Goal: Task Accomplishment & Management: Complete application form

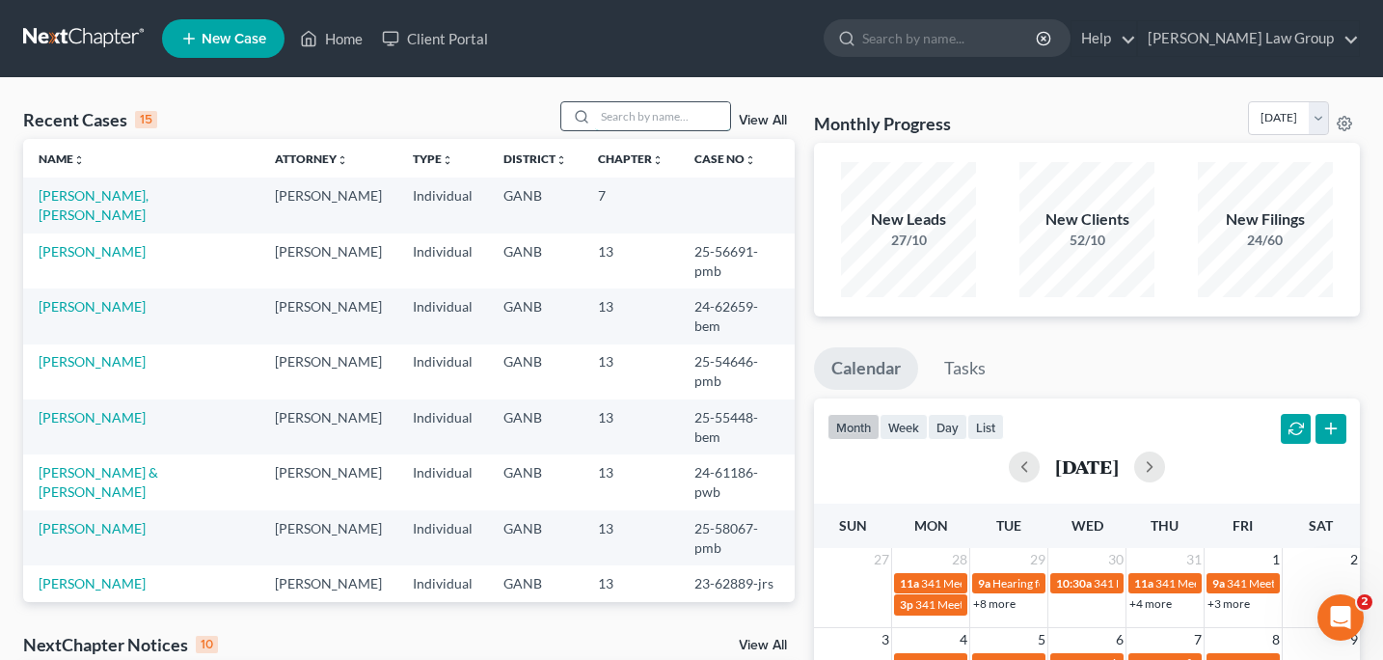
click at [645, 114] on input "search" at bounding box center [662, 116] width 135 height 28
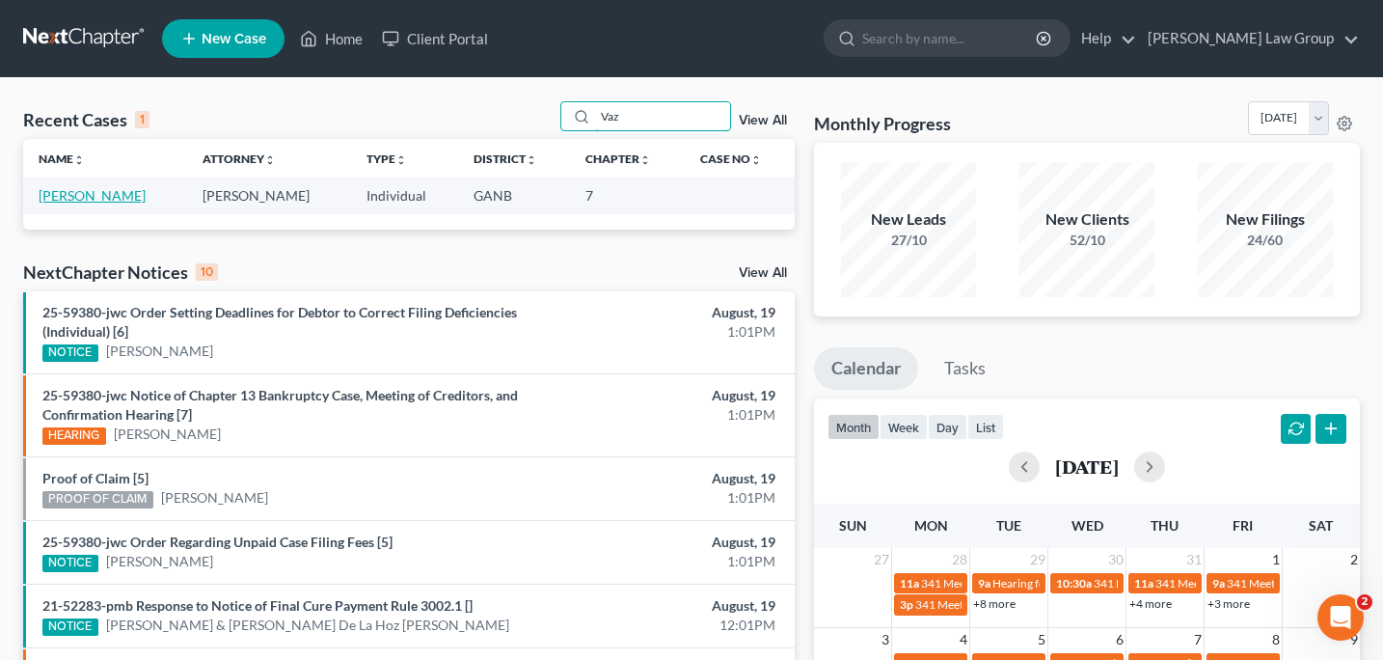
type input "Vaz"
click at [110, 198] on link "[PERSON_NAME]" at bounding box center [92, 195] width 107 height 16
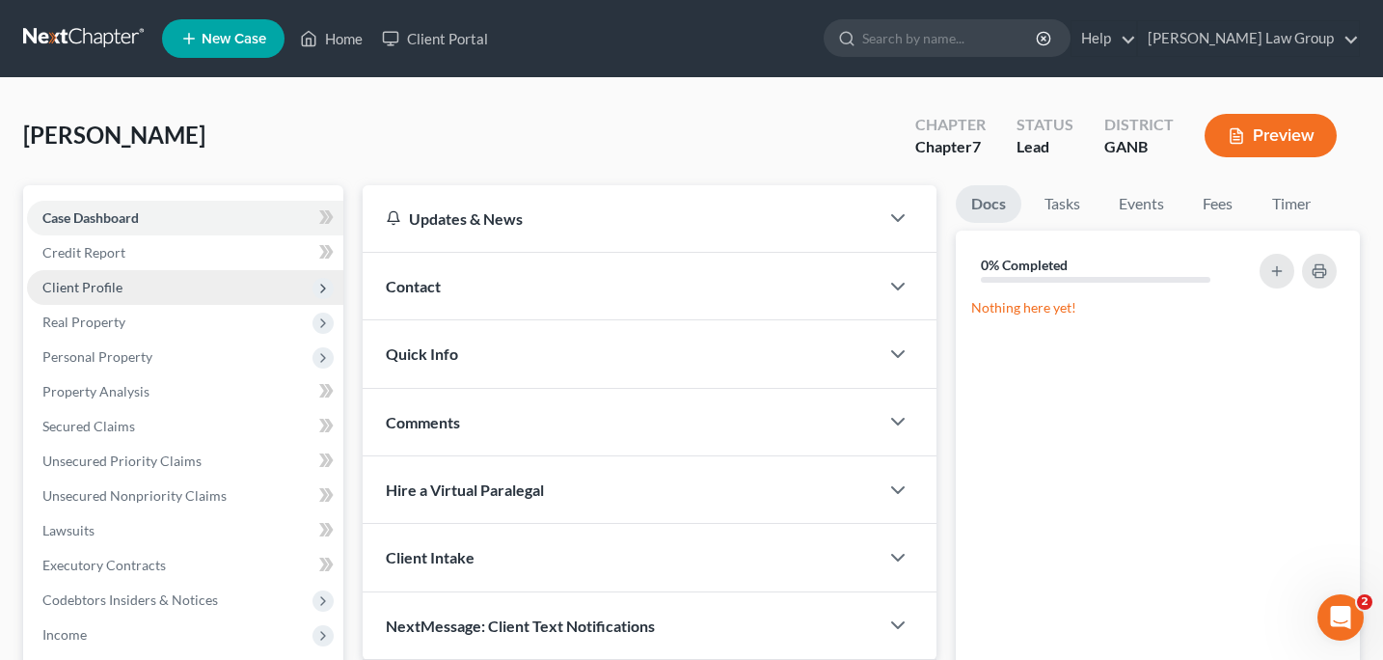
click at [117, 285] on span "Client Profile" at bounding box center [82, 287] width 80 height 16
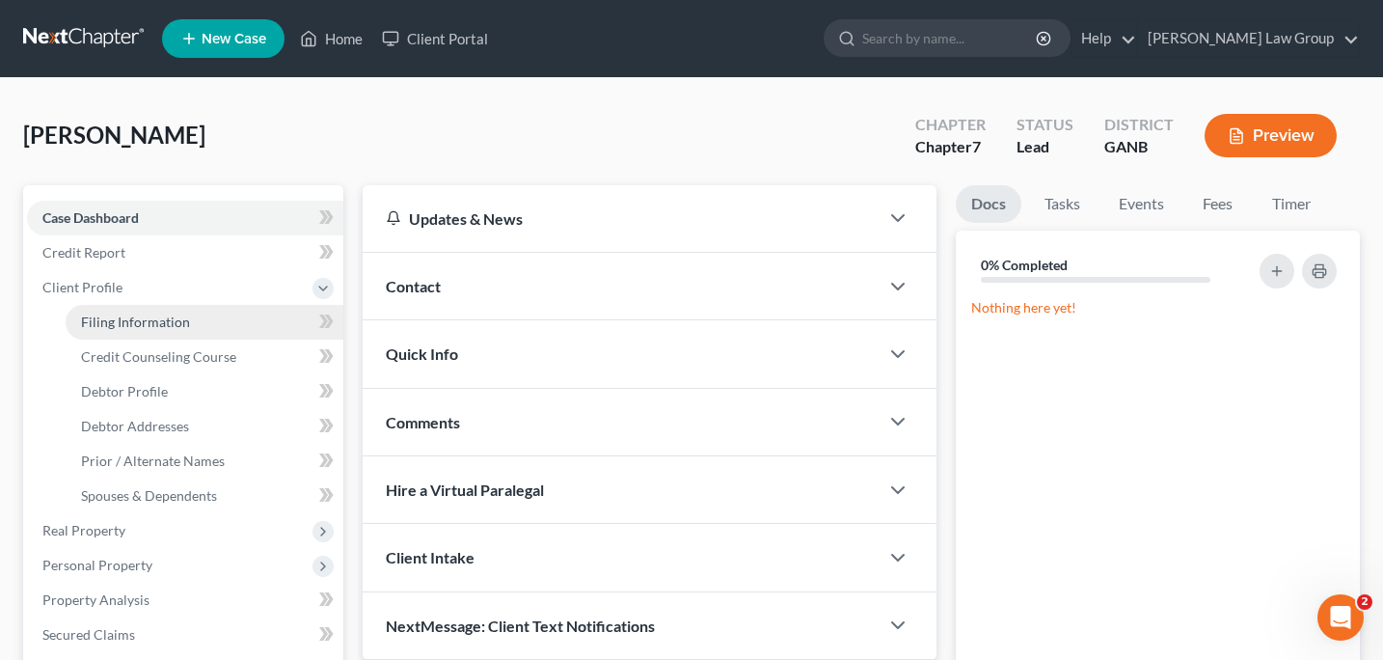
click at [121, 330] on link "Filing Information" at bounding box center [205, 322] width 278 height 35
select select "1"
select select "0"
select select "19"
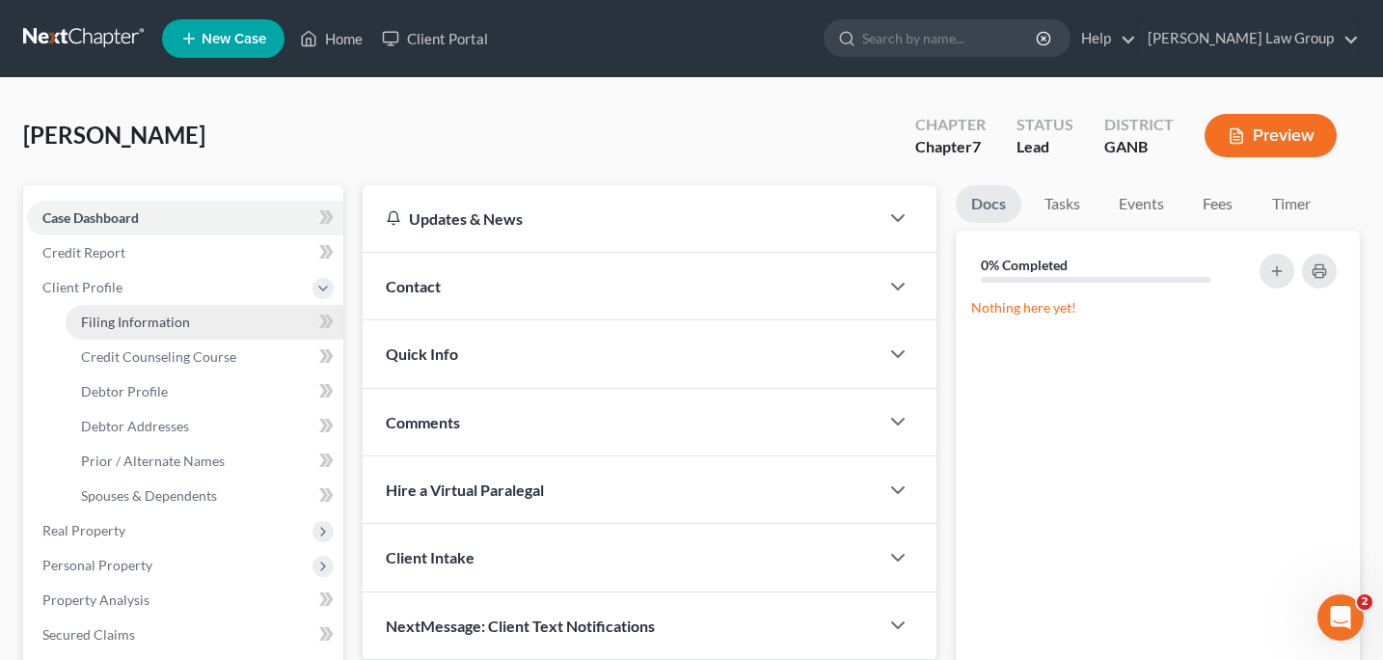
select select "0"
select select "10"
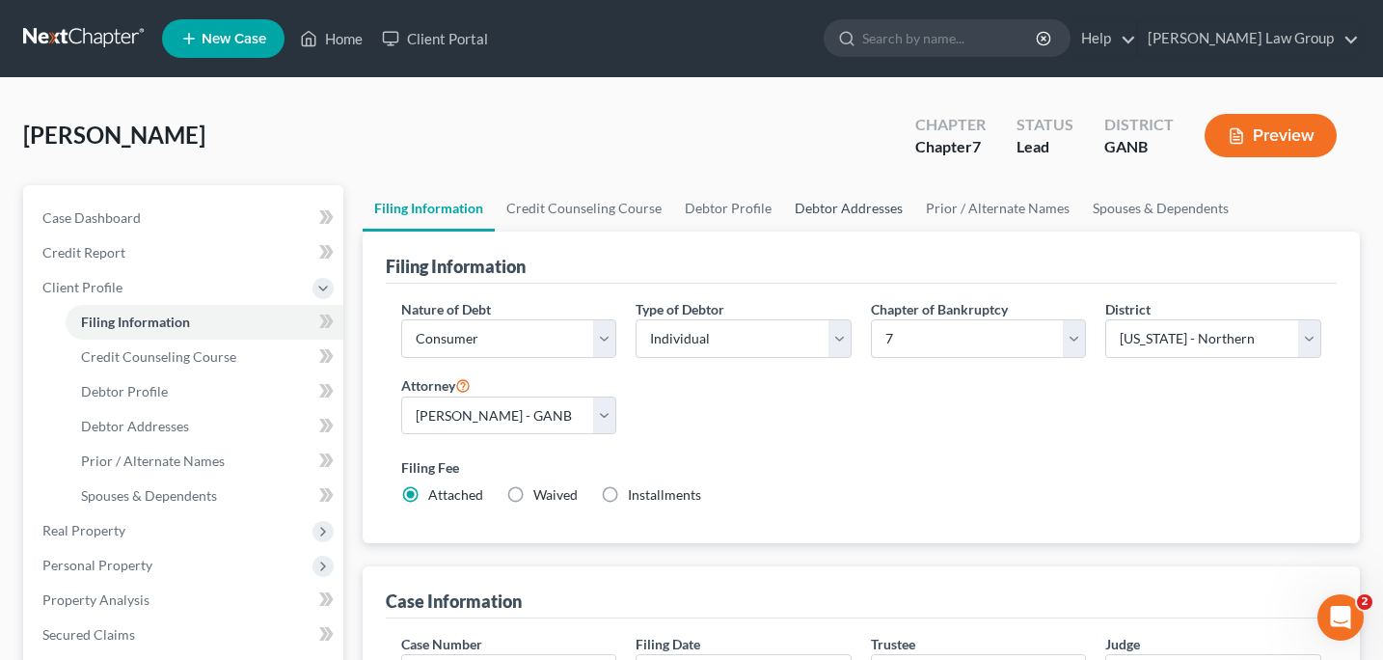
click at [834, 211] on link "Debtor Addresses" at bounding box center [848, 208] width 131 height 46
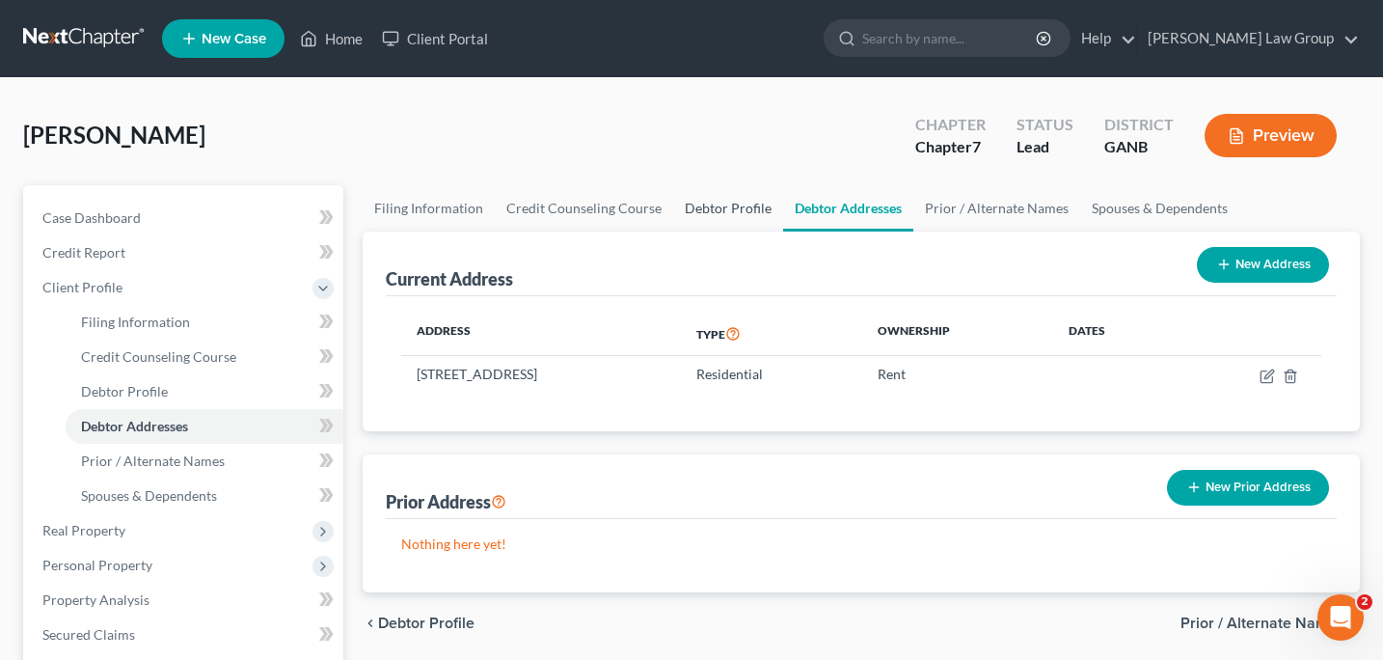
click at [725, 208] on link "Debtor Profile" at bounding box center [728, 208] width 110 height 46
select select "0"
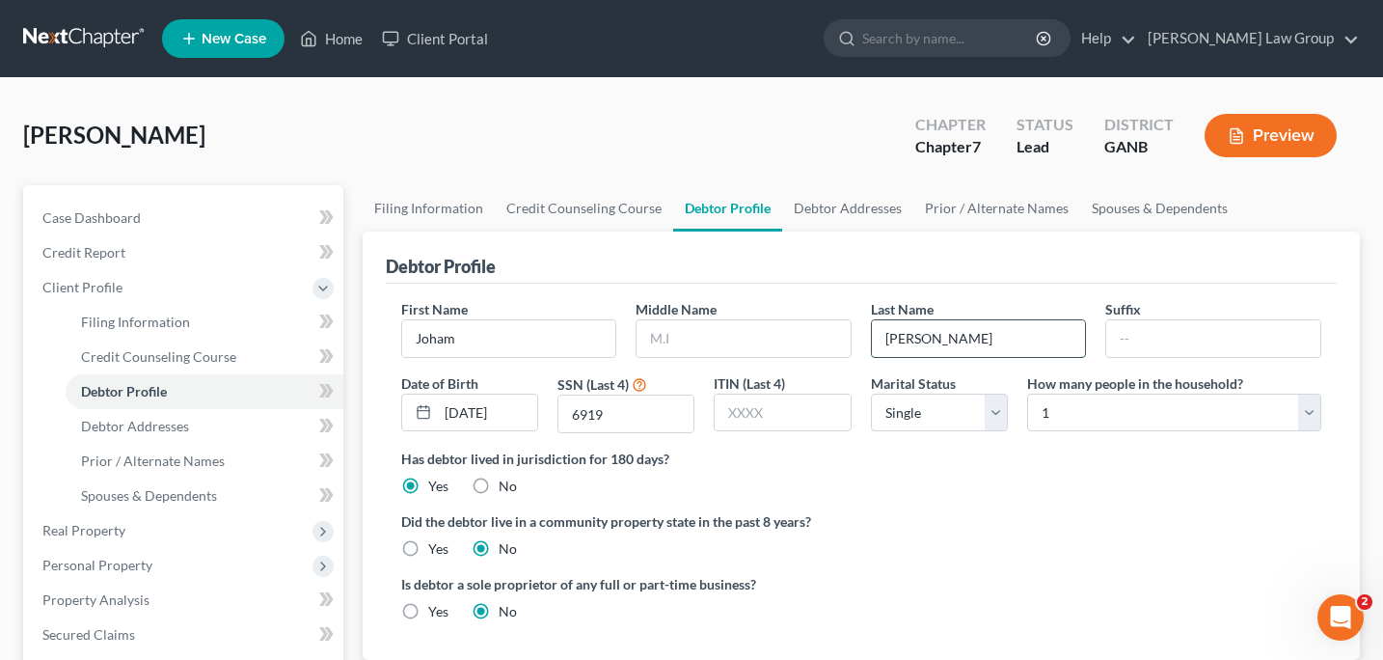
click at [964, 338] on input "[PERSON_NAME]" at bounding box center [979, 338] width 214 height 37
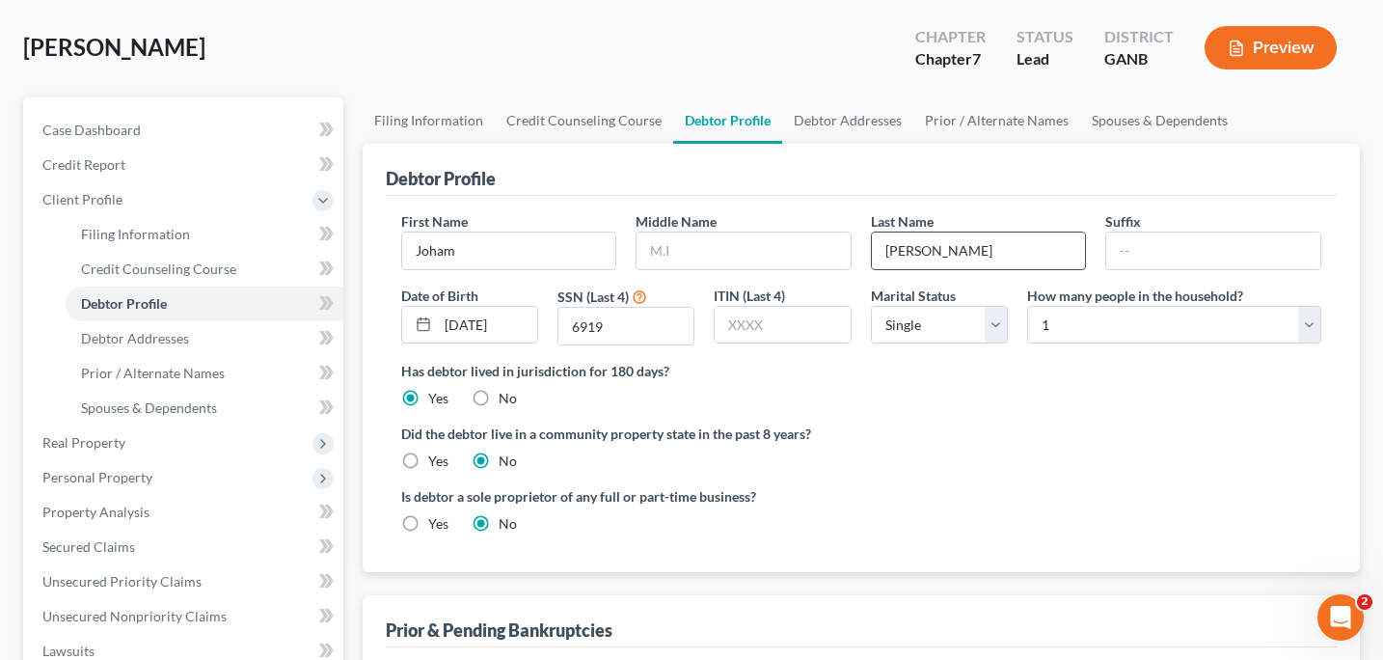
scroll to position [91, 0]
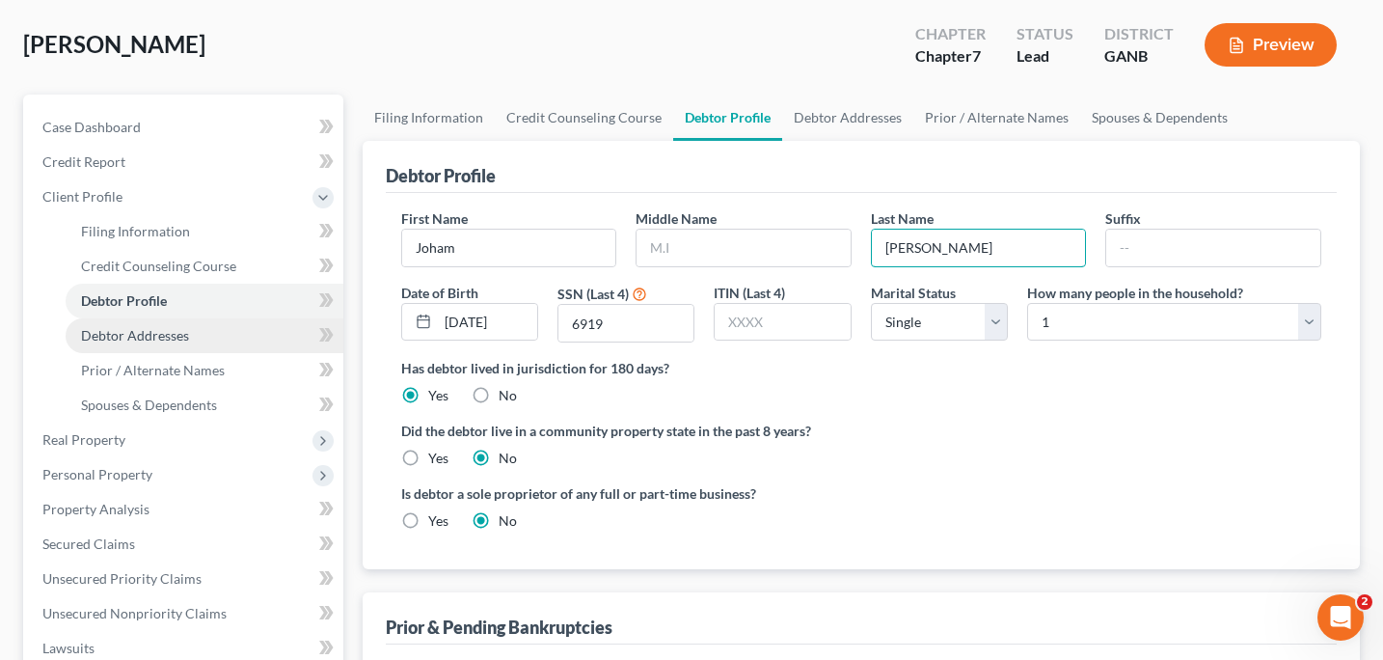
type input "[PERSON_NAME]"
click at [171, 340] on span "Debtor Addresses" at bounding box center [135, 335] width 108 height 16
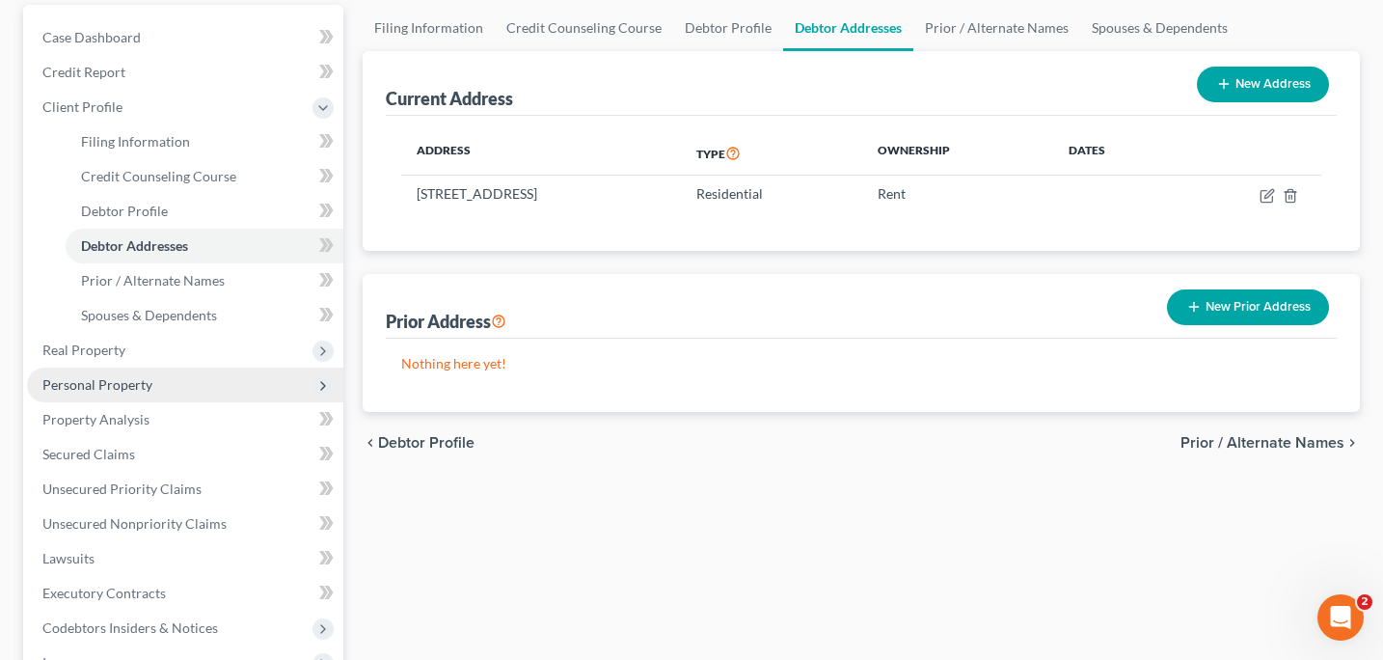
scroll to position [184, 0]
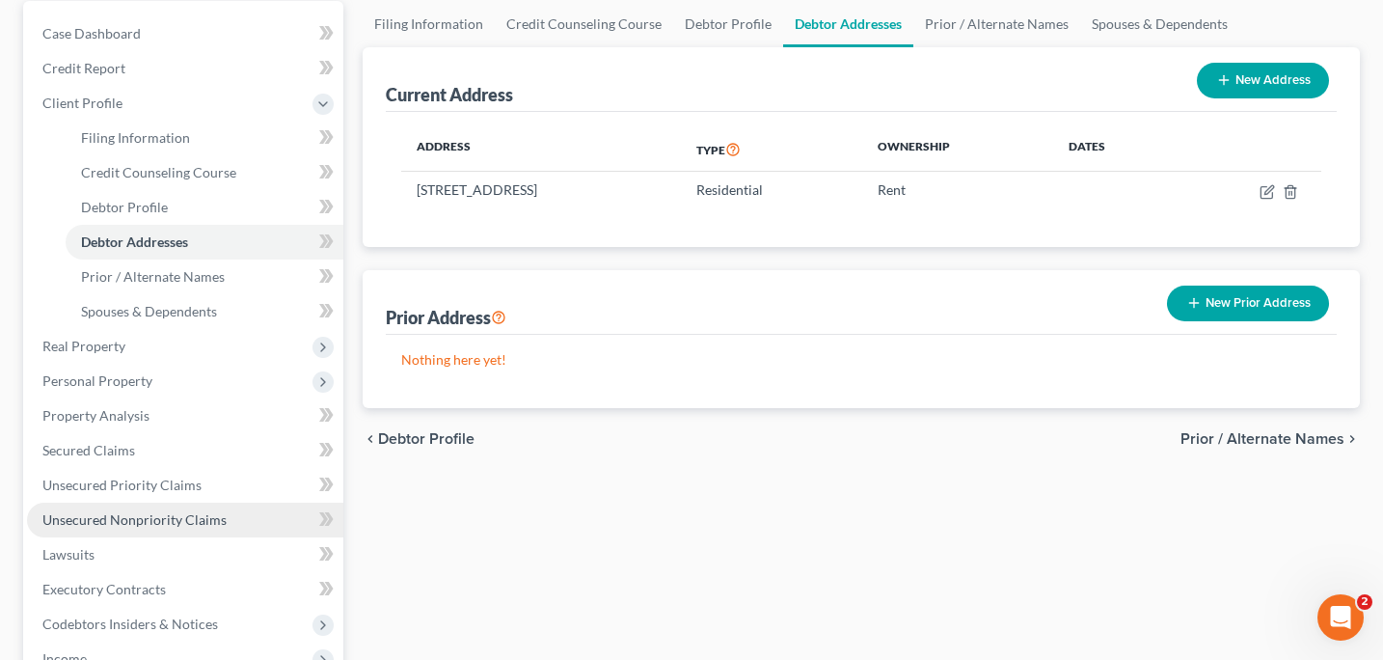
click at [131, 512] on span "Unsecured Nonpriority Claims" at bounding box center [134, 519] width 184 height 16
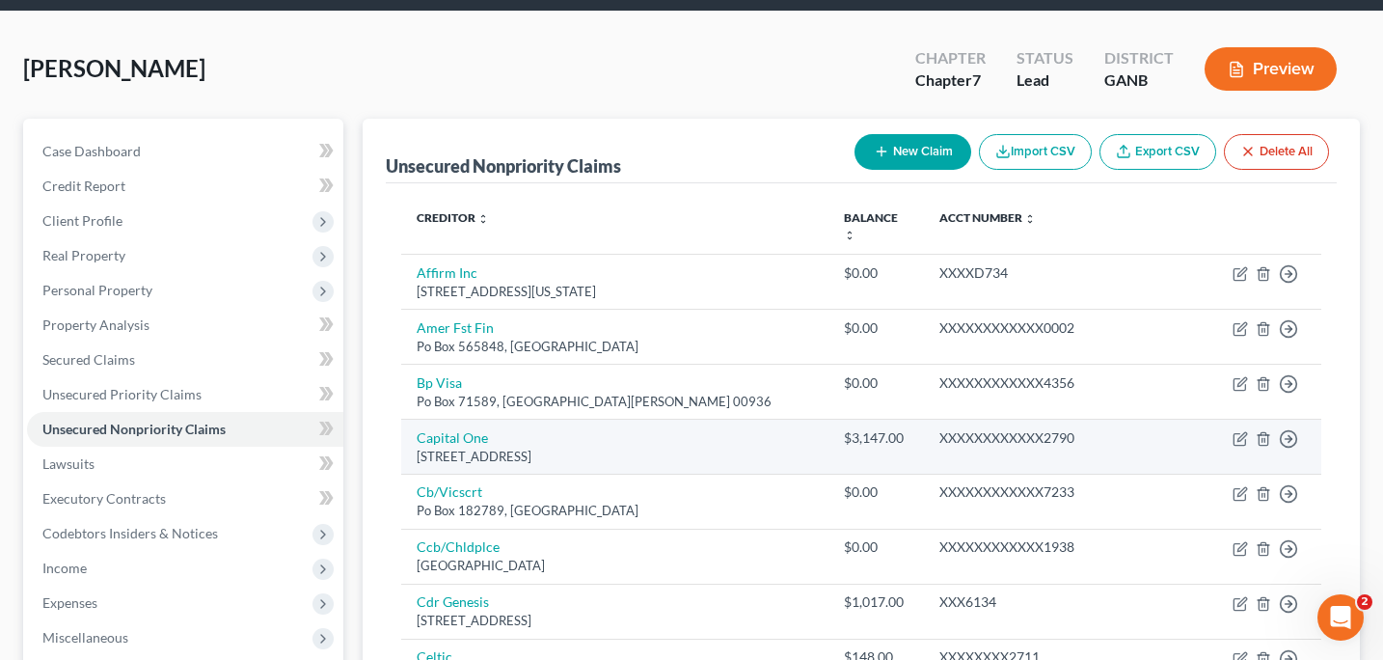
scroll to position [90, 0]
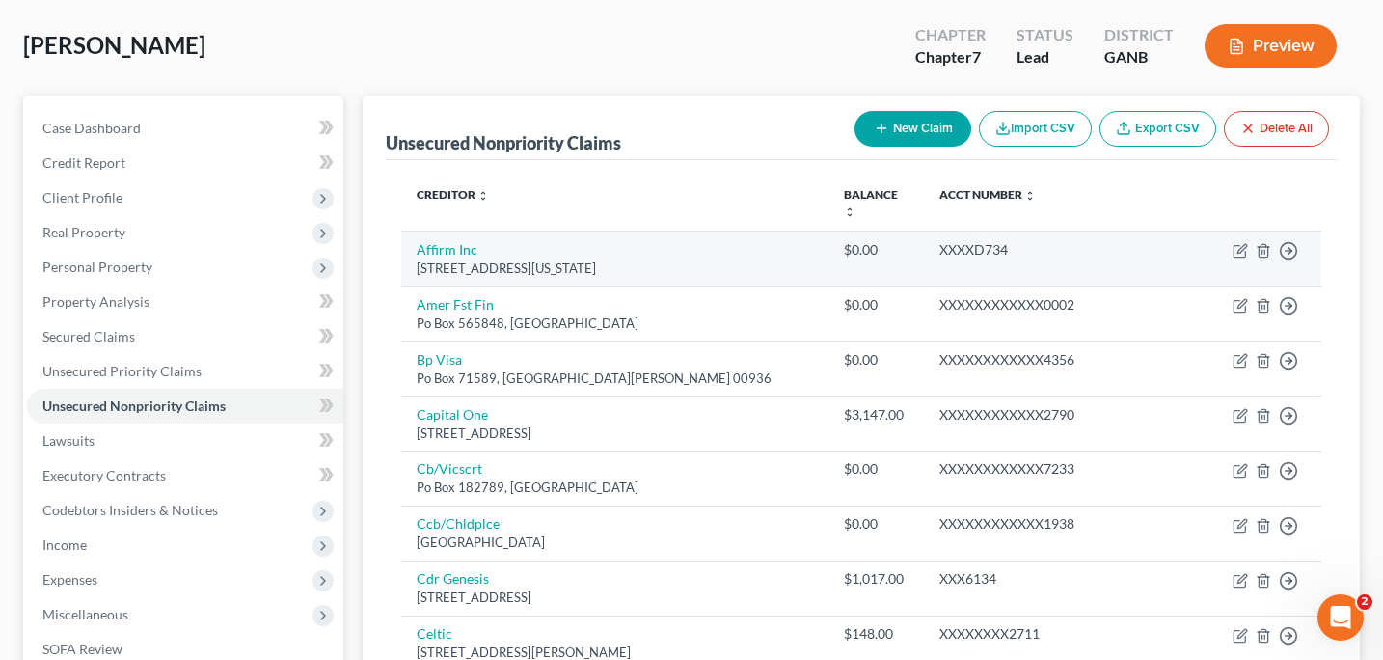
click at [884, 240] on div "$0.00" at bounding box center [876, 249] width 65 height 19
click at [1242, 243] on icon "button" at bounding box center [1240, 250] width 15 height 15
select select "4"
select select "0"
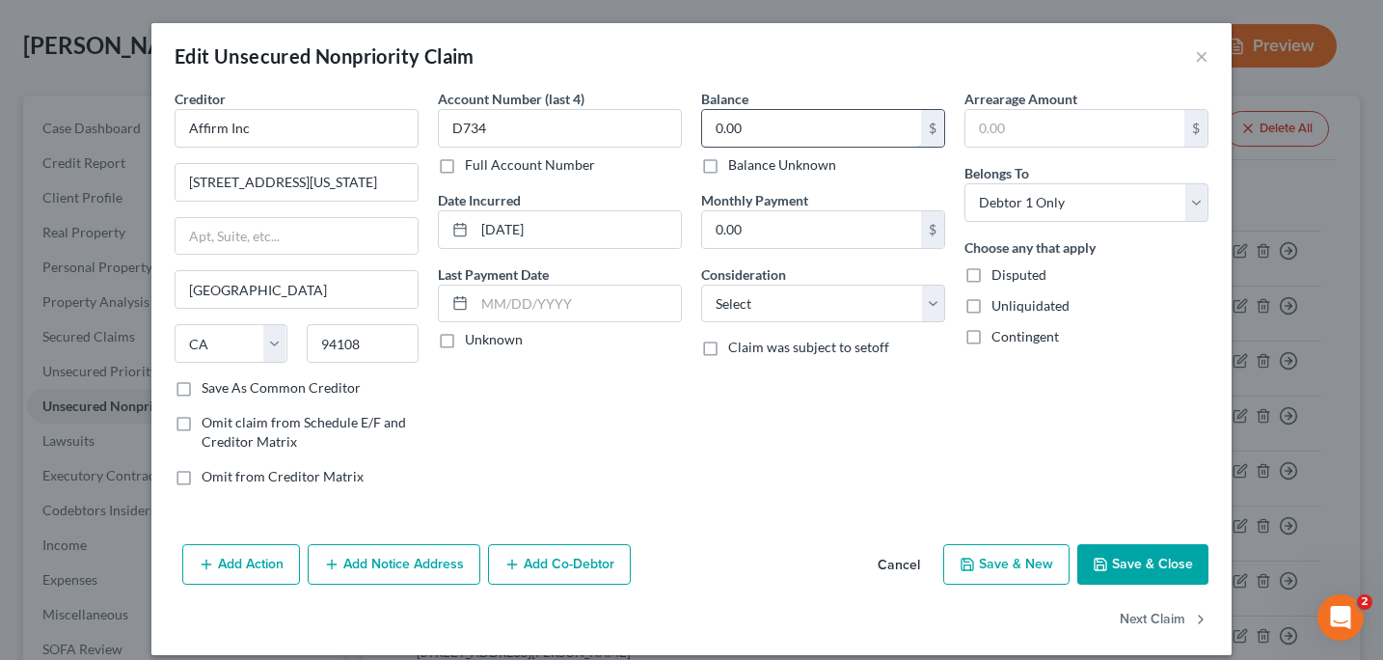
click at [768, 130] on input "0.00" at bounding box center [811, 128] width 219 height 37
type input "108"
click at [1113, 557] on button "Save & Close" at bounding box center [1142, 564] width 131 height 41
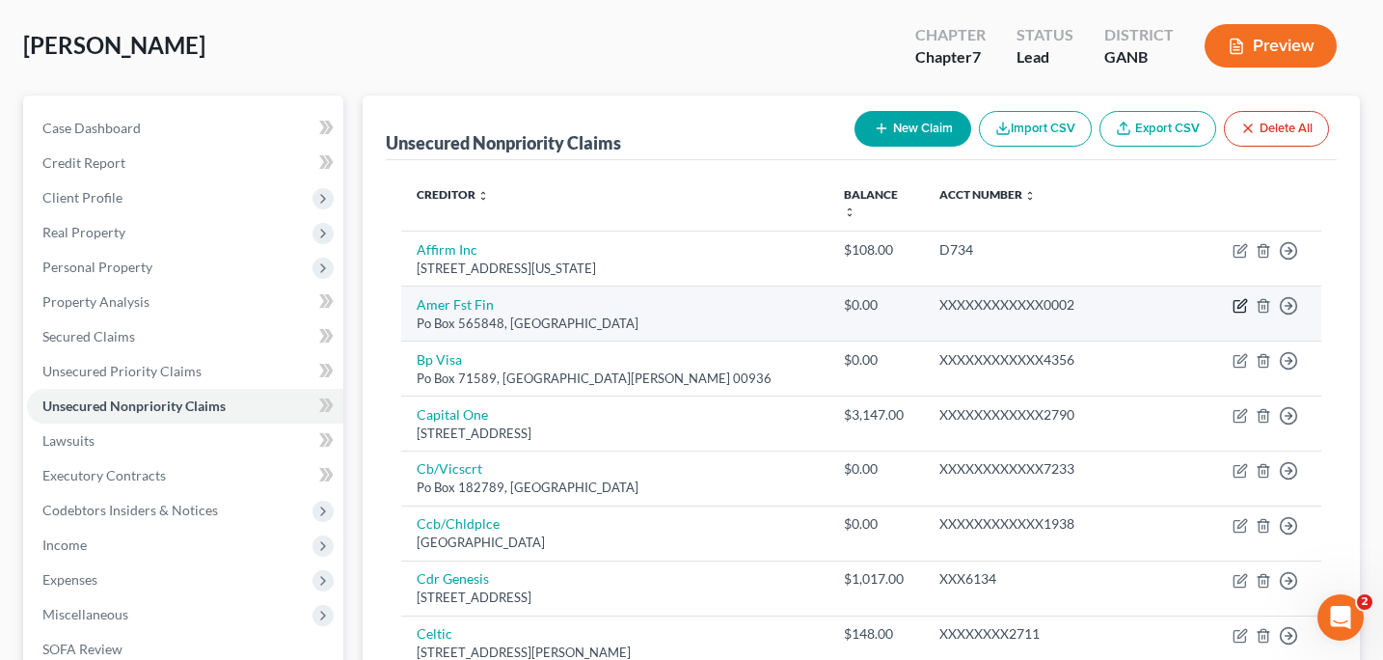
click at [1237, 298] on icon "button" at bounding box center [1240, 305] width 15 height 15
select select "45"
select select "0"
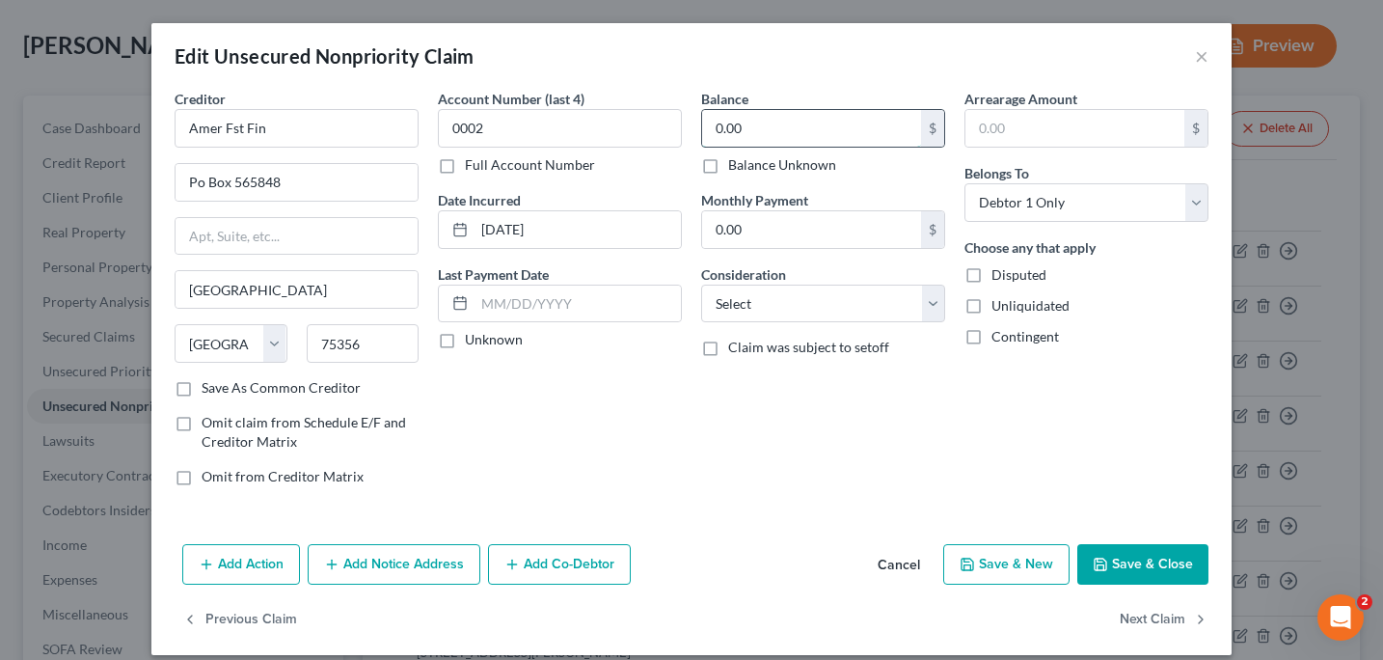
click at [791, 136] on input "0.00" at bounding box center [811, 128] width 219 height 37
click at [1128, 557] on button "Save & Close" at bounding box center [1142, 564] width 131 height 41
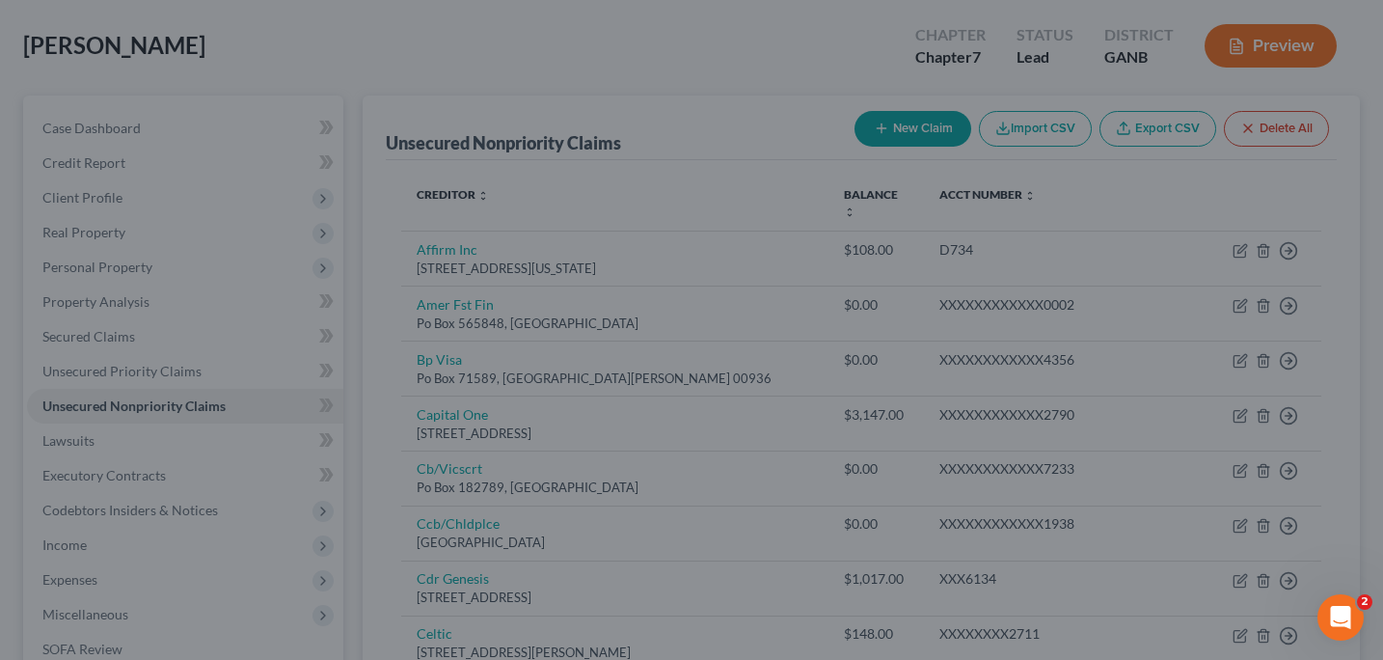
type input "2,265.00"
type input "0"
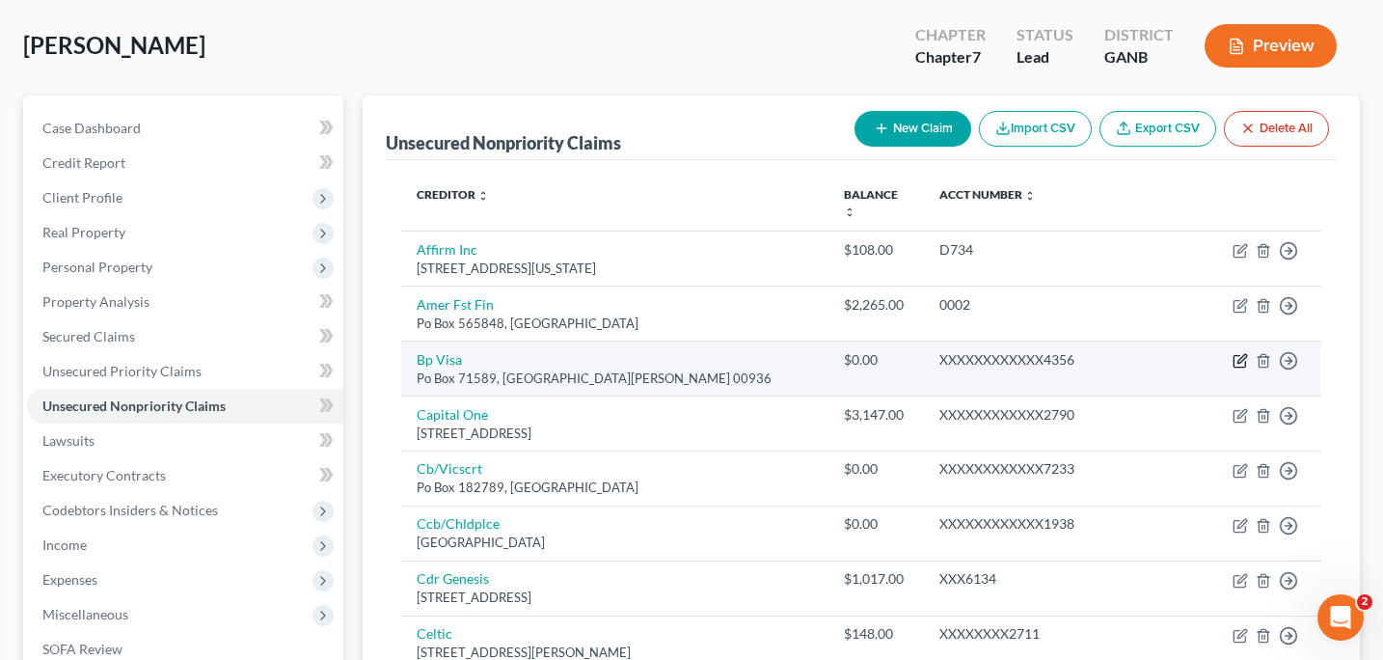
click at [1236, 353] on icon "button" at bounding box center [1240, 360] width 15 height 15
select select "40"
select select "2"
select select "0"
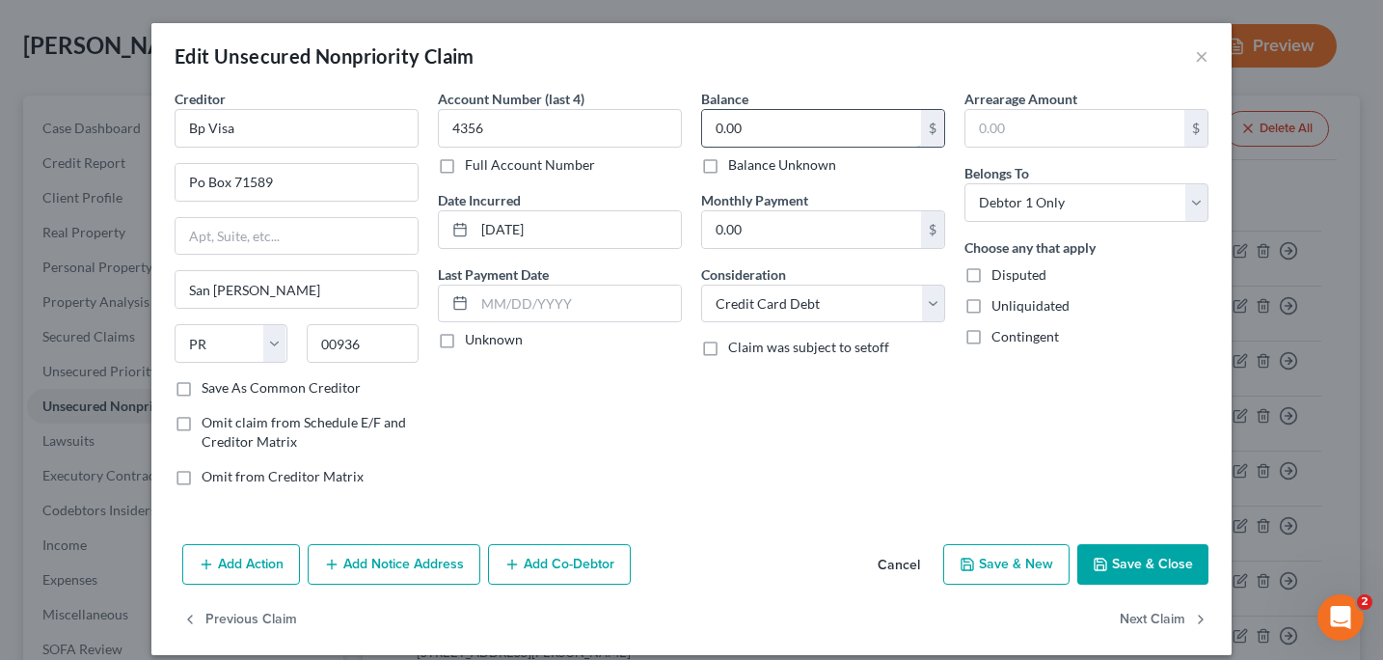
click at [762, 127] on input "0.00" at bounding box center [811, 128] width 219 height 37
type input "1,769"
click at [1129, 550] on button "Save & Close" at bounding box center [1142, 564] width 131 height 41
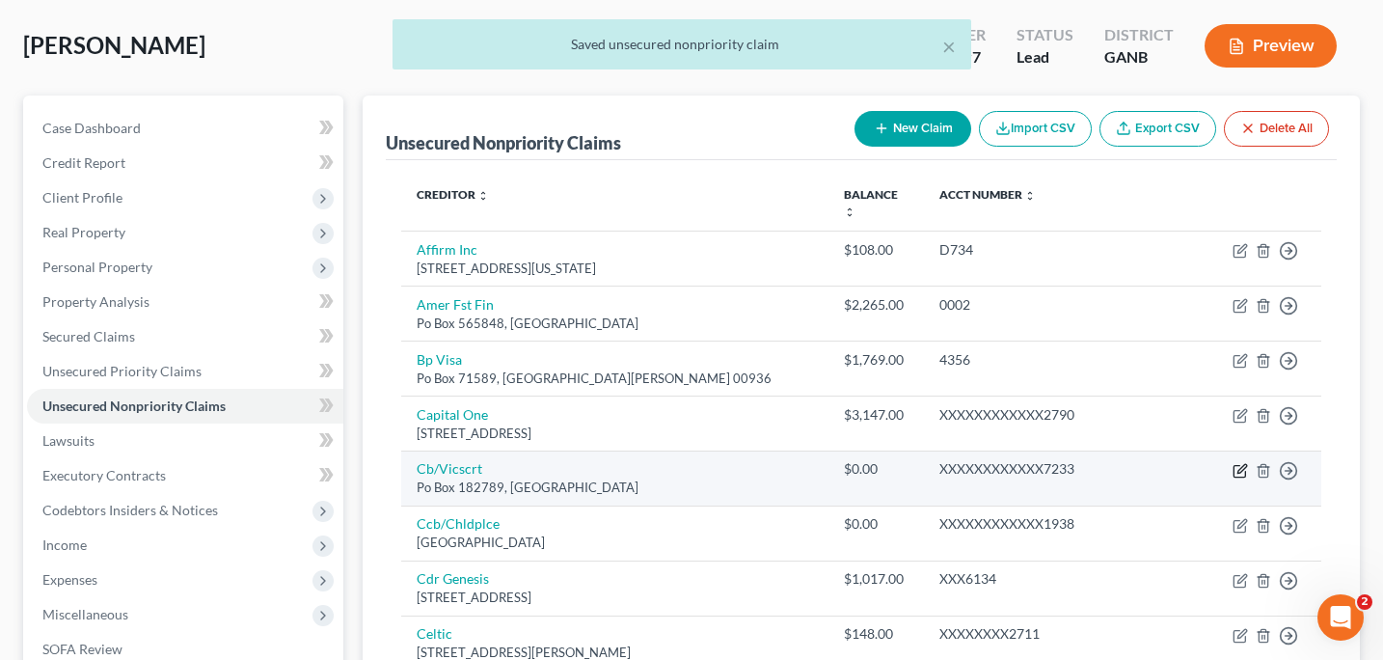
click at [1237, 463] on icon "button" at bounding box center [1240, 470] width 15 height 15
select select "36"
select select "2"
select select "0"
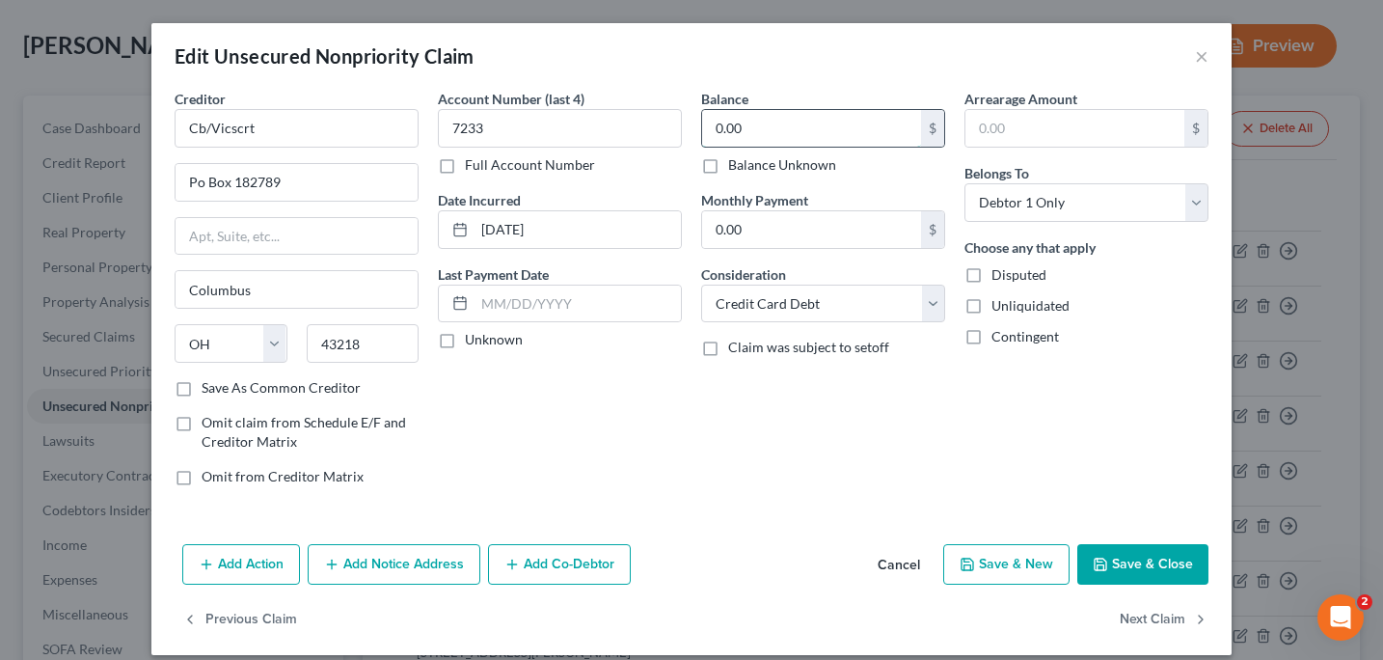
click at [771, 140] on input "0.00" at bounding box center [811, 128] width 219 height 37
type input "274"
click at [1114, 557] on button "Save & Close" at bounding box center [1142, 564] width 131 height 41
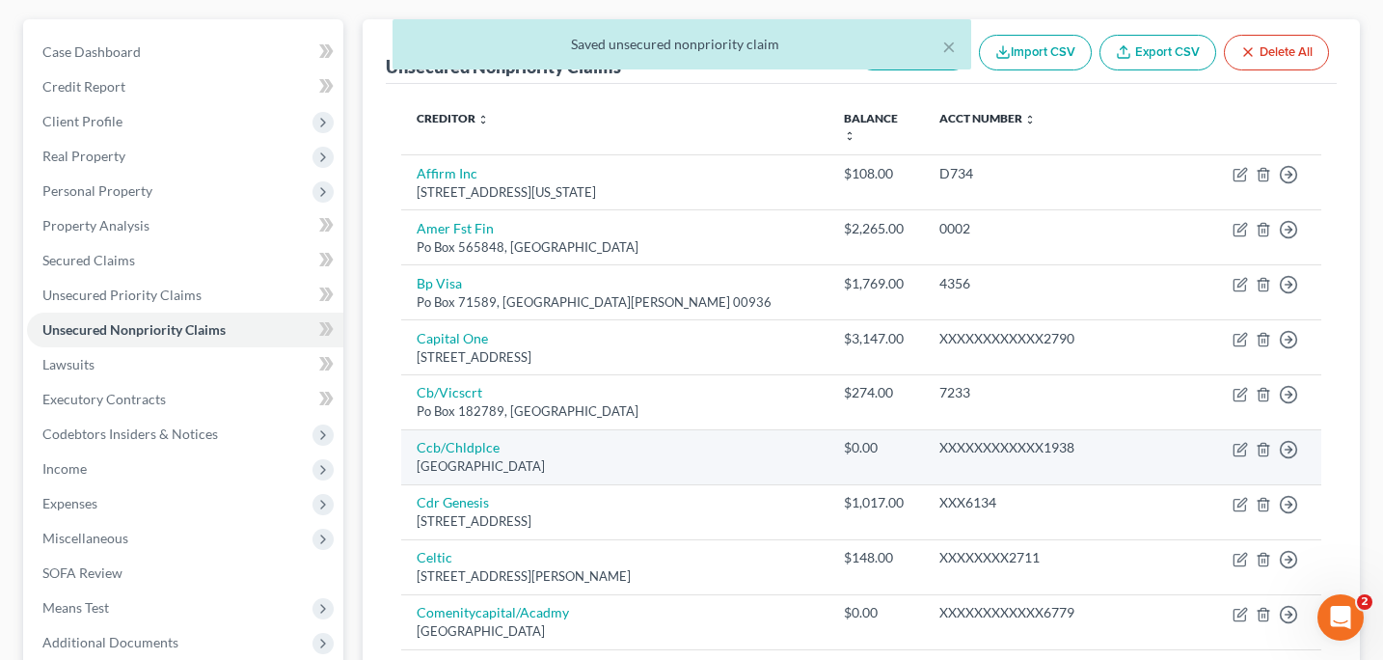
scroll to position [182, 0]
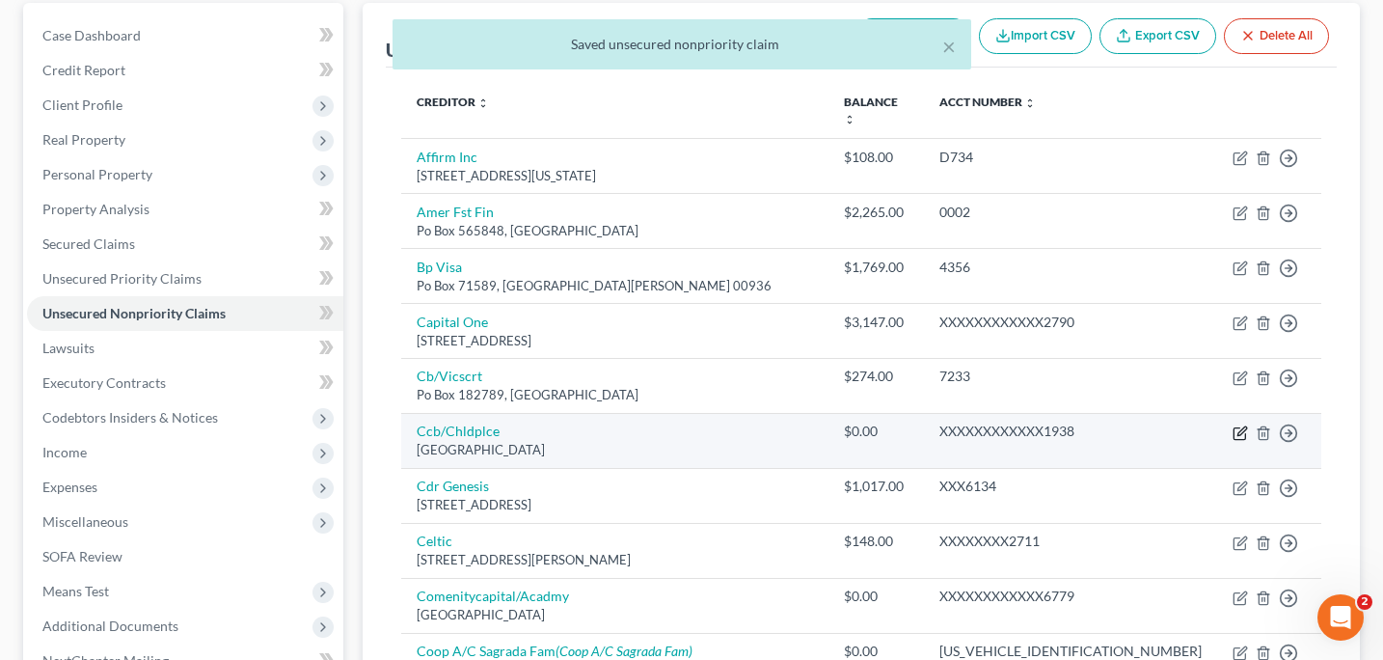
click at [1239, 425] on icon "button" at bounding box center [1240, 432] width 15 height 15
select select "36"
select select "2"
select select "0"
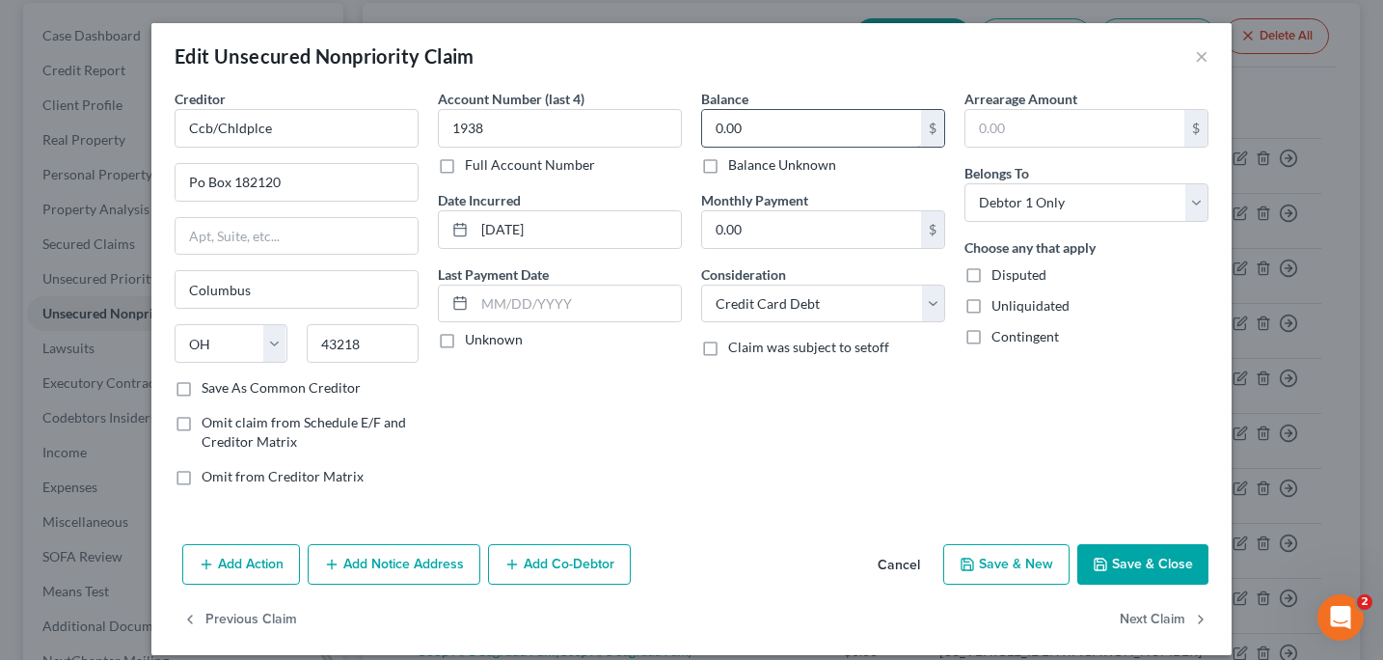
click at [773, 132] on input "0.00" at bounding box center [811, 128] width 219 height 37
click at [1126, 561] on button "Save & Close" at bounding box center [1142, 564] width 131 height 41
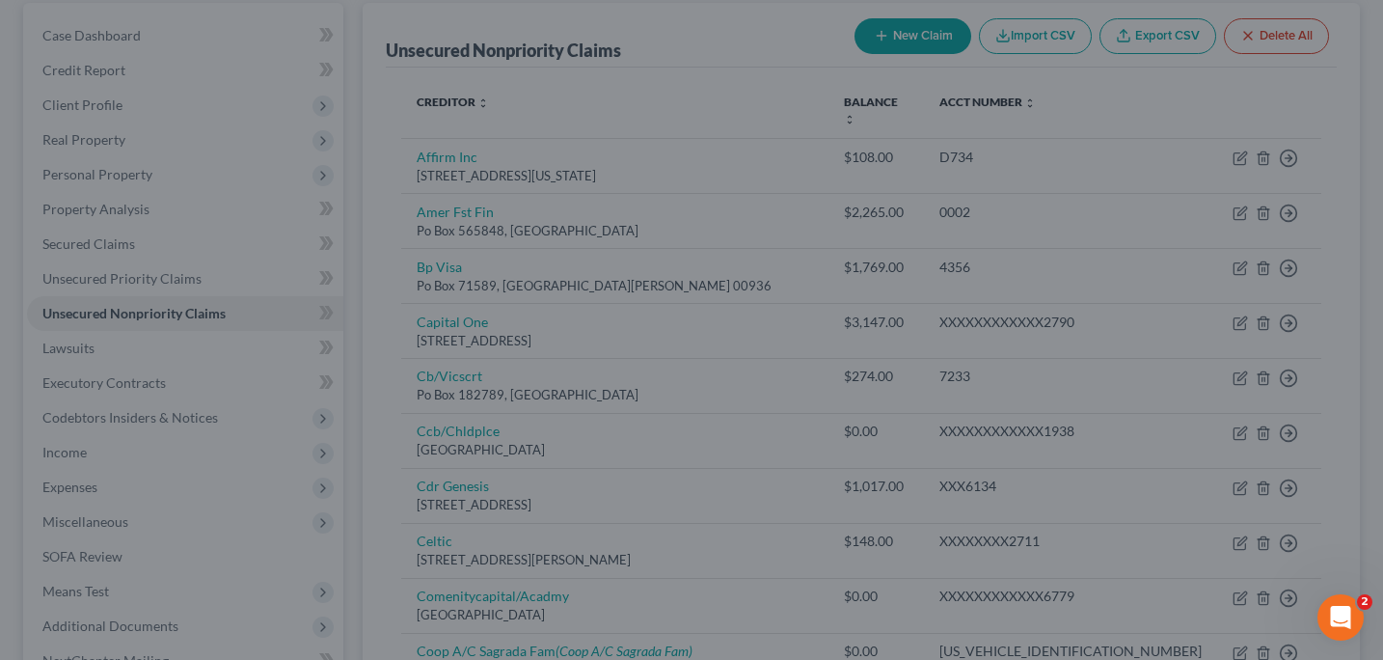
type input "114.00"
type input "0"
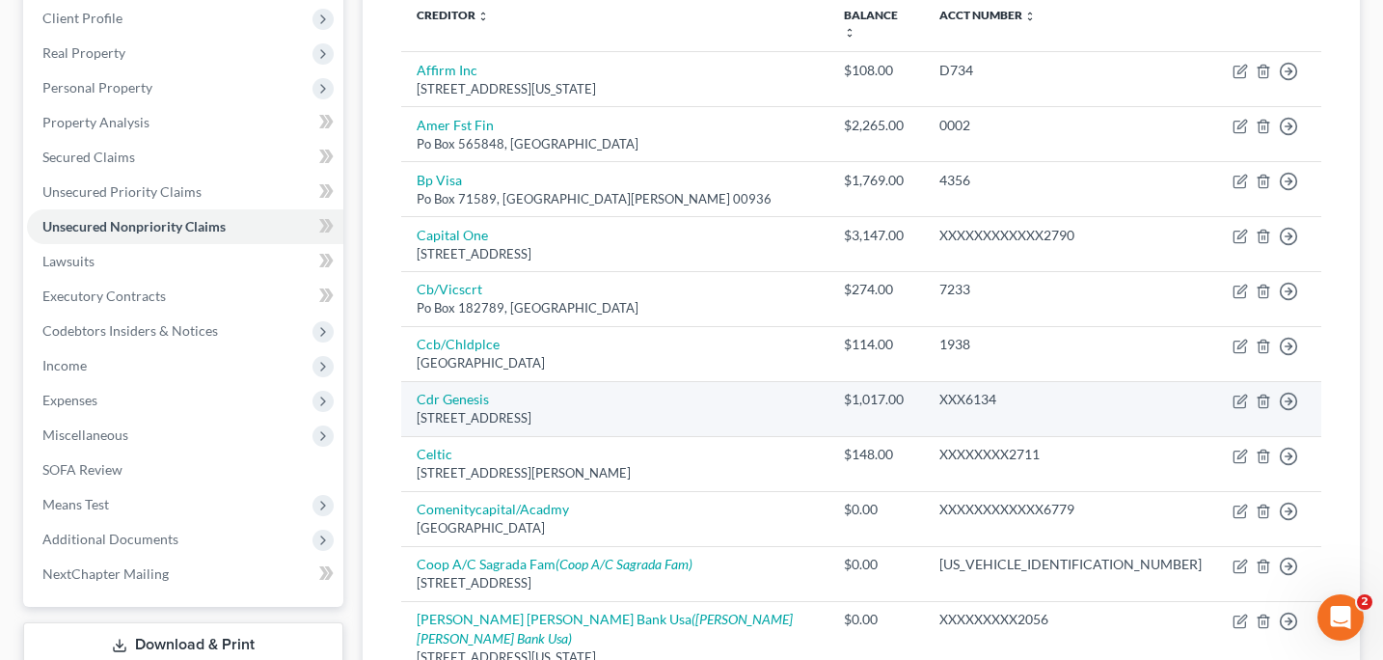
scroll to position [270, 0]
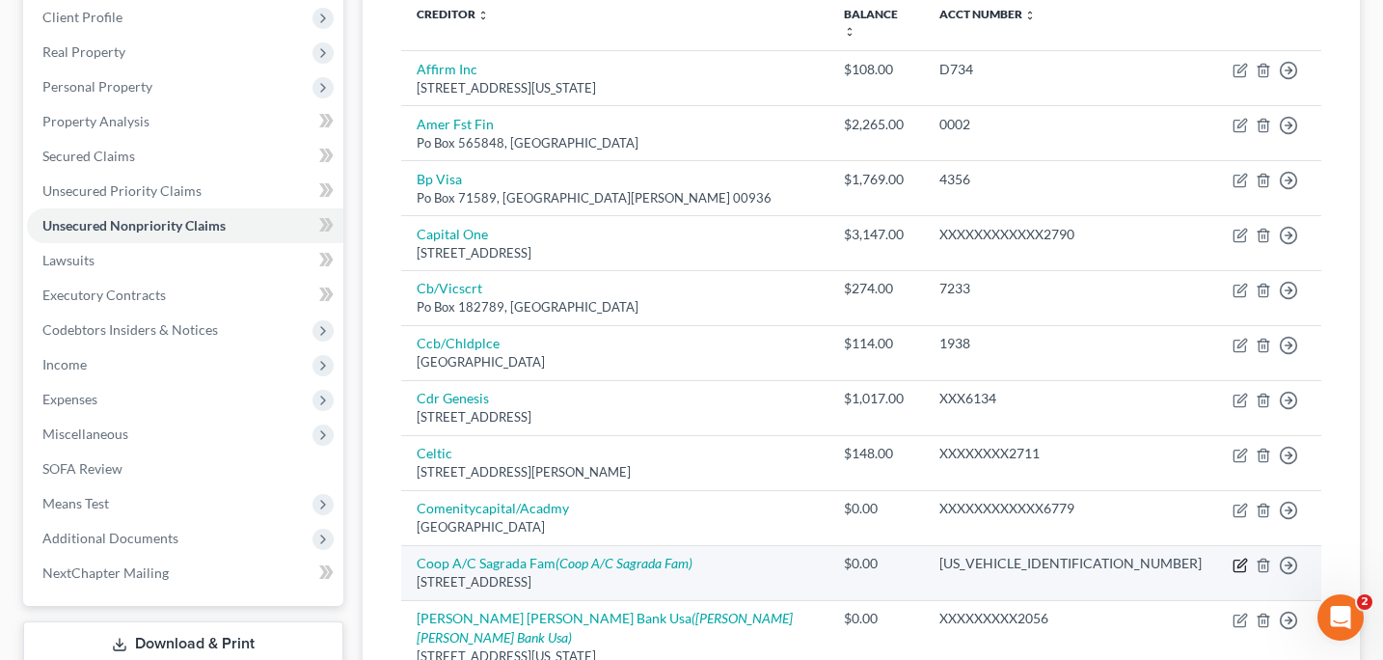
click at [1242, 558] on icon "button" at bounding box center [1241, 562] width 9 height 9
select select "40"
select select "0"
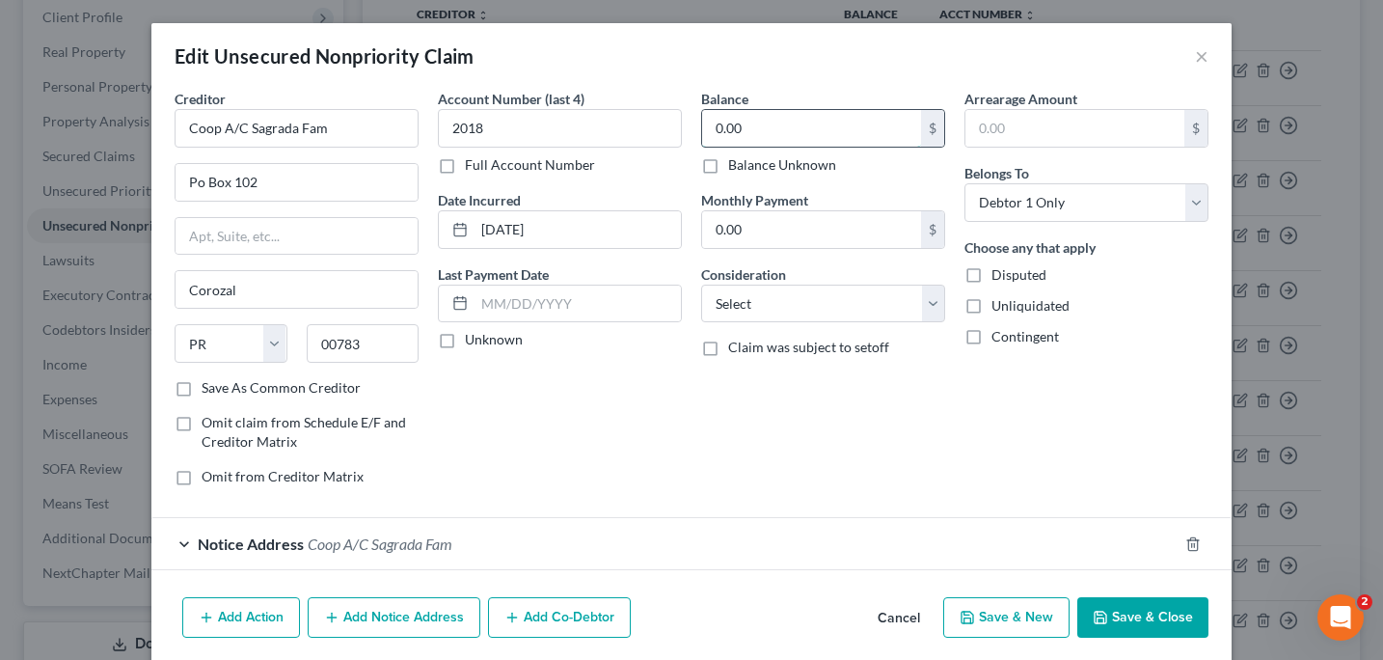
click at [785, 139] on input "0.00" at bounding box center [811, 128] width 219 height 37
click at [1124, 617] on button "Save & Close" at bounding box center [1142, 617] width 131 height 41
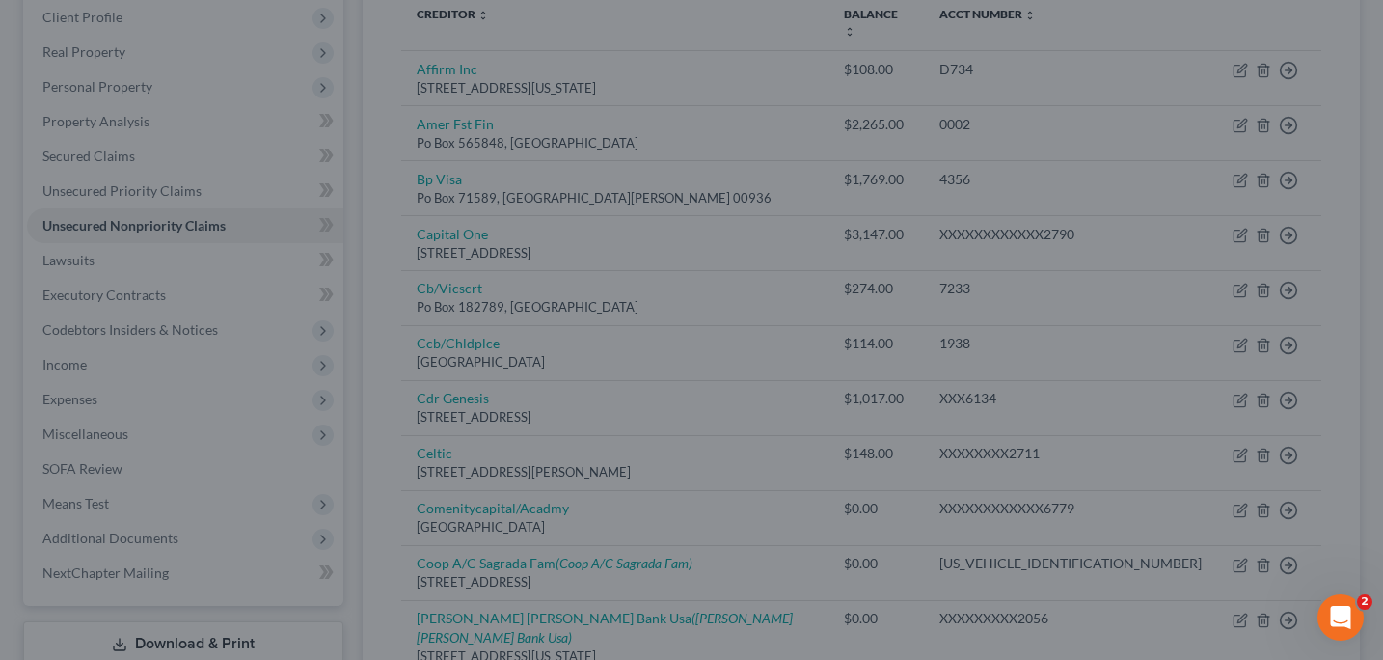
type input "3,500.00"
type input "0"
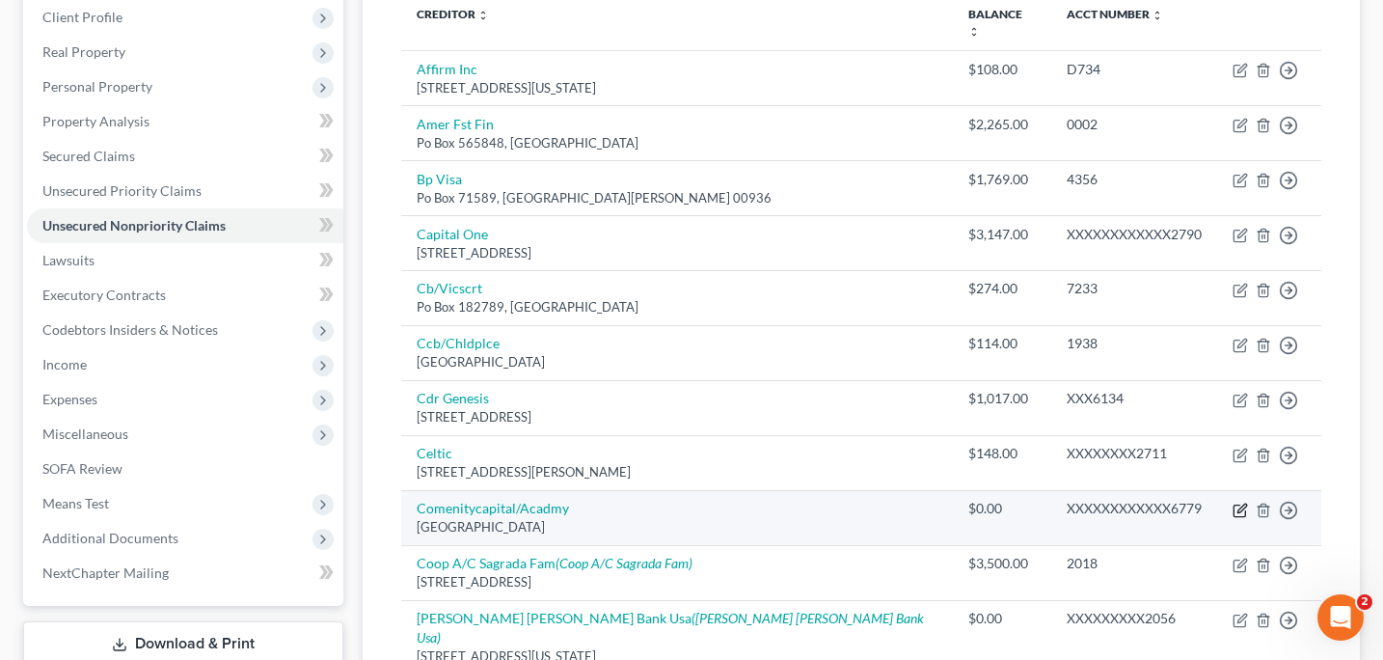
click at [1237, 503] on icon "button" at bounding box center [1240, 510] width 15 height 15
select select "36"
select select "2"
select select "0"
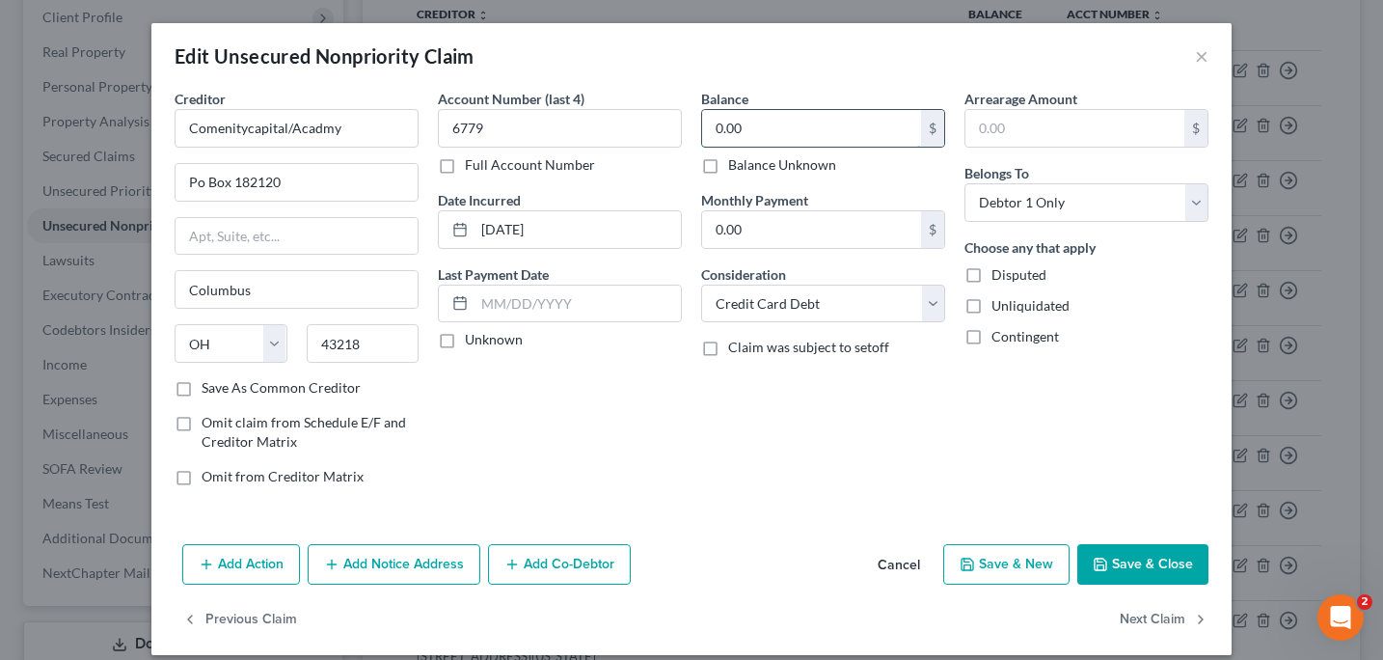
click at [739, 136] on input "0.00" at bounding box center [811, 128] width 219 height 37
type input "558"
click at [1135, 579] on button "Save & Close" at bounding box center [1142, 564] width 131 height 41
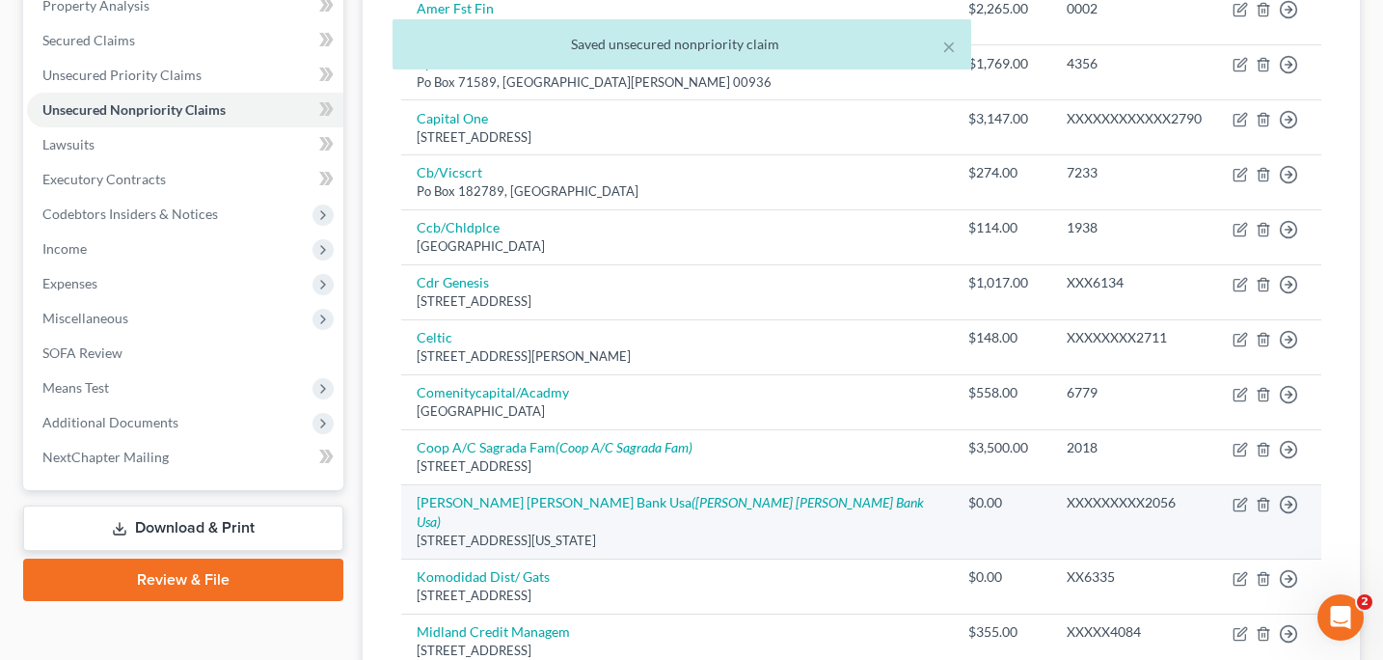
scroll to position [397, 0]
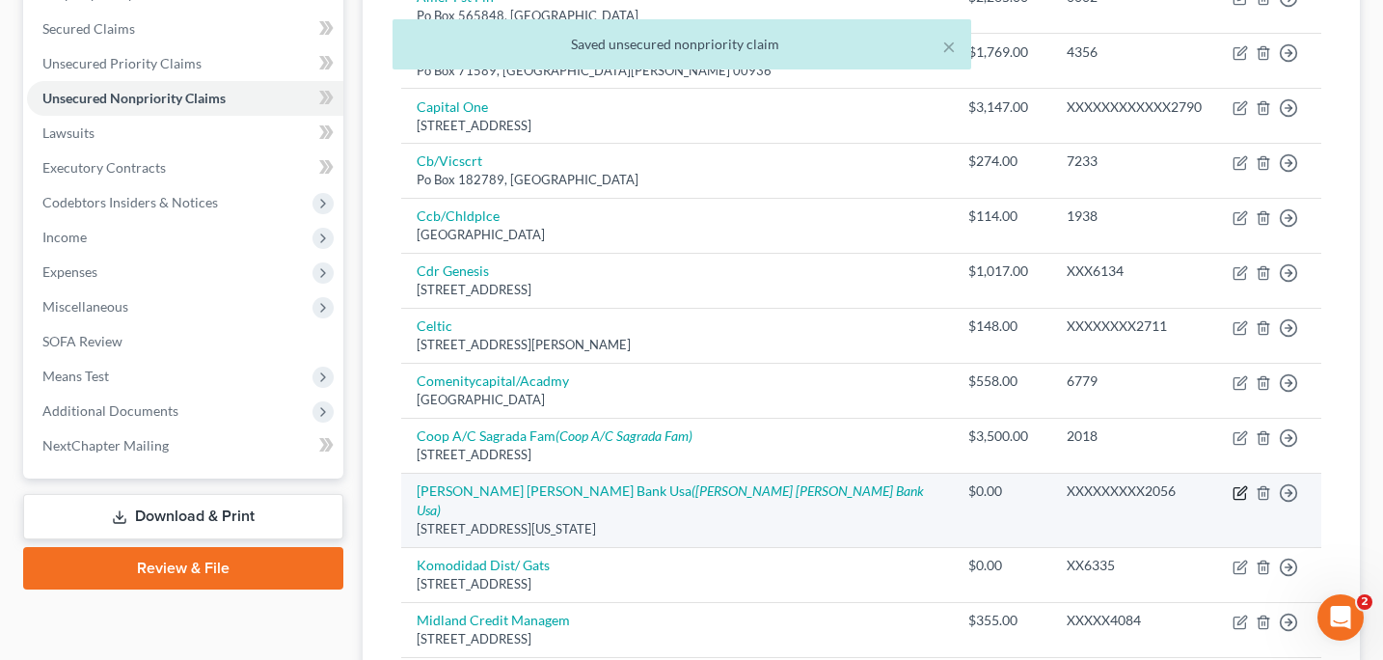
click at [1236, 485] on icon "button" at bounding box center [1240, 492] width 15 height 15
select select "35"
select select "0"
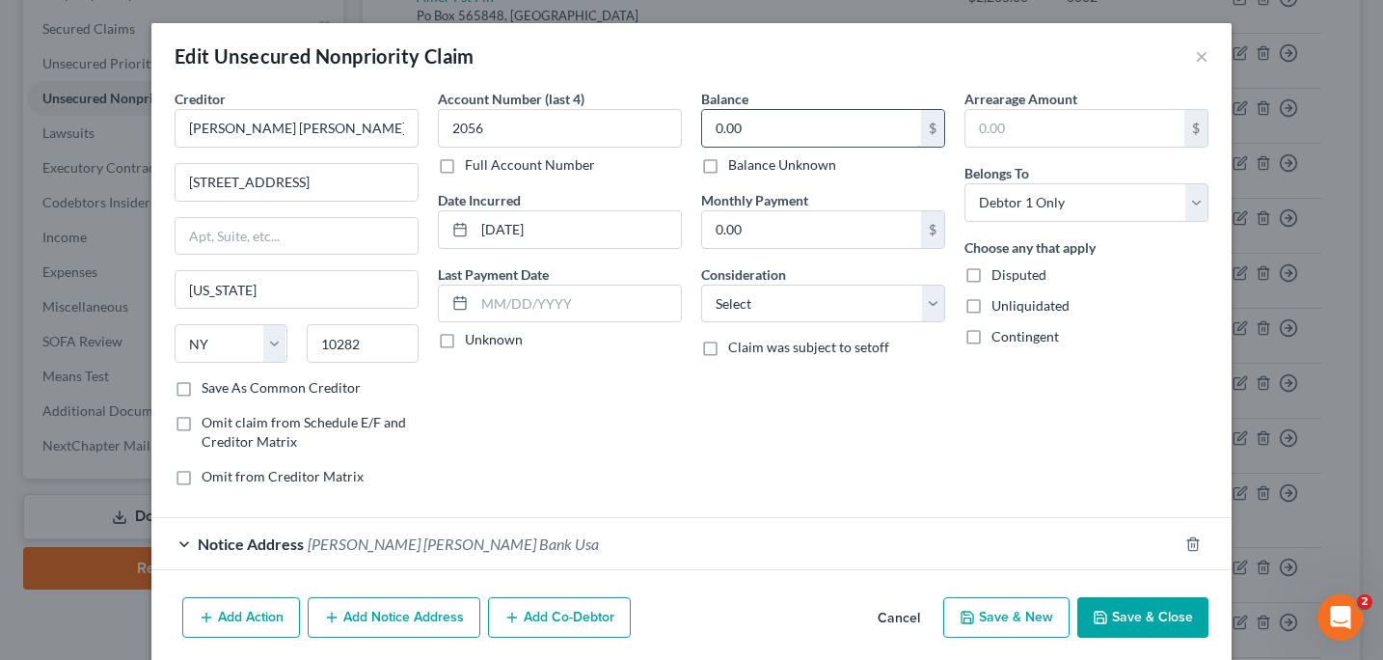
click at [776, 124] on input "0.00" at bounding box center [811, 128] width 219 height 37
type input "6,000"
click at [1161, 610] on button "Save & Close" at bounding box center [1142, 617] width 131 height 41
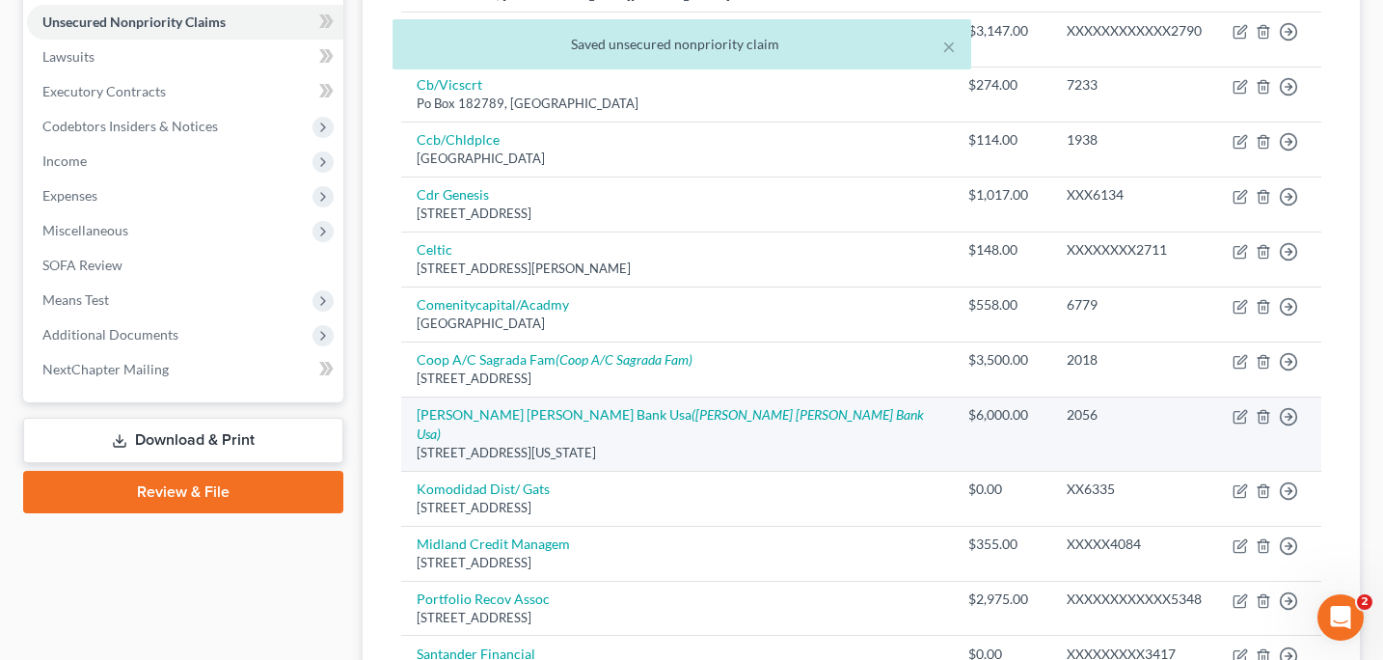
scroll to position [482, 0]
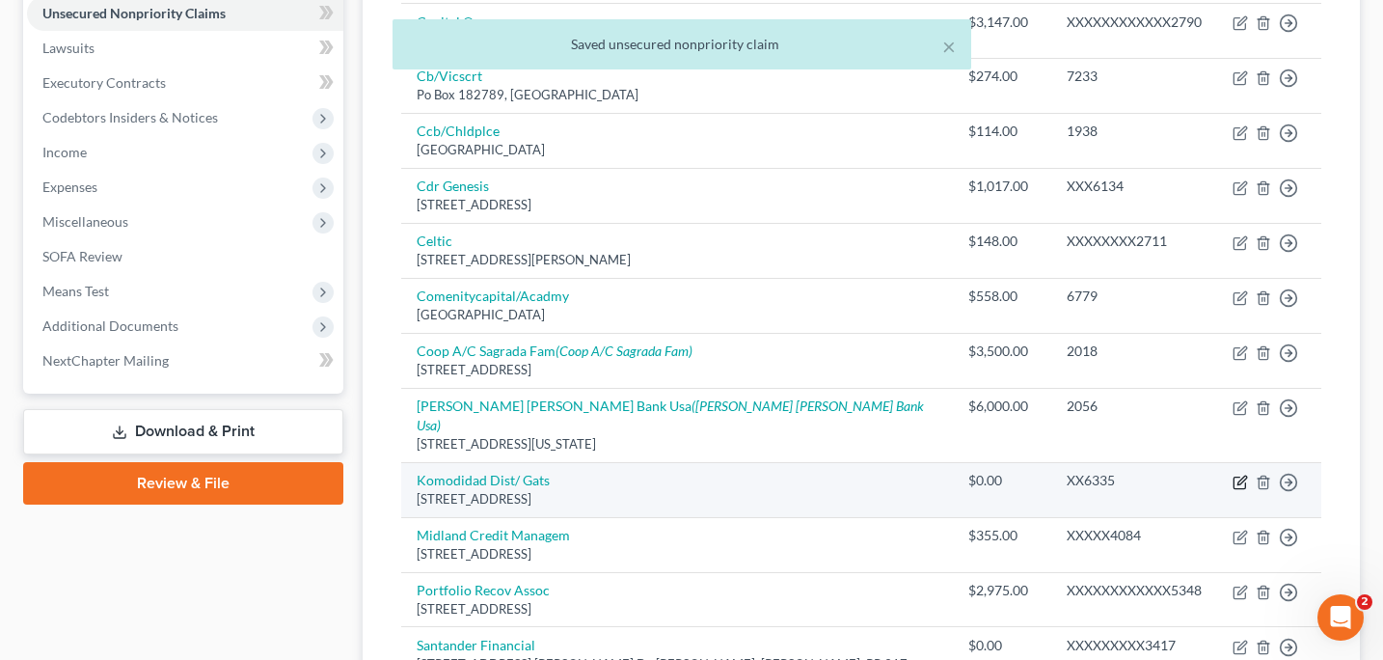
click at [1240, 475] on icon "button" at bounding box center [1240, 482] width 15 height 15
select select "40"
select select "2"
select select "0"
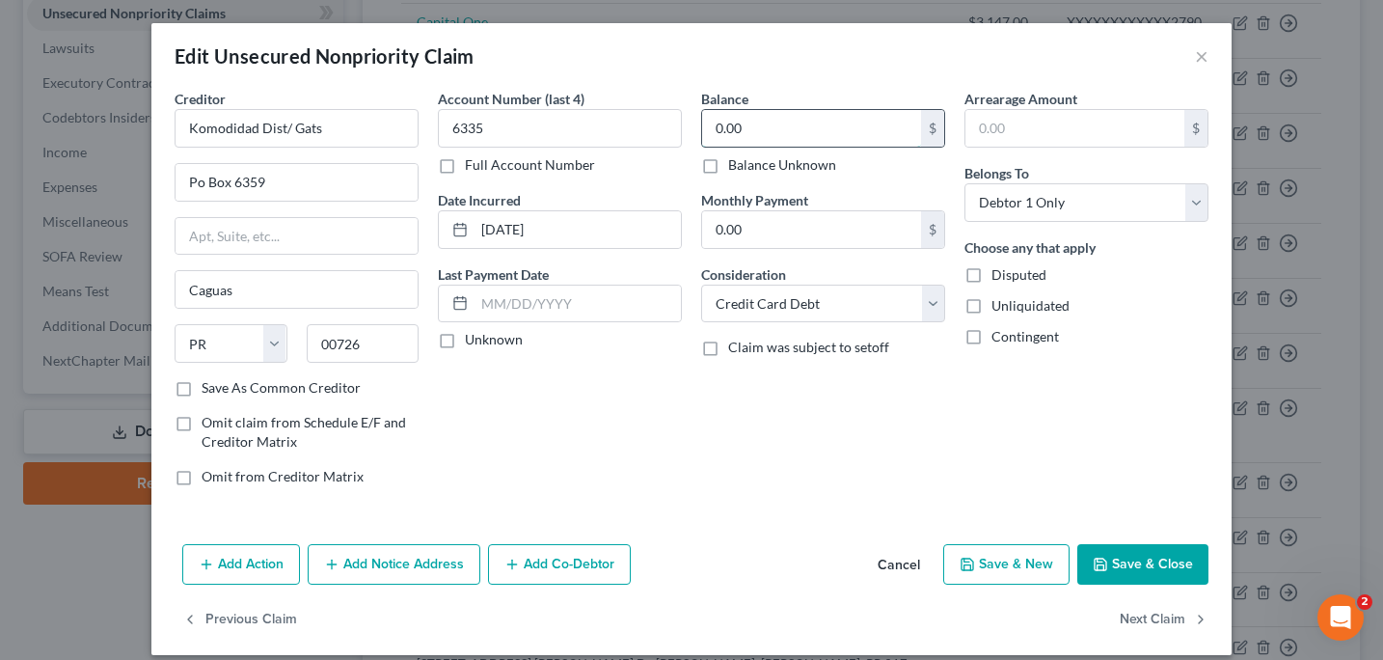
click at [802, 129] on input "0.00" at bounding box center [811, 128] width 219 height 37
type input "263"
click at [1153, 568] on button "Save & Close" at bounding box center [1142, 564] width 131 height 41
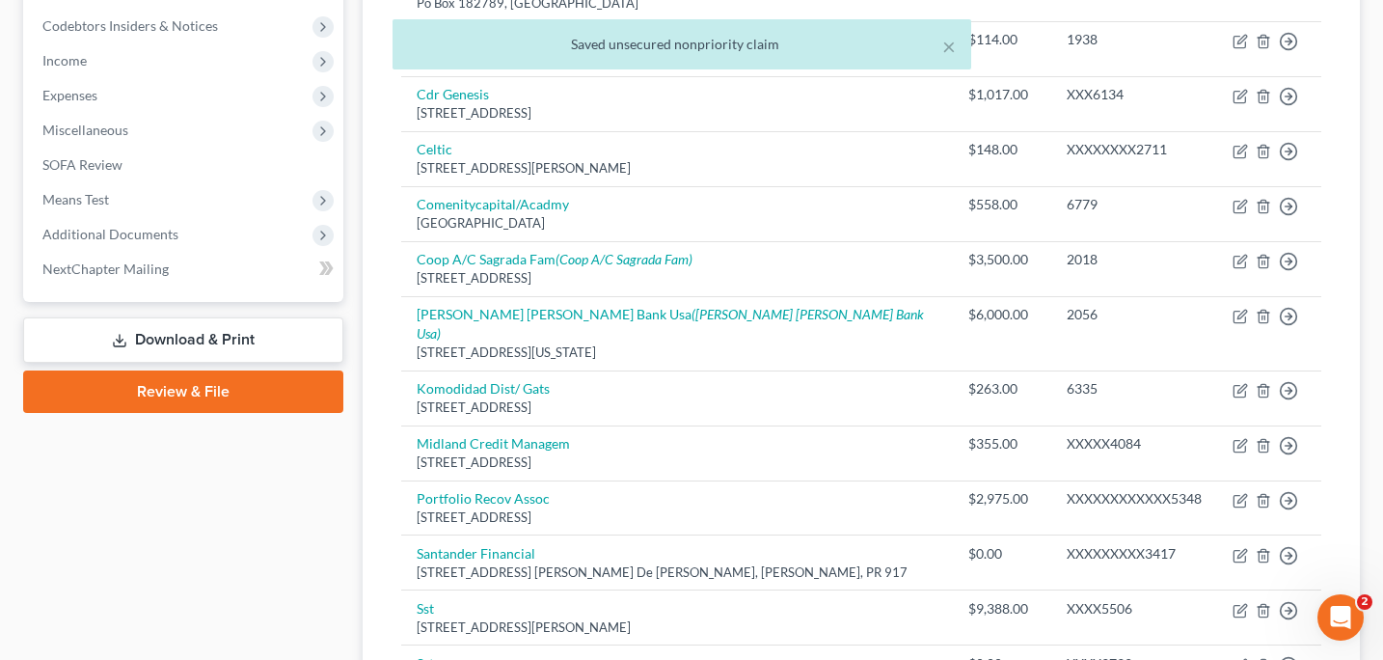
scroll to position [616, 0]
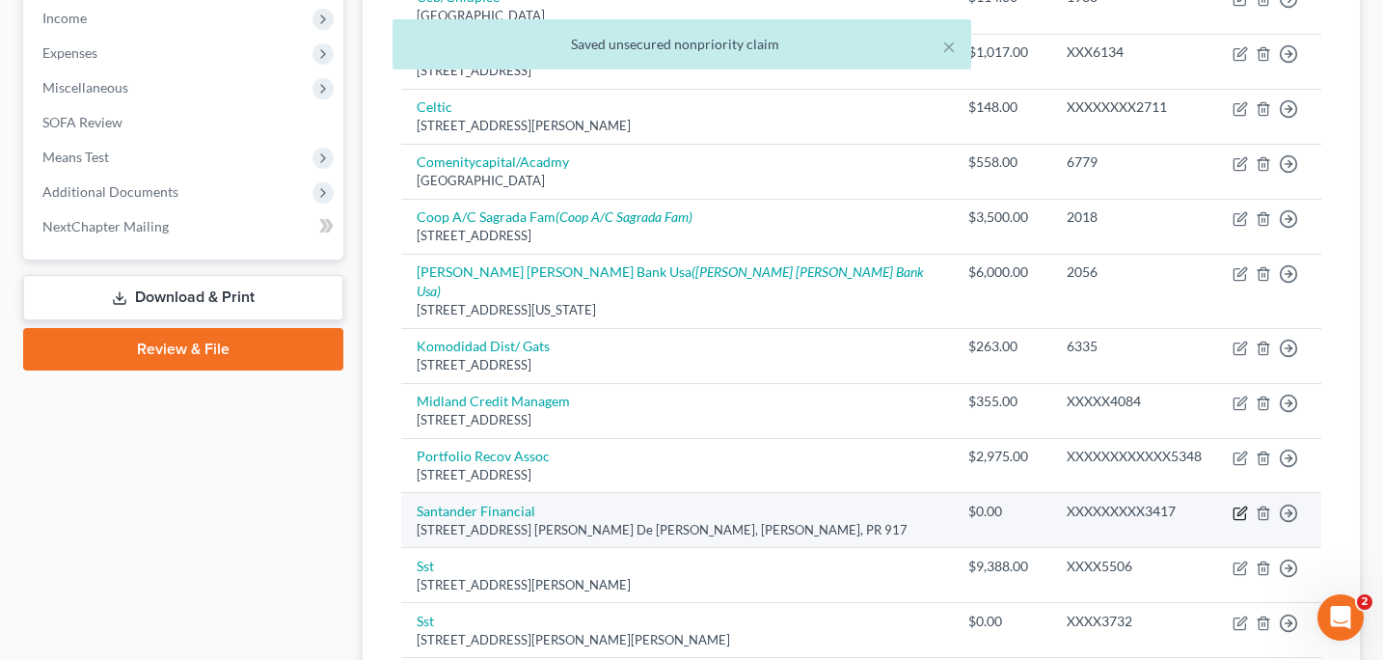
click at [1241, 506] on icon "button" at bounding box center [1241, 510] width 9 height 9
select select "40"
select select "0"
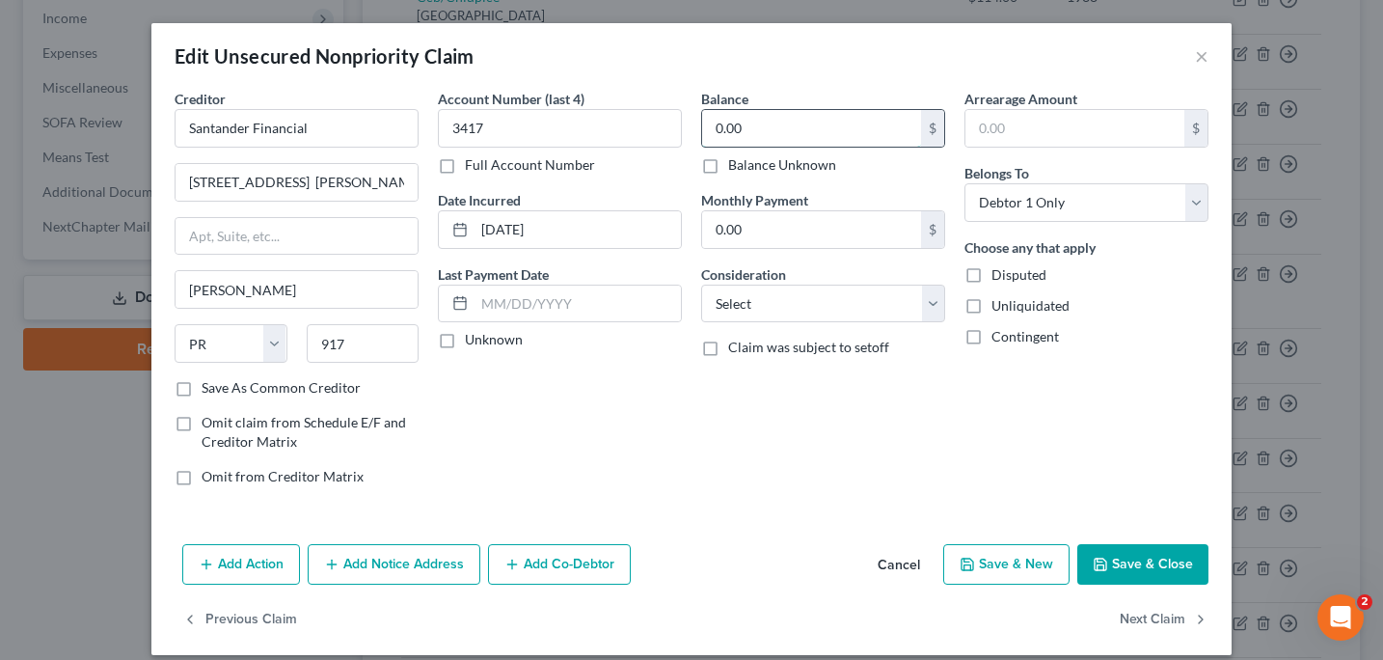
click at [778, 130] on input "0.00" at bounding box center [811, 128] width 219 height 37
click at [1118, 556] on button "Save & Close" at bounding box center [1142, 564] width 131 height 41
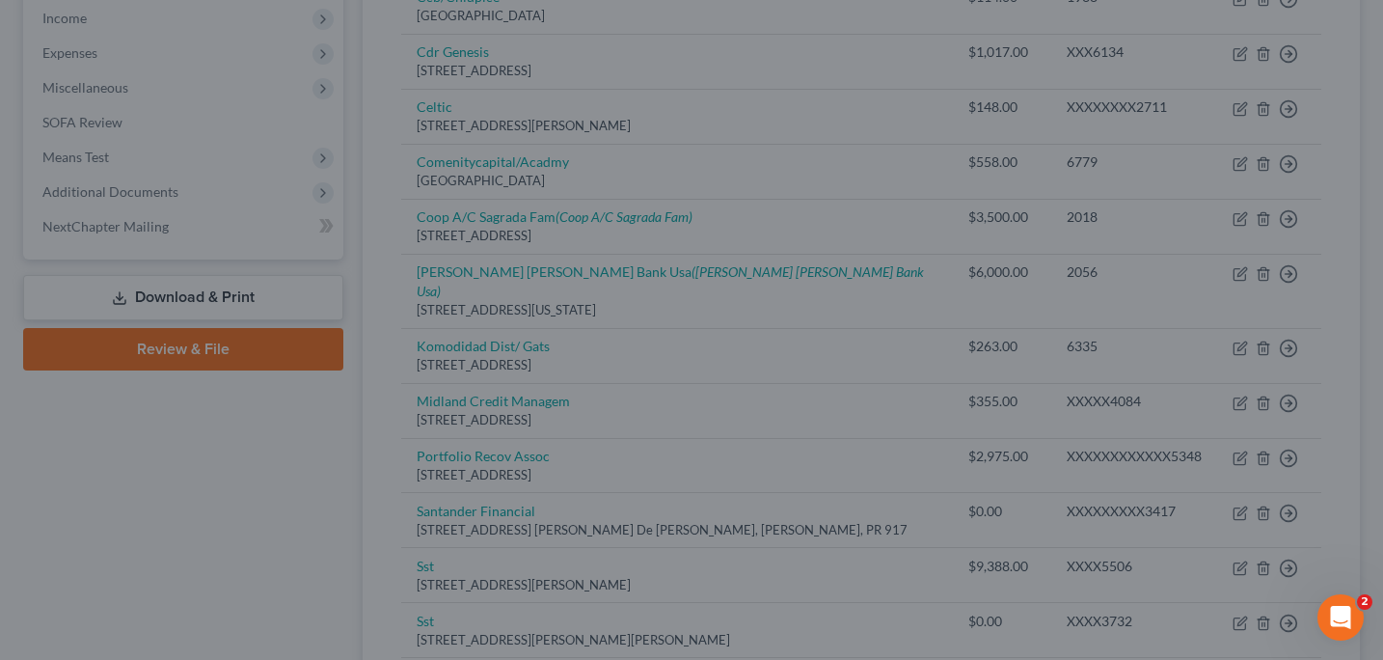
type input "1,005.00"
type input "0"
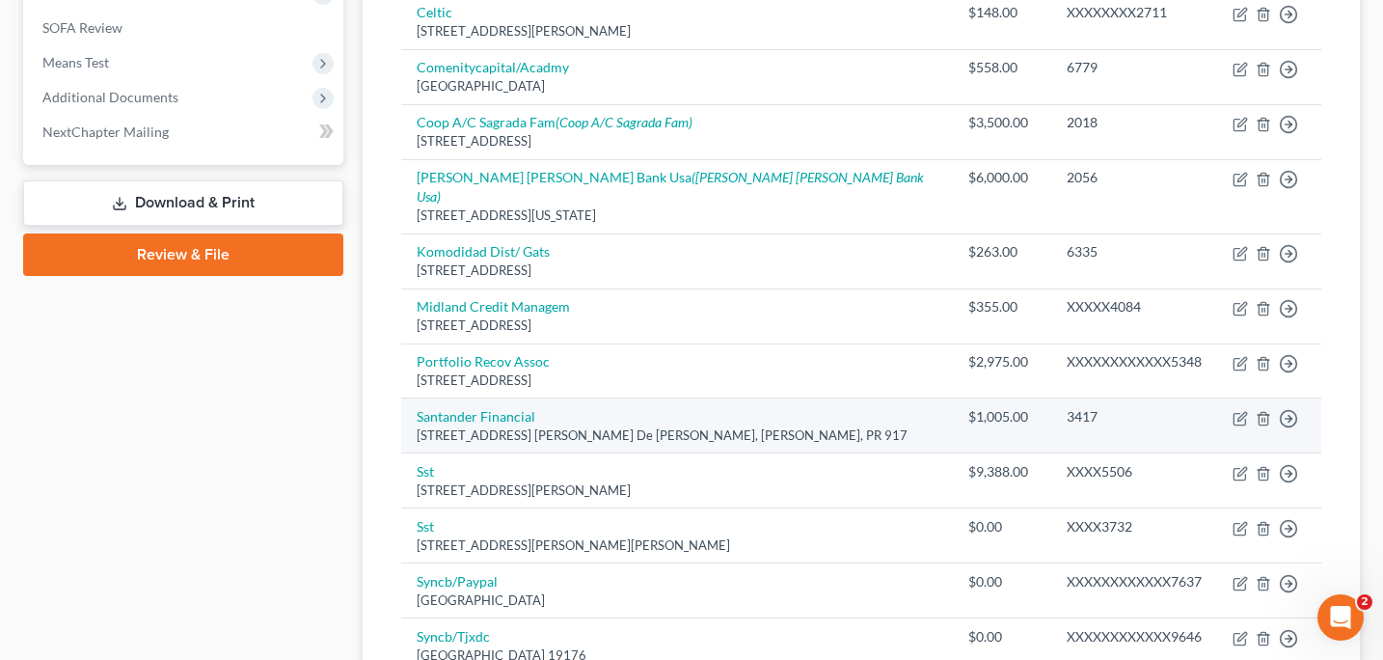
scroll to position [731, 0]
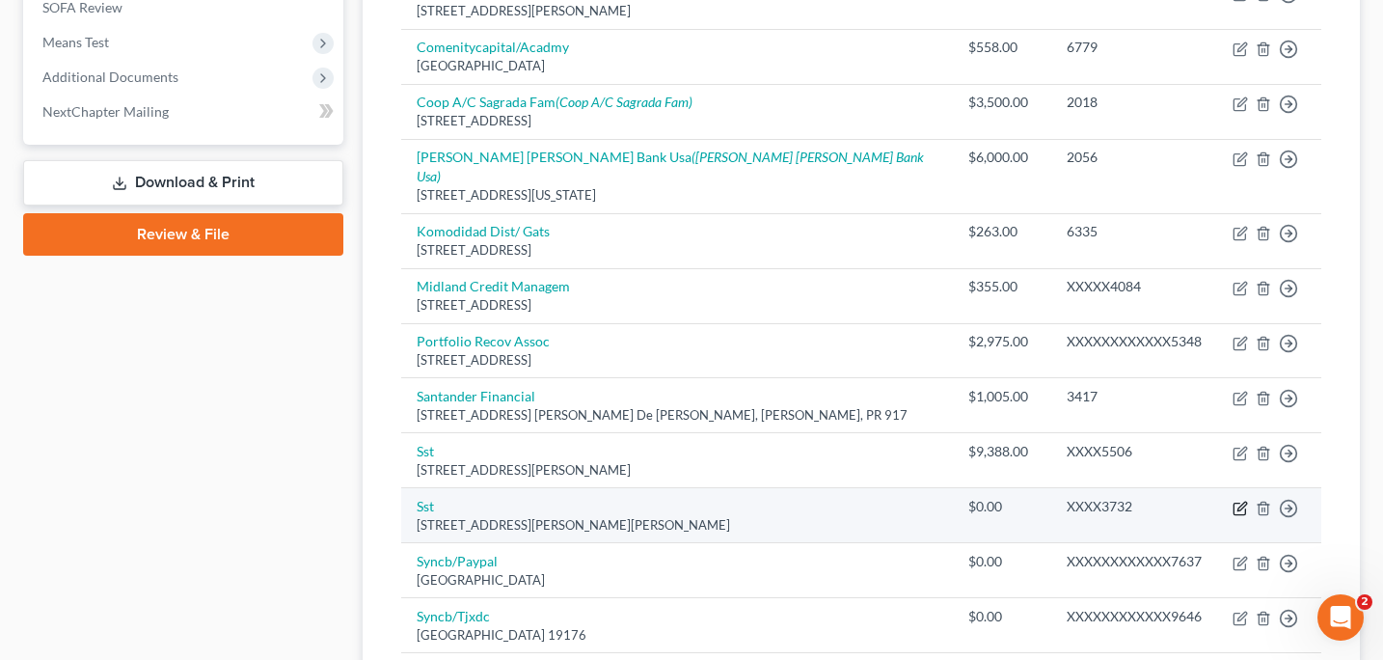
click at [1243, 501] on icon "button" at bounding box center [1240, 508] width 15 height 15
select select "26"
select select "0"
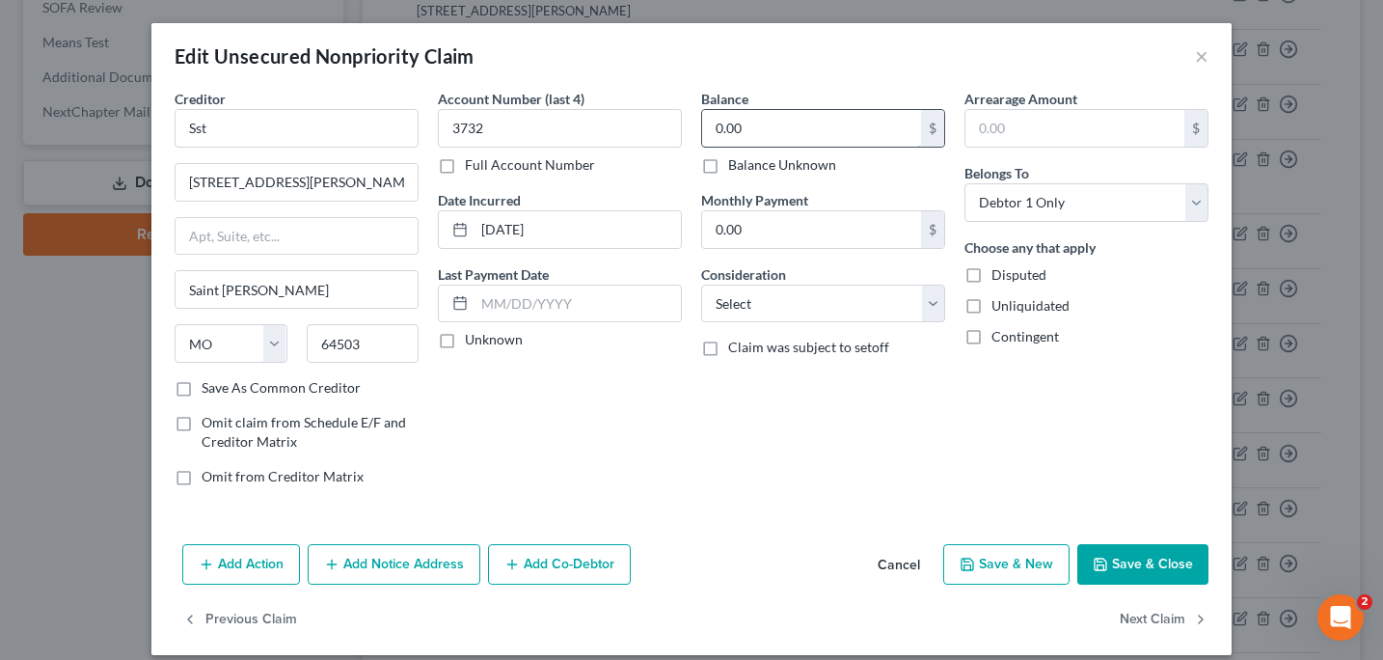
click at [762, 124] on input "0.00" at bounding box center [811, 128] width 219 height 37
click at [1125, 561] on button "Save & Close" at bounding box center [1142, 564] width 131 height 41
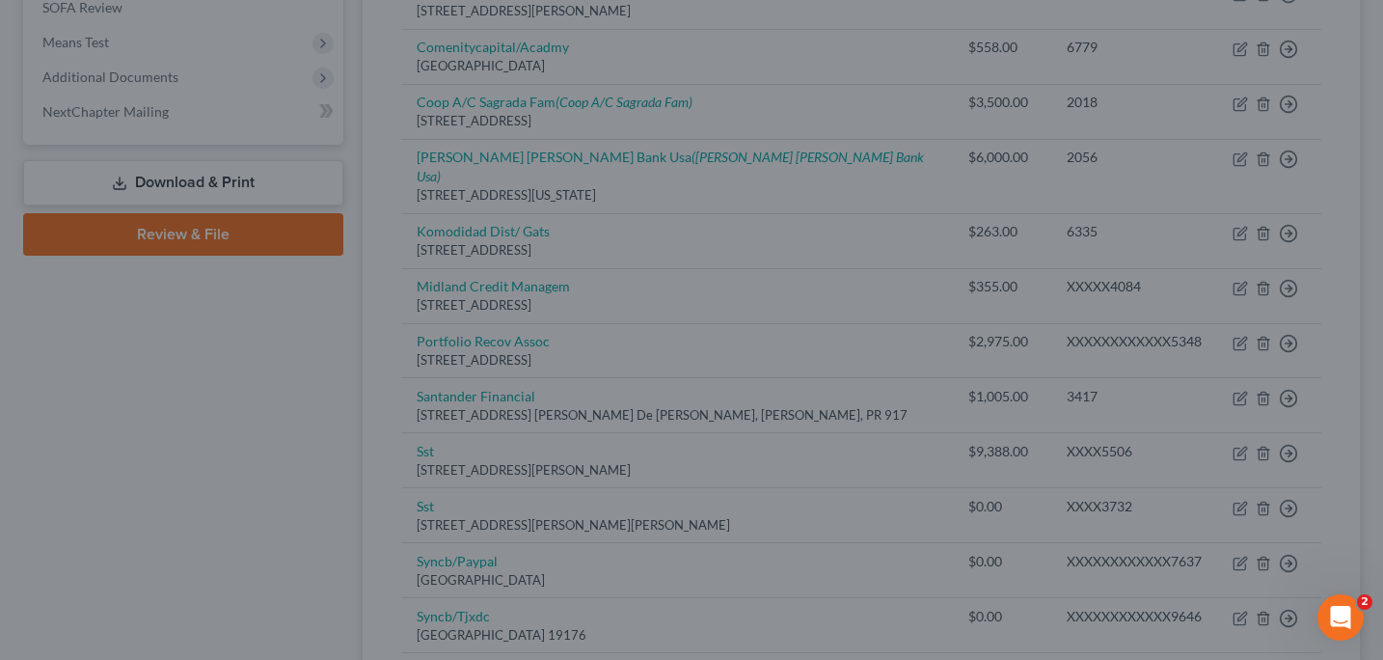
type input "6,000.00"
type input "0"
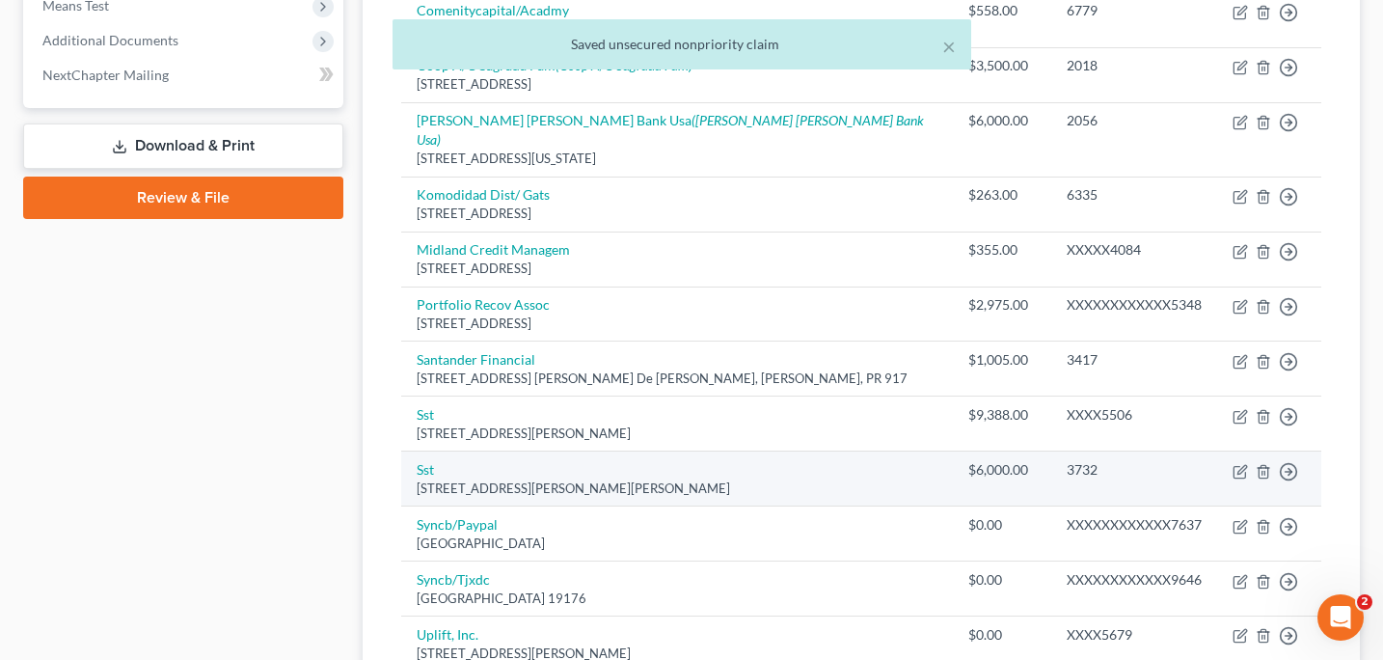
scroll to position [771, 0]
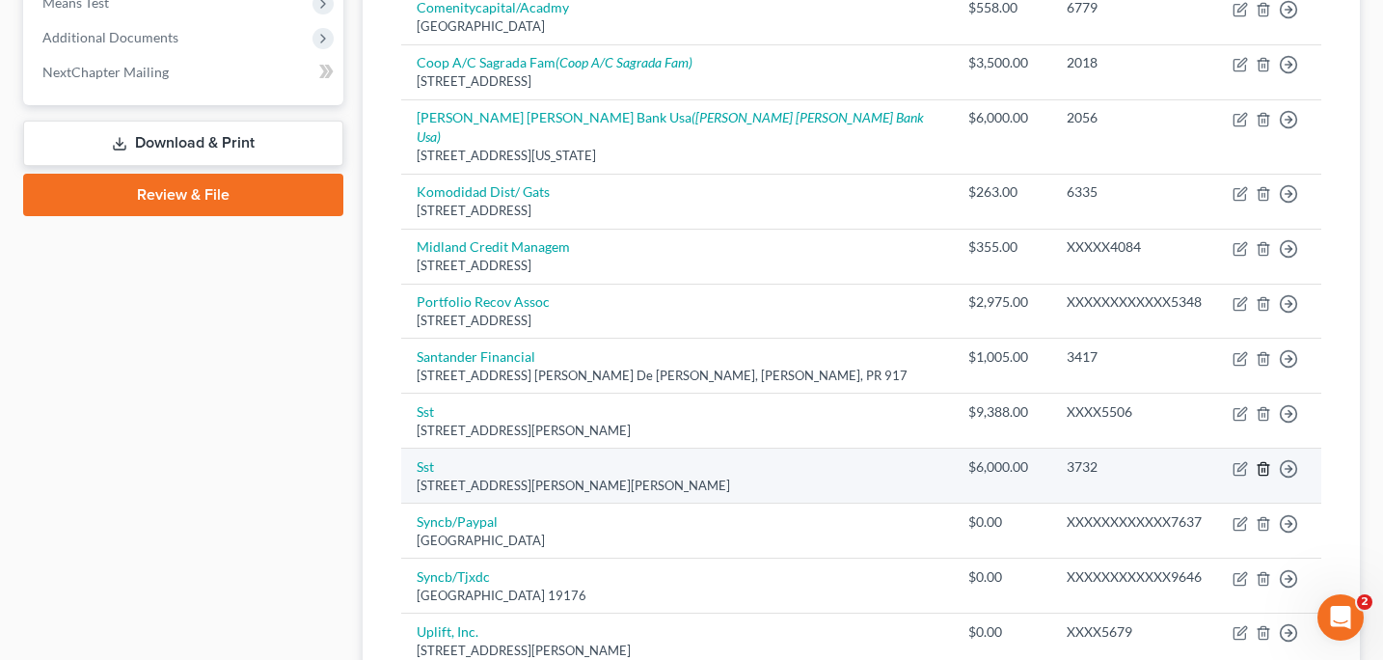
click at [1261, 461] on icon "button" at bounding box center [1263, 468] width 15 height 15
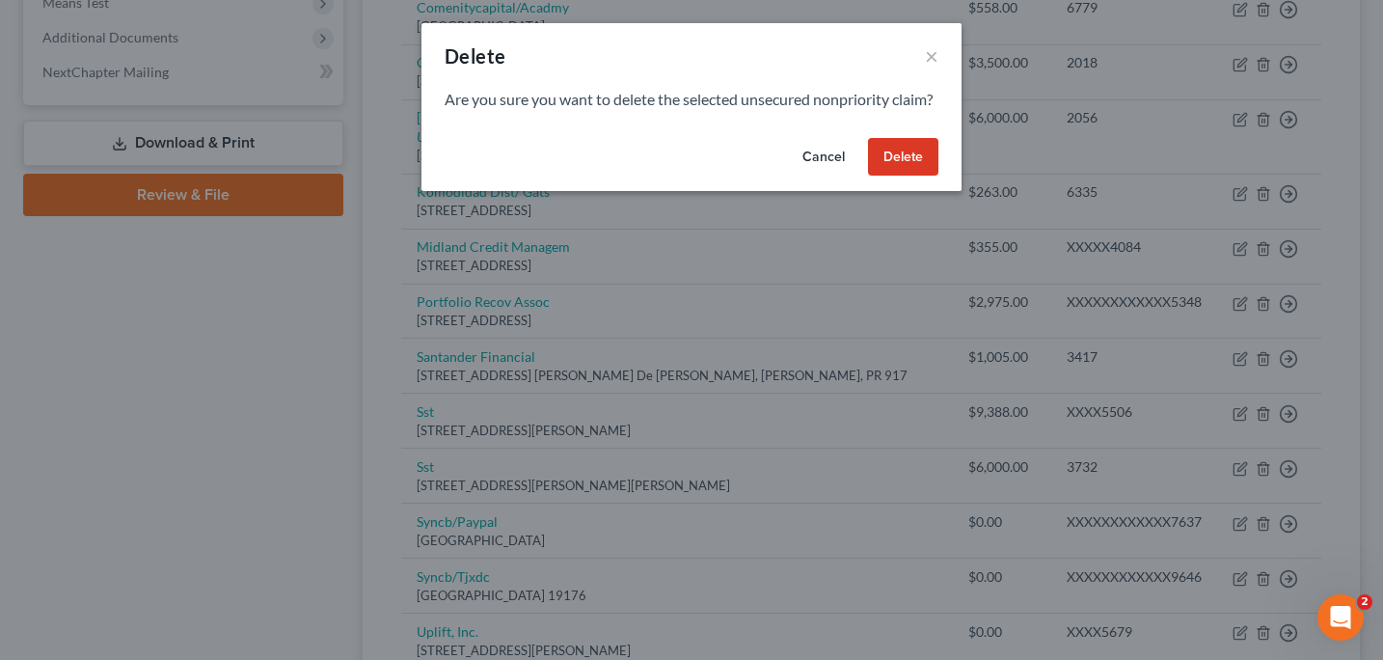
click at [898, 177] on button "Delete" at bounding box center [903, 157] width 70 height 39
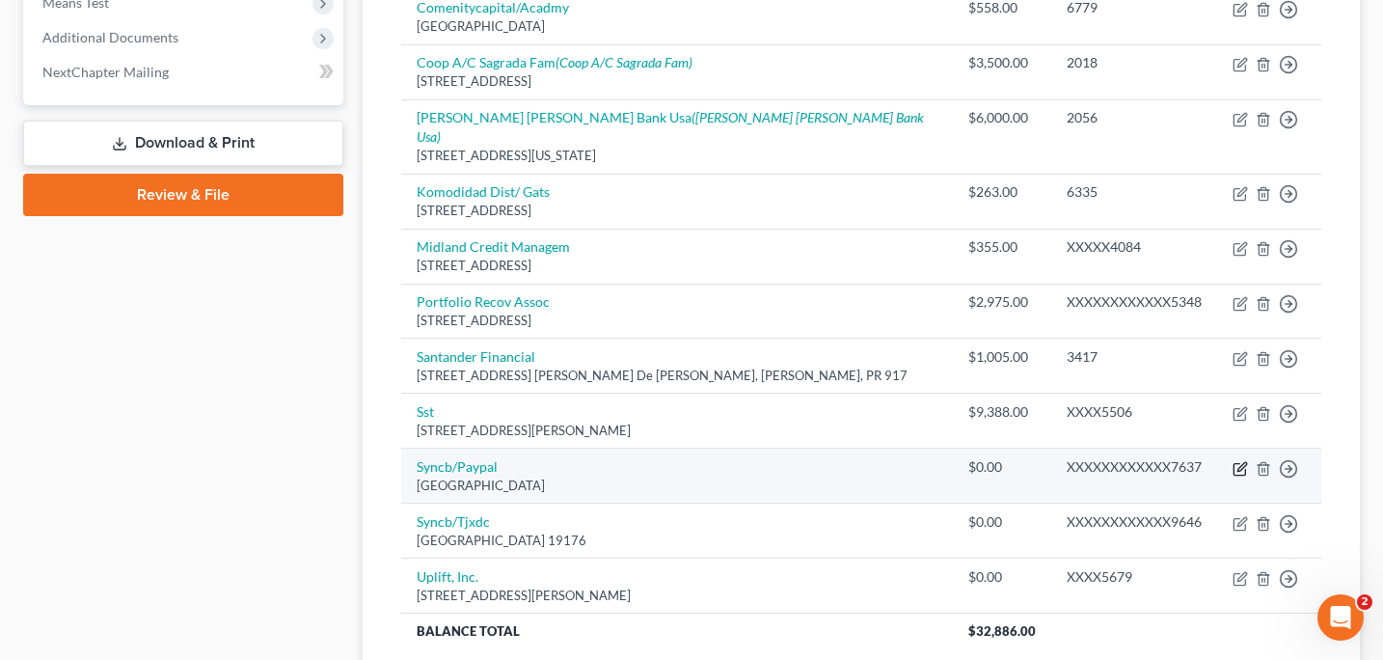
click at [1241, 462] on icon "button" at bounding box center [1241, 466] width 9 height 9
select select "39"
select select "1"
select select "0"
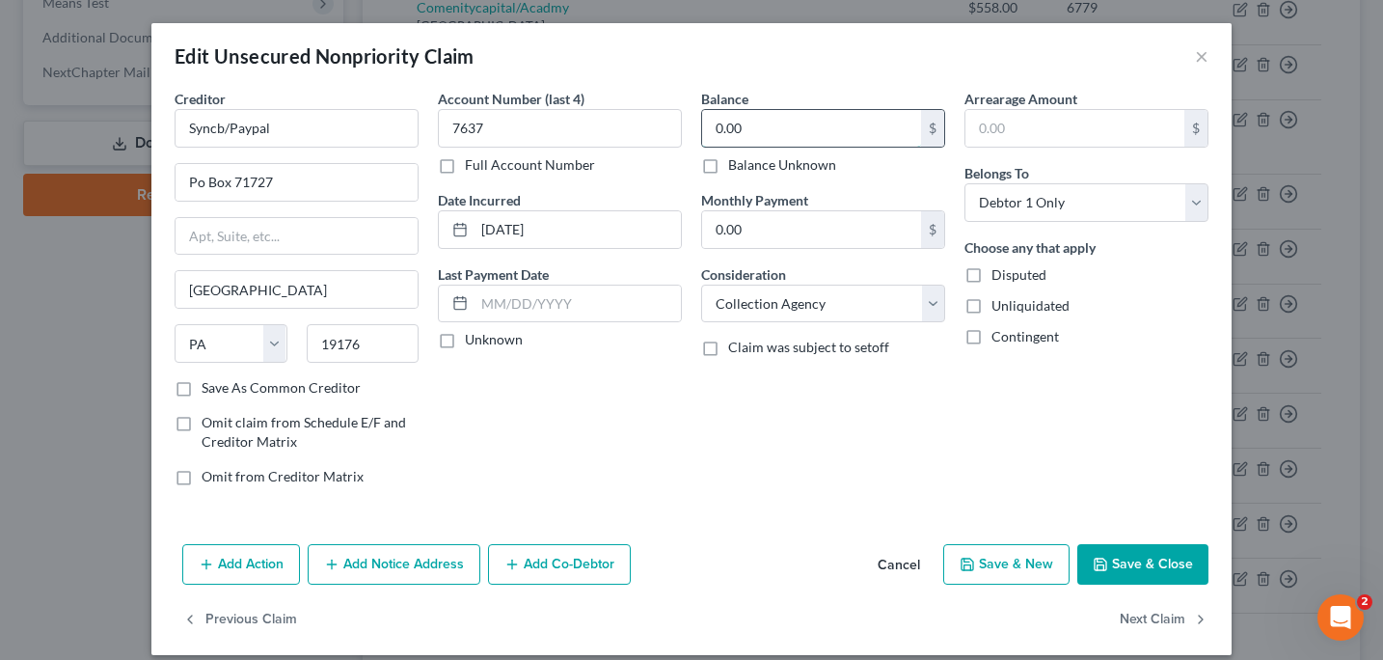
click at [786, 123] on input "0.00" at bounding box center [811, 128] width 219 height 37
click at [1155, 556] on button "Save & Close" at bounding box center [1142, 564] width 131 height 41
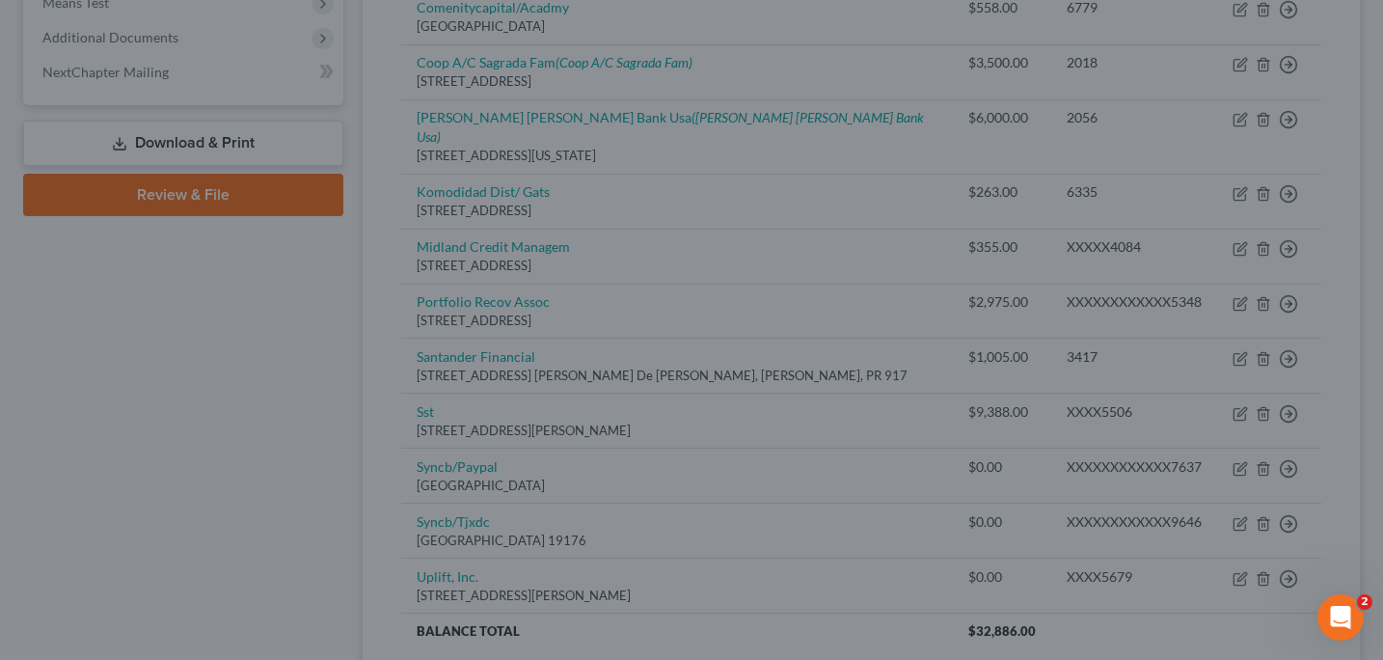
type input "3,578.00"
type input "0"
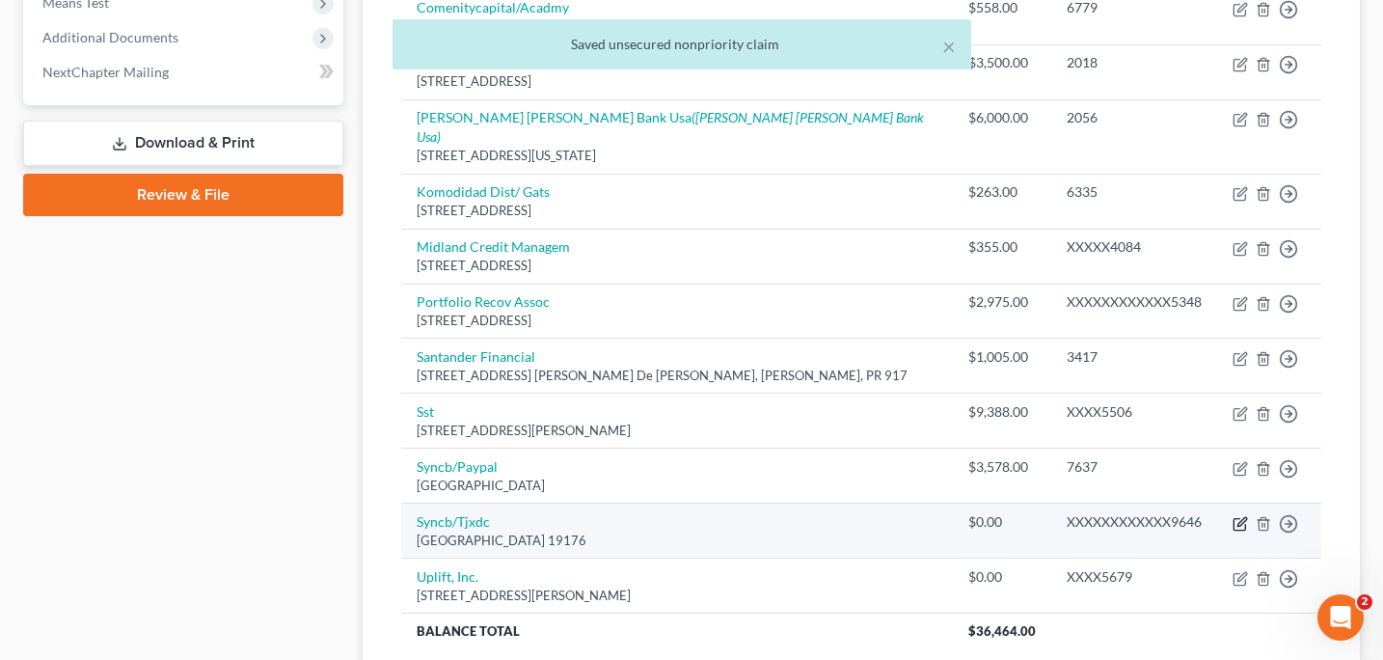
click at [1239, 516] on icon "button" at bounding box center [1240, 523] width 15 height 15
select select "39"
select select "2"
select select "0"
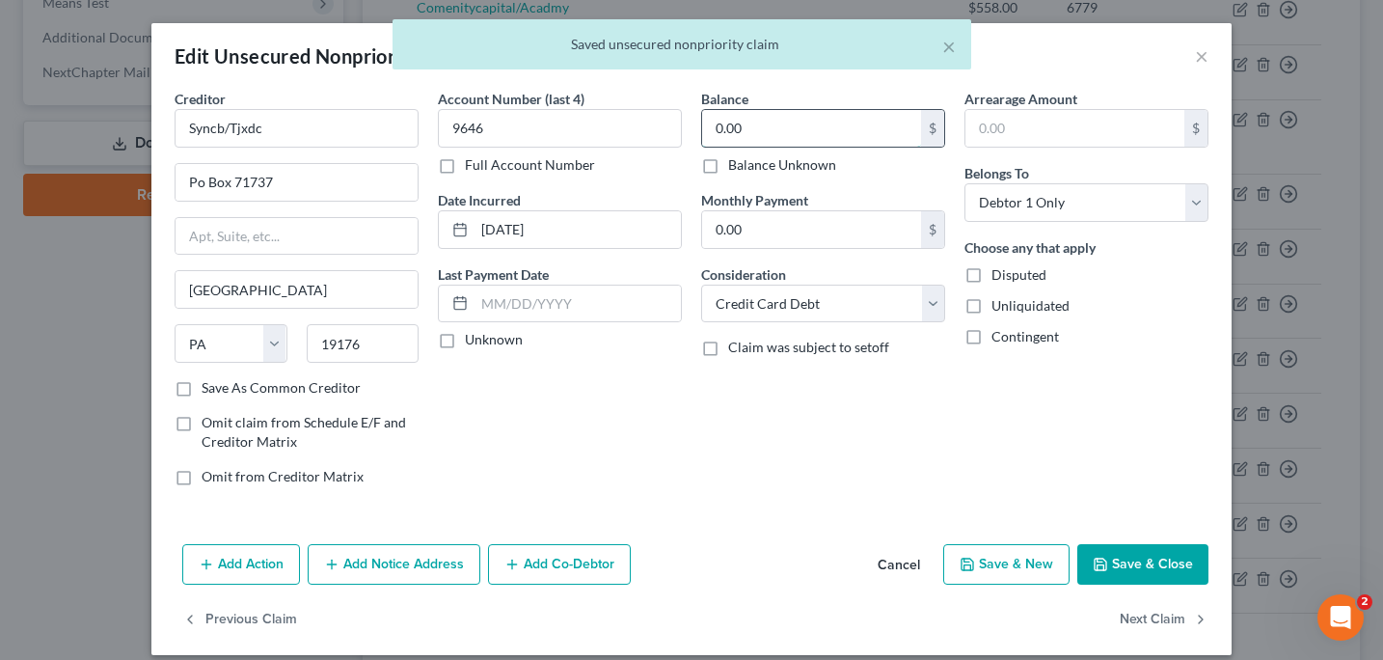
click at [783, 131] on input "0.00" at bounding box center [811, 128] width 219 height 37
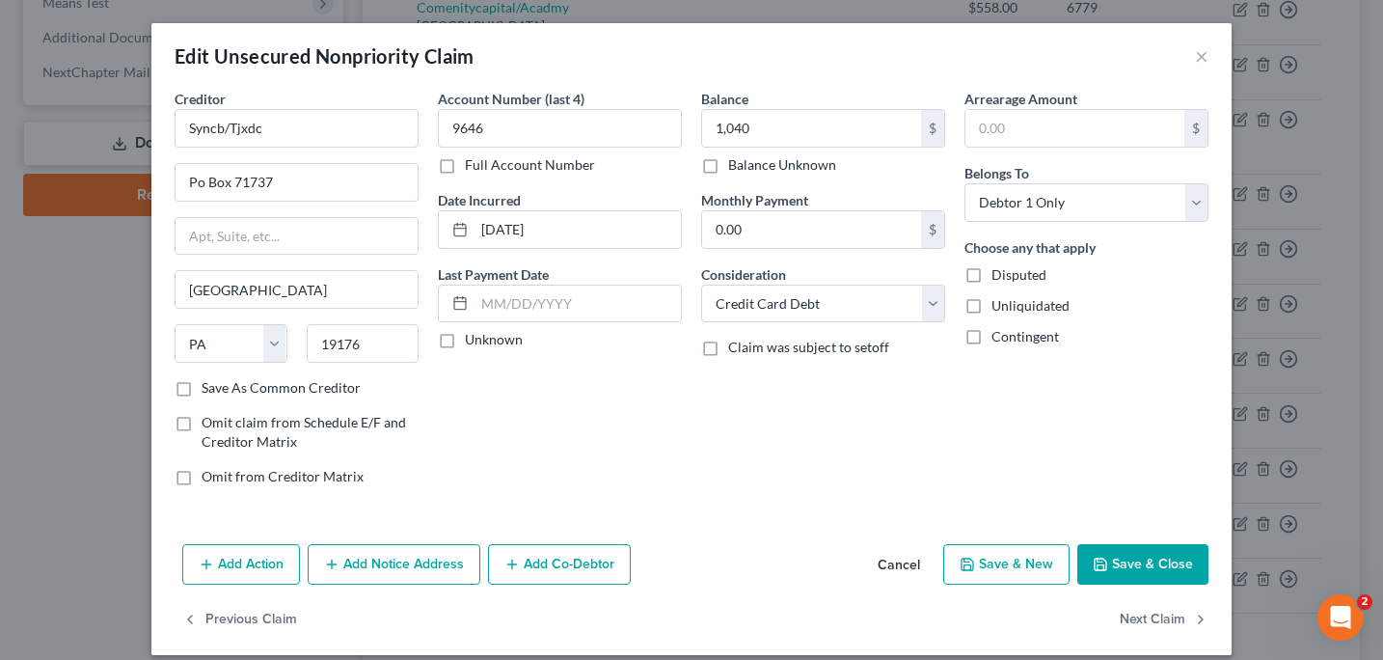
click at [1155, 570] on button "Save & Close" at bounding box center [1142, 564] width 131 height 41
type input "1,040.00"
type input "0"
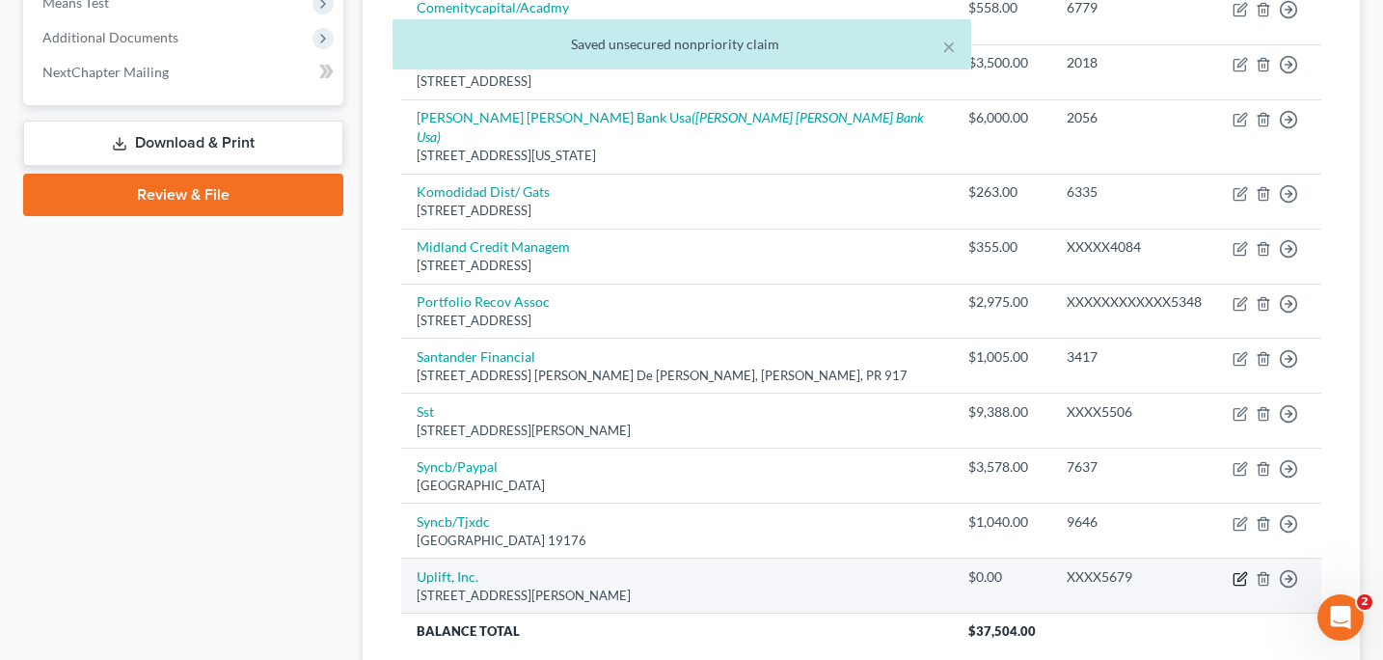
click at [1239, 571] on icon "button" at bounding box center [1240, 578] width 15 height 15
select select "4"
select select "0"
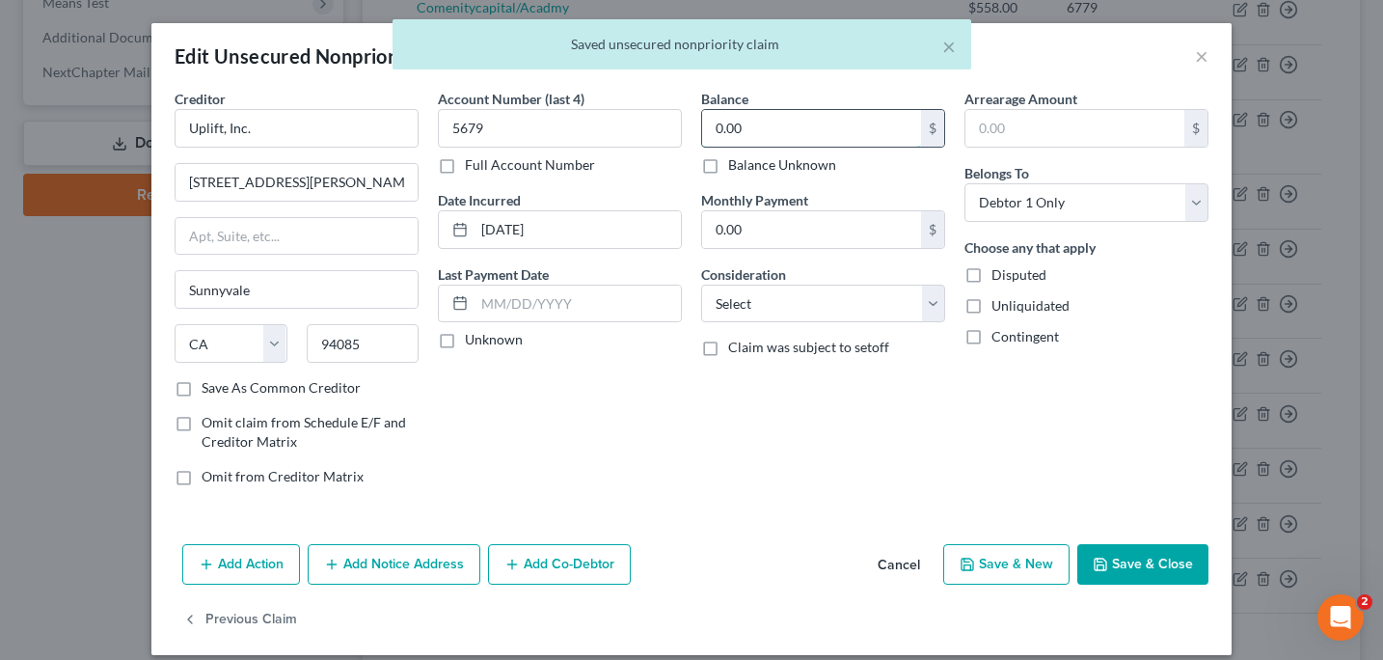
click at [798, 126] on input "0.00" at bounding box center [811, 128] width 219 height 37
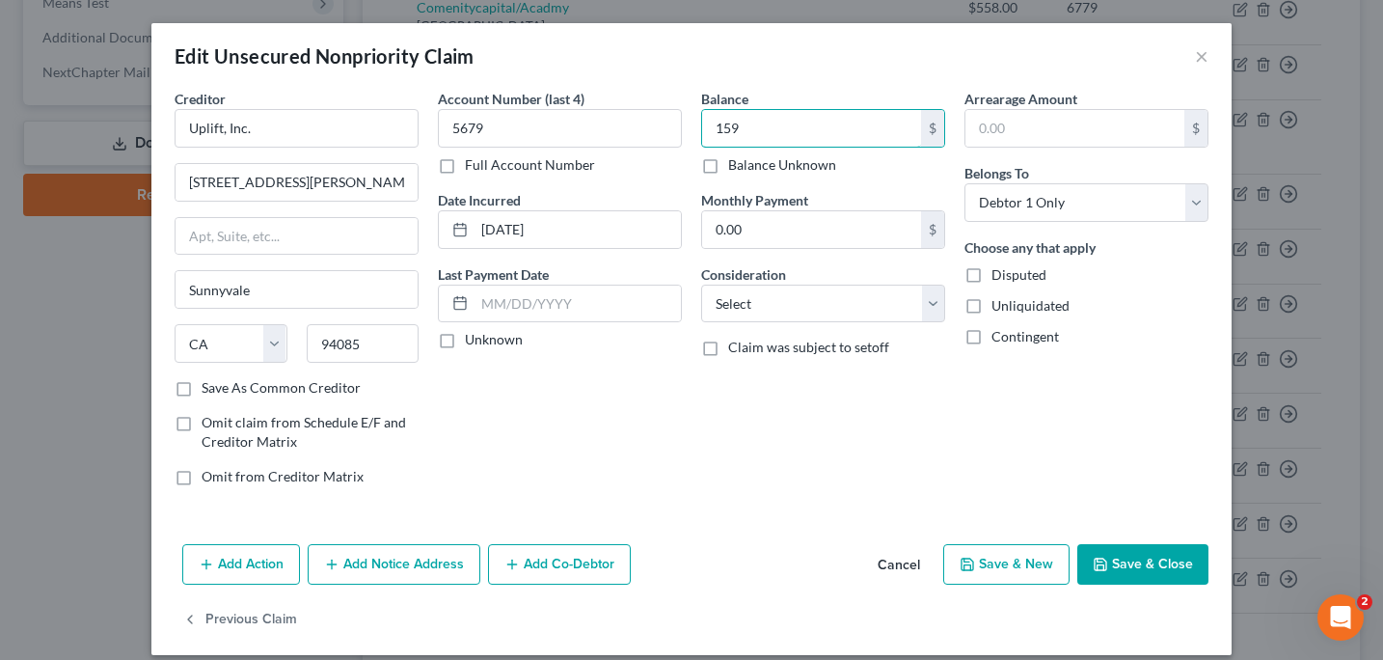
type input "159"
click at [1138, 576] on button "Save & Close" at bounding box center [1142, 564] width 131 height 41
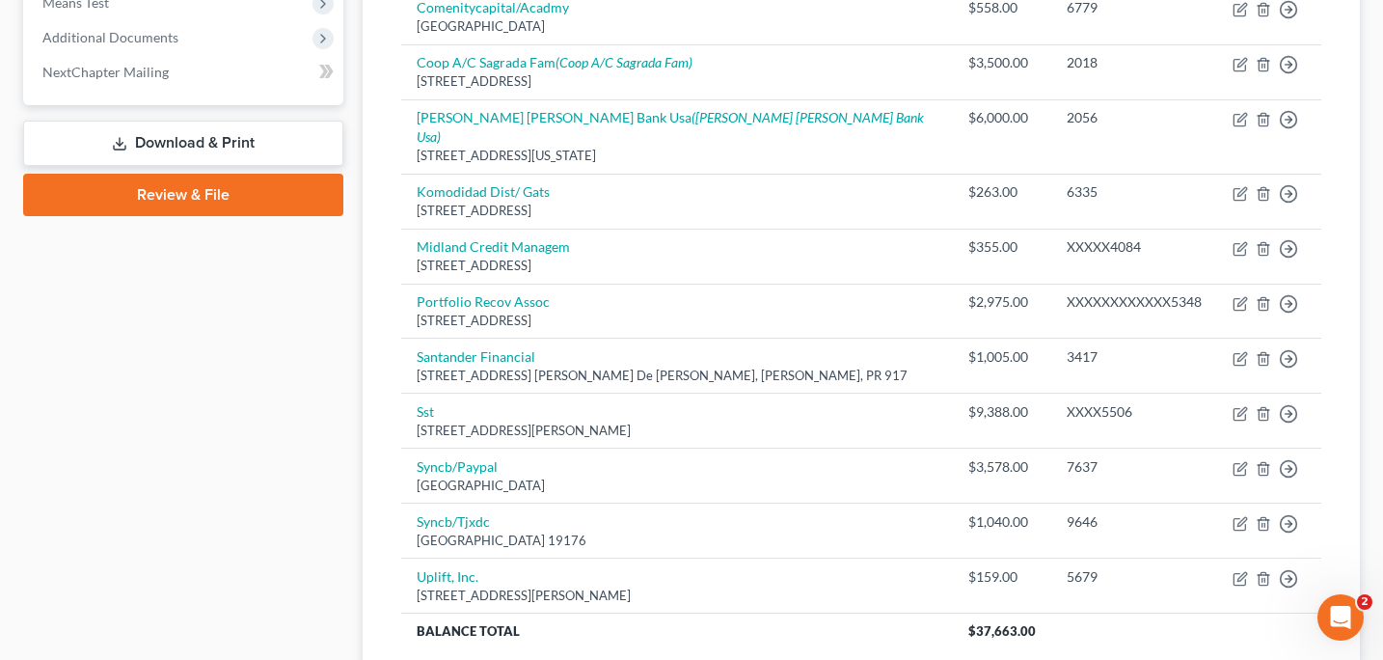
scroll to position [0, 0]
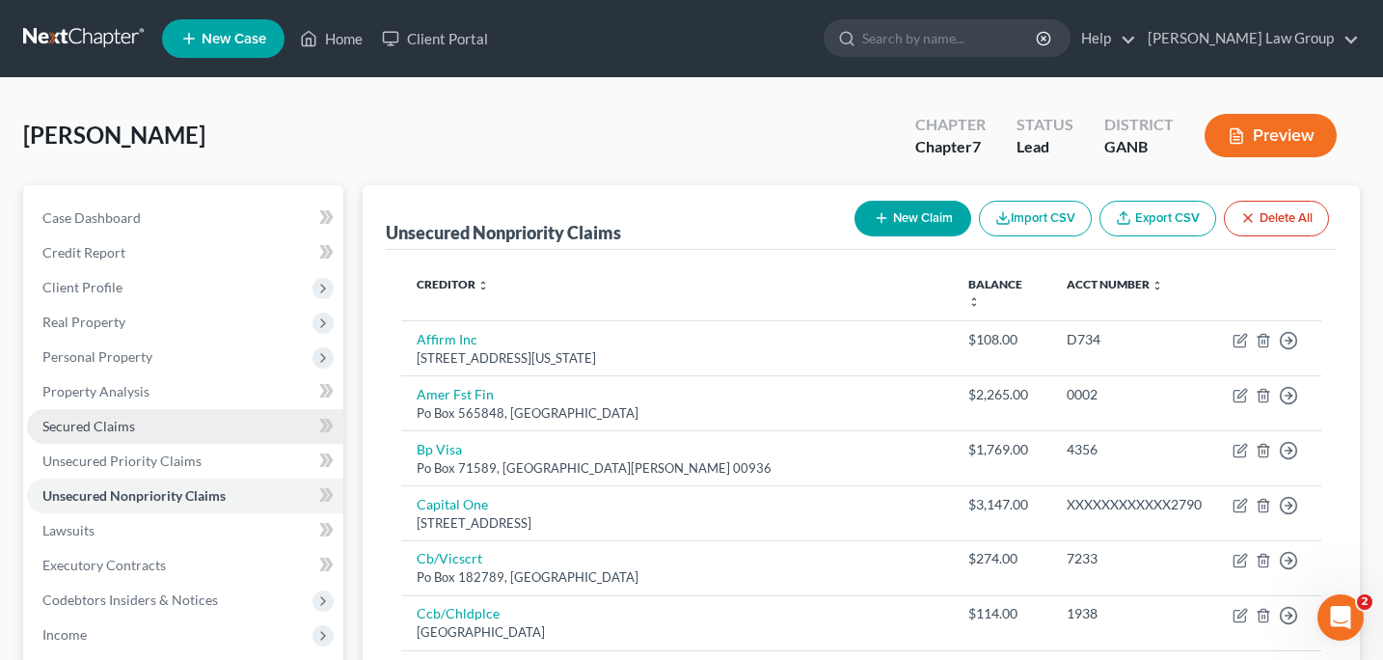
click at [103, 434] on link "Secured Claims" at bounding box center [185, 426] width 316 height 35
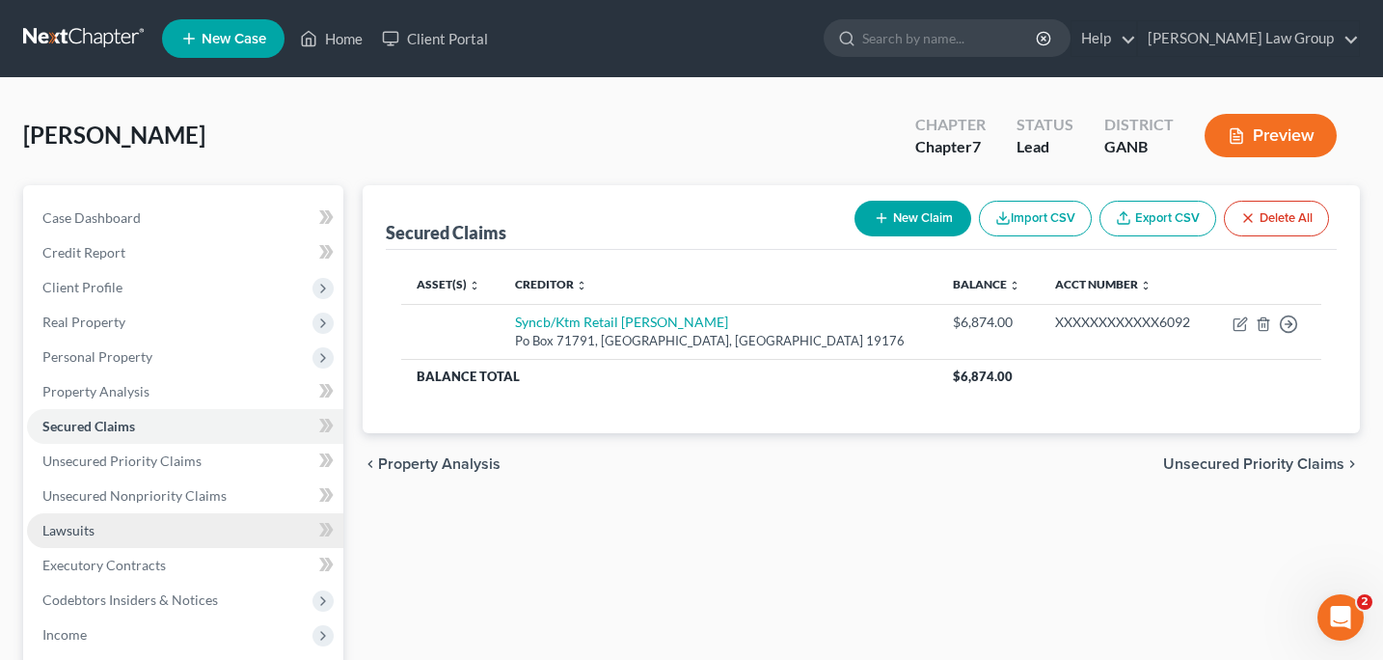
click at [27, 409] on link "Secured Claims" at bounding box center [185, 426] width 316 height 35
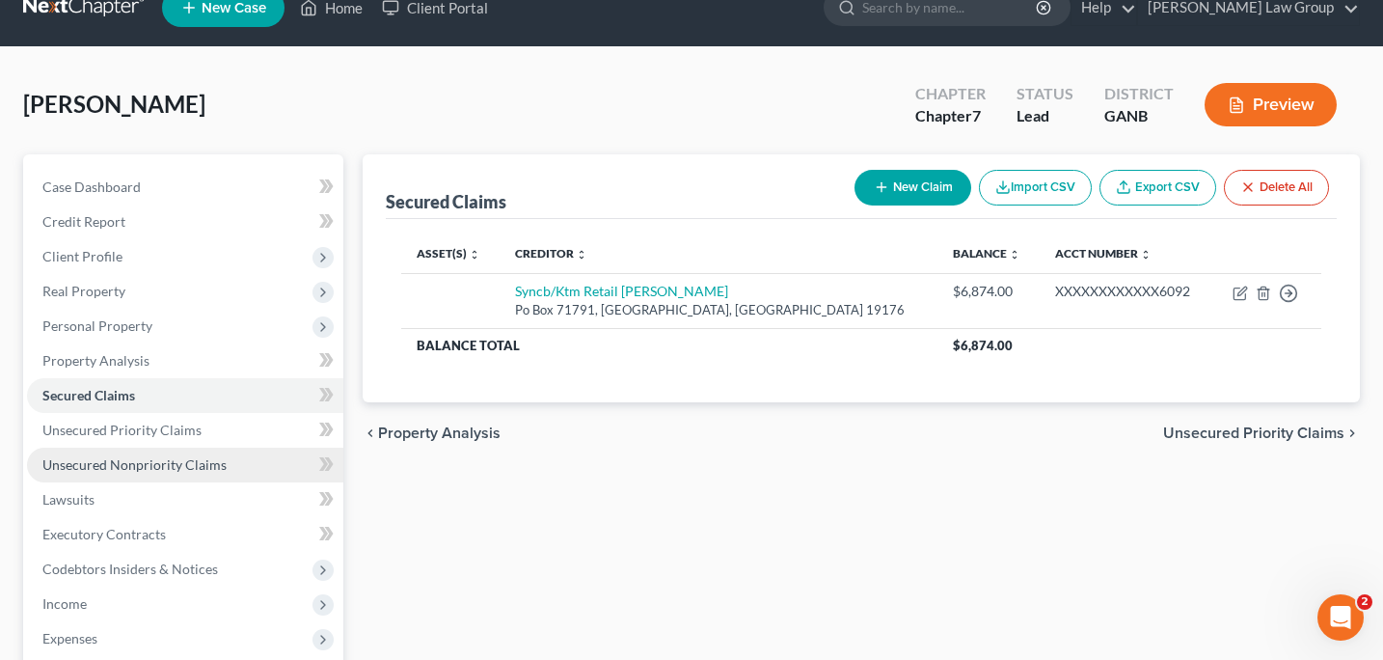
scroll to position [57, 0]
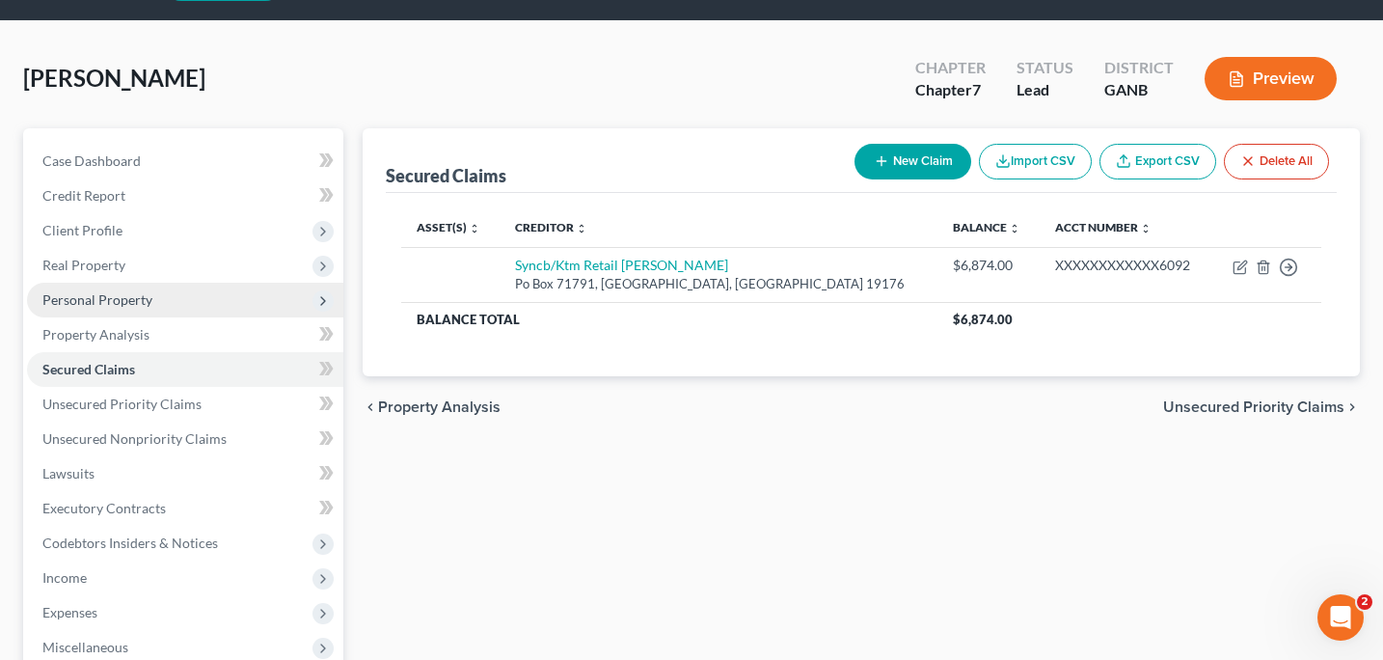
click at [128, 300] on span "Personal Property" at bounding box center [97, 299] width 110 height 16
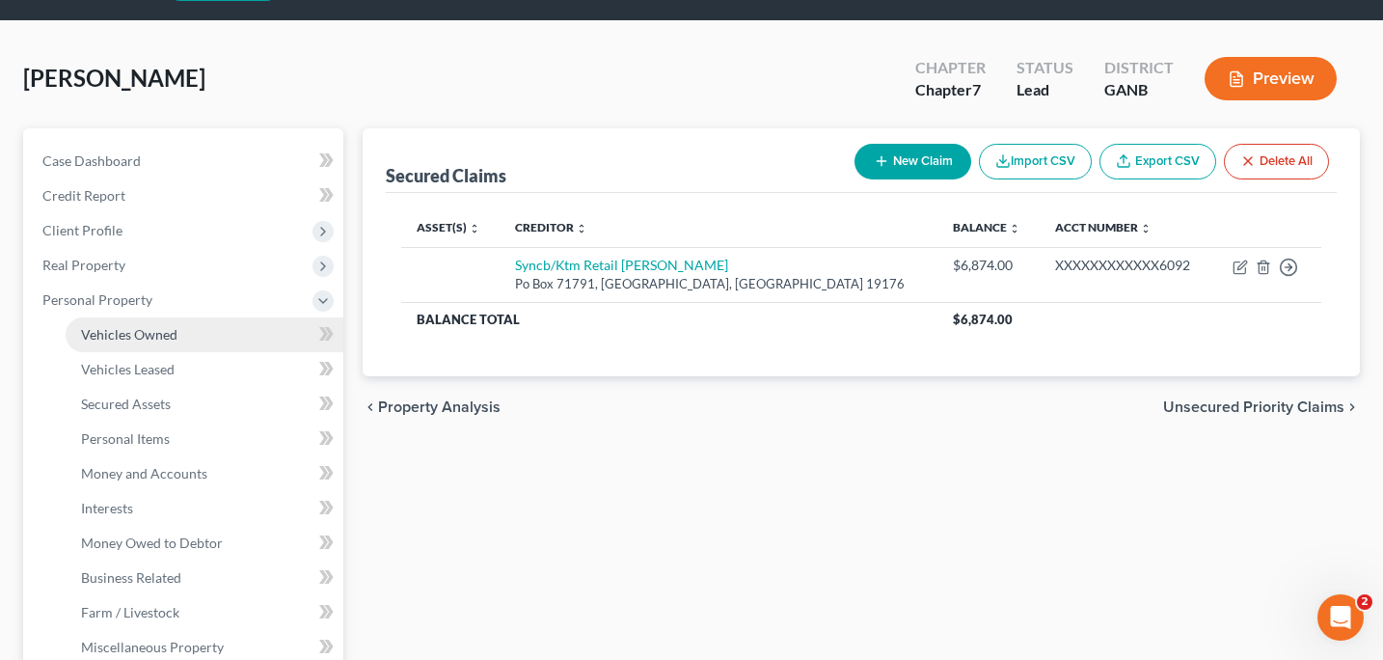
click at [154, 337] on span "Vehicles Owned" at bounding box center [129, 334] width 96 height 16
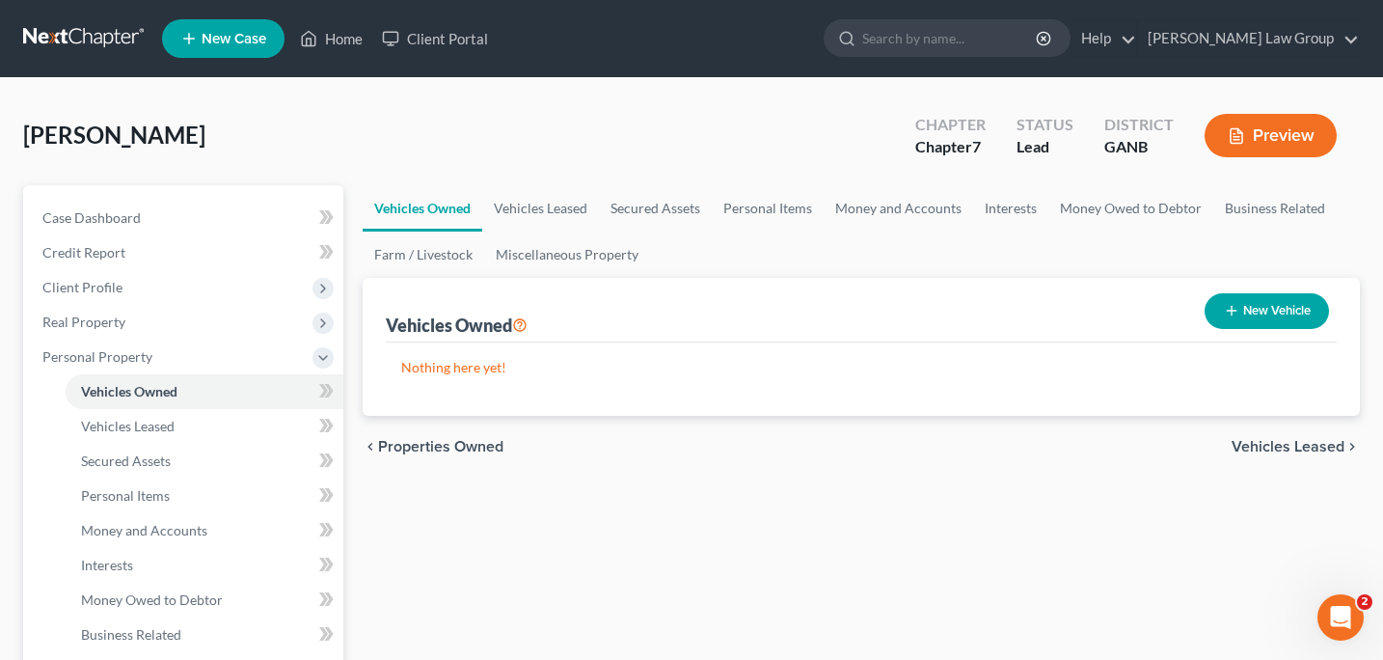
click at [1245, 312] on button "New Vehicle" at bounding box center [1267, 311] width 124 height 36
select select "0"
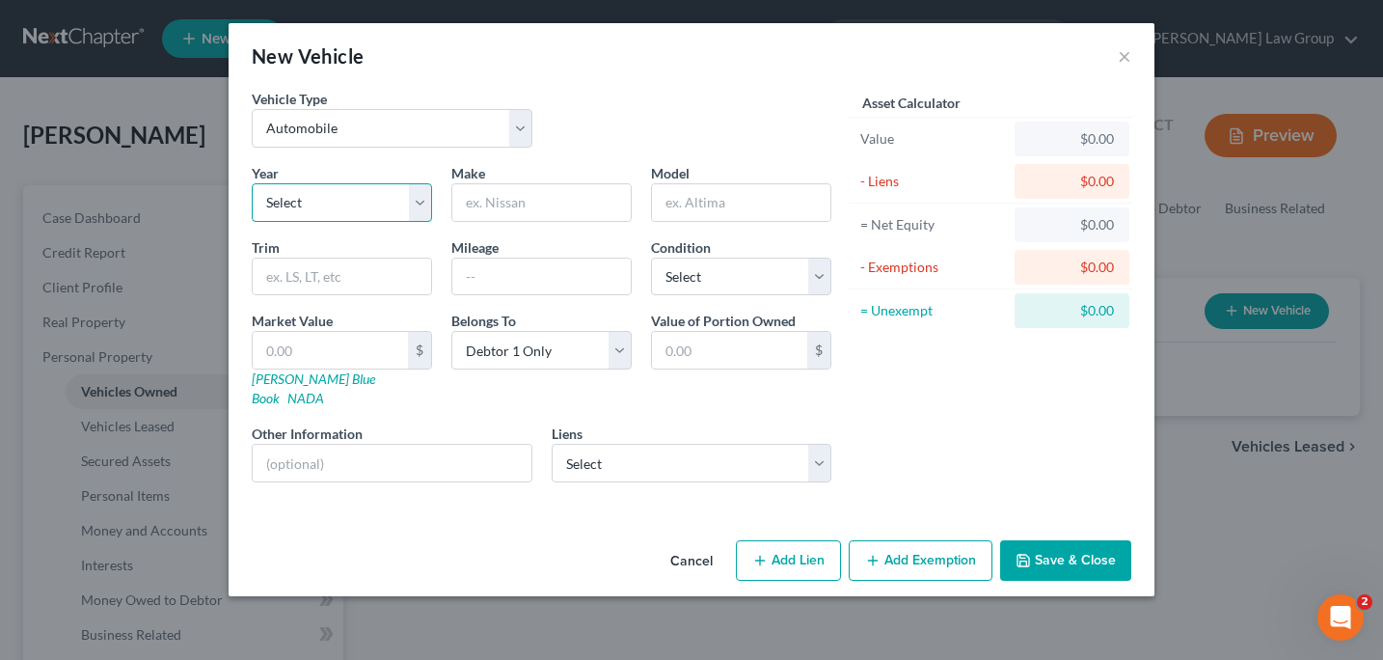
click at [425, 204] on select "Select 2026 2025 2024 2023 2022 2021 2020 2019 2018 2017 2016 2015 2014 2013 20…" at bounding box center [342, 202] width 180 height 39
select select "35"
click at [476, 216] on input "text" at bounding box center [541, 202] width 178 height 37
type input "Mazda"
click at [669, 205] on input "text" at bounding box center [741, 202] width 178 height 37
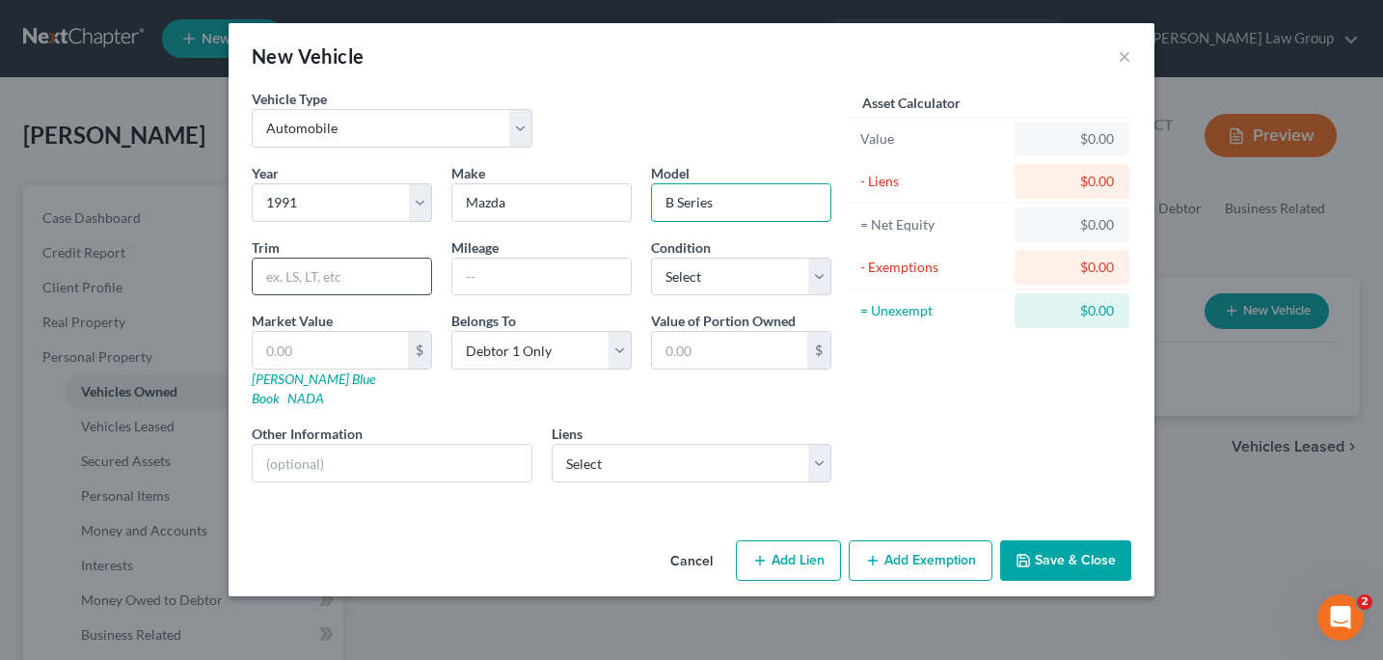
type input "B Series"
click at [285, 280] on input "text" at bounding box center [342, 276] width 178 height 37
type input "Pick up"
click at [478, 284] on input "text" at bounding box center [541, 276] width 178 height 37
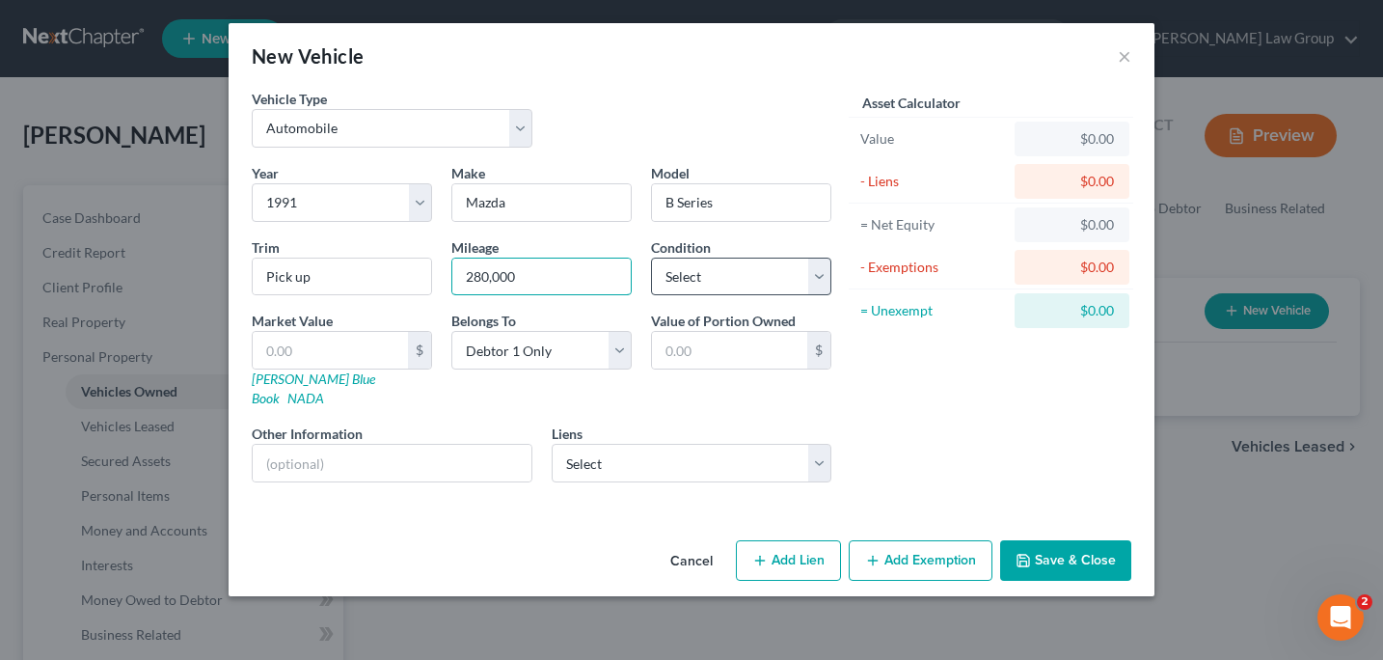
type input "280,000"
click at [820, 285] on select "Select Excellent Very Good Good Fair Poor" at bounding box center [741, 277] width 180 height 39
select select "3"
click at [269, 362] on input "text" at bounding box center [330, 350] width 155 height 37
type input "3"
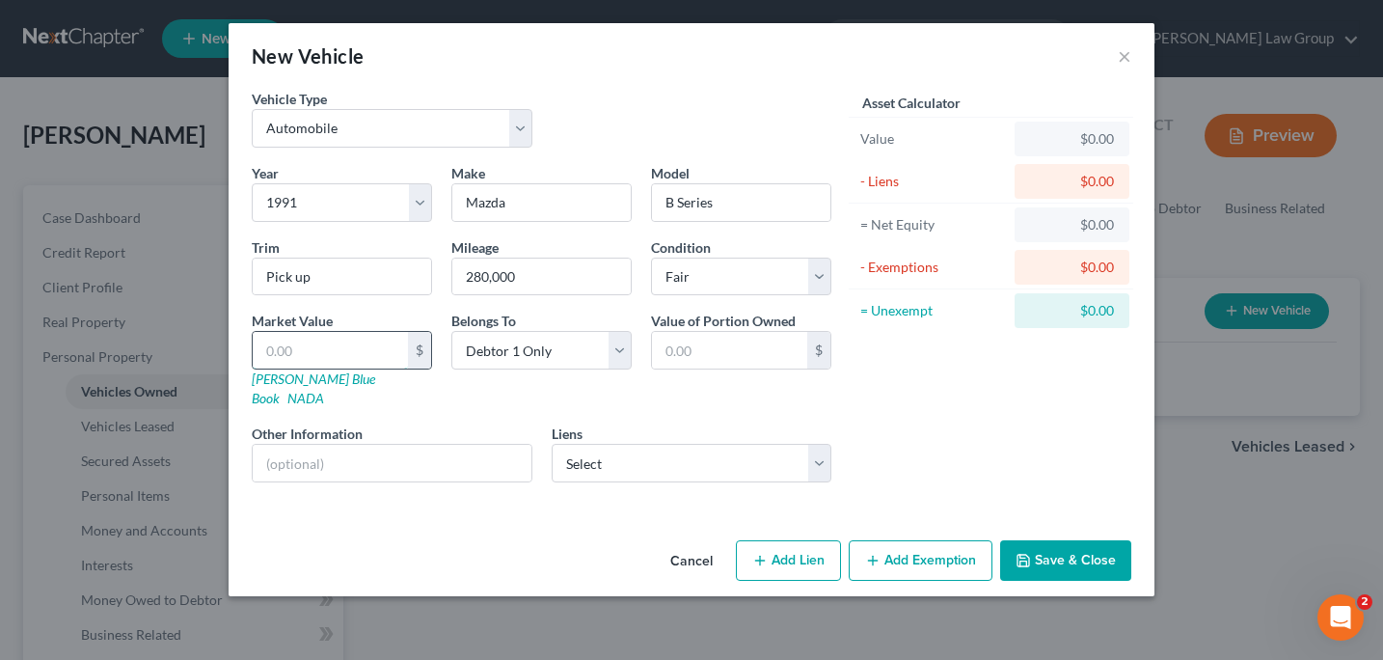
type input "3.00"
type input "33"
type input "33.00"
type input "335"
type input "335.00"
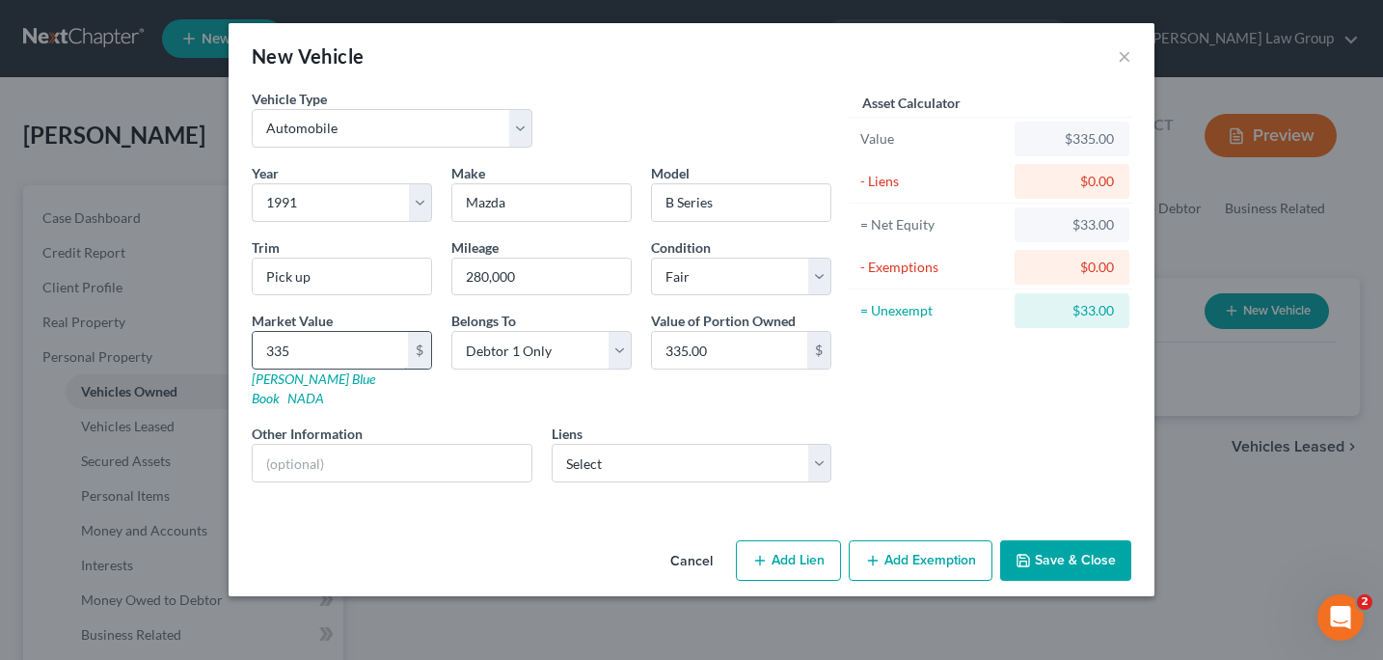
type input "3350"
type input "3,350.00"
type input "3,350"
click at [1052, 541] on button "Save & Close" at bounding box center [1065, 560] width 131 height 41
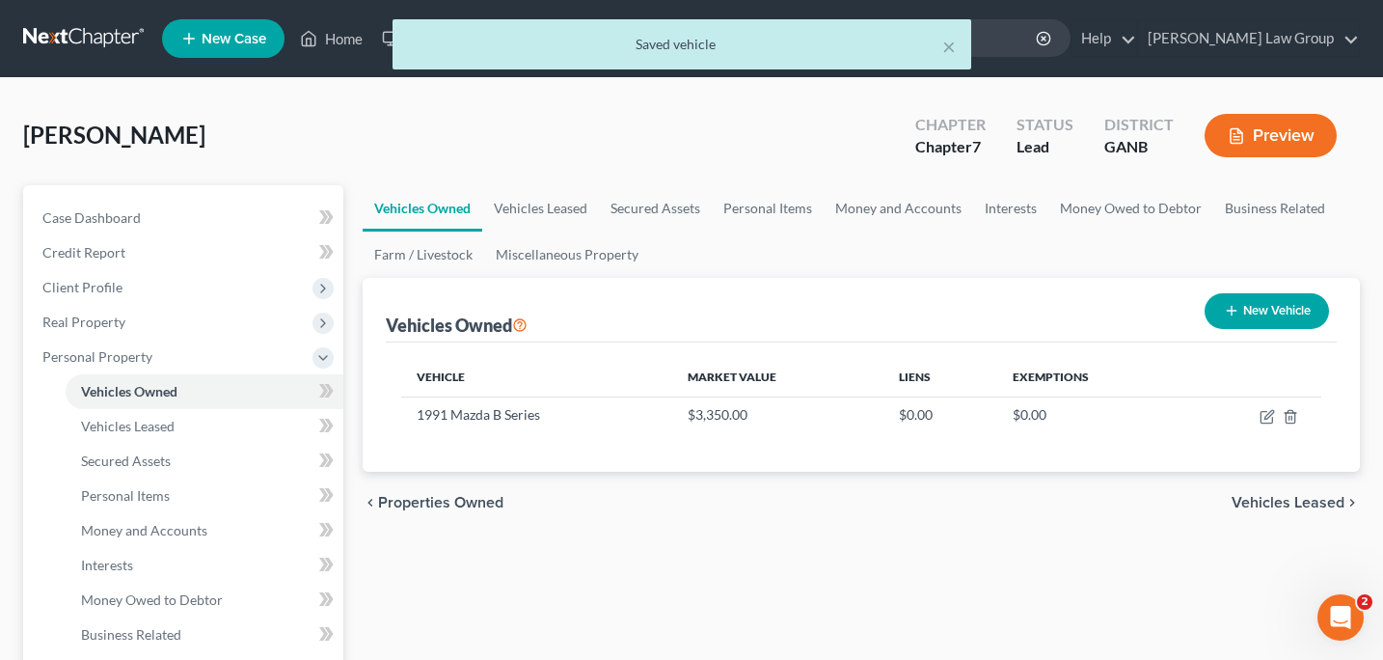
click at [1247, 310] on button "New Vehicle" at bounding box center [1267, 311] width 124 height 36
select select "0"
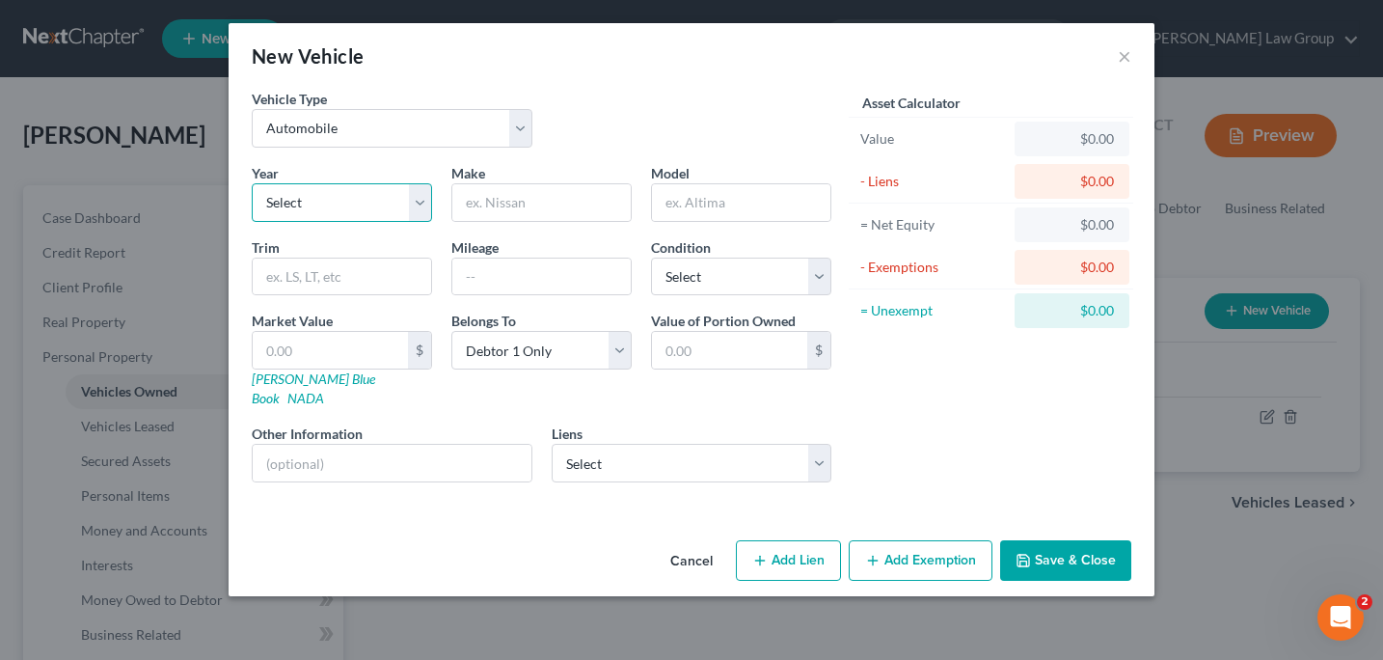
click at [421, 205] on select "Select 2026 2025 2024 2023 2022 2021 2020 2019 2018 2017 2016 2015 2014 2013 20…" at bounding box center [342, 202] width 180 height 39
select select "13"
click at [481, 207] on input "text" at bounding box center [541, 202] width 178 height 37
type input "Kia"
click at [677, 216] on input "text" at bounding box center [741, 202] width 178 height 37
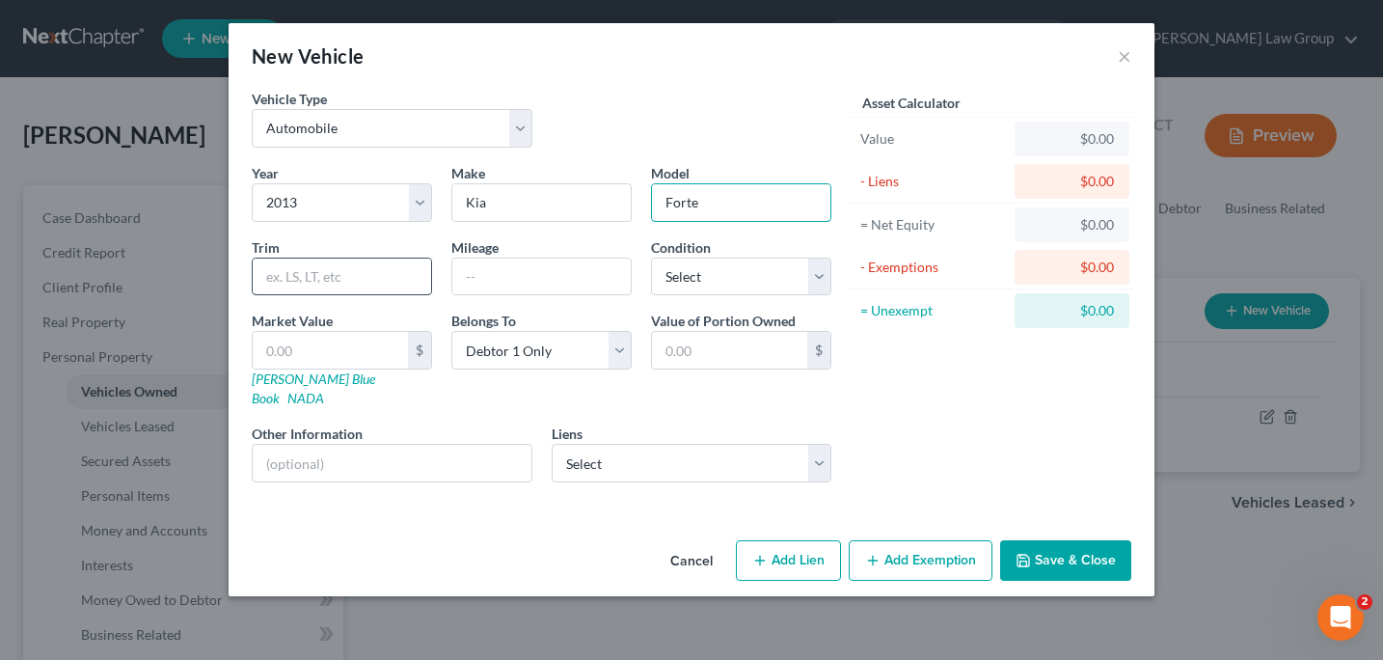
type input "Forte"
click at [271, 284] on input "text" at bounding box center [342, 276] width 178 height 37
type input "Sedan 4D EX I4"
click at [468, 279] on input "text" at bounding box center [541, 276] width 178 height 37
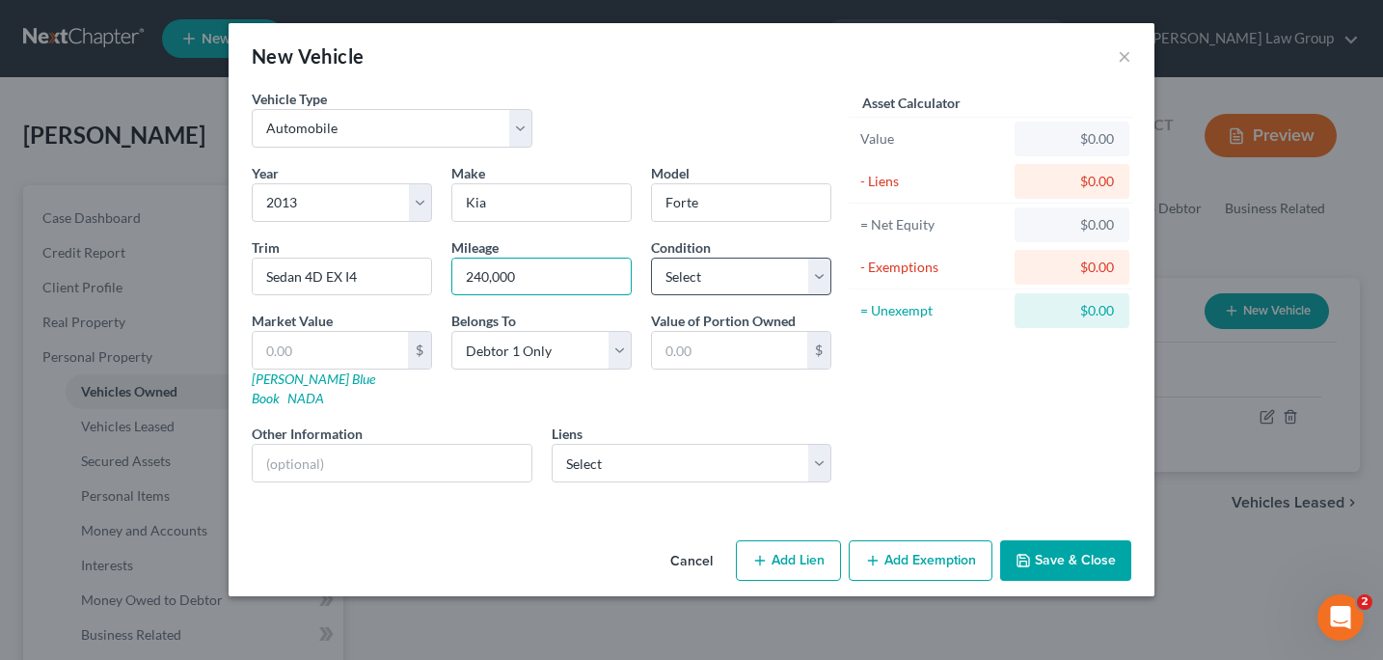
type input "240,000"
click at [822, 282] on select "Select Excellent Very Good Good Fair Poor" at bounding box center [741, 277] width 180 height 39
select select "3"
click at [280, 346] on input "text" at bounding box center [330, 350] width 155 height 37
type input "3"
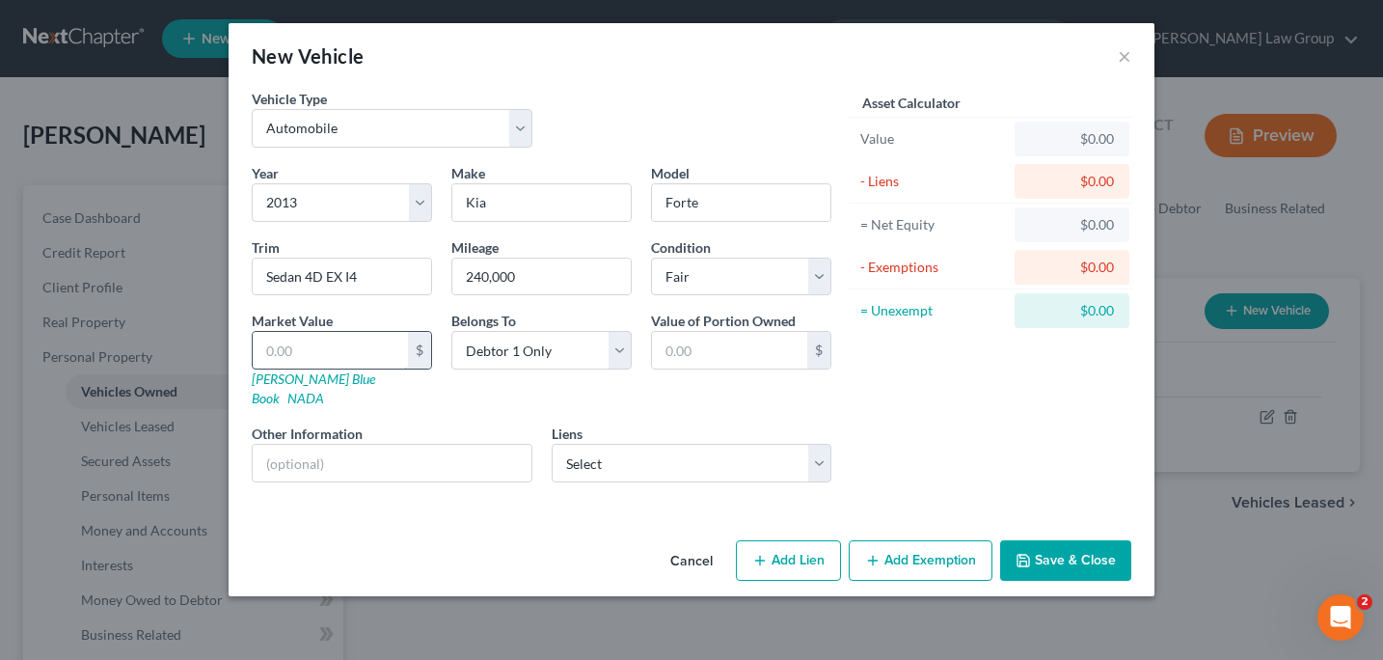
type input "3.00"
type input "35"
type input "35.00"
type input "350"
type input "350.00"
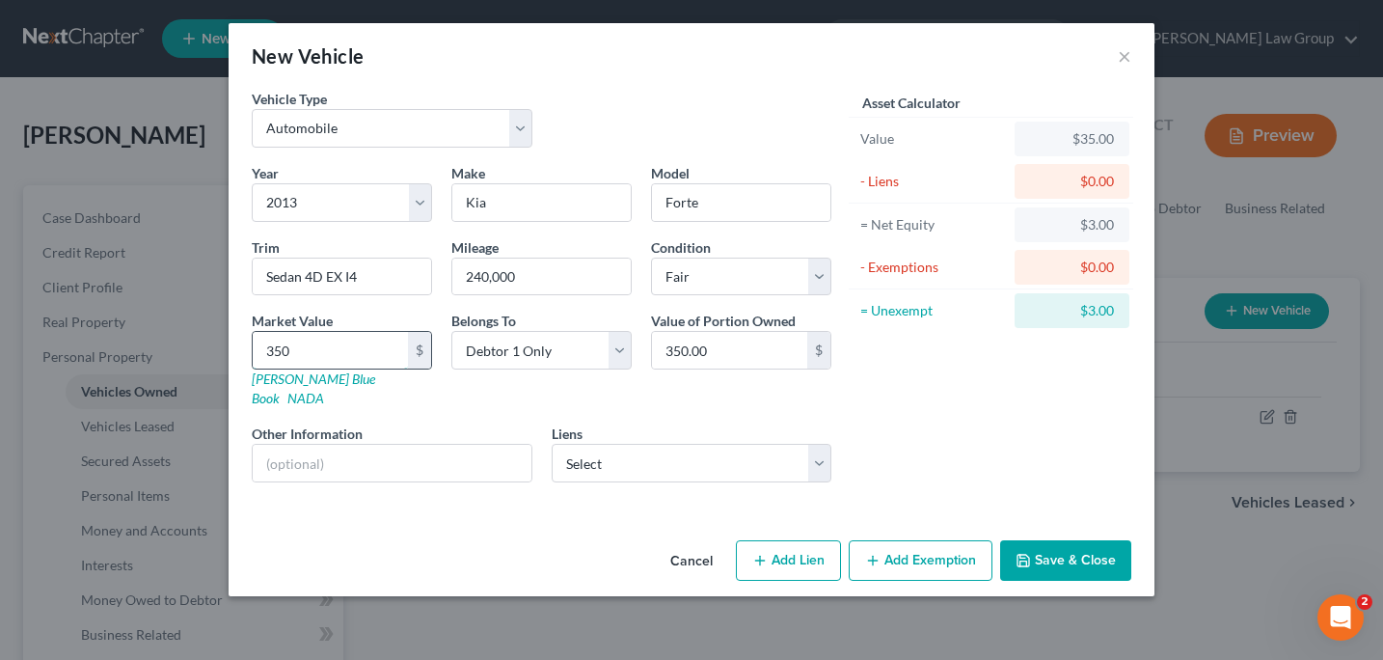
type input "3500"
type input "3,500.00"
type input "3,500"
click at [1061, 553] on button "Save & Close" at bounding box center [1065, 560] width 131 height 41
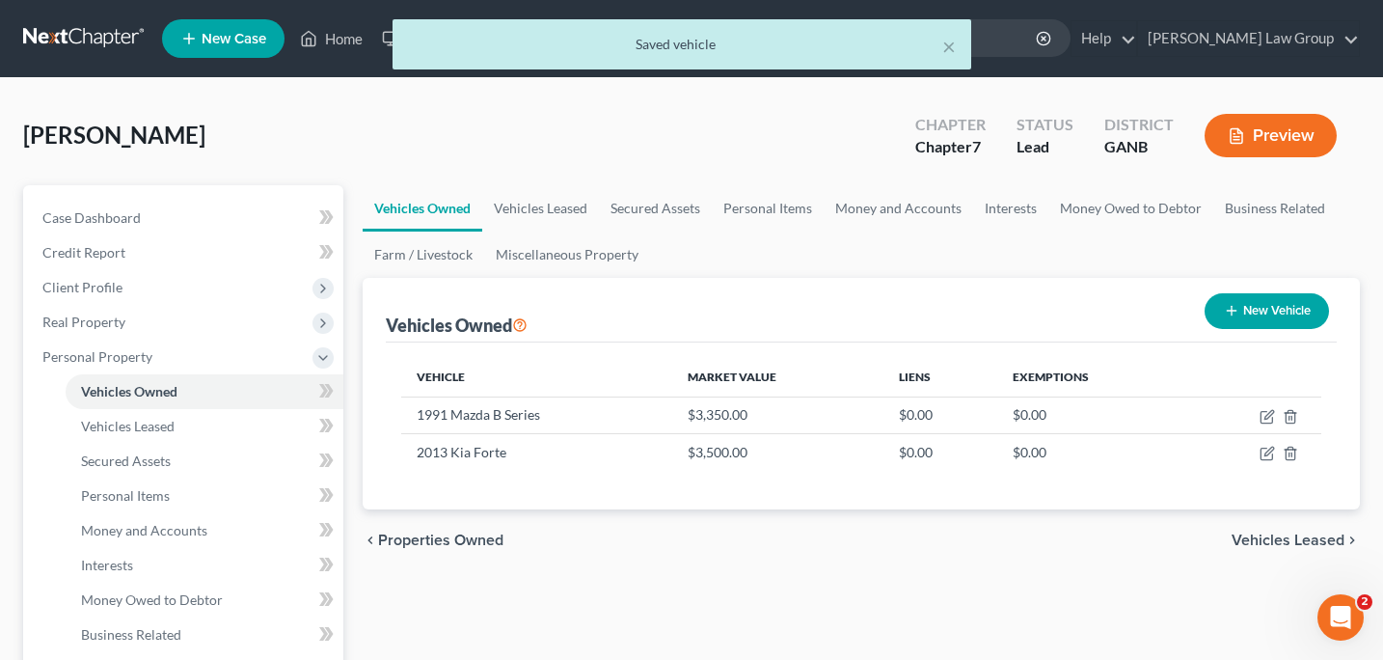
click at [1233, 317] on button "New Vehicle" at bounding box center [1267, 311] width 124 height 36
select select "0"
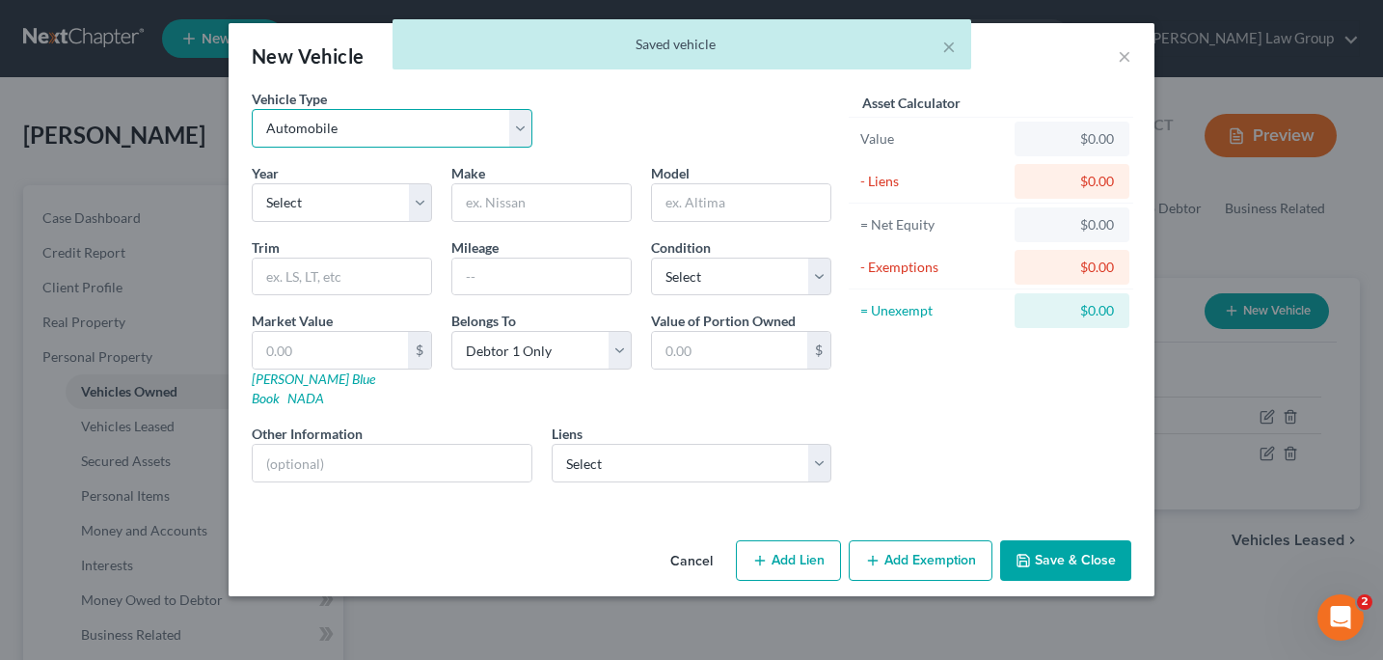
click at [518, 134] on select "Select Automobile Truck Trailer Watercraft Aircraft Motor Home Atv Other Vehicle" at bounding box center [392, 128] width 281 height 39
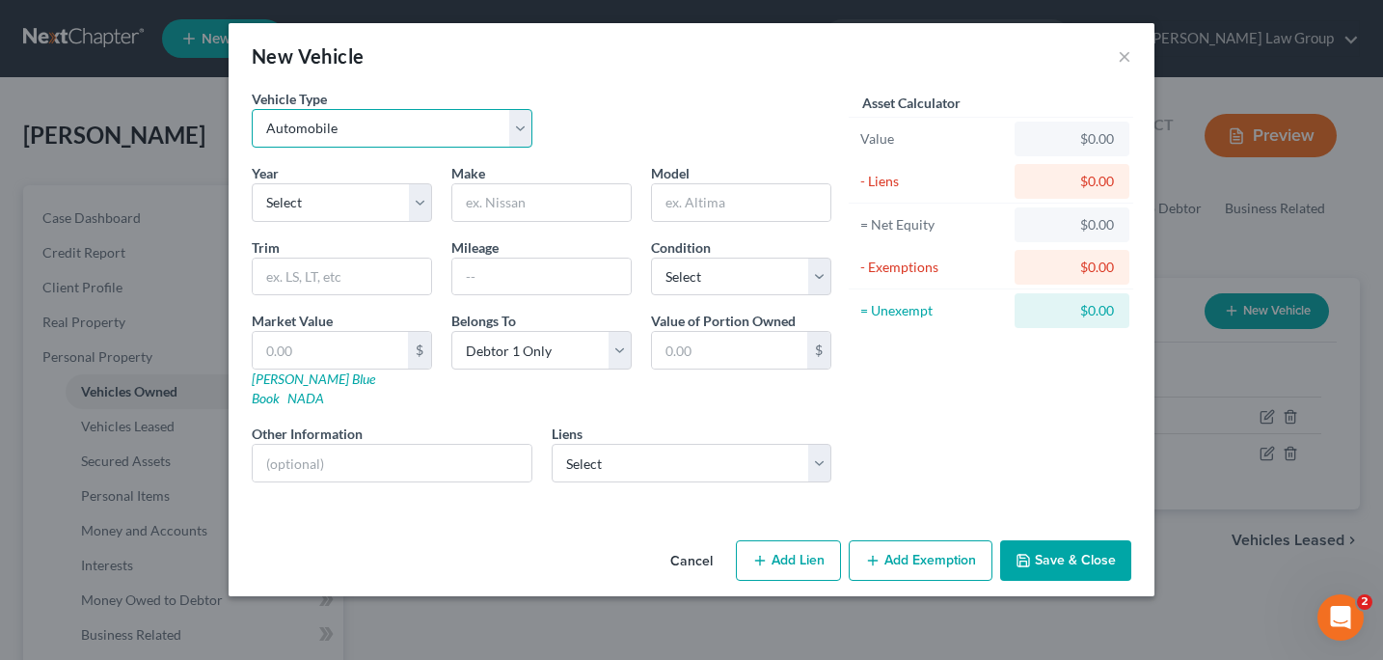
select select "7"
click at [418, 208] on select "Select 2026 2025 2024 2023 2022 2021 2020 2019 2018 2017 2016 2015 2014 2013 20…" at bounding box center [342, 202] width 180 height 39
click at [1131, 67] on div "New Vehicle ×" at bounding box center [692, 56] width 926 height 66
click at [1123, 55] on button "×" at bounding box center [1125, 55] width 14 height 23
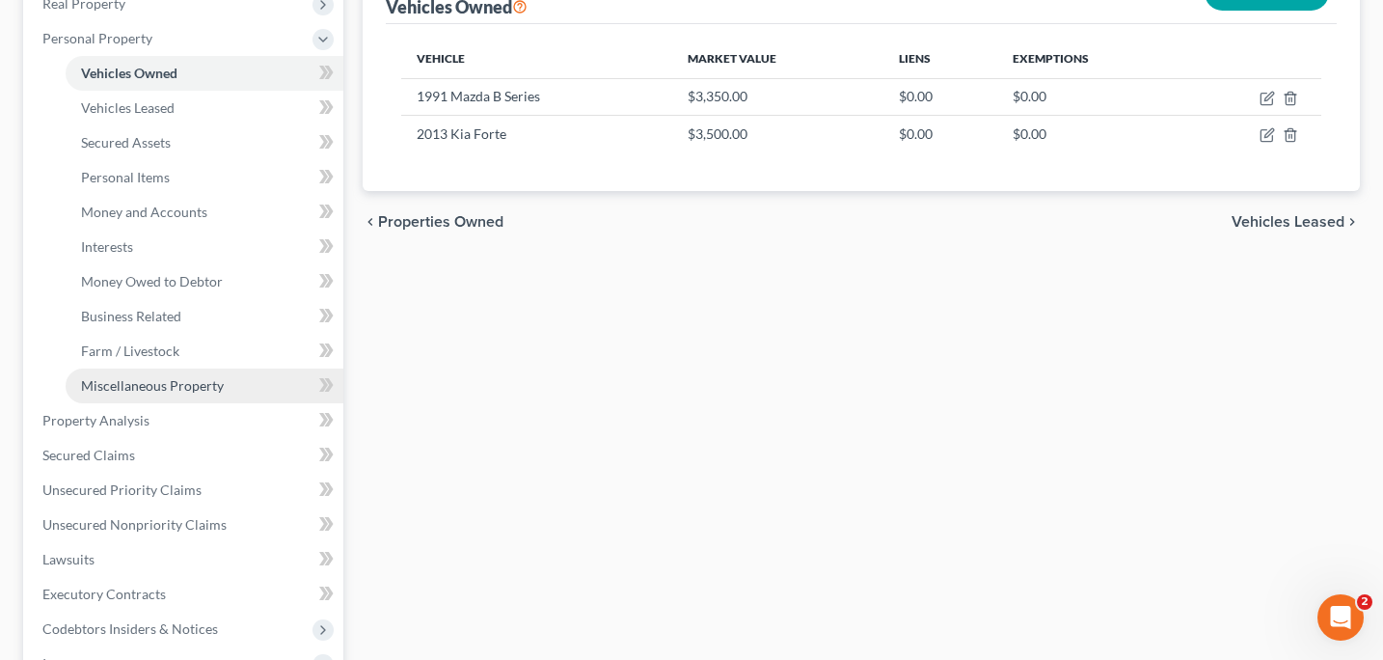
scroll to position [322, 0]
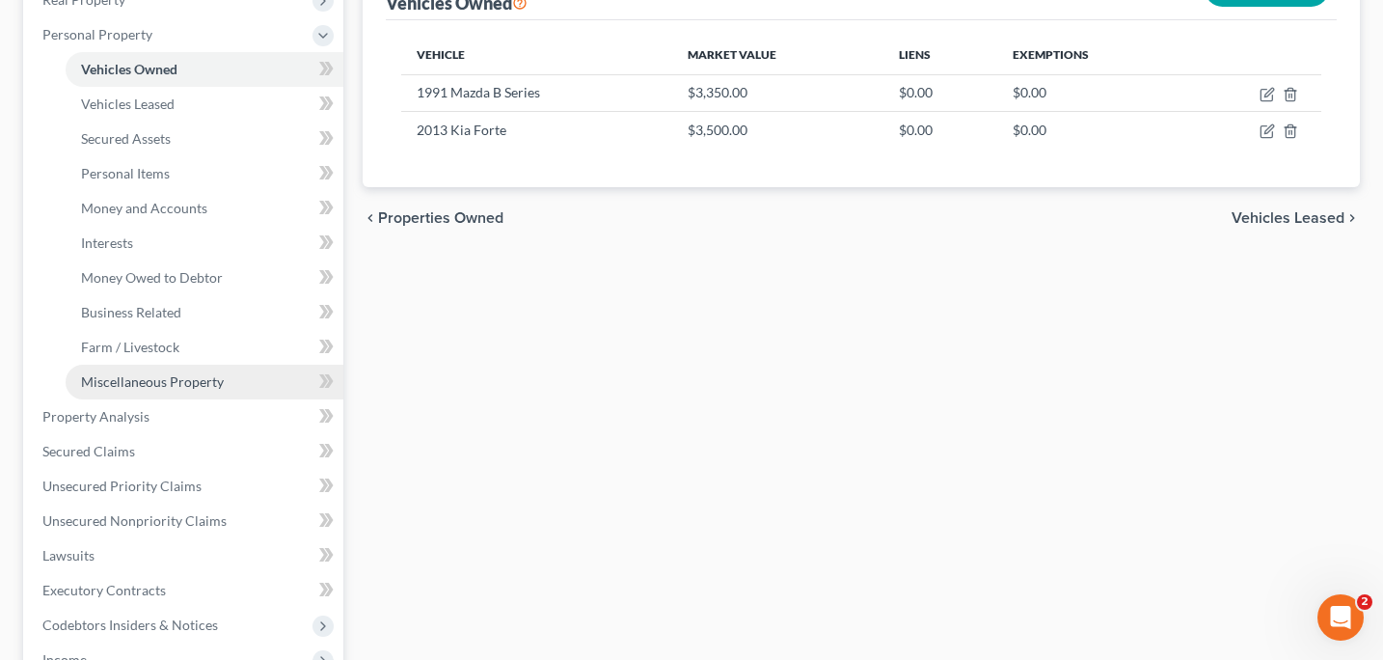
click at [185, 378] on span "Miscellaneous Property" at bounding box center [152, 381] width 143 height 16
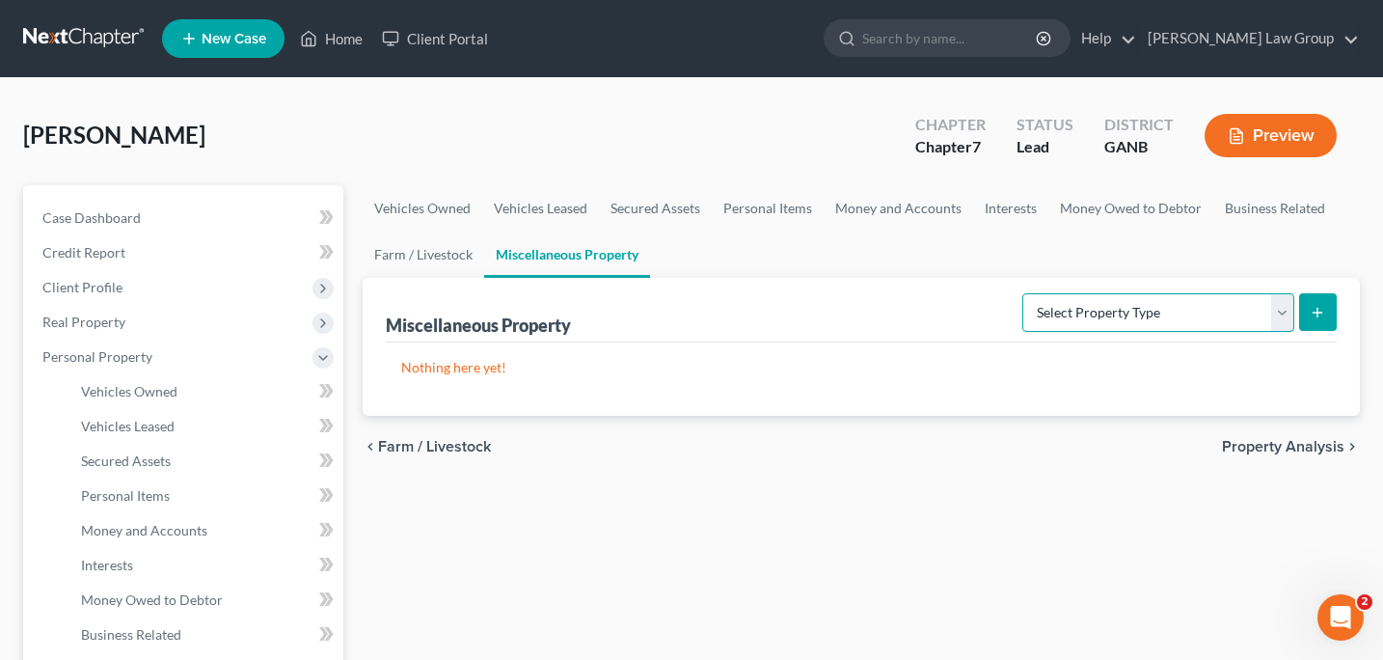
click at [1283, 305] on select "Select Property Type Assigned for Creditor Benefit [DATE] Holding for Another N…" at bounding box center [1158, 312] width 272 height 39
click at [418, 205] on link "Vehicles Owned" at bounding box center [423, 208] width 120 height 46
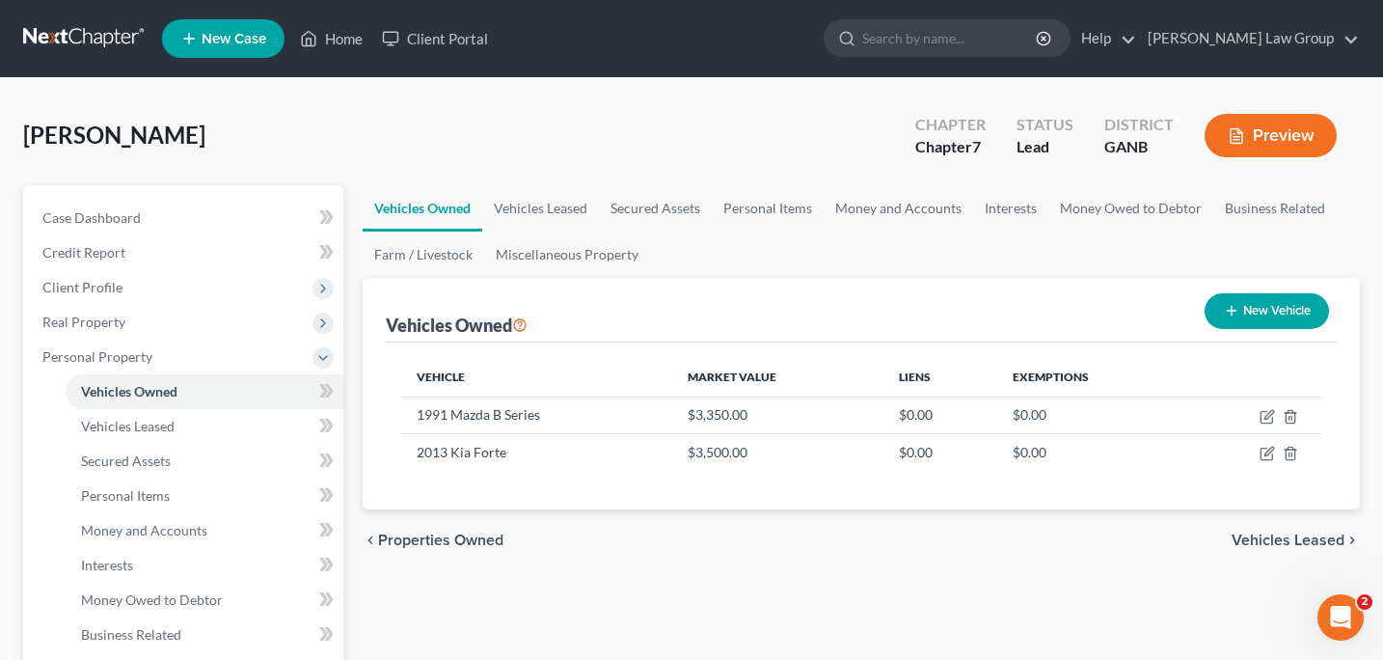
click at [1225, 319] on button "New Vehicle" at bounding box center [1267, 311] width 124 height 36
select select "0"
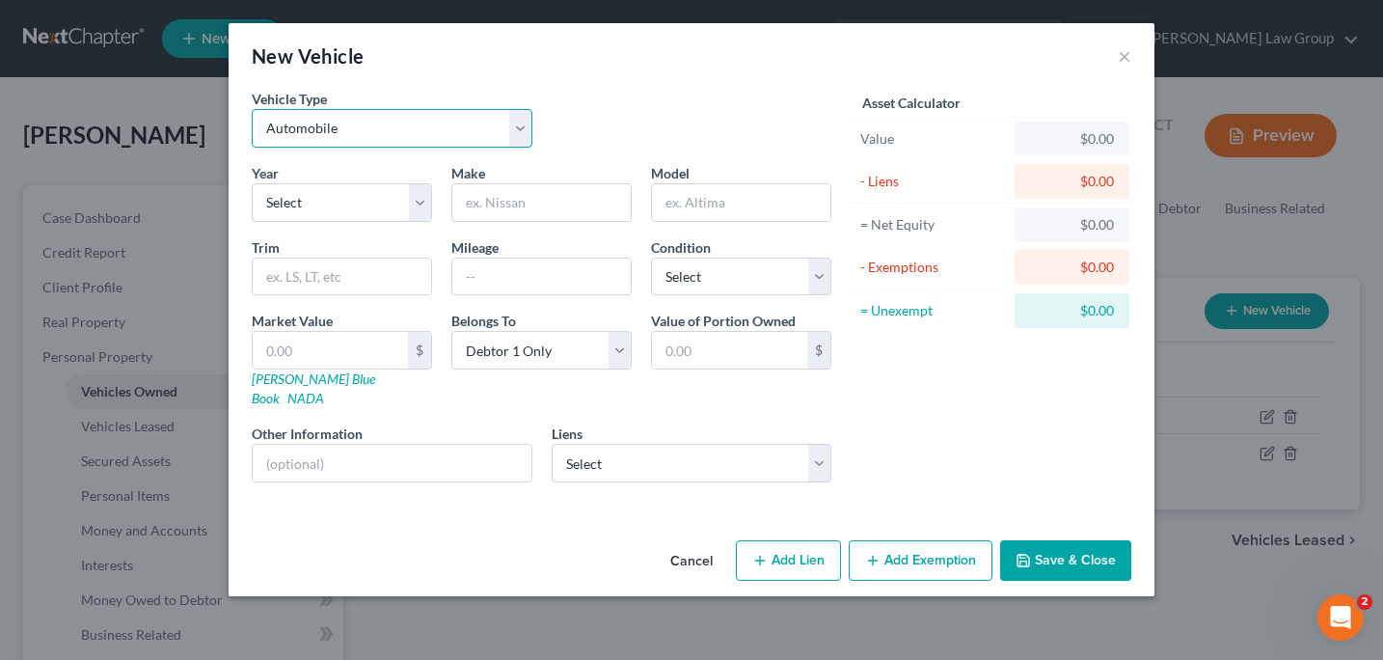
click at [404, 140] on select "Select Automobile Truck Trailer Watercraft Aircraft Motor Home Atv Other Vehicle" at bounding box center [392, 128] width 281 height 39
select select "7"
click at [267, 447] on input "text" at bounding box center [392, 463] width 279 height 37
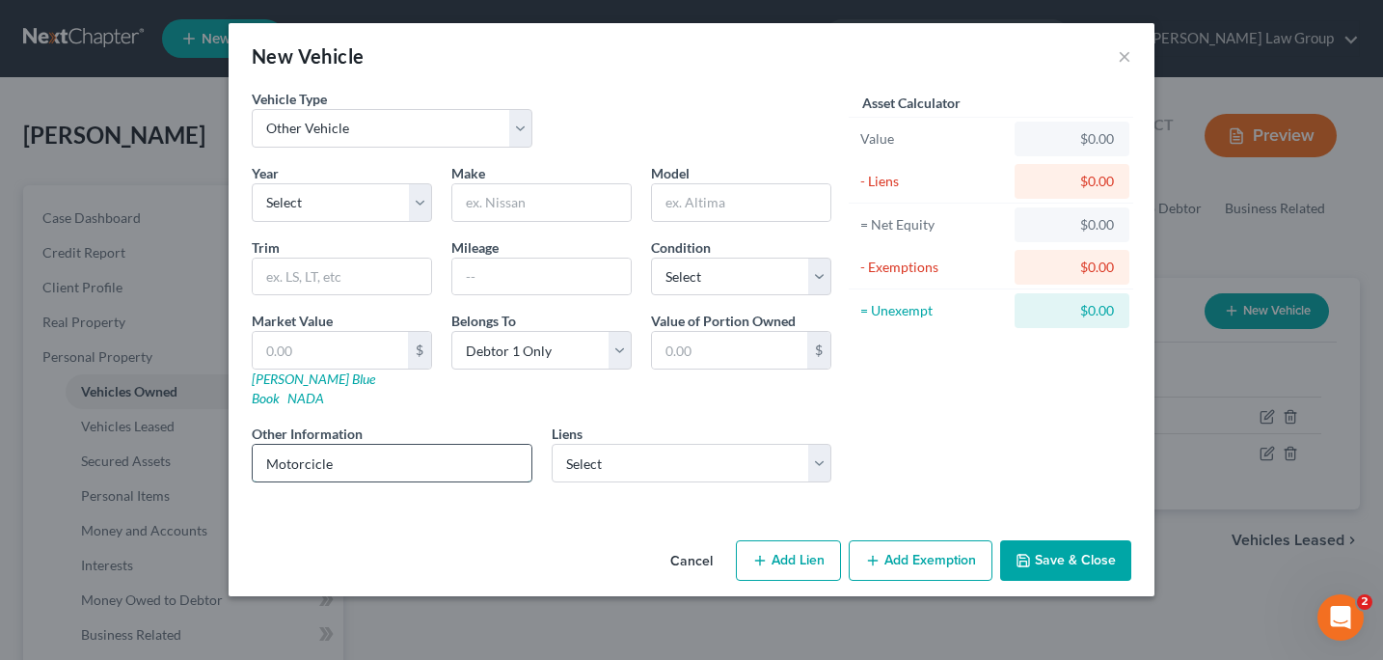
click at [315, 446] on input "Motorcicle" at bounding box center [392, 463] width 279 height 37
type input "Motorcycle"
click at [424, 201] on select "Select 2026 2025 2024 2023 2022 2021 2020 2019 2018 2017 2016 2015 2014 2013 20…" at bounding box center [342, 202] width 180 height 39
select select "3"
click at [475, 202] on input "text" at bounding box center [541, 202] width 178 height 37
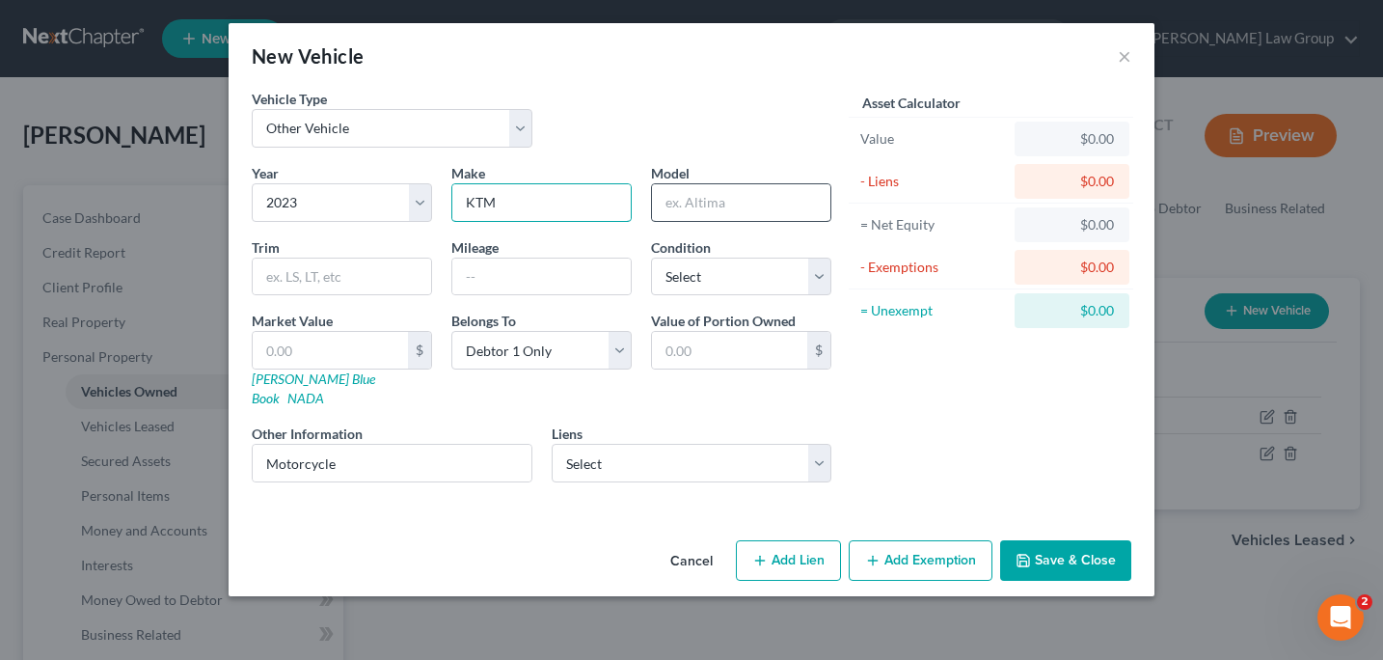
type input "KTM"
click at [663, 204] on input "text" at bounding box center [741, 202] width 178 height 37
type input "Duke 390"
click at [473, 283] on input "text" at bounding box center [541, 276] width 178 height 37
type input "460"
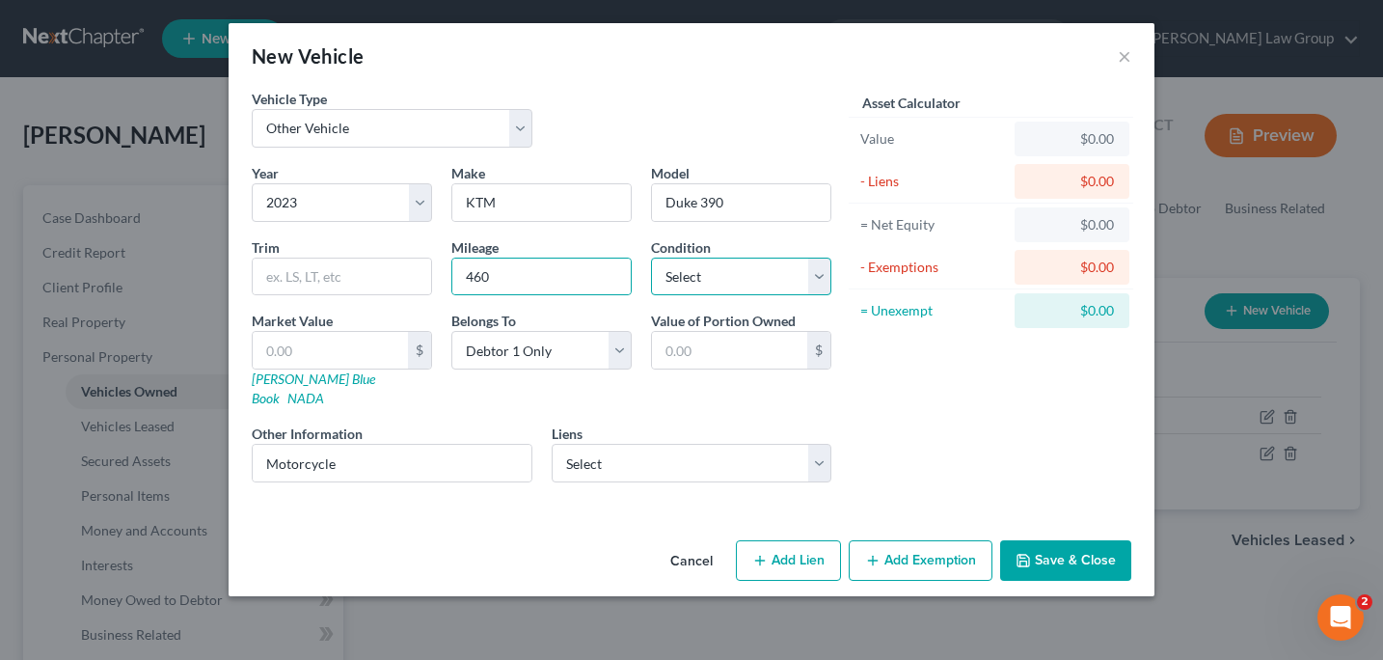
click at [815, 282] on select "Select Excellent Very Good Good Fair Poor" at bounding box center [741, 277] width 180 height 39
select select "2"
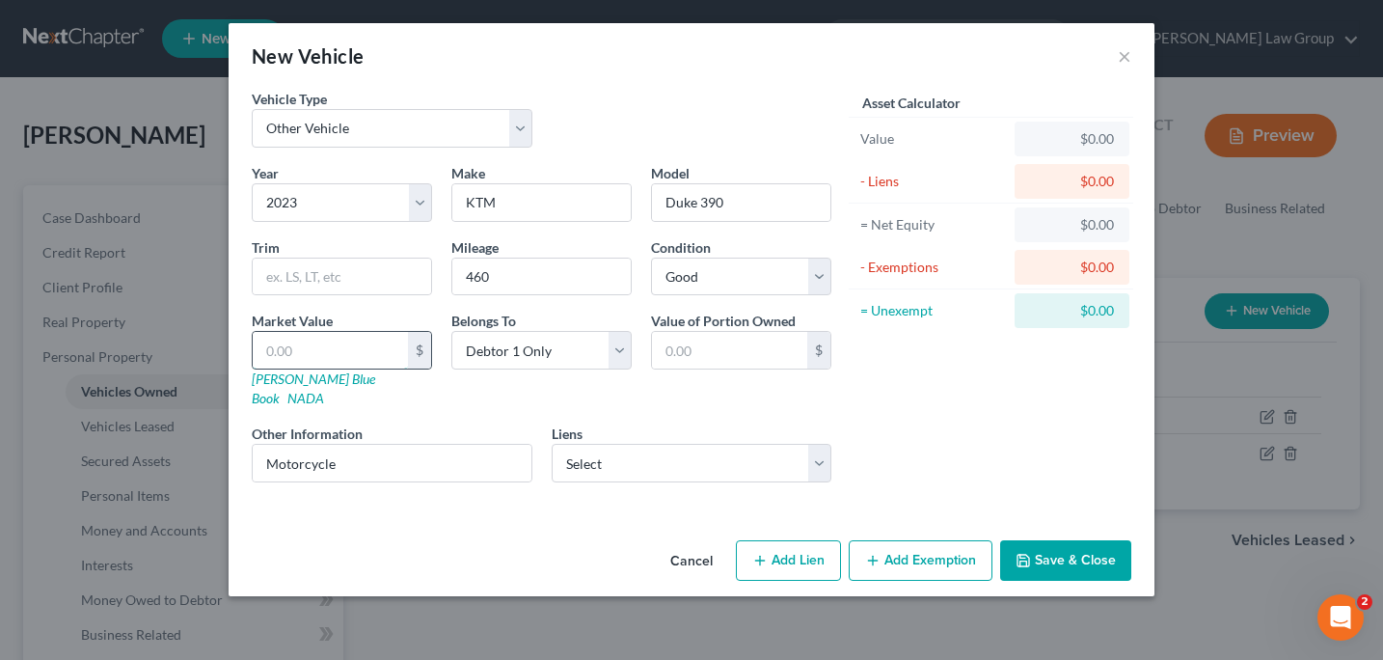
click at [268, 355] on input "text" at bounding box center [330, 350] width 155 height 37
type input "6"
type input "6.00"
type input "67"
type input "67.00"
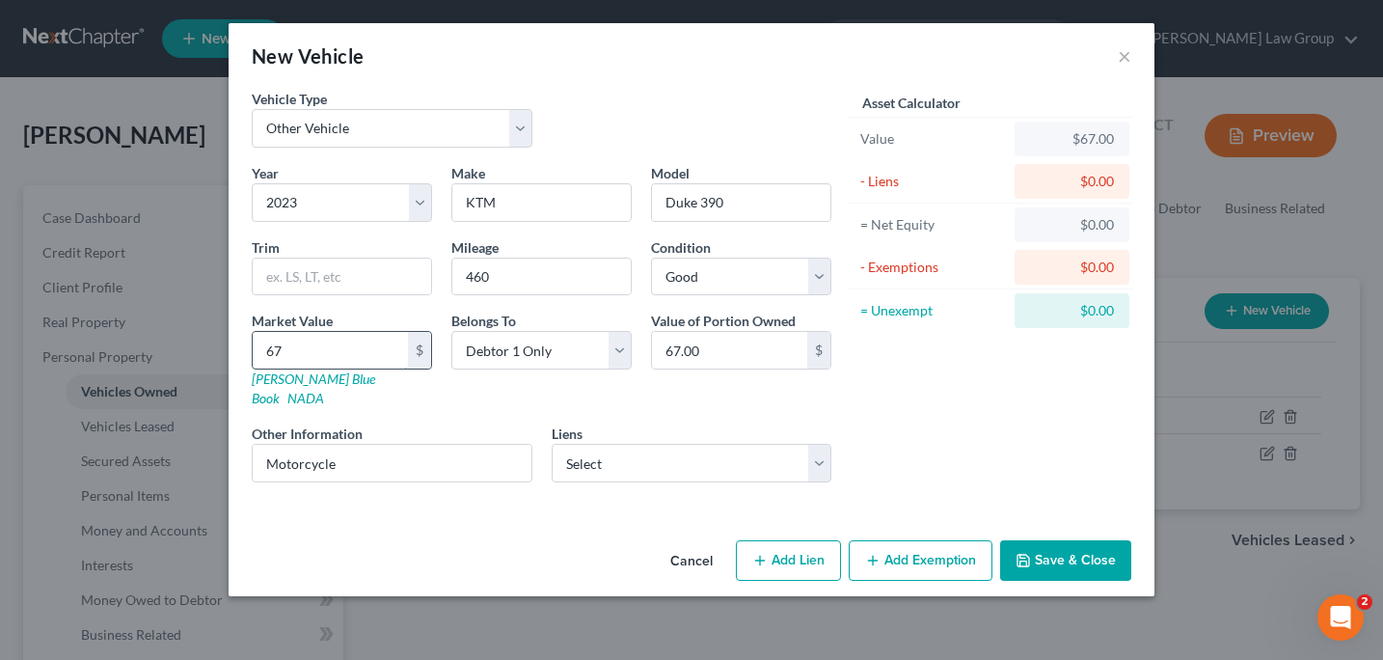
type input "670"
type input "670.00"
type input "6700"
type input "6,700.00"
type input "6,700"
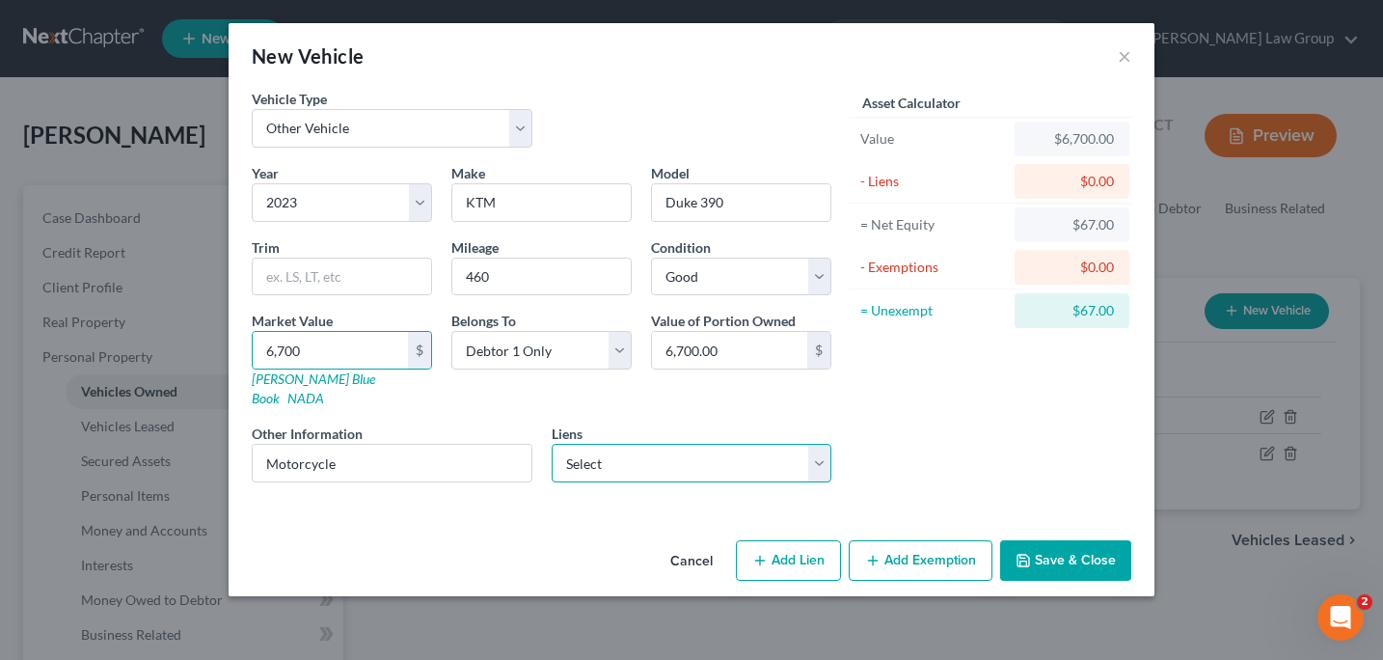
click at [819, 445] on select "Select Syncb/Ktm Retail [PERSON_NAME] - $6,874.00" at bounding box center [692, 463] width 281 height 39
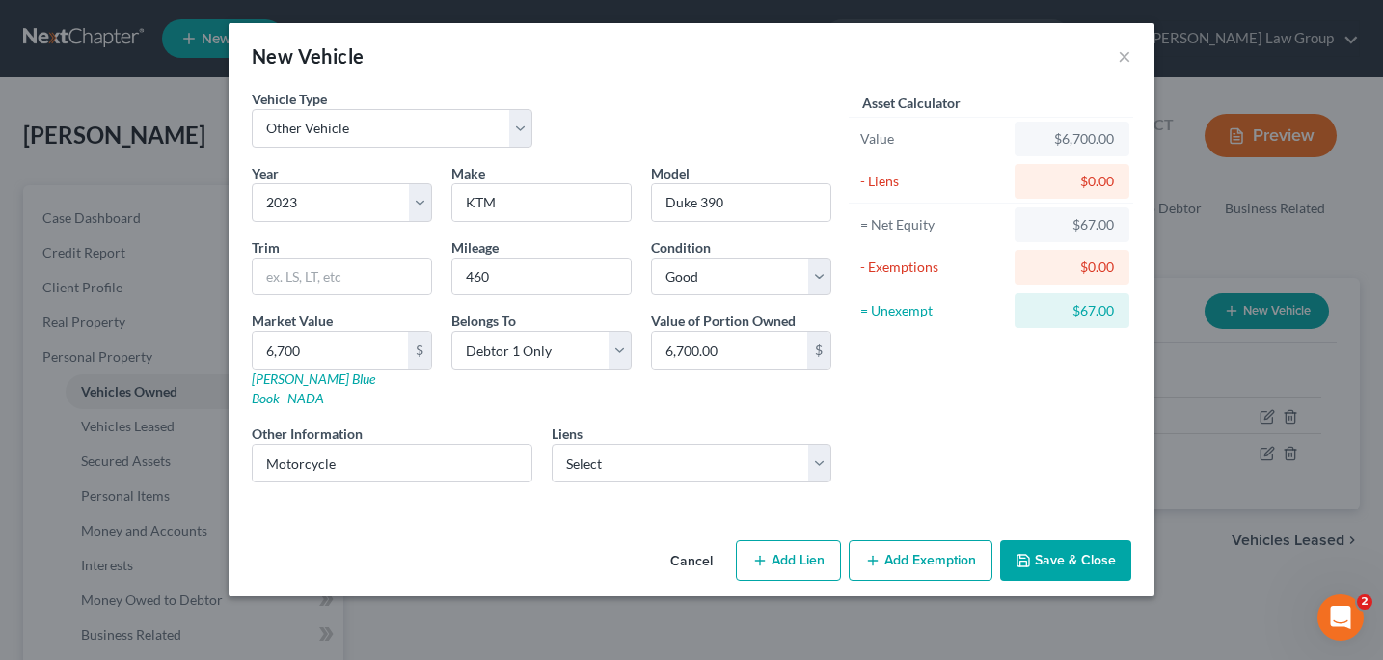
select select "39"
select select "0"
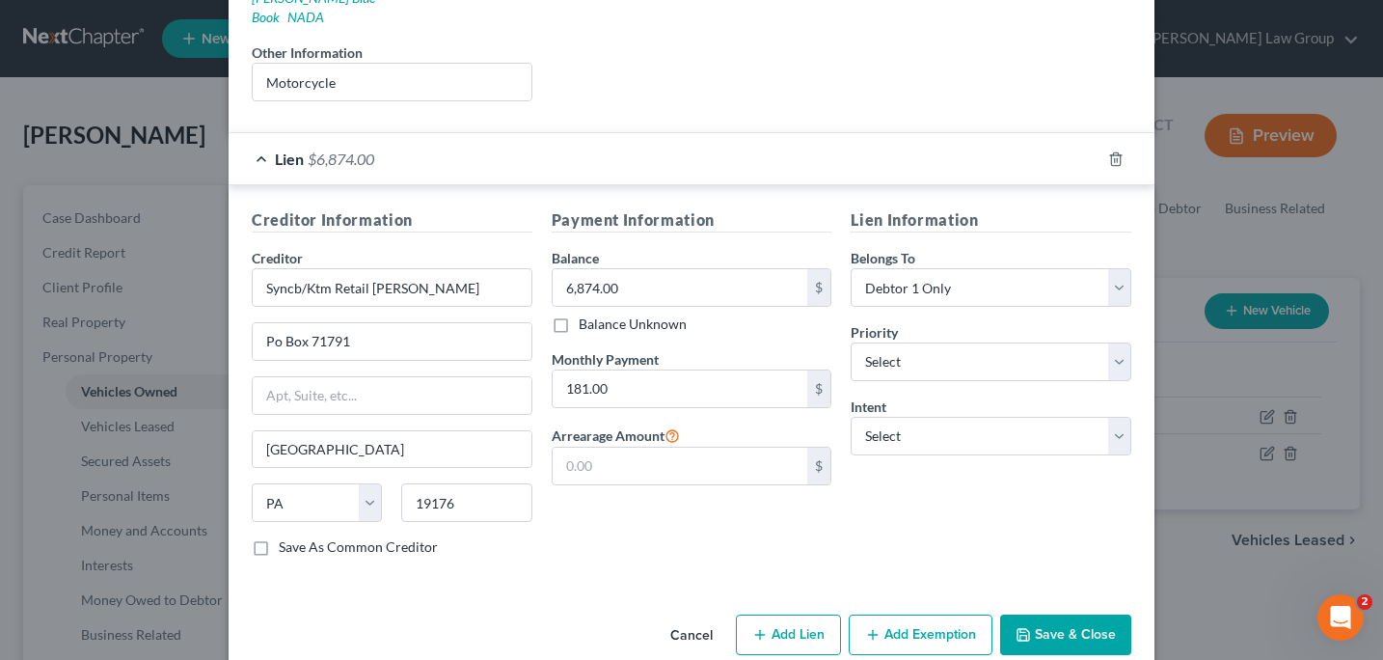
scroll to position [387, 0]
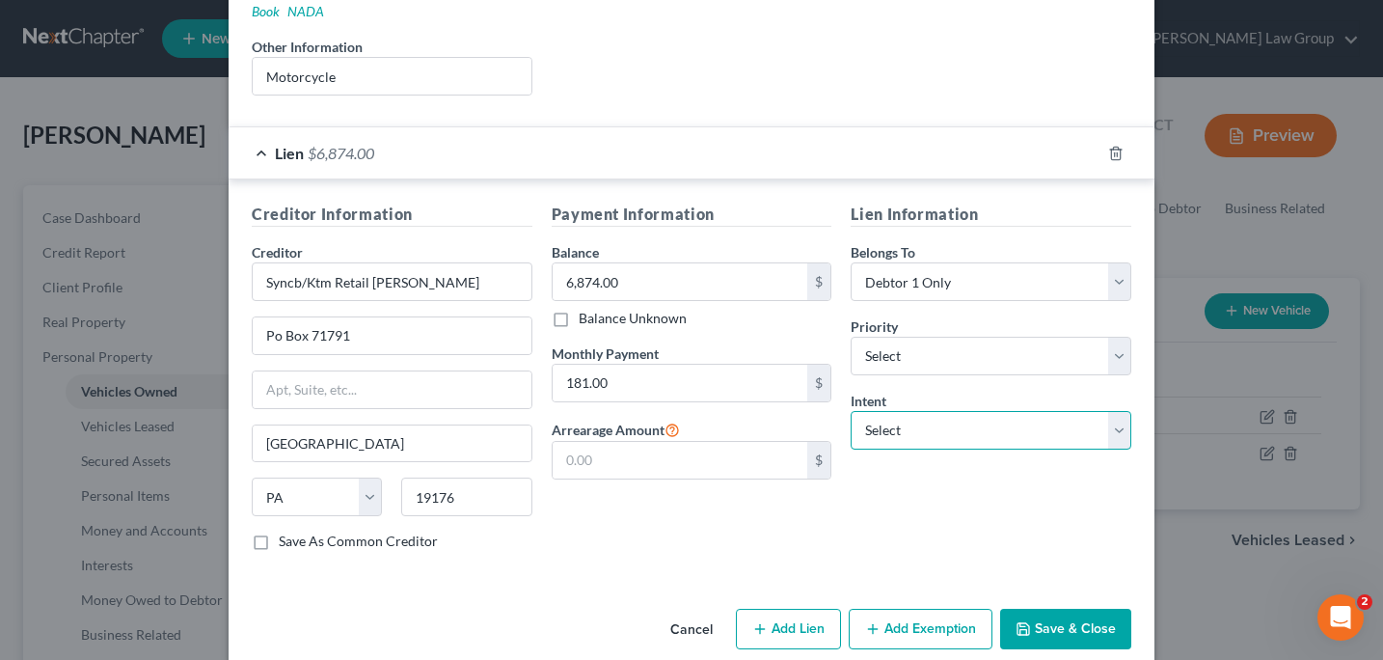
click at [1115, 411] on select "Select Surrender Redeem Reaffirm Avoid Other" at bounding box center [991, 430] width 281 height 39
select select "0"
click at [1042, 609] on button "Save & Close" at bounding box center [1065, 629] width 131 height 41
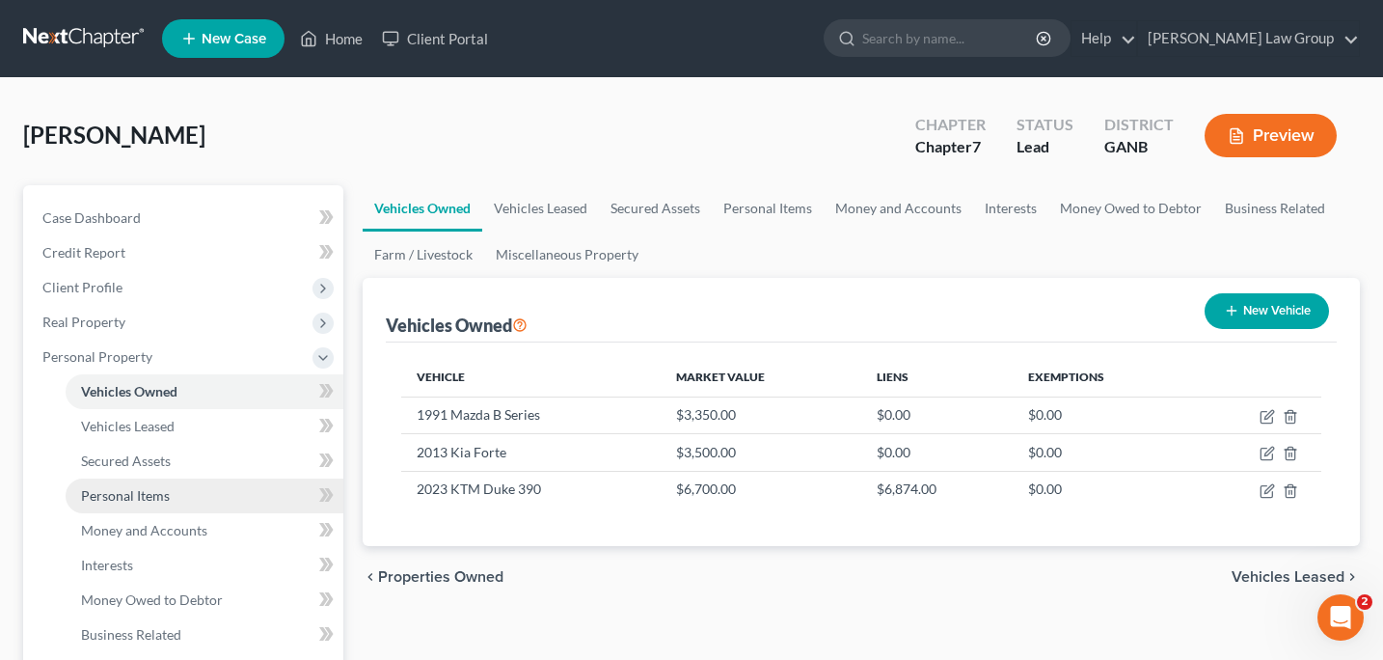
click at [184, 495] on link "Personal Items" at bounding box center [205, 495] width 278 height 35
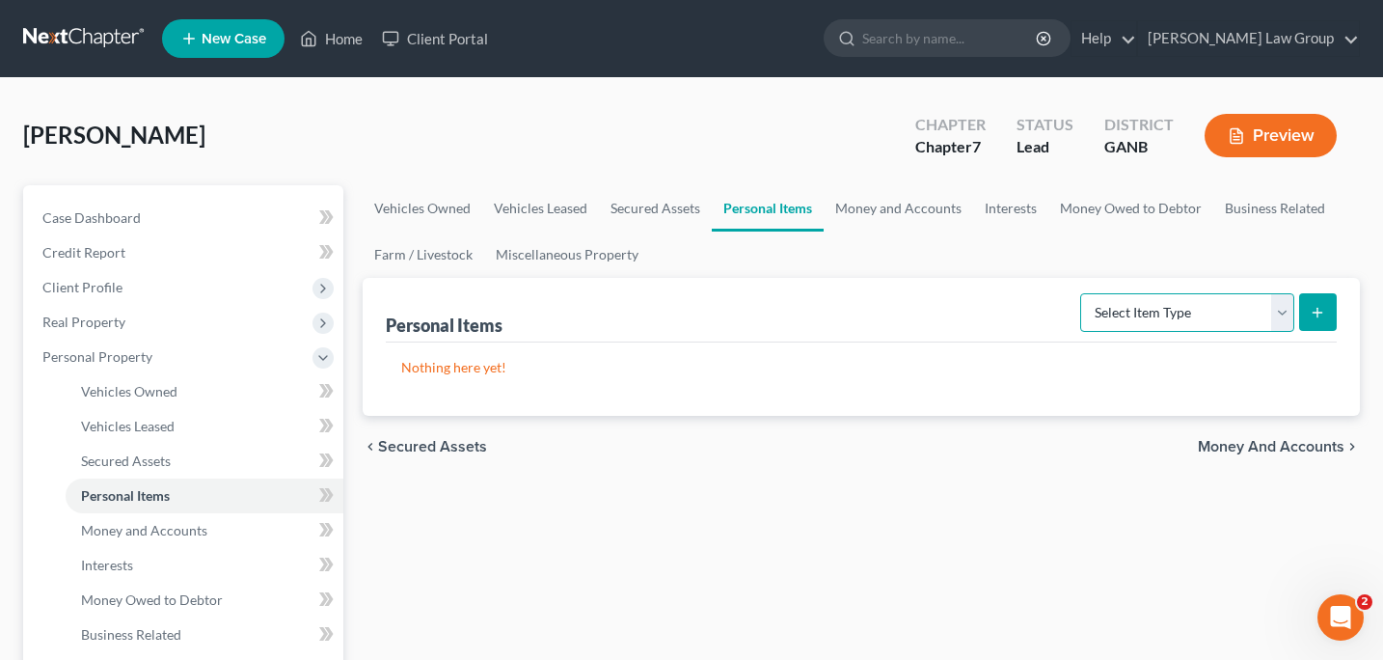
click at [1278, 317] on select "Select Item Type Clothing Collectibles Of Value Electronics Firearms Household …" at bounding box center [1187, 312] width 214 height 39
select select "clothing"
click at [1320, 313] on line "submit" at bounding box center [1318, 313] width 9 height 0
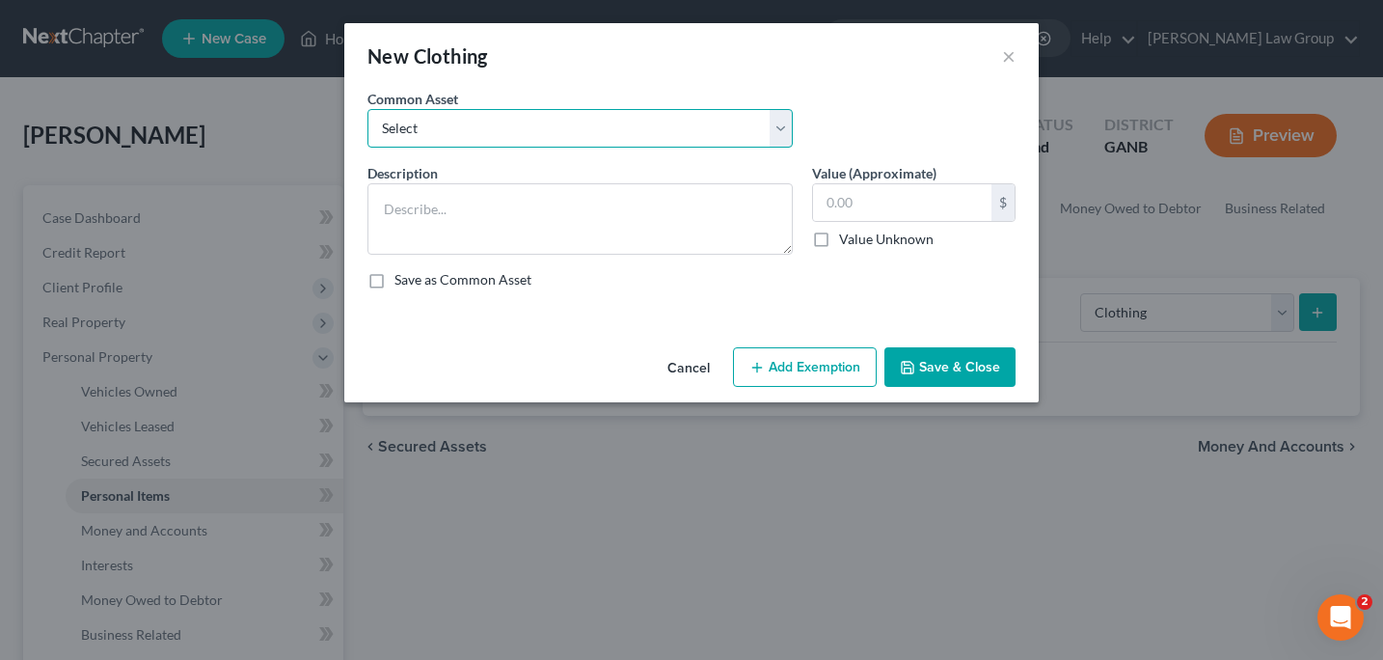
click at [777, 138] on select "Select Clothing" at bounding box center [579, 128] width 425 height 39
select select "0"
type textarea "Clothing"
type input "500.00"
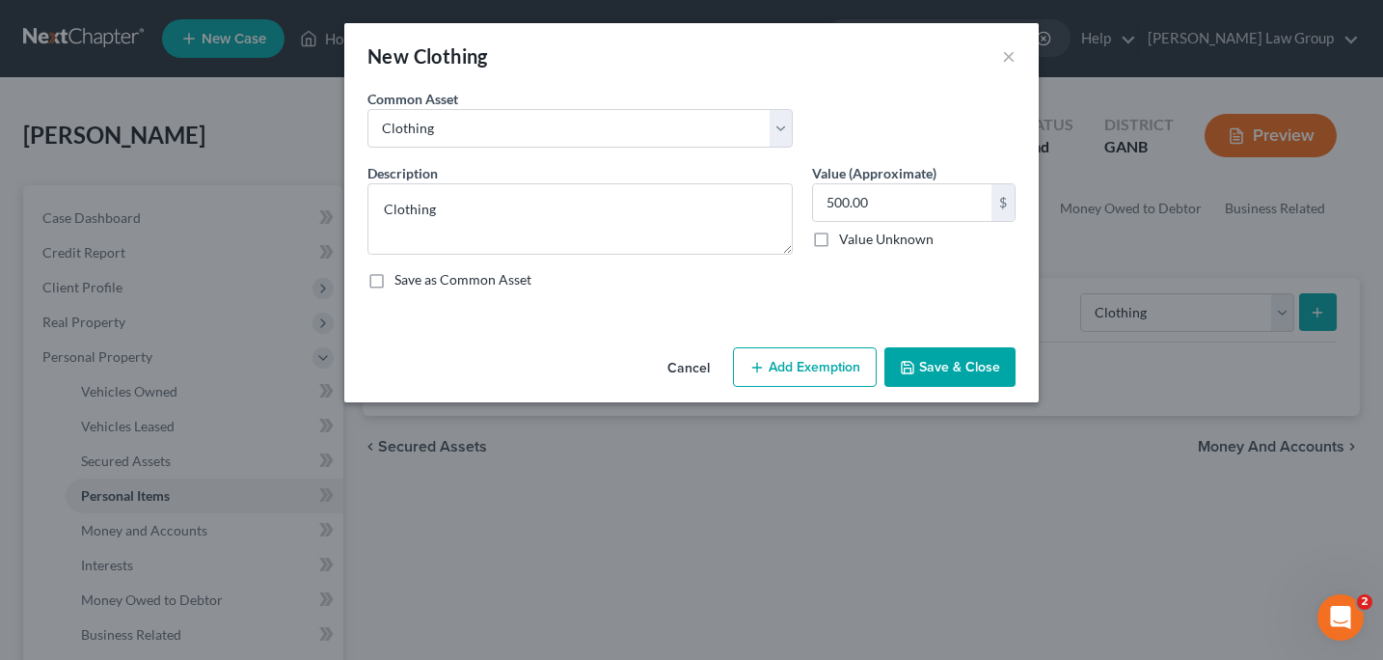
click at [931, 367] on button "Save & Close" at bounding box center [949, 367] width 131 height 41
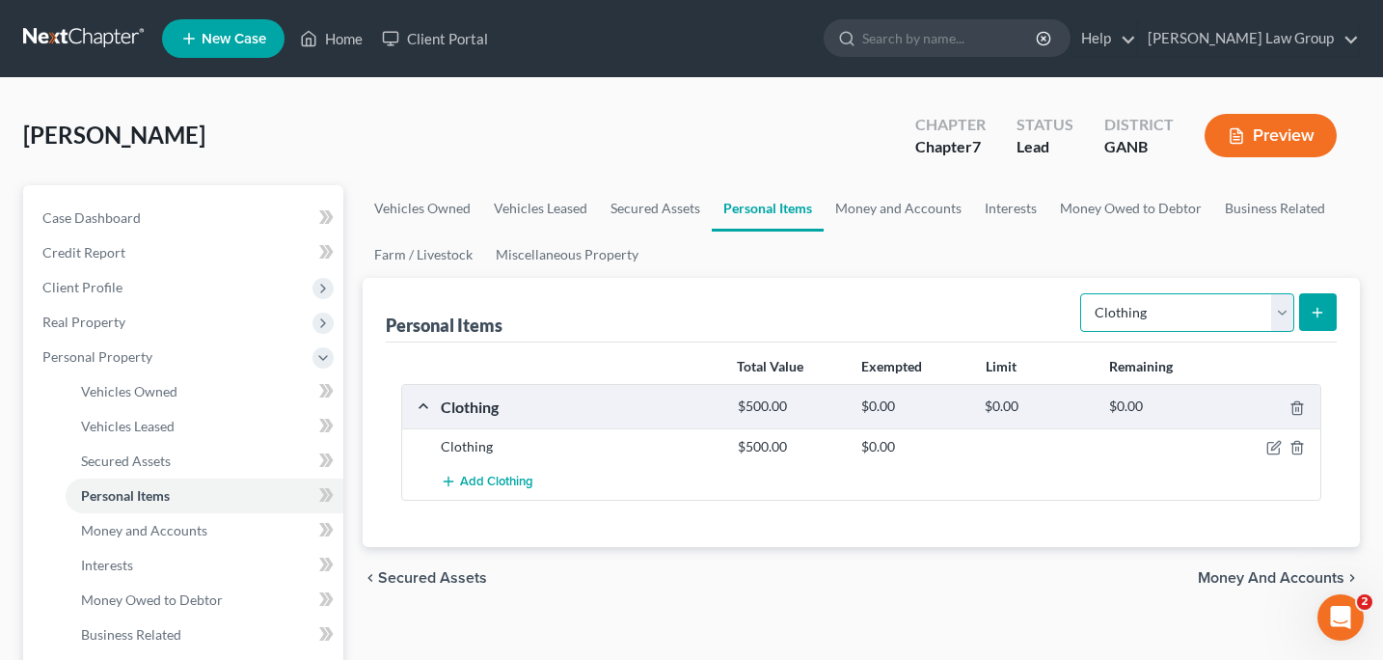
click at [1292, 321] on select "Select Item Type Clothing Collectibles Of Value Electronics Firearms Household …" at bounding box center [1187, 312] width 214 height 39
click at [1281, 311] on select "Select Item Type Clothing Collectibles Of Value Electronics Firearms Household …" at bounding box center [1187, 312] width 214 height 39
select select "electronics"
click at [1318, 314] on line "submit" at bounding box center [1318, 312] width 0 height 9
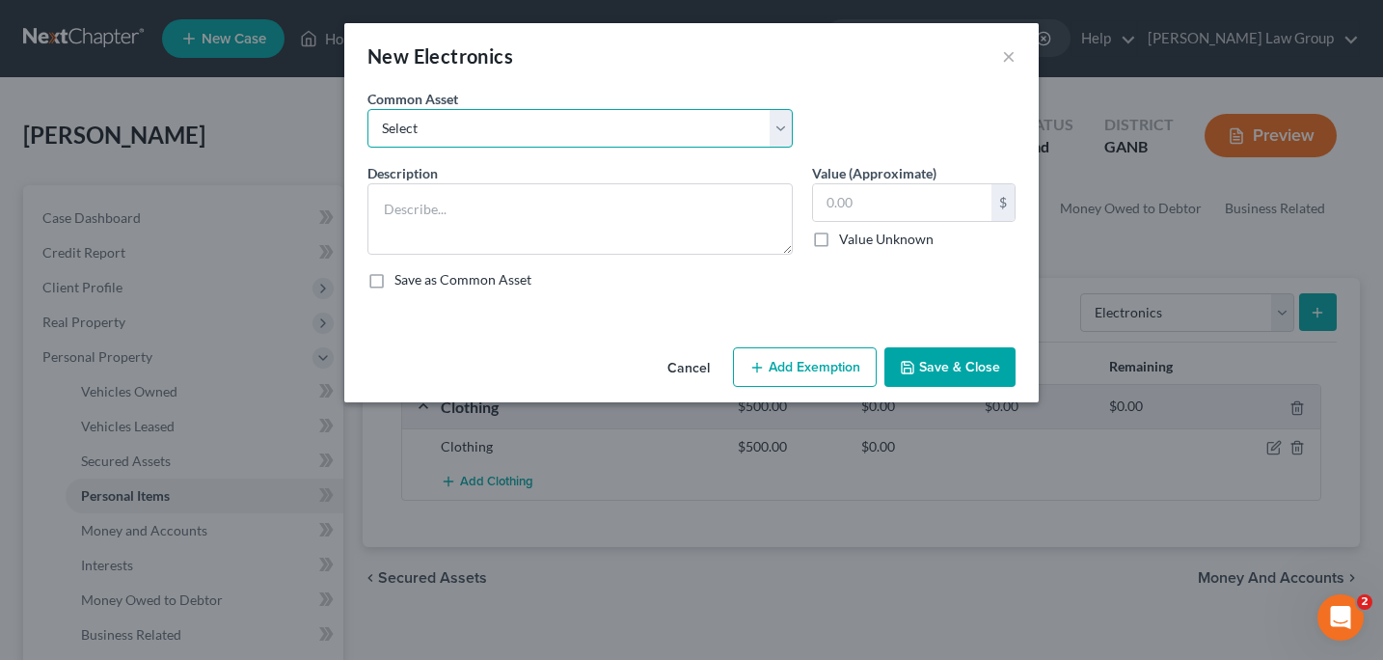
click at [779, 138] on select "Select TV, phone and computer Electronics" at bounding box center [579, 128] width 425 height 39
select select "0"
type textarea "TV, phone and computer"
type input "400.00"
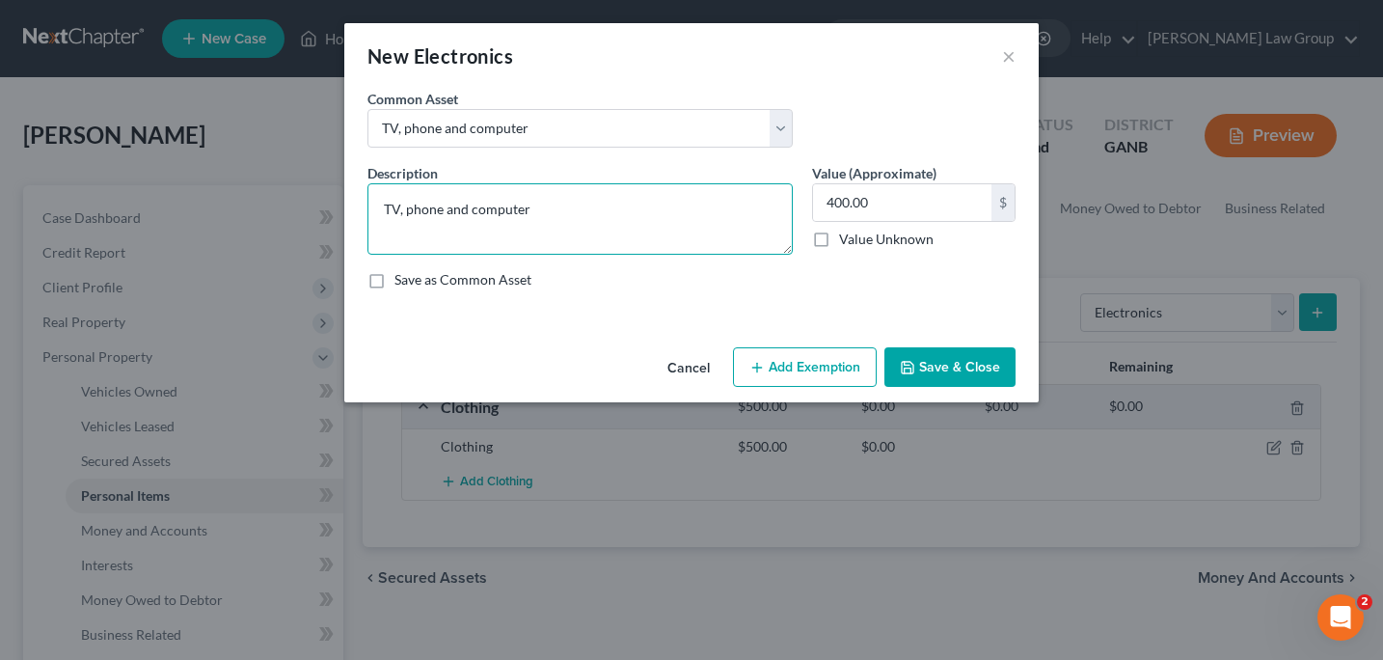
click at [386, 209] on textarea "TV, phone and computer" at bounding box center [579, 218] width 425 height 71
click at [411, 206] on textarea "2 TV, phone and computer" at bounding box center [579, 218] width 425 height 71
click at [425, 207] on textarea "2 TVS, phone and computer" at bounding box center [579, 218] width 425 height 71
click at [501, 211] on textarea "2 TVS, 1 phone and computer" at bounding box center [579, 218] width 425 height 71
type textarea "2 TVS, 1 phone and 1 computer"
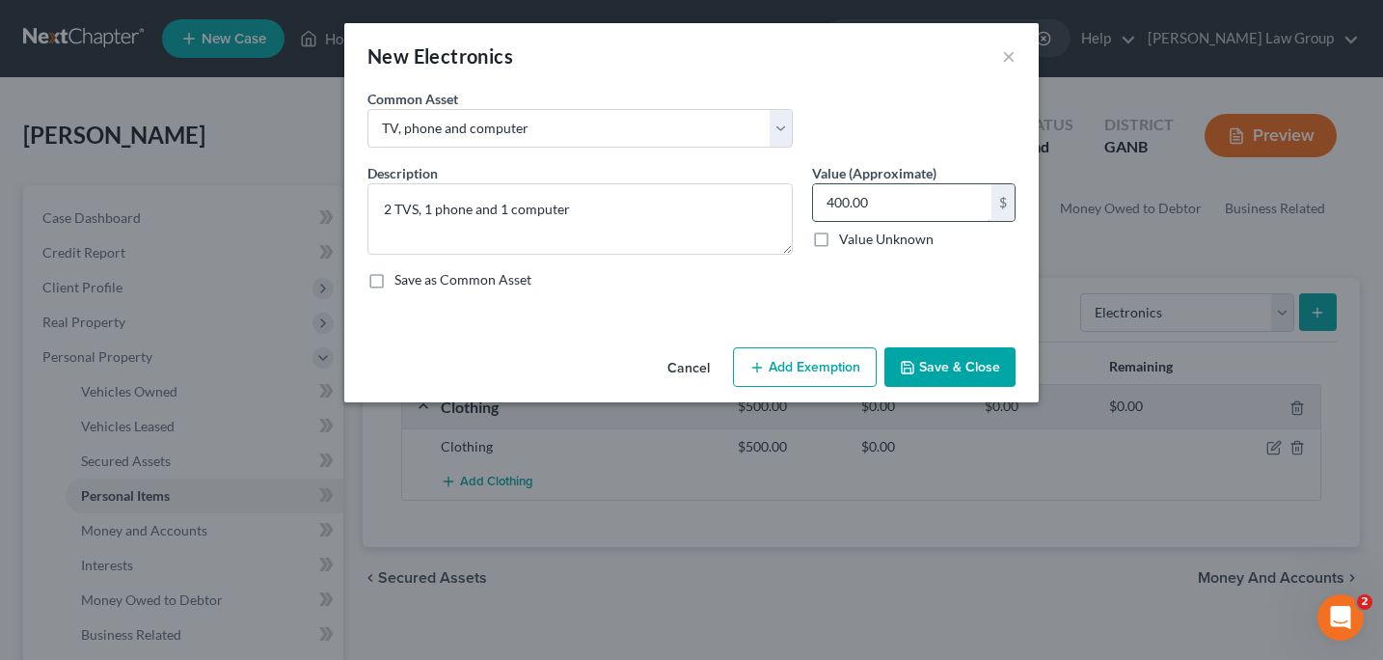
click at [837, 204] on input "400.00" at bounding box center [902, 202] width 178 height 37
type input "900"
click at [965, 376] on button "Save & Close" at bounding box center [949, 367] width 131 height 41
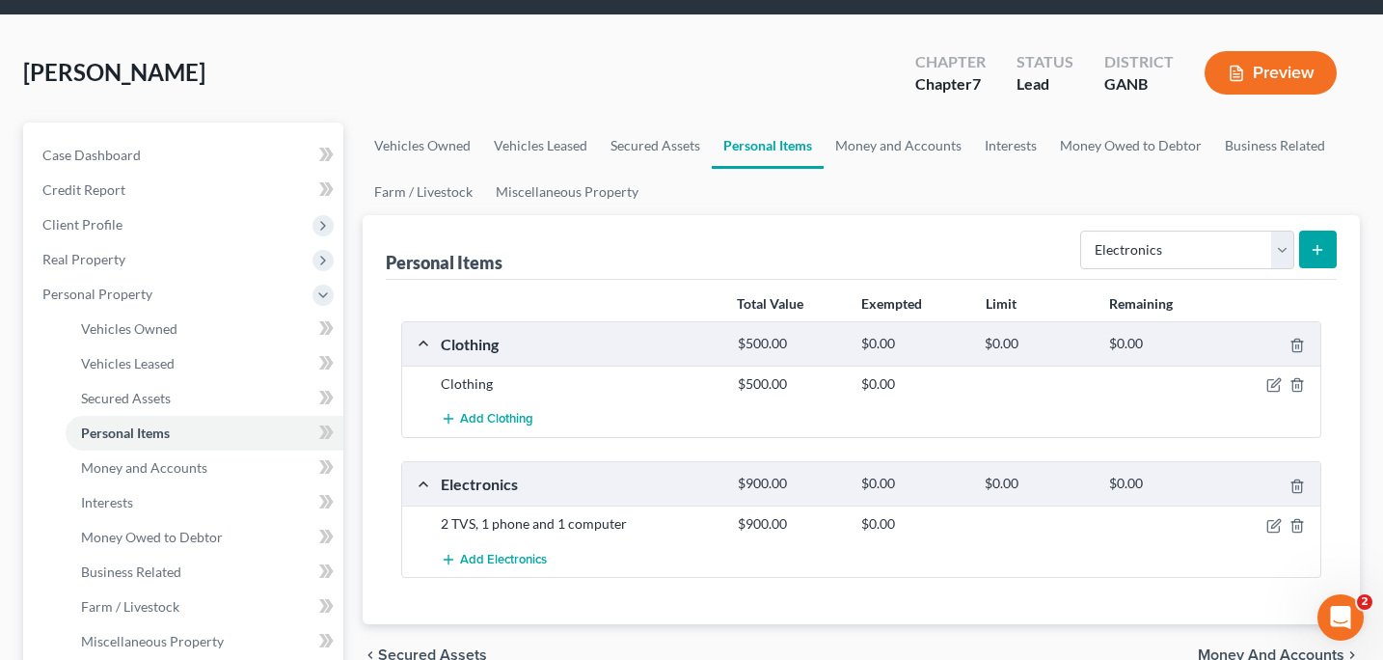
scroll to position [93, 0]
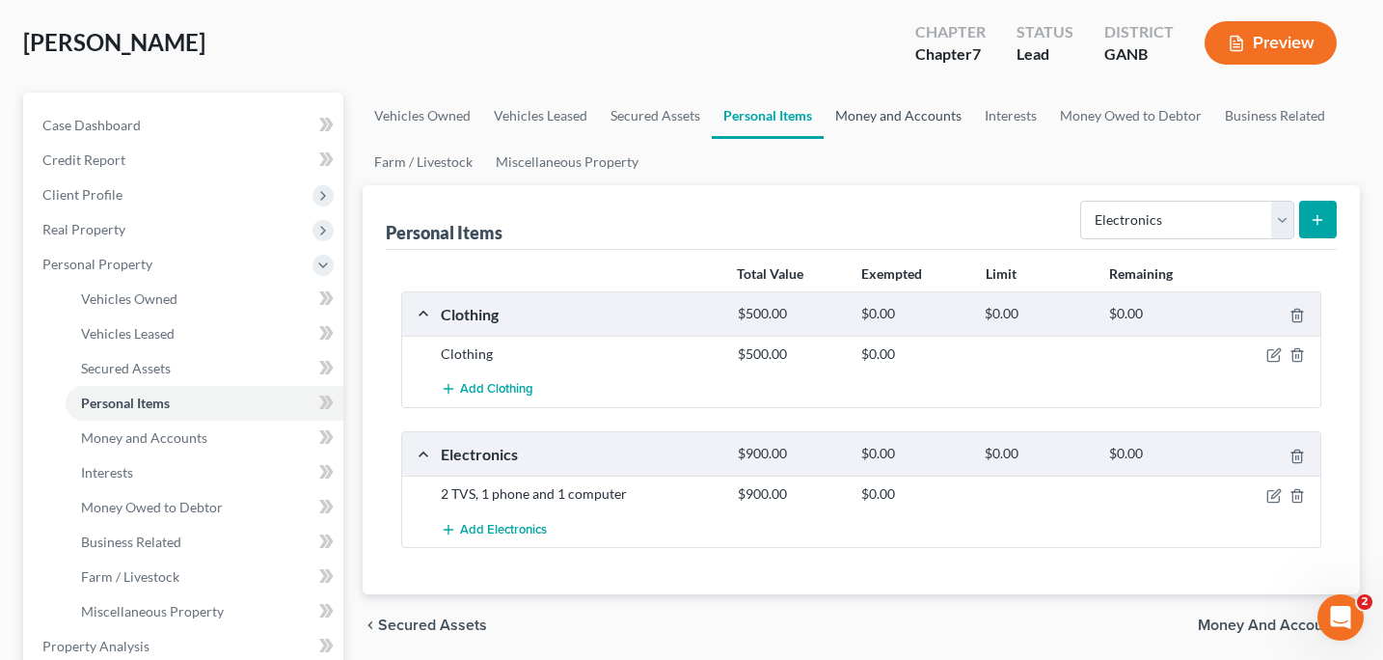
click at [895, 120] on link "Money and Accounts" at bounding box center [899, 116] width 150 height 46
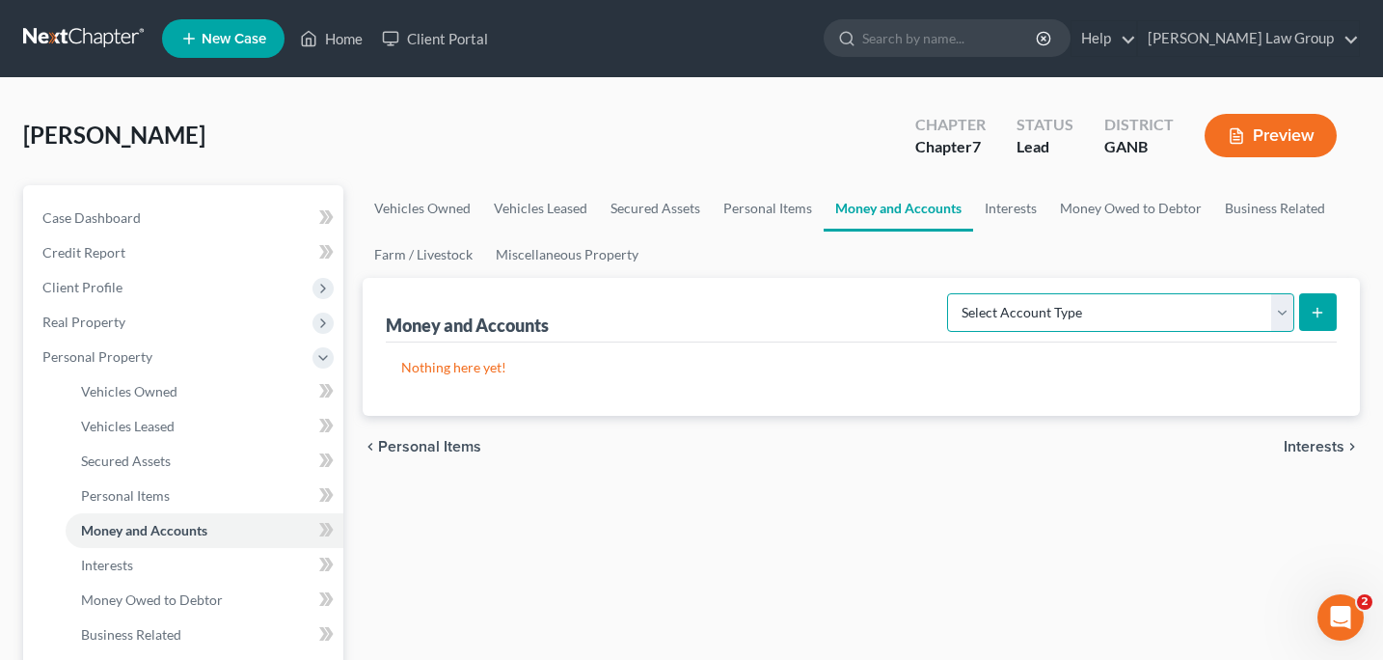
click at [1278, 311] on select "Select Account Type Brokerage Cash on Hand Certificates of Deposit Checking Acc…" at bounding box center [1120, 312] width 347 height 39
select select "cash_on_hand"
click at [1310, 311] on icon "submit" at bounding box center [1317, 312] width 15 height 15
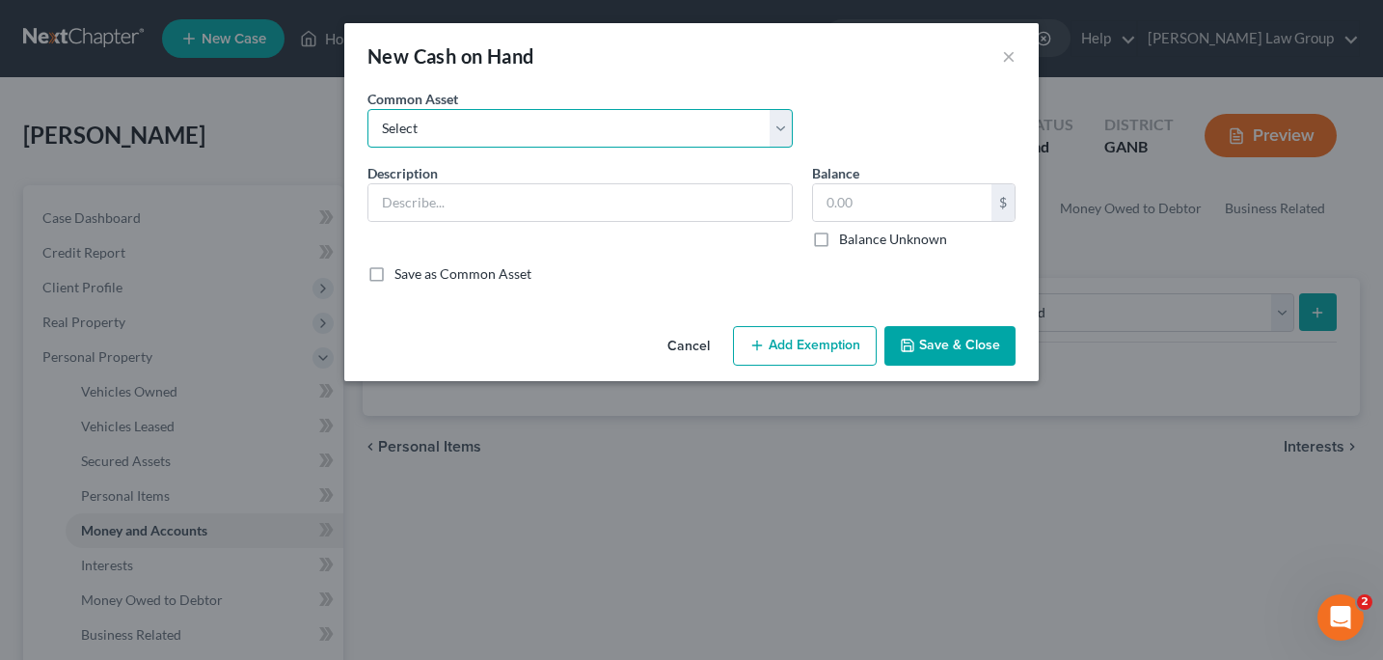
click at [782, 128] on select "Select Cash" at bounding box center [579, 128] width 425 height 39
select select "0"
type input "Cash"
type input "40.00"
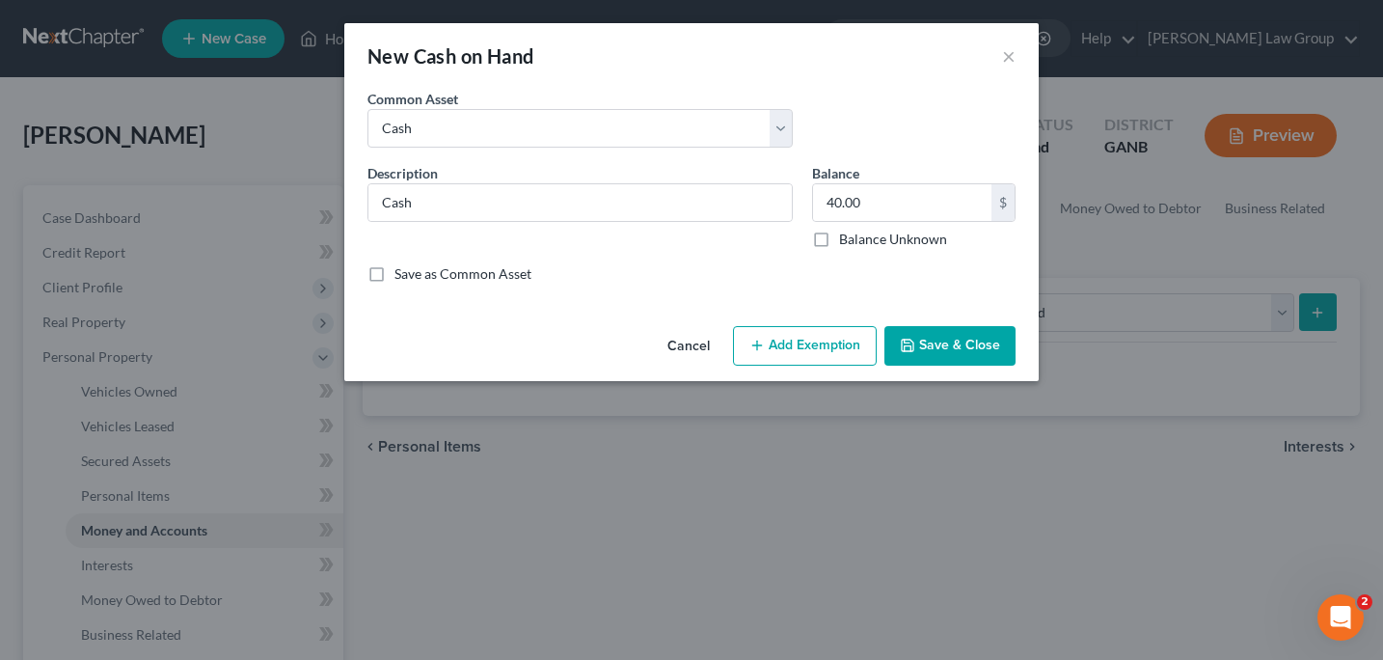
click at [916, 344] on button "Save & Close" at bounding box center [949, 346] width 131 height 41
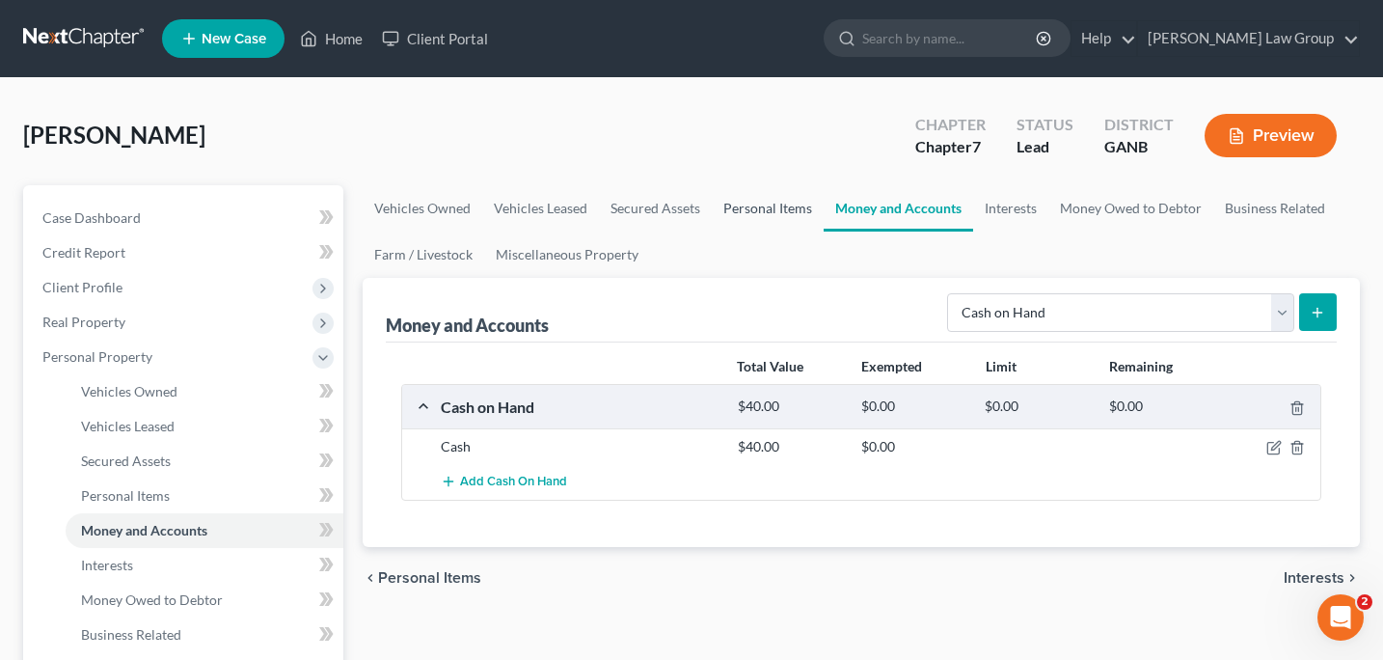
click at [784, 208] on link "Personal Items" at bounding box center [768, 208] width 112 height 46
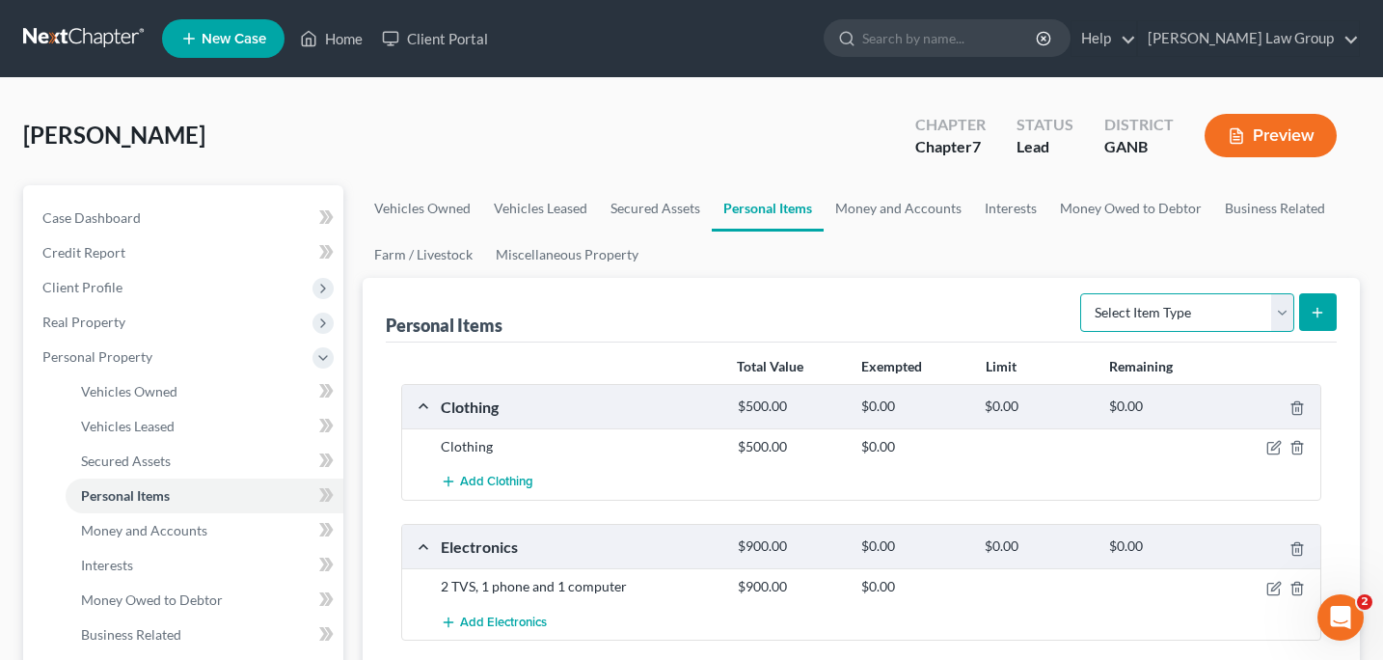
click at [1284, 315] on select "Select Item Type Clothing Collectibles Of Value Electronics Firearms Household …" at bounding box center [1187, 312] width 214 height 39
select select "household_goods"
click at [1309, 320] on button "submit" at bounding box center [1318, 312] width 38 height 38
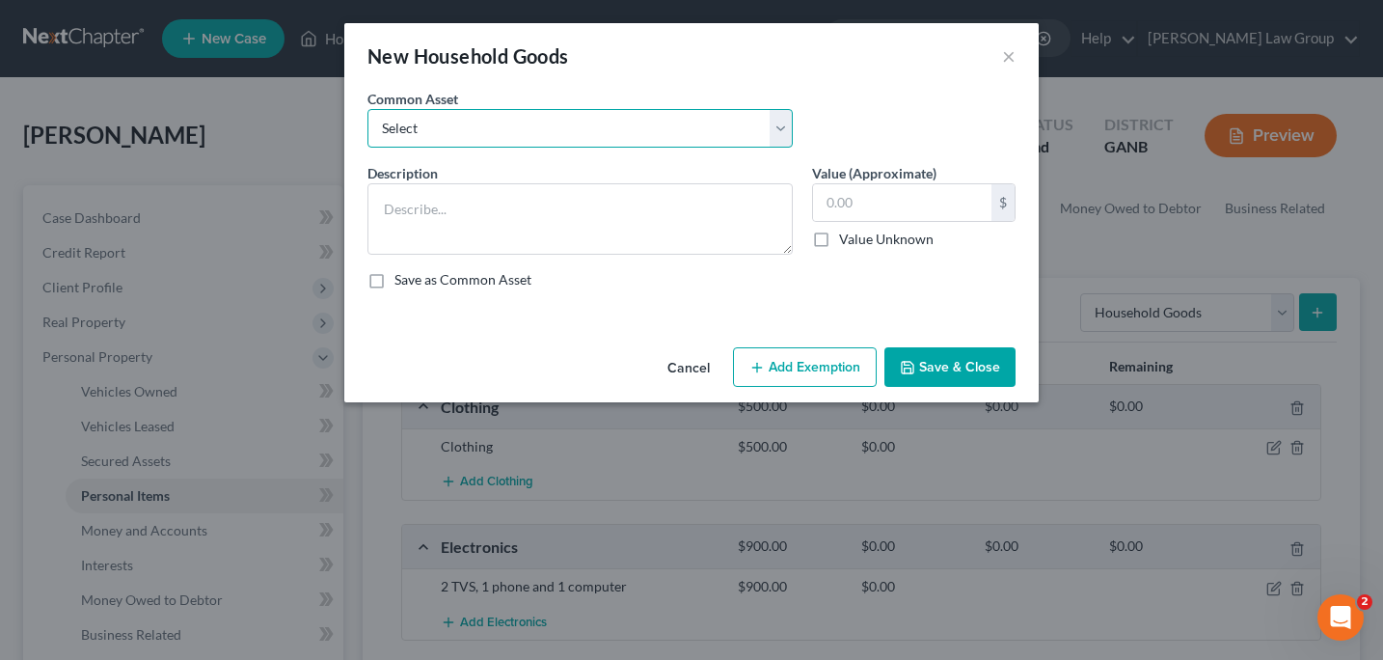
click at [783, 130] on select "Select Household goods" at bounding box center [579, 128] width 425 height 39
select select "0"
type textarea "Household goods"
type input "1,200.00"
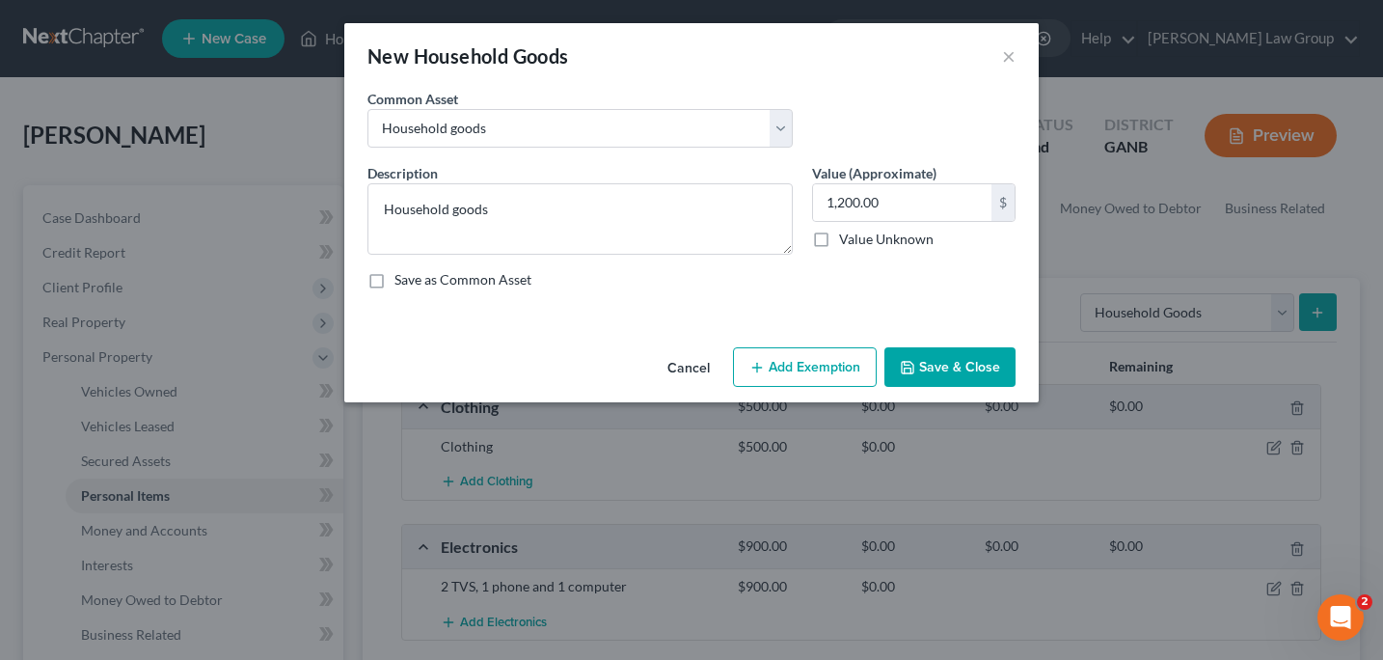
click at [926, 363] on button "Save & Close" at bounding box center [949, 367] width 131 height 41
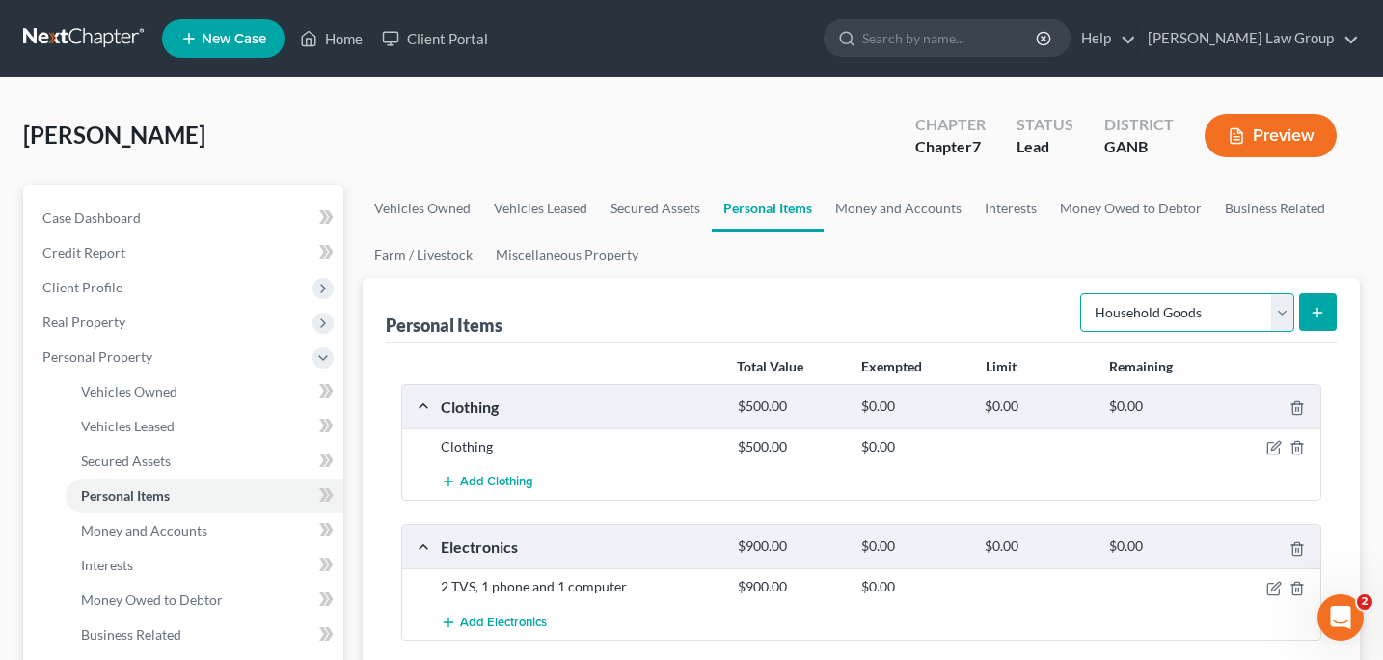
click at [1279, 313] on select "Select Item Type Clothing Collectibles Of Value Electronics Firearms Household …" at bounding box center [1187, 312] width 214 height 39
select select "jewelry"
click at [1322, 319] on button "submit" at bounding box center [1318, 312] width 38 height 38
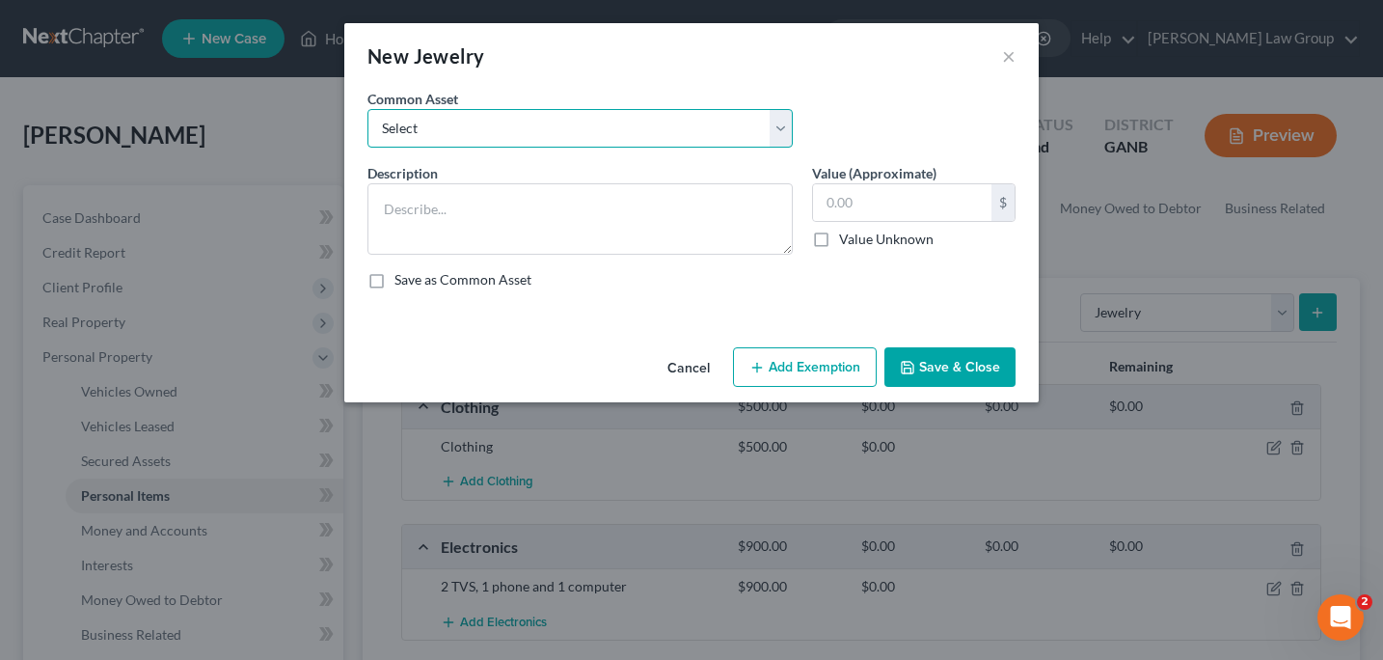
click at [790, 125] on select "Select Costume jewelry Jewelry" at bounding box center [579, 128] width 425 height 39
select select "1"
type textarea "Jewelry"
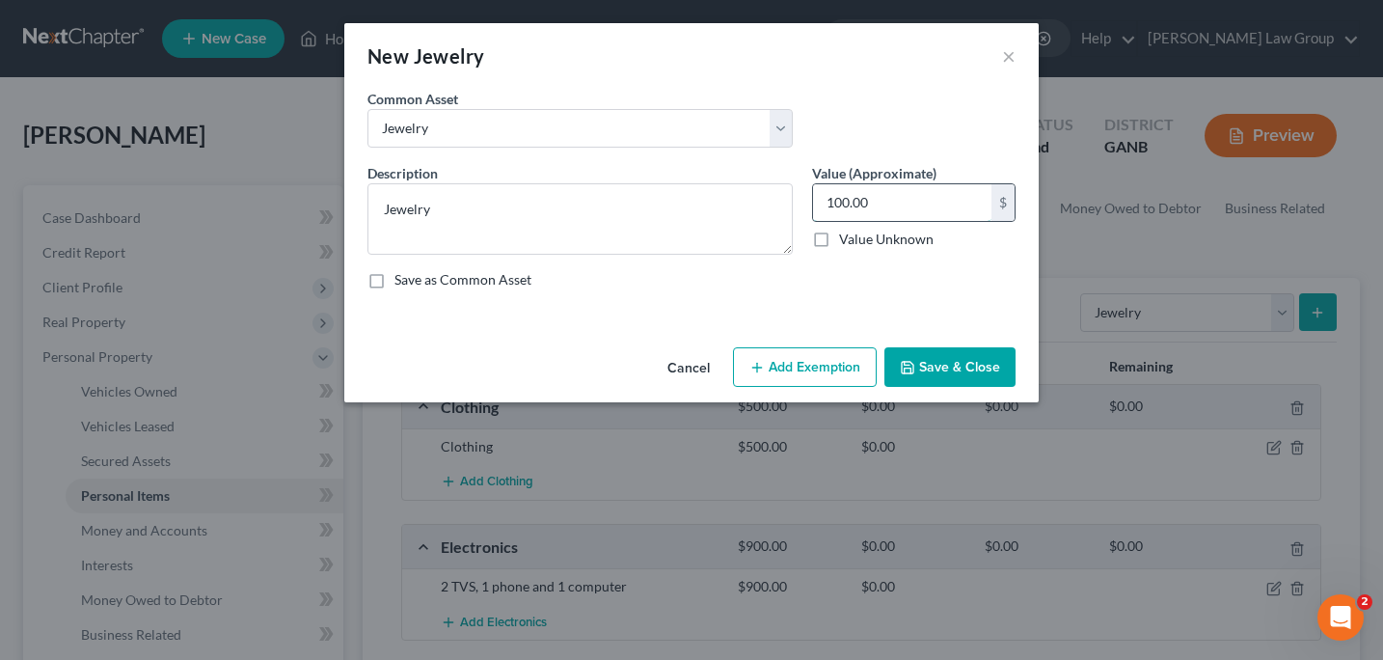
click at [835, 207] on input "100.00" at bounding box center [902, 202] width 178 height 37
click at [830, 199] on input "100.00" at bounding box center [902, 202] width 178 height 37
click at [836, 200] on input "100.00" at bounding box center [902, 202] width 178 height 37
type input "300.00"
click at [936, 360] on button "Save & Close" at bounding box center [949, 367] width 131 height 41
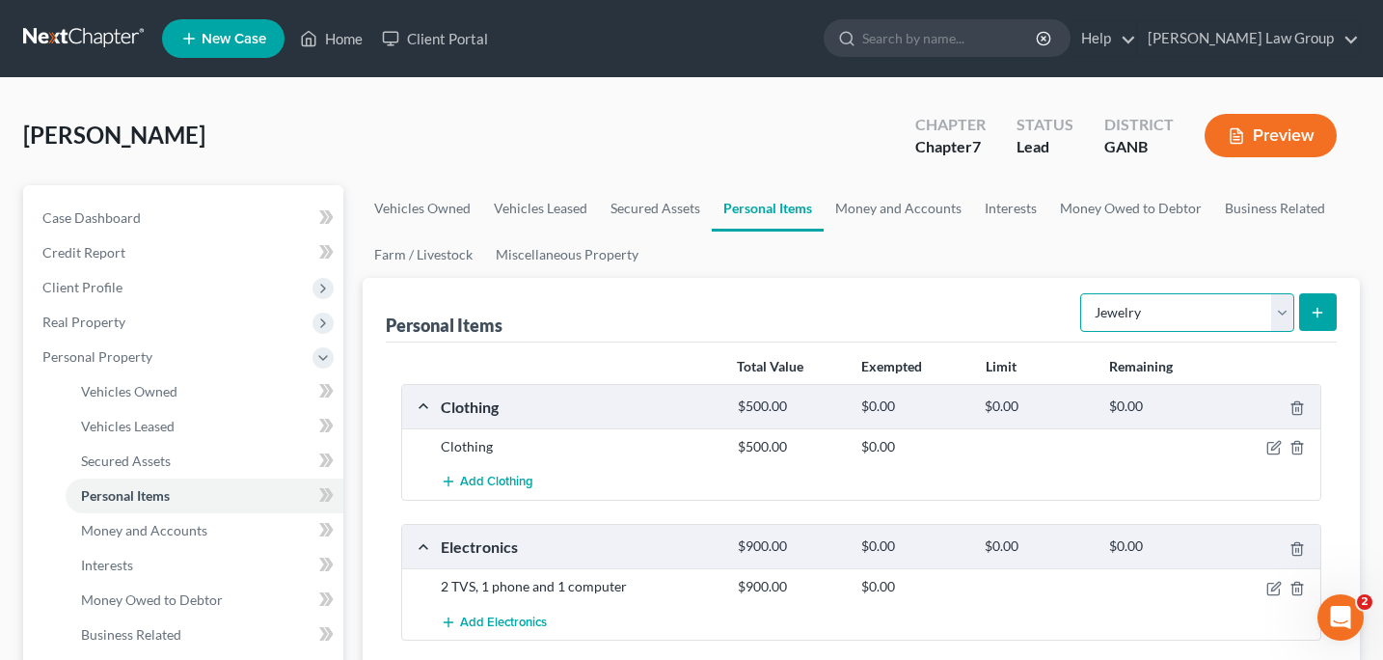
click at [1280, 307] on select "Select Item Type Clothing Collectibles Of Value Electronics Firearms Household …" at bounding box center [1187, 312] width 214 height 39
click at [874, 204] on link "Money and Accounts" at bounding box center [899, 208] width 150 height 46
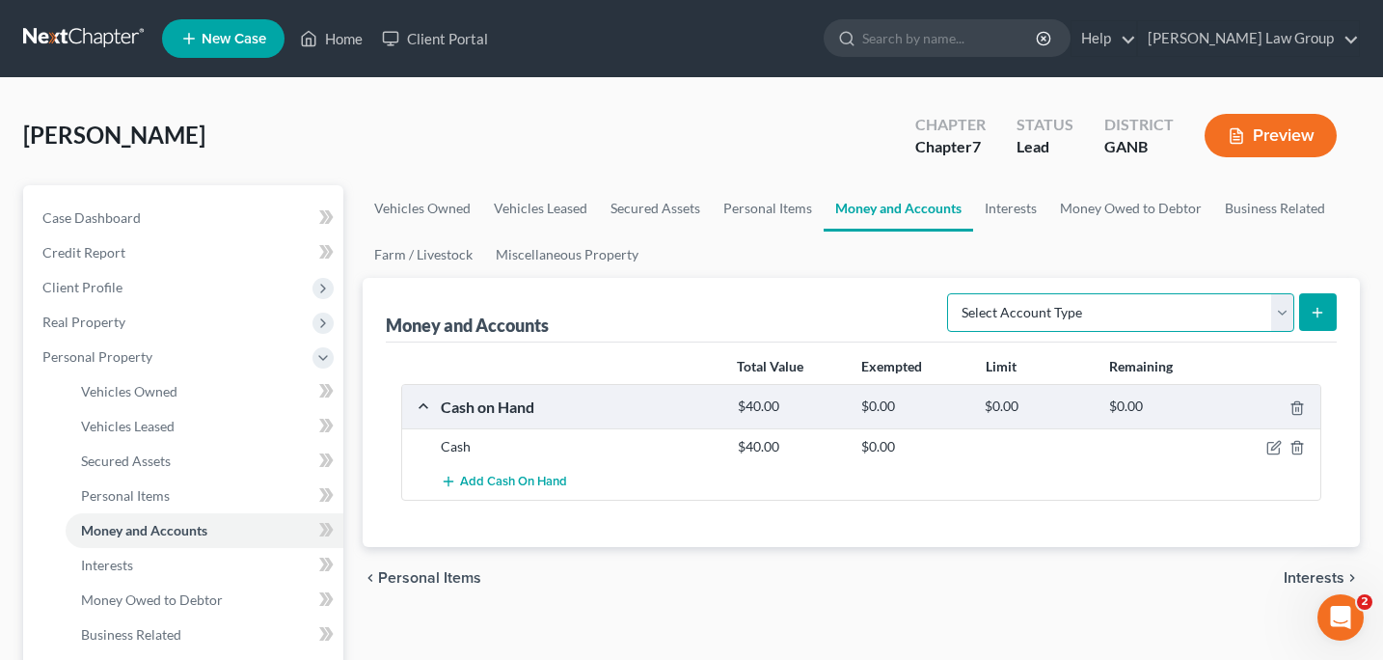
click at [1279, 316] on select "Select Account Type Brokerage Cash on Hand Certificates of Deposit Checking Acc…" at bounding box center [1120, 312] width 347 height 39
select select "checking"
click at [1326, 312] on button "submit" at bounding box center [1318, 312] width 38 height 38
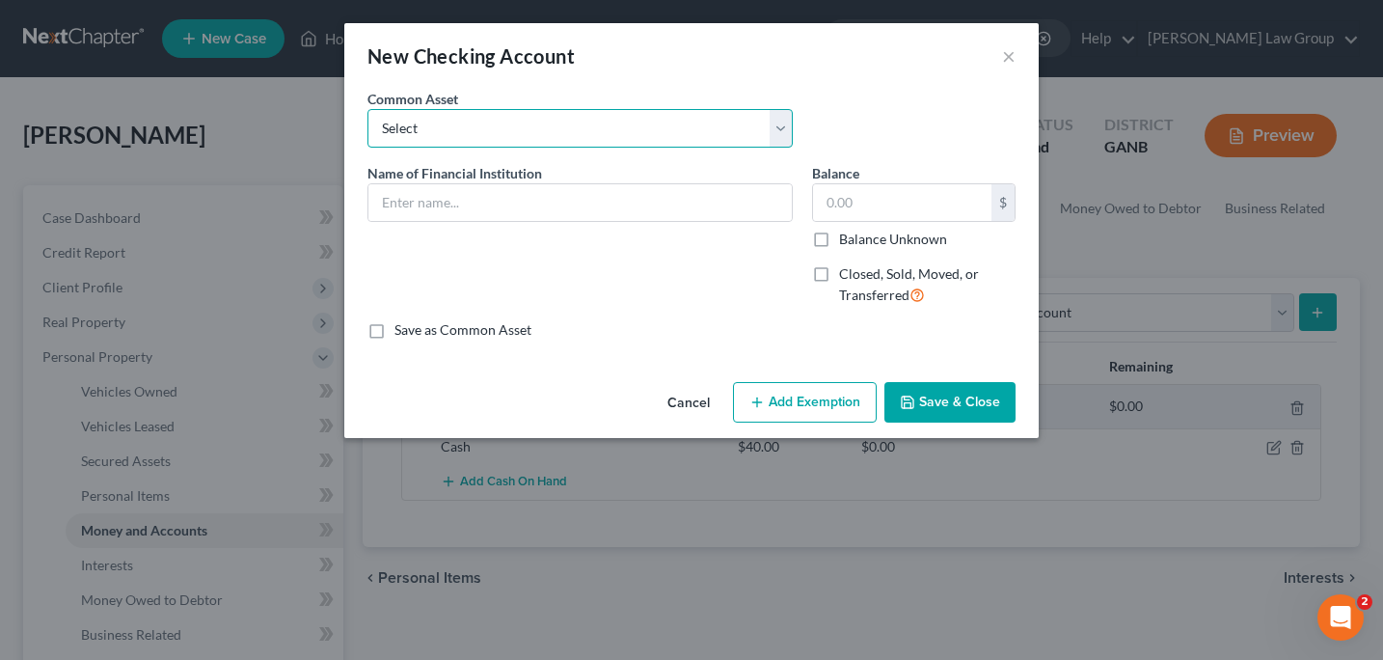
click at [782, 138] on select "Select PLATINUM FEDERAL CREDIT UNION UNITED COMMUNITY BANK Truist PNC Bank Navy…" at bounding box center [579, 128] width 425 height 39
select select "10"
type input "[PERSON_NAME] Fargo Bank"
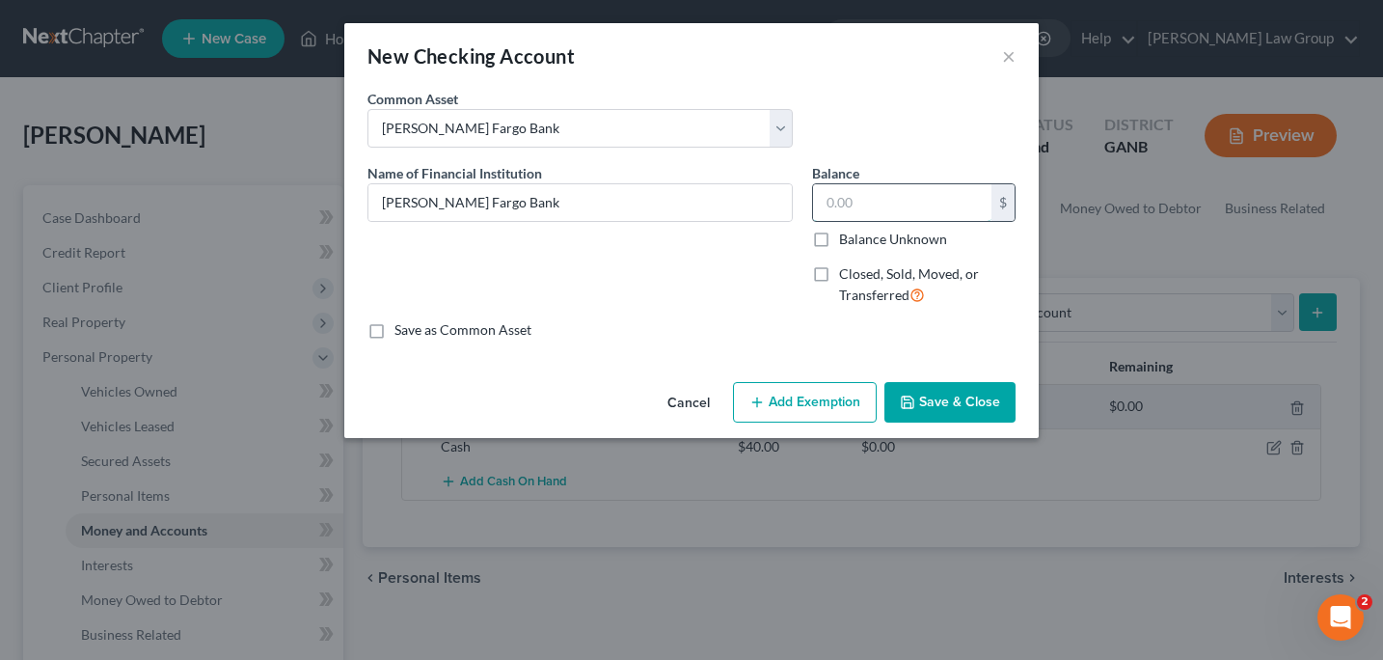
click at [827, 204] on input "text" at bounding box center [902, 202] width 178 height 37
type input "200"
click at [922, 399] on button "Save & Close" at bounding box center [949, 402] width 131 height 41
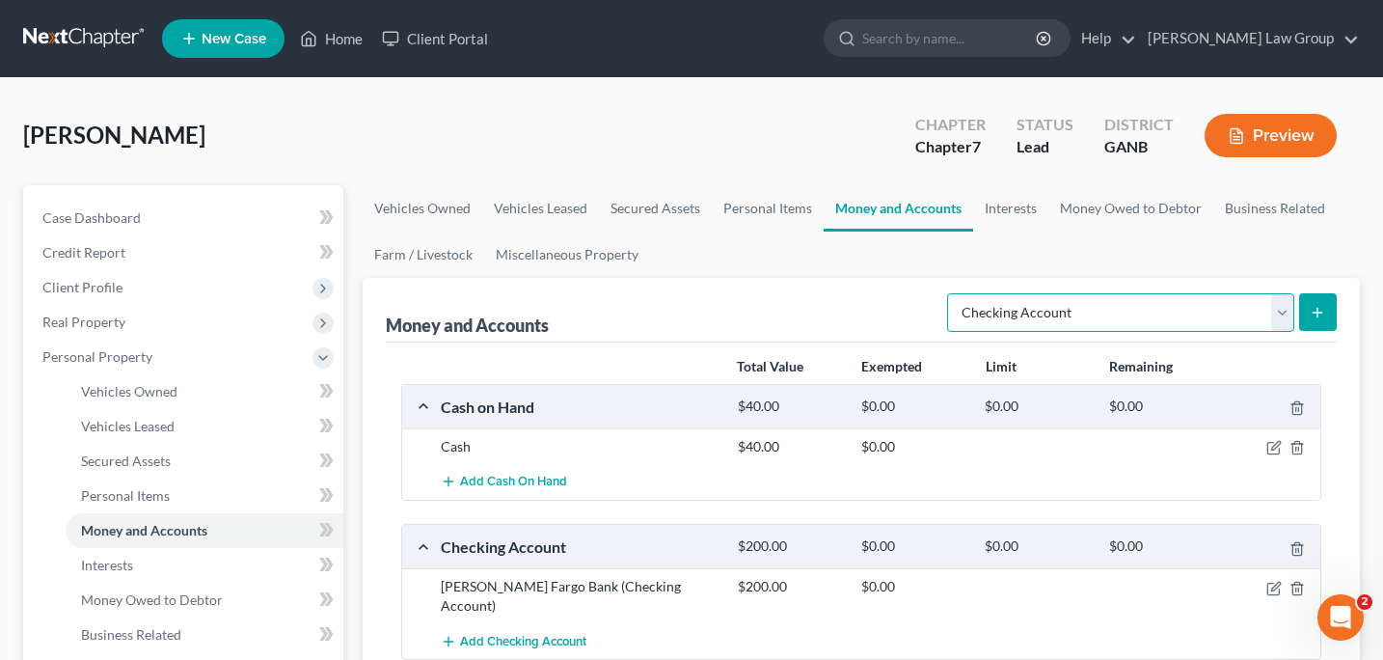
click at [1286, 313] on select "Select Account Type Brokerage Cash on Hand Certificates of Deposit Checking Acc…" at bounding box center [1120, 312] width 347 height 39
click at [1314, 320] on button "submit" at bounding box center [1318, 312] width 38 height 38
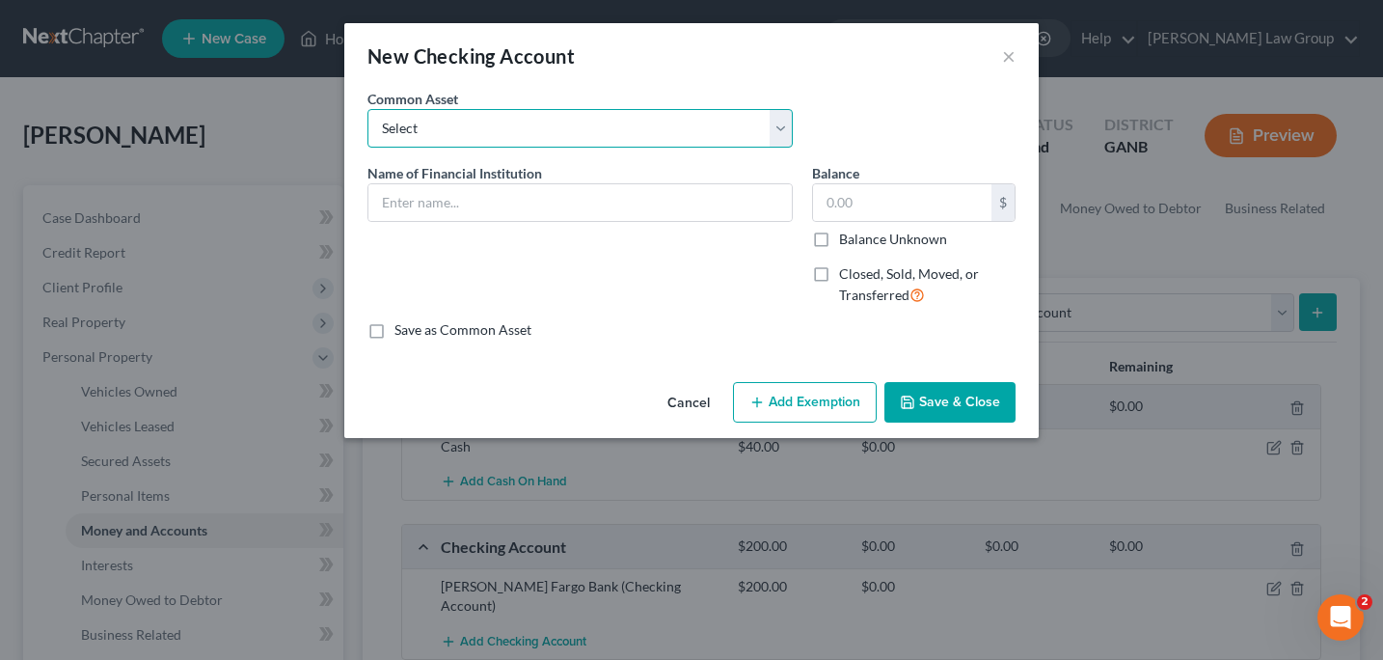
click at [792, 127] on select "Select PLATINUM FEDERAL CREDIT UNION UNITED COMMUNITY BANK Truist PNC Bank Navy…" at bounding box center [579, 128] width 425 height 39
click at [399, 206] on input "text" at bounding box center [579, 202] width 423 height 37
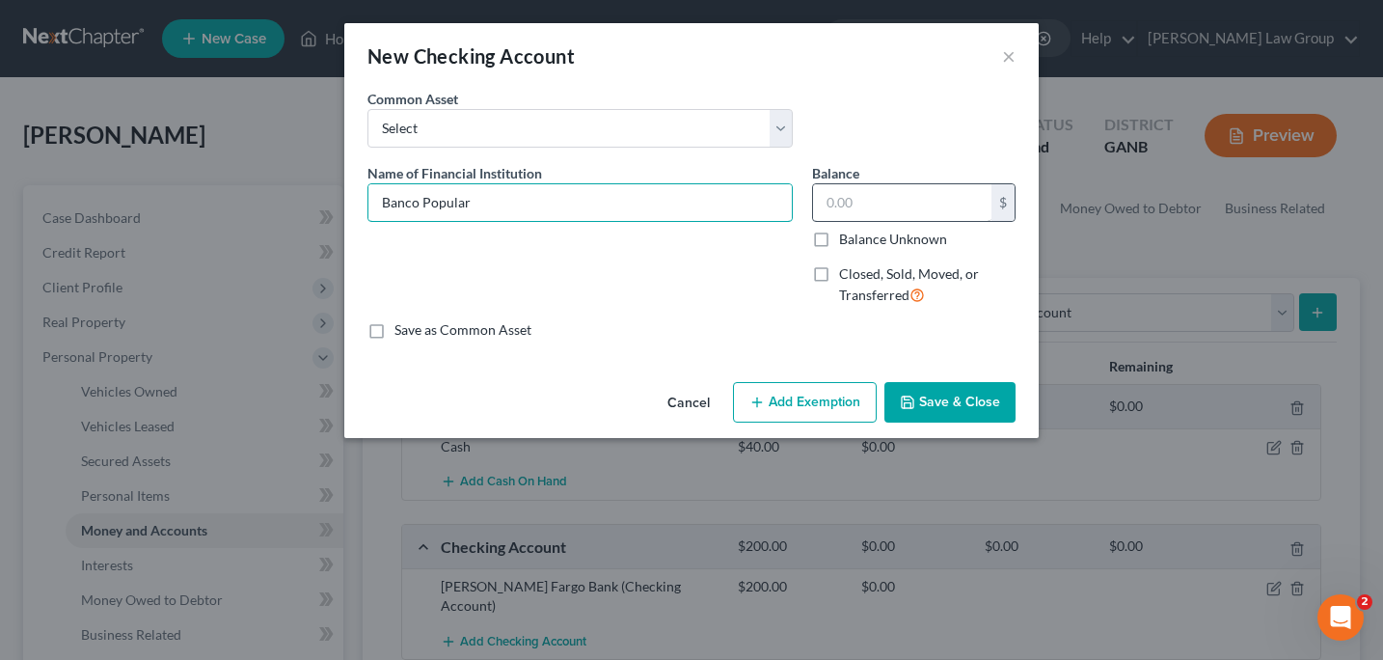
type input "Banco Popular"
click at [827, 202] on input "text" at bounding box center [902, 202] width 178 height 37
type input "1"
click at [958, 397] on button "Save & Close" at bounding box center [949, 402] width 131 height 41
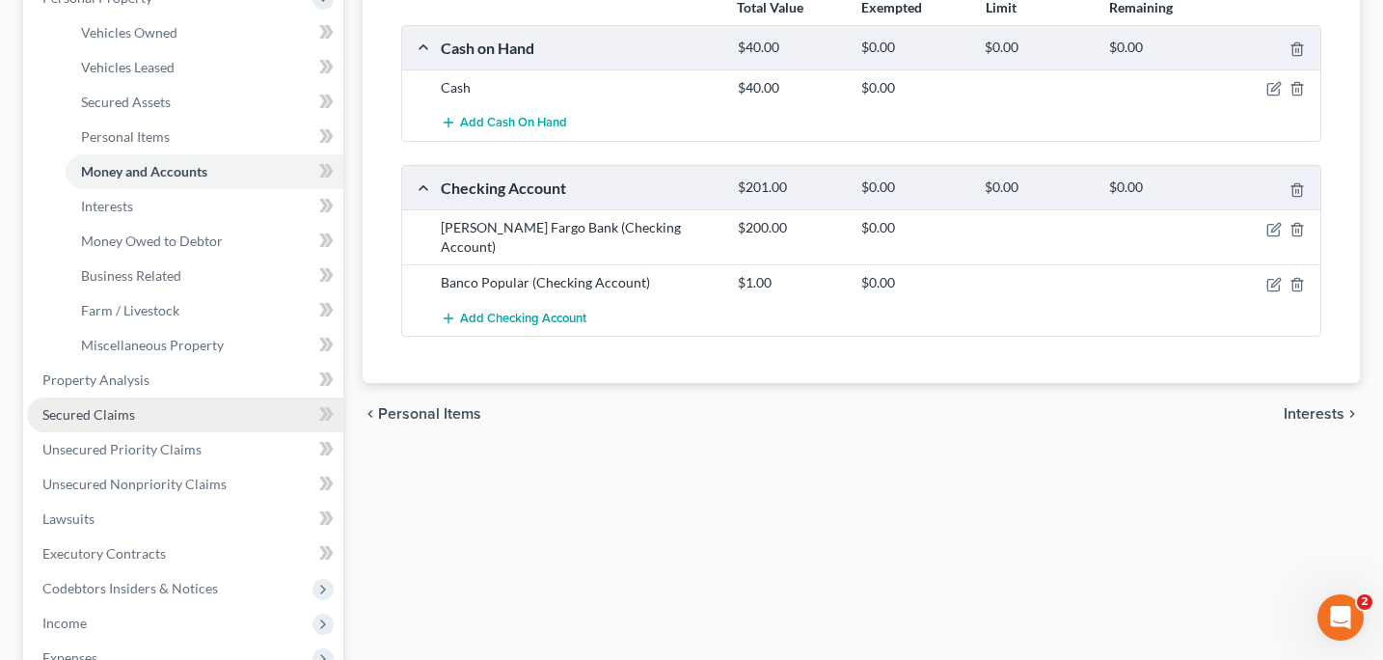
scroll to position [361, 0]
click at [155, 415] on link "Secured Claims" at bounding box center [185, 412] width 316 height 35
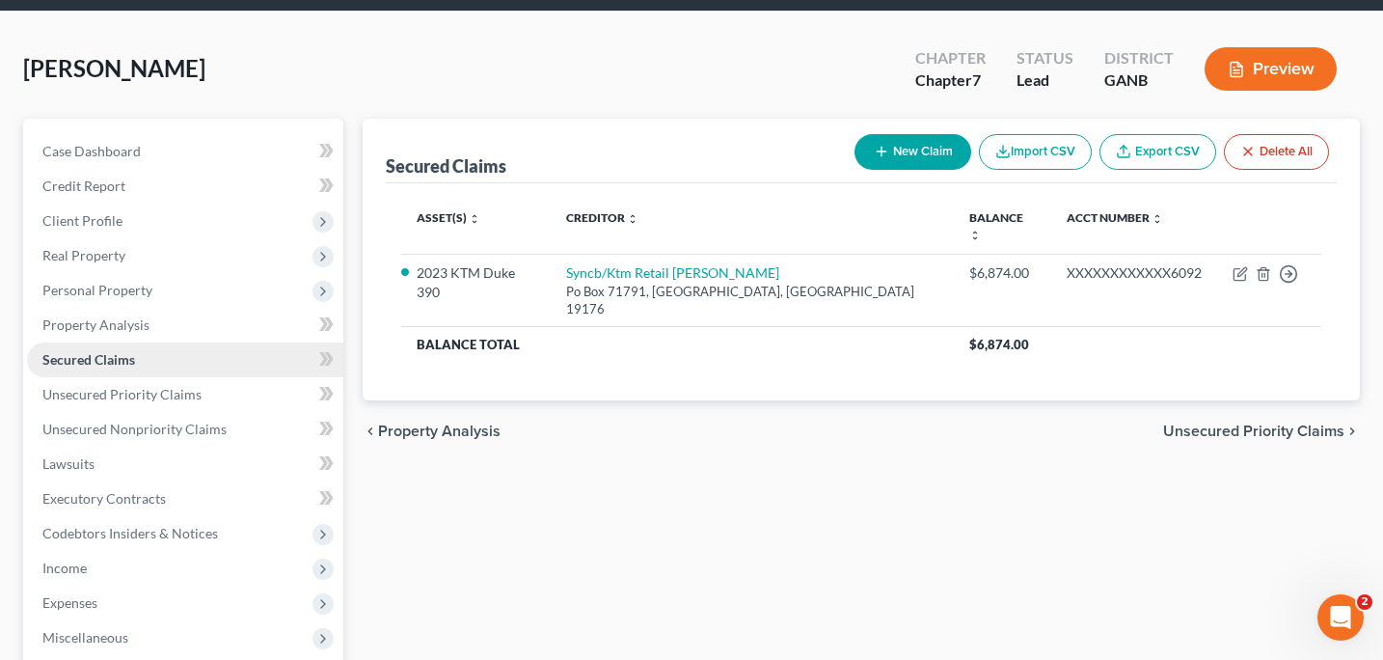
scroll to position [75, 0]
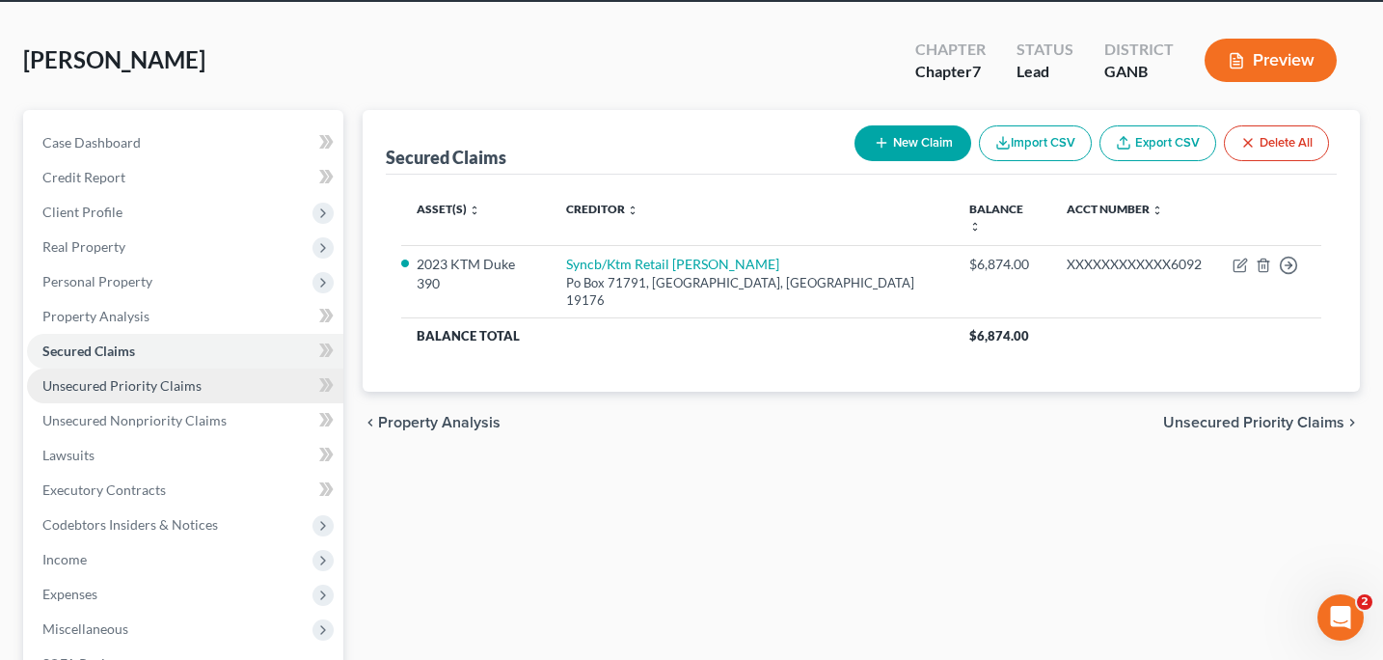
click at [159, 389] on span "Unsecured Priority Claims" at bounding box center [121, 385] width 159 height 16
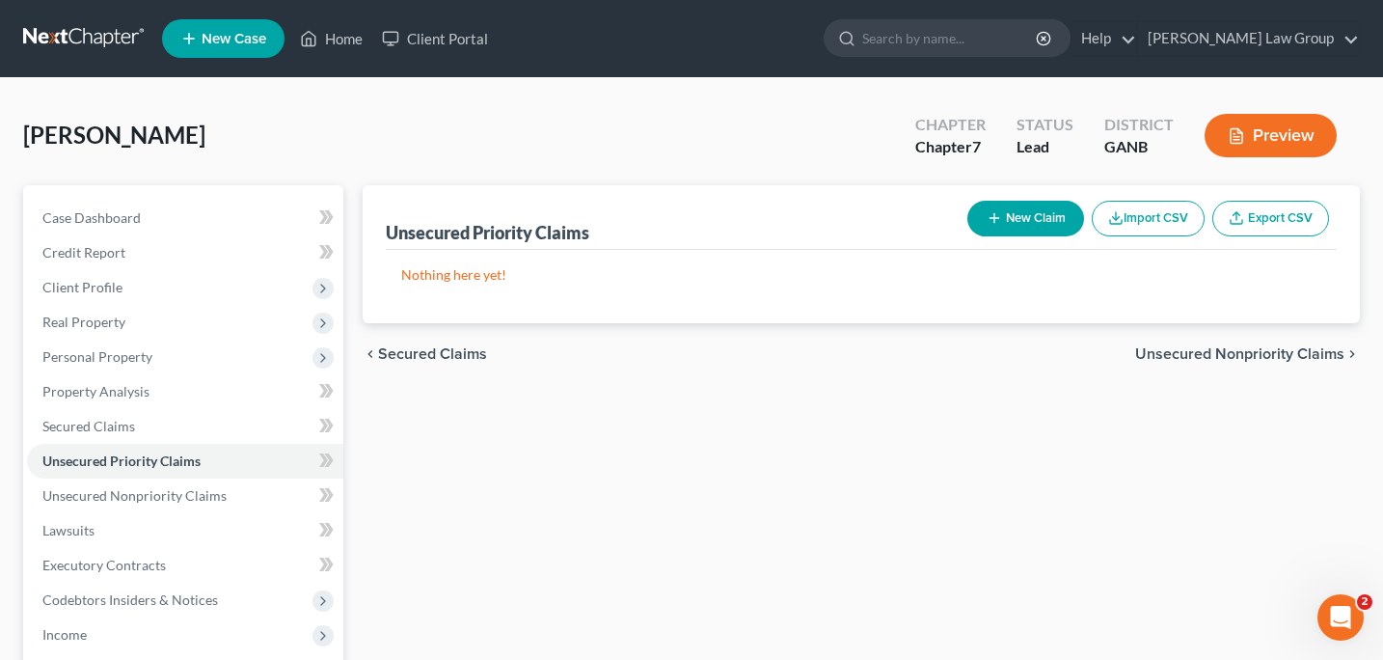
click at [1020, 208] on button "New Claim" at bounding box center [1025, 219] width 117 height 36
select select "0"
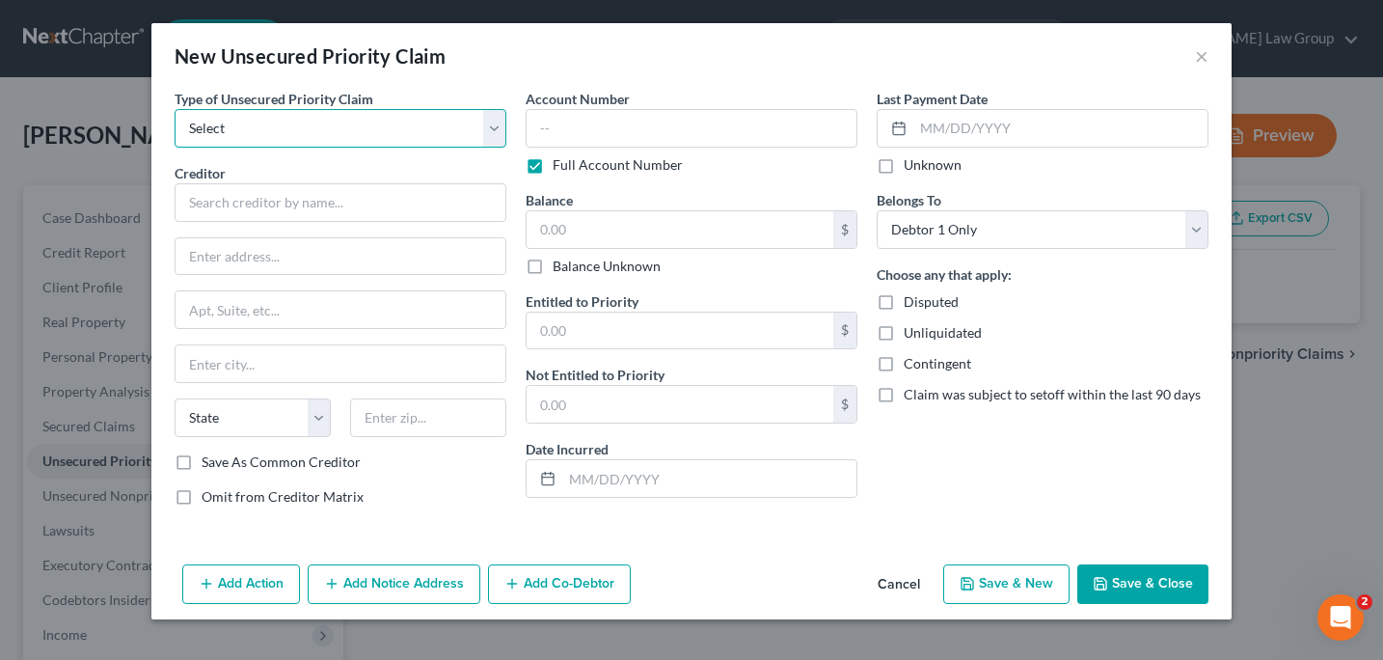
click at [499, 132] on select "Select Taxes & Other Government Units Domestic Support Obligations Extensions o…" at bounding box center [341, 128] width 332 height 39
select select "0"
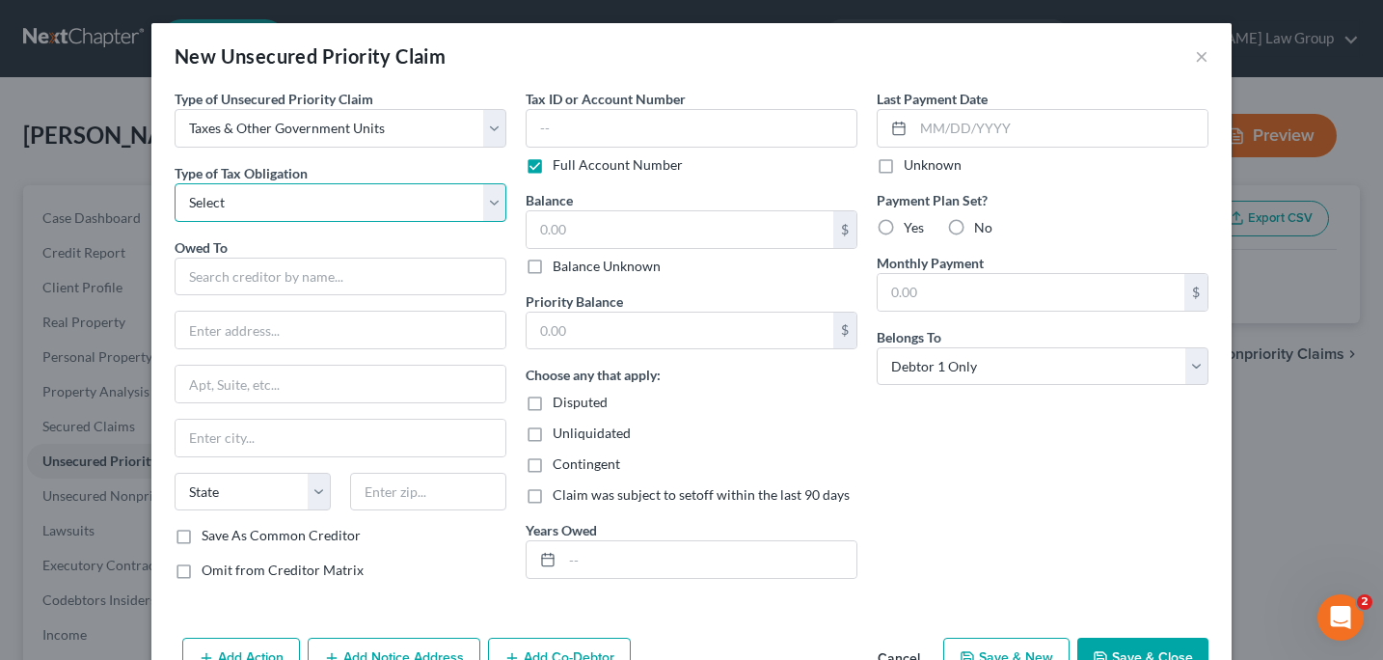
click at [498, 204] on select "Select Federal City State Franchise Tax Board Other" at bounding box center [341, 202] width 332 height 39
select select "0"
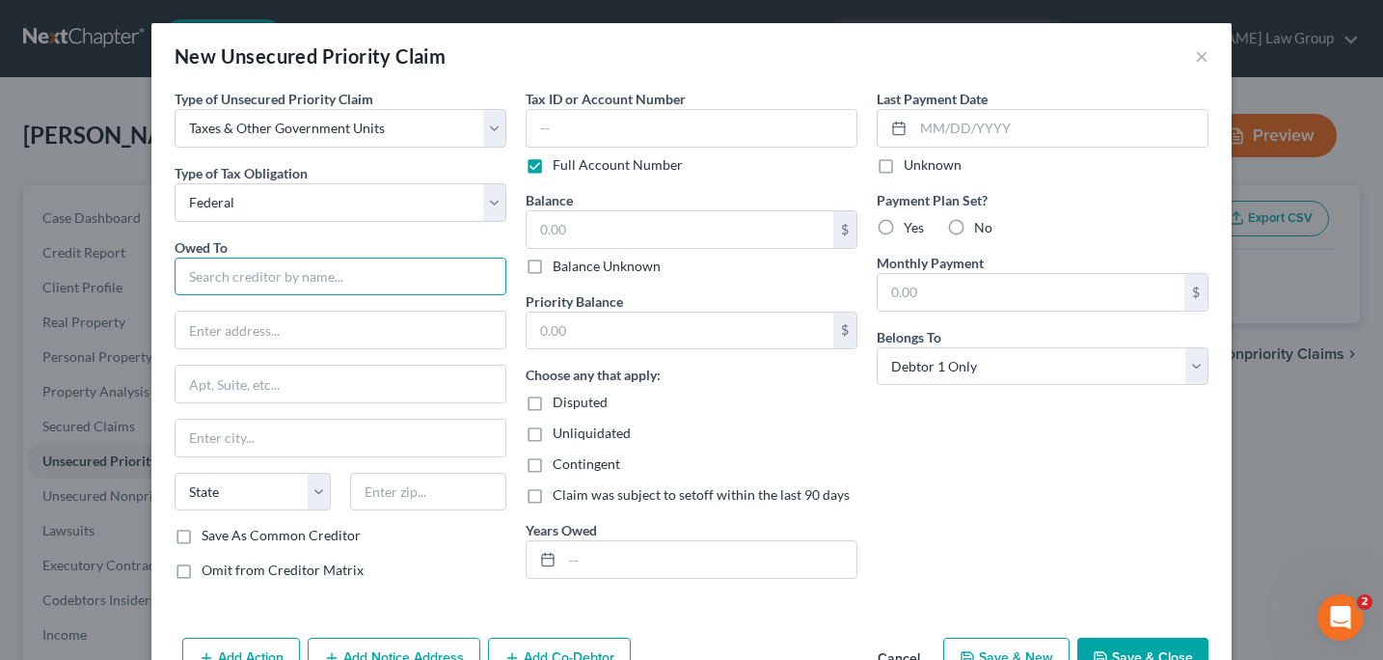
click at [214, 283] on input "text" at bounding box center [341, 277] width 332 height 39
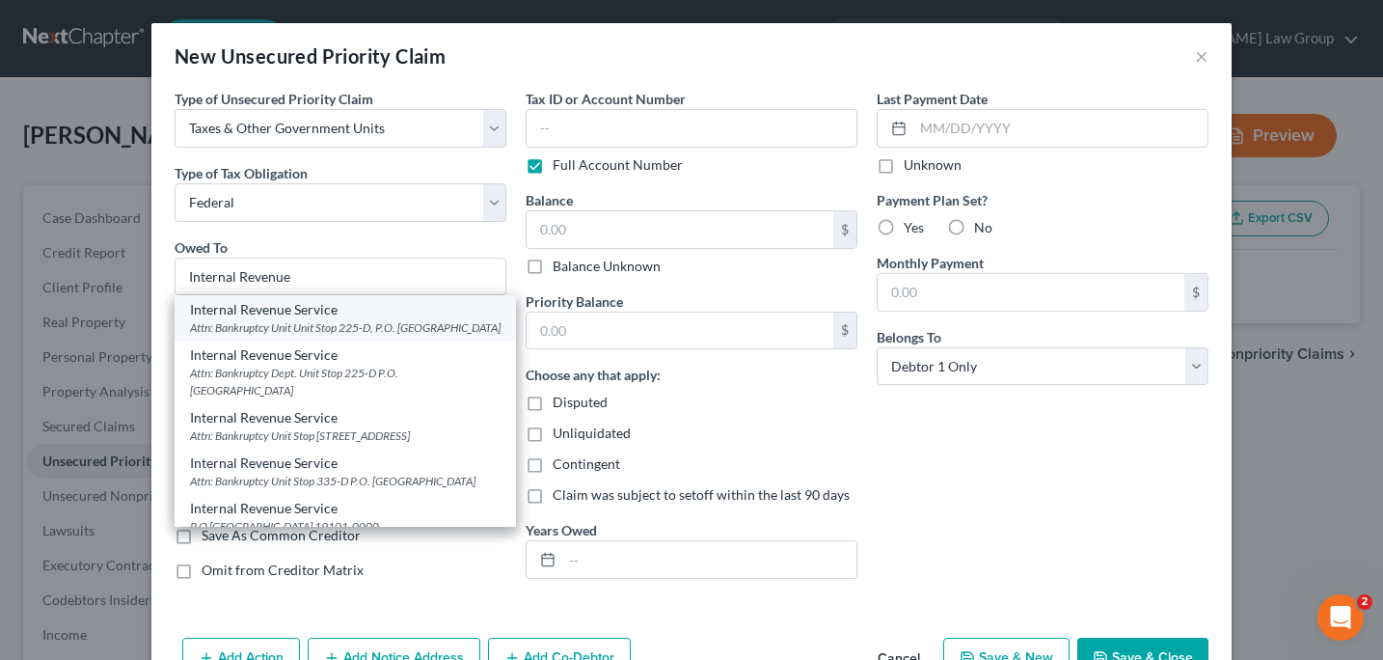
click at [253, 313] on div "Internal Revenue Service" at bounding box center [345, 309] width 311 height 19
type input "Internal Revenue Service"
type input "Attn: Bankruptcy Unit"
type input "Unit Stop 225-D, P.O. Box 995"
type input "[GEOGRAPHIC_DATA]"
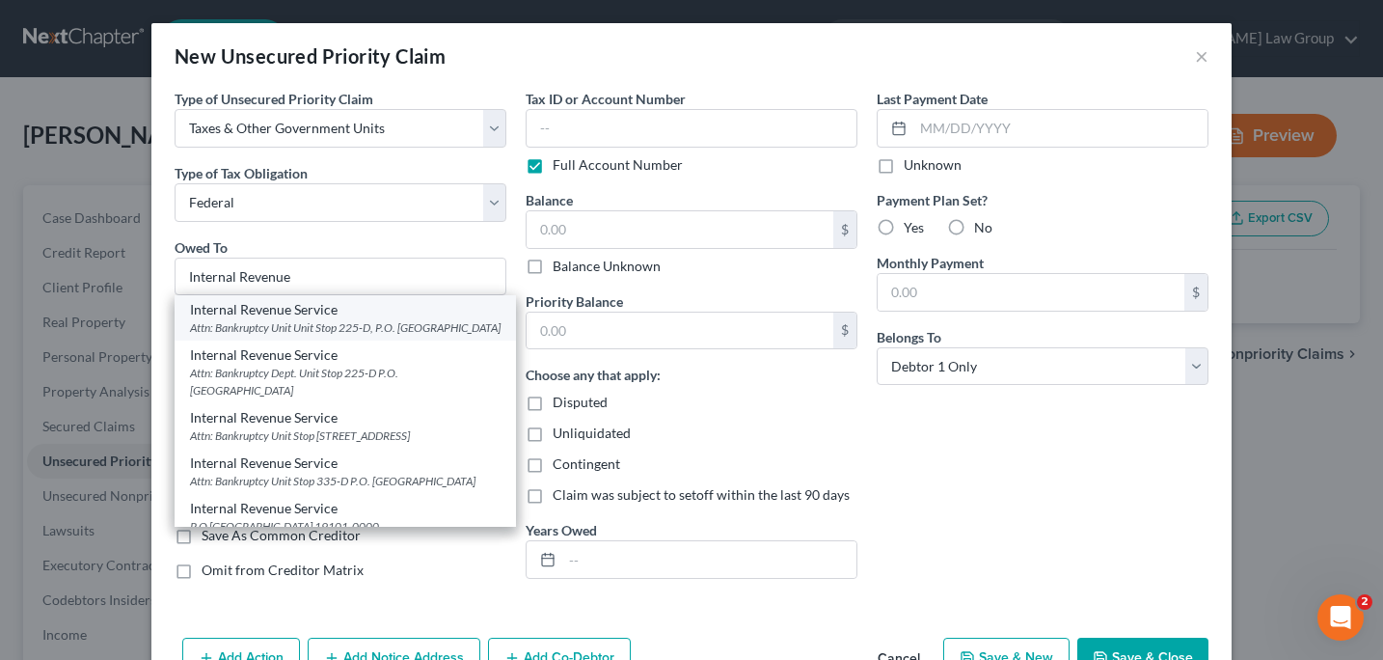
select select "10"
type input "30370"
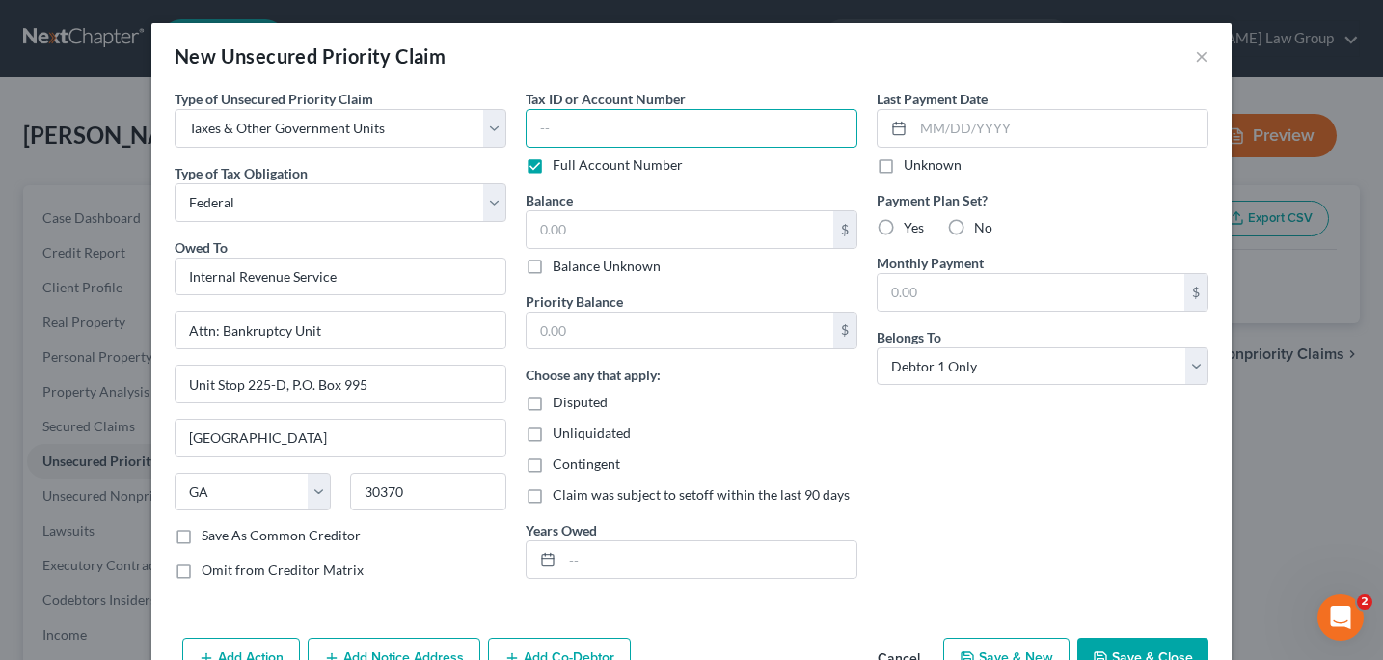
click at [544, 137] on input "text" at bounding box center [692, 128] width 332 height 39
type input "6919"
click at [536, 229] on input "text" at bounding box center [680, 229] width 307 height 37
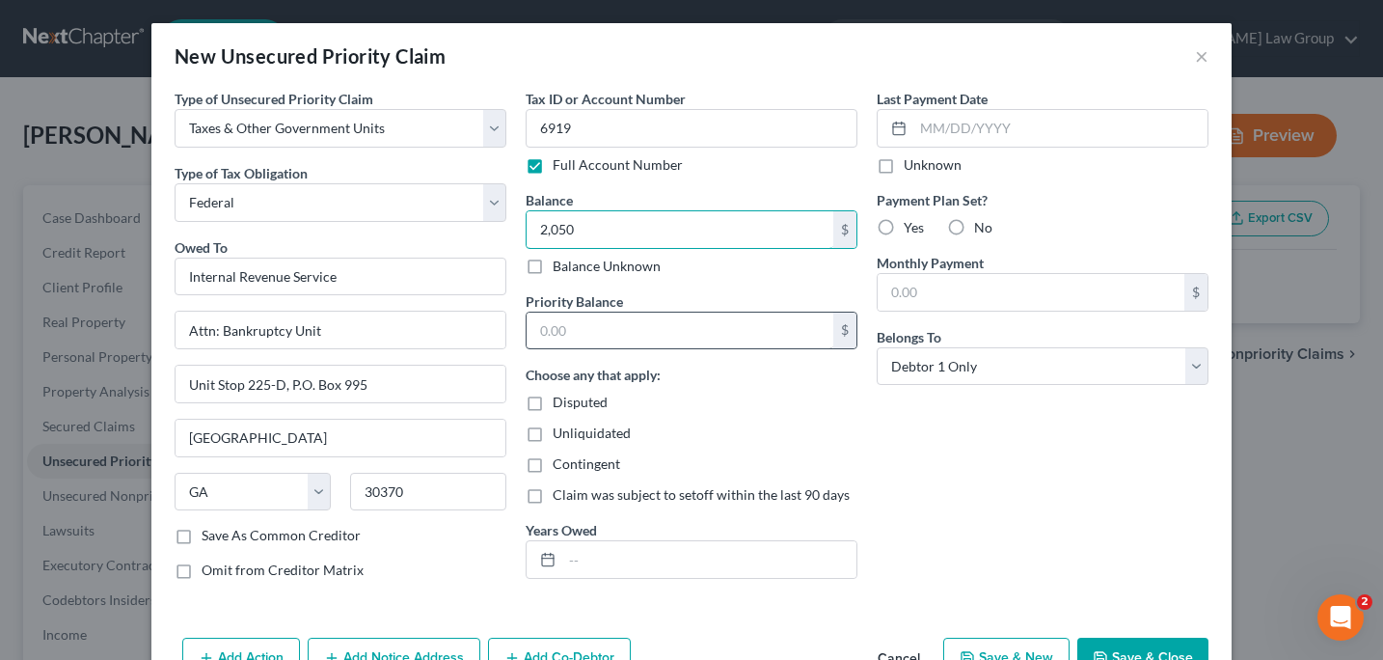
scroll to position [57, 0]
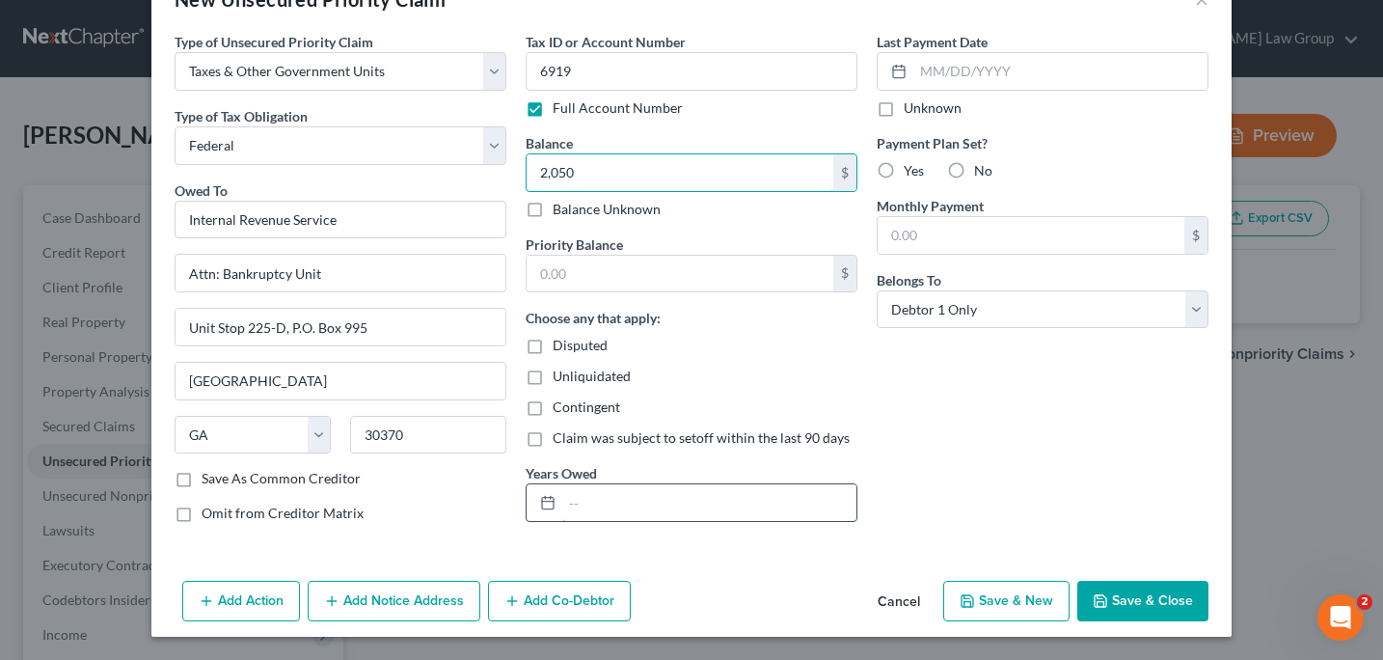
type input "2,050"
click at [571, 514] on input "text" at bounding box center [709, 502] width 294 height 37
click at [601, 503] on input "[DATE]-[DATE]" at bounding box center [709, 502] width 294 height 37
click at [639, 503] on input "[DATE]-[DATE]" at bounding box center [709, 502] width 294 height 37
type input "[DATE]-[DATE]"
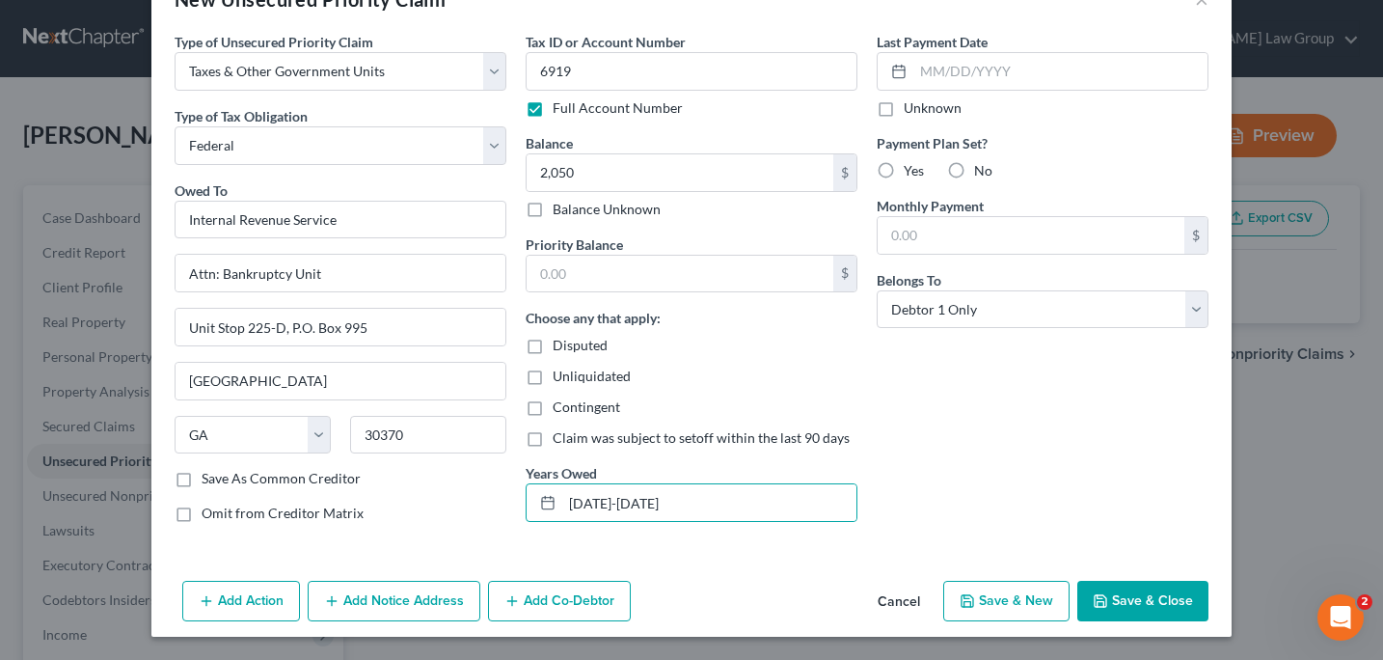
click at [1151, 599] on button "Save & Close" at bounding box center [1142, 601] width 131 height 41
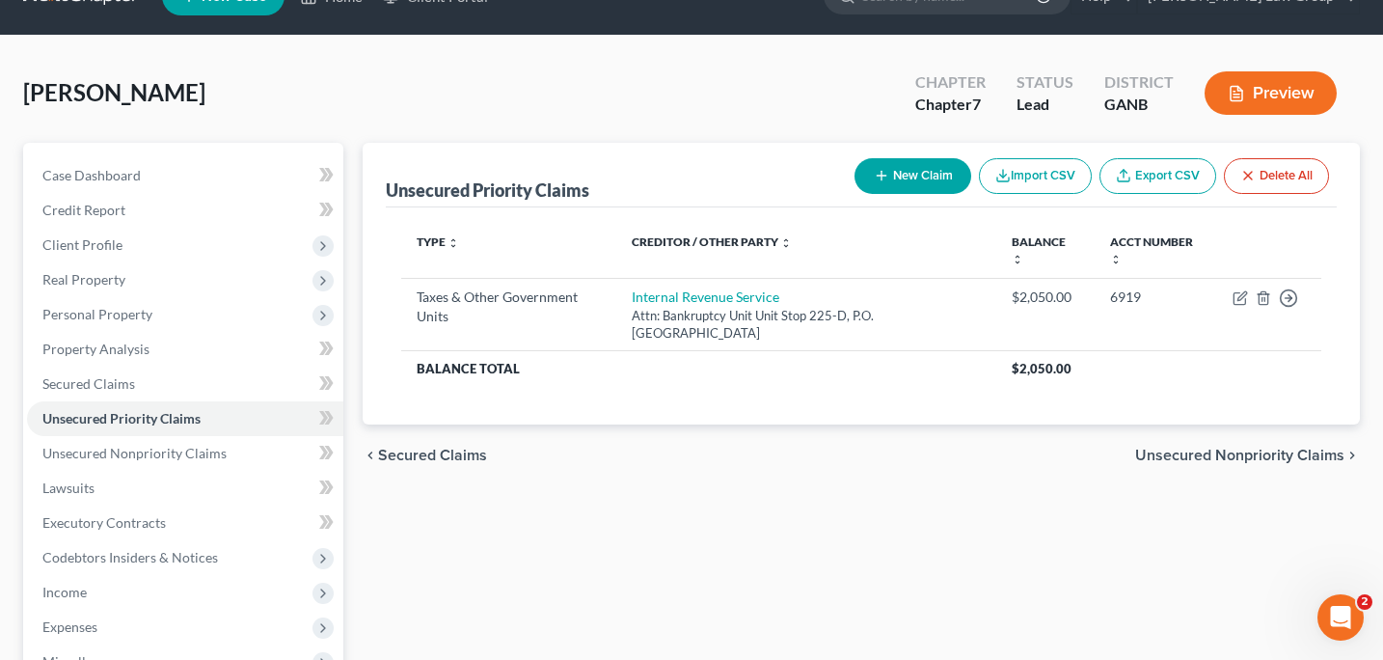
scroll to position [46, 0]
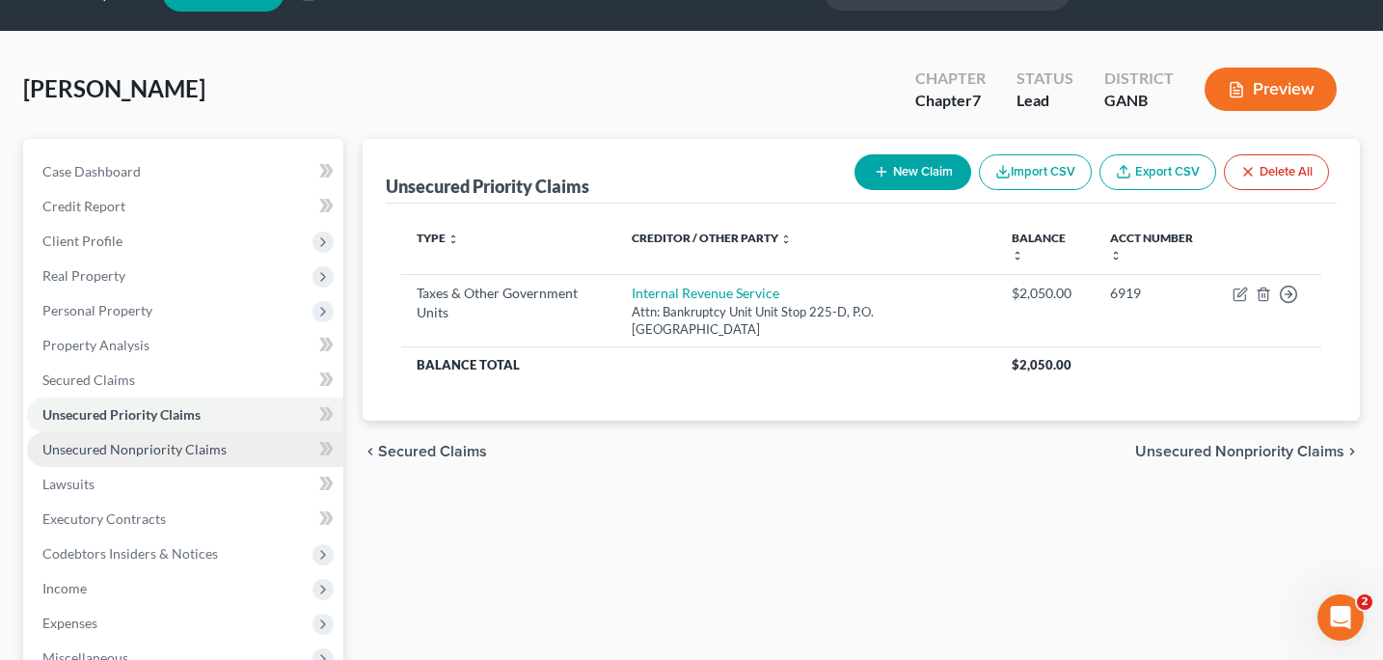
click at [216, 446] on span "Unsecured Nonpriority Claims" at bounding box center [134, 449] width 184 height 16
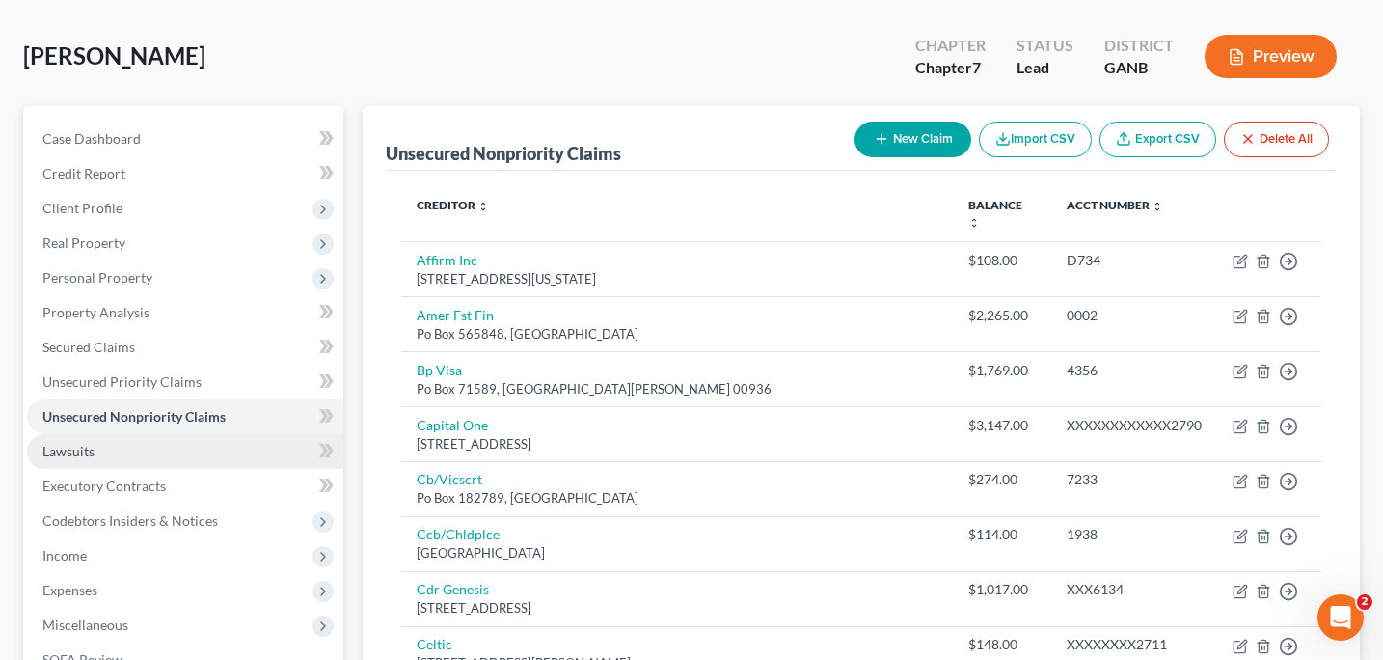
scroll to position [95, 0]
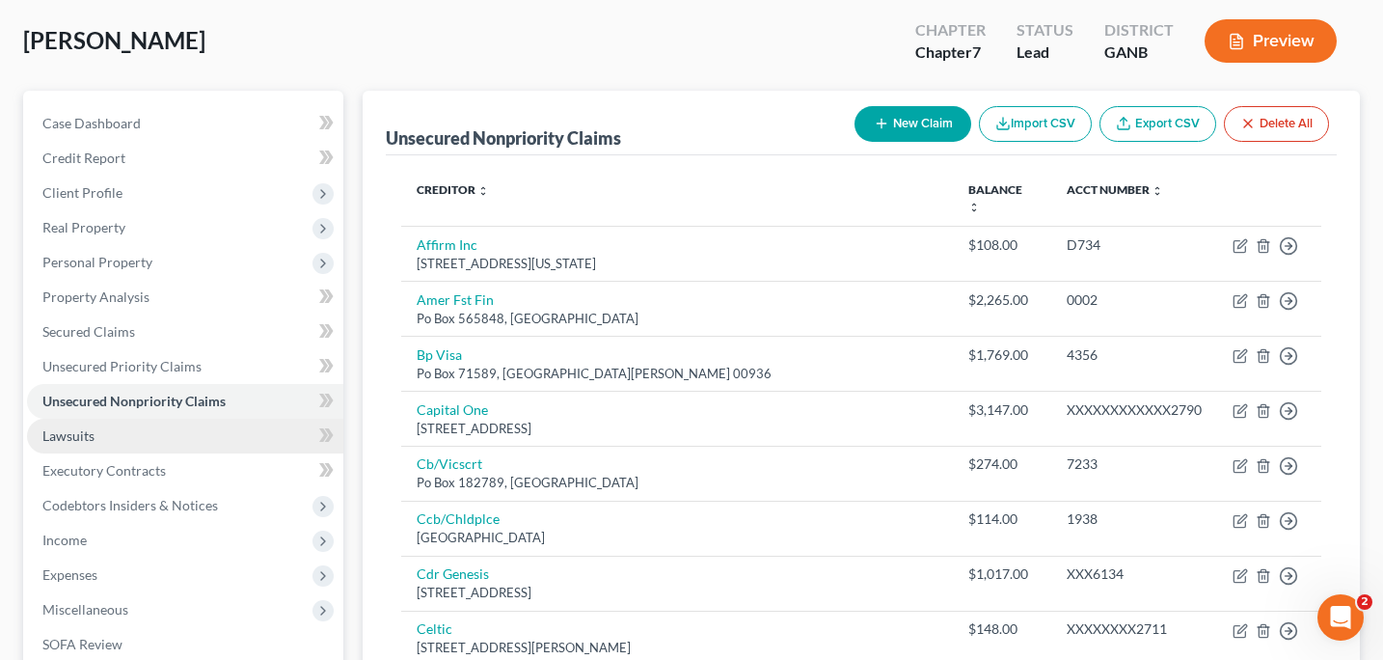
click at [112, 442] on link "Lawsuits" at bounding box center [185, 436] width 316 height 35
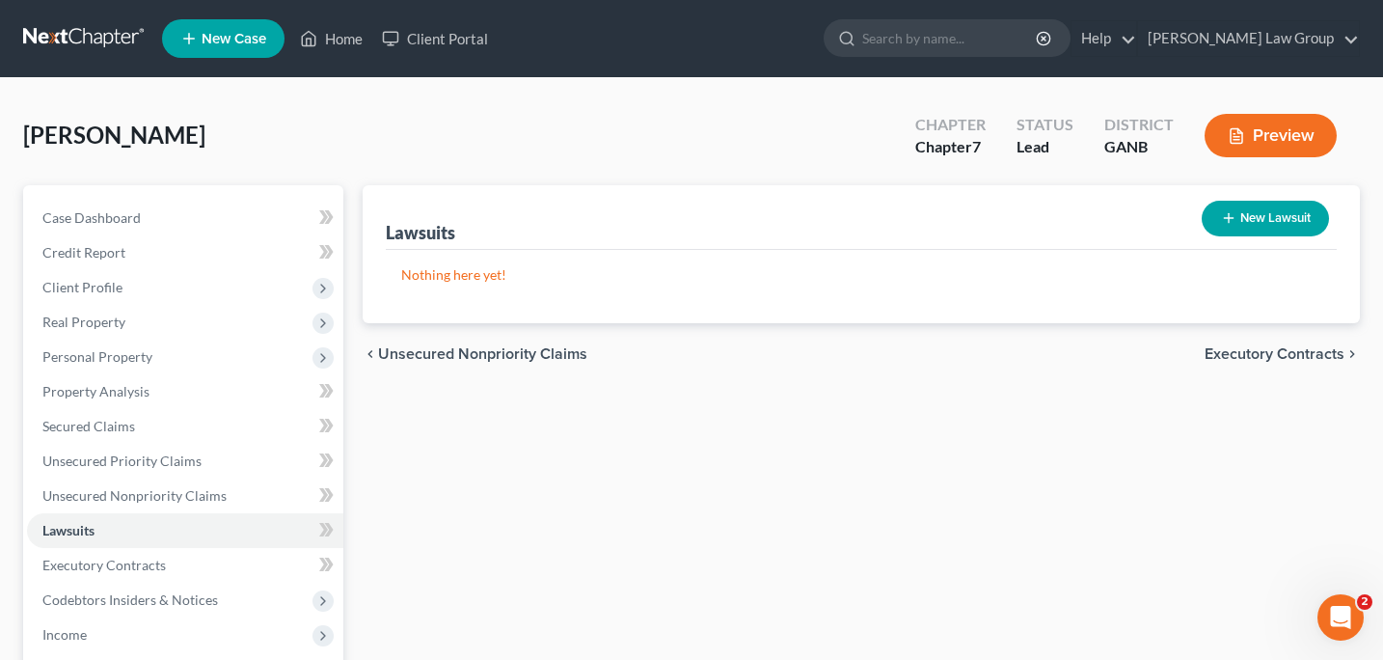
click at [1295, 217] on button "New Lawsuit" at bounding box center [1265, 219] width 127 height 36
select select "0"
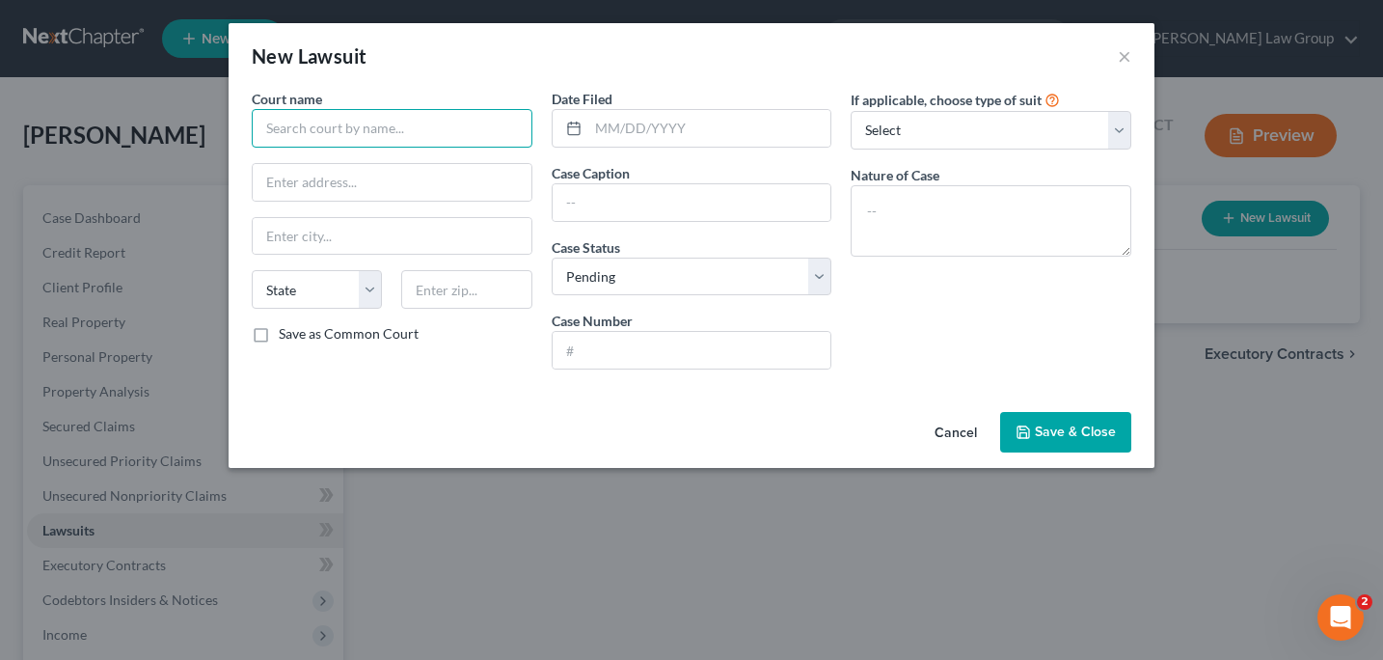
click at [284, 132] on input "text" at bounding box center [392, 128] width 281 height 39
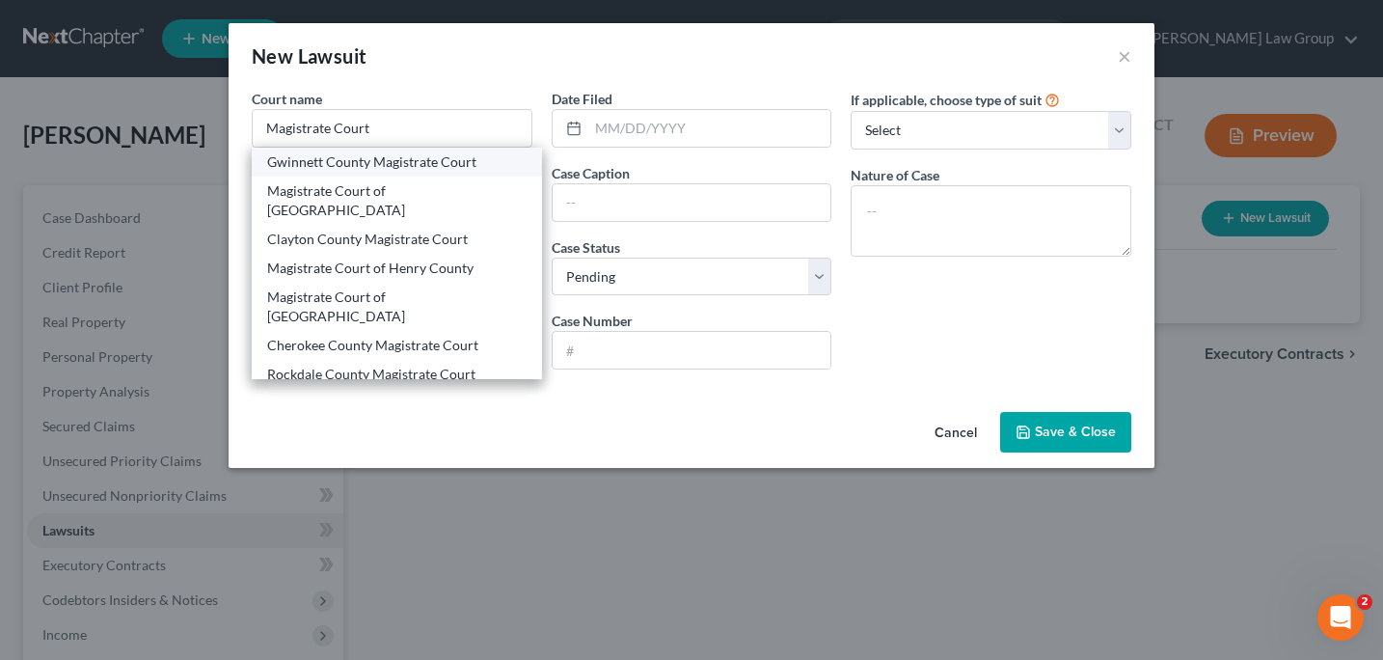
click at [317, 170] on div "Gwinnett County Magistrate Court" at bounding box center [396, 161] width 259 height 19
type input "Gwinnett County Magistrate Court"
type input "[STREET_ADDRESS][PERSON_NAME]"
type input "[GEOGRAPHIC_DATA]"
select select "10"
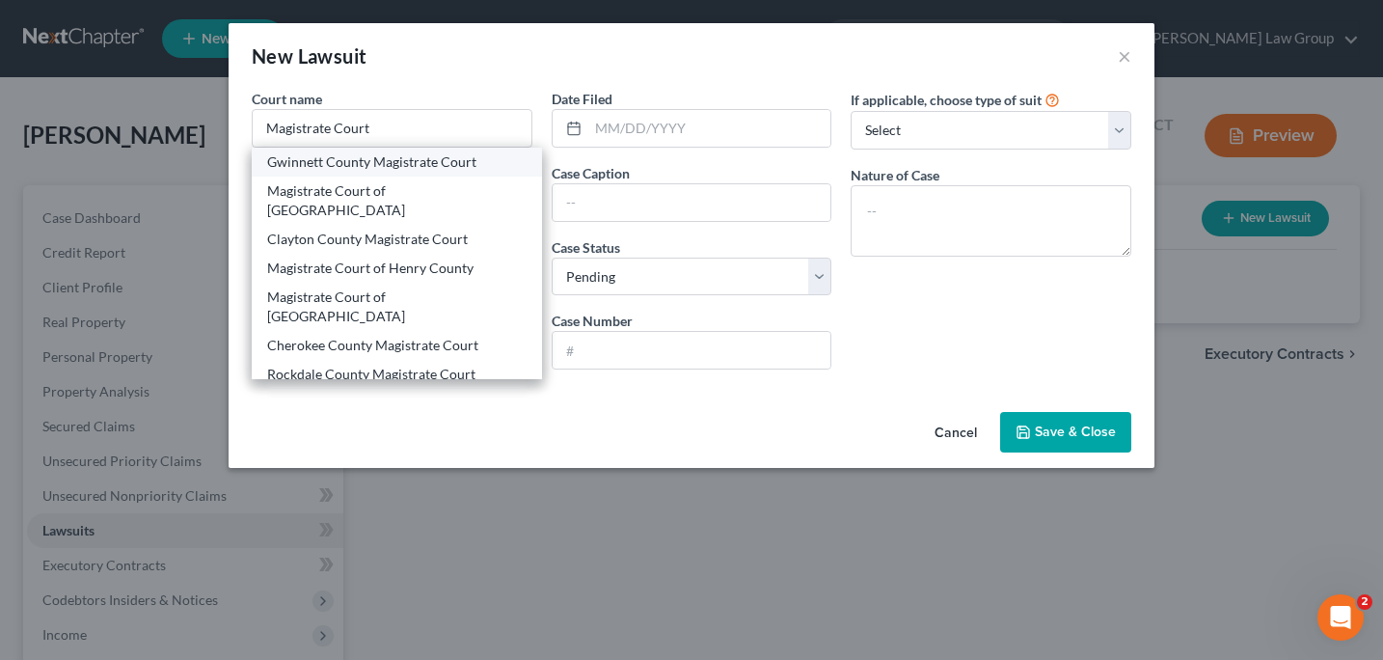
type input "30046"
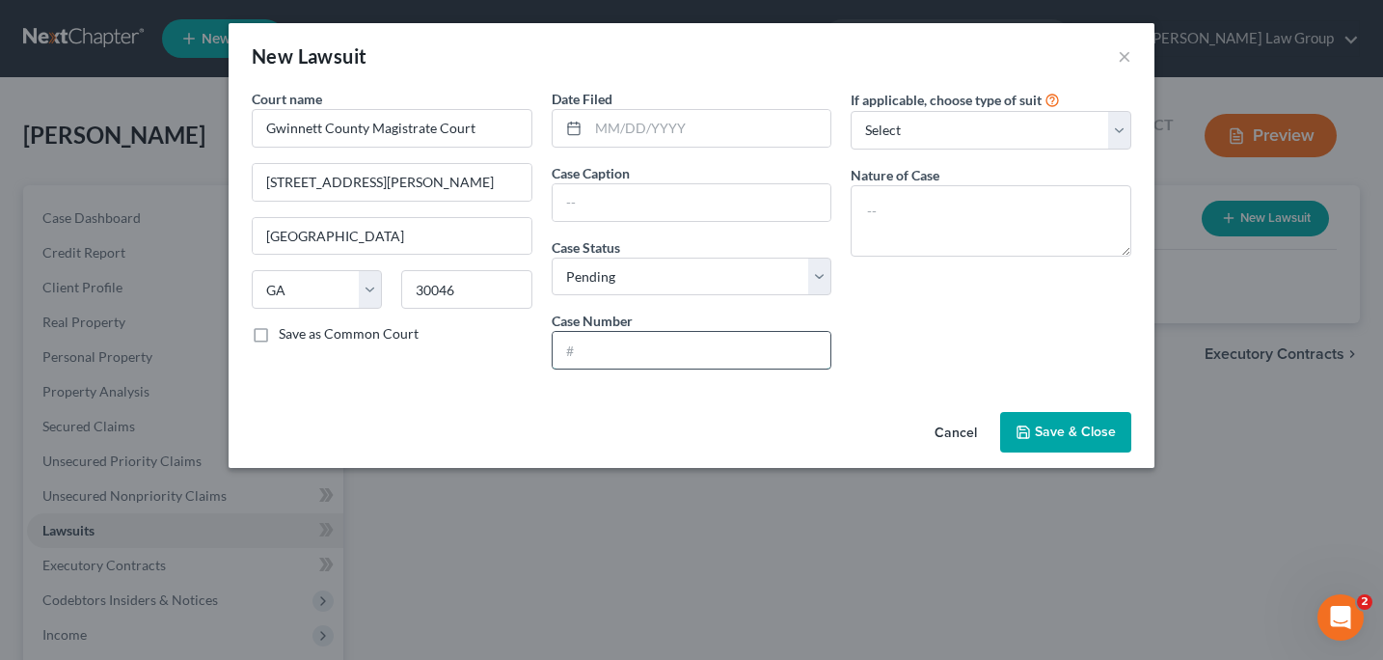
click at [557, 351] on input "text" at bounding box center [692, 350] width 279 height 37
type input "25-M-35611"
click at [1122, 133] on select "Select Repossession Garnishment Foreclosure Attached, Seized, Or Levied Other" at bounding box center [991, 130] width 281 height 39
select select "4"
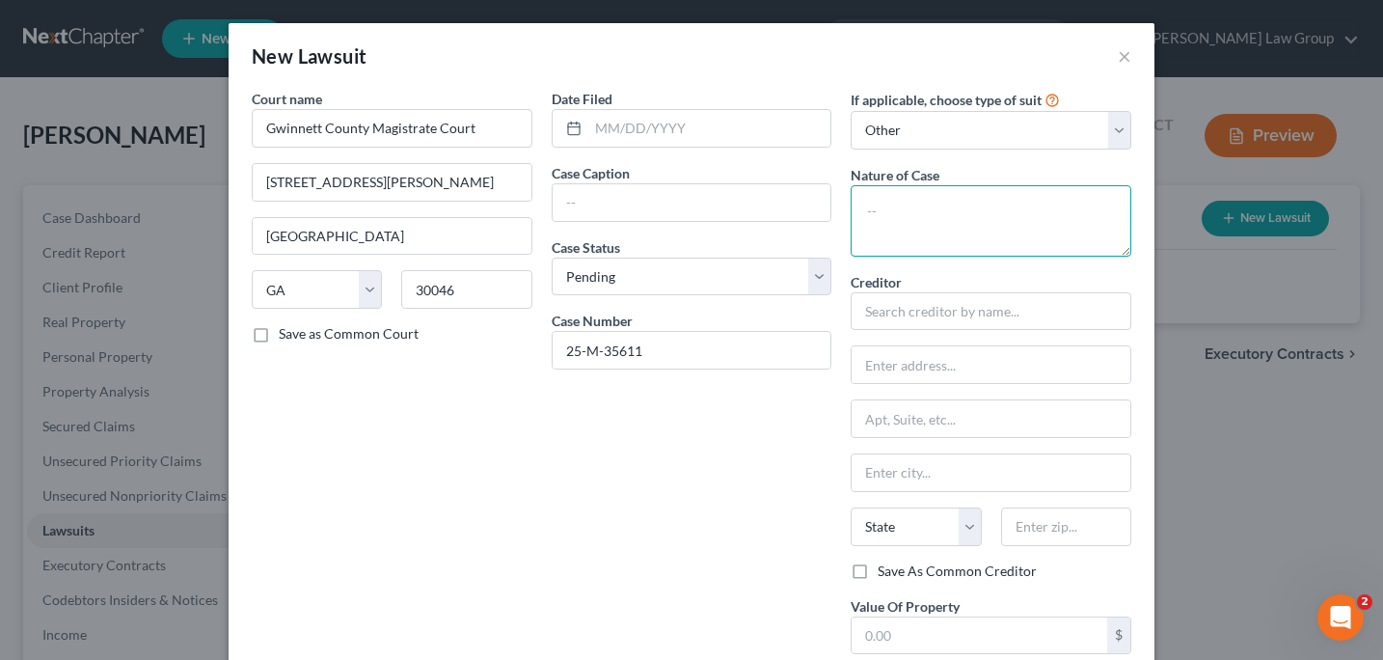
click at [862, 215] on textarea at bounding box center [991, 220] width 281 height 71
type textarea "Civil Colletion Suit"
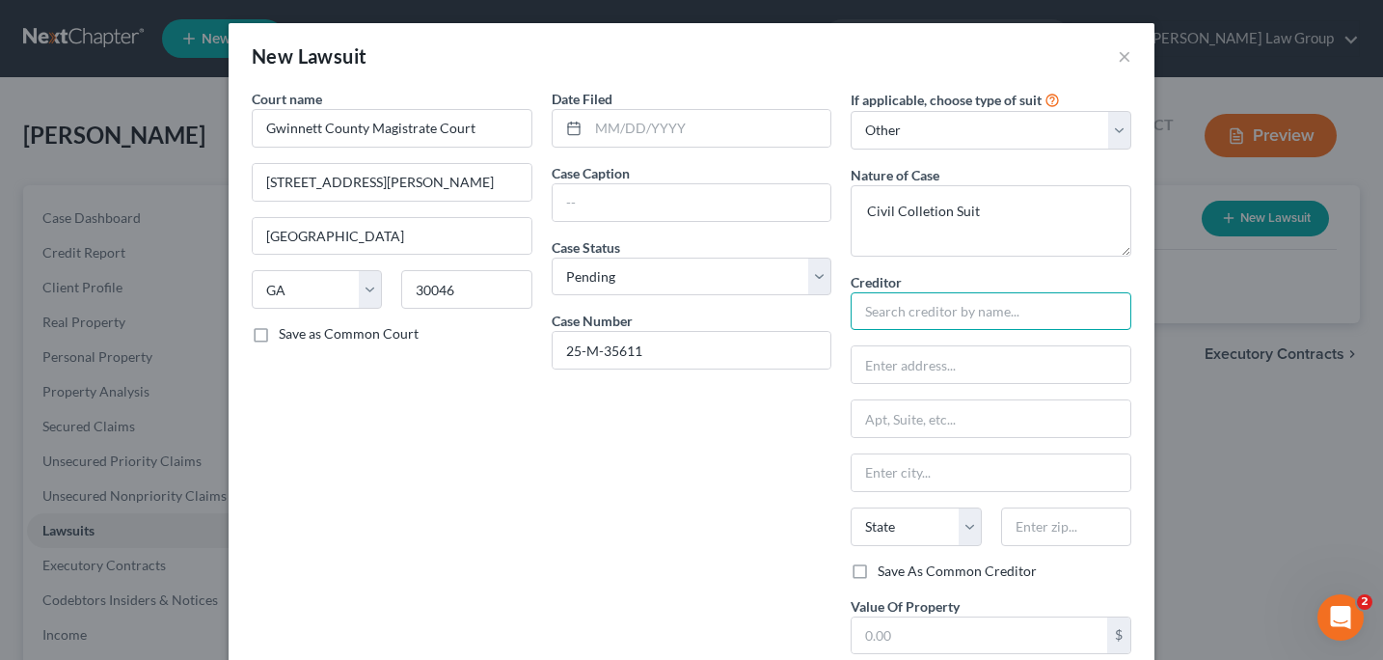
click at [865, 320] on input "text" at bounding box center [991, 311] width 281 height 39
click at [981, 313] on input "Portofolio RecoveryAssociates LLC" at bounding box center [991, 311] width 281 height 39
click at [1054, 316] on input "Portofolio Recovery Associates LLC" at bounding box center [991, 311] width 281 height 39
click at [1051, 314] on input "Portofolio Recovery Associates LLC" at bounding box center [991, 311] width 281 height 39
click at [1048, 311] on input "Portofolio Recovery Associates LLC" at bounding box center [991, 311] width 281 height 39
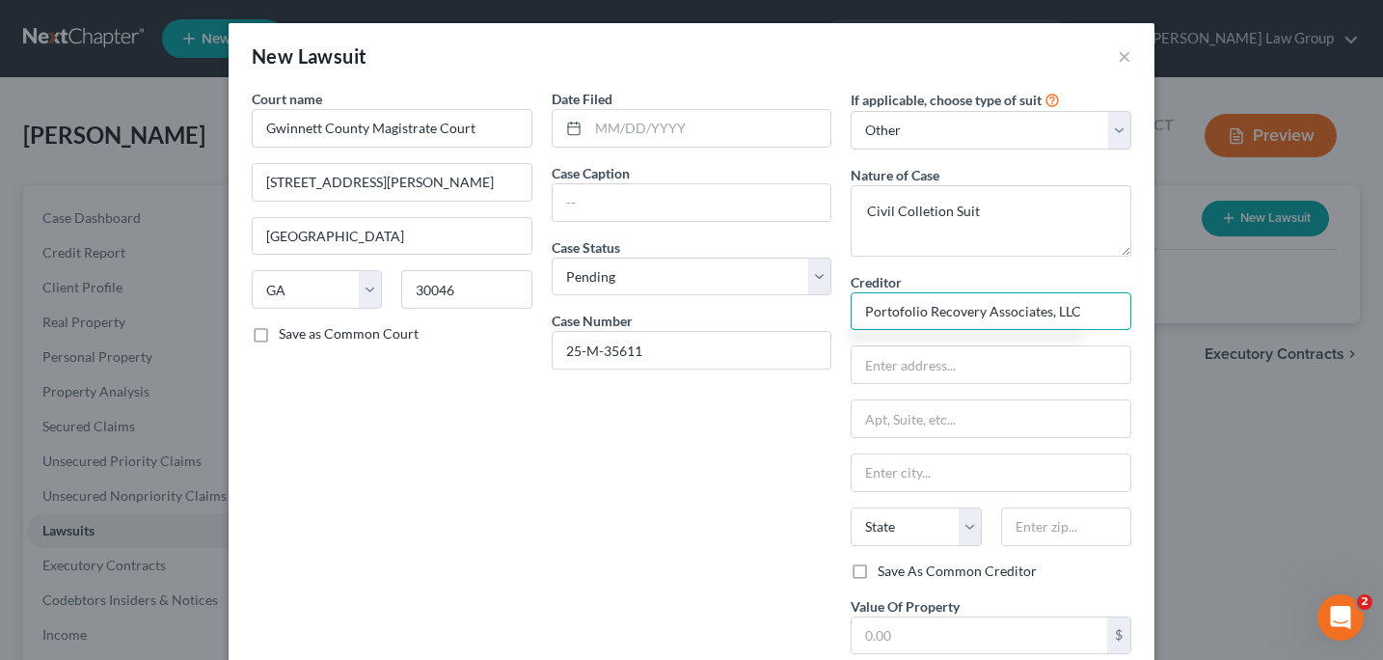
click at [1090, 314] on input "Portofolio Recovery Associates, LLC" at bounding box center [991, 311] width 281 height 39
type input "Portofolio Recovery Associates, LLC Assignee of Citibank, N.A."
click at [862, 382] on input "text" at bounding box center [991, 364] width 279 height 37
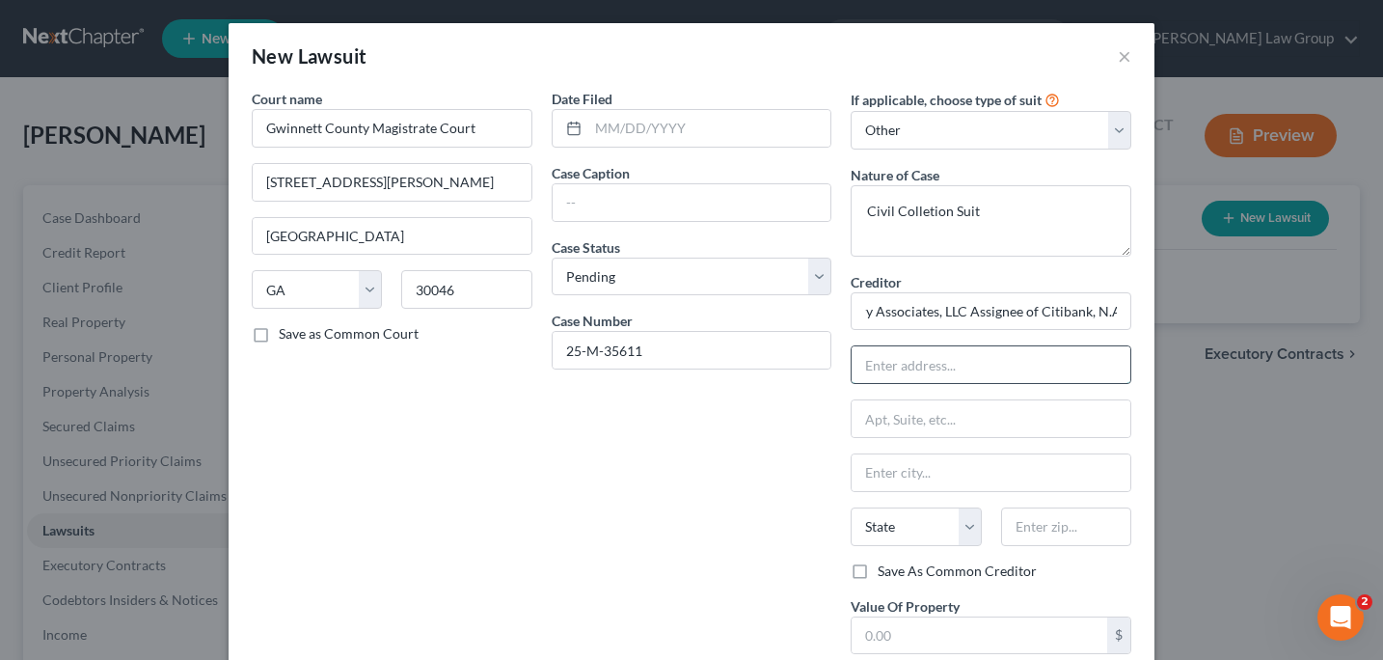
scroll to position [0, 0]
type input "[STREET_ADDRESS]"
click at [1018, 522] on input "text" at bounding box center [1066, 526] width 130 height 39
type input "23502"
type input "[GEOGRAPHIC_DATA]"
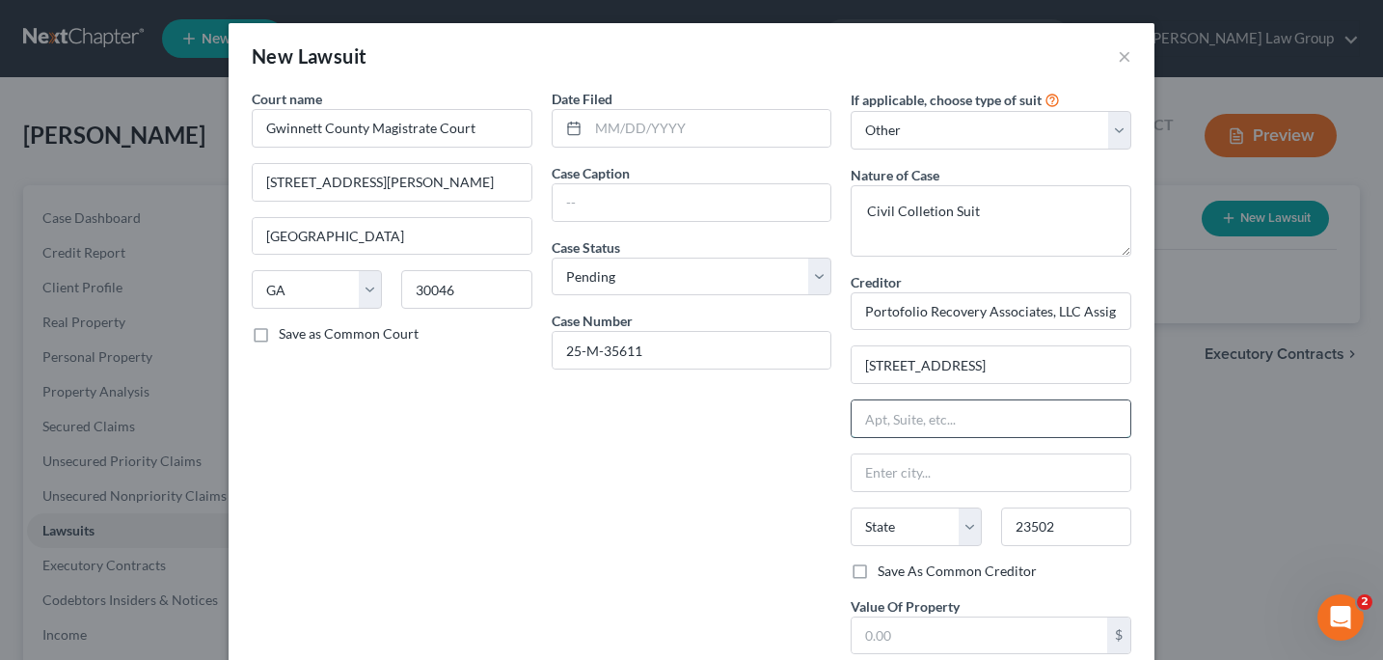
select select "48"
click at [980, 430] on input "text" at bounding box center [991, 418] width 279 height 37
click at [602, 139] on input "text" at bounding box center [709, 128] width 243 height 37
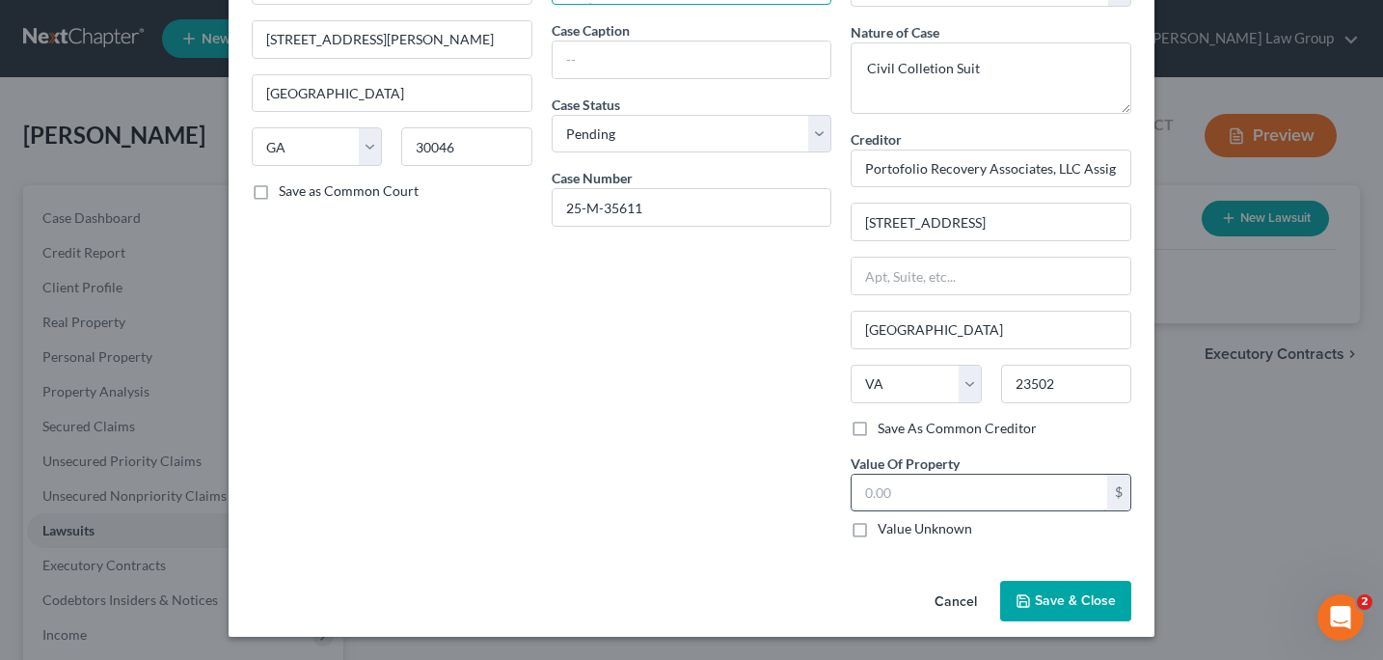
scroll to position [120, 0]
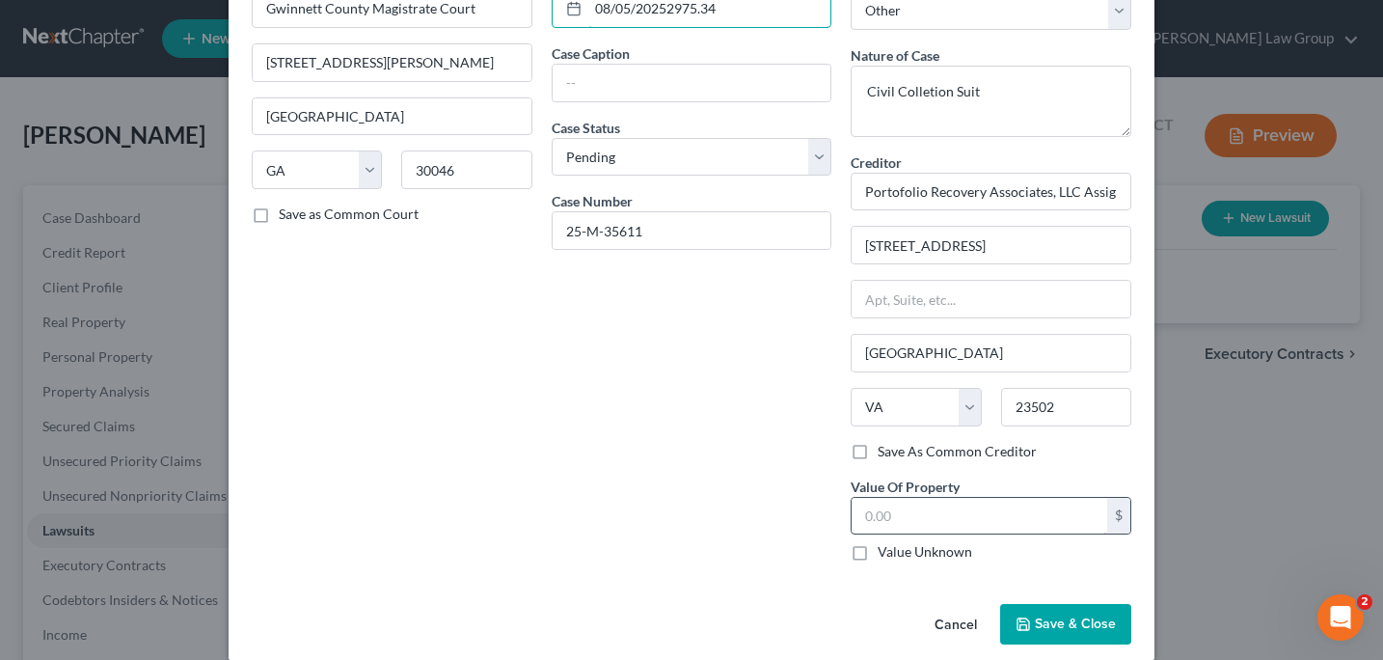
type input "08/05/20252975.34"
click at [874, 518] on input "text" at bounding box center [980, 516] width 256 height 37
click at [886, 519] on input "2,575.34" at bounding box center [980, 516] width 256 height 37
click at [874, 516] on input "275.34" at bounding box center [980, 516] width 256 height 37
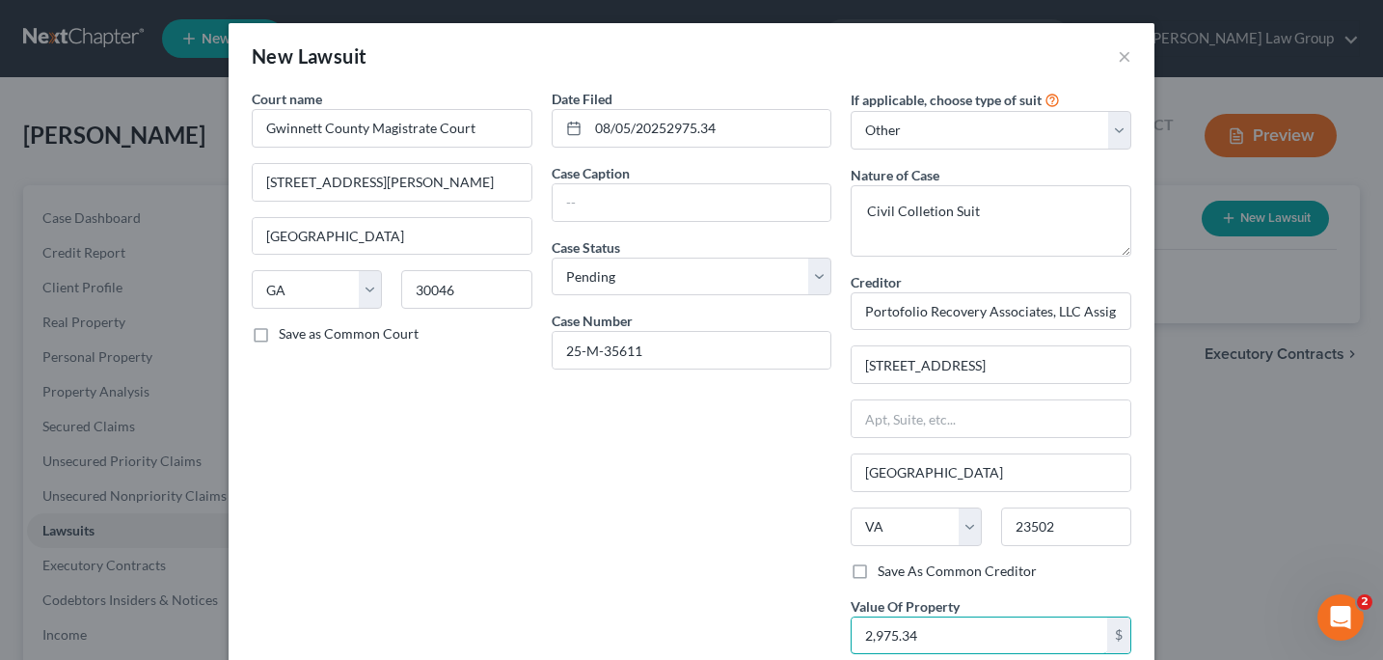
scroll to position [1, 0]
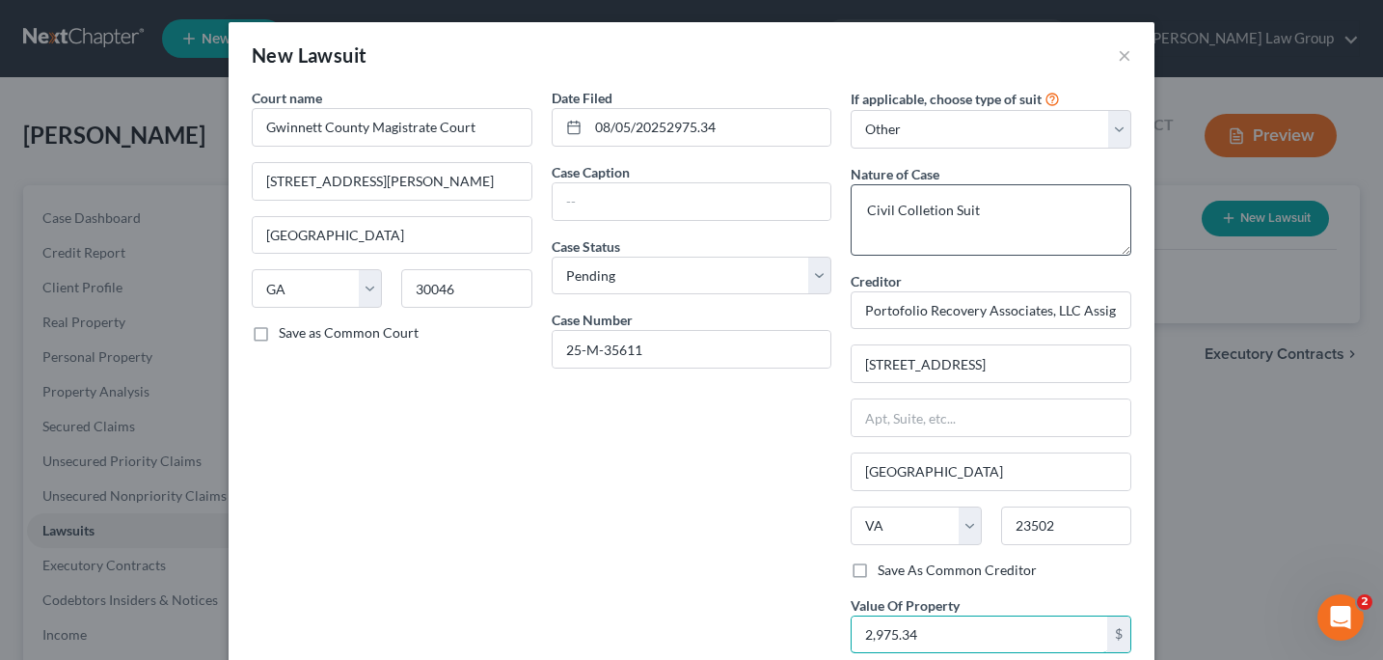
type input "2,975.34"
click at [930, 212] on textarea "Civil Colletion Suit" at bounding box center [991, 219] width 281 height 71
click at [927, 209] on textarea "Civil Colletion Suit" at bounding box center [991, 219] width 281 height 71
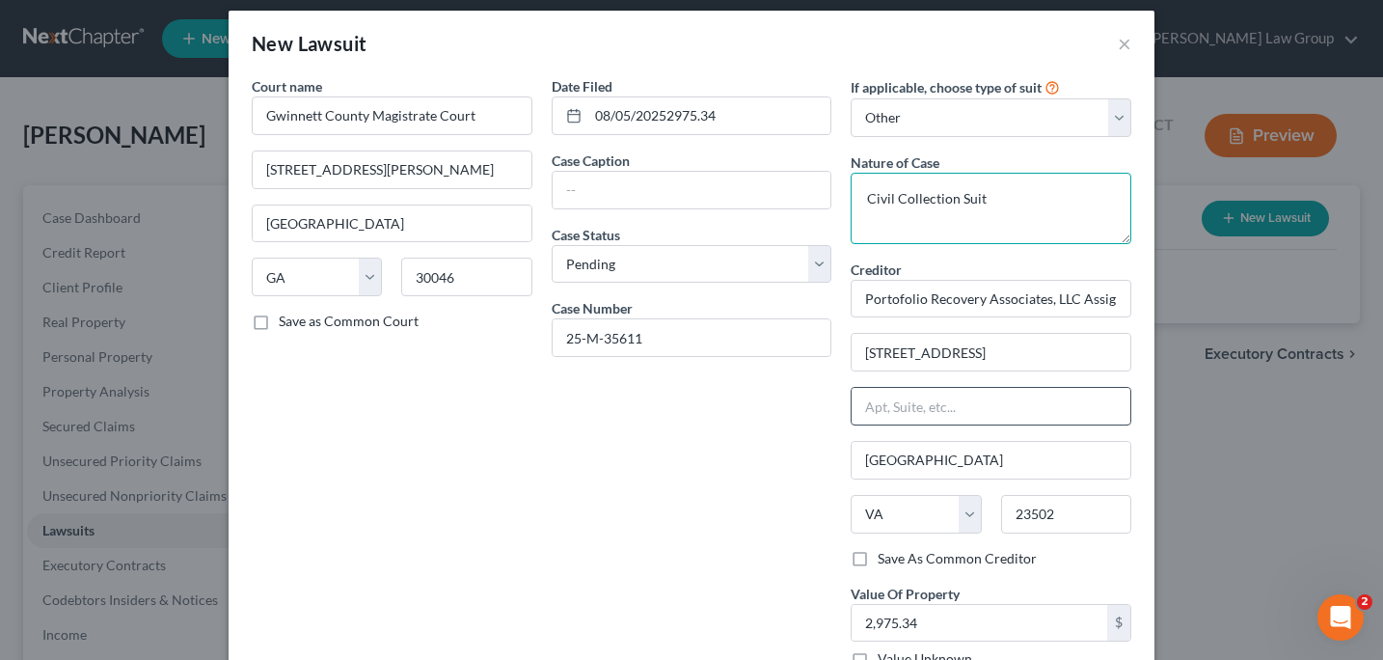
scroll to position [17, 0]
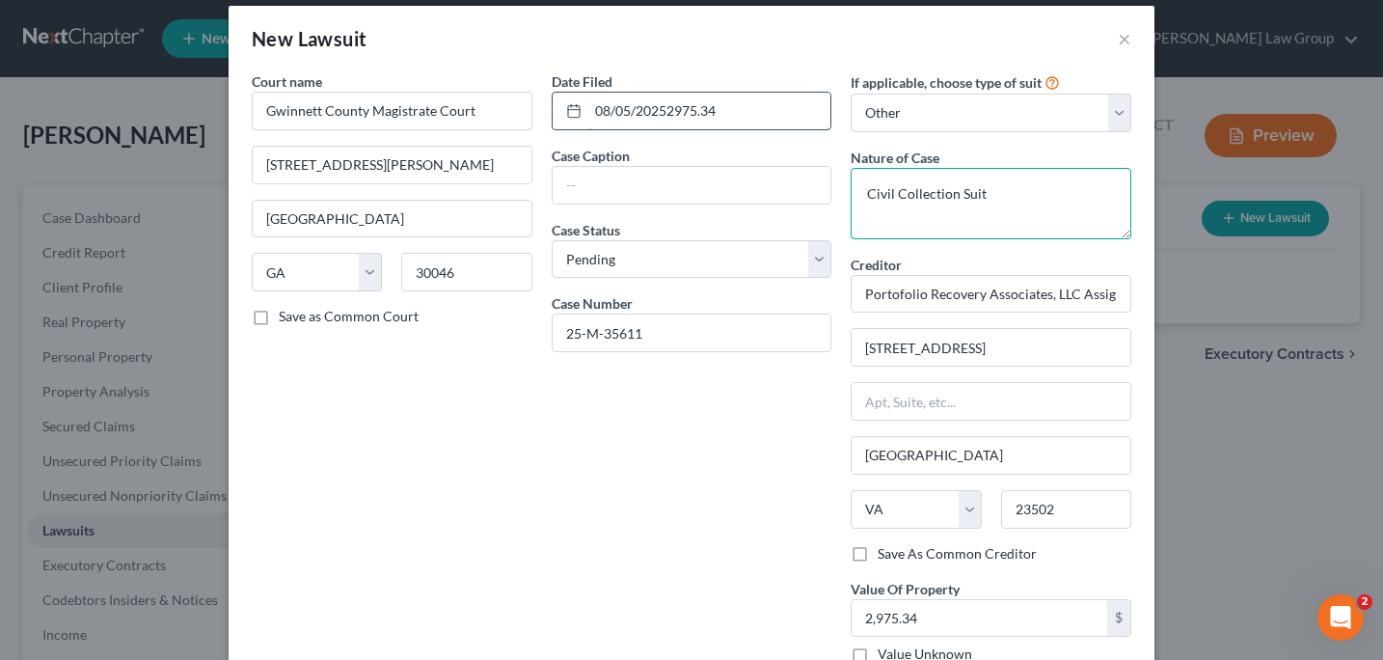
type textarea "Civil Collection Suit"
click at [750, 119] on input "08/05/20252975.34" at bounding box center [709, 111] width 243 height 37
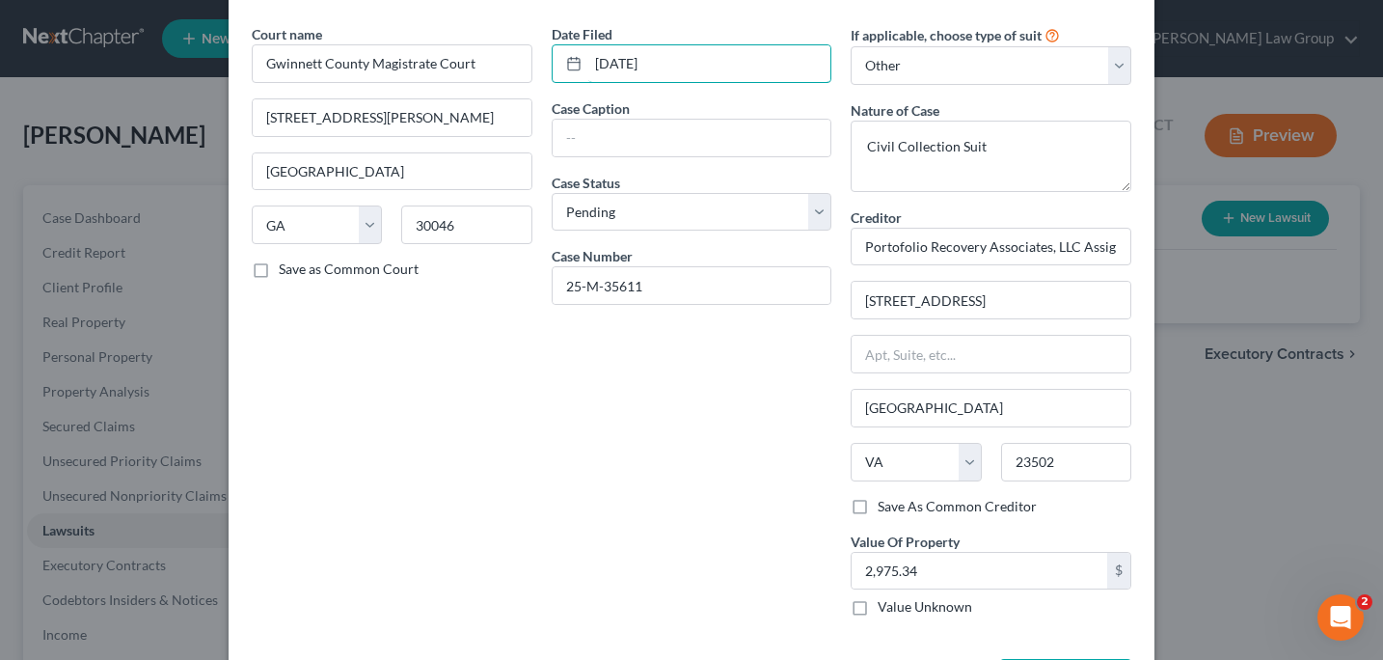
scroll to position [143, 0]
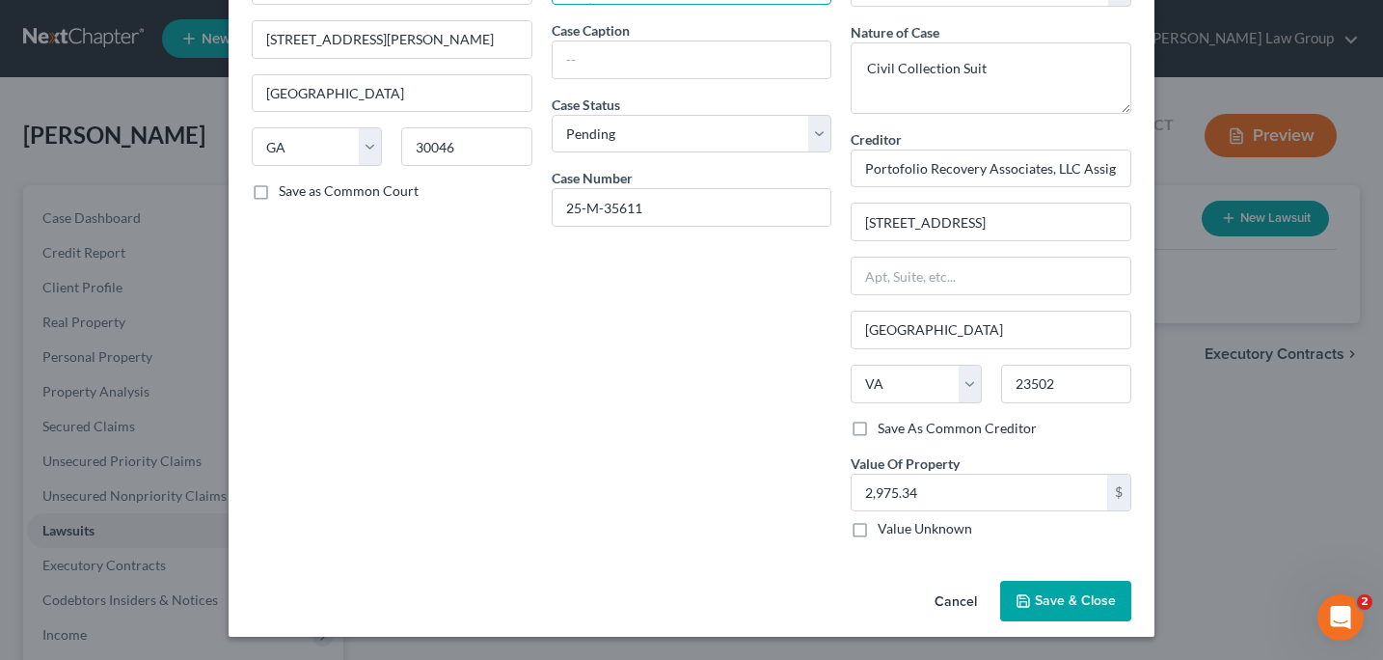
type input "[DATE]"
click at [1035, 597] on button "Save & Close" at bounding box center [1065, 601] width 131 height 41
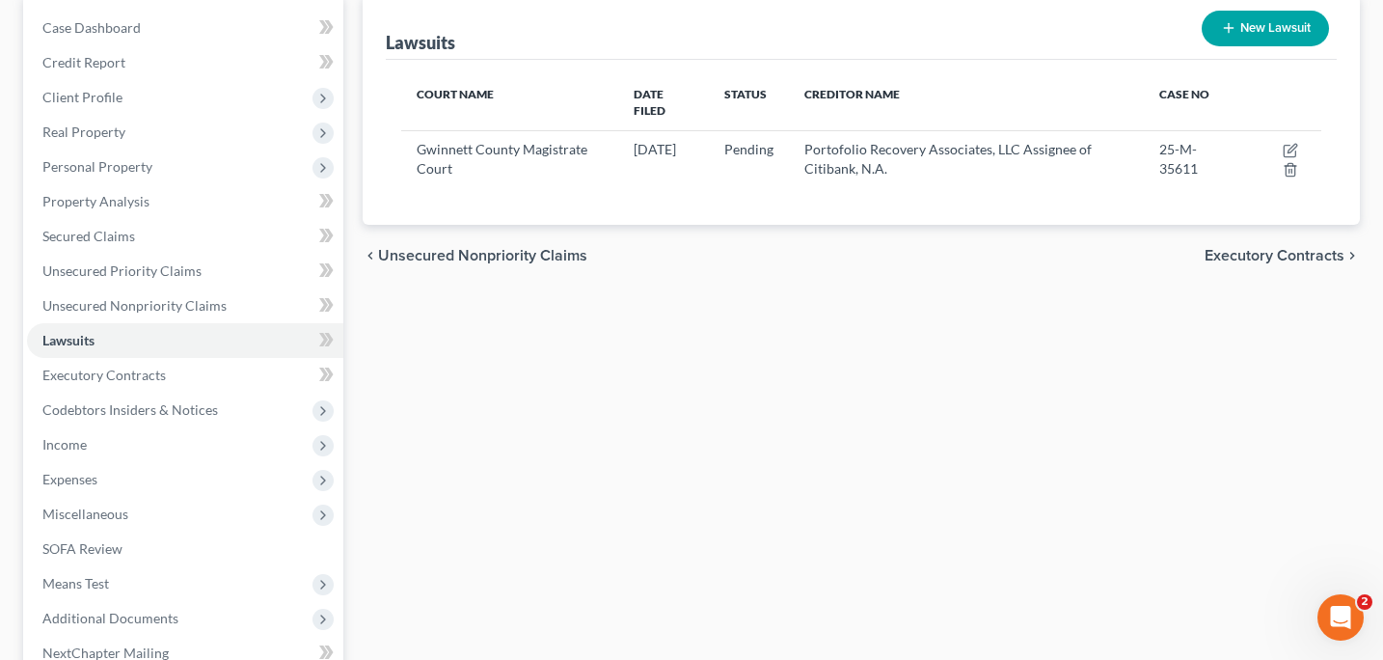
scroll to position [217, 0]
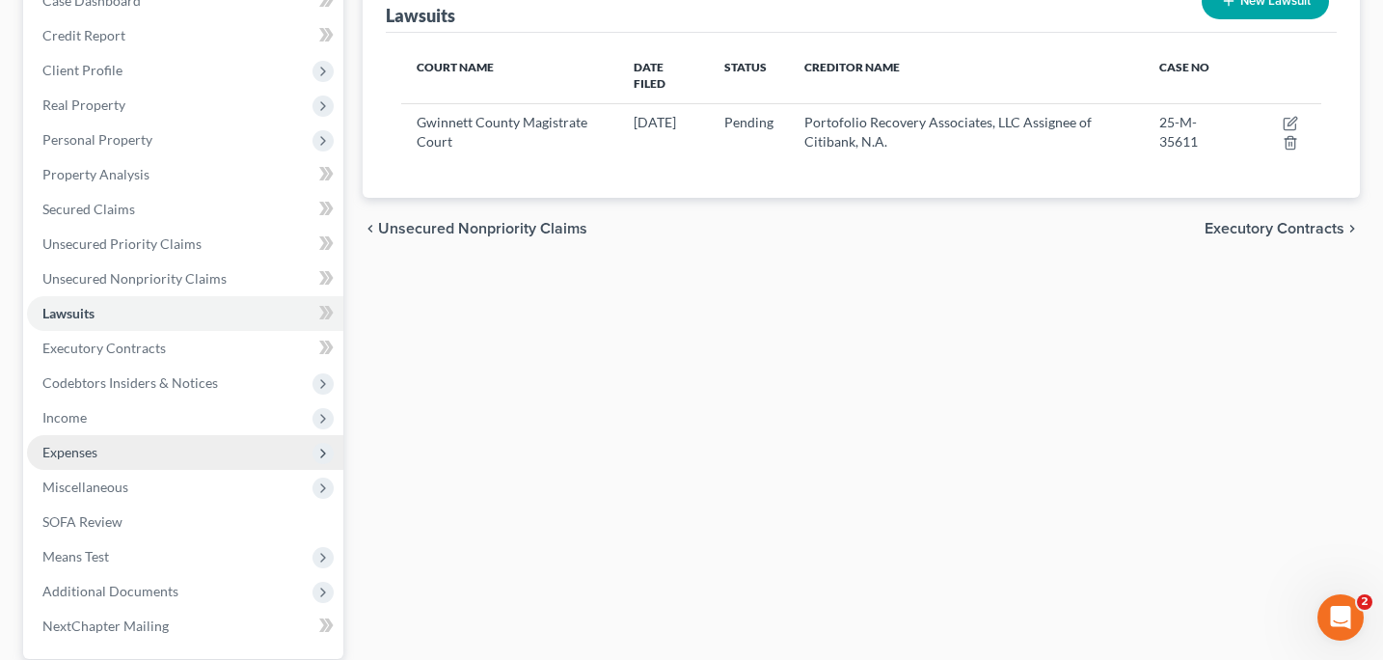
click at [104, 456] on span "Expenses" at bounding box center [185, 452] width 316 height 35
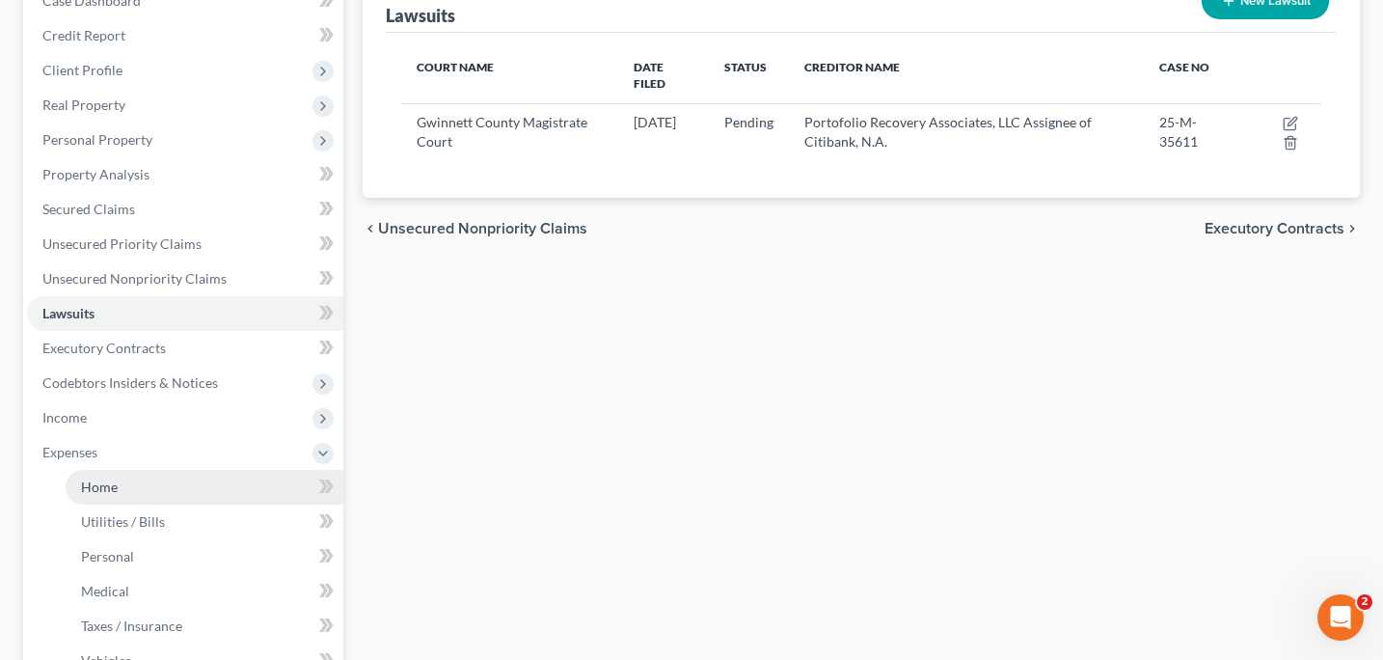
click at [122, 484] on link "Home" at bounding box center [205, 487] width 278 height 35
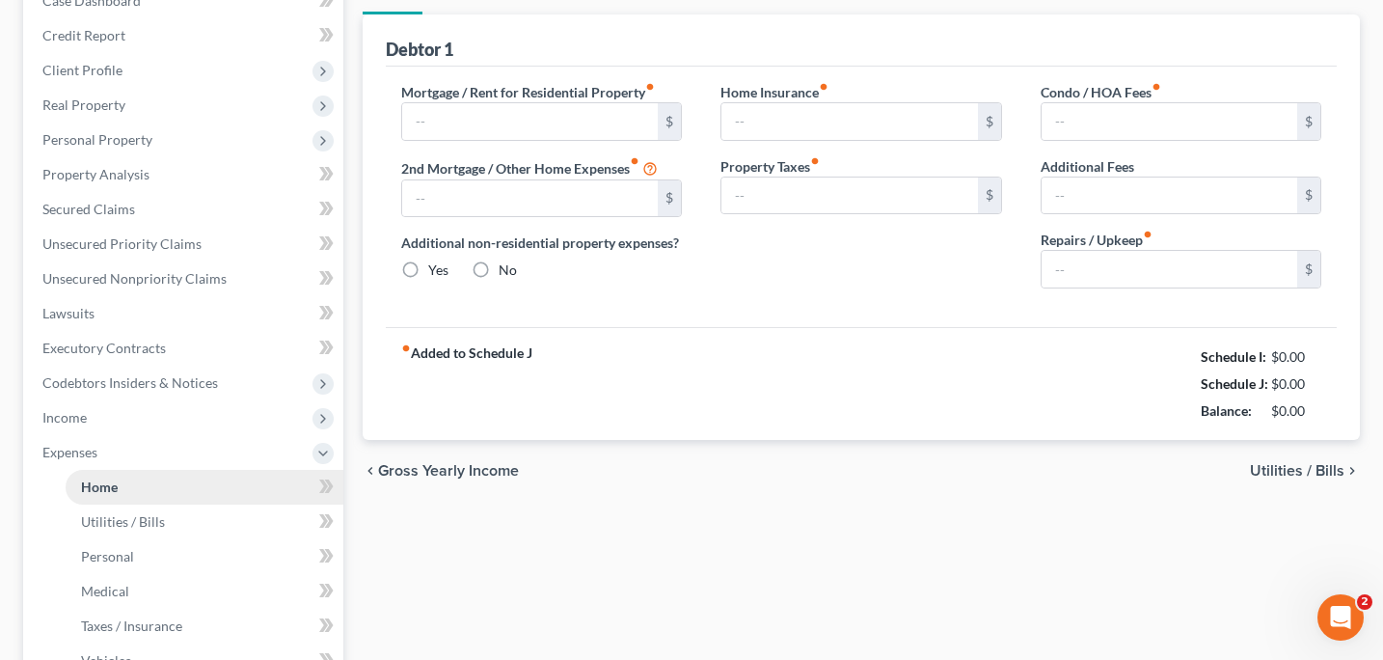
type input "0.00"
radio input "true"
type input "0.00"
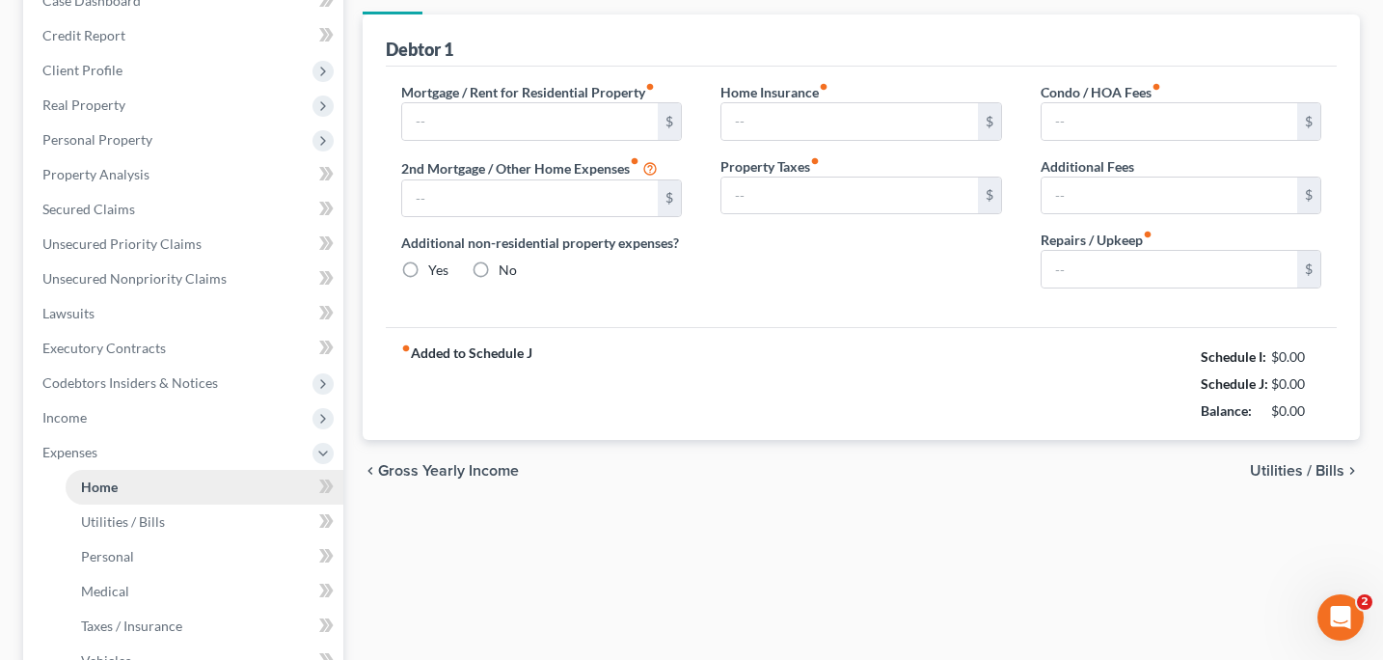
type input "0.00"
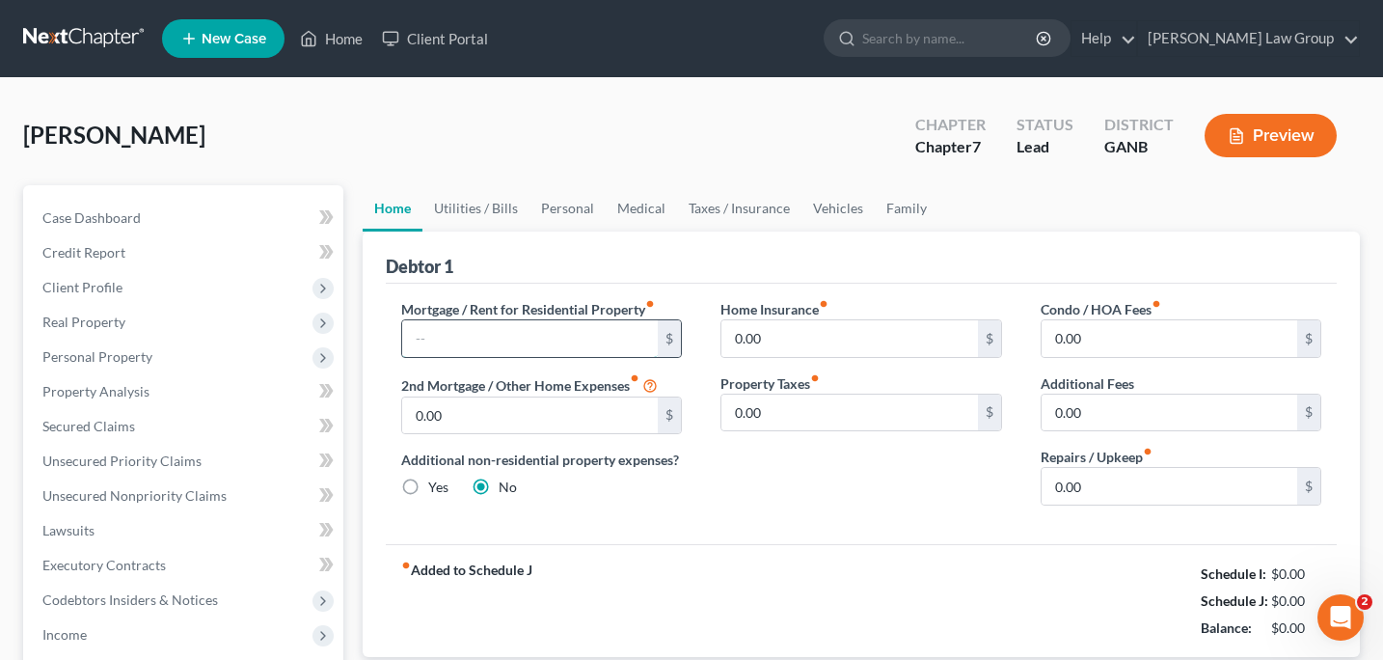
click at [443, 342] on input "text" at bounding box center [530, 338] width 257 height 37
type input "1,350"
click at [477, 209] on link "Utilities / Bills" at bounding box center [475, 208] width 107 height 46
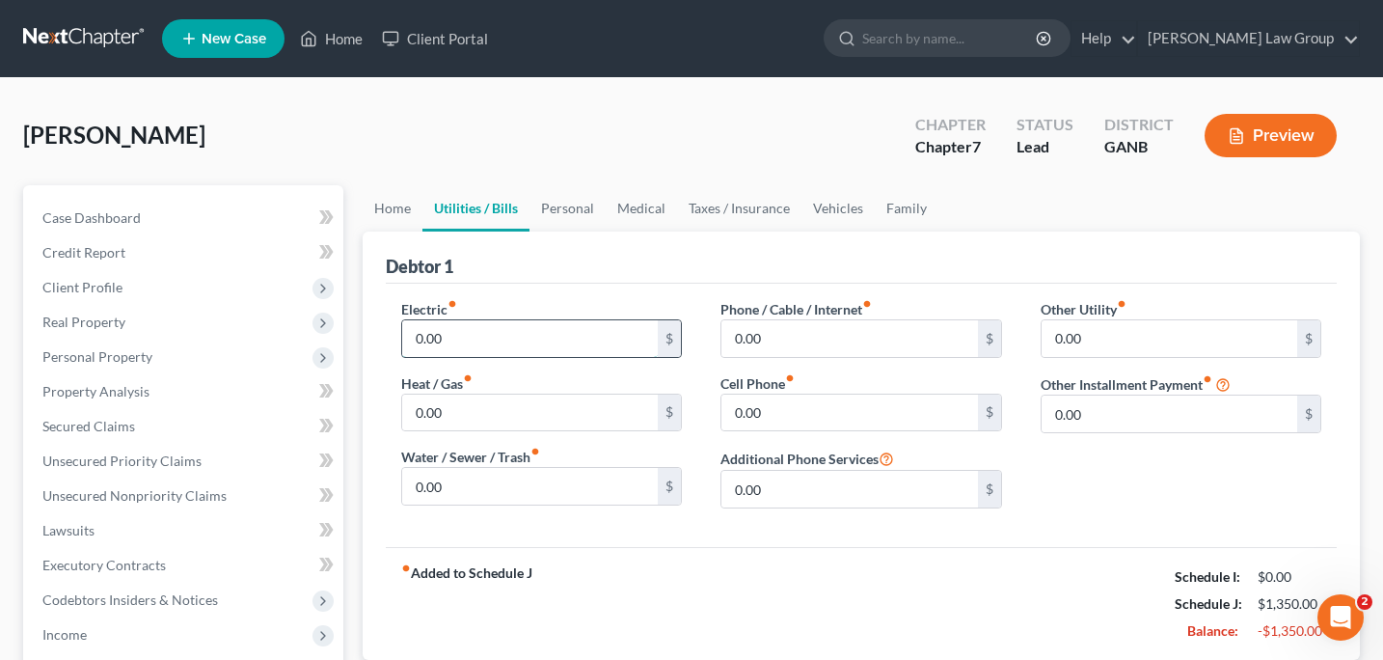
click at [421, 347] on input "0.00" at bounding box center [530, 338] width 257 height 37
type input "210"
click at [465, 414] on input "0.00" at bounding box center [530, 412] width 257 height 37
type input "60"
click at [457, 489] on input "0.00" at bounding box center [530, 486] width 257 height 37
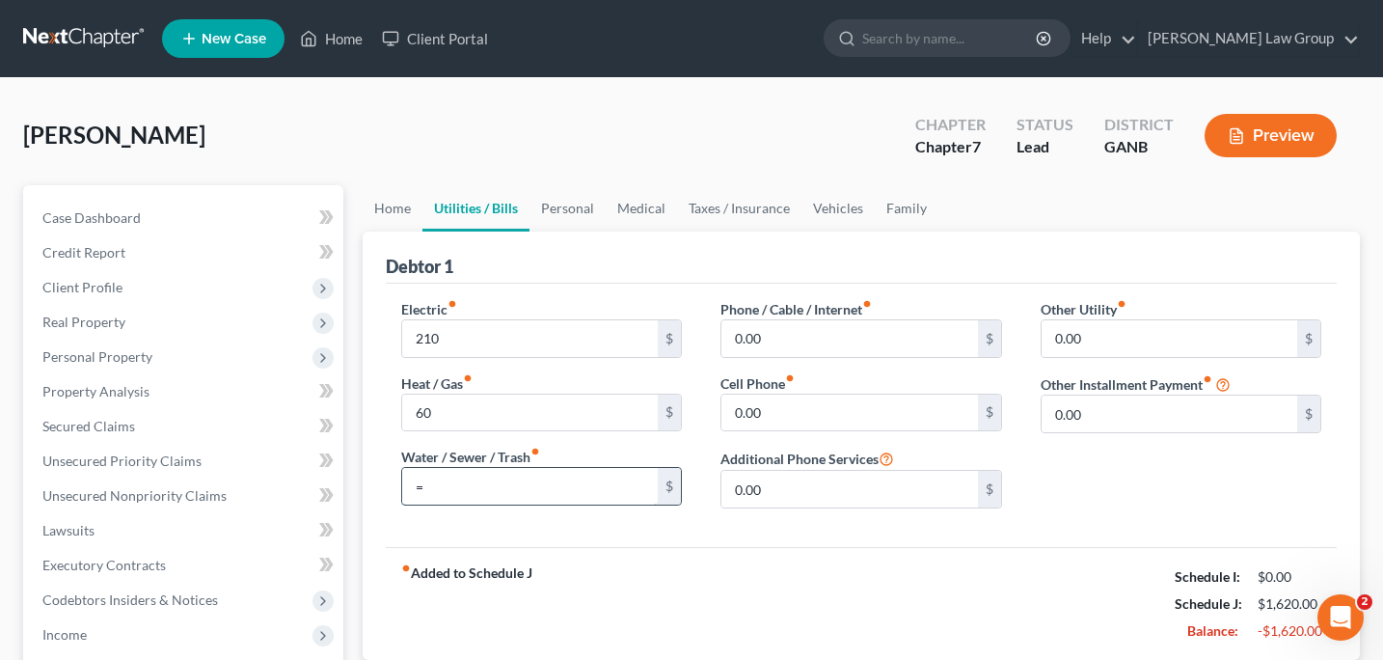
type input "0"
type input "90"
click at [738, 337] on input "0.00" at bounding box center [849, 338] width 257 height 37
type input "1"
type input "40"
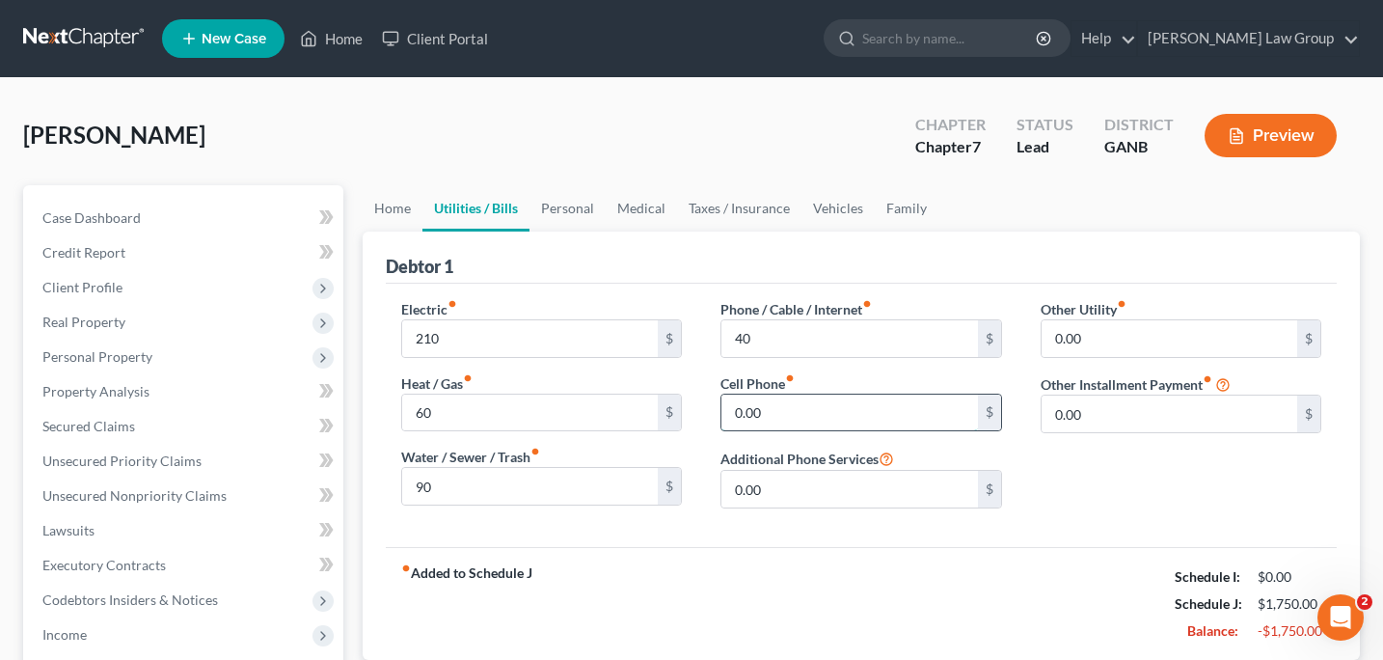
click at [791, 417] on input "0.00" at bounding box center [849, 412] width 257 height 37
type input "150"
click at [570, 204] on link "Personal" at bounding box center [568, 208] width 76 height 46
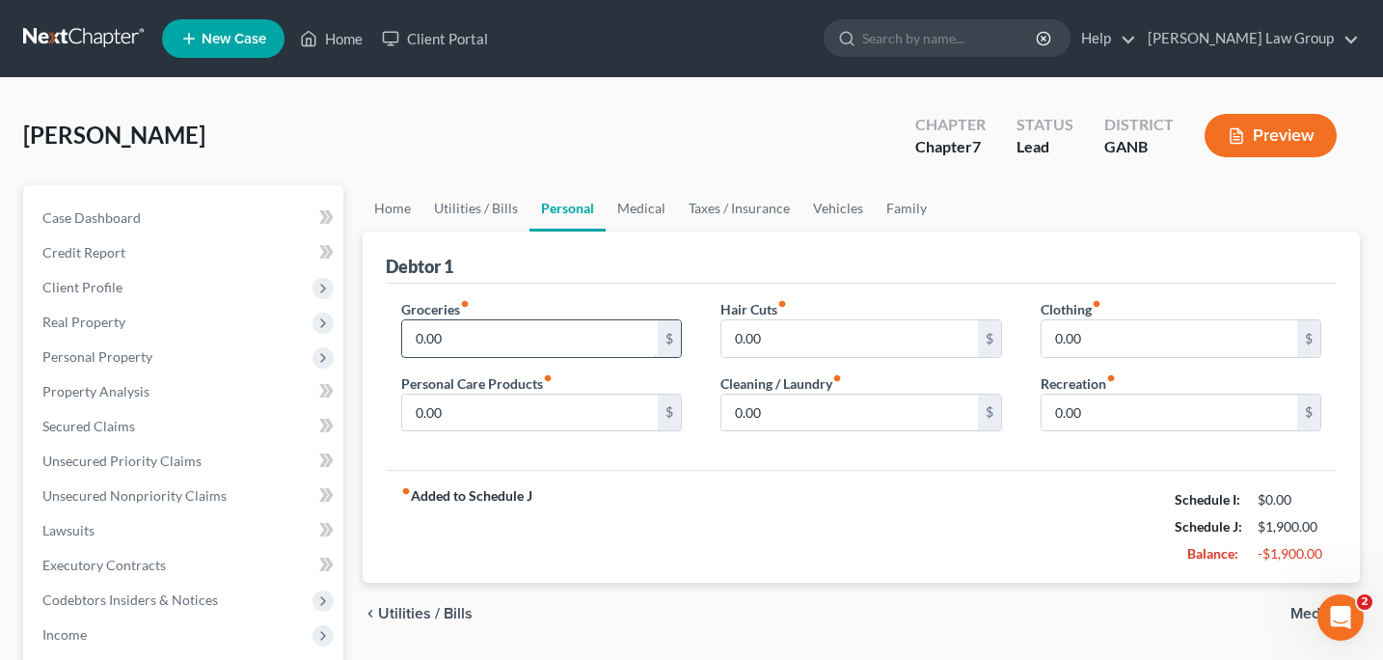
click at [478, 341] on input "0.00" at bounding box center [530, 338] width 257 height 37
type input "400"
click at [515, 452] on div "Groceries fiber_manual_record 400 $ Personal Care Products fiber_manual_record …" at bounding box center [862, 377] width 952 height 187
click at [470, 423] on input "0.00" at bounding box center [530, 412] width 257 height 37
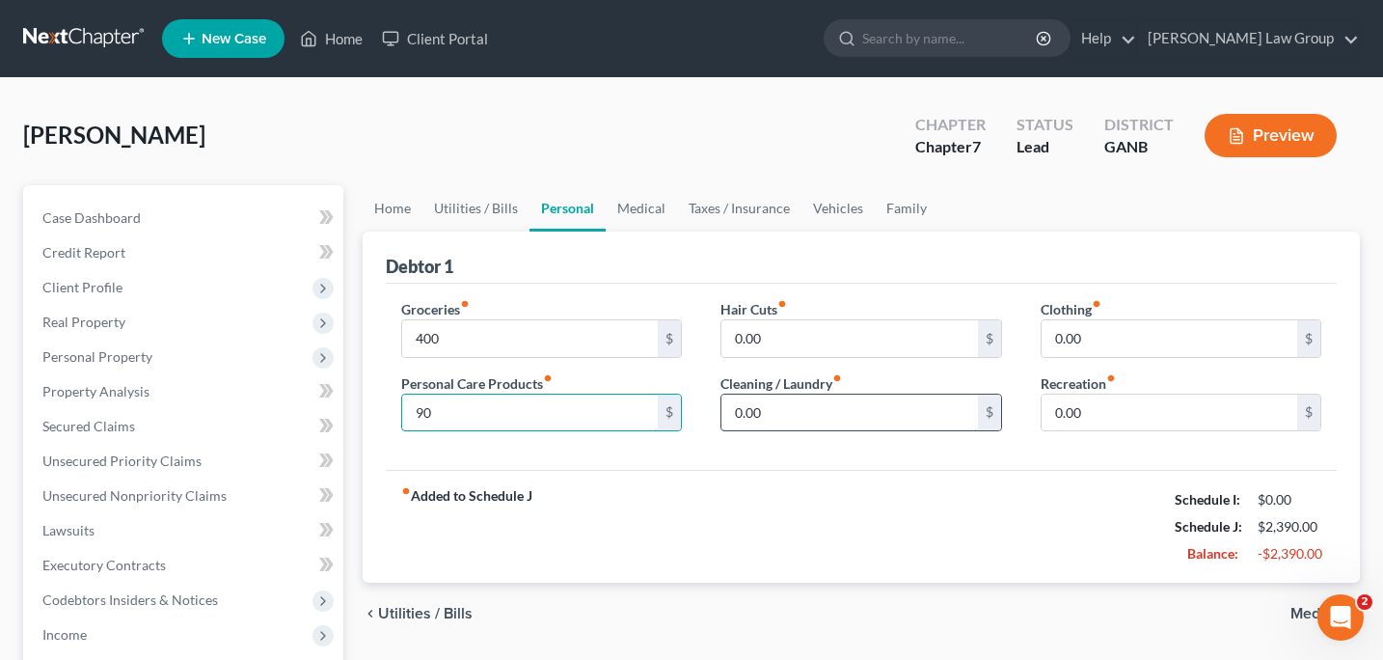
type input "90"
click at [781, 411] on input "0.00" at bounding box center [849, 412] width 257 height 37
type input "90"
click at [631, 213] on link "Medical" at bounding box center [641, 208] width 71 height 46
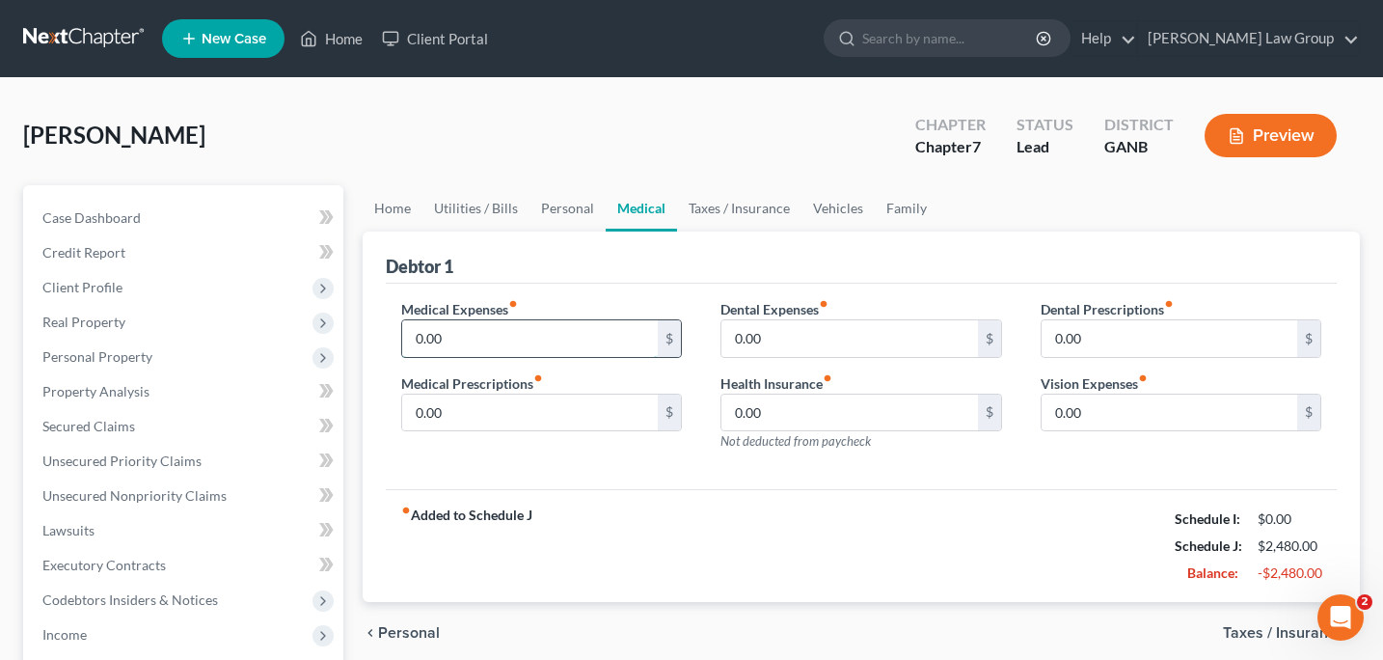
click at [488, 336] on input "0.00" at bounding box center [530, 338] width 257 height 37
click at [698, 205] on link "Taxes / Insurance" at bounding box center [739, 208] width 124 height 46
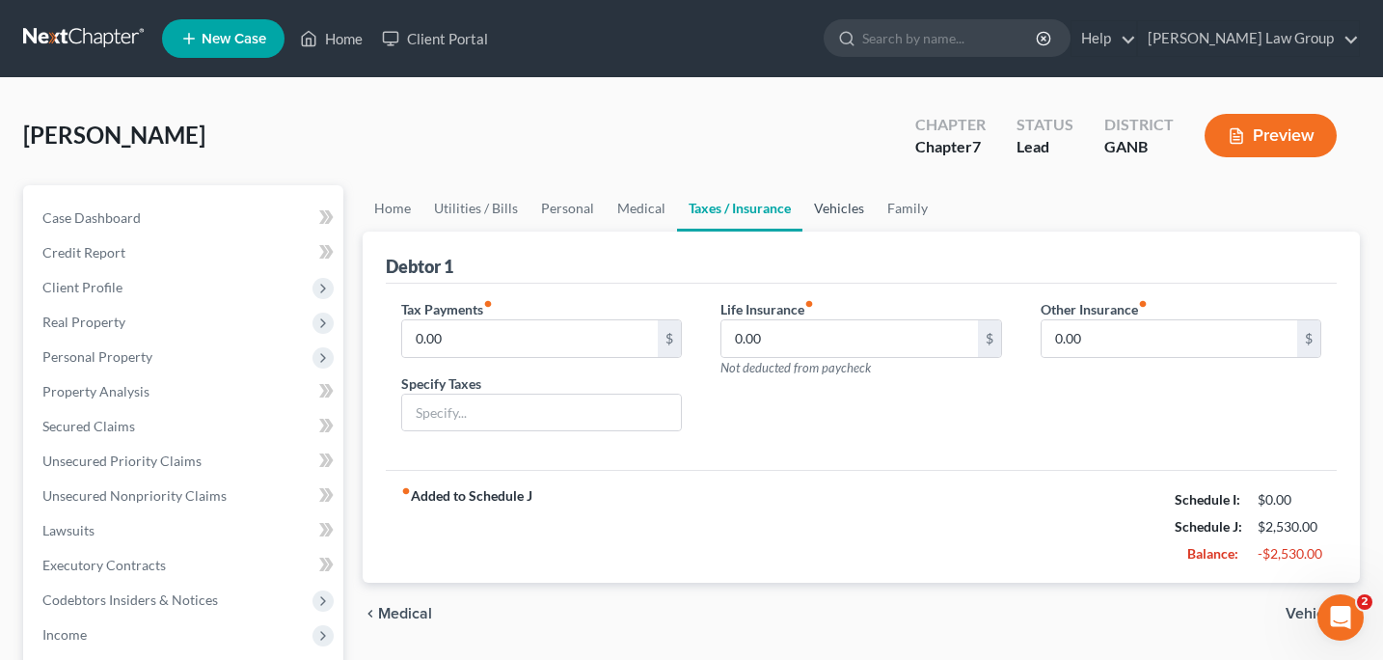
click at [829, 204] on link "Vehicles" at bounding box center [838, 208] width 73 height 46
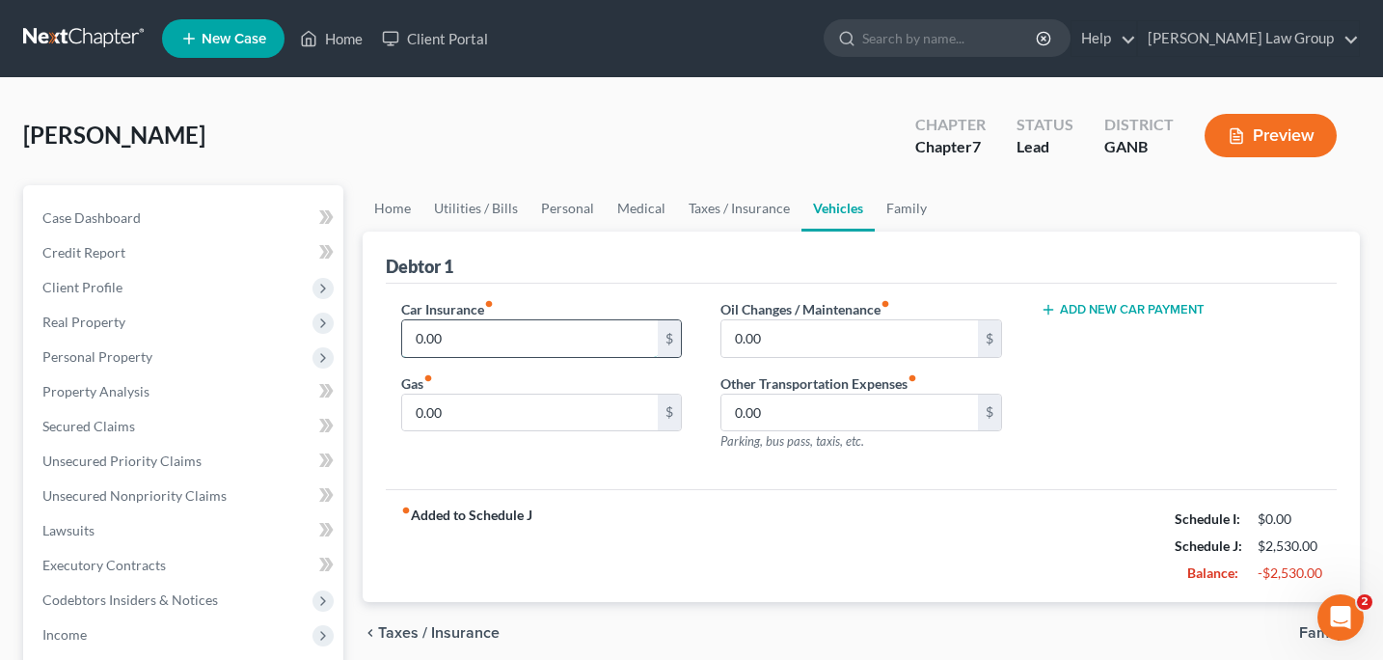
click at [476, 332] on input "0.00" at bounding box center [530, 338] width 257 height 37
click at [479, 410] on input "0.00" at bounding box center [530, 412] width 257 height 37
click at [893, 216] on link "Family" at bounding box center [907, 208] width 64 height 46
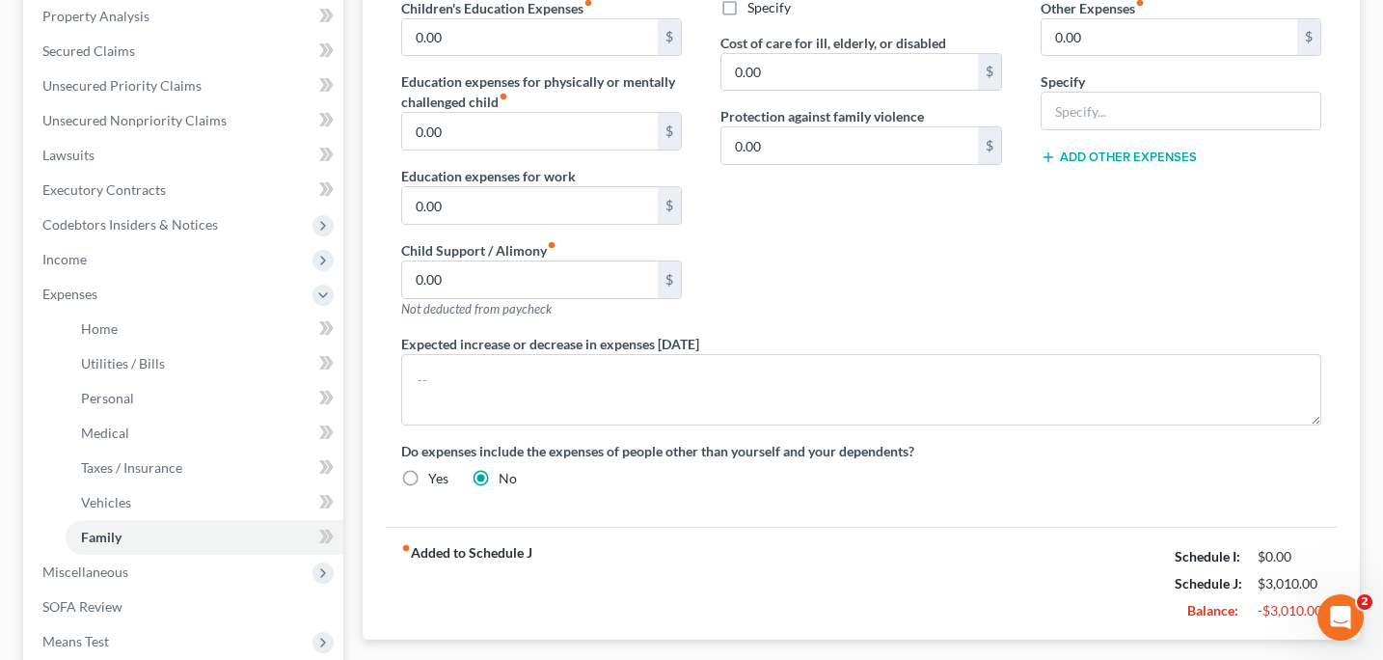
scroll to position [360, 0]
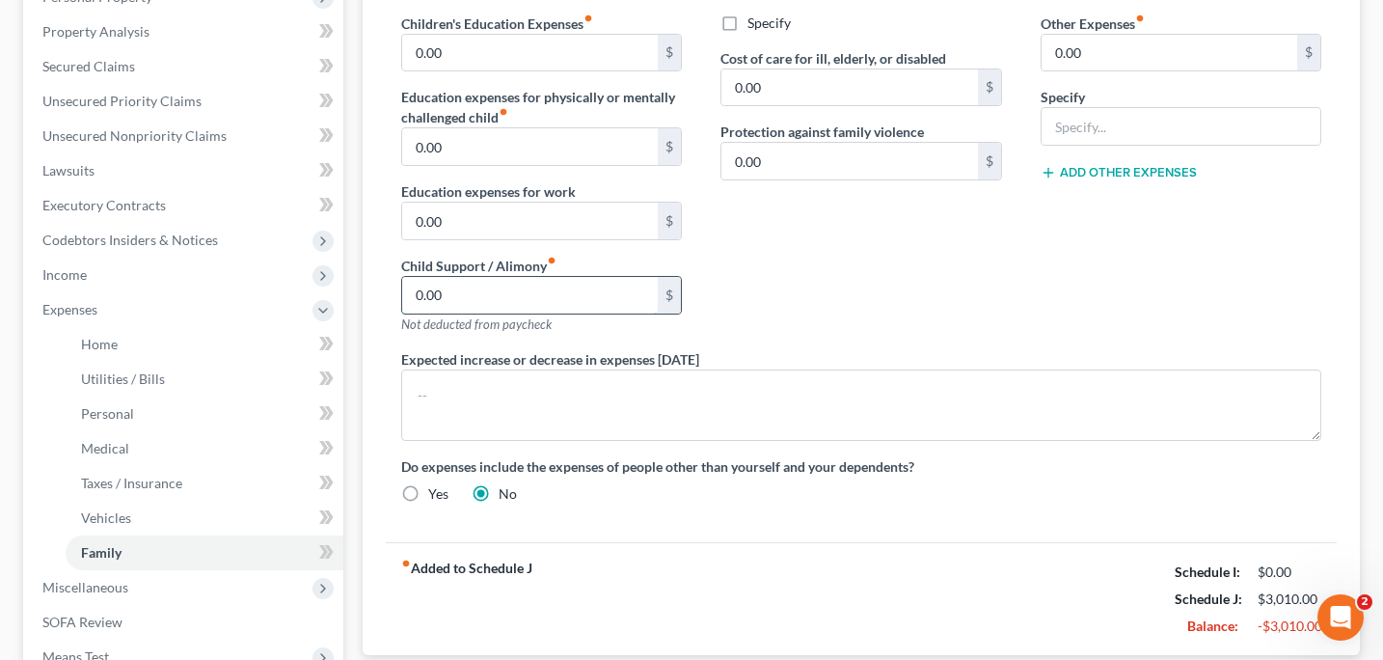
click at [476, 298] on input "0.00" at bounding box center [530, 295] width 257 height 37
click at [933, 328] on div "Contributions to other family members fiber_manual_record 0.00 $ Specify Cost o…" at bounding box center [861, 144] width 320 height 410
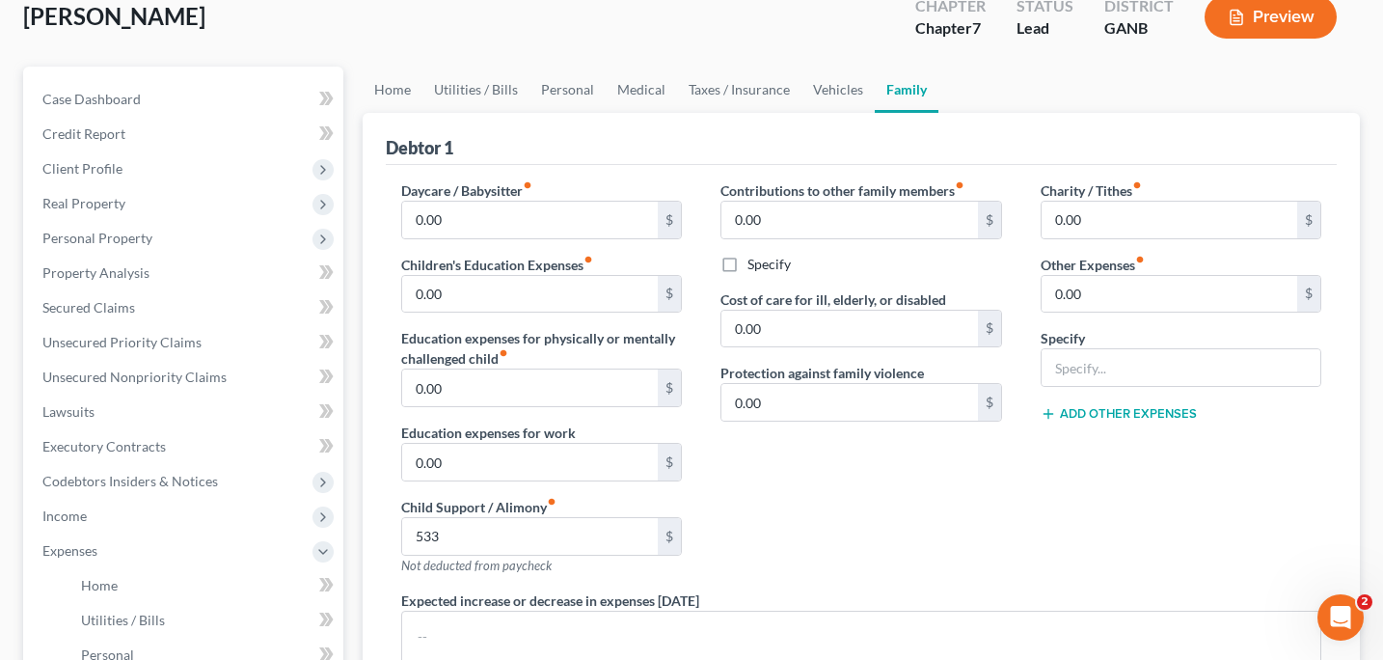
scroll to position [117, 0]
click at [841, 95] on link "Vehicles" at bounding box center [838, 91] width 73 height 46
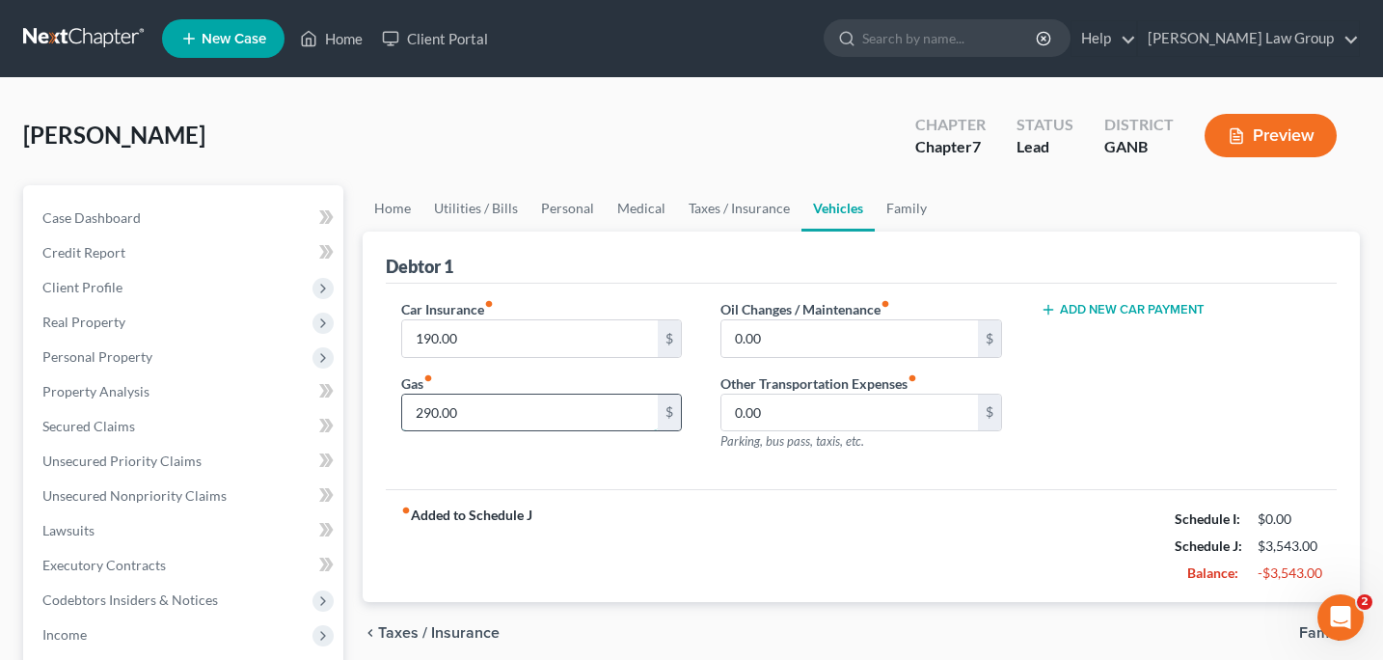
click at [488, 405] on input "290.00" at bounding box center [530, 412] width 257 height 37
click at [772, 339] on input "0.00" at bounding box center [849, 338] width 257 height 37
click at [393, 213] on link "Home" at bounding box center [393, 208] width 60 height 46
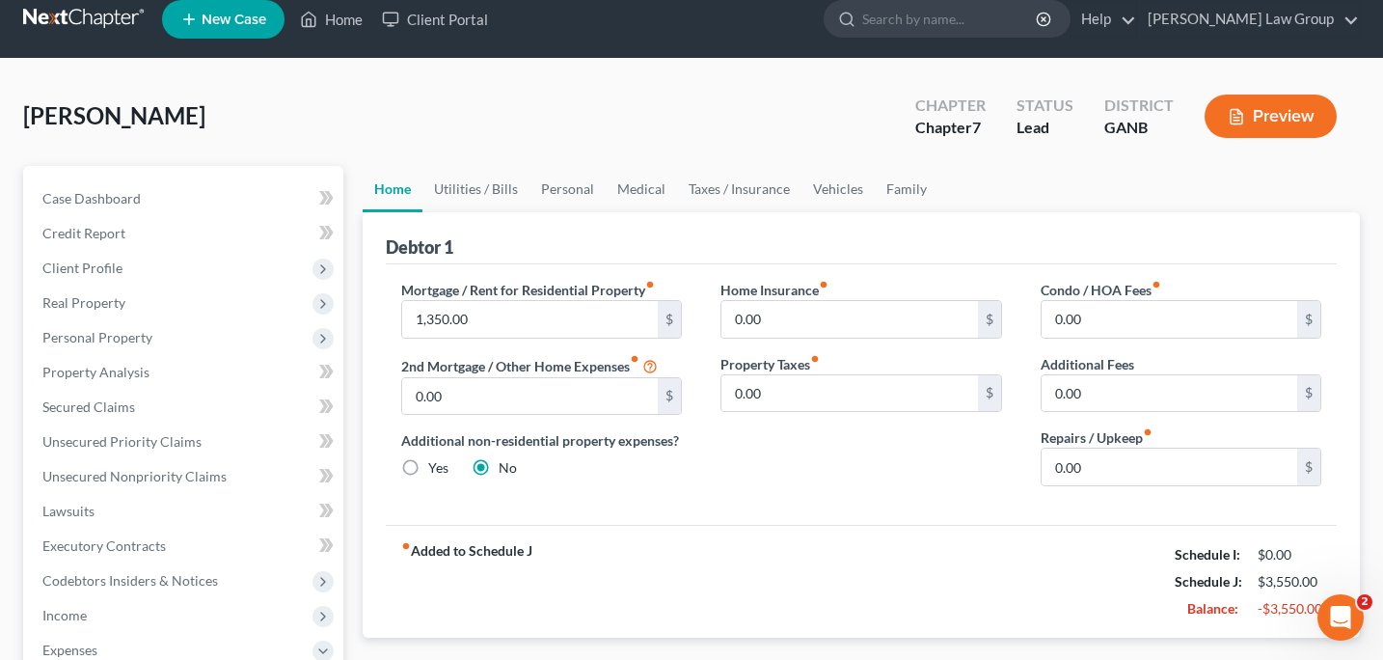
scroll to position [21, 0]
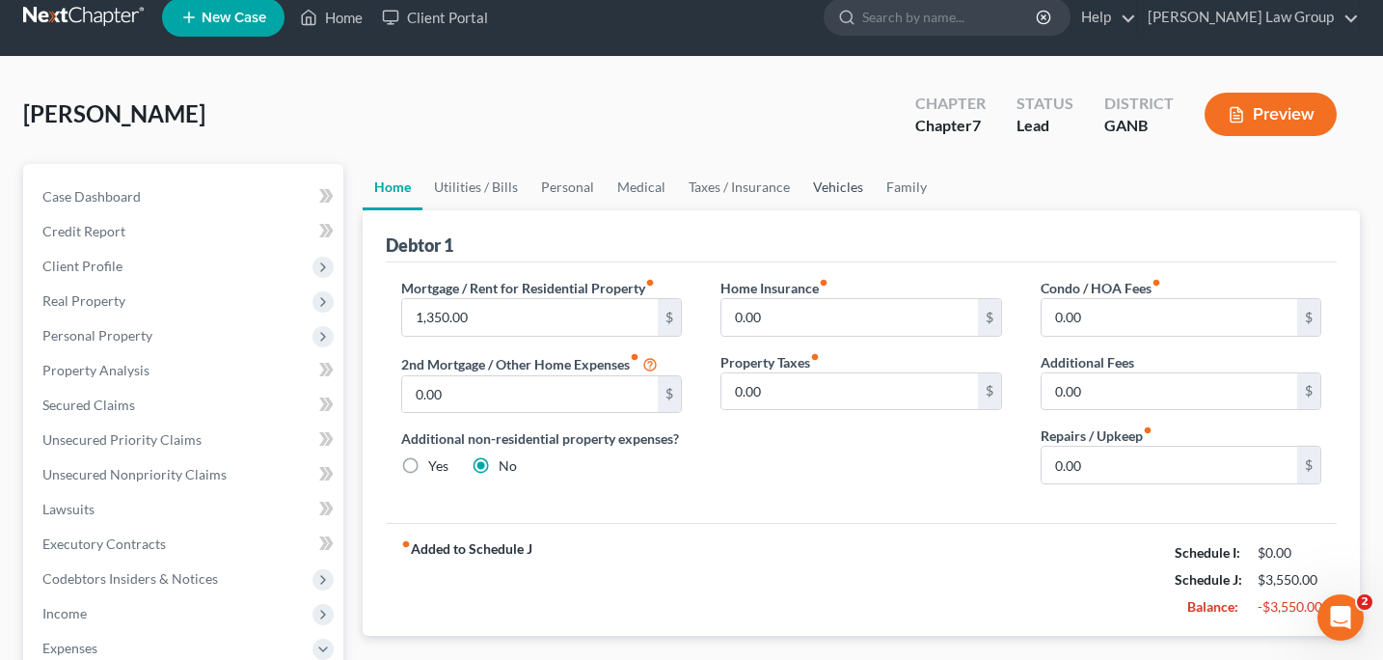
click at [844, 183] on link "Vehicles" at bounding box center [838, 187] width 73 height 46
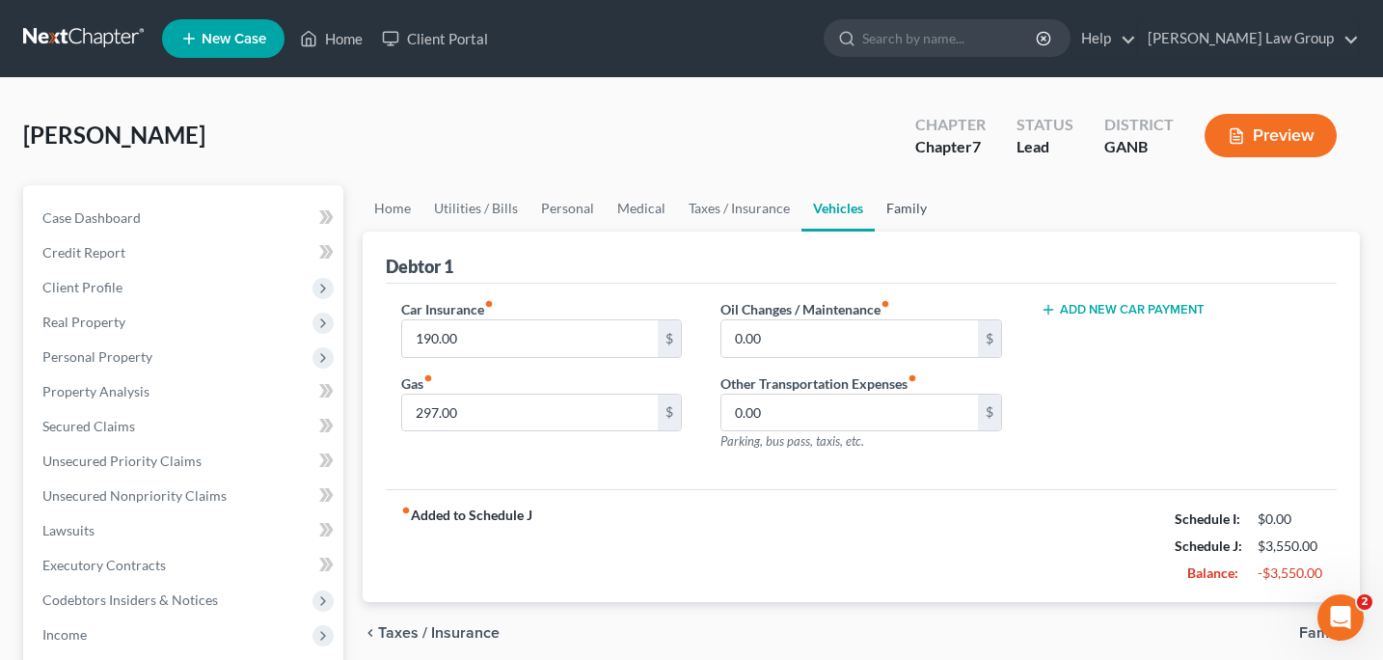
click at [903, 213] on link "Family" at bounding box center [907, 208] width 64 height 46
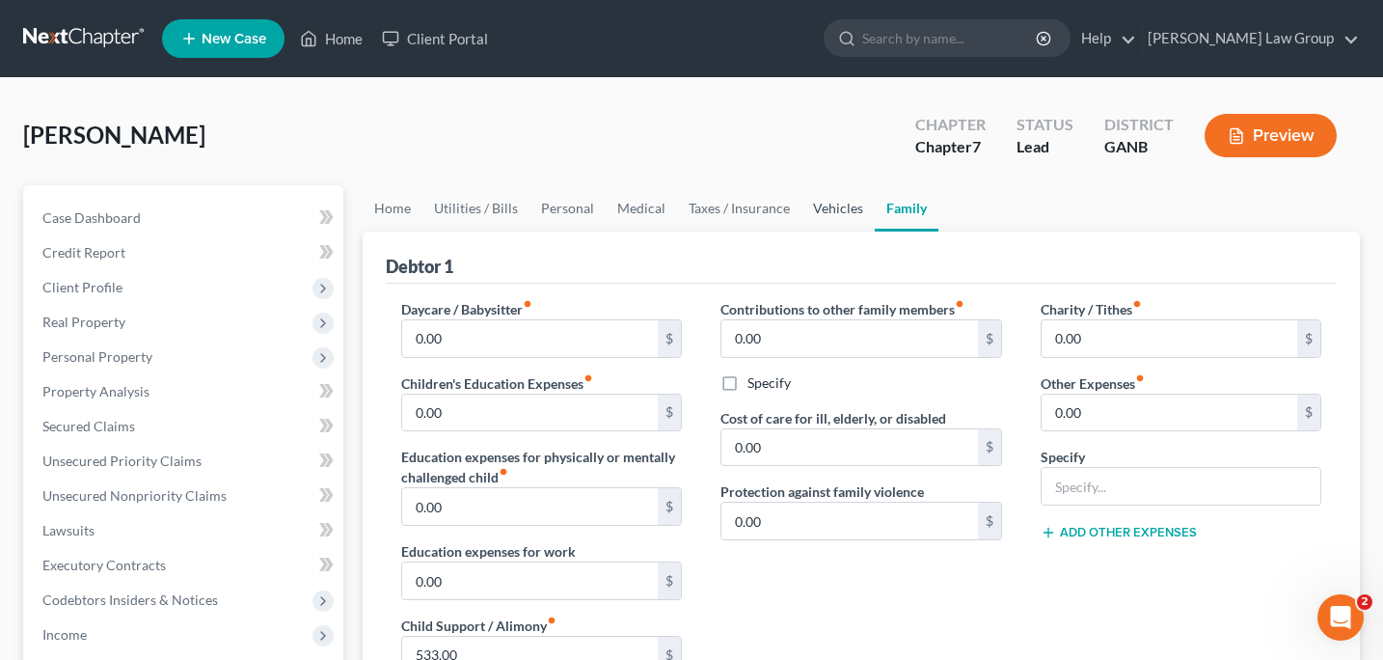
click at [827, 210] on link "Vehicles" at bounding box center [838, 208] width 73 height 46
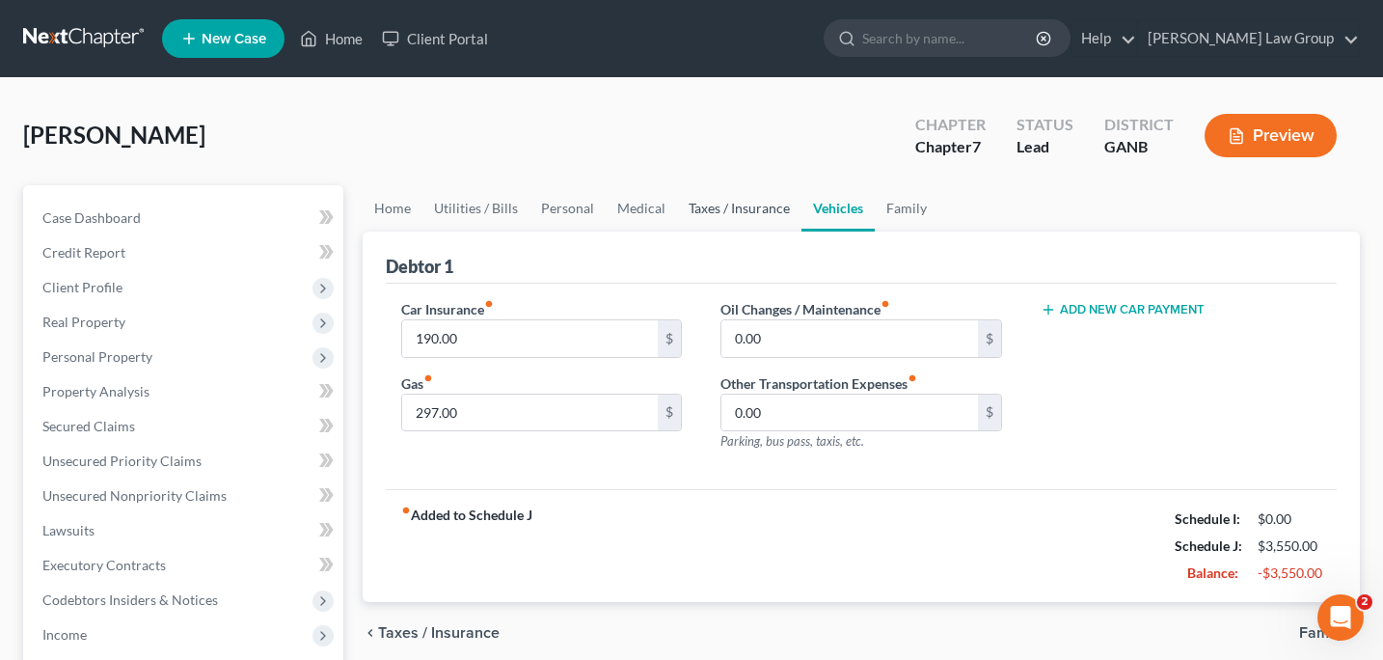
click at [758, 212] on link "Taxes / Insurance" at bounding box center [739, 208] width 124 height 46
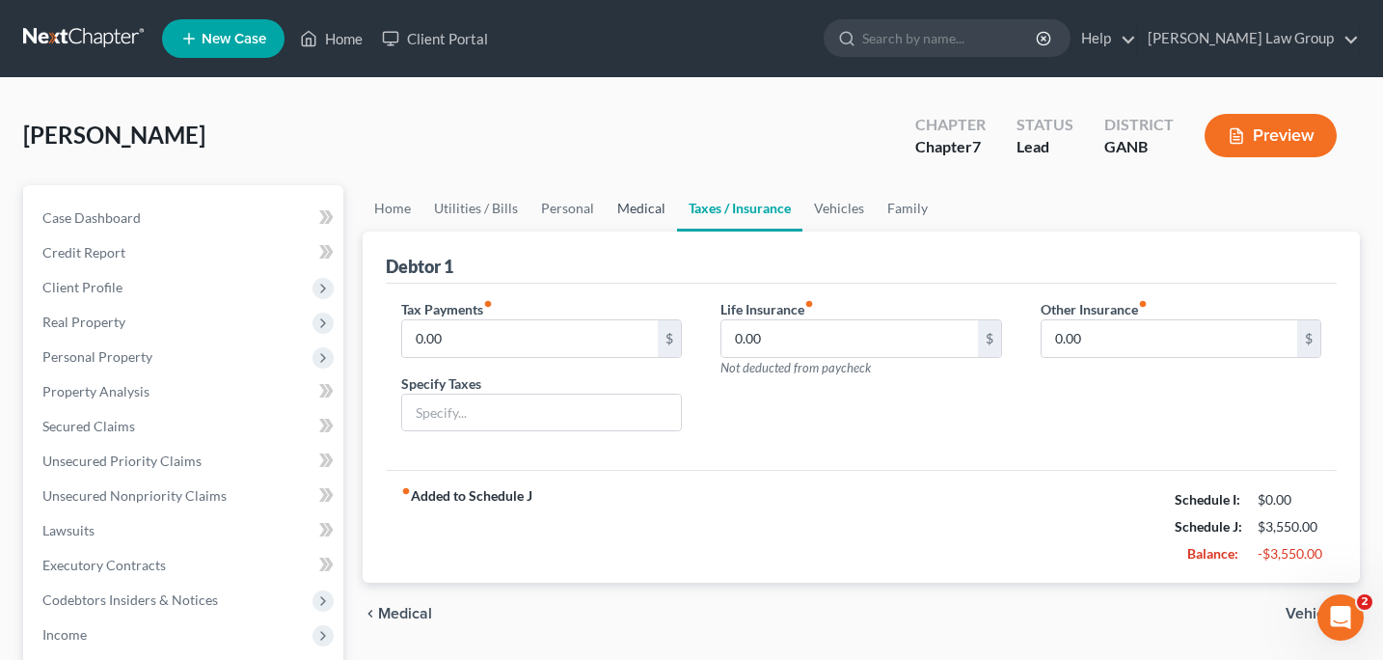
click at [652, 208] on link "Medical" at bounding box center [641, 208] width 71 height 46
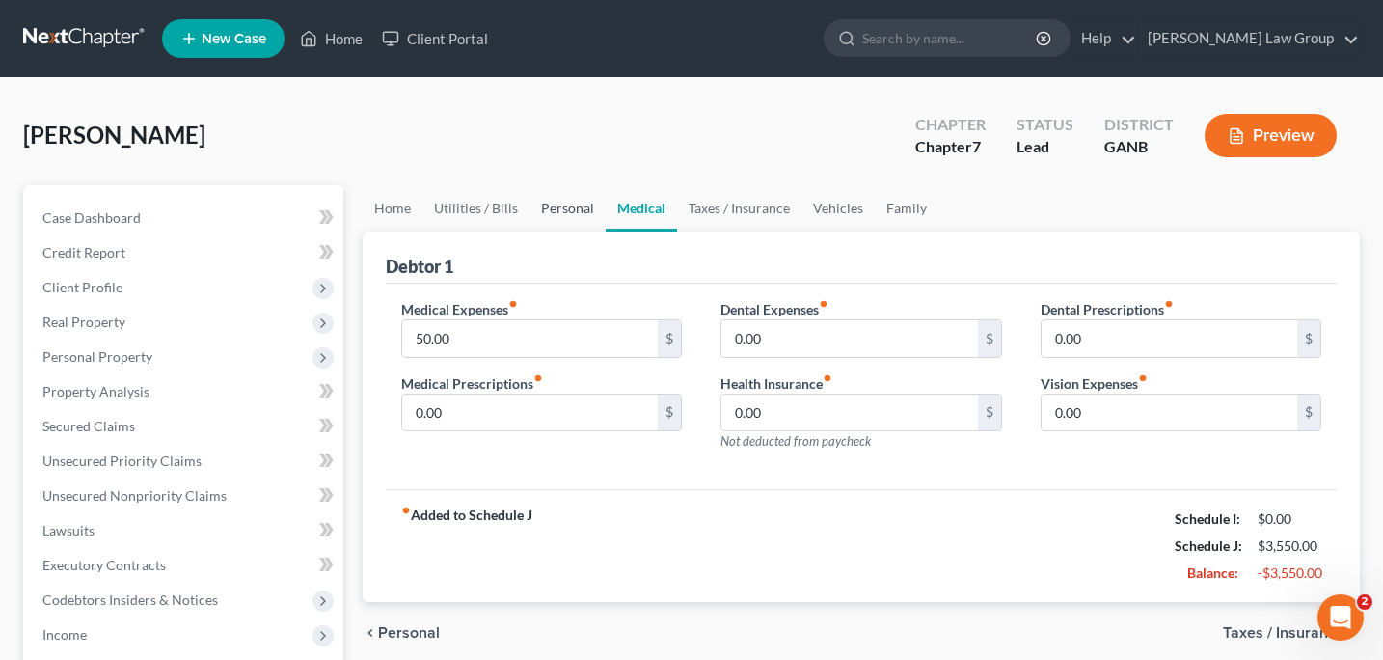
click at [559, 205] on link "Personal" at bounding box center [568, 208] width 76 height 46
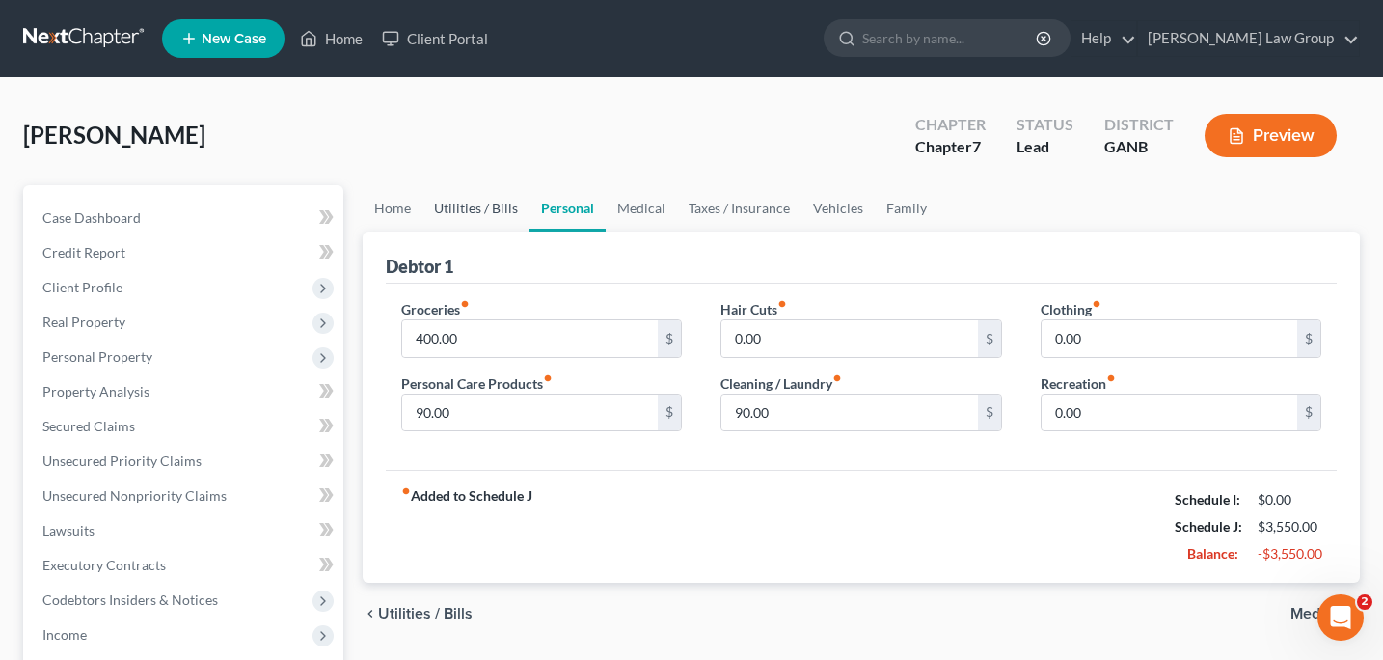
click at [477, 215] on link "Utilities / Bills" at bounding box center [475, 208] width 107 height 46
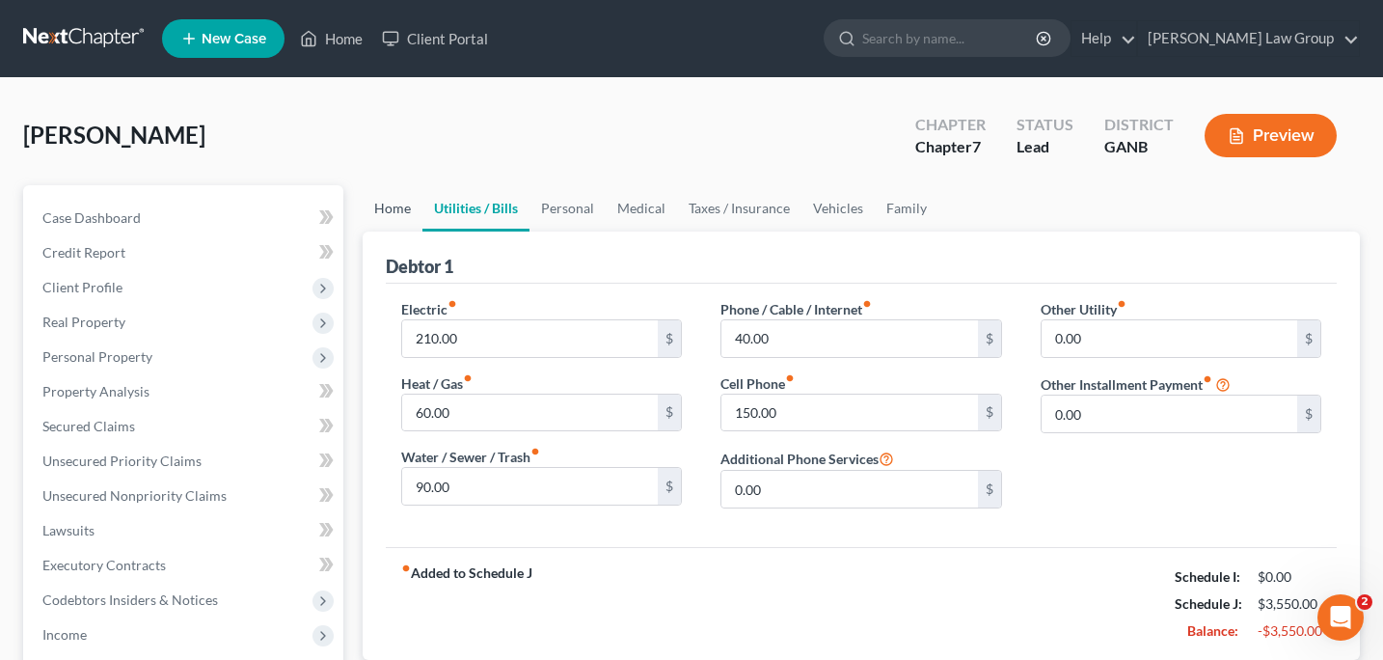
click at [394, 212] on link "Home" at bounding box center [393, 208] width 60 height 46
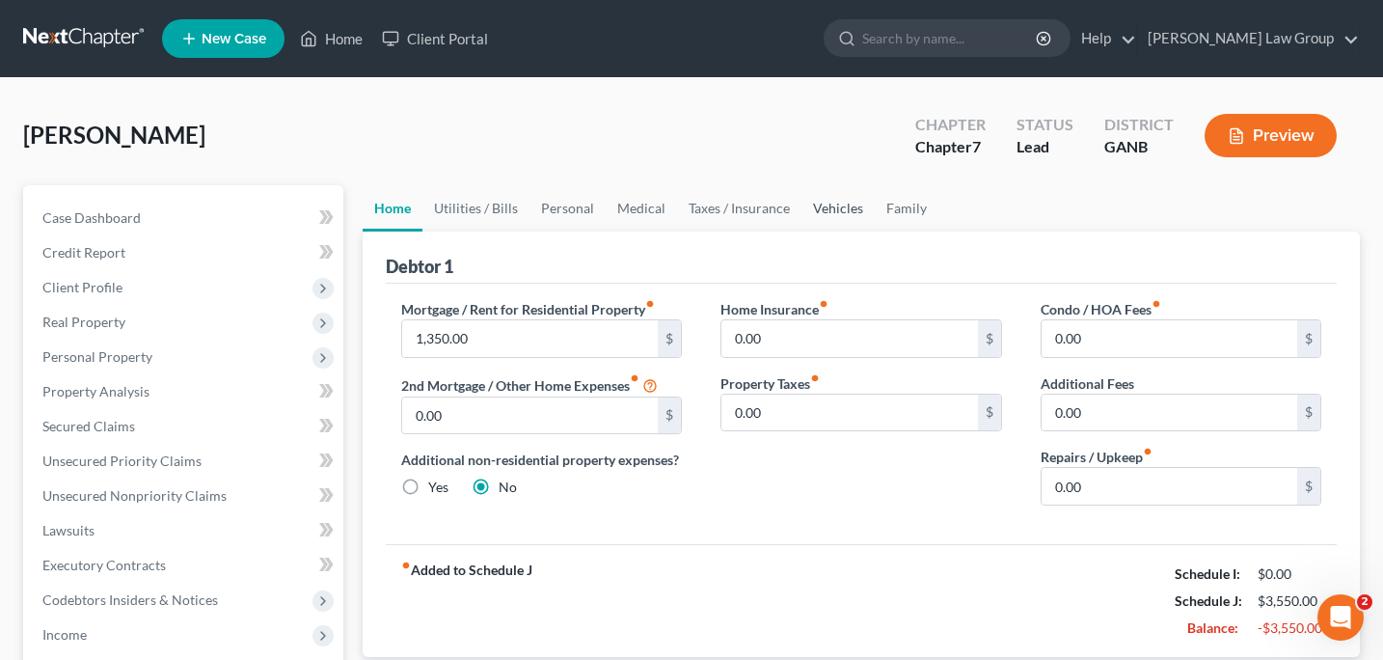
click at [834, 210] on link "Vehicles" at bounding box center [838, 208] width 73 height 46
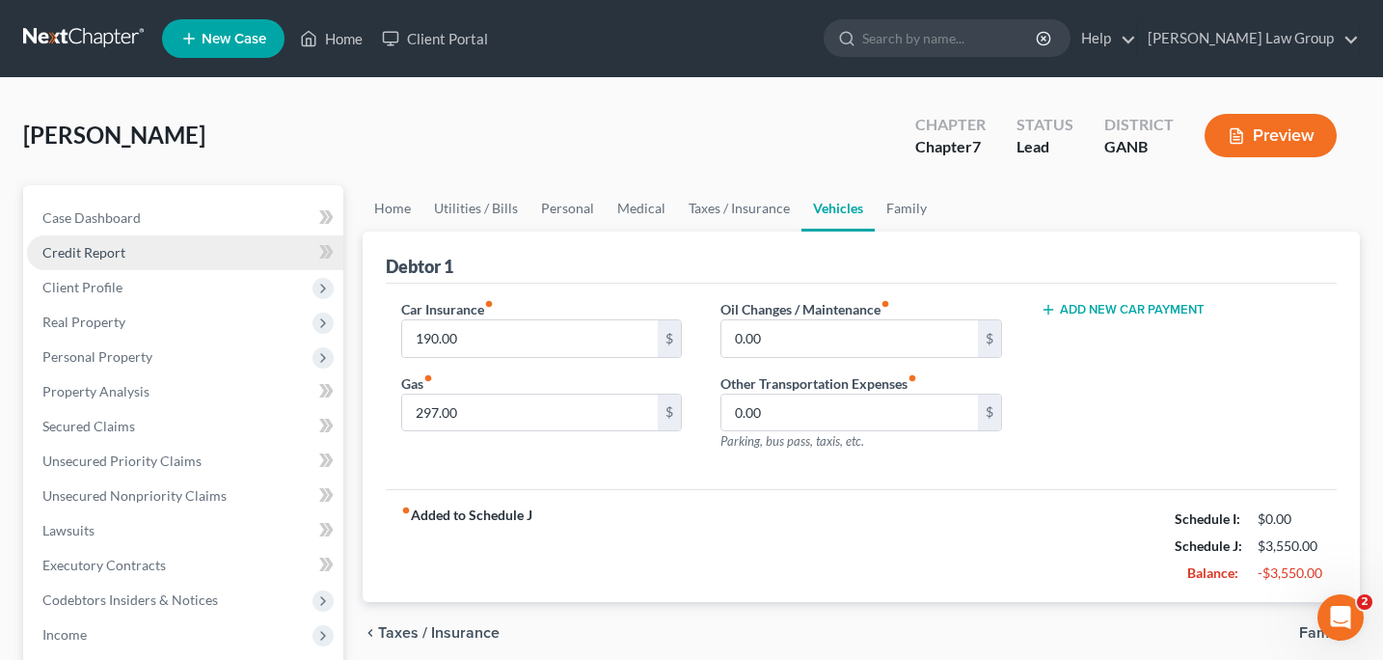
click at [108, 252] on span "Credit Report" at bounding box center [83, 252] width 83 height 16
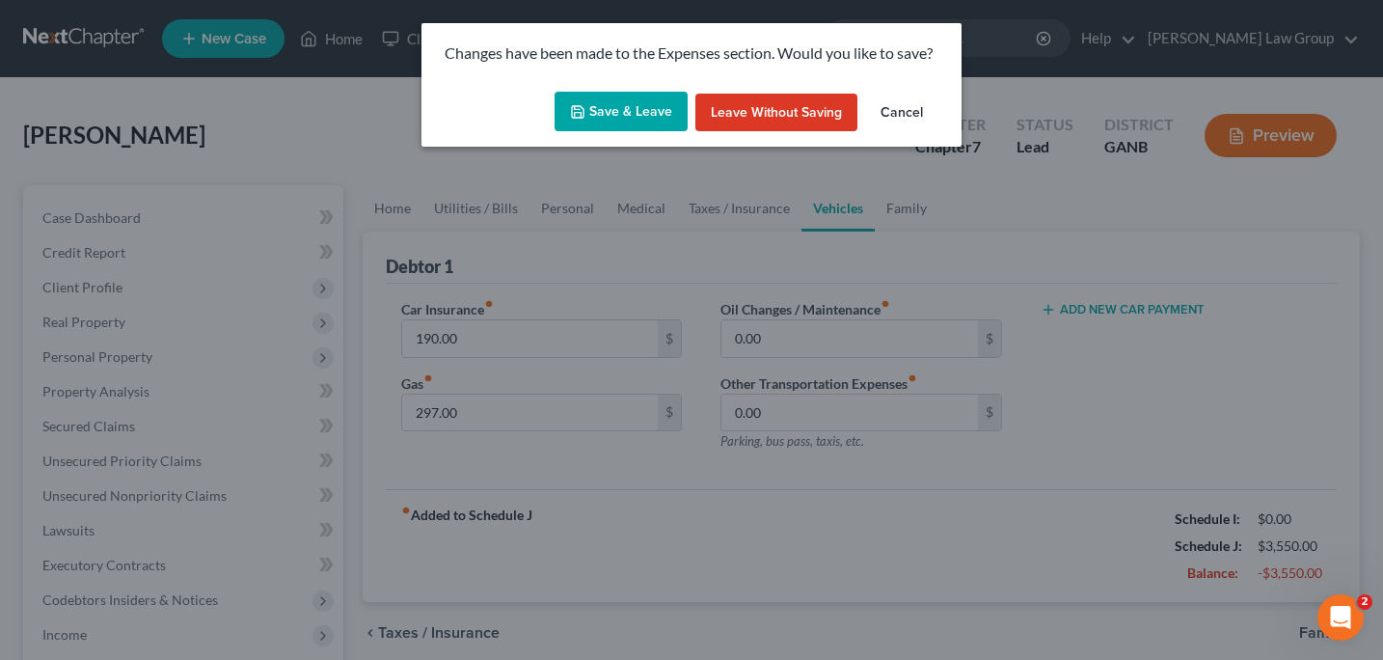
click at [629, 109] on button "Save & Leave" at bounding box center [621, 112] width 133 height 41
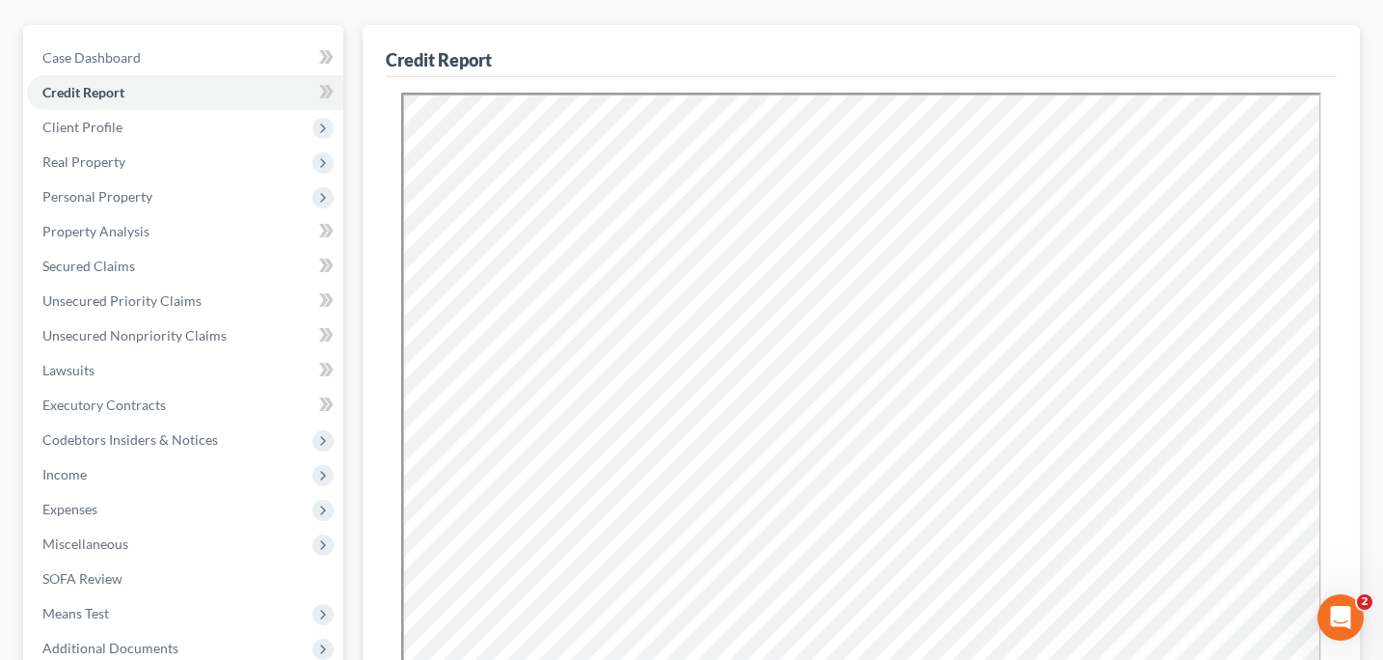
scroll to position [187, 0]
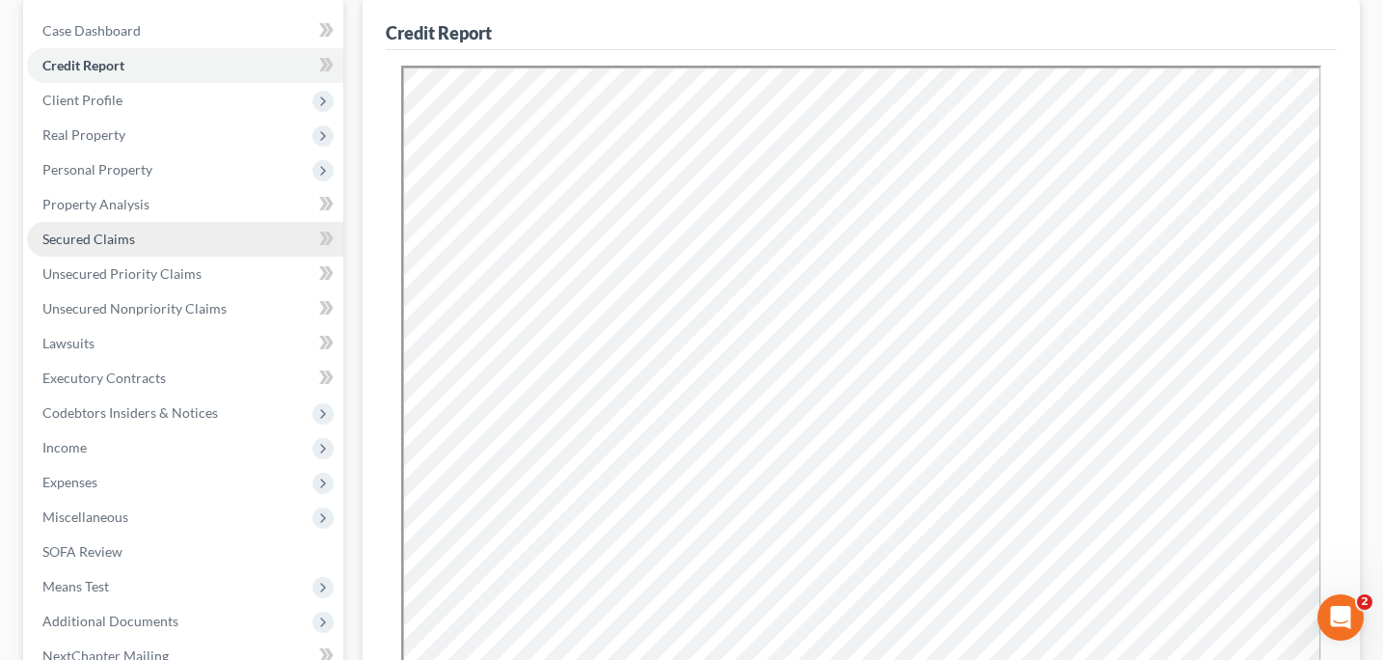
click at [122, 242] on span "Secured Claims" at bounding box center [88, 239] width 93 height 16
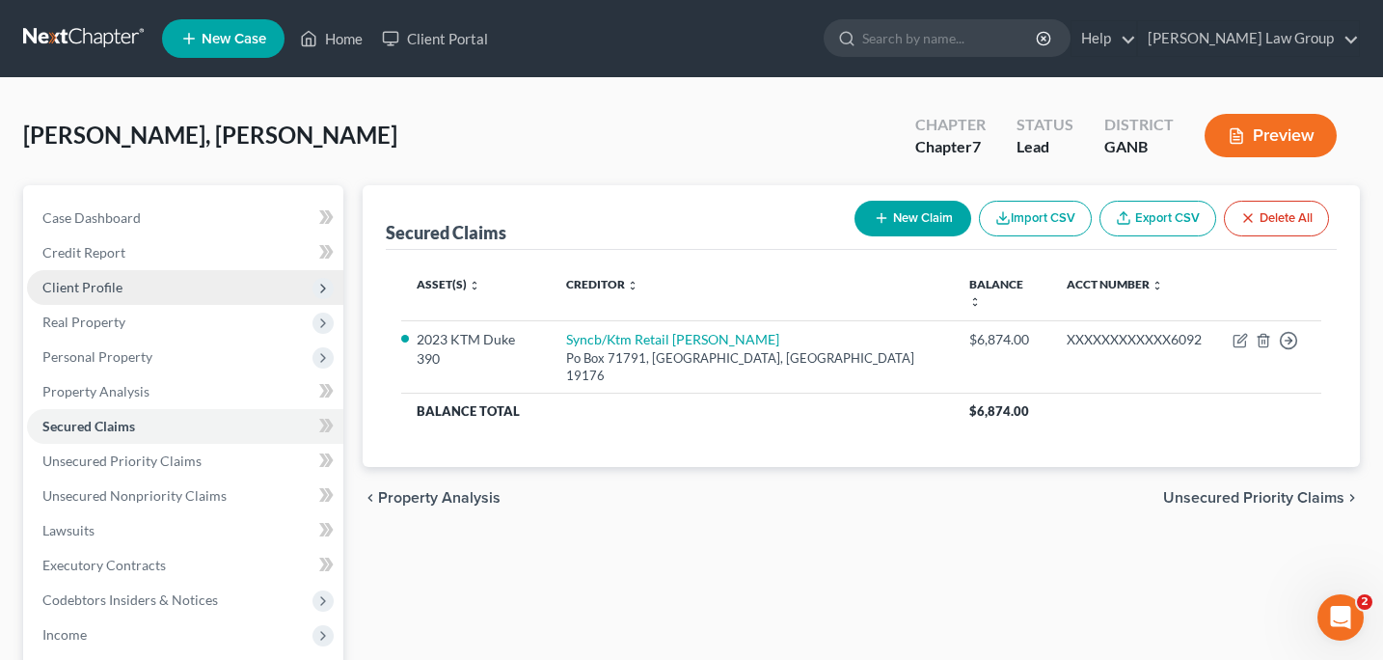
click at [106, 277] on span "Client Profile" at bounding box center [185, 287] width 316 height 35
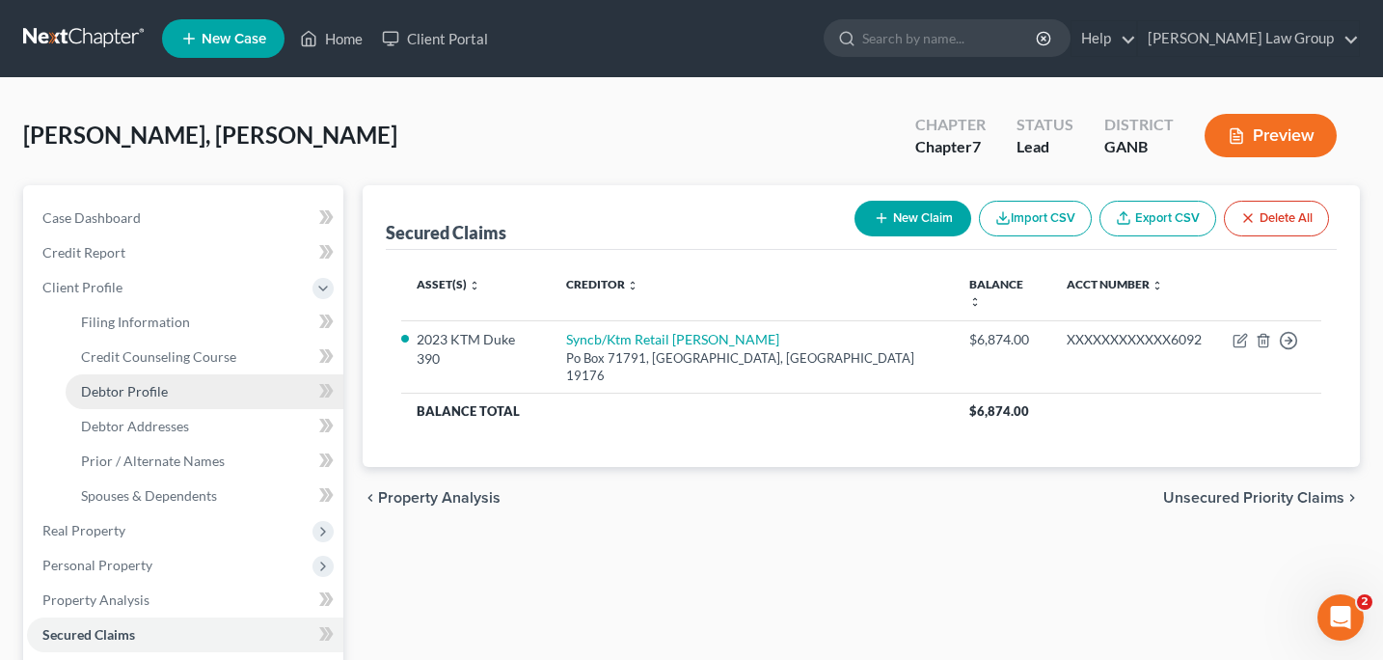
click at [150, 390] on span "Debtor Profile" at bounding box center [124, 391] width 87 height 16
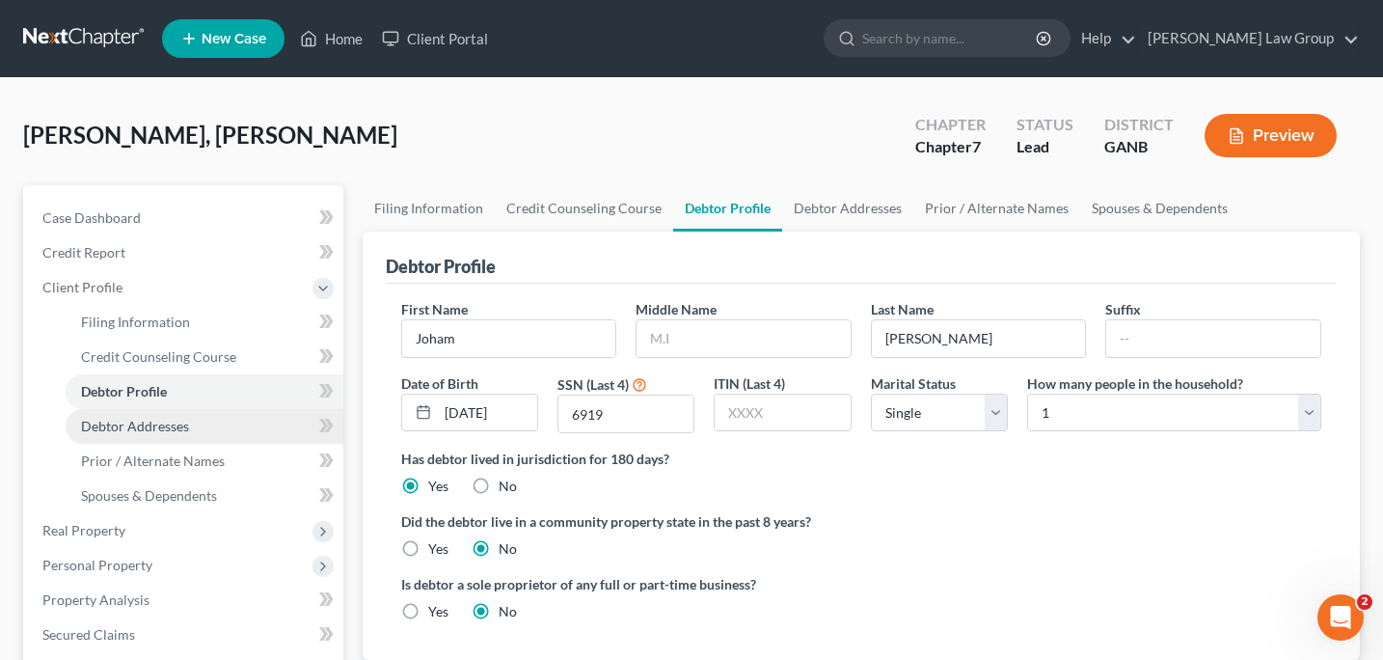
click at [170, 431] on span "Debtor Addresses" at bounding box center [135, 426] width 108 height 16
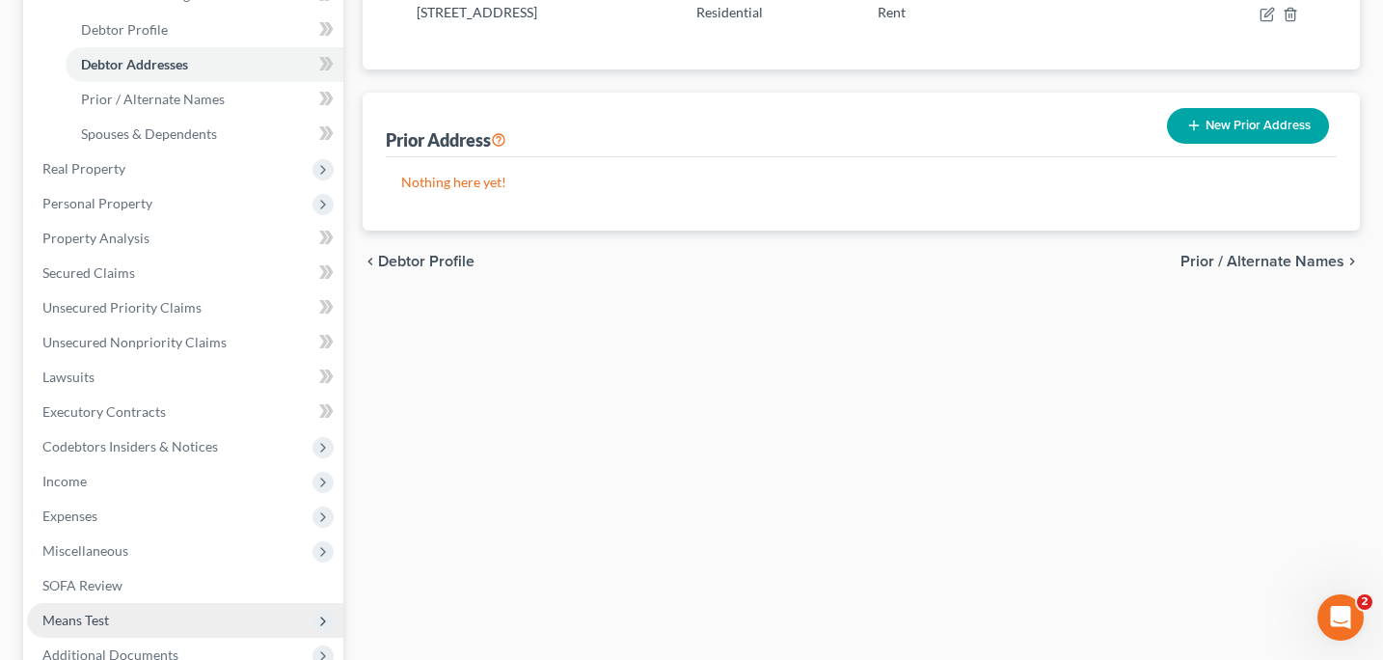
scroll to position [368, 0]
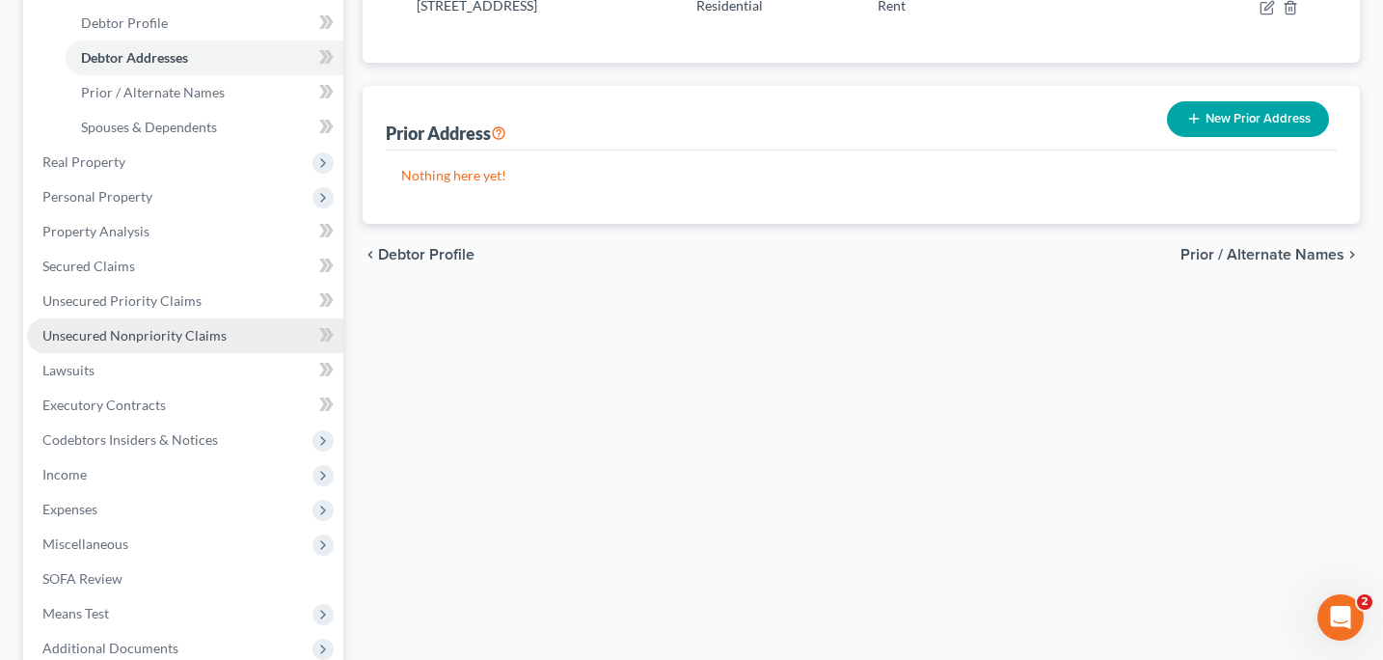
click at [196, 333] on span "Unsecured Nonpriority Claims" at bounding box center [134, 335] width 184 height 16
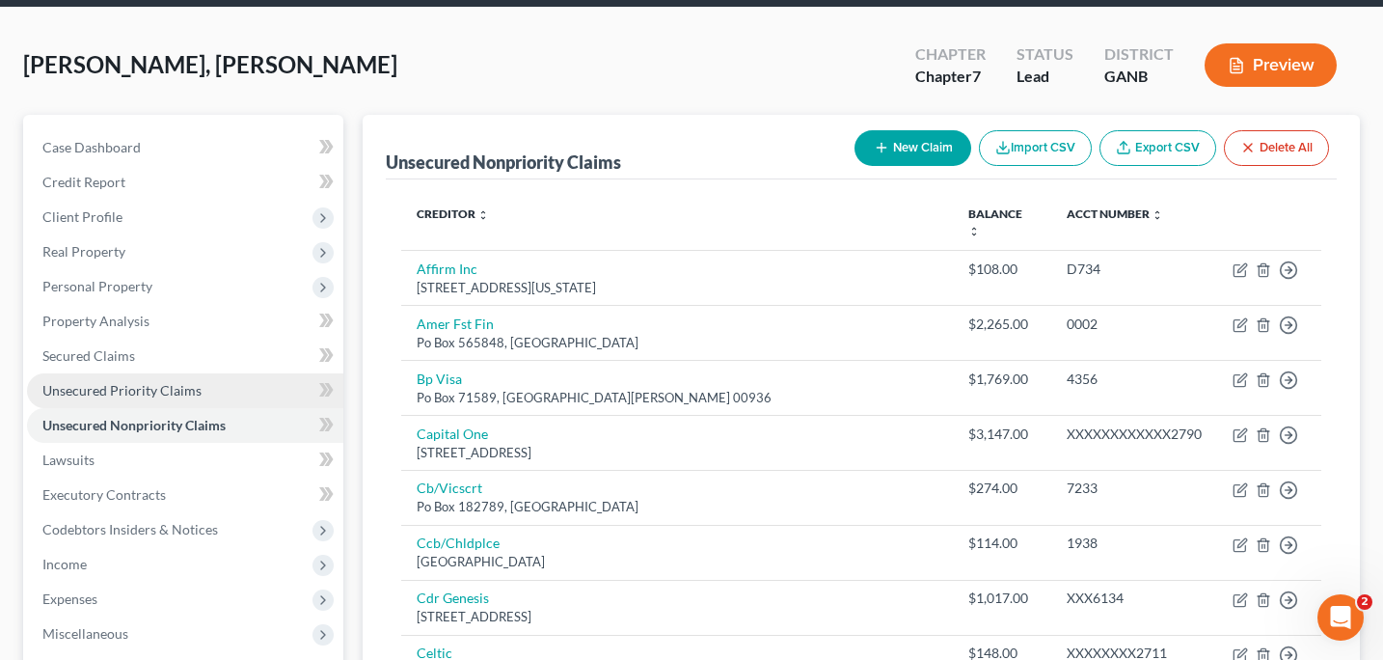
click at [166, 388] on span "Unsecured Priority Claims" at bounding box center [121, 390] width 159 height 16
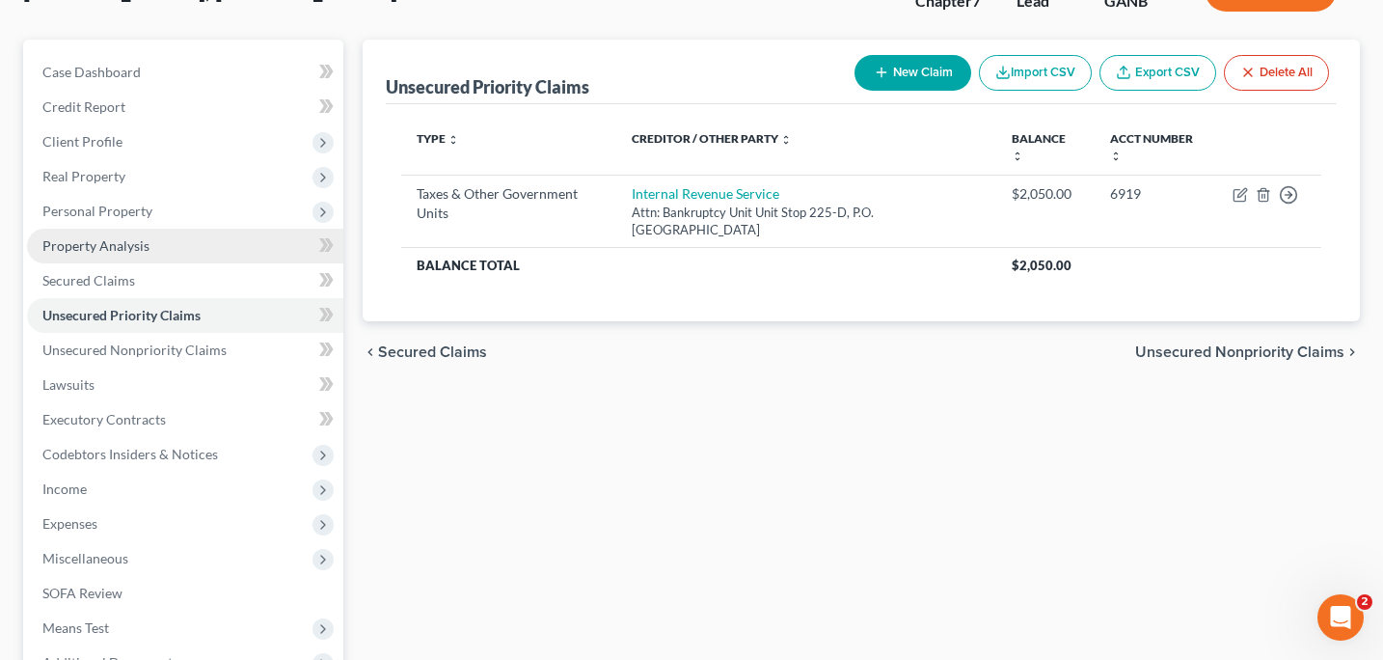
scroll to position [151, 0]
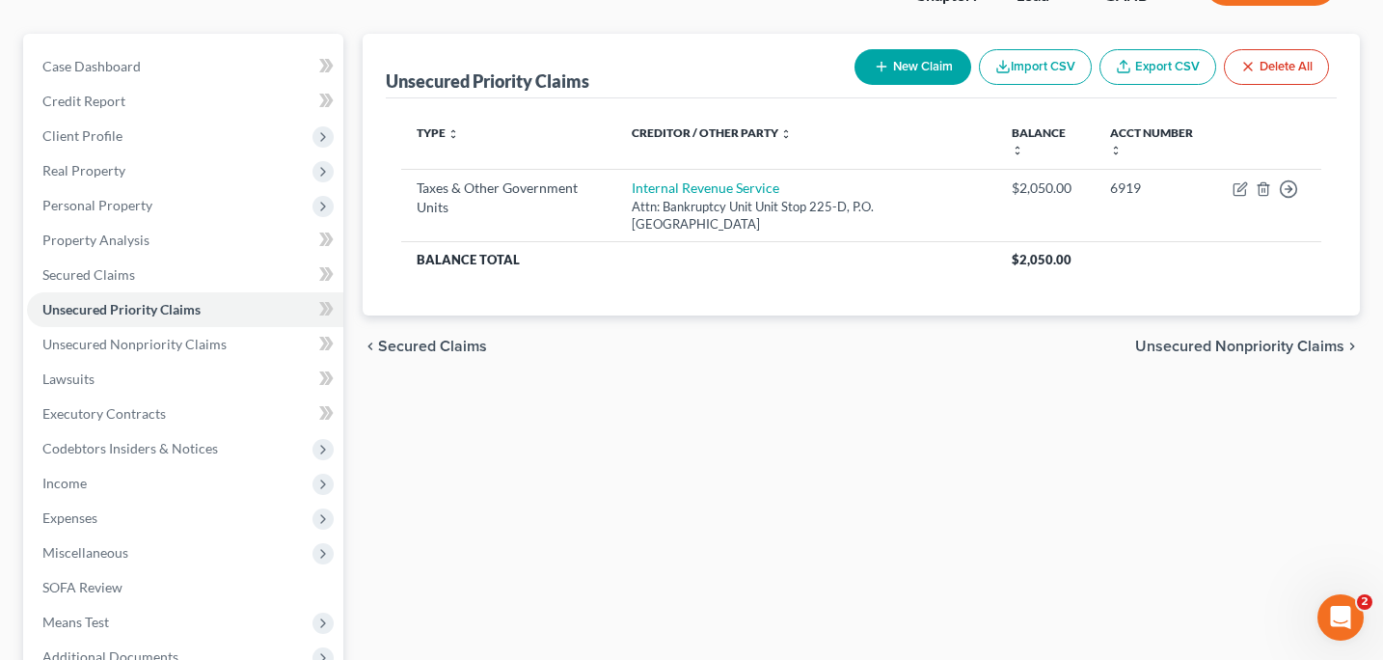
click at [887, 68] on button "New Claim" at bounding box center [913, 67] width 117 height 36
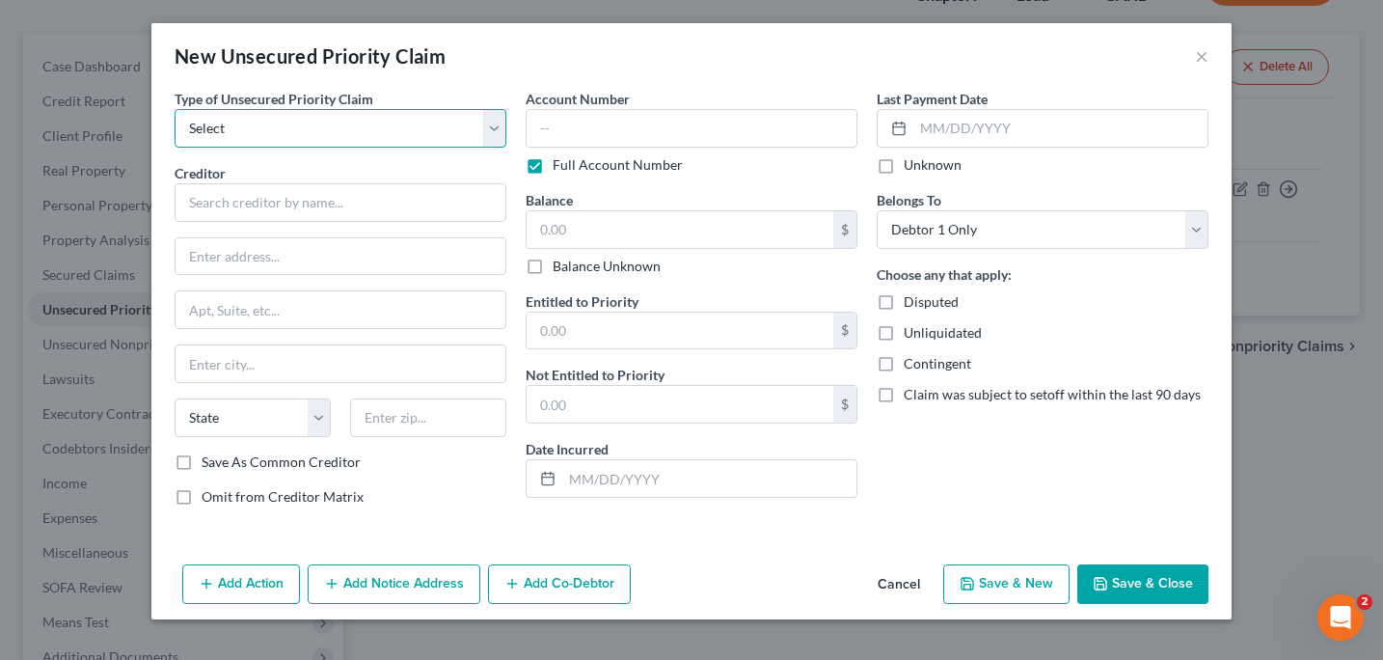
click at [496, 135] on select "Select Taxes & Other Government Units Domestic Support Obligations Extensions o…" at bounding box center [341, 128] width 332 height 39
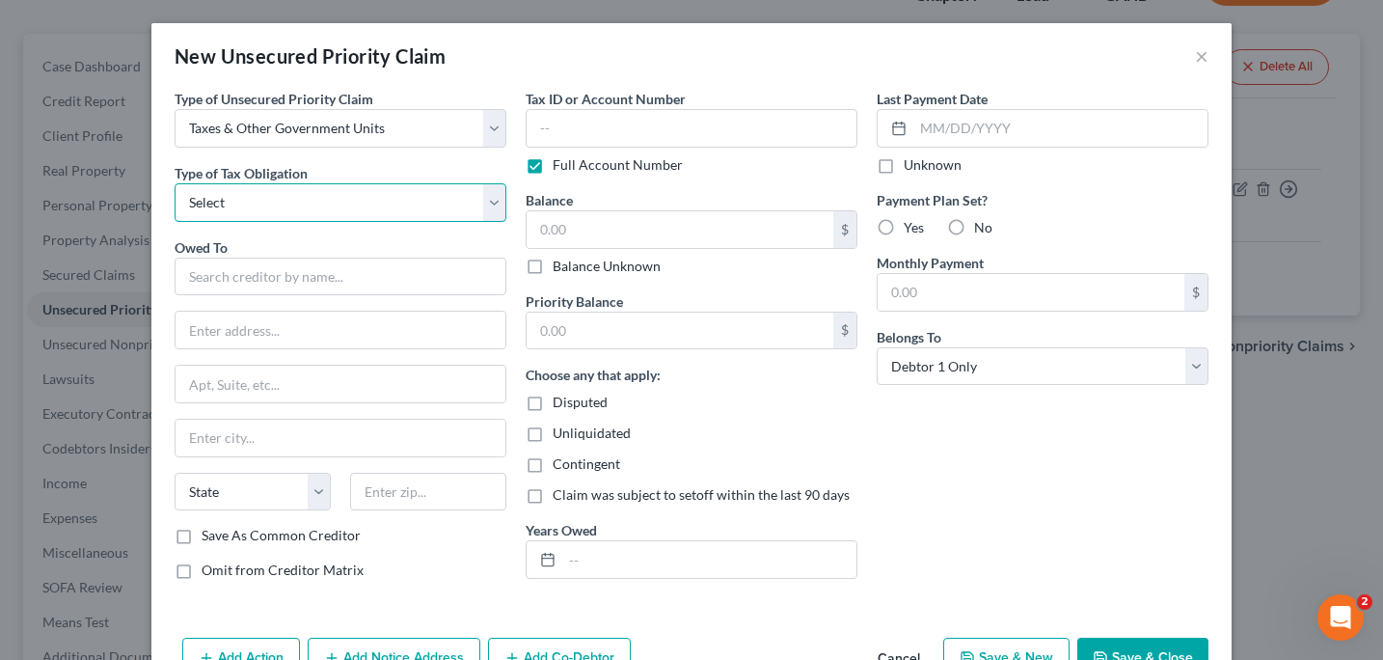
click at [221, 204] on select "Select Federal City State Franchise Tax Board Other" at bounding box center [341, 202] width 332 height 39
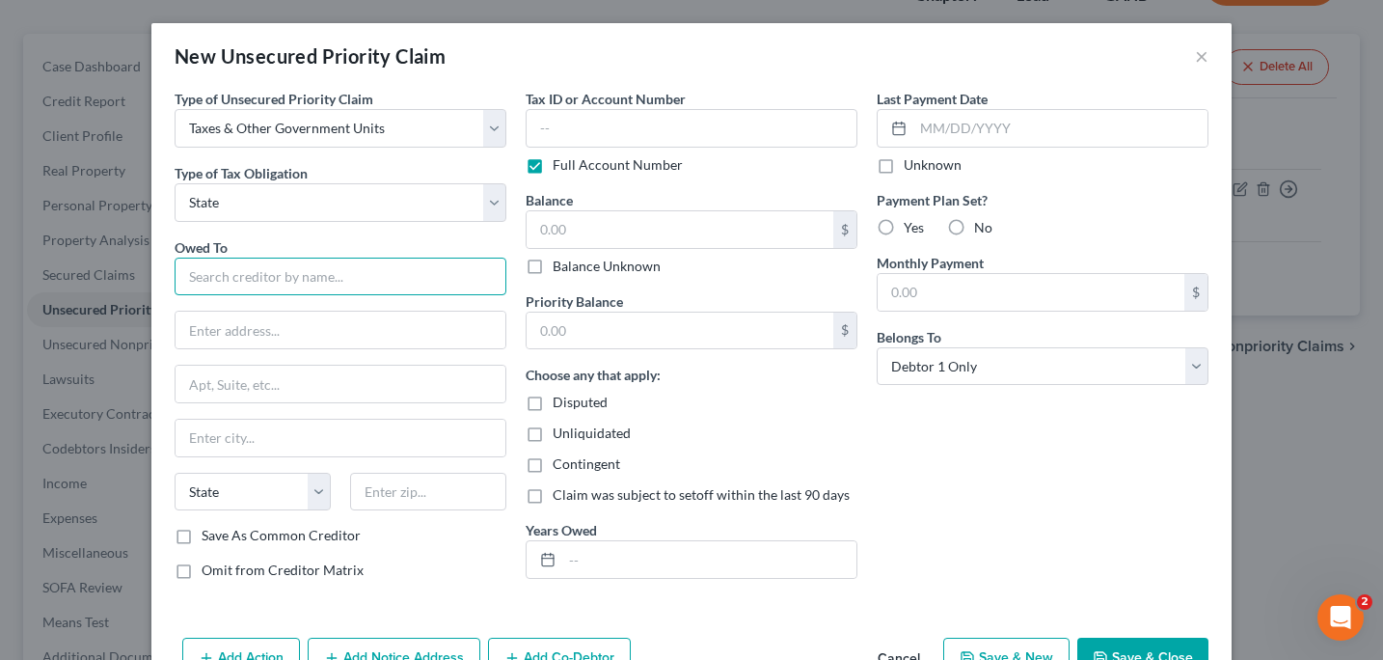
click at [210, 282] on input "text" at bounding box center [341, 277] width 332 height 39
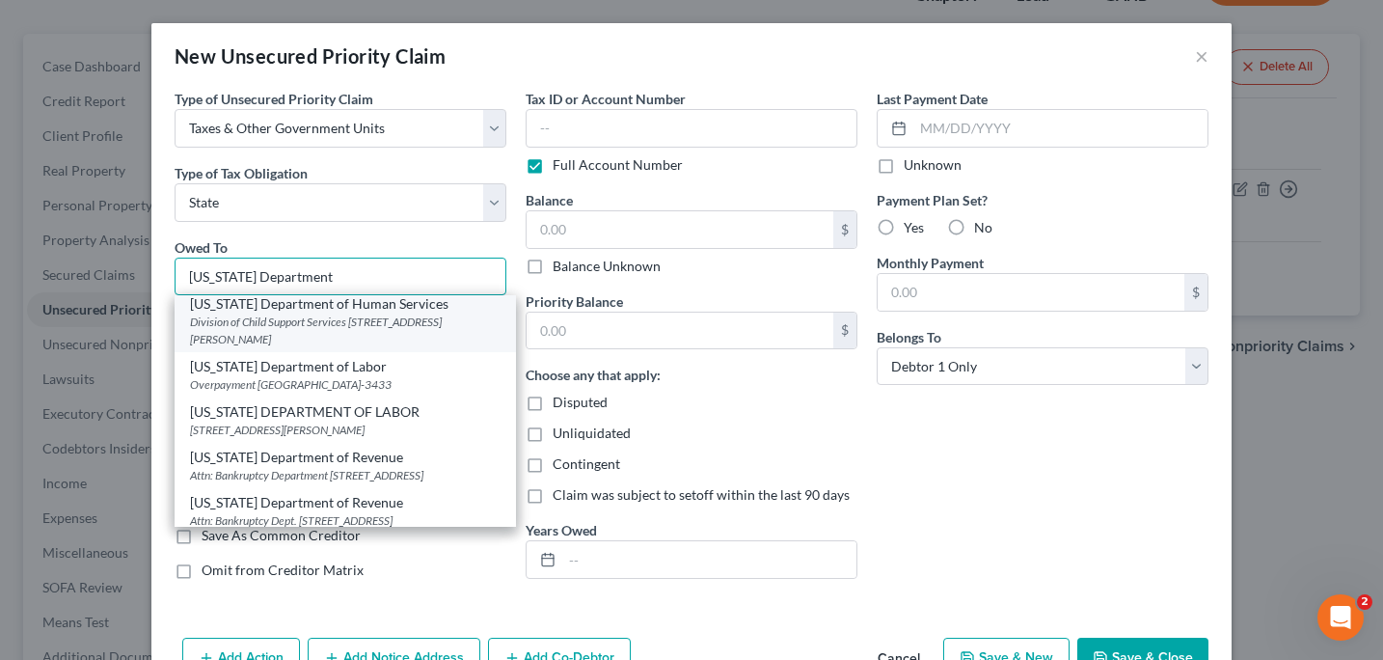
scroll to position [61, 0]
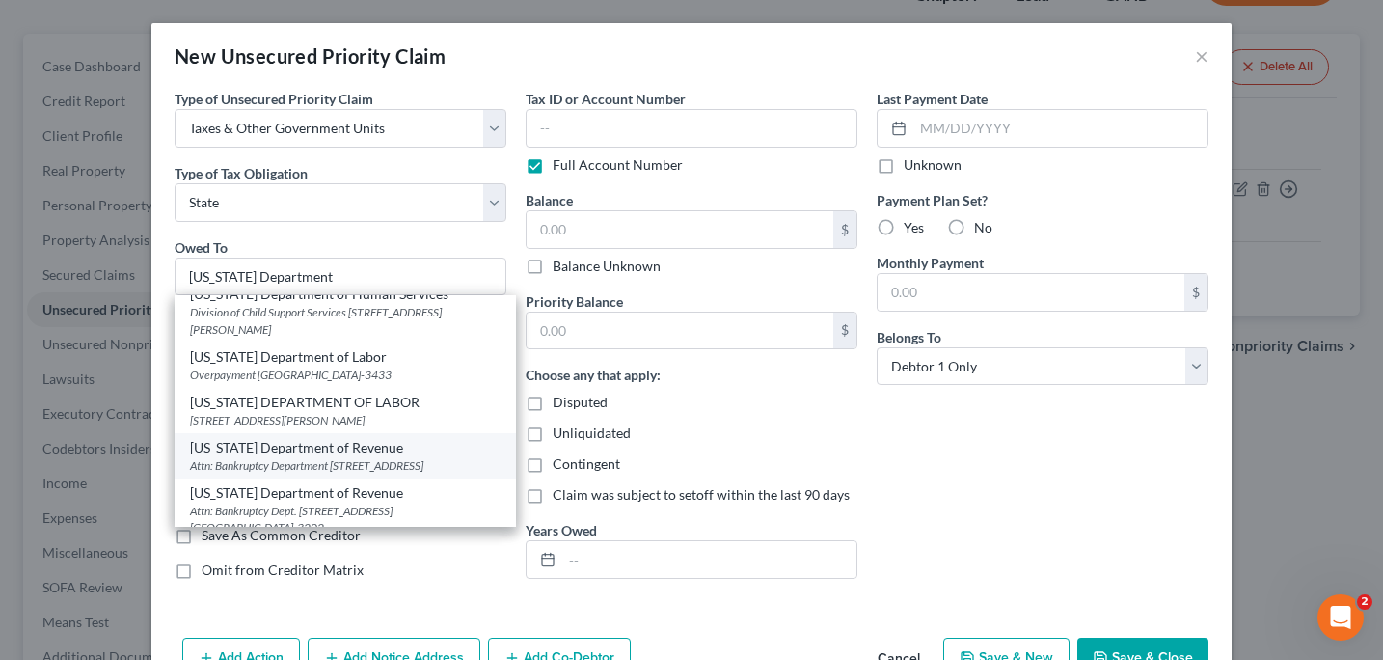
click at [256, 457] on div "[US_STATE] Department of Revenue" at bounding box center [345, 447] width 311 height 19
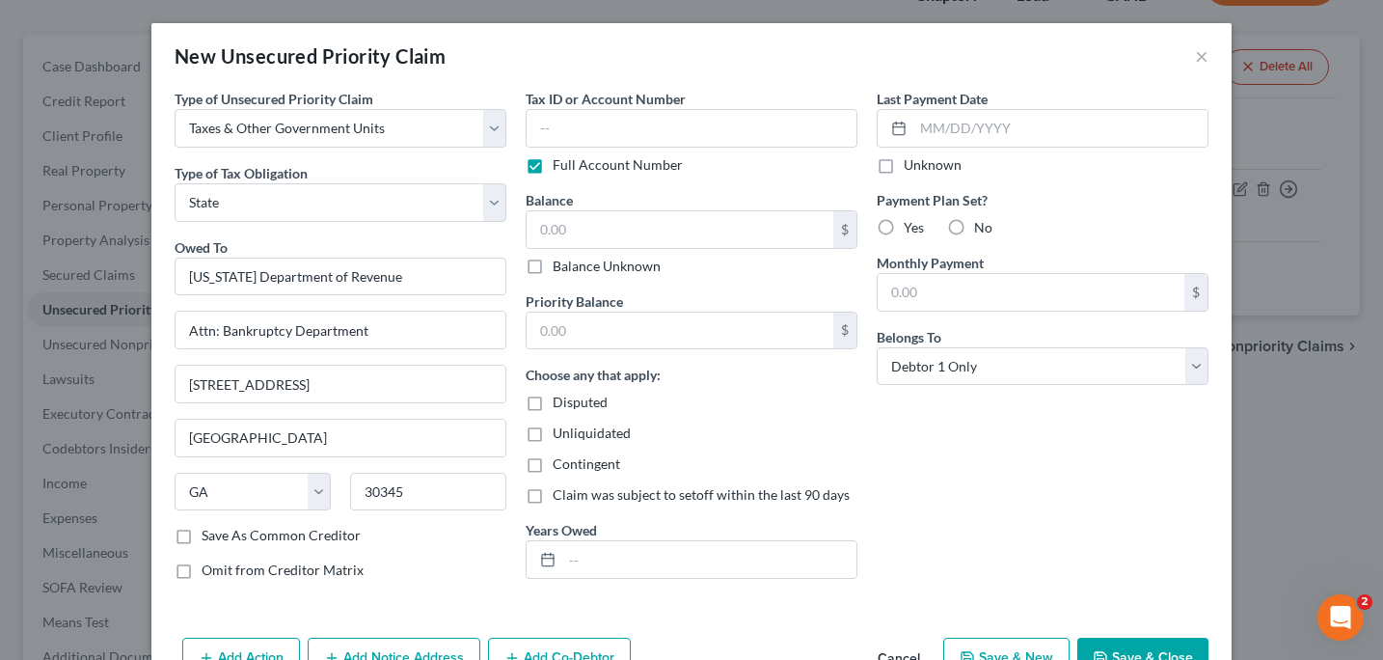
scroll to position [57, 0]
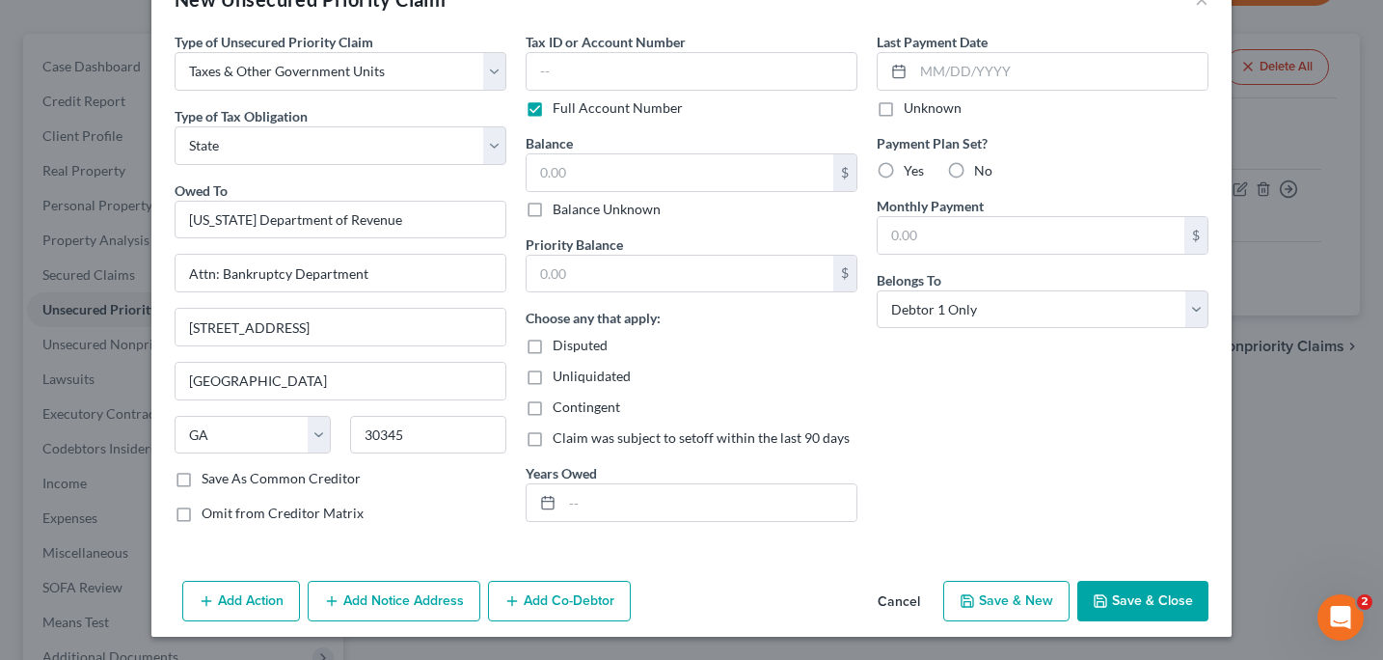
click at [1115, 595] on button "Save & Close" at bounding box center [1142, 601] width 131 height 41
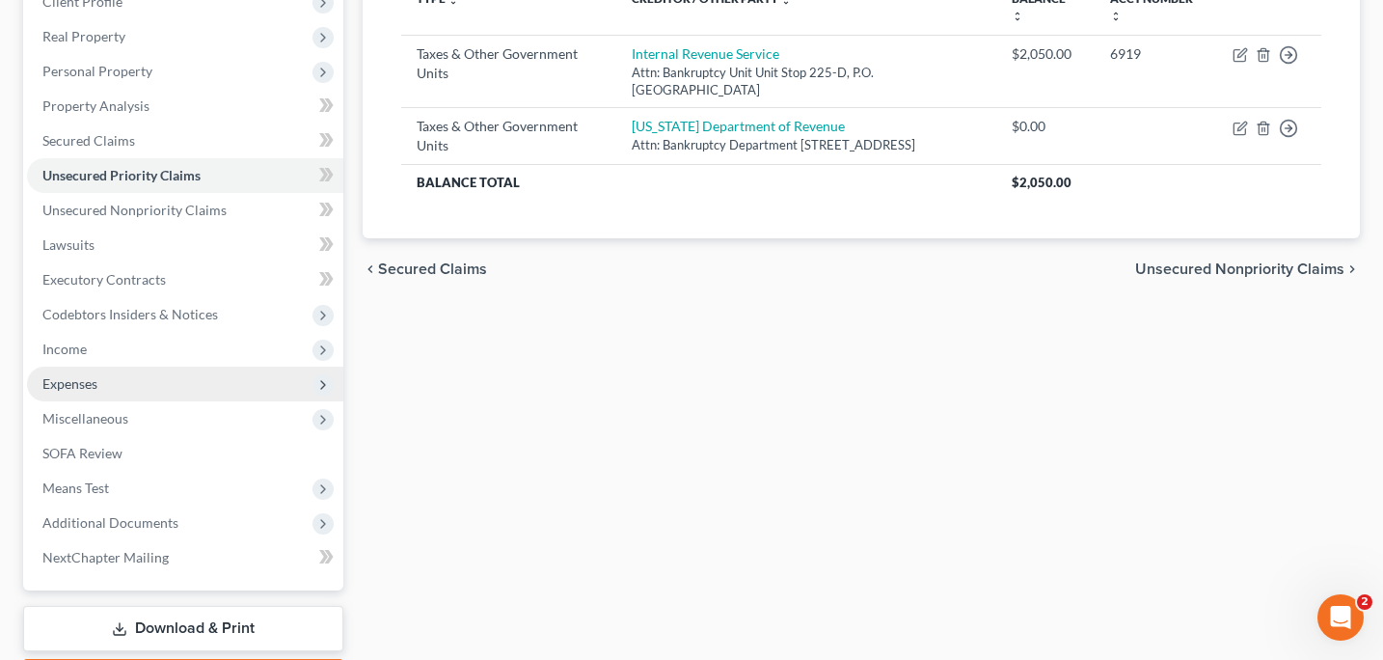
scroll to position [287, 0]
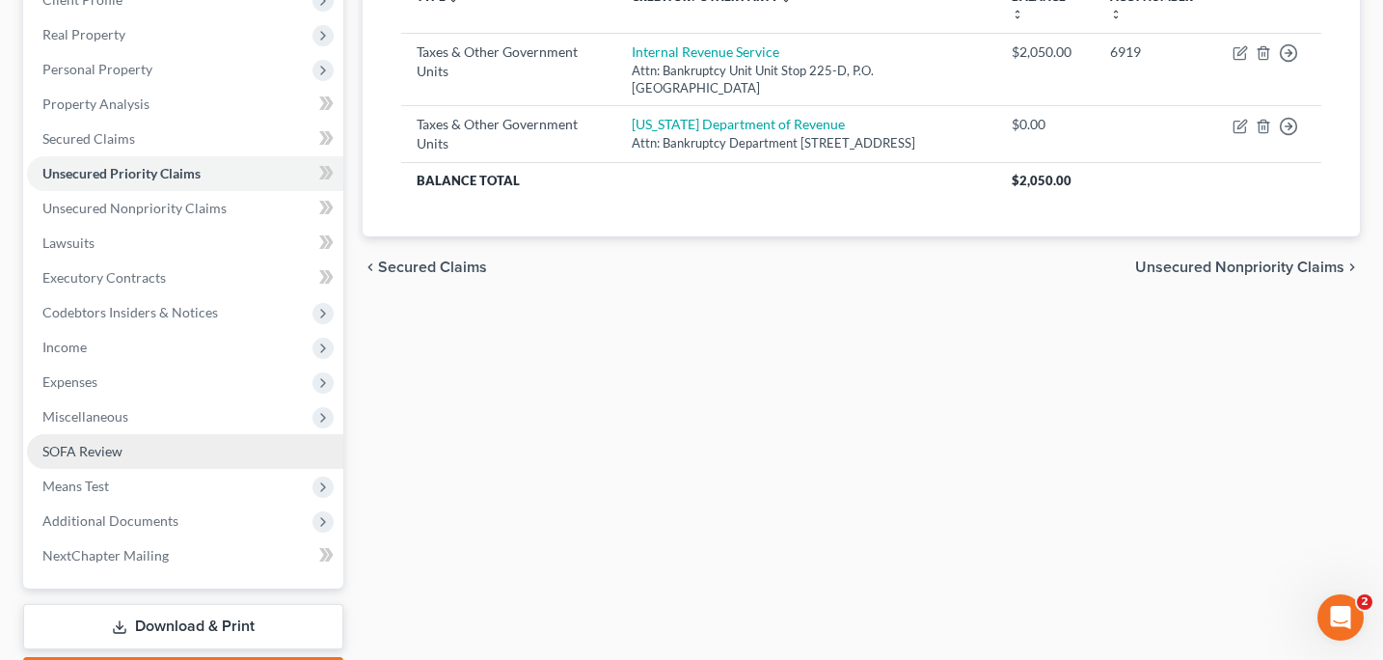
click at [182, 457] on link "SOFA Review" at bounding box center [185, 451] width 316 height 35
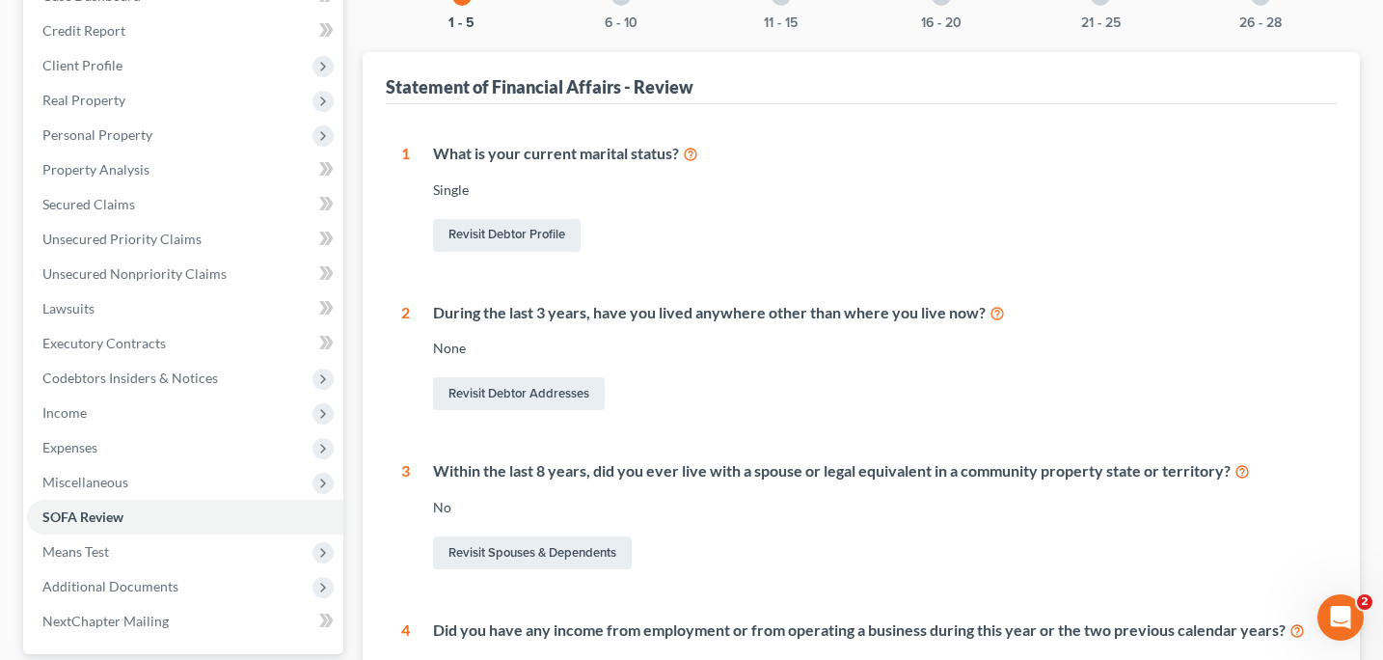
scroll to position [237, 0]
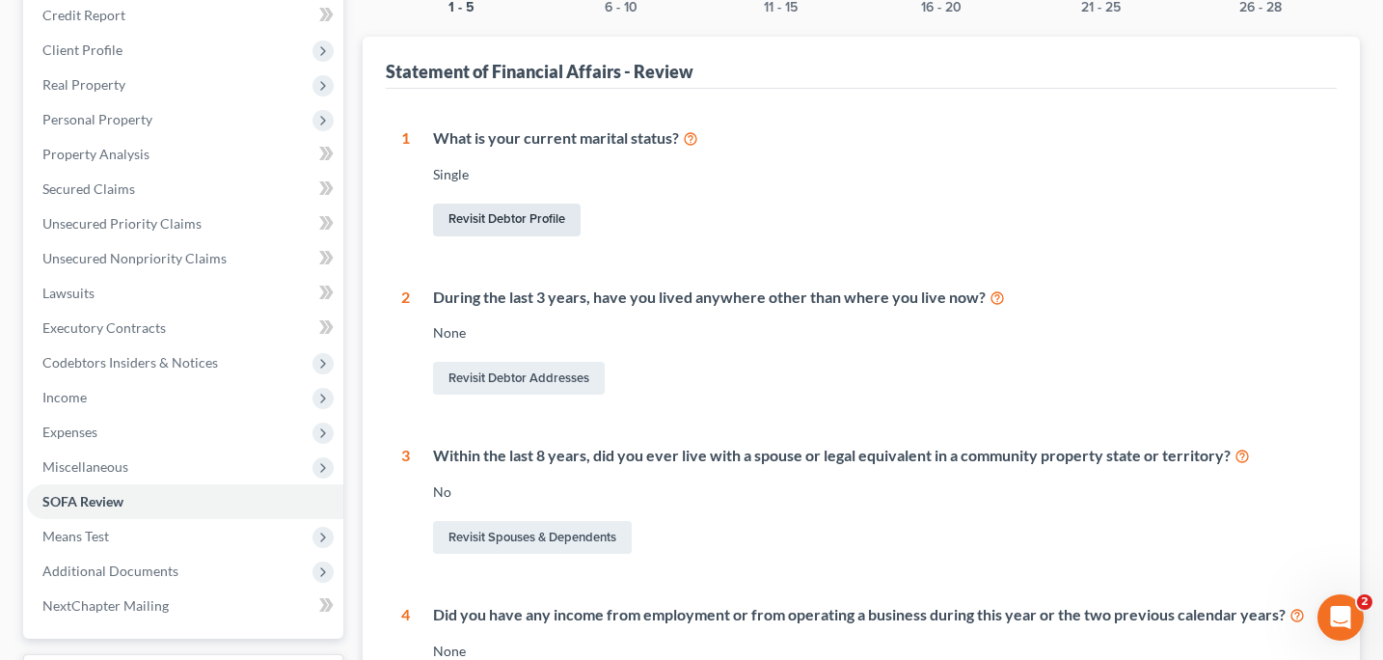
click at [529, 216] on link "Revisit Debtor Profile" at bounding box center [507, 220] width 148 height 33
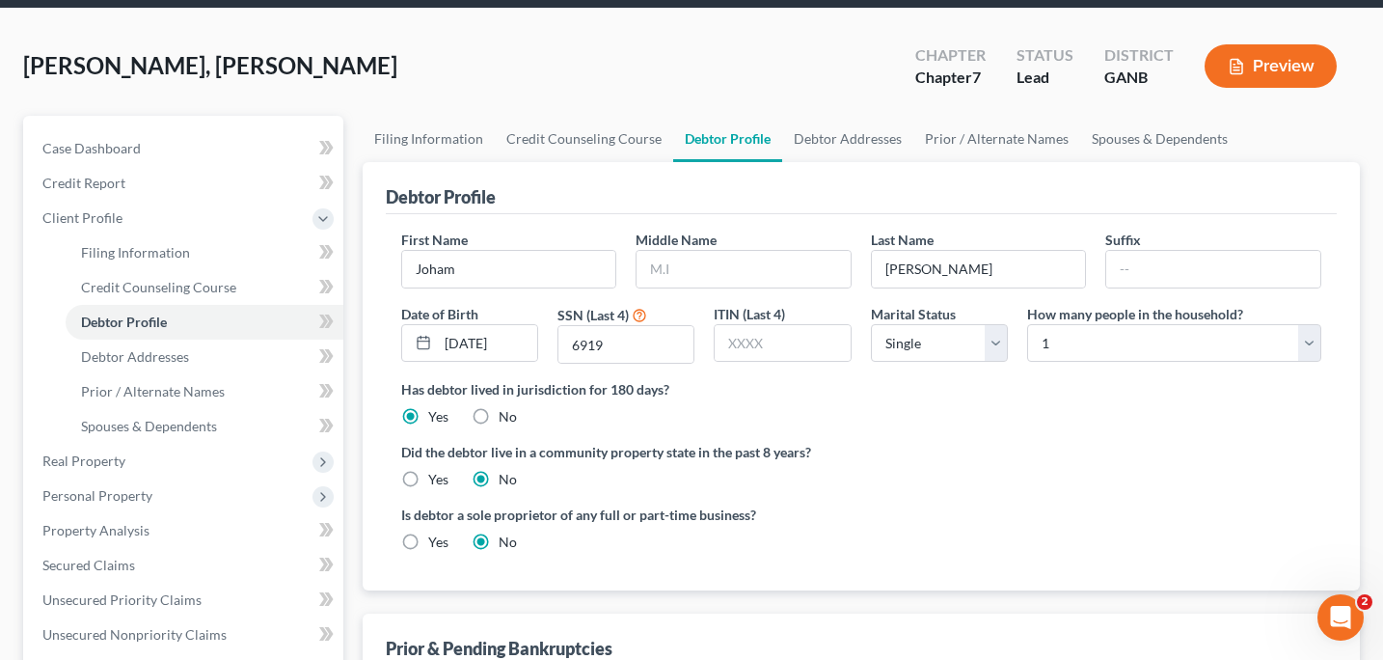
scroll to position [98, 0]
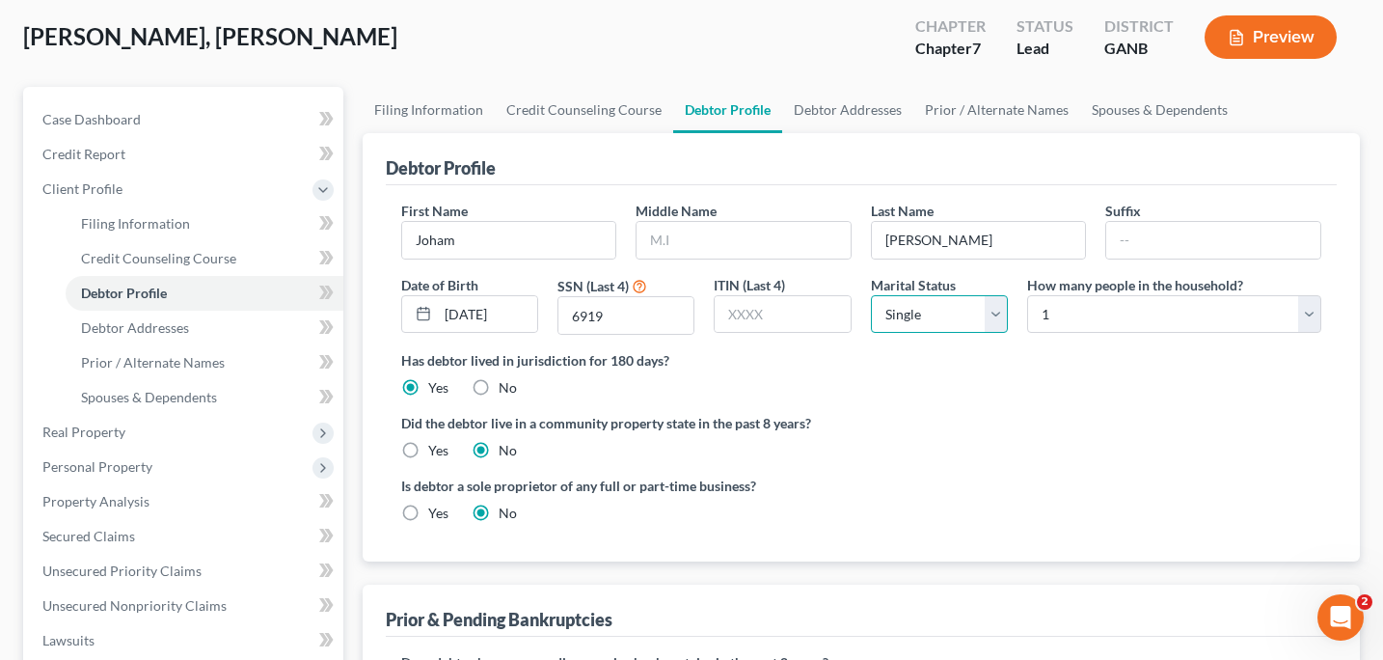
click at [997, 312] on select "Select Single Married Separated Divorced Widowed" at bounding box center [939, 314] width 137 height 39
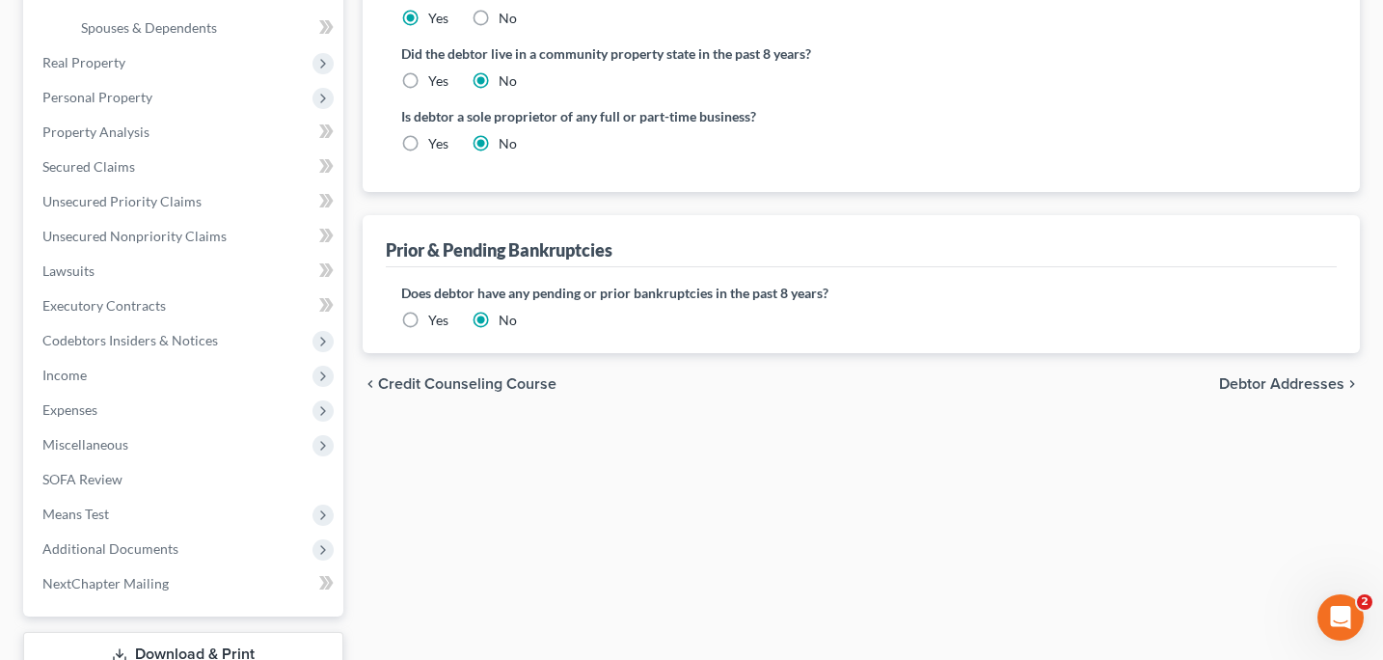
scroll to position [471, 0]
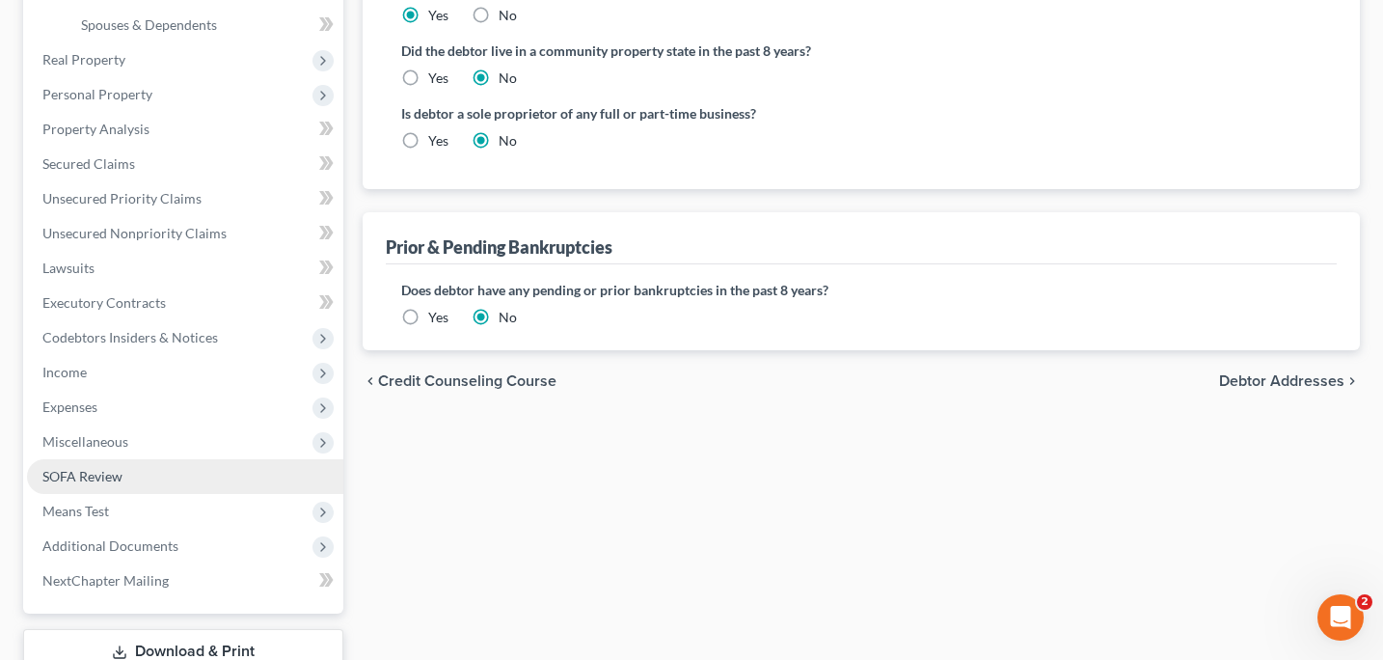
click at [110, 486] on link "SOFA Review" at bounding box center [185, 476] width 316 height 35
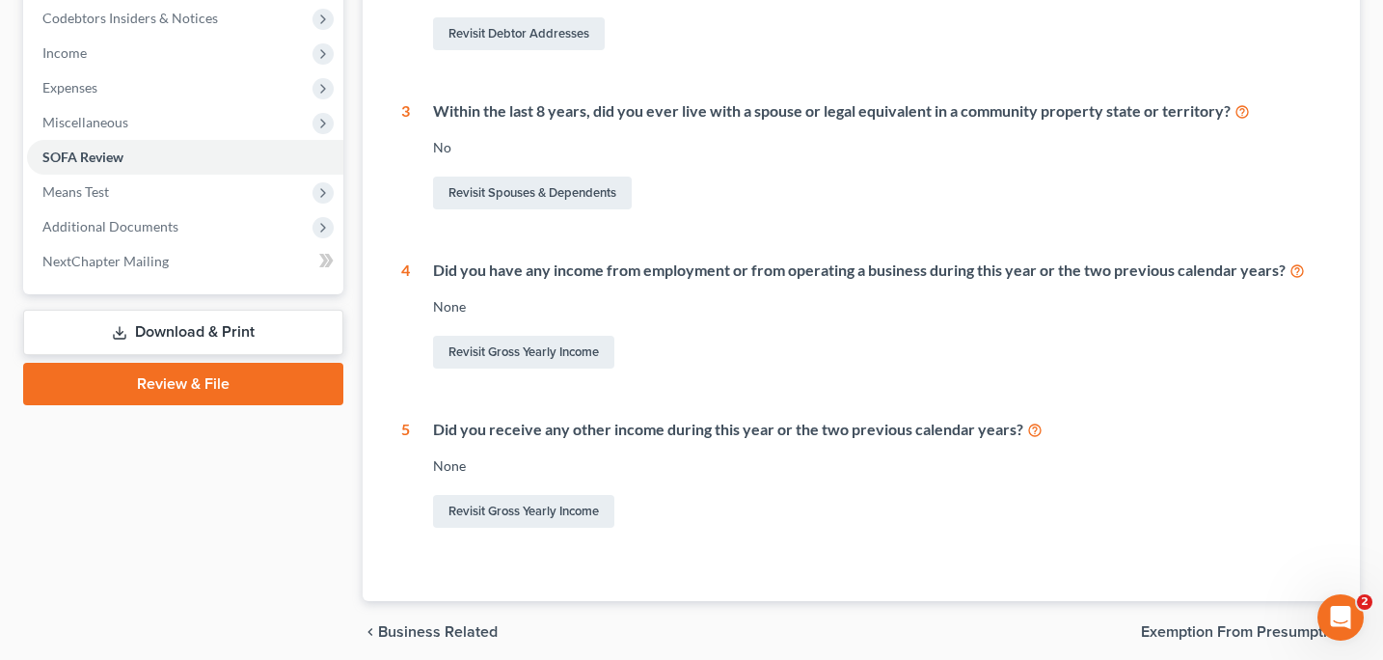
scroll to position [589, 0]
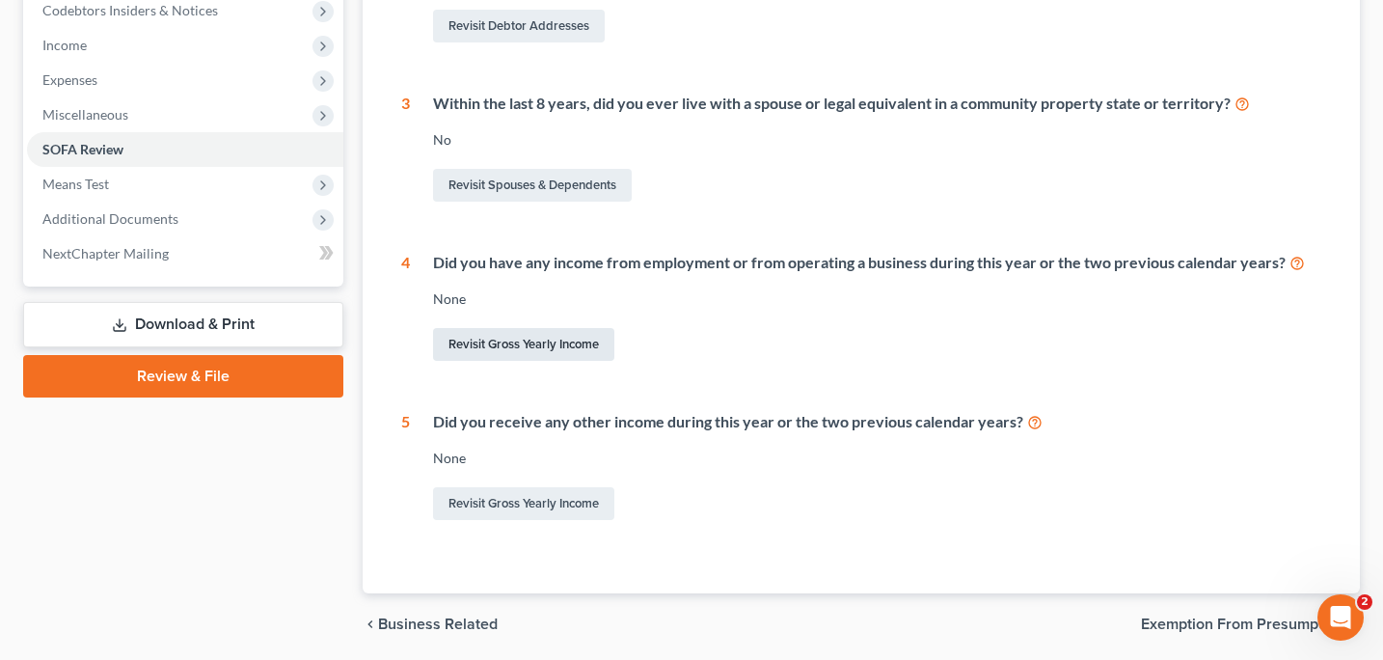
click at [561, 346] on link "Revisit Gross Yearly Income" at bounding box center [523, 344] width 181 height 33
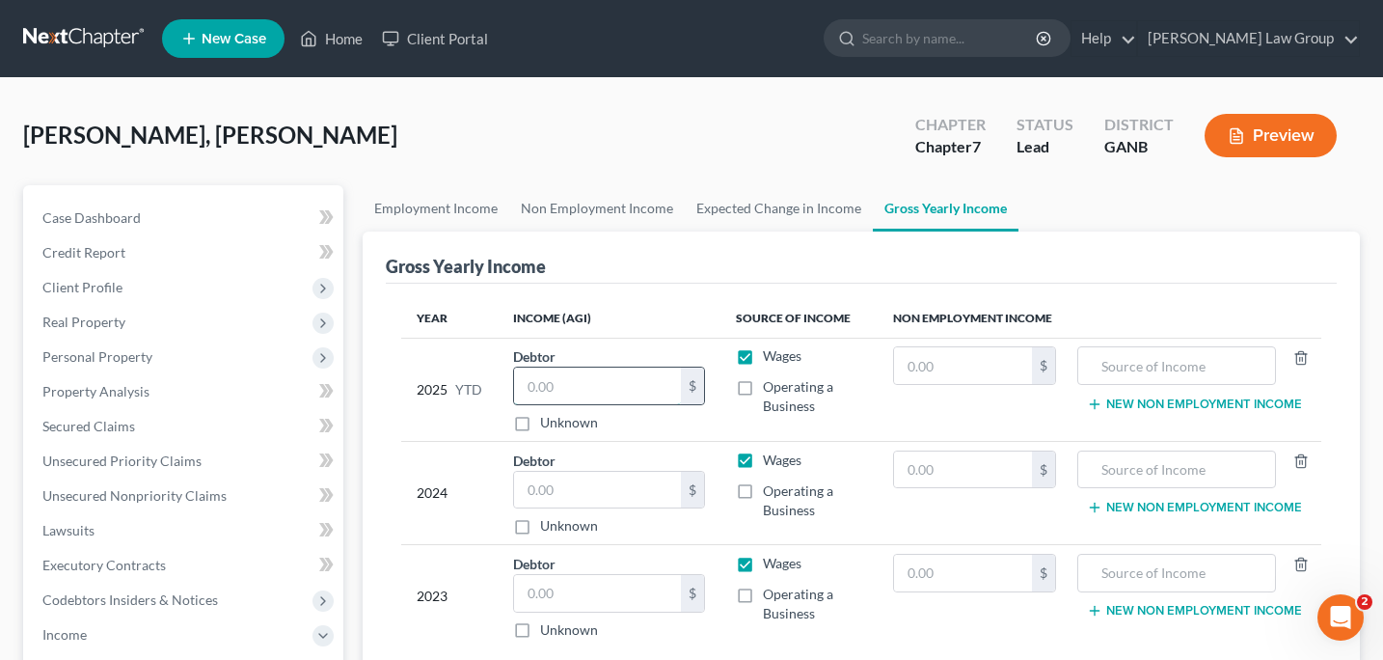
click at [571, 397] on input "text" at bounding box center [598, 385] width 168 height 37
click at [537, 498] on input "text" at bounding box center [598, 490] width 168 height 37
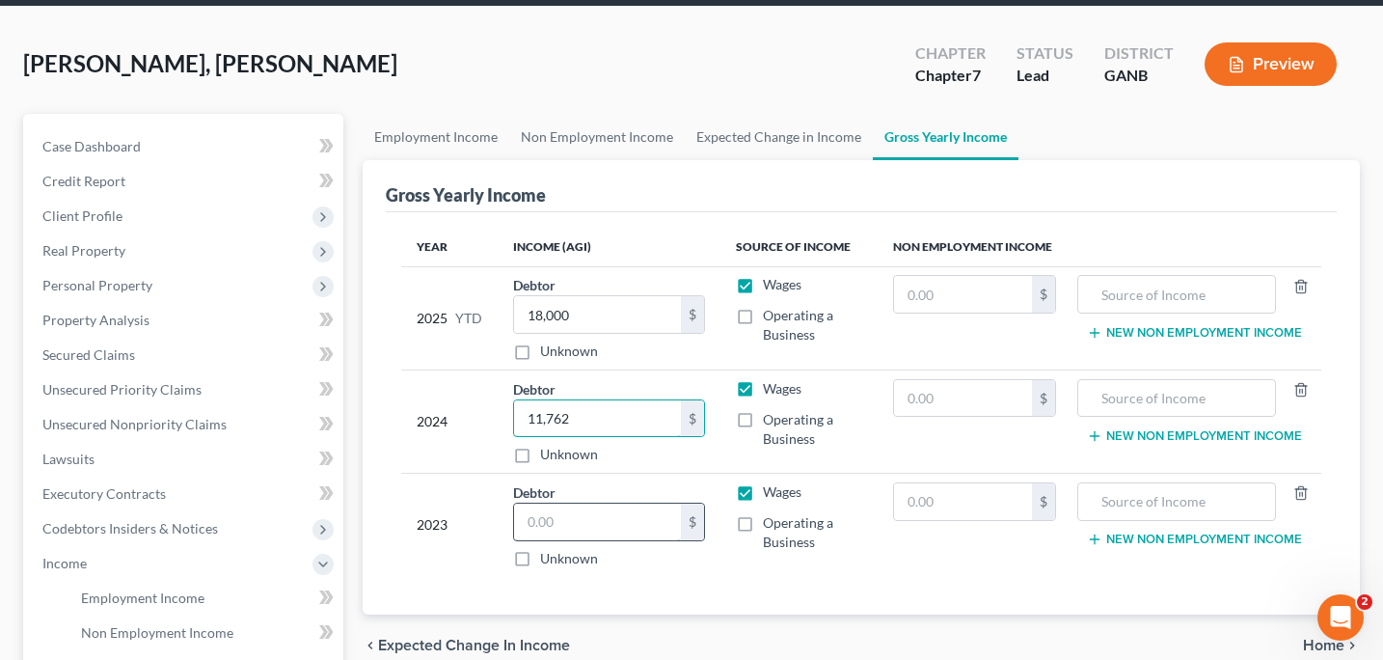
scroll to position [89, 0]
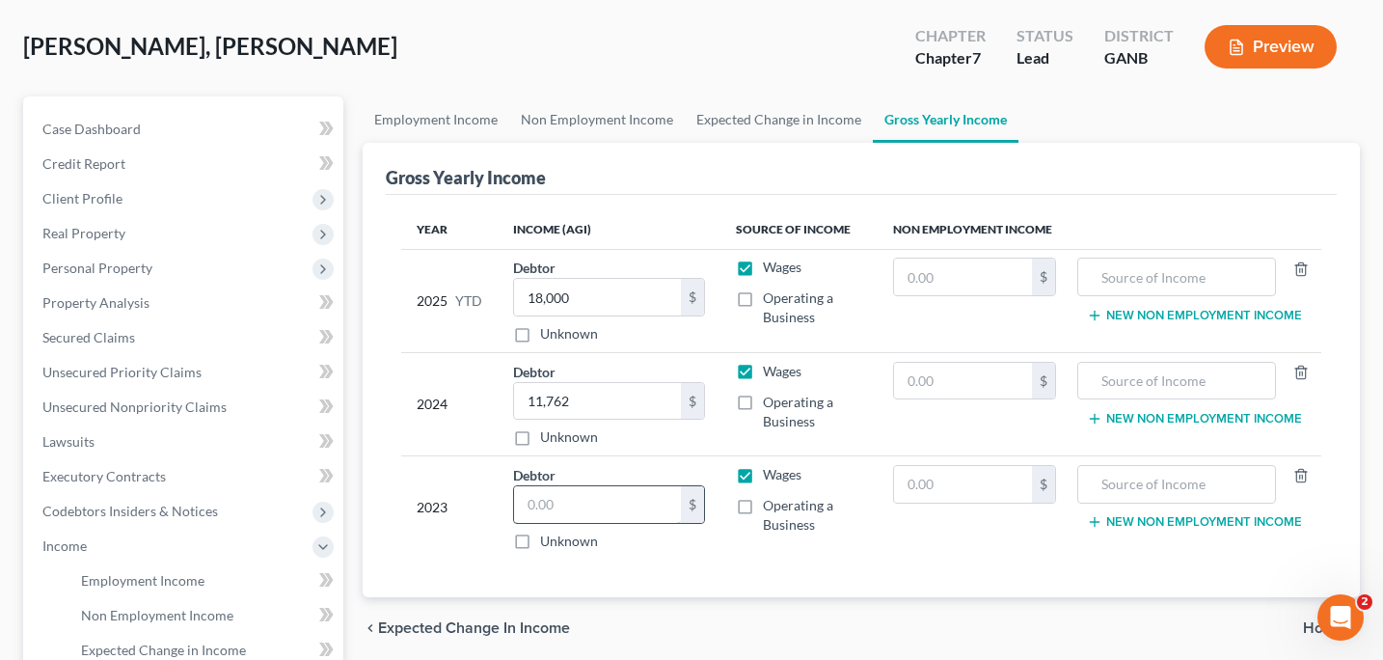
click at [530, 504] on input "text" at bounding box center [598, 504] width 168 height 37
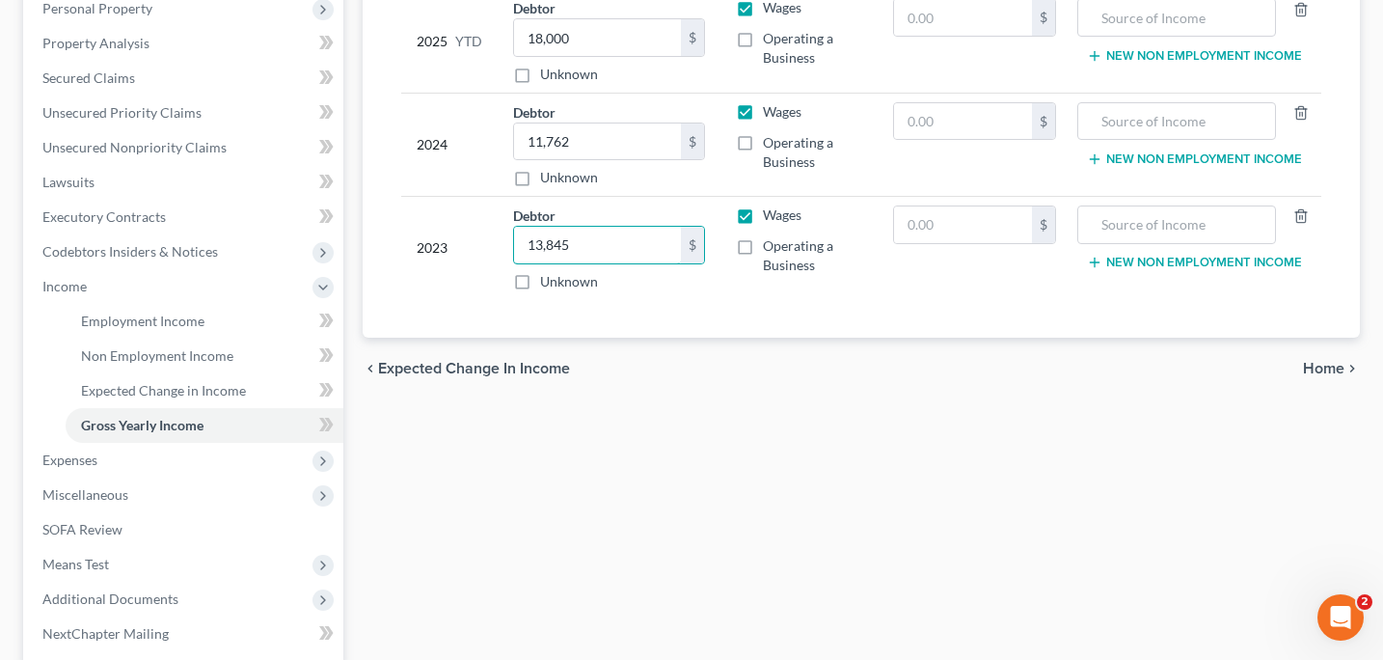
scroll to position [350, 0]
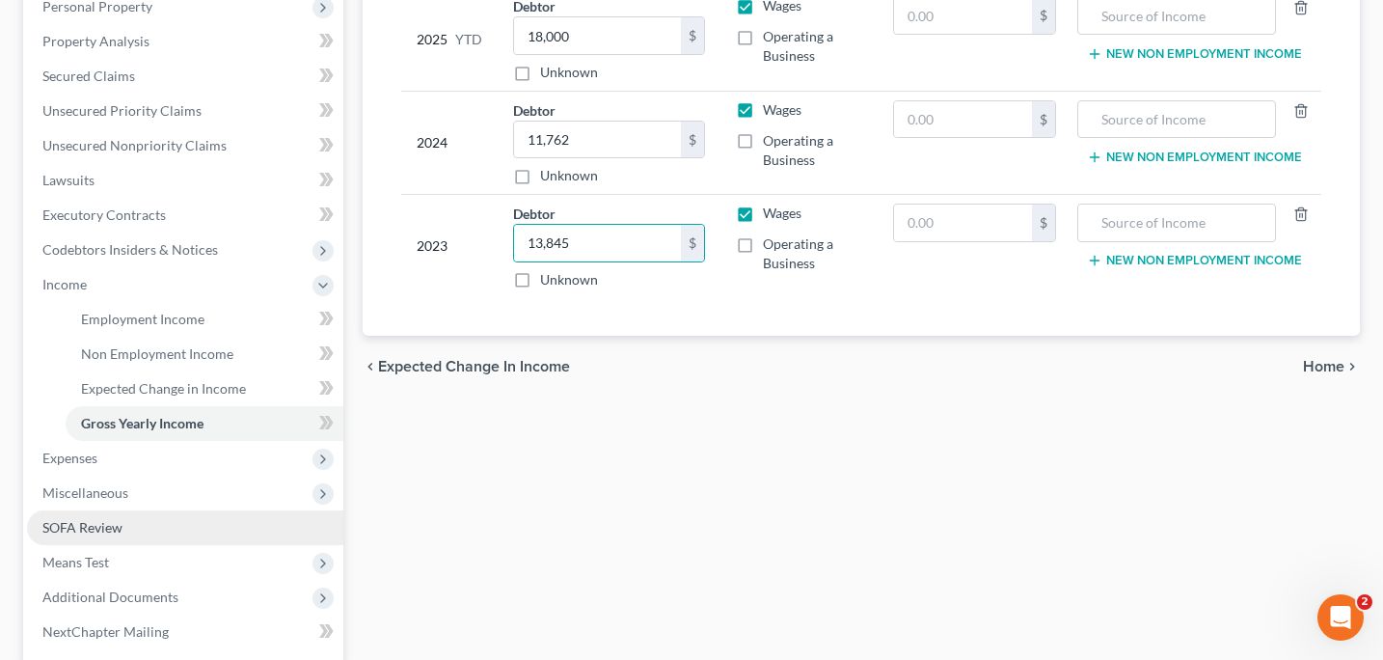
click at [125, 531] on link "SOFA Review" at bounding box center [185, 527] width 316 height 35
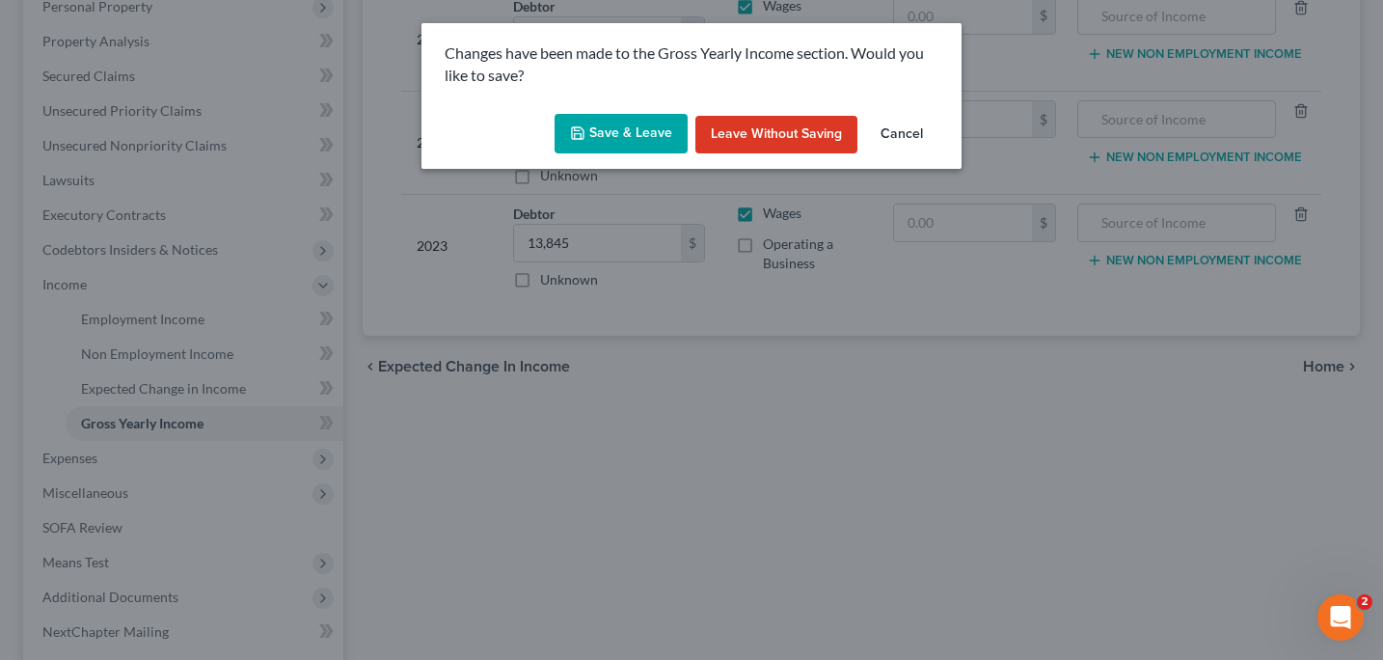
click at [642, 123] on button "Save & Leave" at bounding box center [621, 134] width 133 height 41
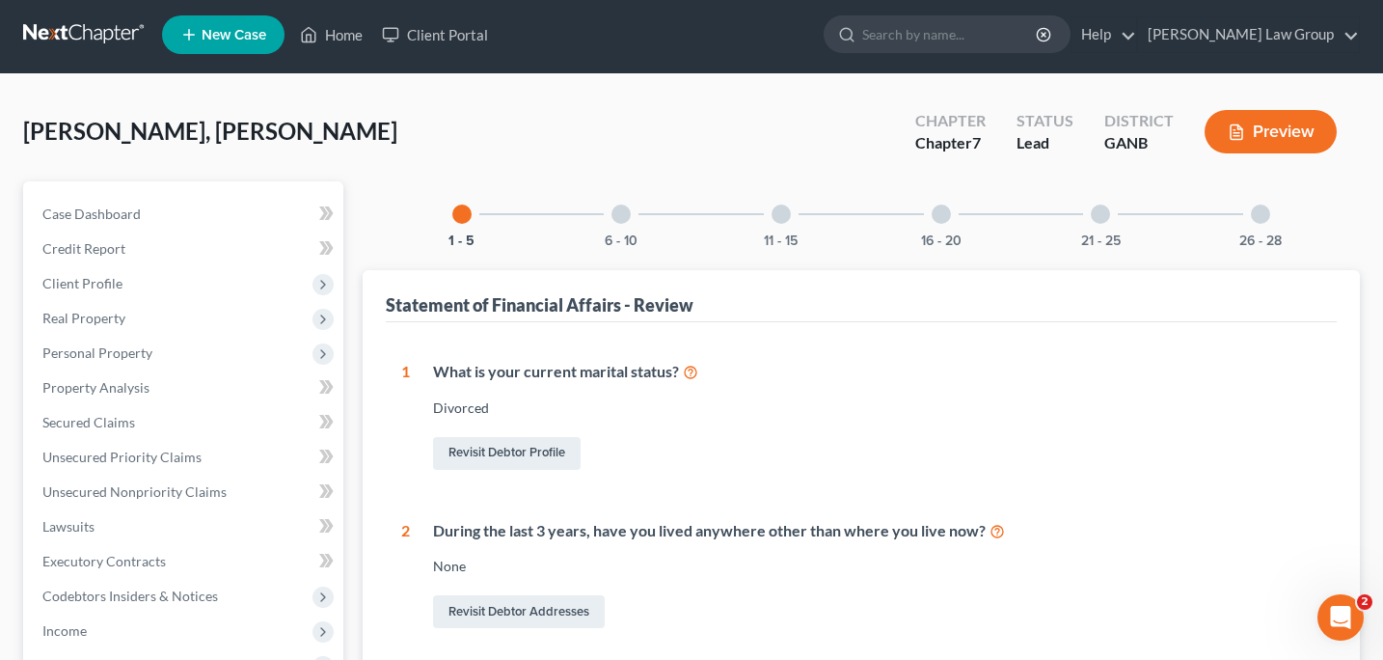
scroll to position [3, 0]
click at [625, 218] on div at bounding box center [621, 214] width 19 height 19
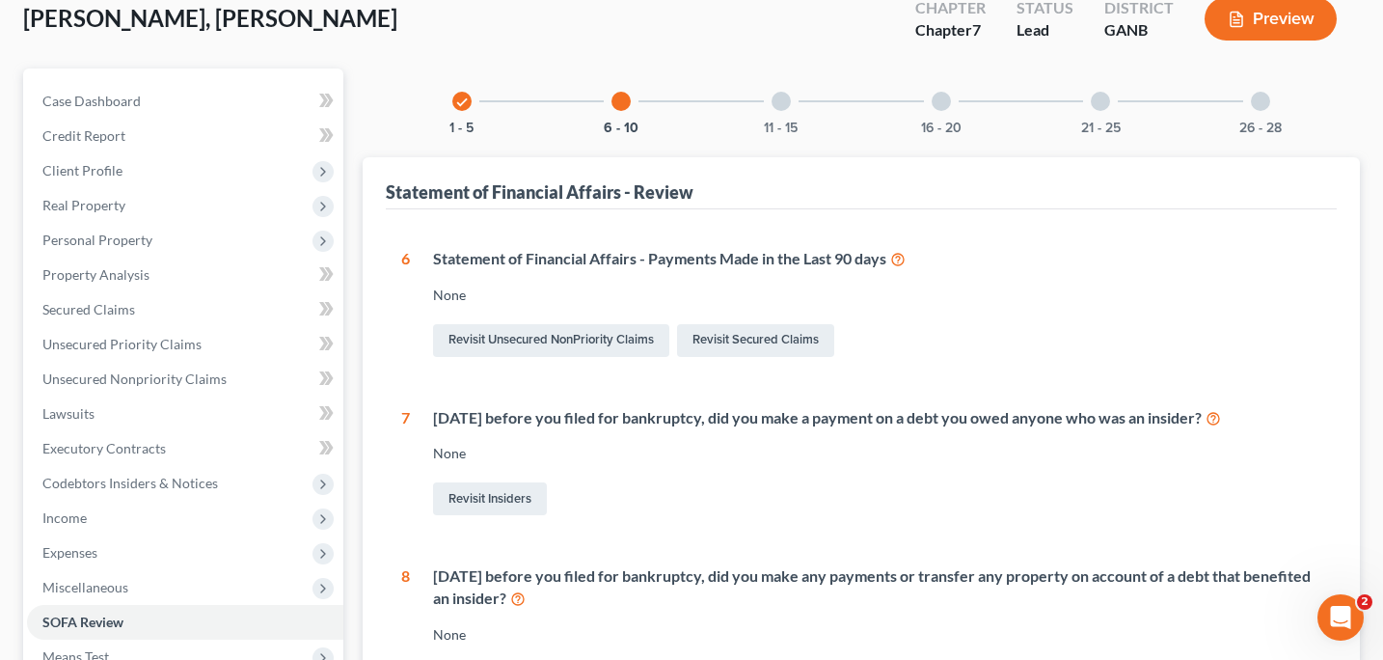
scroll to position [120, 0]
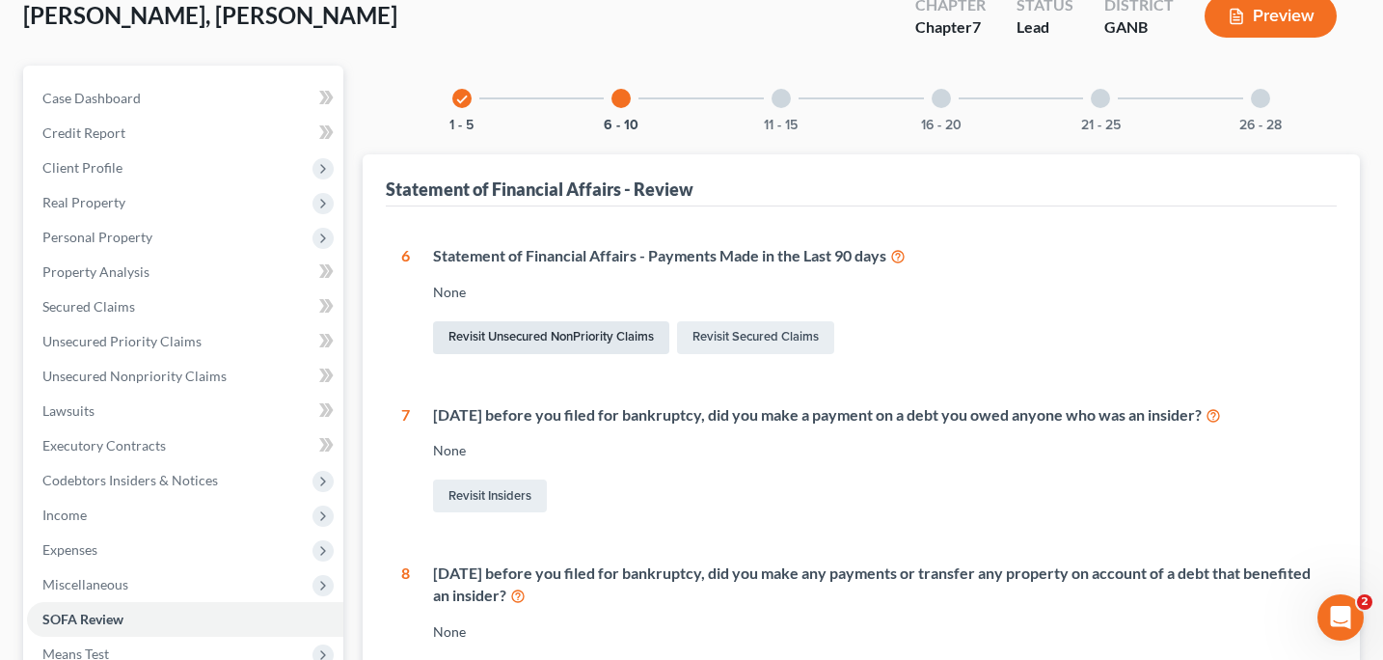
click at [627, 324] on link "Revisit Unsecured NonPriority Claims" at bounding box center [551, 337] width 236 height 33
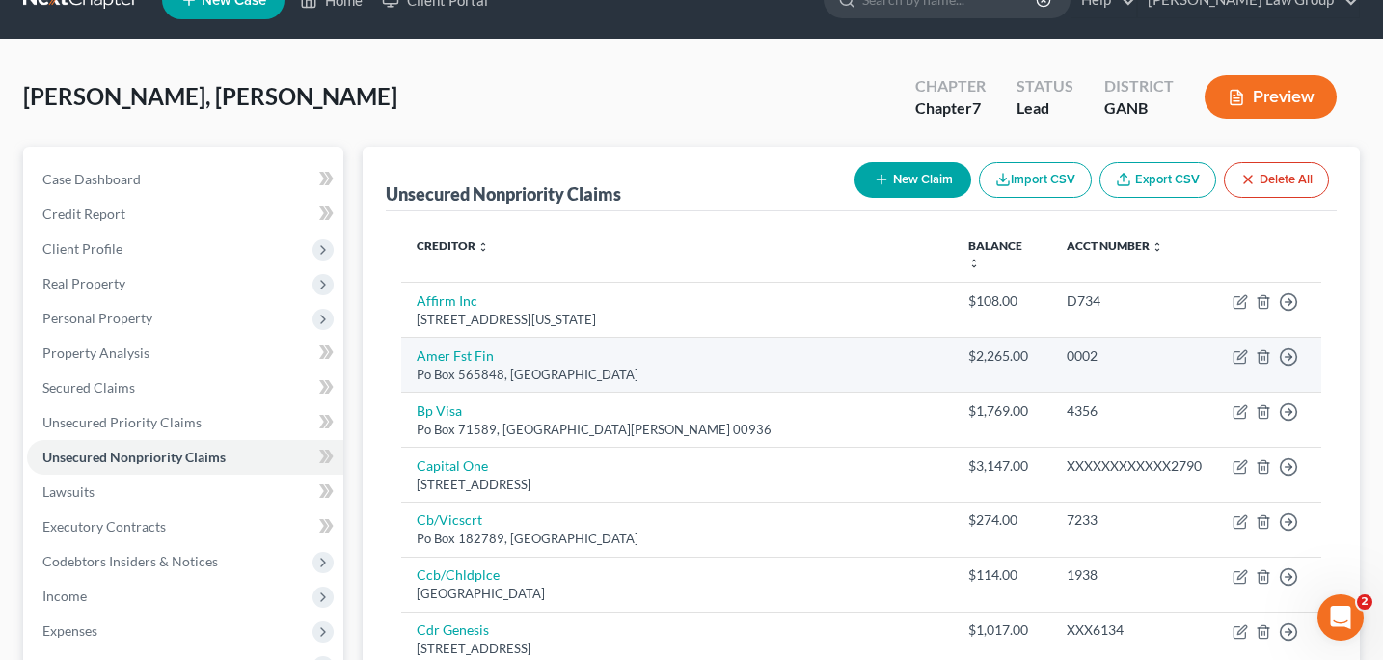
scroll to position [41, 0]
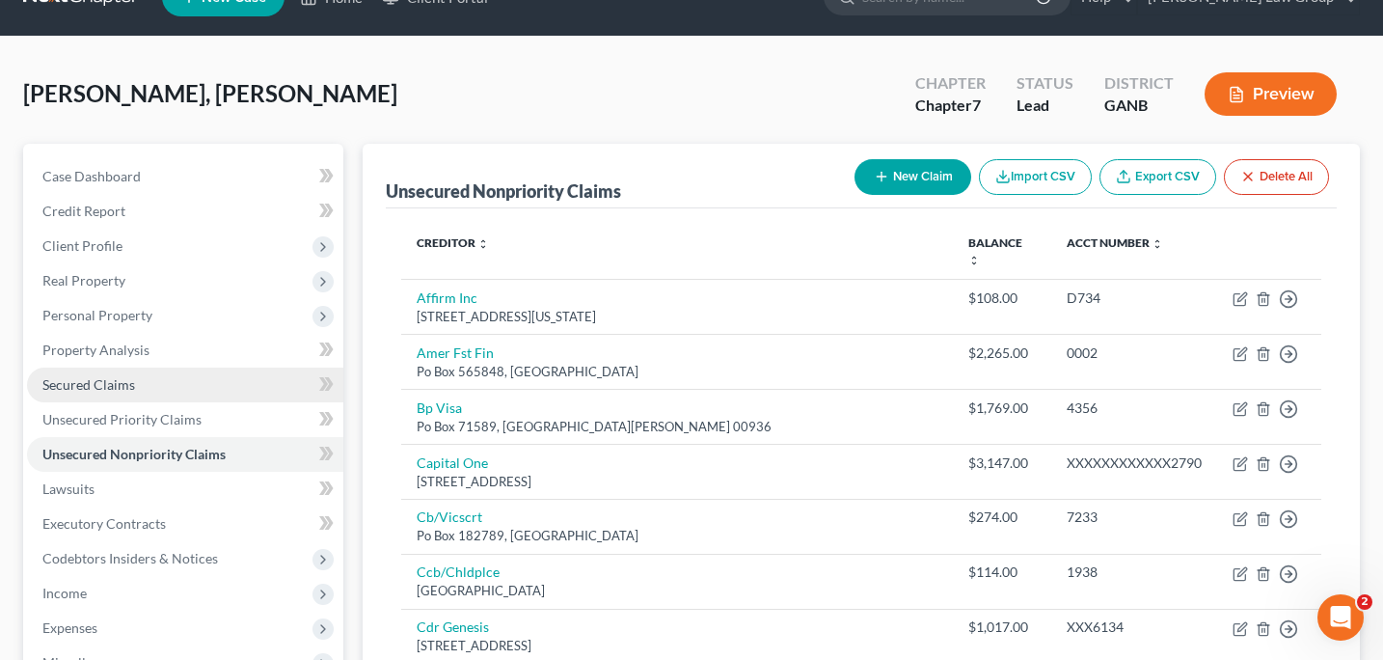
click at [106, 382] on span "Secured Claims" at bounding box center [88, 384] width 93 height 16
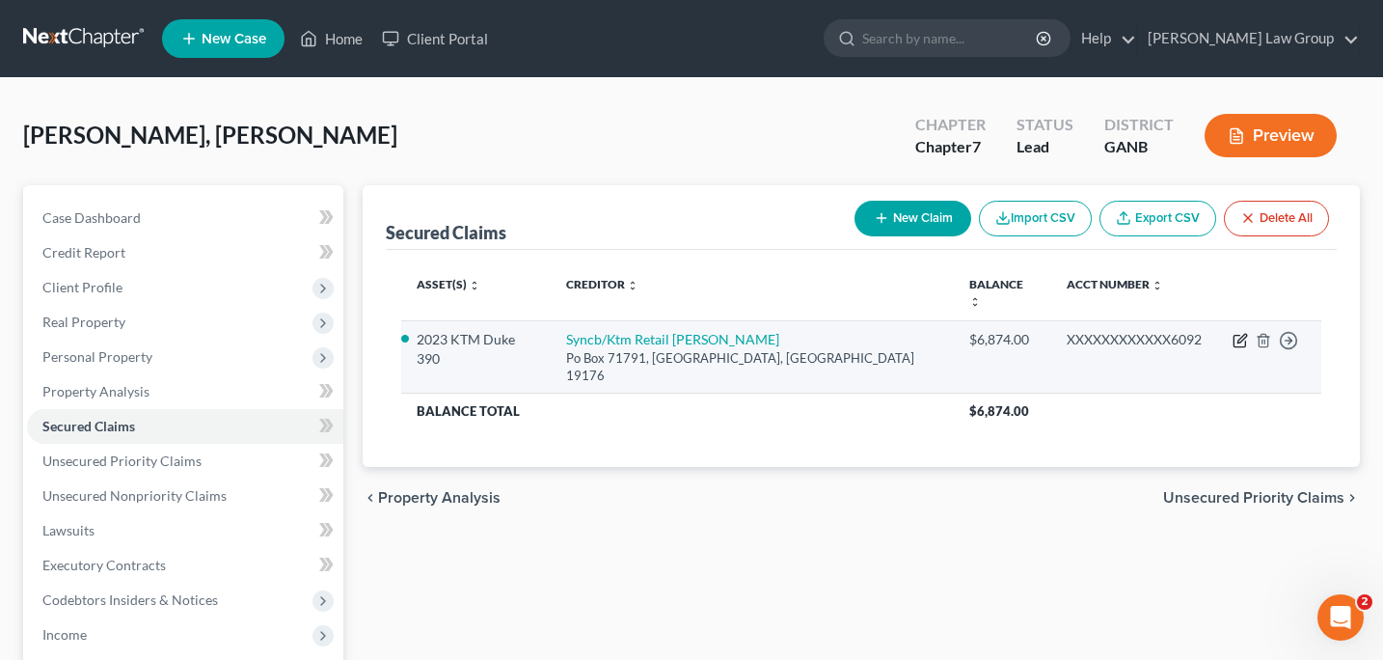
click at [1238, 334] on icon "button" at bounding box center [1241, 338] width 9 height 9
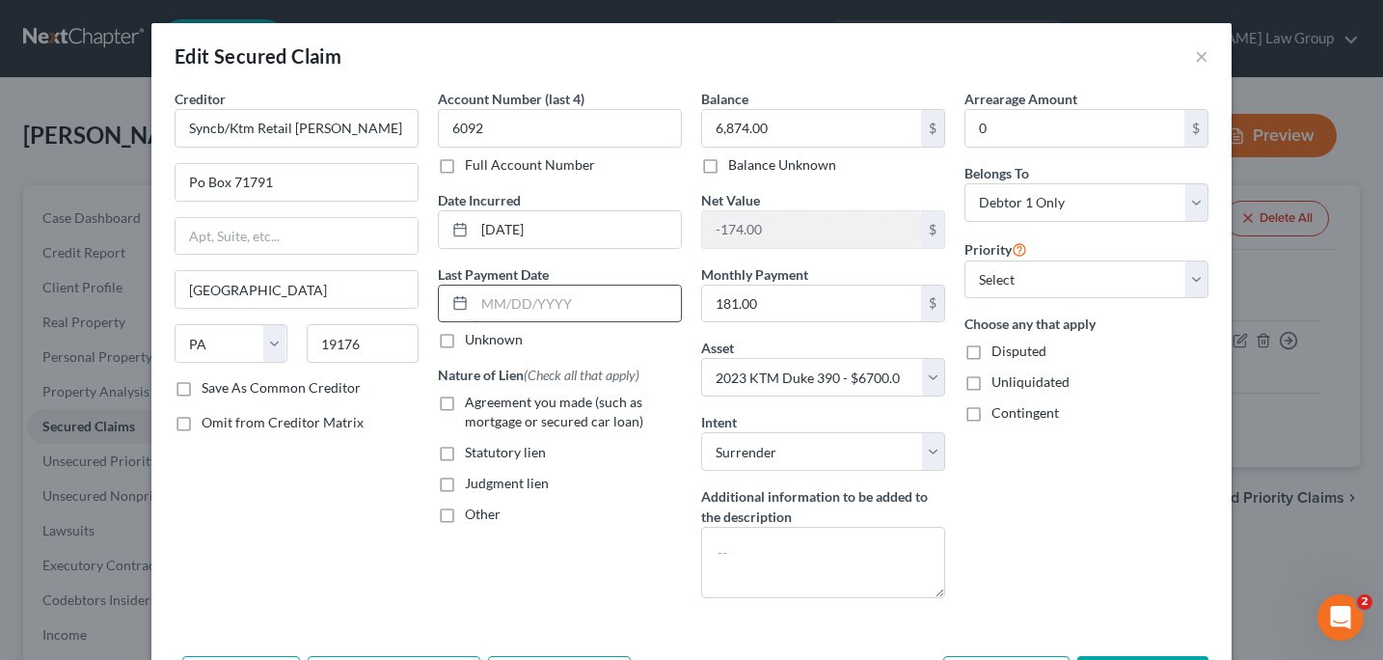
click at [496, 312] on input "text" at bounding box center [578, 303] width 206 height 37
click at [576, 308] on input "[DATE]" at bounding box center [578, 303] width 206 height 37
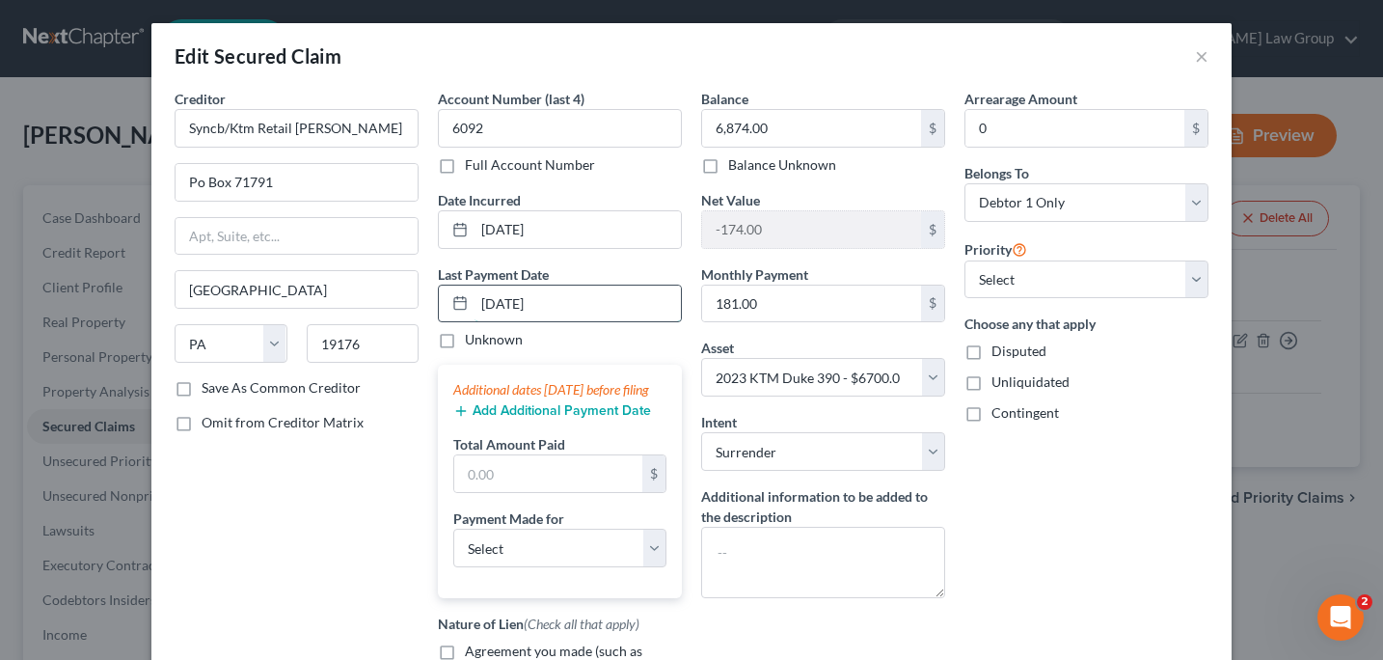
click at [515, 304] on input "[DATE]" at bounding box center [578, 303] width 206 height 37
click at [658, 567] on select "Select Car Credit Card Loan Repayment Mortgage Other Suppliers Or Vendors" at bounding box center [559, 548] width 213 height 39
click at [490, 620] on input "text" at bounding box center [559, 602] width 211 height 37
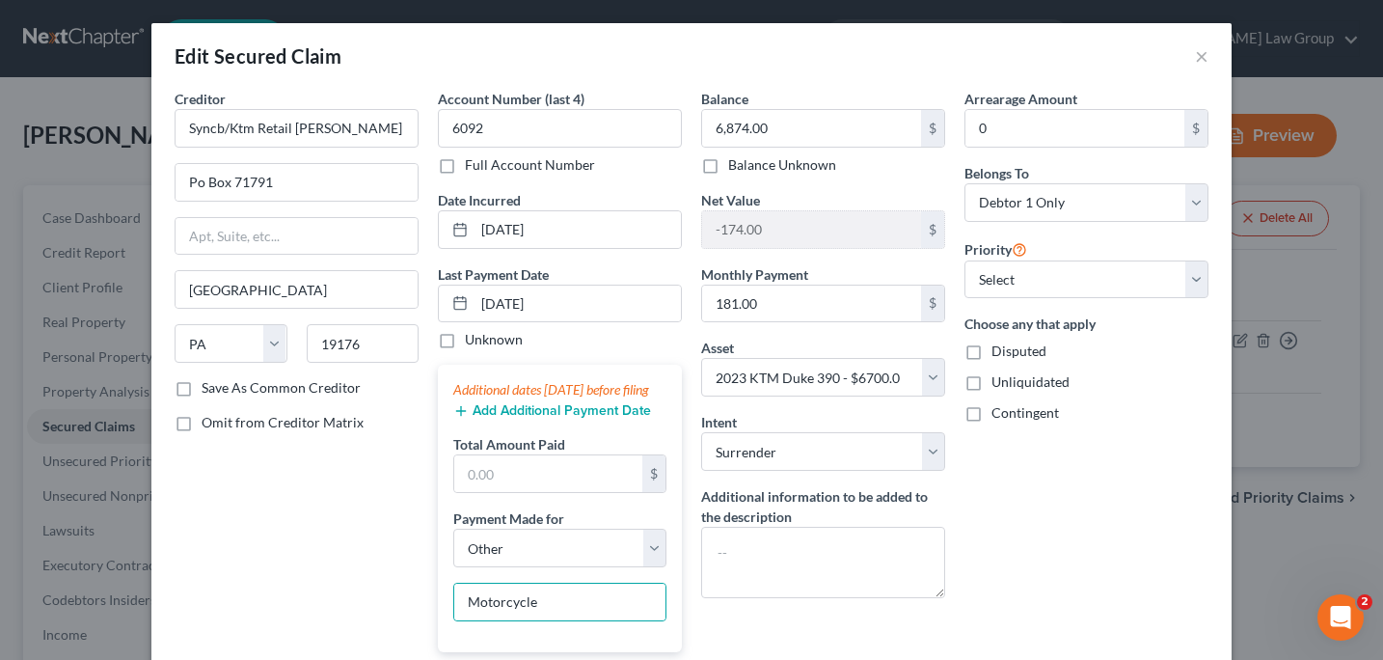
click at [518, 419] on button "Add Additional Payment Date" at bounding box center [552, 410] width 198 height 15
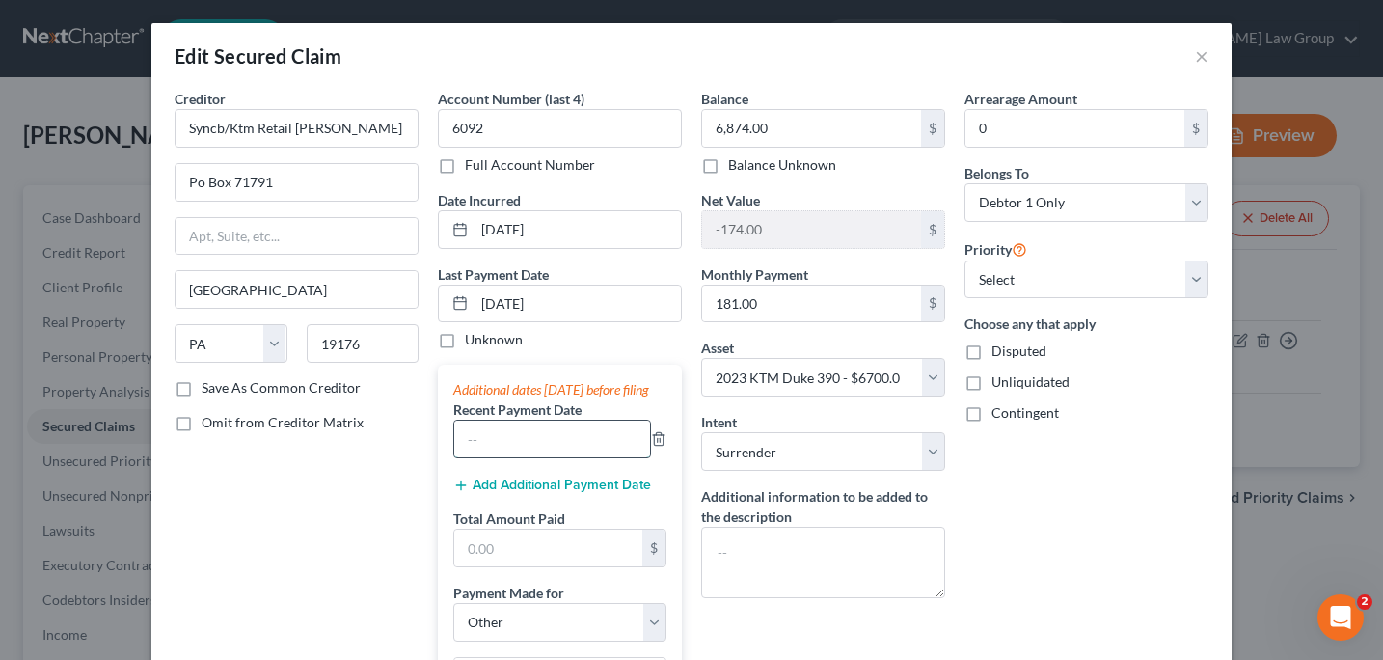
click at [475, 457] on input "text" at bounding box center [552, 439] width 196 height 37
click at [489, 493] on button "Add Additional Payment Date" at bounding box center [552, 484] width 198 height 15
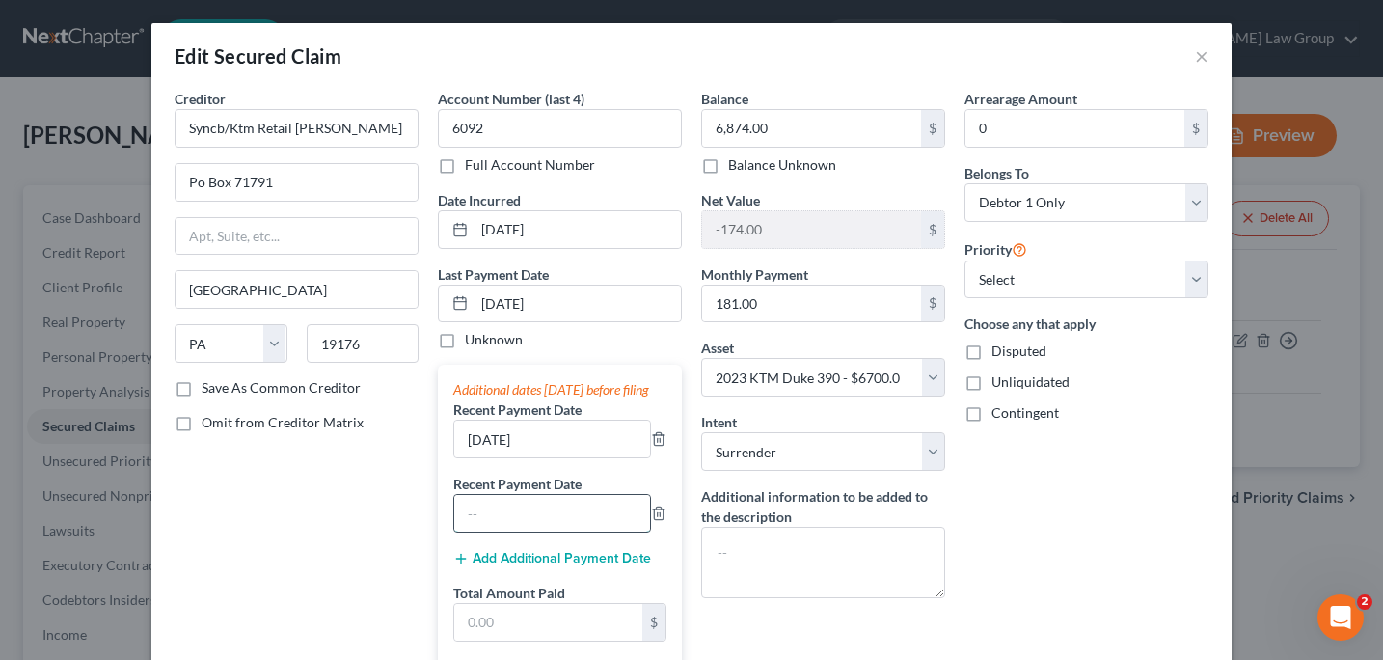
click at [483, 530] on input "text" at bounding box center [552, 513] width 196 height 37
click at [504, 531] on input "[DATE]" at bounding box center [552, 513] width 196 height 37
click at [503, 530] on input "[DATE]" at bounding box center [552, 513] width 196 height 37
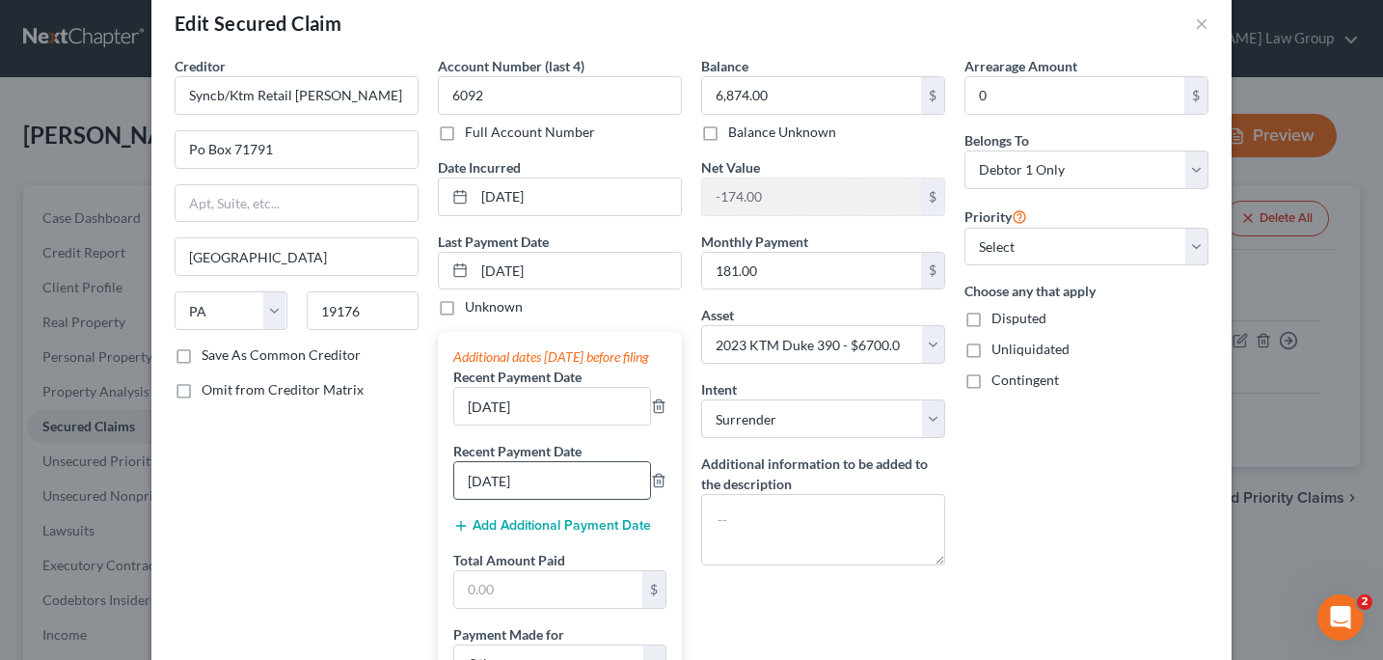
scroll to position [51, 0]
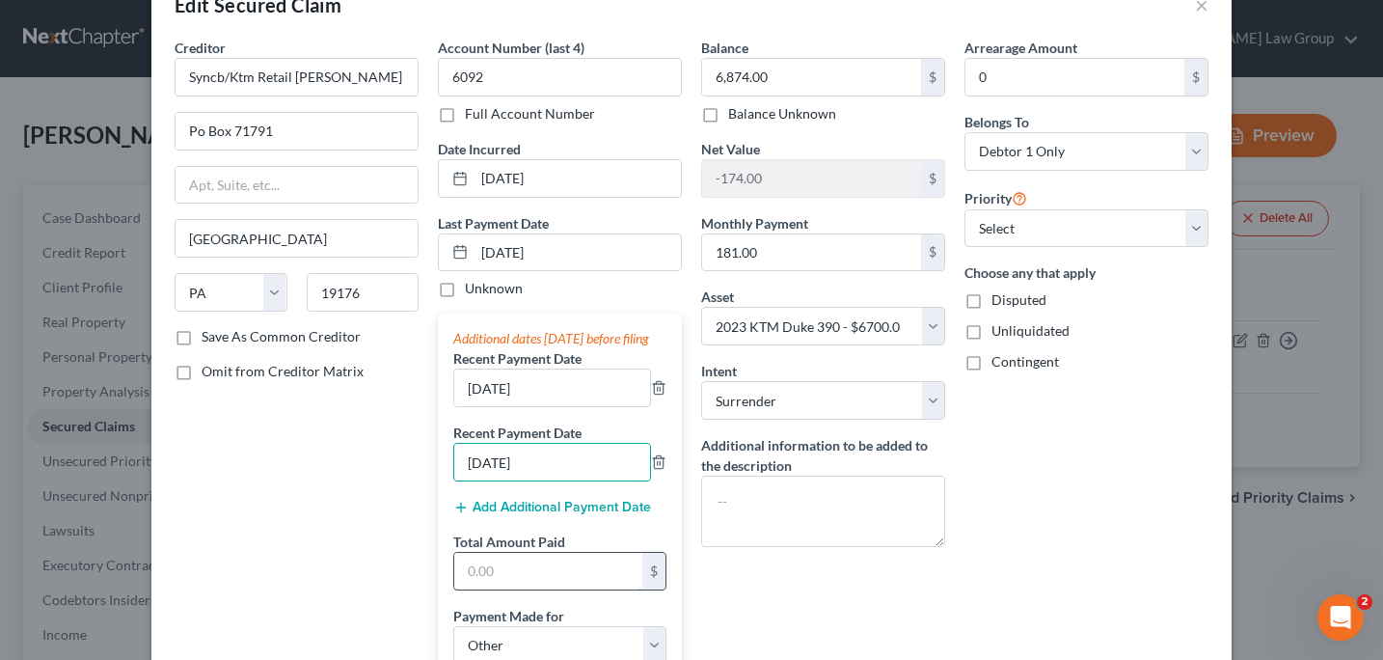
click at [470, 589] on input "text" at bounding box center [548, 571] width 188 height 37
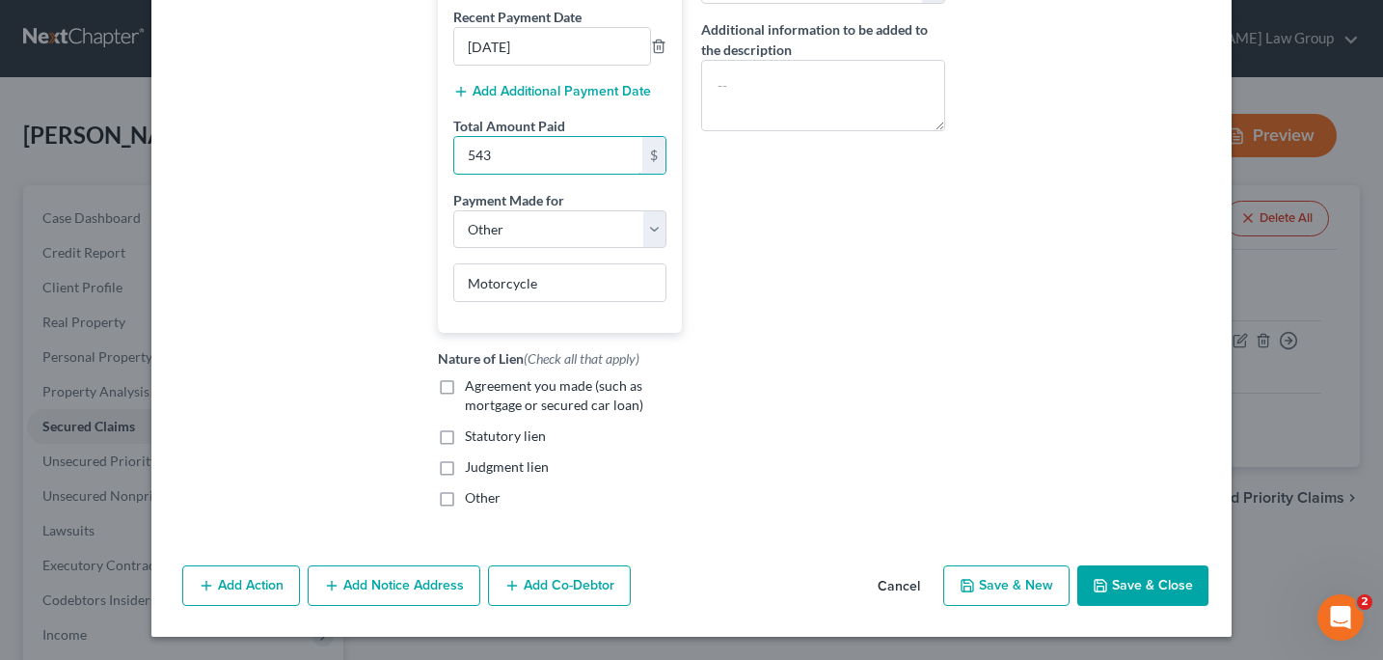
scroll to position [478, 0]
click at [1116, 596] on button "Save & Close" at bounding box center [1142, 585] width 131 height 41
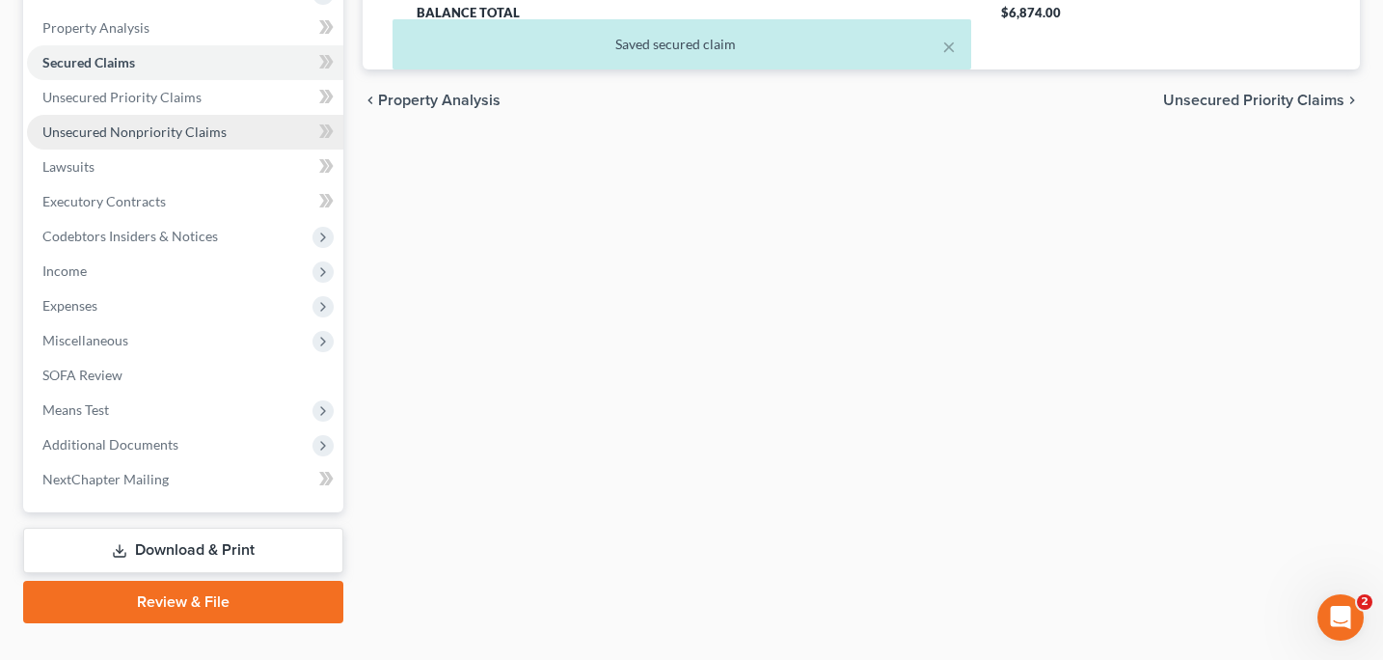
scroll to position [366, 0]
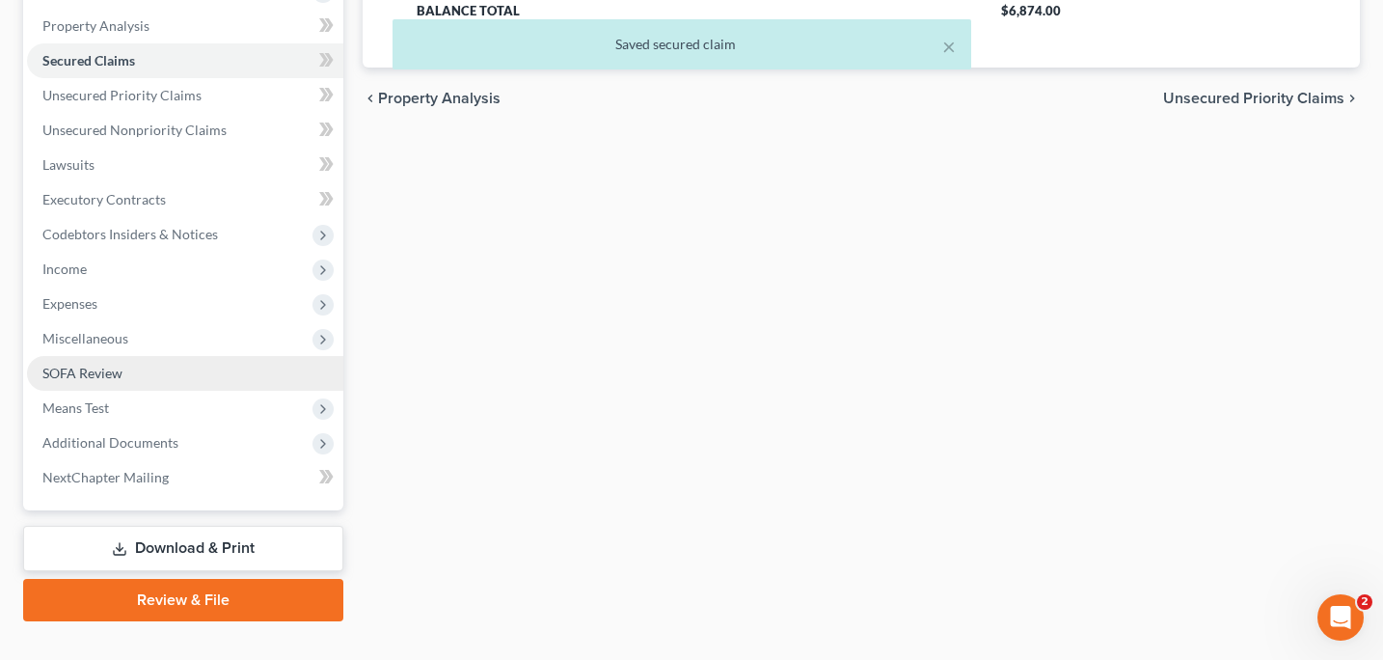
click at [102, 369] on span "SOFA Review" at bounding box center [82, 373] width 80 height 16
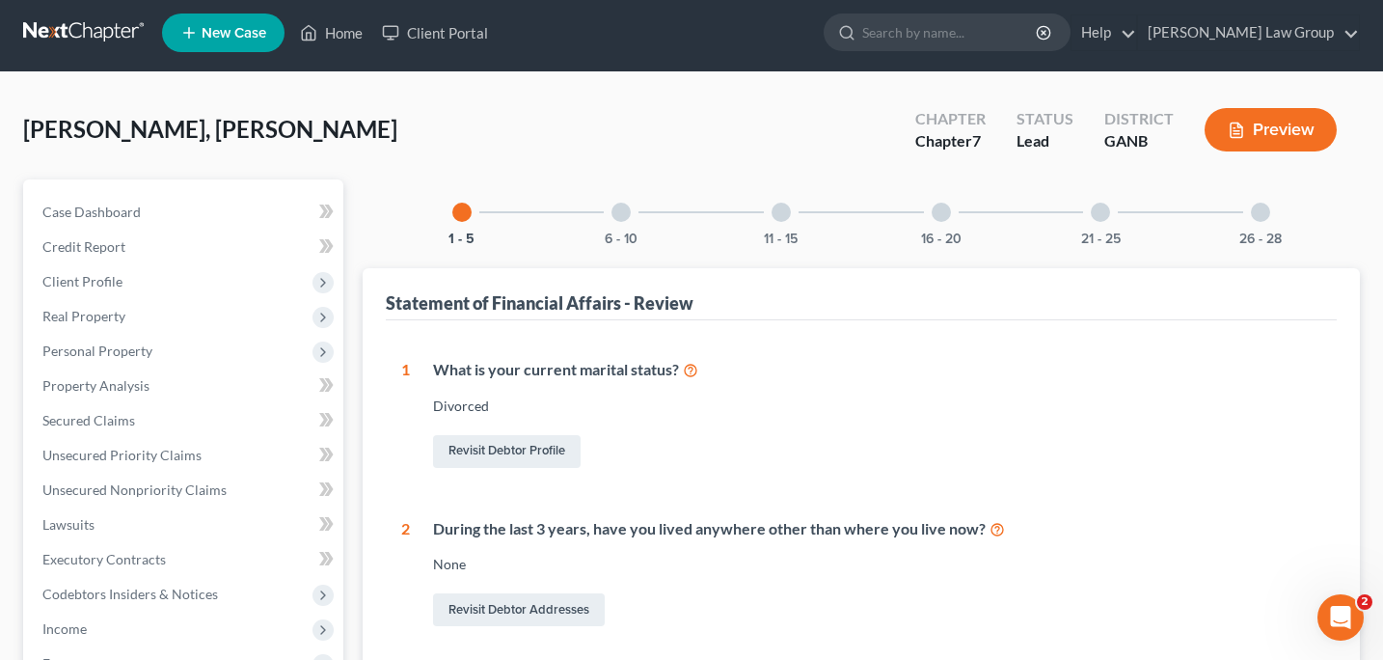
scroll to position [27, 0]
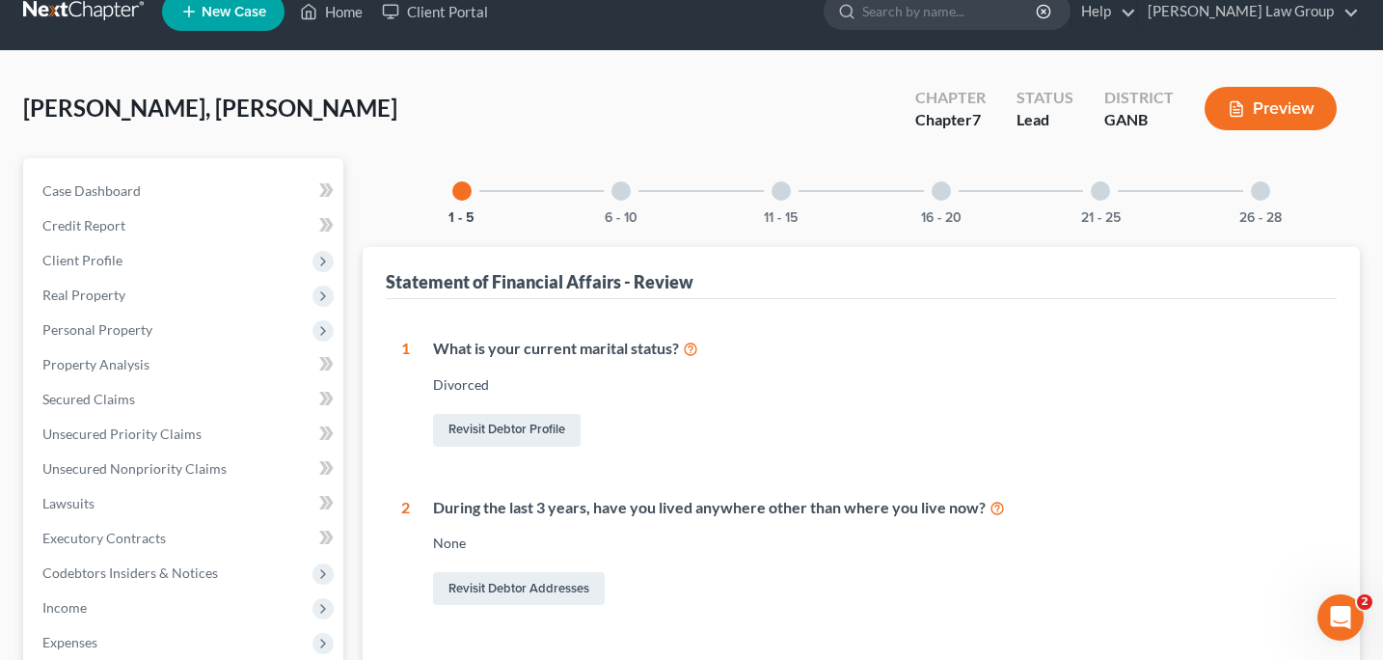
click at [627, 194] on div at bounding box center [621, 190] width 19 height 19
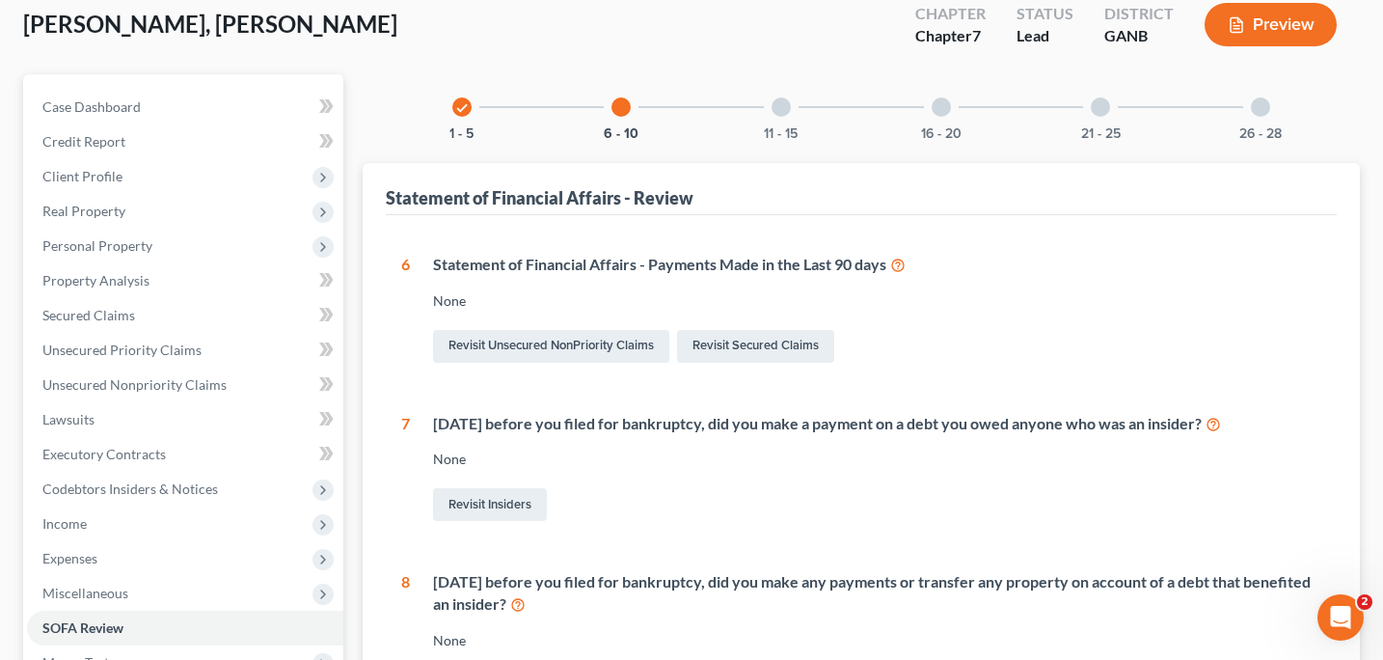
scroll to position [115, 0]
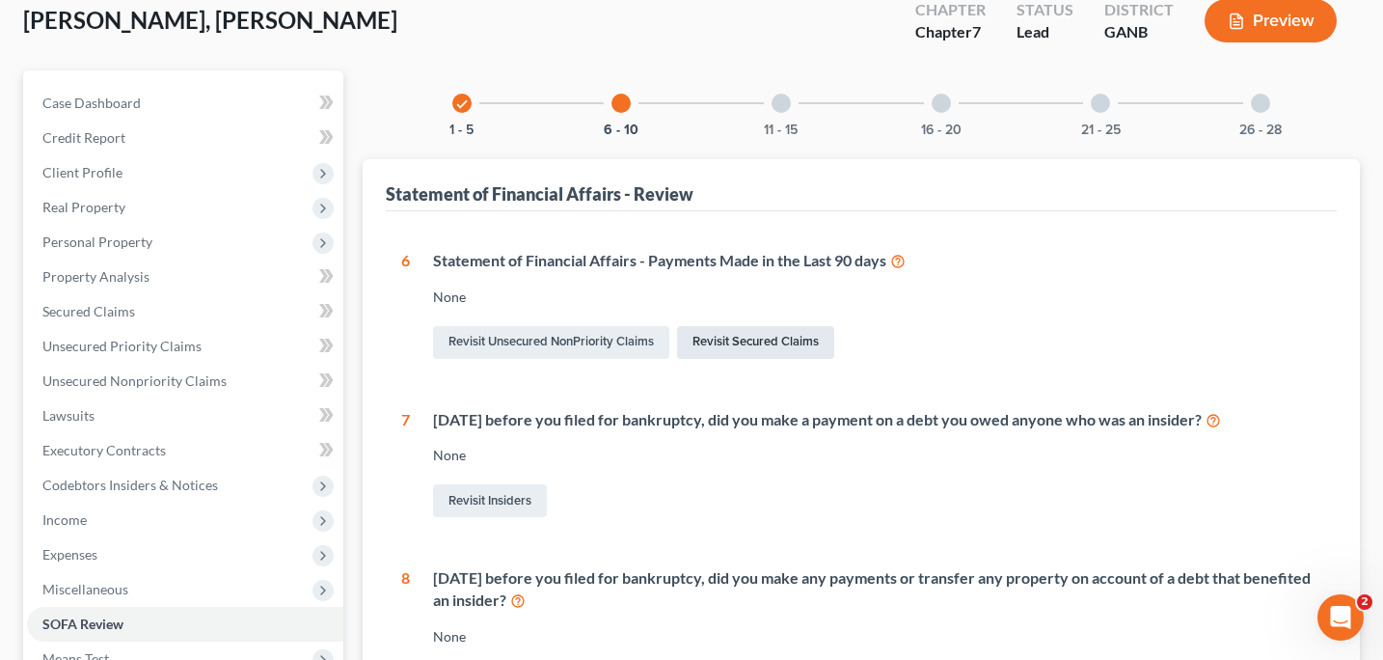
click at [747, 340] on link "Revisit Secured Claims" at bounding box center [755, 342] width 157 height 33
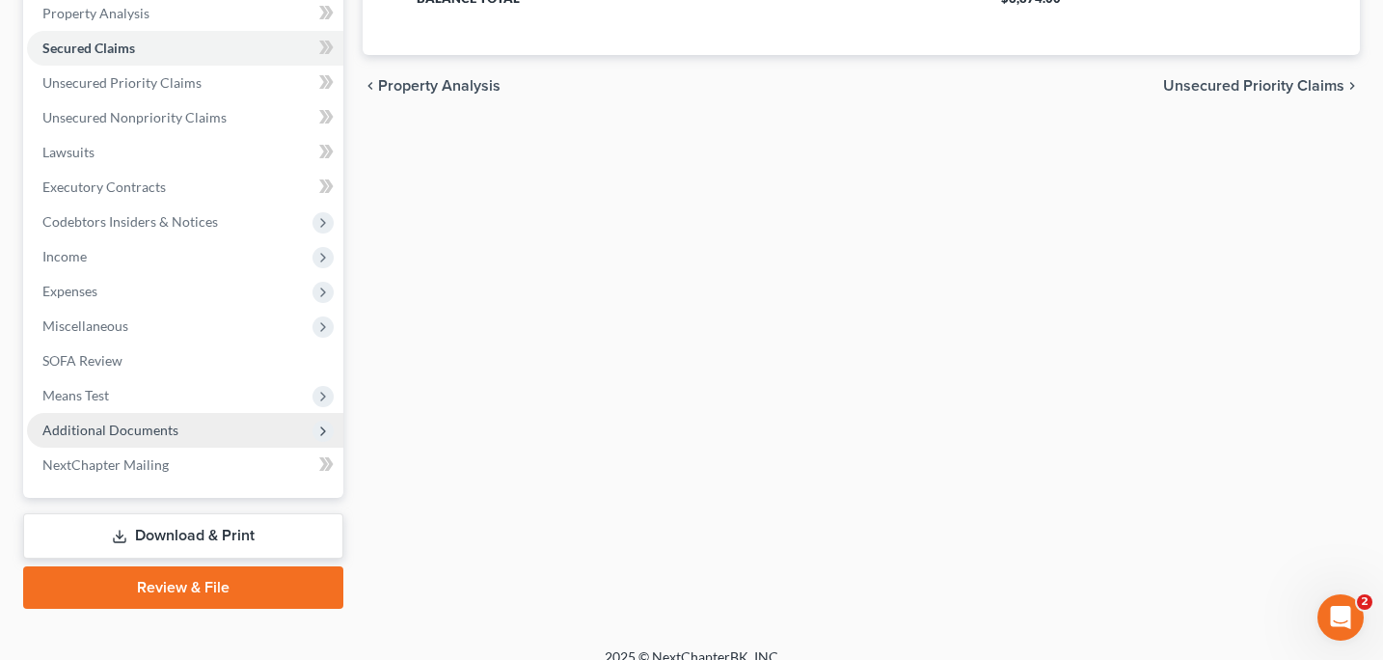
scroll to position [398, 0]
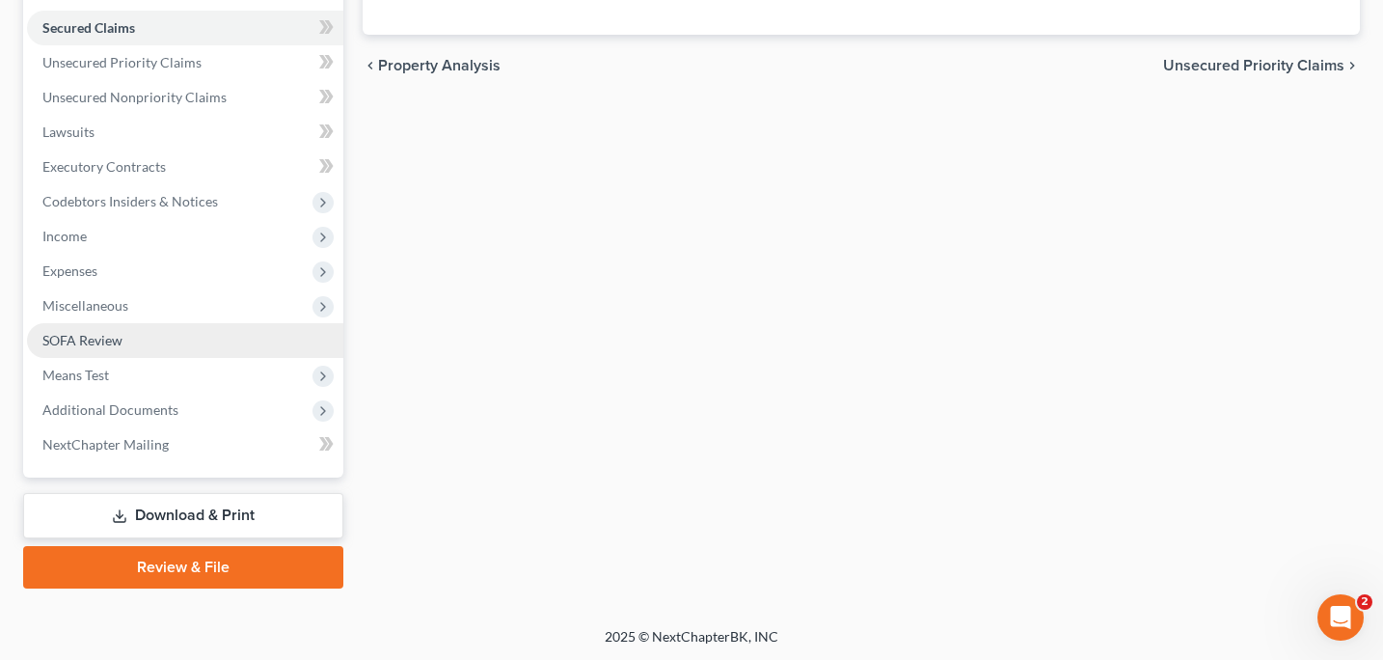
click at [122, 345] on link "SOFA Review" at bounding box center [185, 340] width 316 height 35
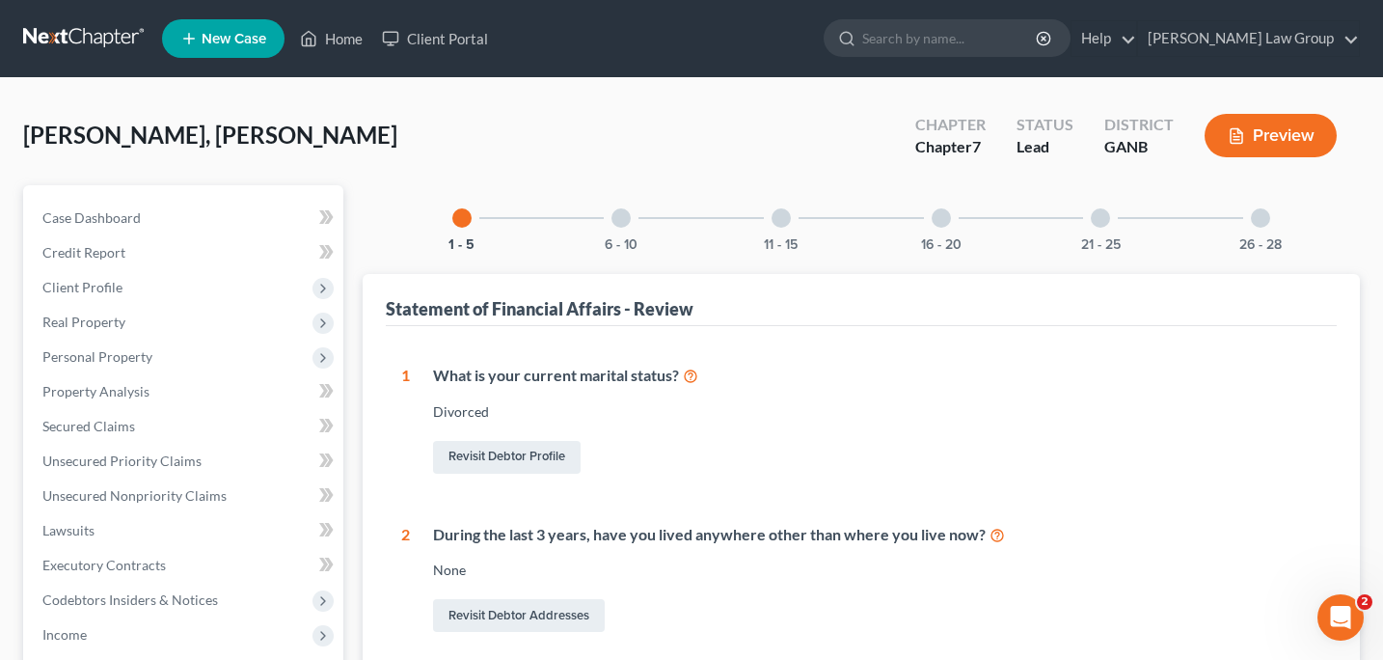
click at [626, 221] on div at bounding box center [621, 217] width 19 height 19
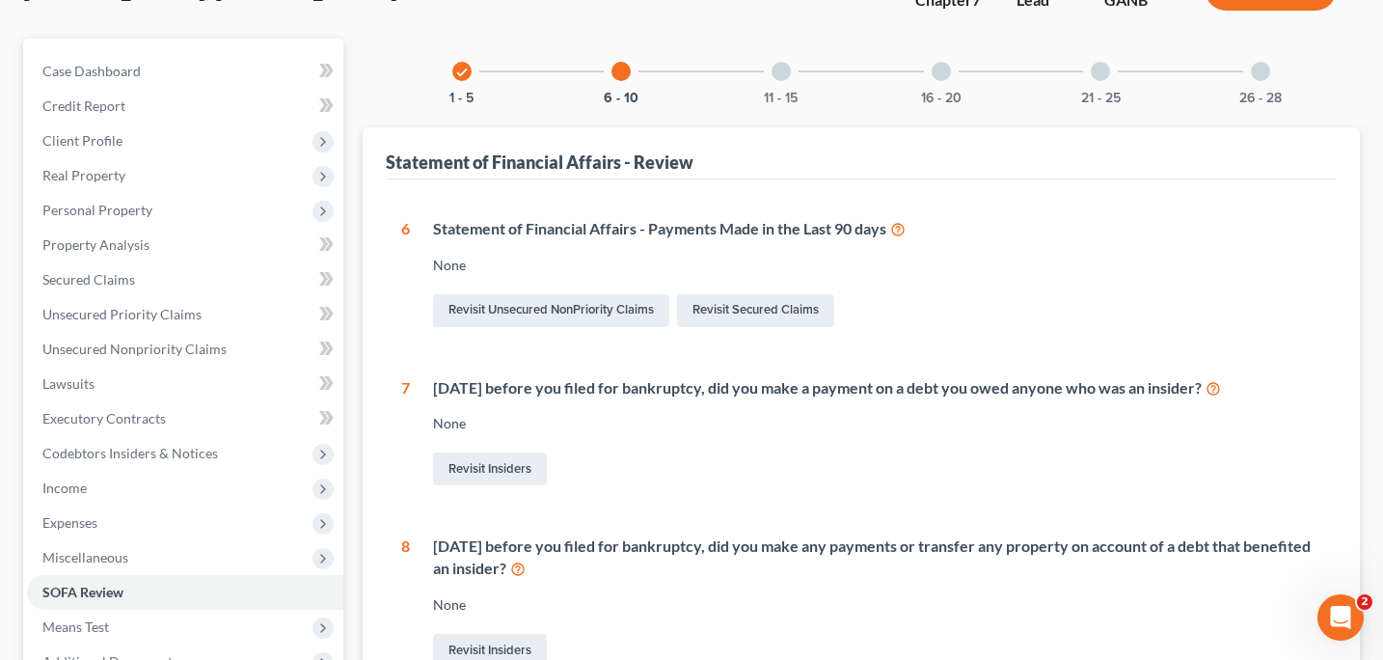
scroll to position [145, 0]
click at [790, 69] on div at bounding box center [781, 73] width 19 height 19
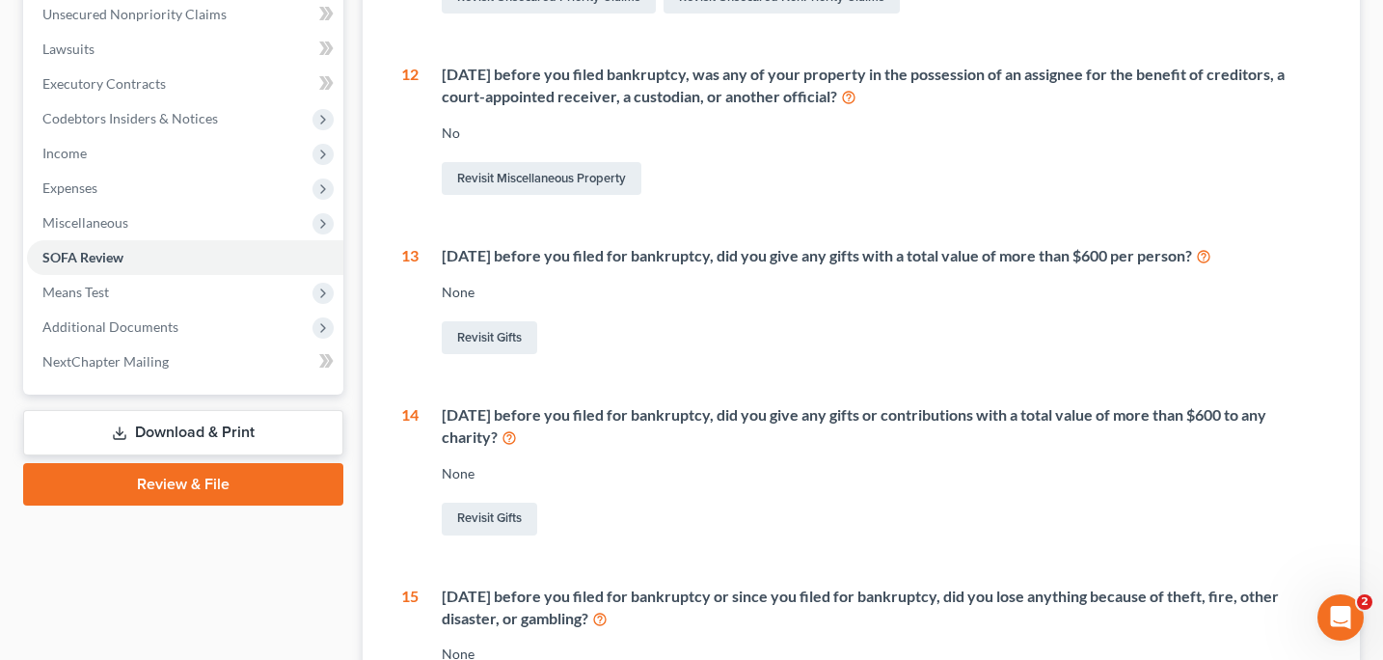
scroll to position [0, 0]
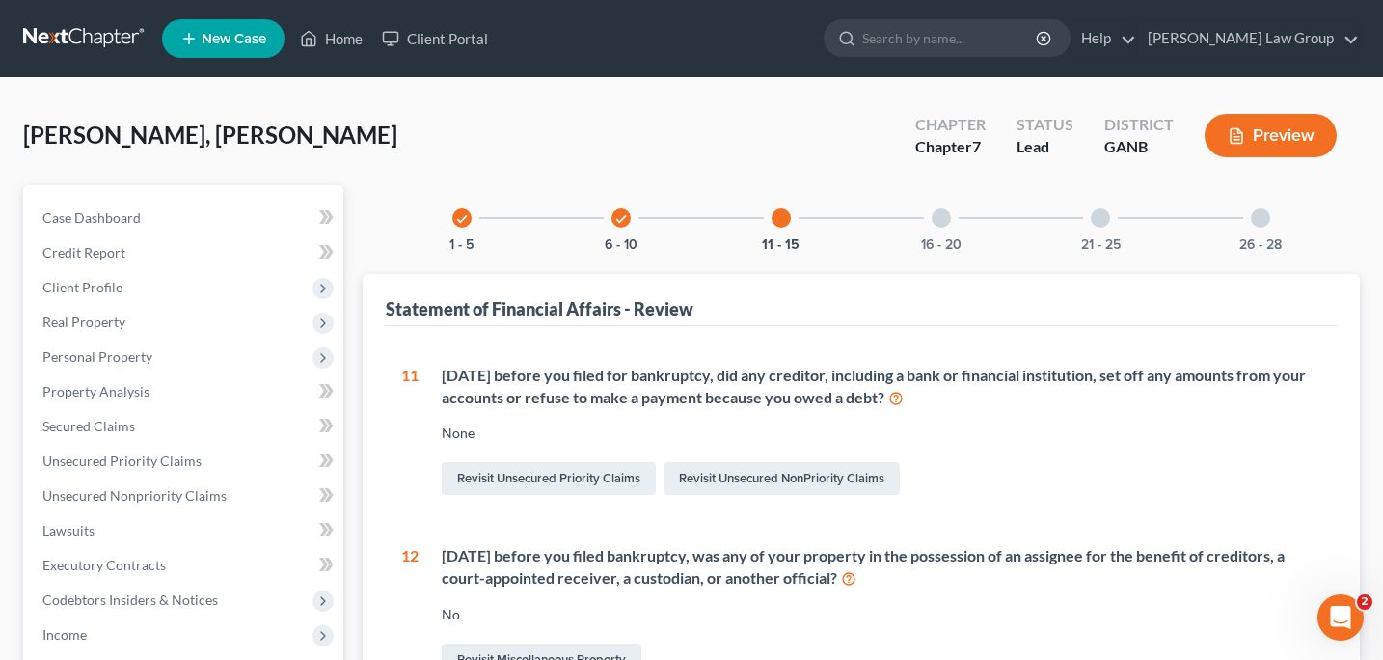
click at [947, 218] on div at bounding box center [941, 217] width 19 height 19
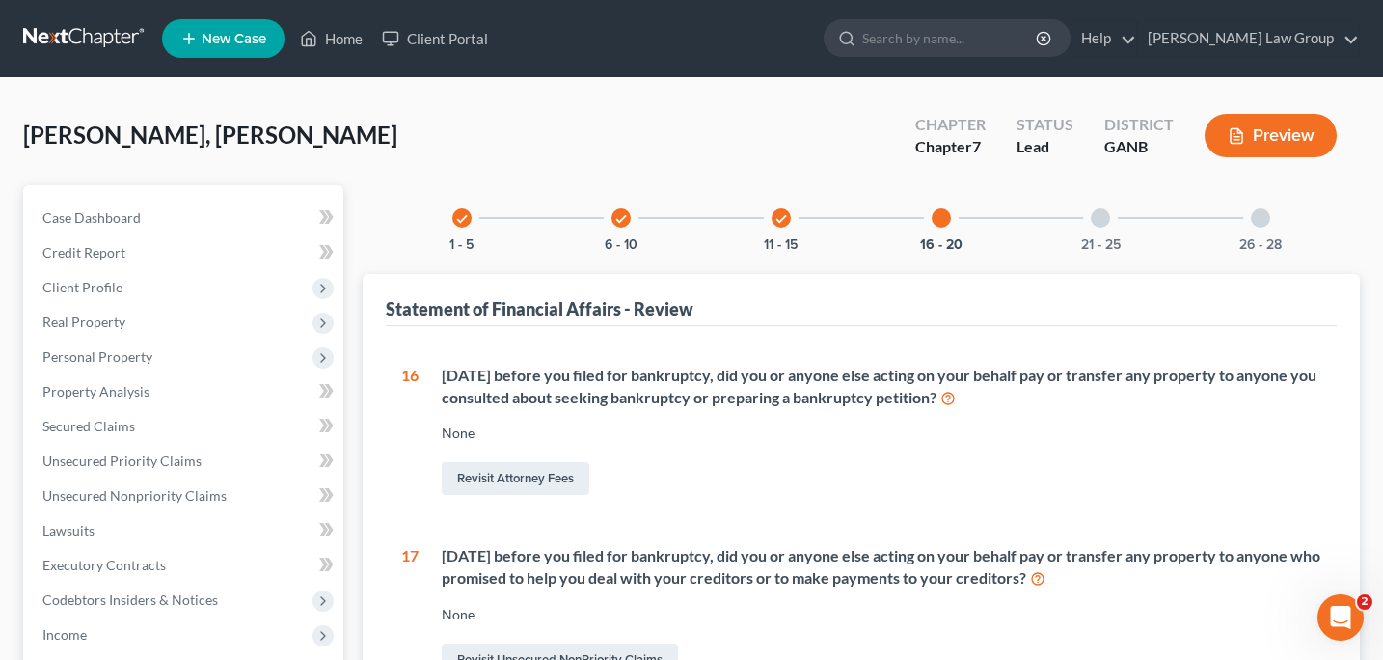
click at [1094, 217] on div at bounding box center [1100, 217] width 19 height 19
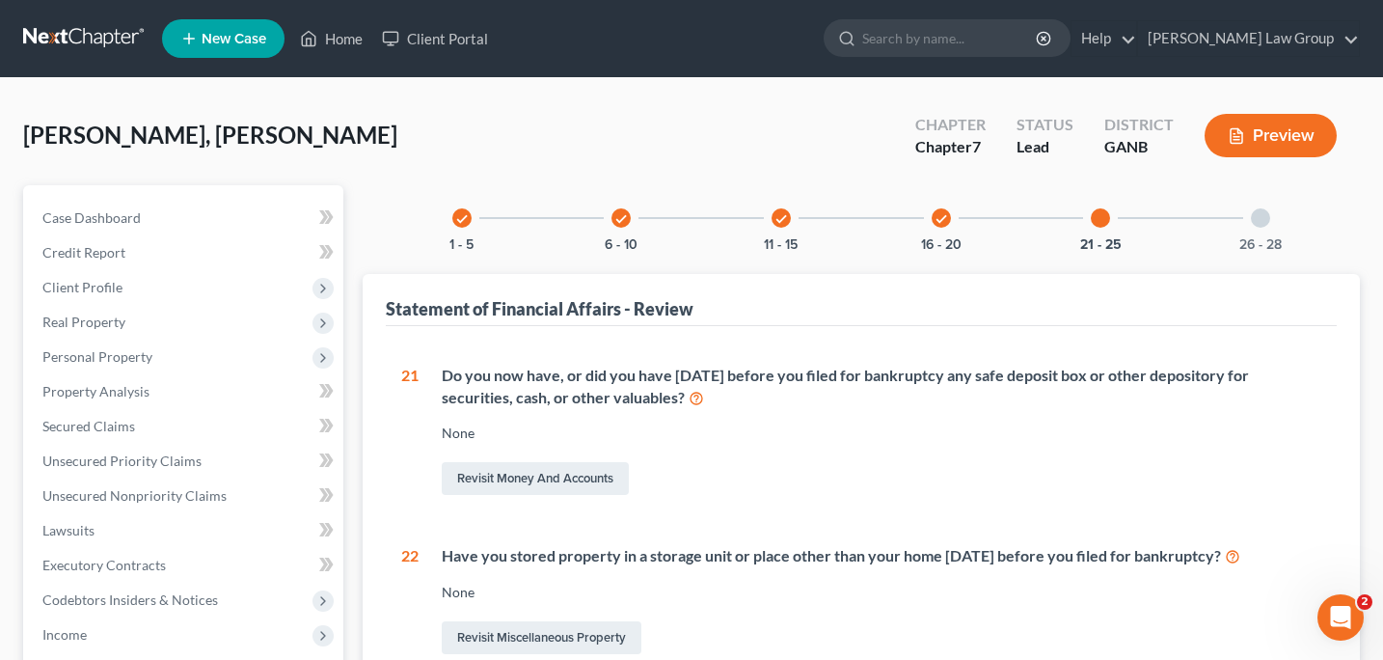
click at [1254, 218] on div at bounding box center [1260, 217] width 19 height 19
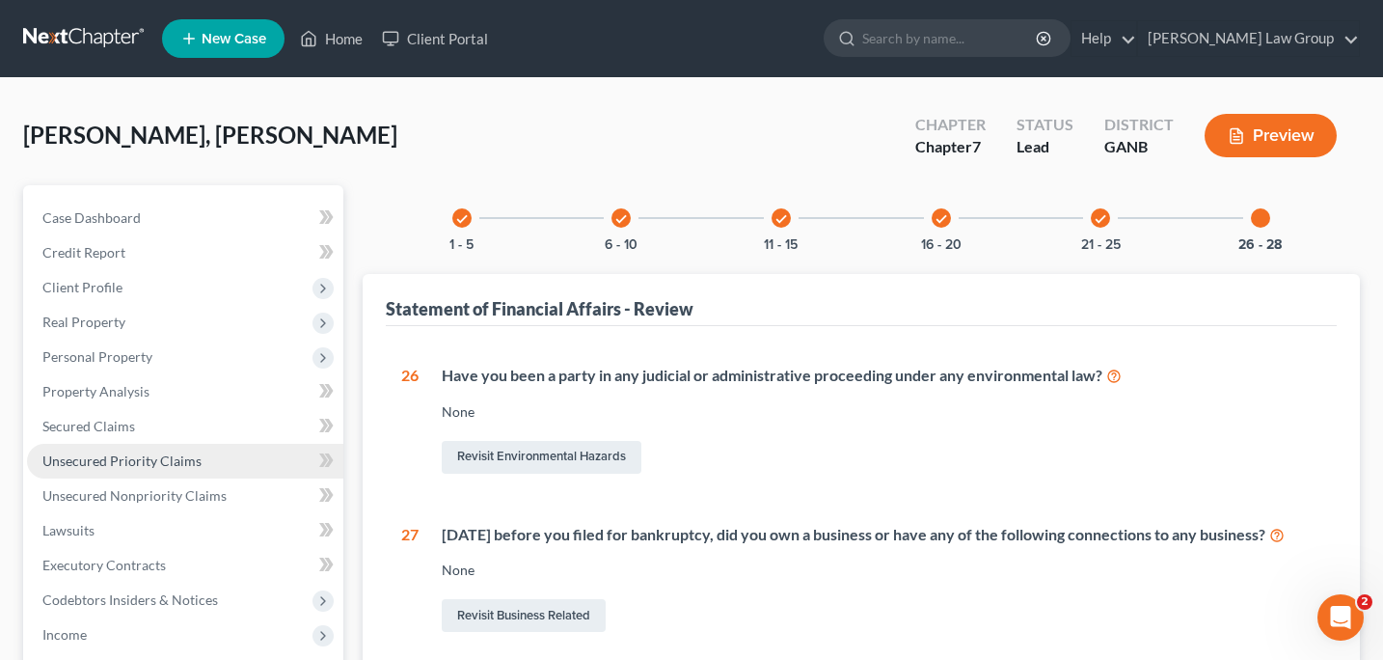
click at [165, 470] on link "Unsecured Priority Claims" at bounding box center [185, 461] width 316 height 35
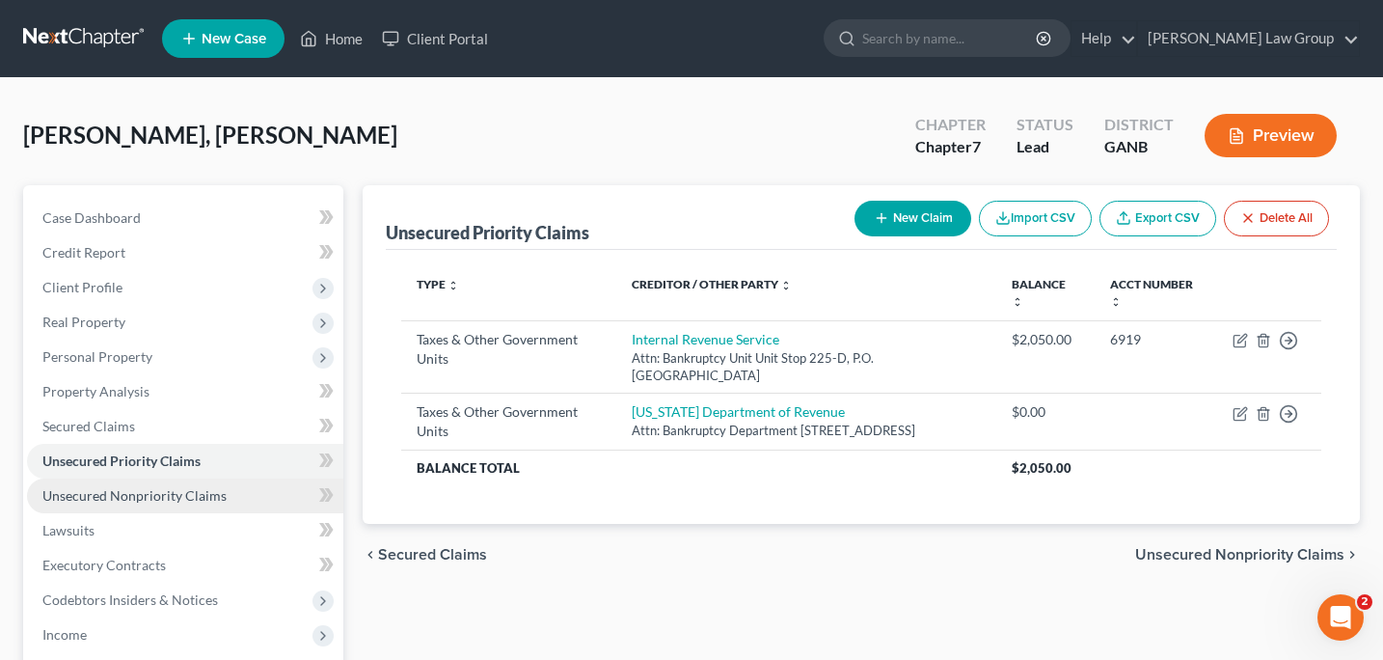
click at [156, 494] on span "Unsecured Nonpriority Claims" at bounding box center [134, 495] width 184 height 16
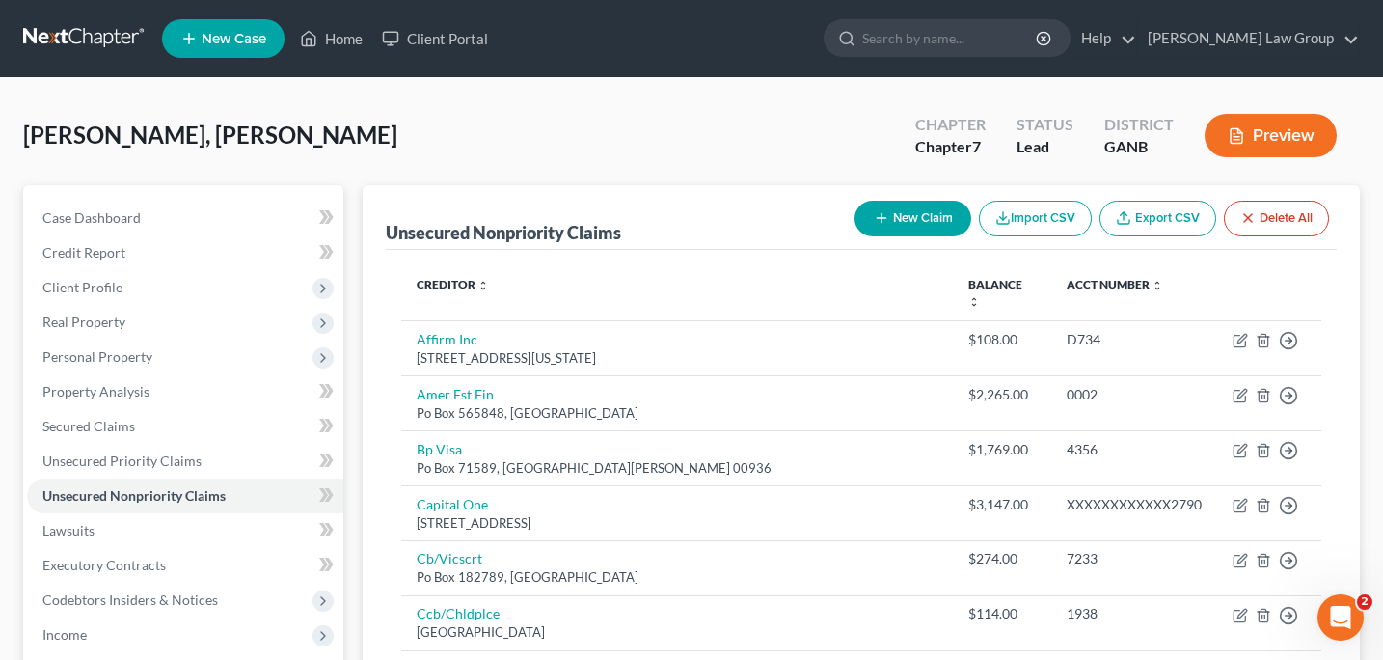
click at [919, 209] on button "New Claim" at bounding box center [913, 219] width 117 height 36
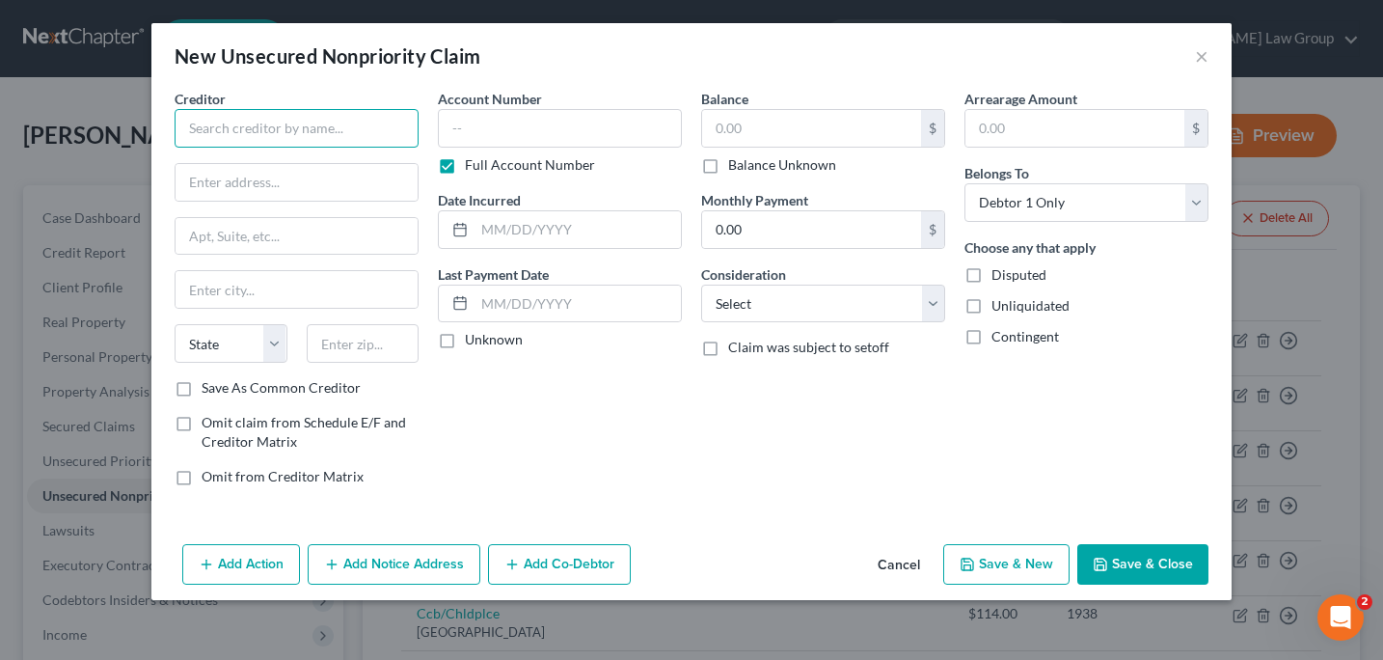
click at [212, 137] on input "text" at bounding box center [297, 128] width 244 height 39
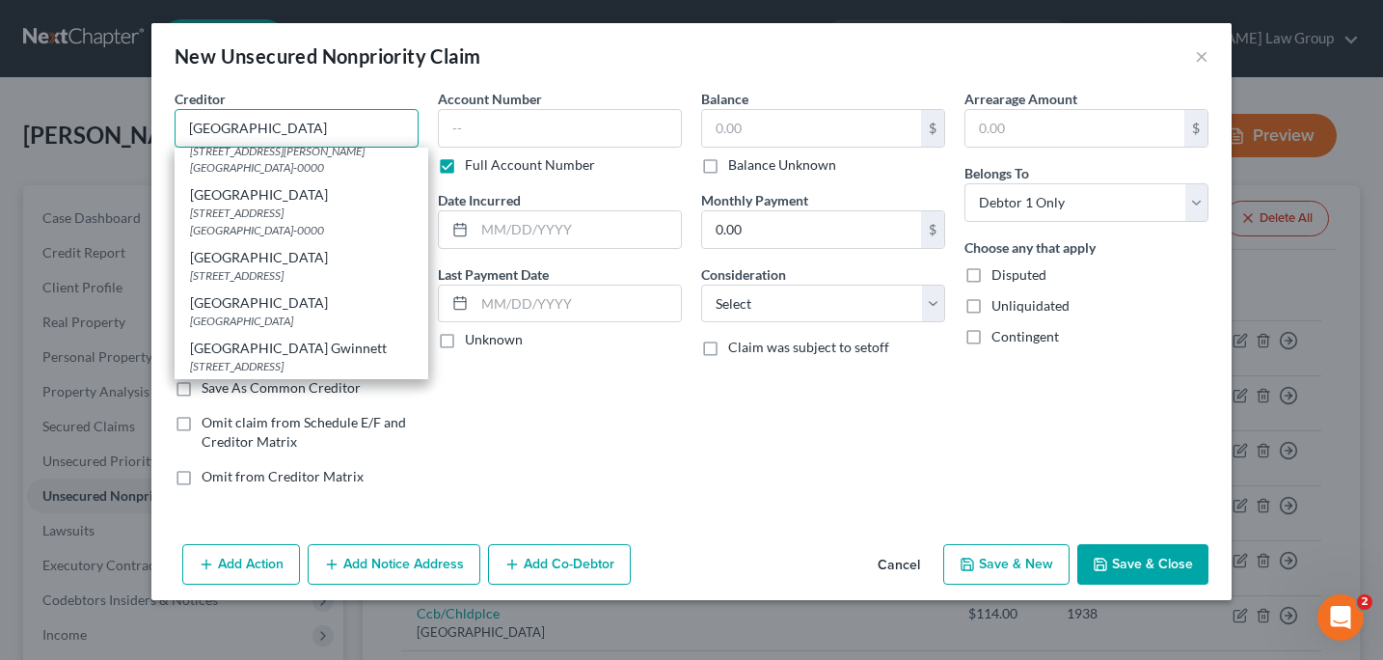
scroll to position [214, 0]
click at [481, 411] on div "Account Number Full Account Number Date Incurred Last Payment Date Unknown" at bounding box center [559, 295] width 263 height 413
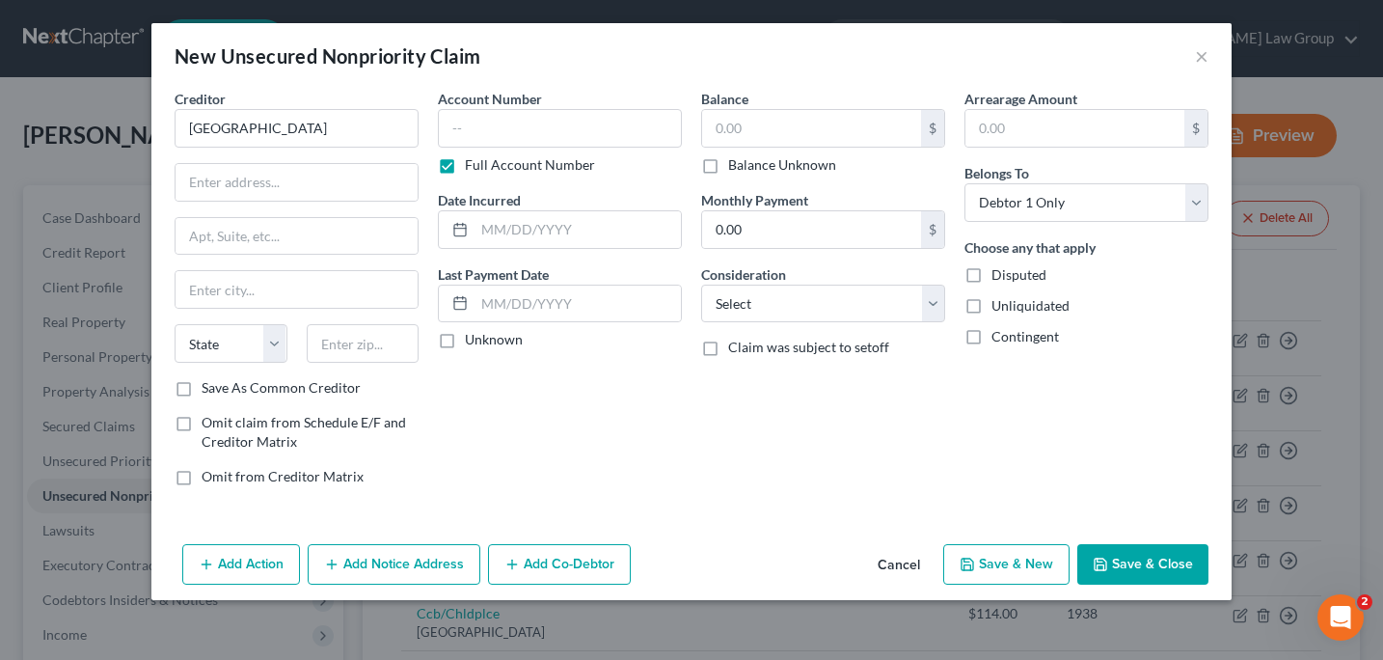
scroll to position [0, 0]
click at [207, 187] on input "text" at bounding box center [297, 182] width 242 height 37
click at [192, 235] on input "text" at bounding box center [297, 236] width 242 height 37
click at [387, 341] on input "30549" at bounding box center [363, 343] width 113 height 39
click at [474, 124] on input "text" at bounding box center [560, 128] width 244 height 39
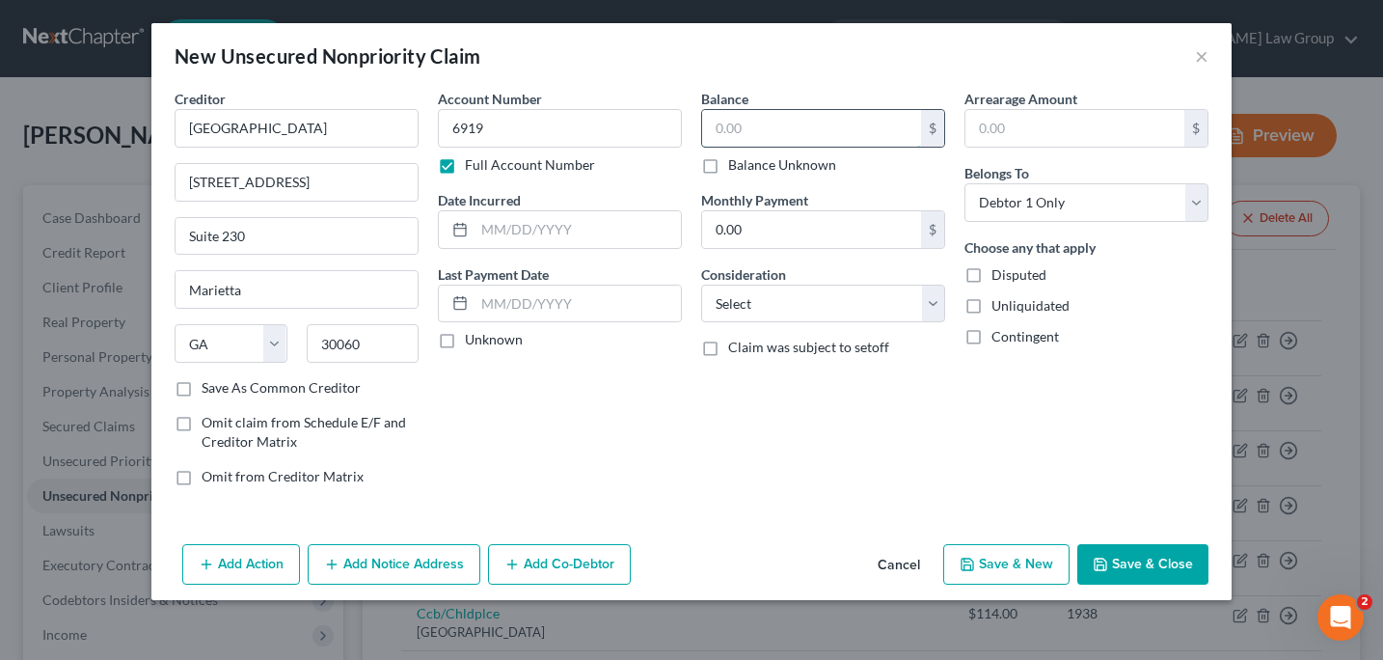
click at [722, 141] on input "text" at bounding box center [811, 128] width 219 height 37
click at [933, 301] on select "Select Cable / Satellite Services Collection Agency Credit Card Debt Debt Couns…" at bounding box center [823, 304] width 244 height 39
click at [1152, 569] on button "Save & Close" at bounding box center [1142, 564] width 131 height 41
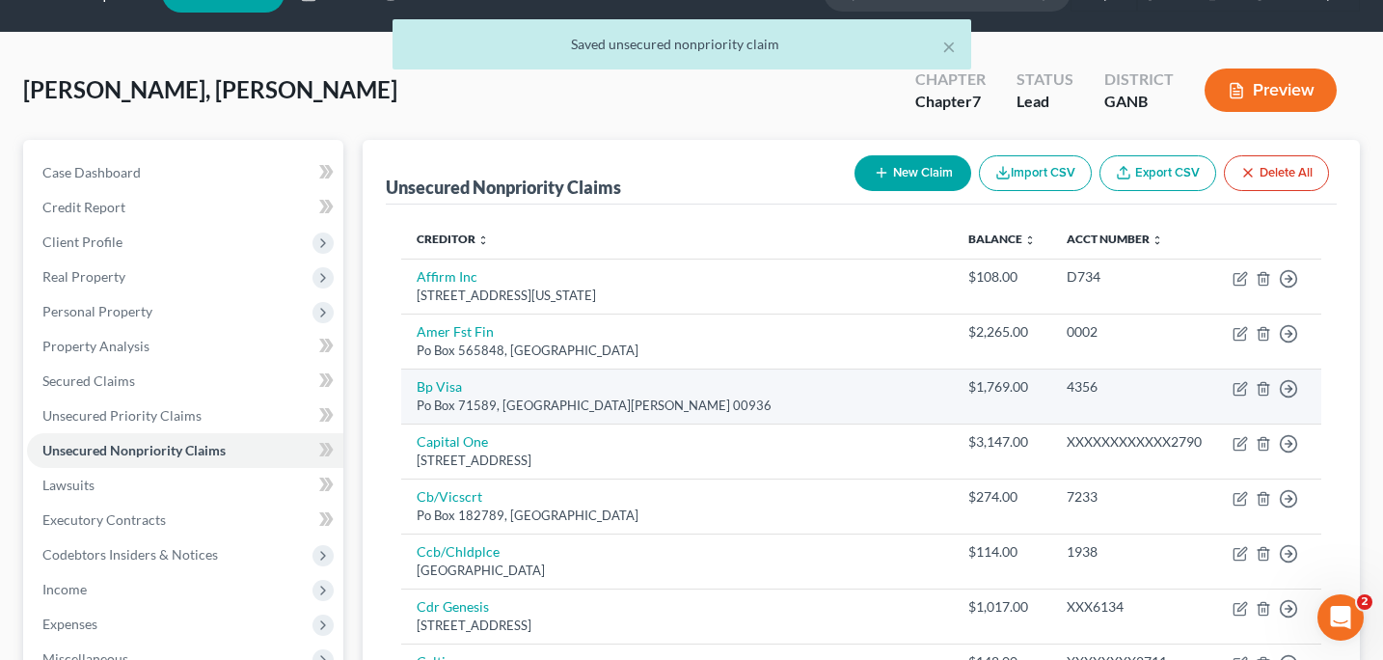
scroll to position [53, 0]
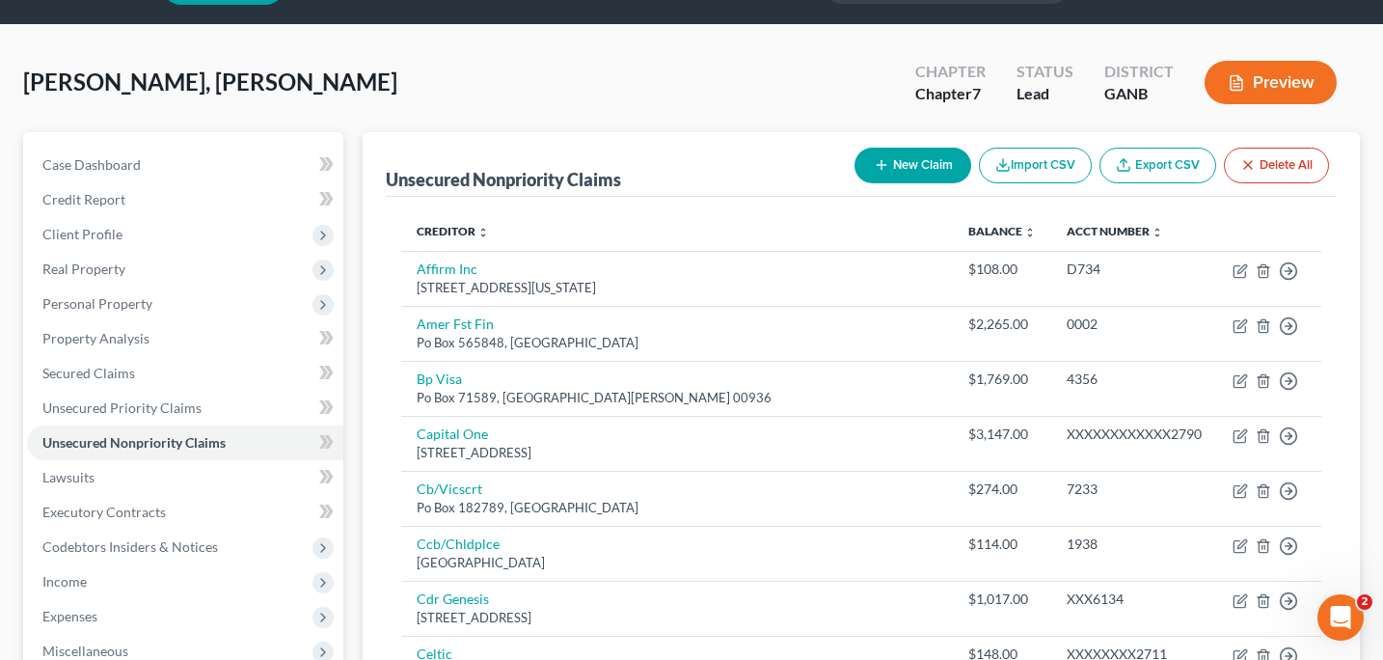
click at [919, 169] on button "New Claim" at bounding box center [913, 166] width 117 height 36
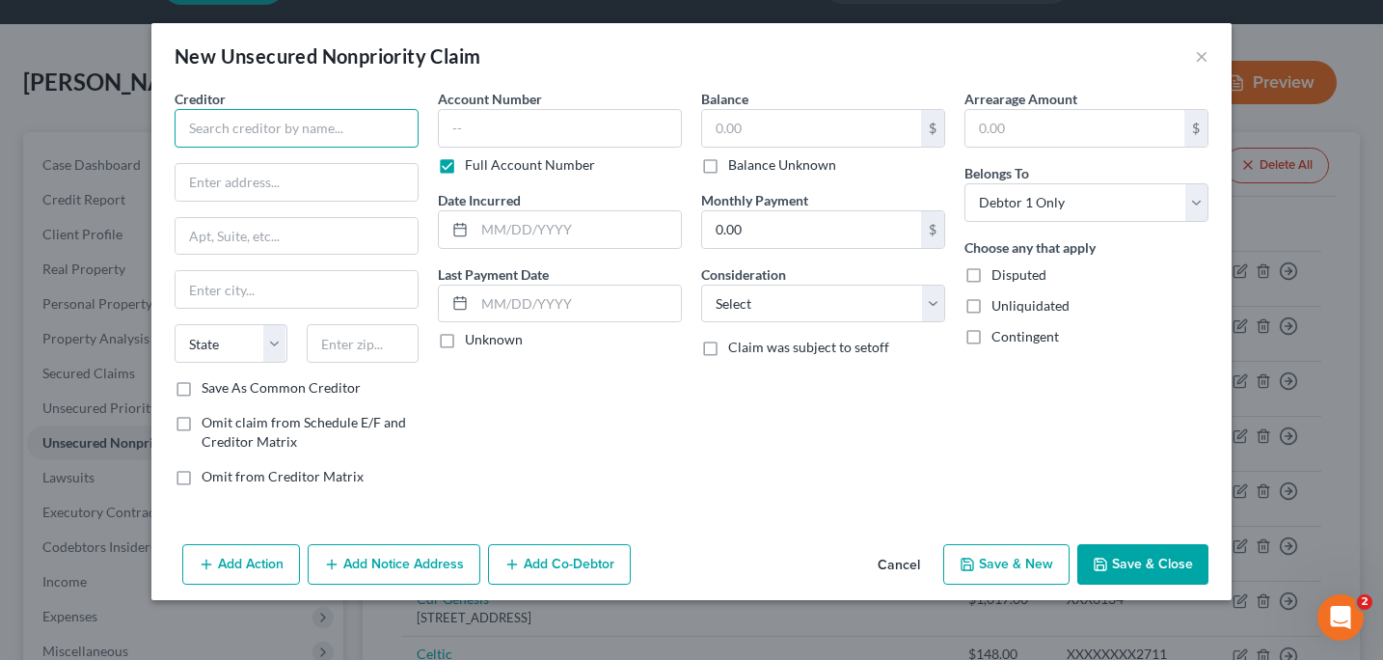
click at [222, 133] on input "text" at bounding box center [297, 128] width 244 height 39
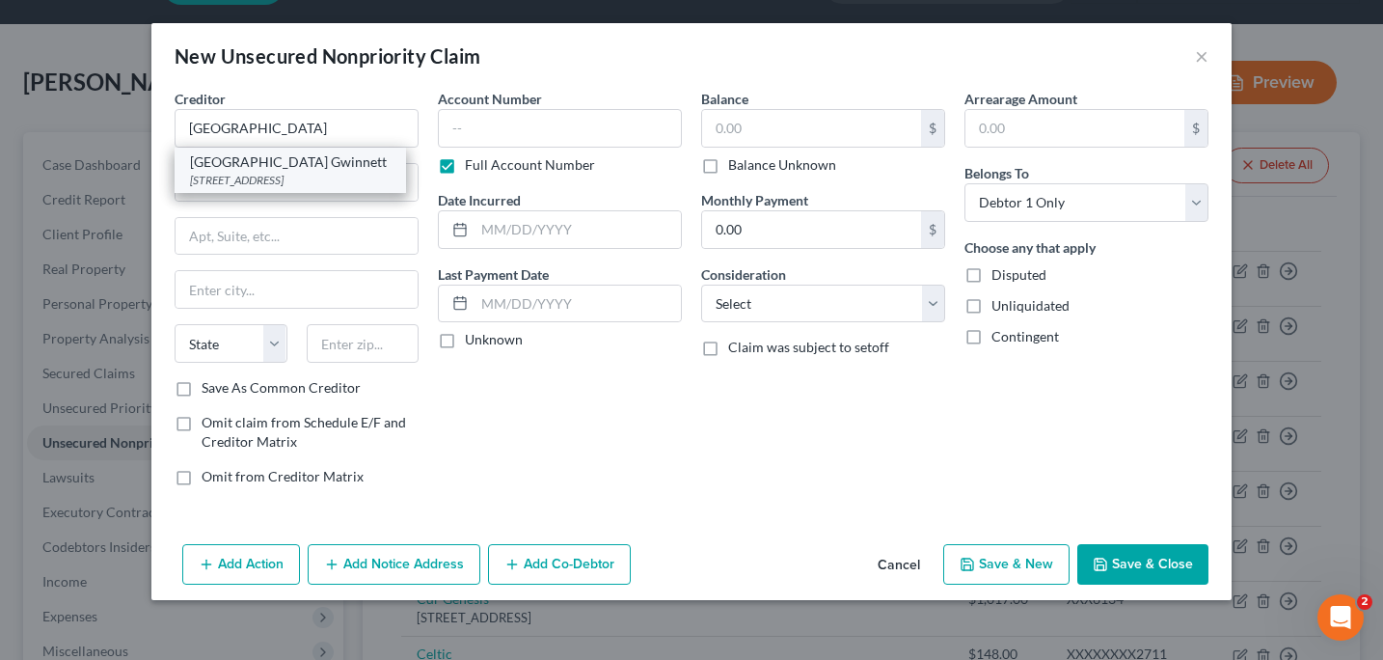
click at [230, 169] on div "[GEOGRAPHIC_DATA] Gwinnett" at bounding box center [290, 161] width 201 height 19
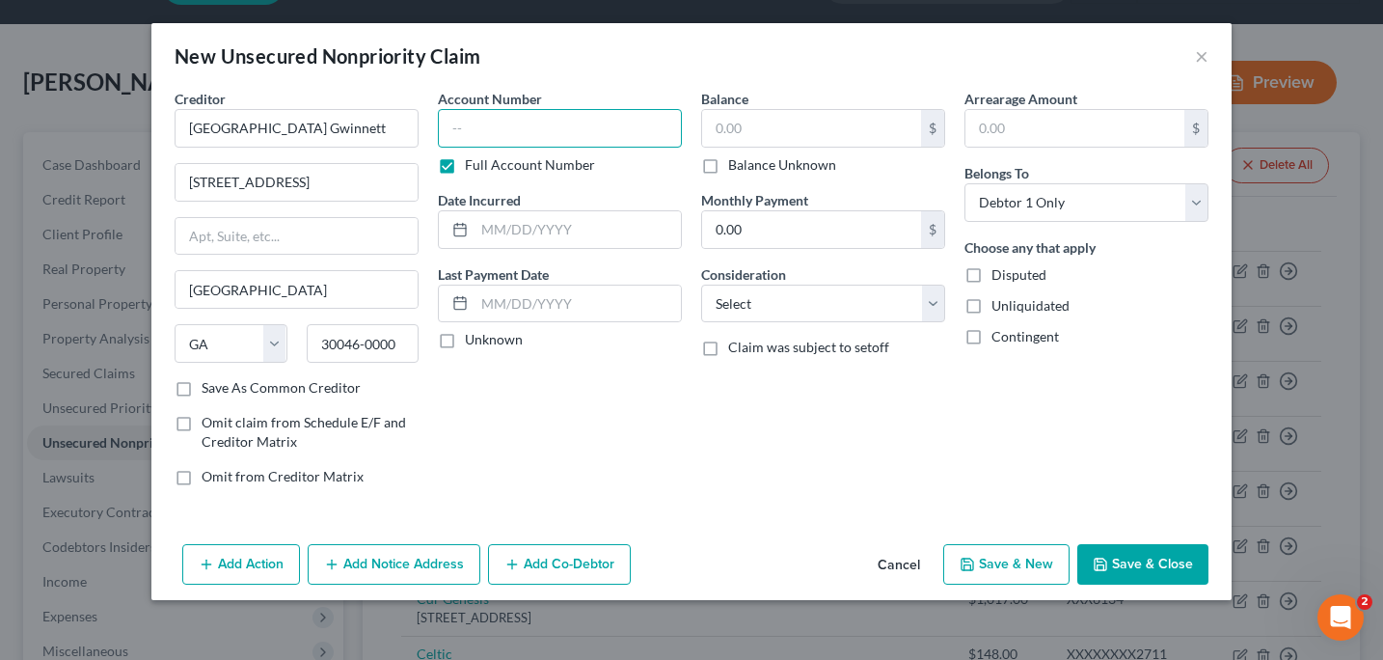
click at [466, 131] on input "text" at bounding box center [560, 128] width 244 height 39
click at [723, 142] on input "text" at bounding box center [811, 128] width 219 height 37
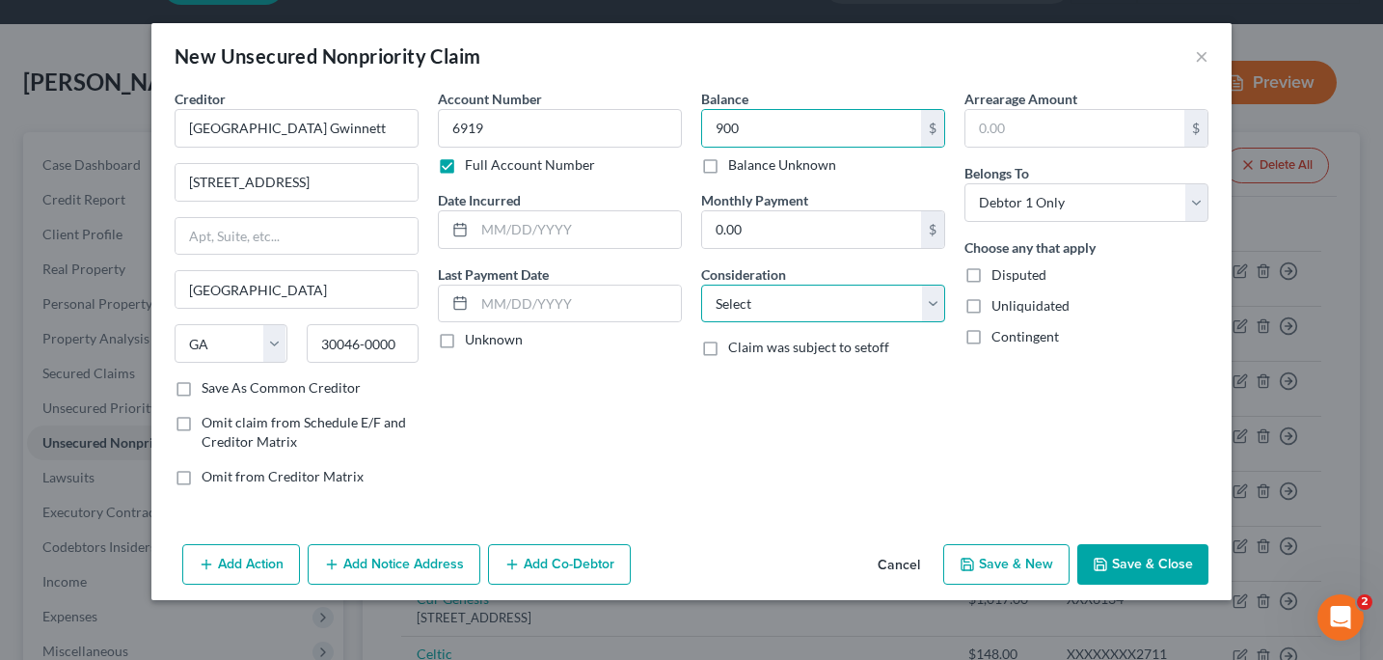
click at [942, 303] on select "Select Cable / Satellite Services Collection Agency Credit Card Debt Debt Couns…" at bounding box center [823, 304] width 244 height 39
click at [1126, 576] on button "Save & Close" at bounding box center [1142, 564] width 131 height 41
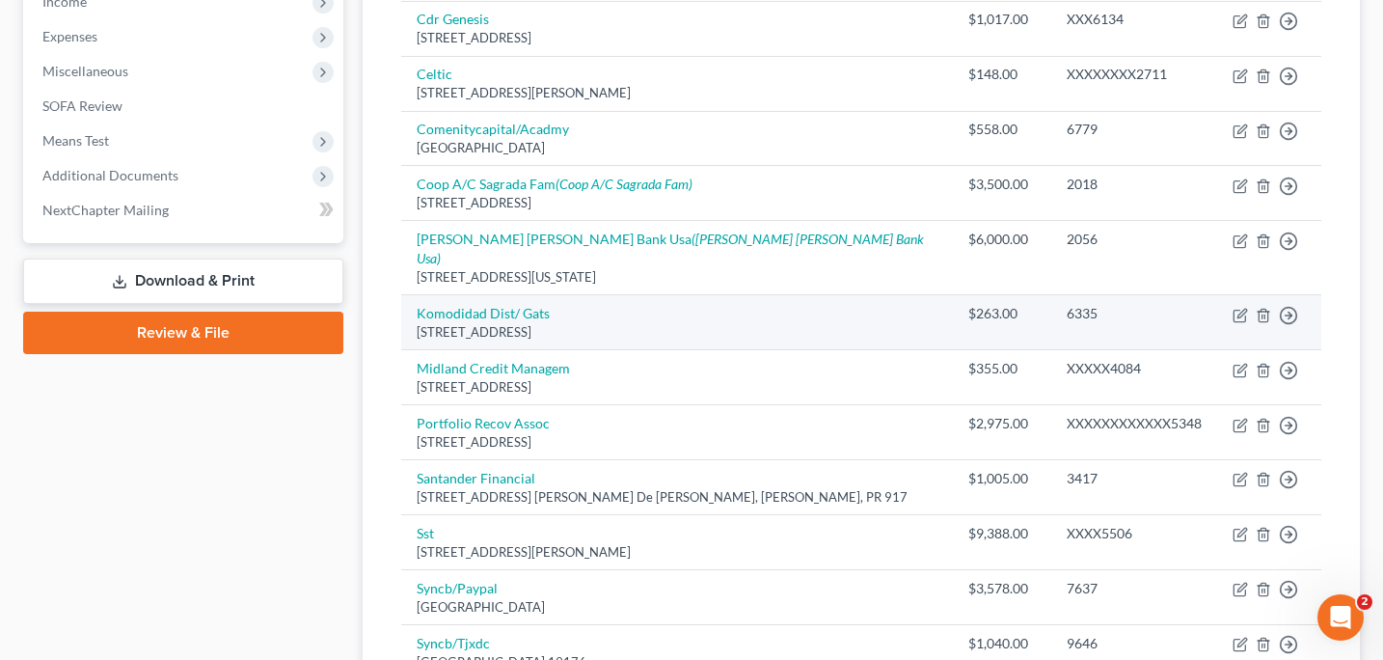
scroll to position [649, 0]
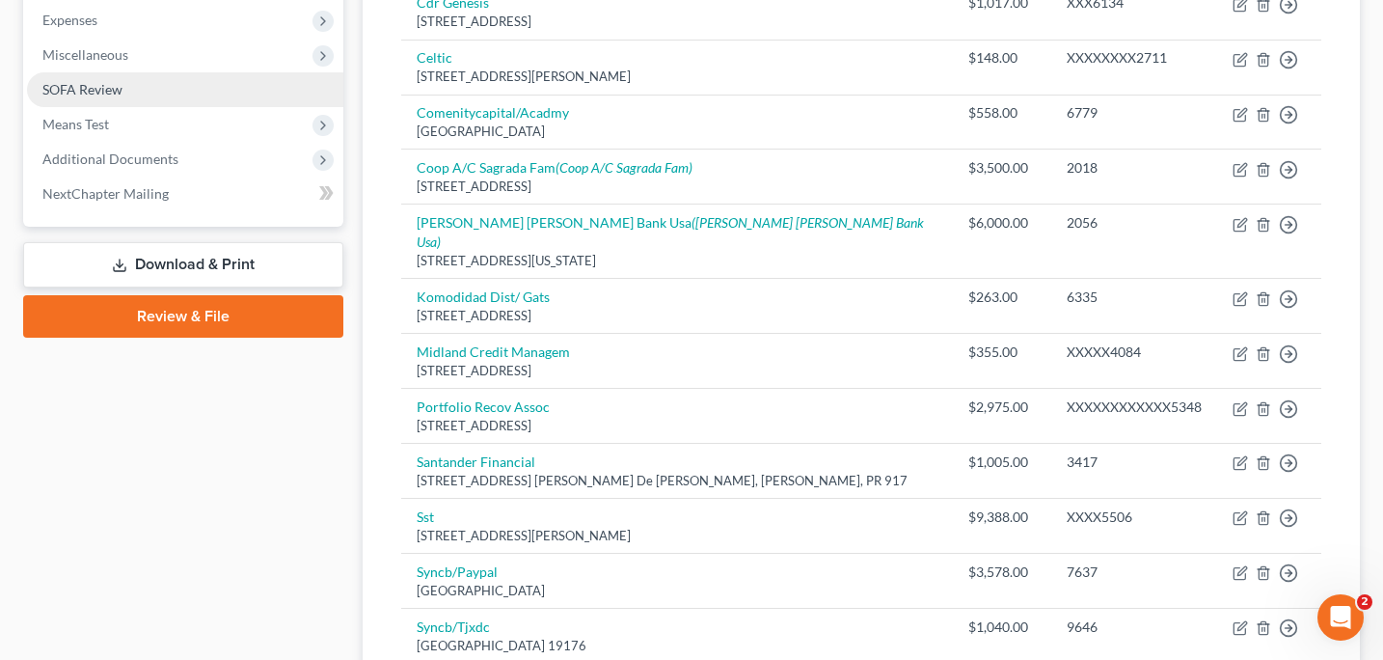
click at [117, 90] on span "SOFA Review" at bounding box center [82, 89] width 80 height 16
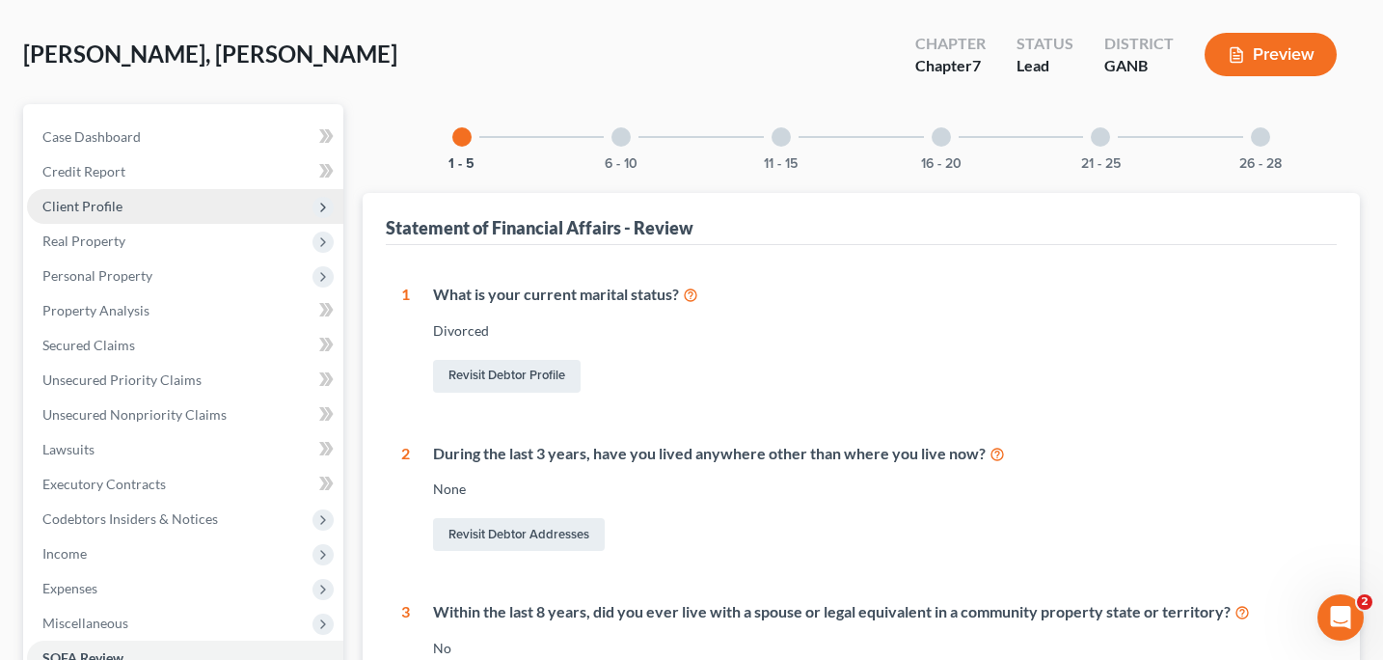
scroll to position [85, 0]
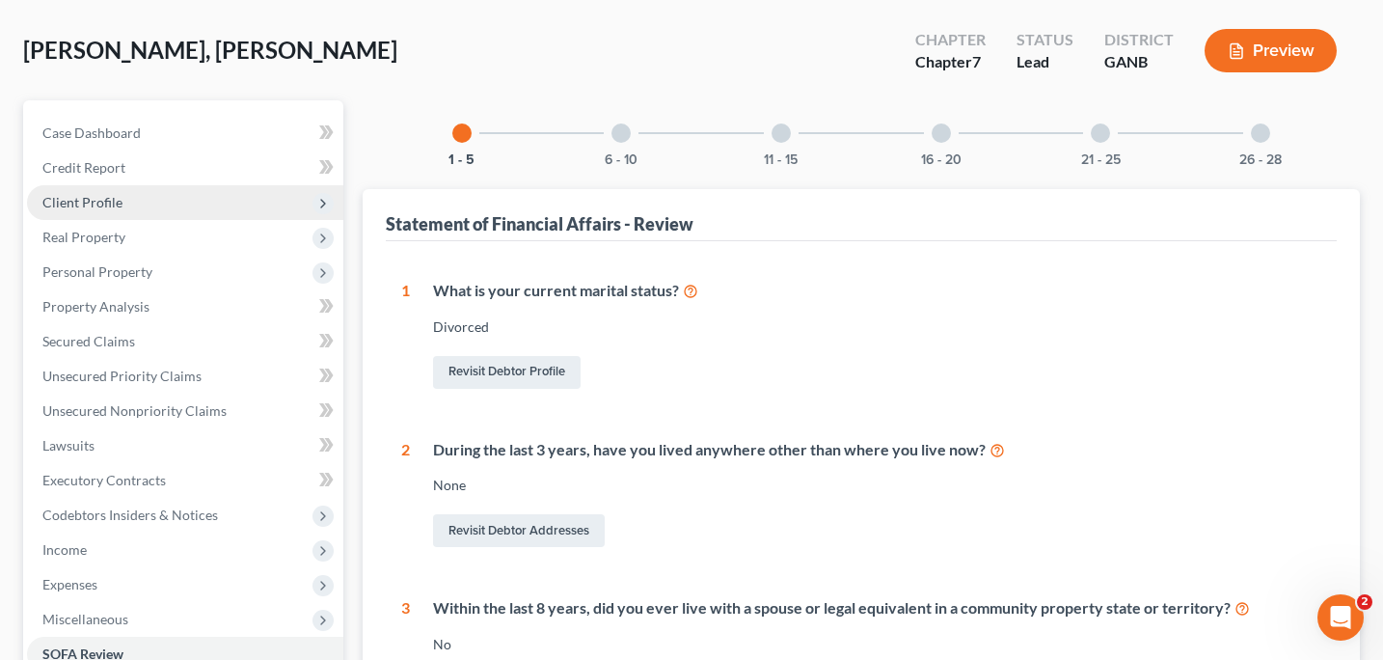
click at [104, 199] on span "Client Profile" at bounding box center [82, 202] width 80 height 16
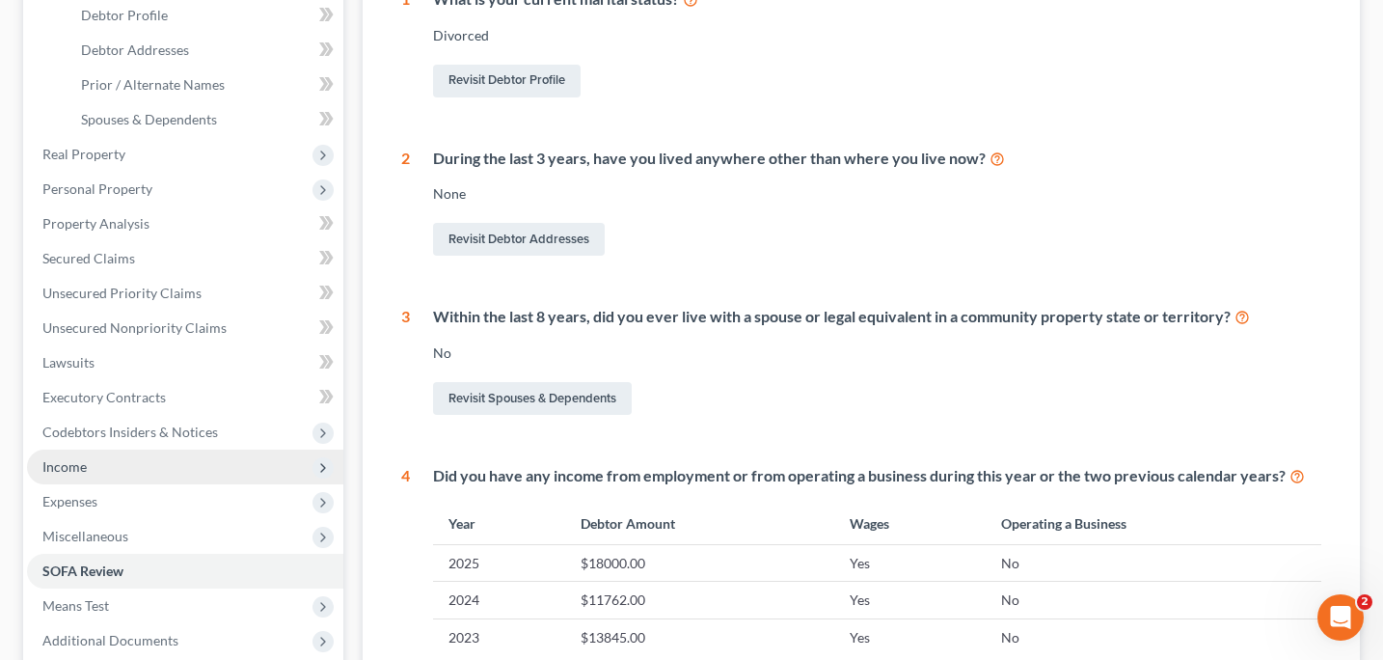
scroll to position [387, 0]
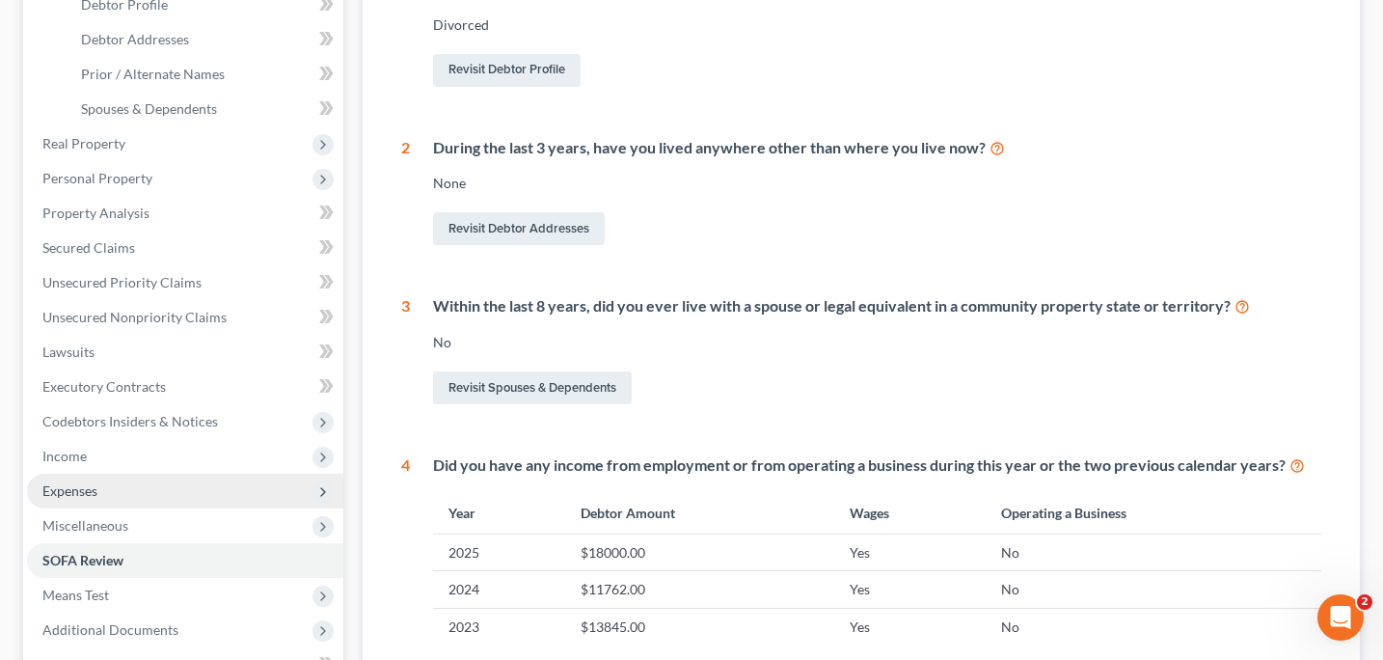
click at [95, 488] on span "Expenses" at bounding box center [69, 490] width 55 height 16
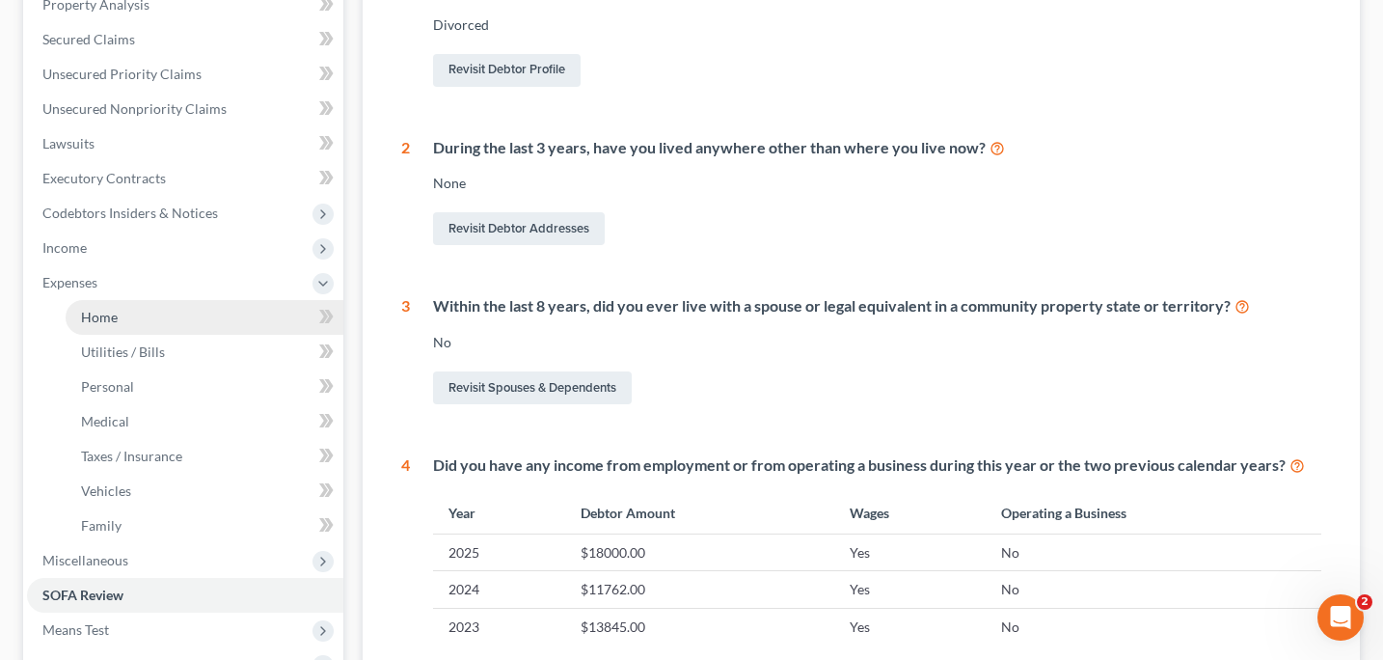
click at [169, 315] on link "Home" at bounding box center [205, 317] width 278 height 35
click at [159, 321] on link "Home" at bounding box center [205, 317] width 278 height 35
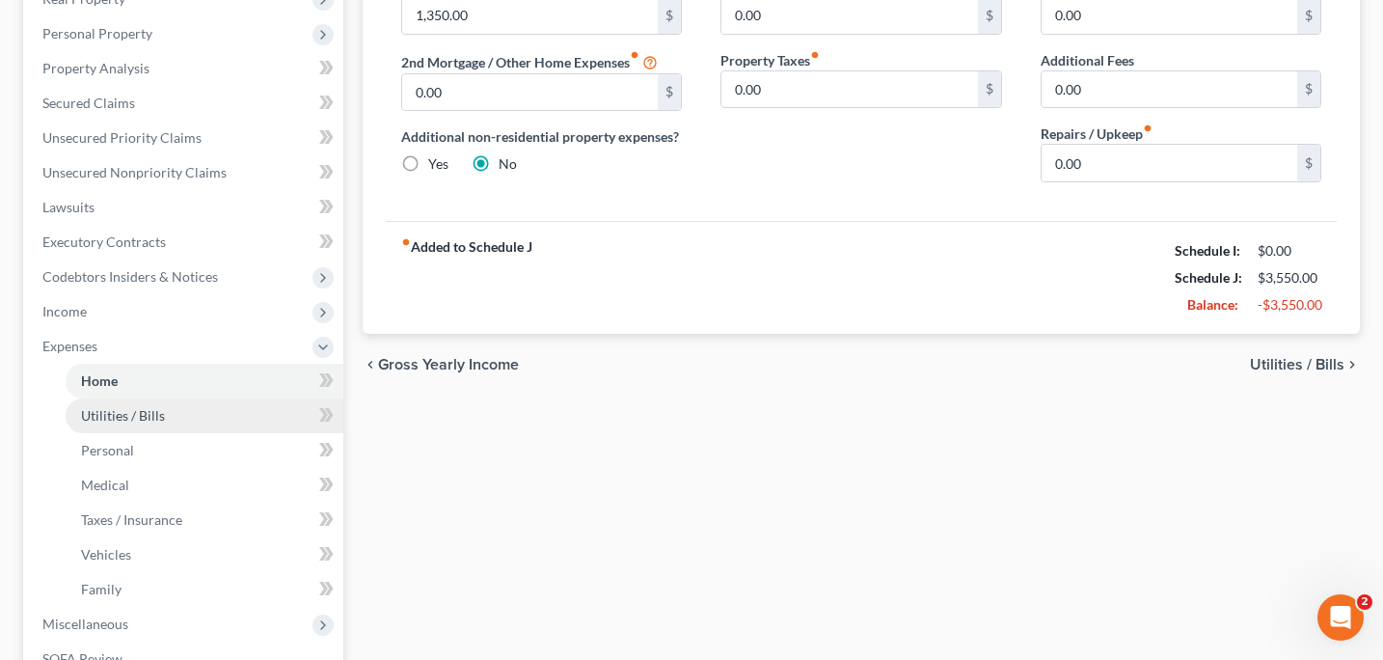
scroll to position [107, 0]
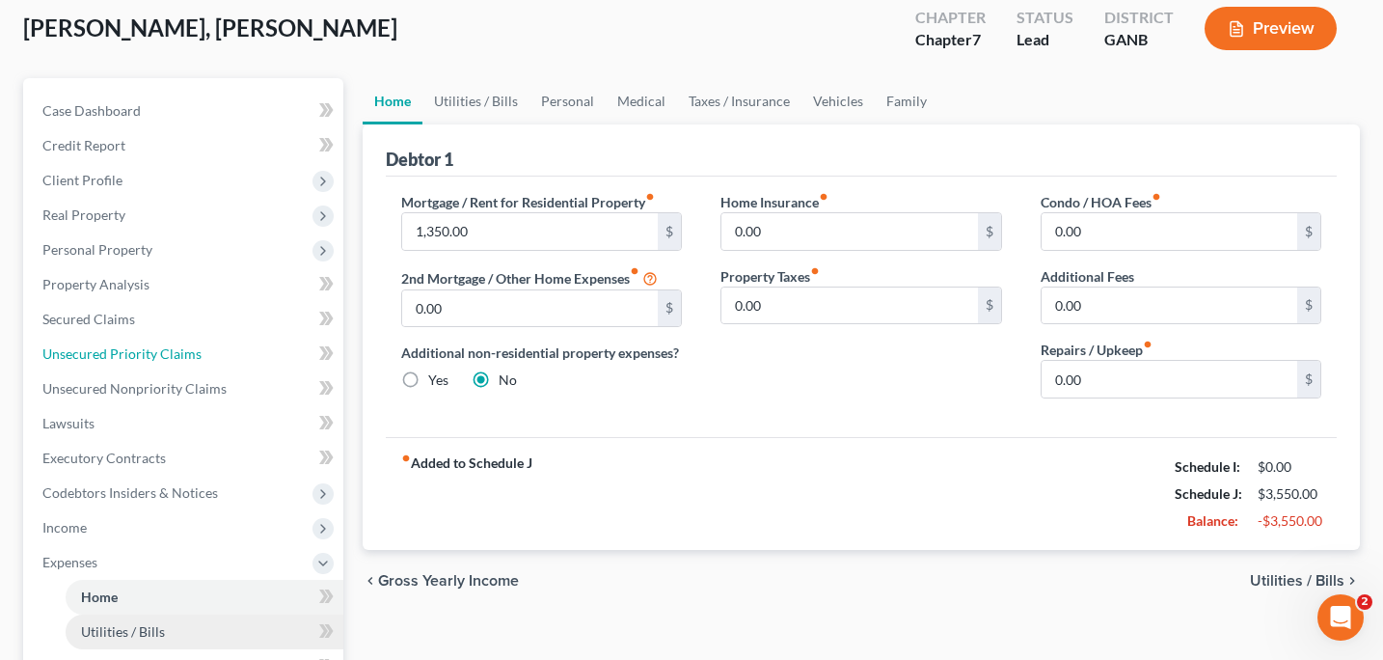
click at [120, 350] on ul "Case Dashboard Payments Invoices Payments Payments Credit Report Client Profile" at bounding box center [185, 545] width 316 height 903
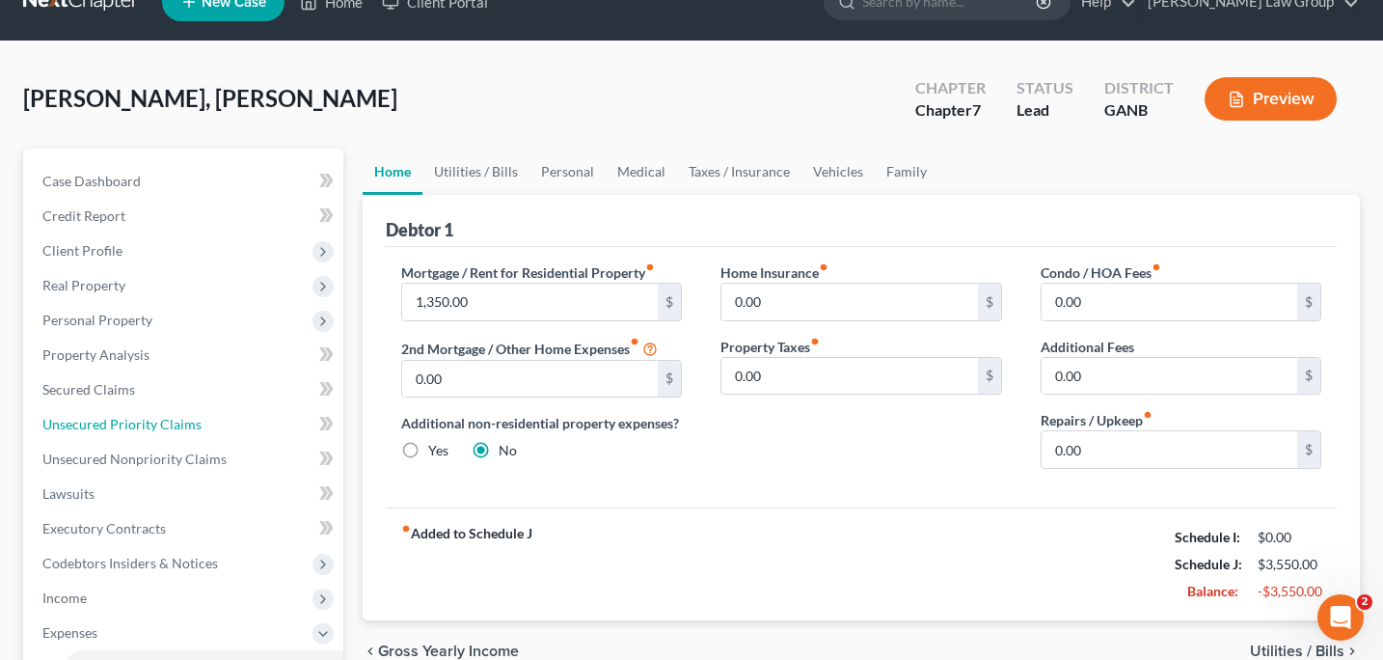
scroll to position [38, 0]
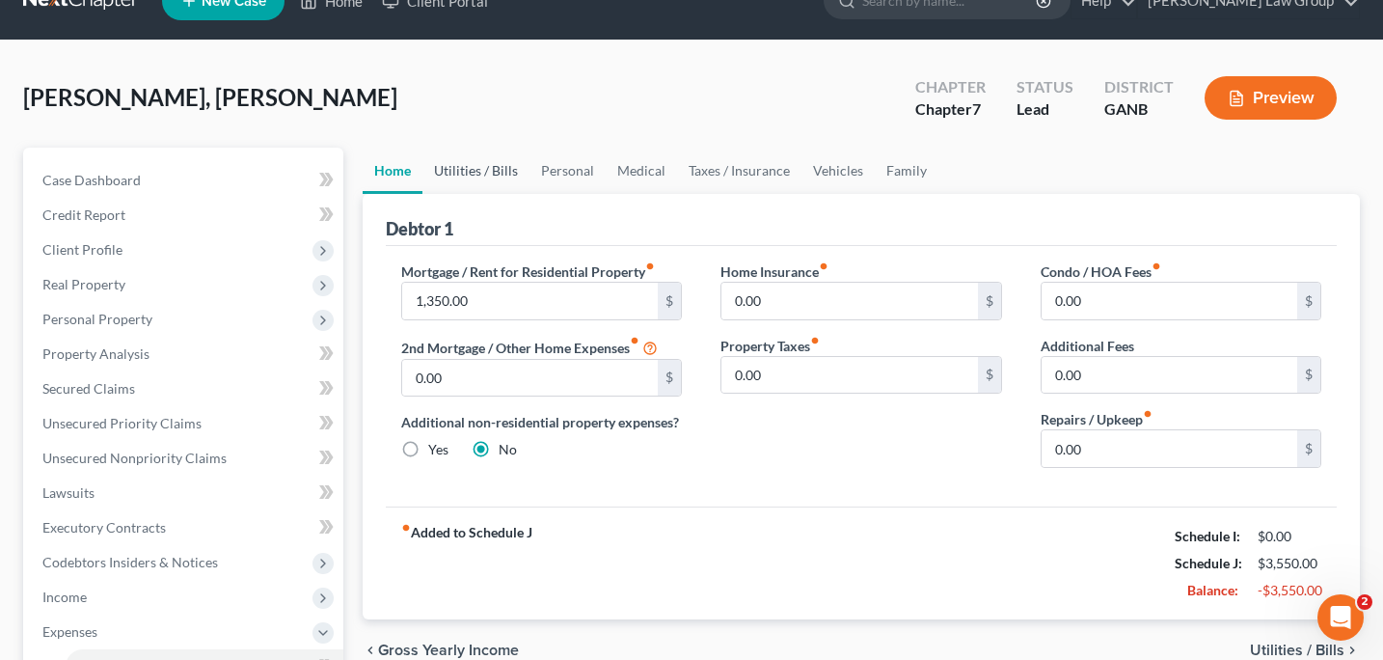
click at [478, 165] on link "Utilities / Bills" at bounding box center [475, 171] width 107 height 46
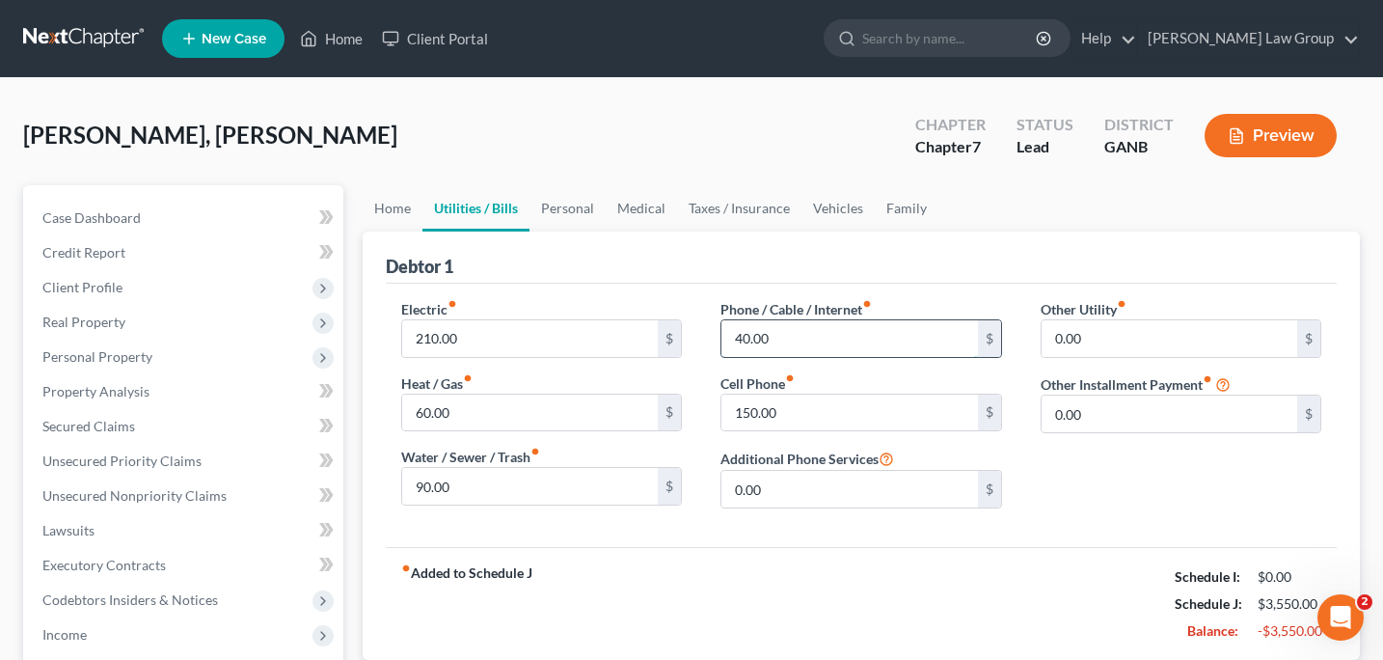
click at [743, 338] on input "40.00" at bounding box center [849, 338] width 257 height 37
click at [570, 211] on link "Personal" at bounding box center [568, 208] width 76 height 46
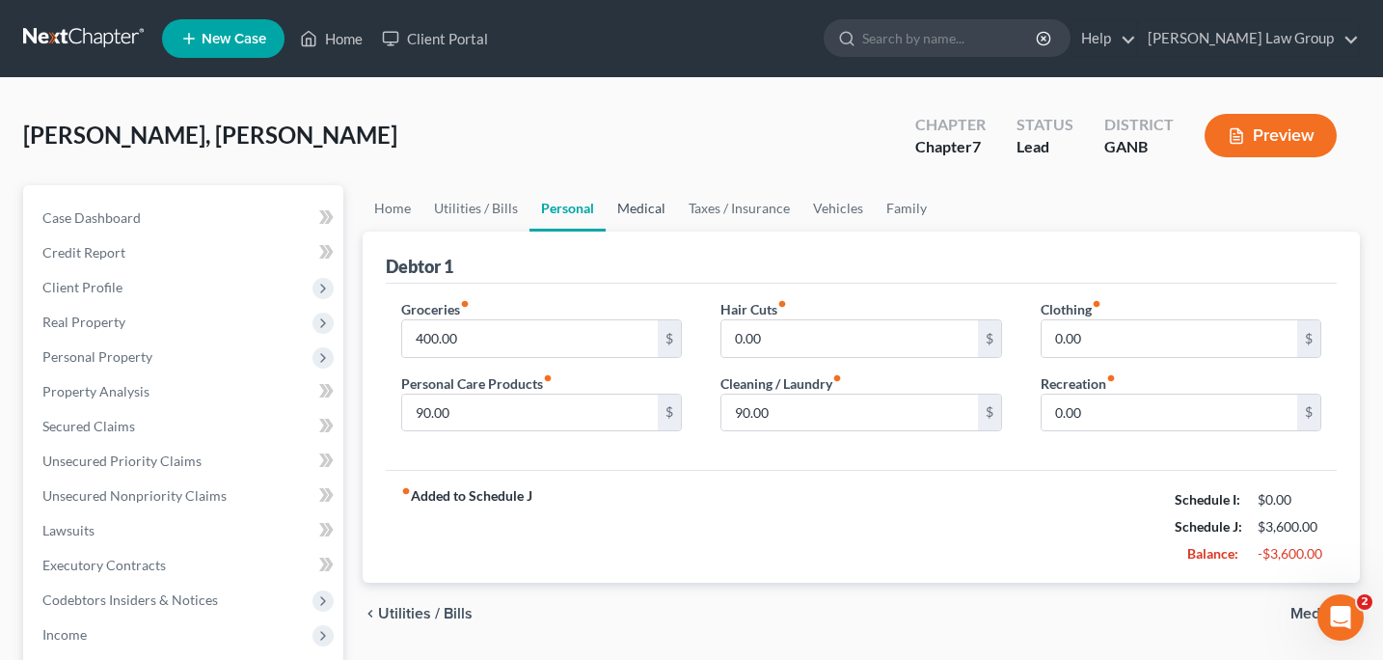
click at [638, 215] on link "Medical" at bounding box center [641, 208] width 71 height 46
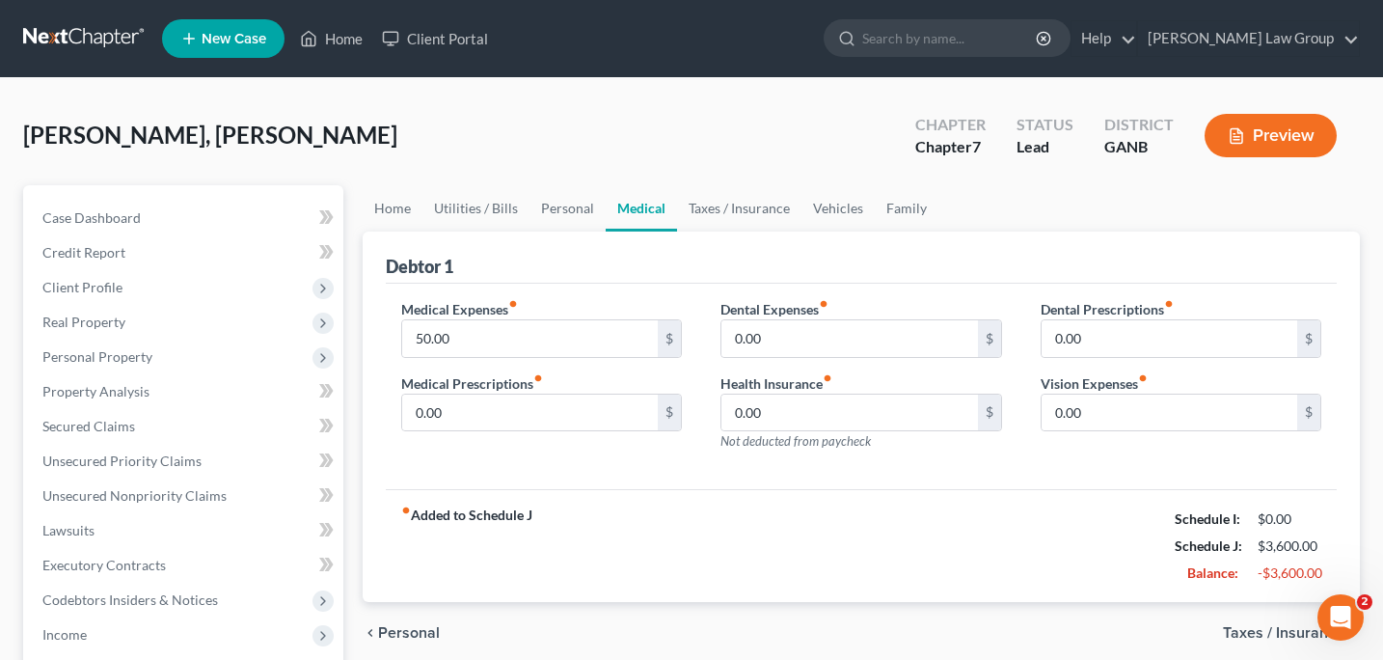
click at [295, 158] on div "[PERSON_NAME], [PERSON_NAME] Upgraded Chapter Chapter 7 Status Lead District GA…" at bounding box center [691, 143] width 1337 height 84
click at [69, 214] on span "Case Dashboard" at bounding box center [91, 217] width 98 height 16
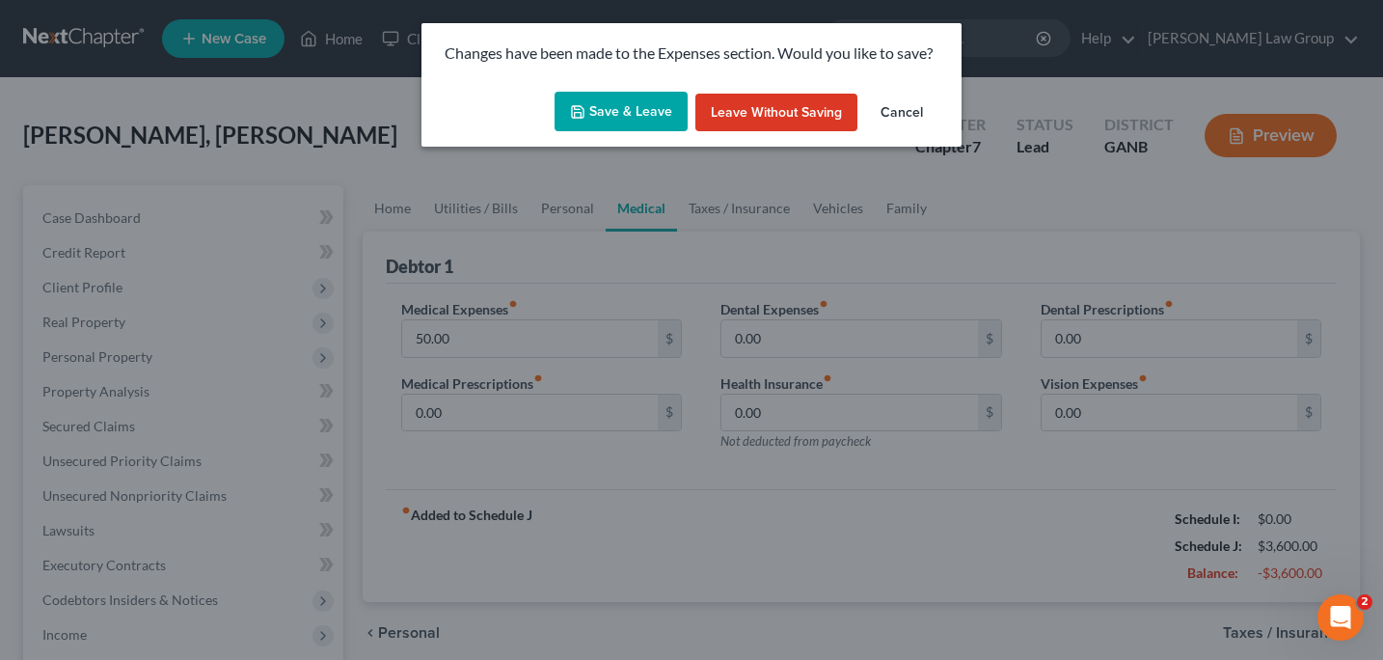
click at [612, 121] on button "Save & Leave" at bounding box center [621, 112] width 133 height 41
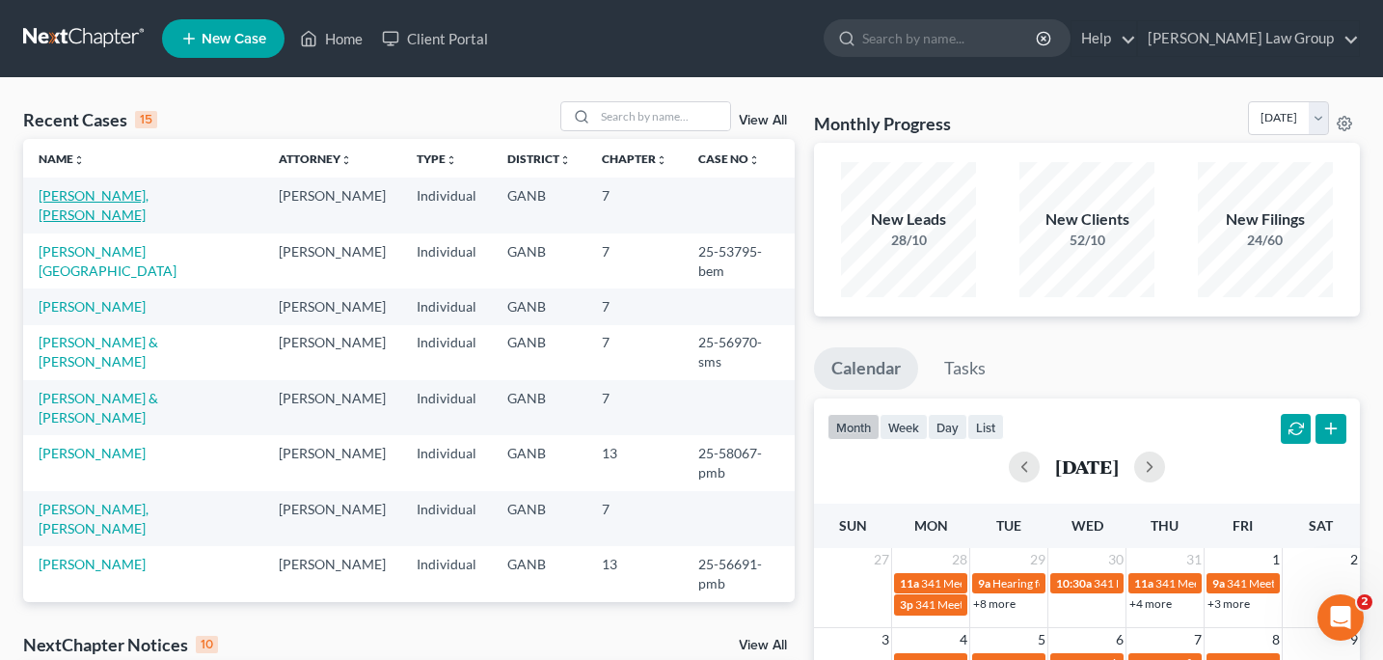
click at [149, 199] on link "[PERSON_NAME], [PERSON_NAME]" at bounding box center [94, 205] width 110 height 36
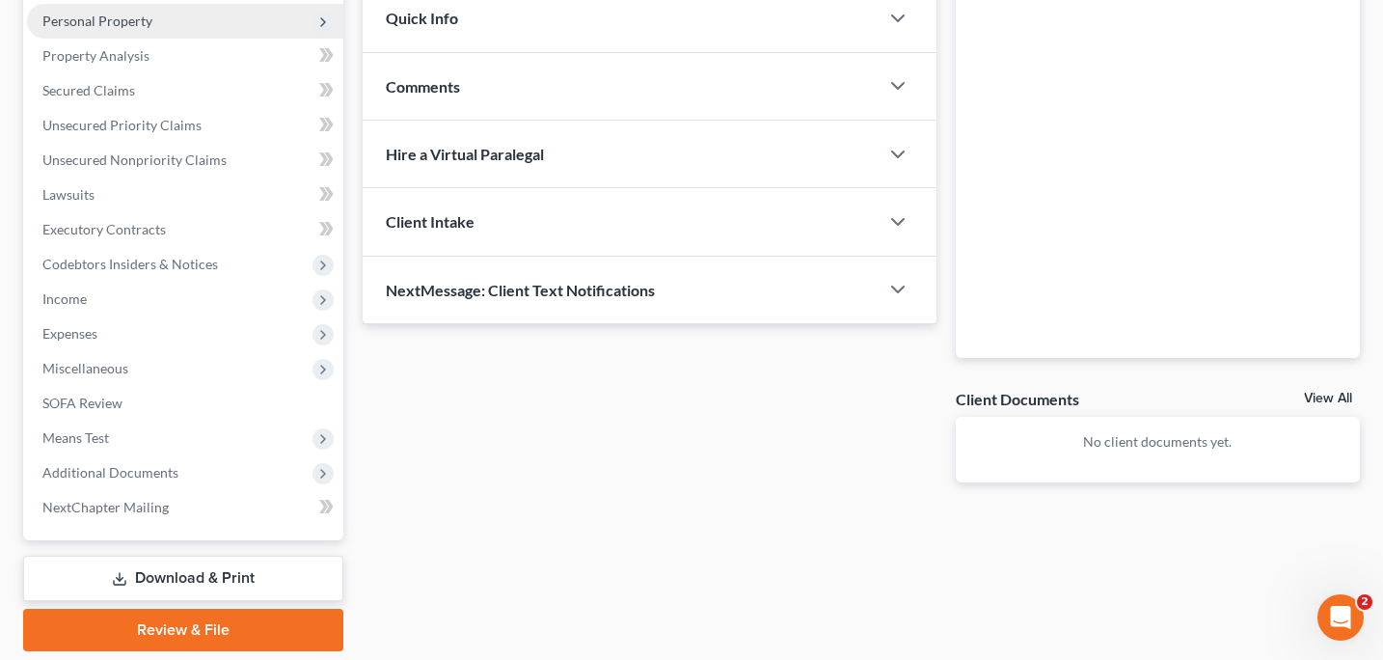
scroll to position [368, 0]
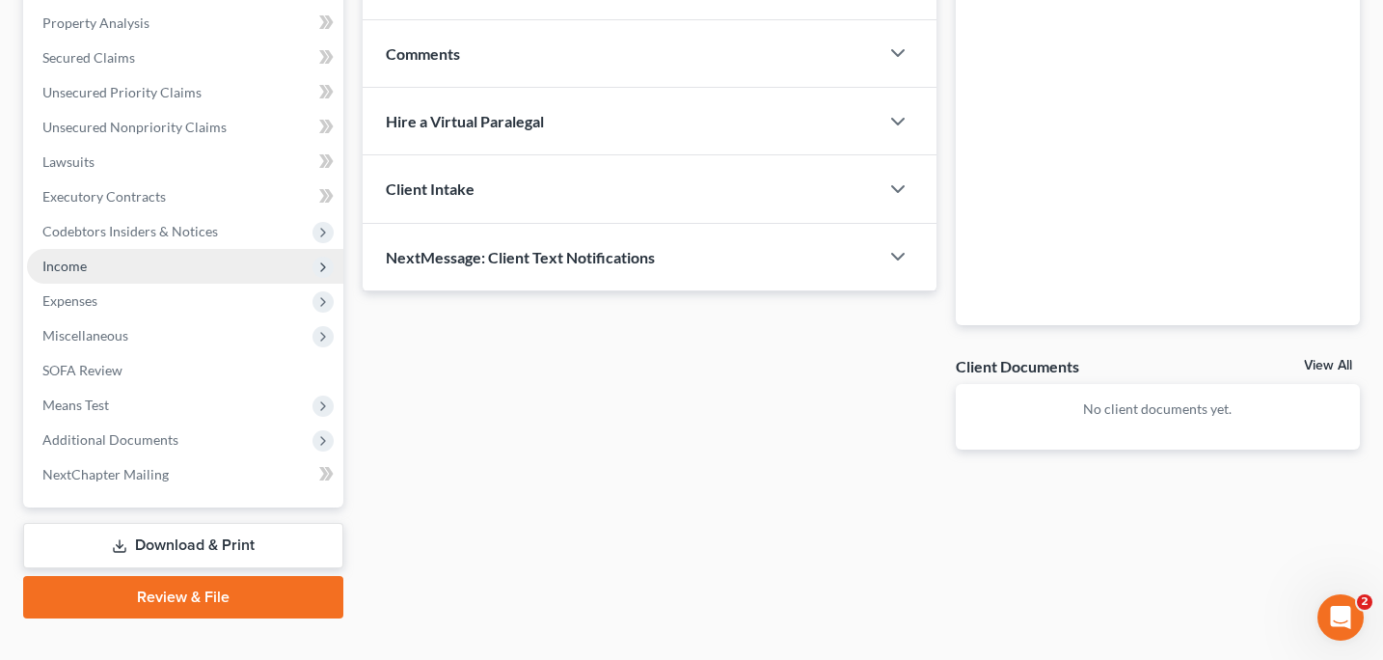
click at [99, 267] on span "Income" at bounding box center [185, 266] width 316 height 35
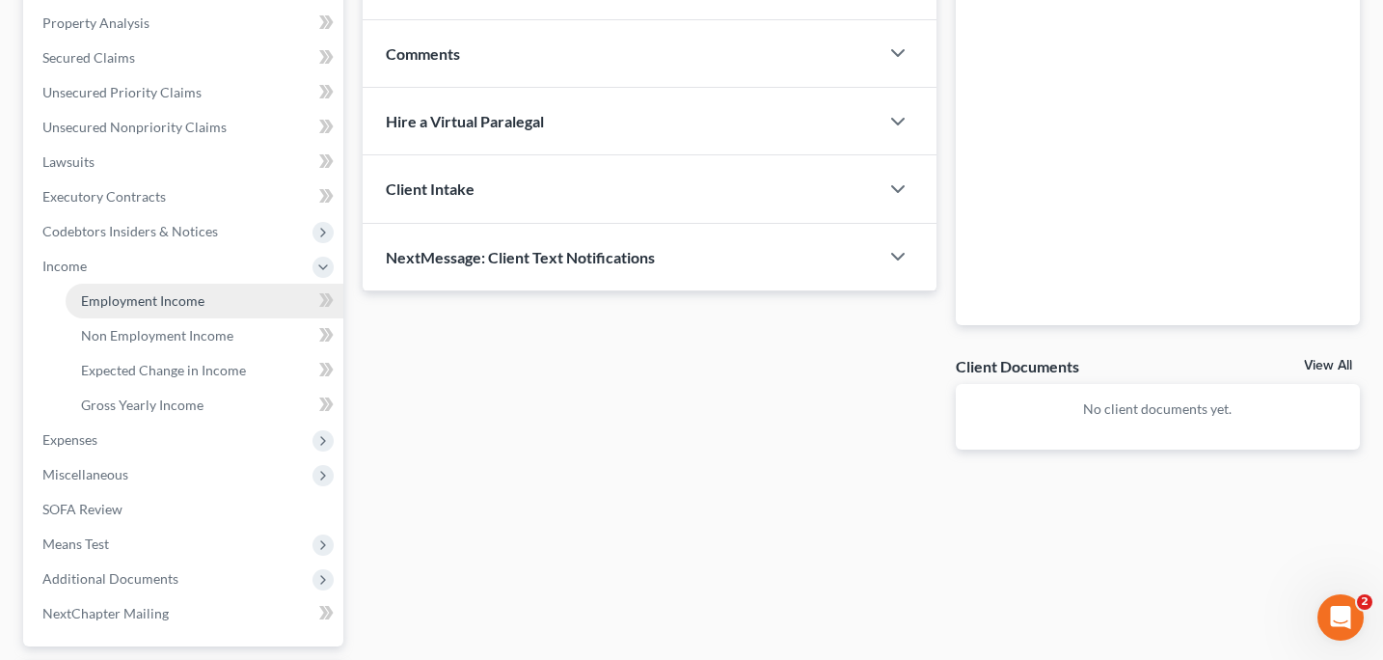
click at [121, 292] on span "Employment Income" at bounding box center [142, 300] width 123 height 16
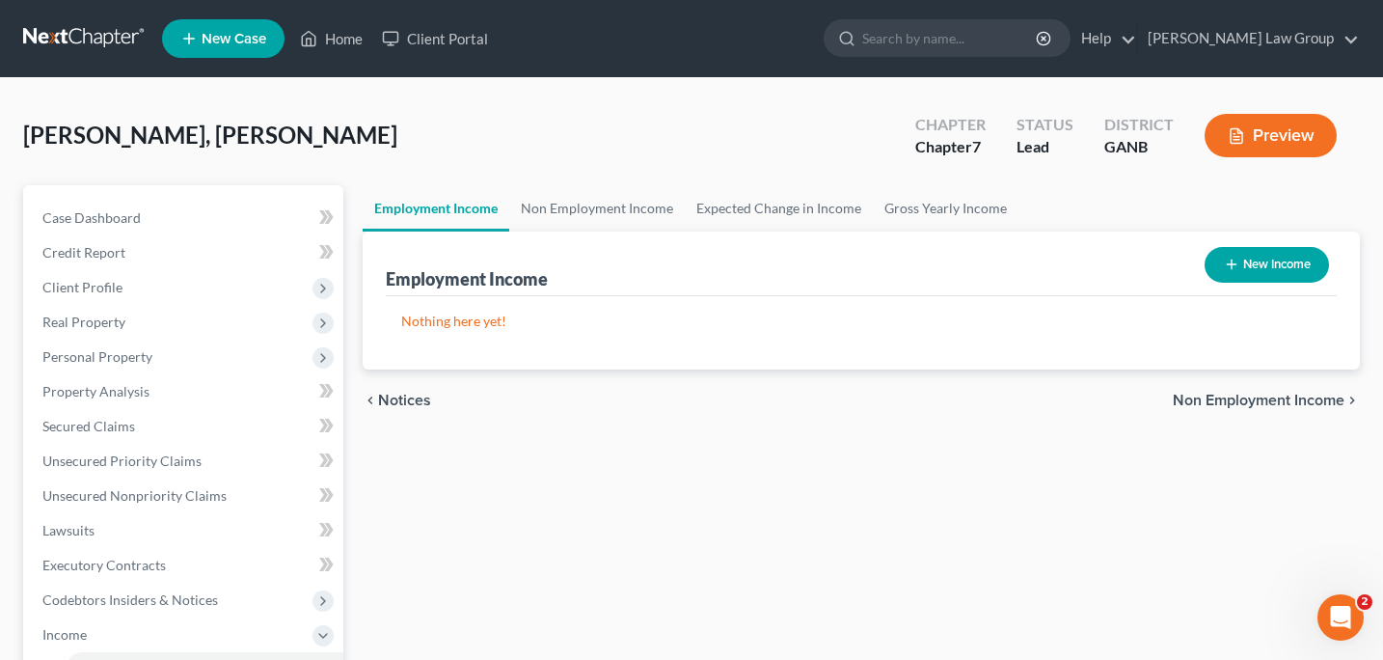
click at [1251, 260] on button "New Income" at bounding box center [1267, 265] width 124 height 36
select select "0"
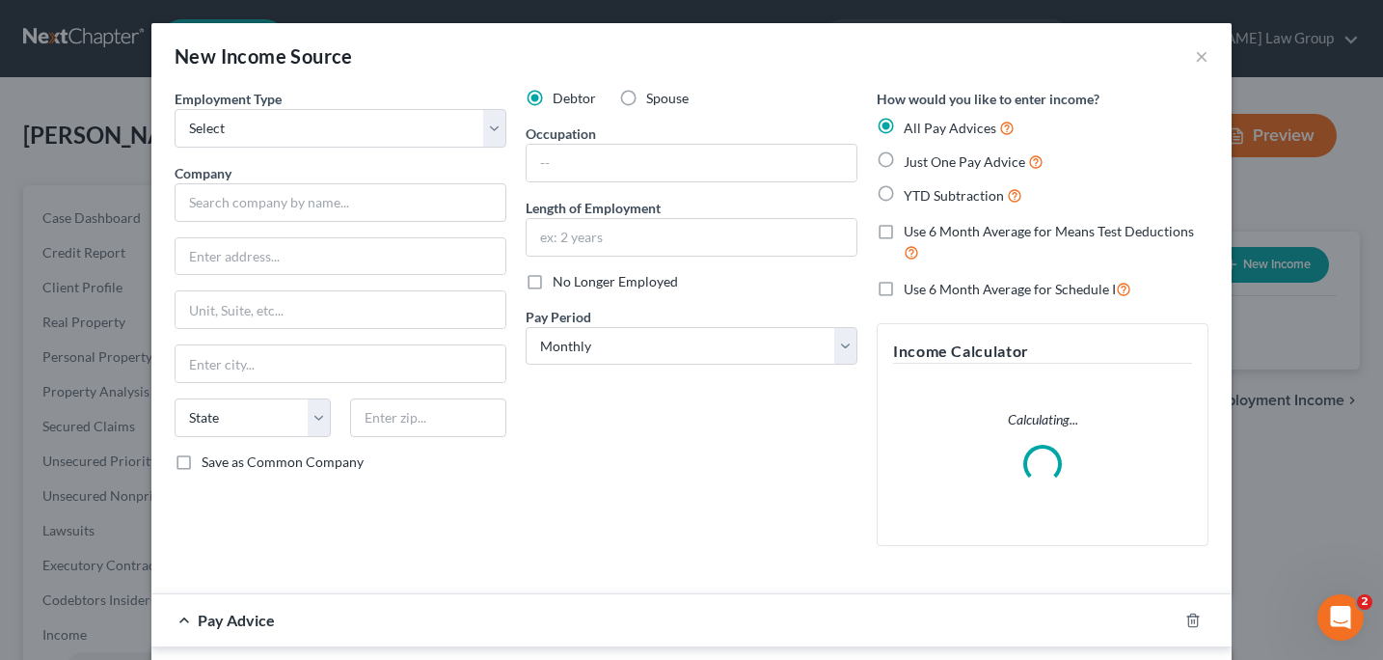
click at [507, 131] on div "Employment Type * Select Full or Part Time Employment Self Employment Company *…" at bounding box center [340, 325] width 351 height 473
click at [489, 128] on select "Select Full or Part Time Employment Self Employment" at bounding box center [341, 128] width 332 height 39
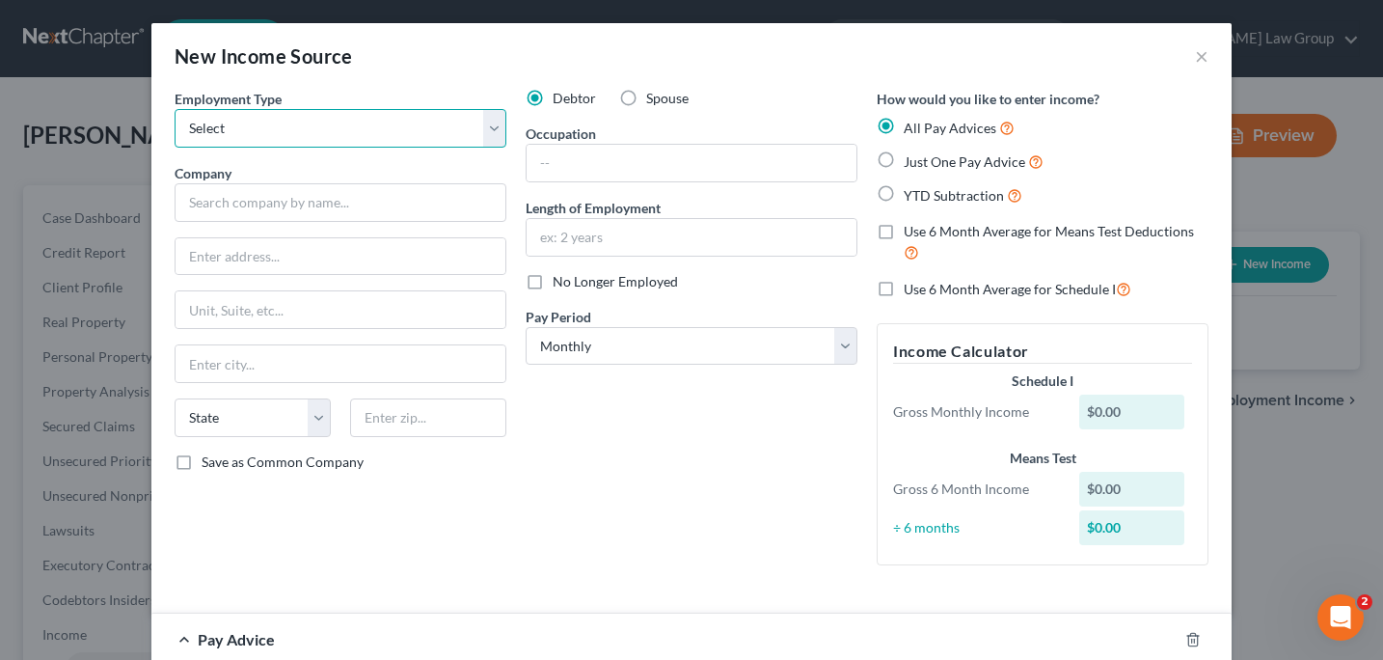
select select "1"
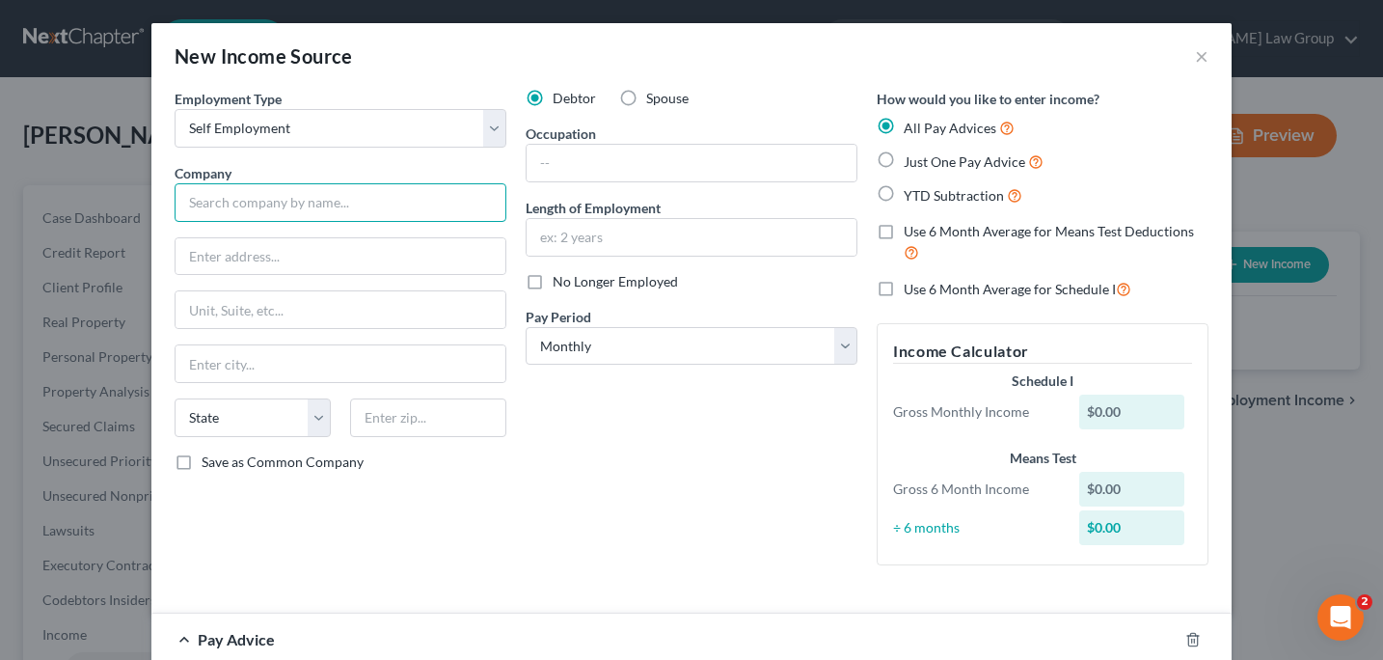
click at [215, 208] on input "text" at bounding box center [341, 202] width 332 height 39
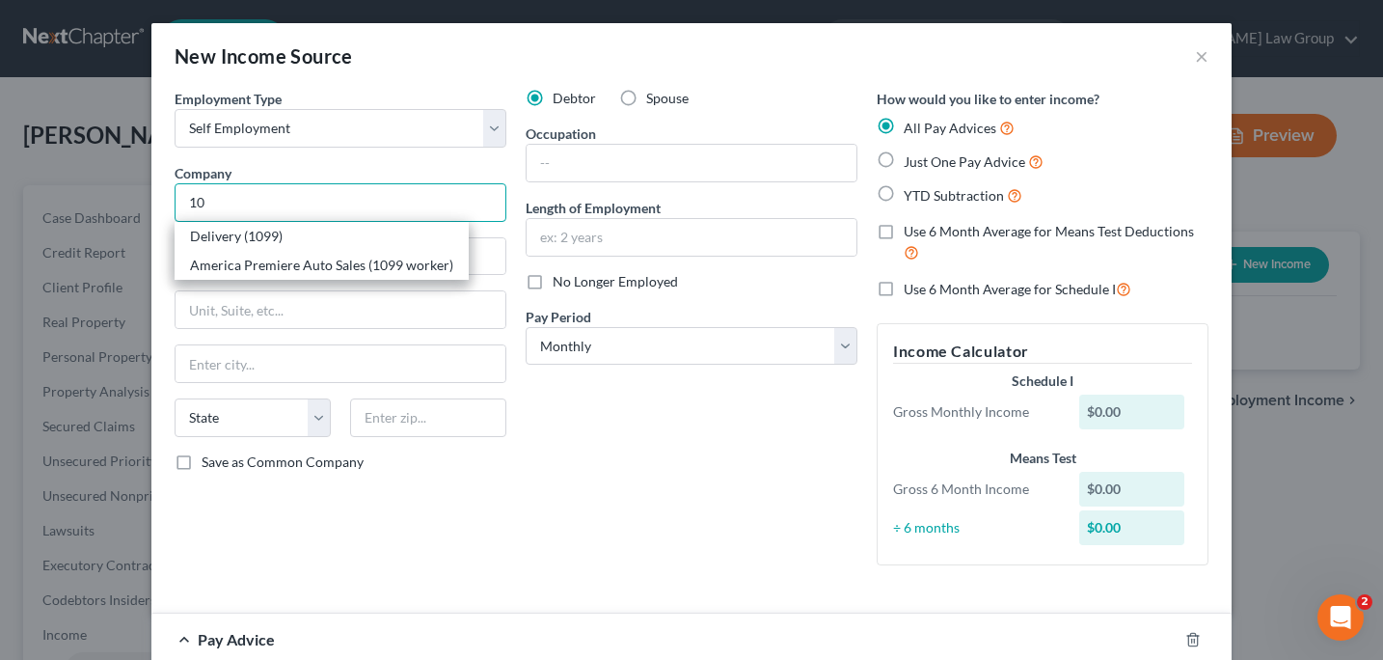
type input "1"
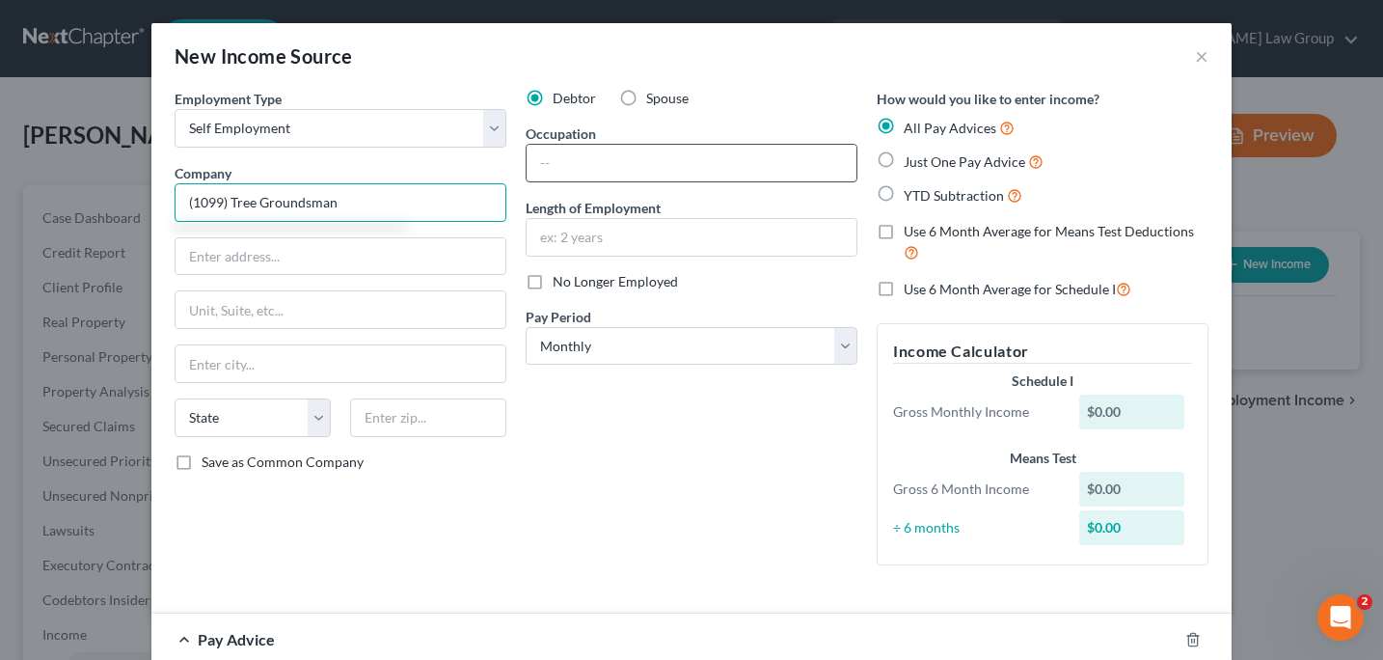
type input "(1099) Tree Groundsman"
click at [546, 164] on input "text" at bounding box center [692, 163] width 330 height 37
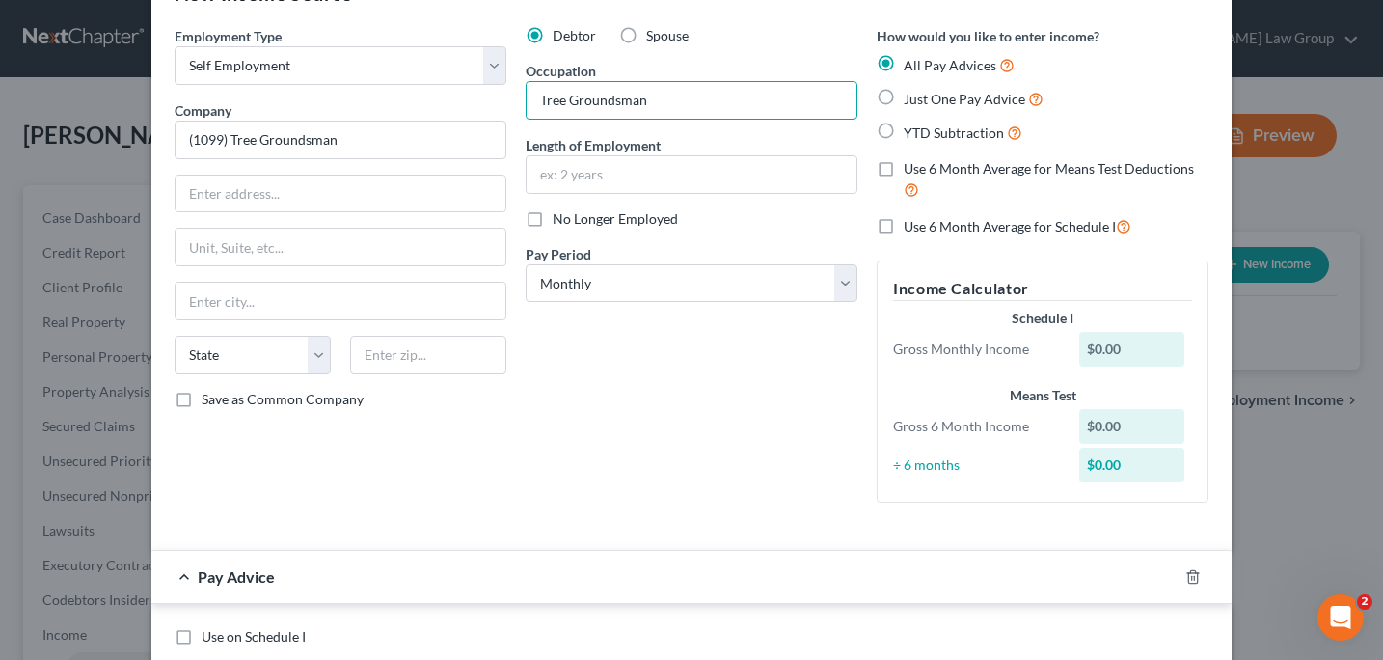
scroll to position [36, 0]
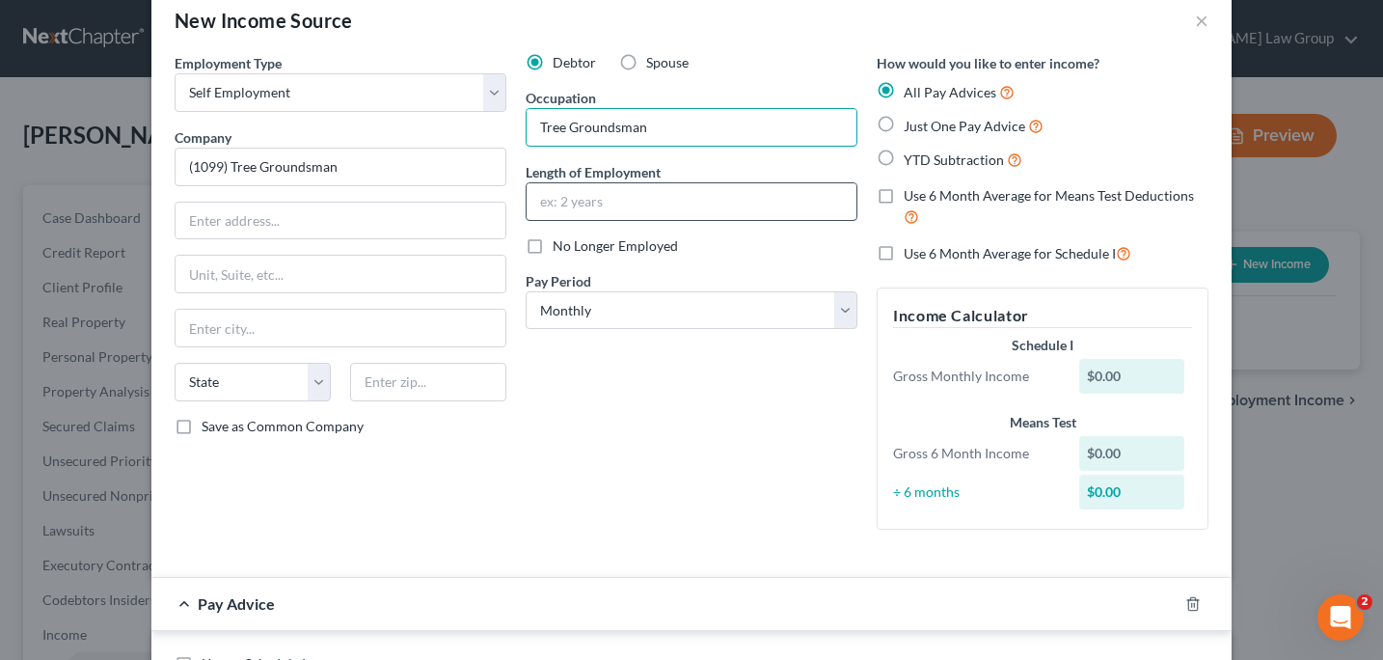
type input "Tree Groundsman"
click at [545, 213] on input "text" at bounding box center [692, 201] width 330 height 37
type input "3 years"
click at [904, 123] on label "Just One Pay Advice" at bounding box center [974, 126] width 140 height 22
click at [911, 123] on input "Just One Pay Advice" at bounding box center [917, 121] width 13 height 13
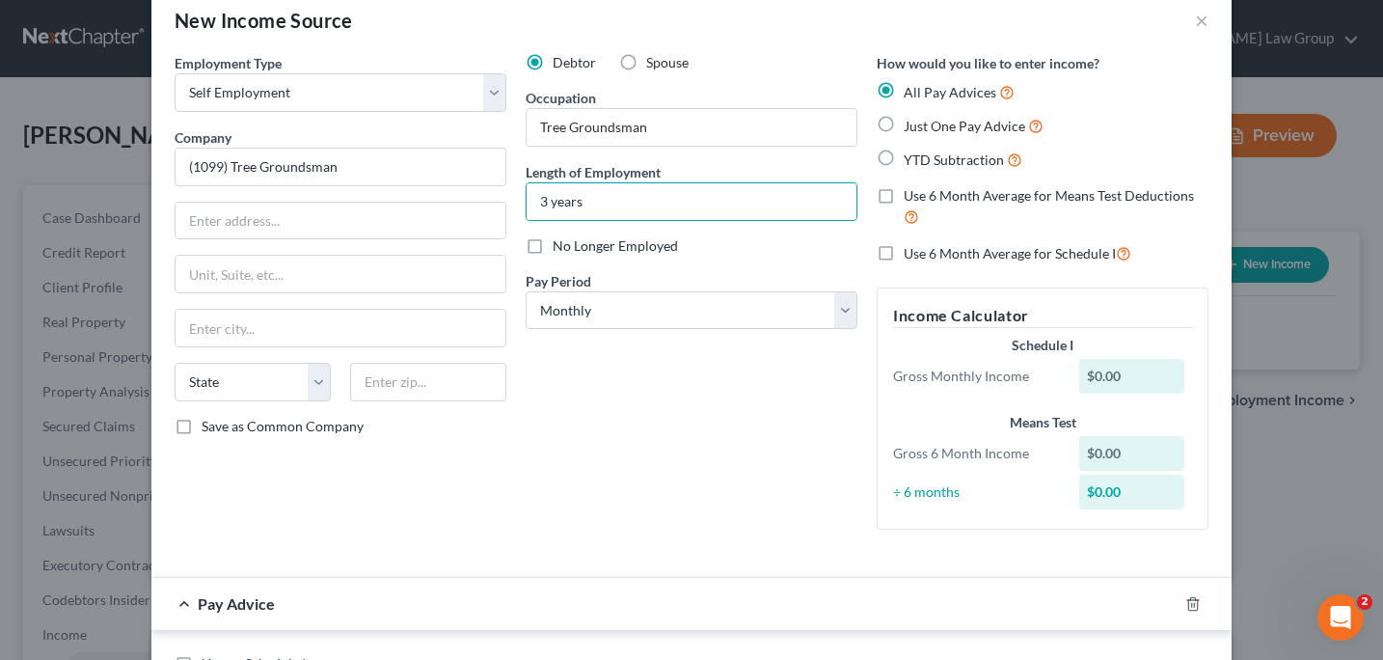
radio input "true"
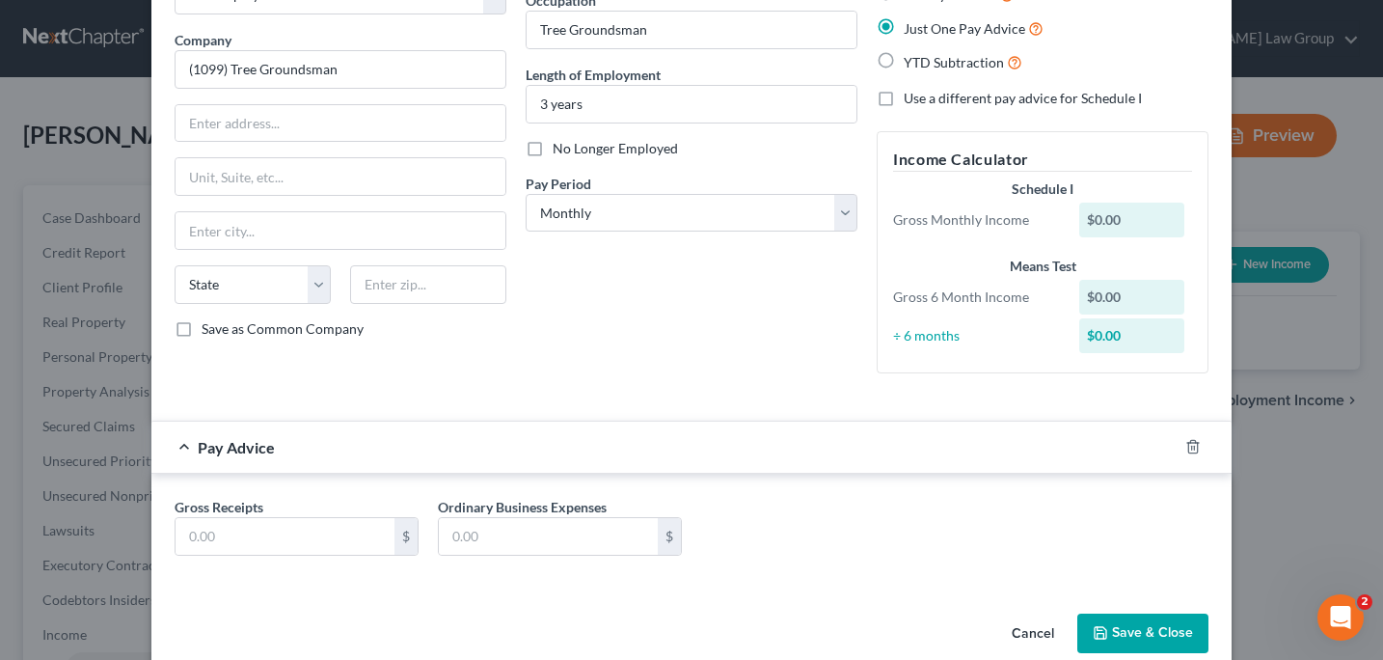
scroll to position [165, 0]
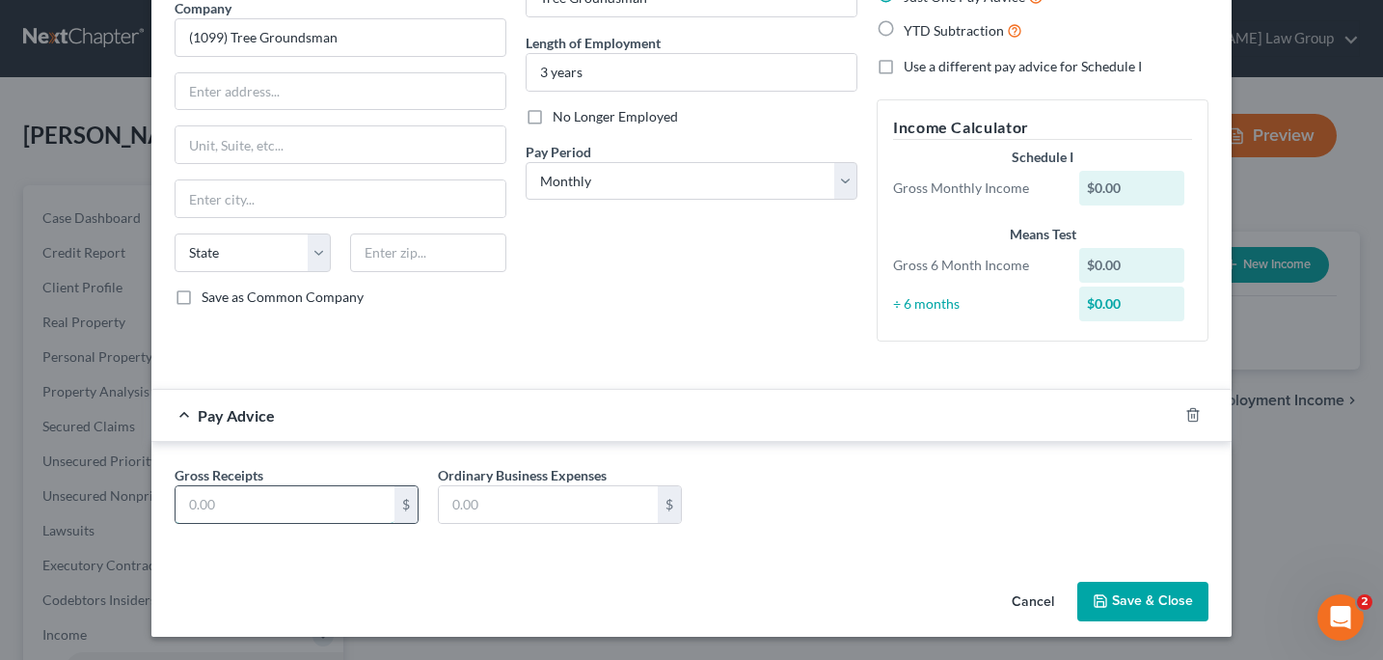
click at [204, 500] on input "text" at bounding box center [285, 504] width 219 height 37
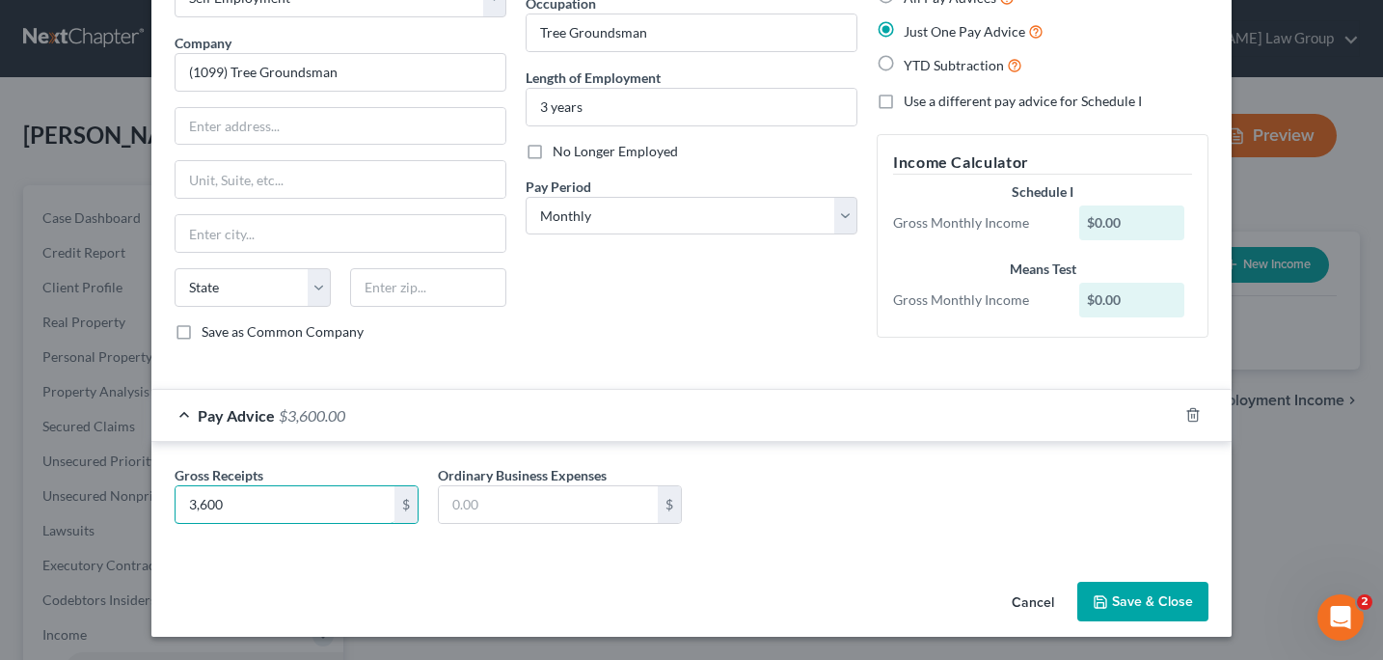
type input "3,600"
click at [1119, 608] on button "Save & Close" at bounding box center [1142, 602] width 131 height 41
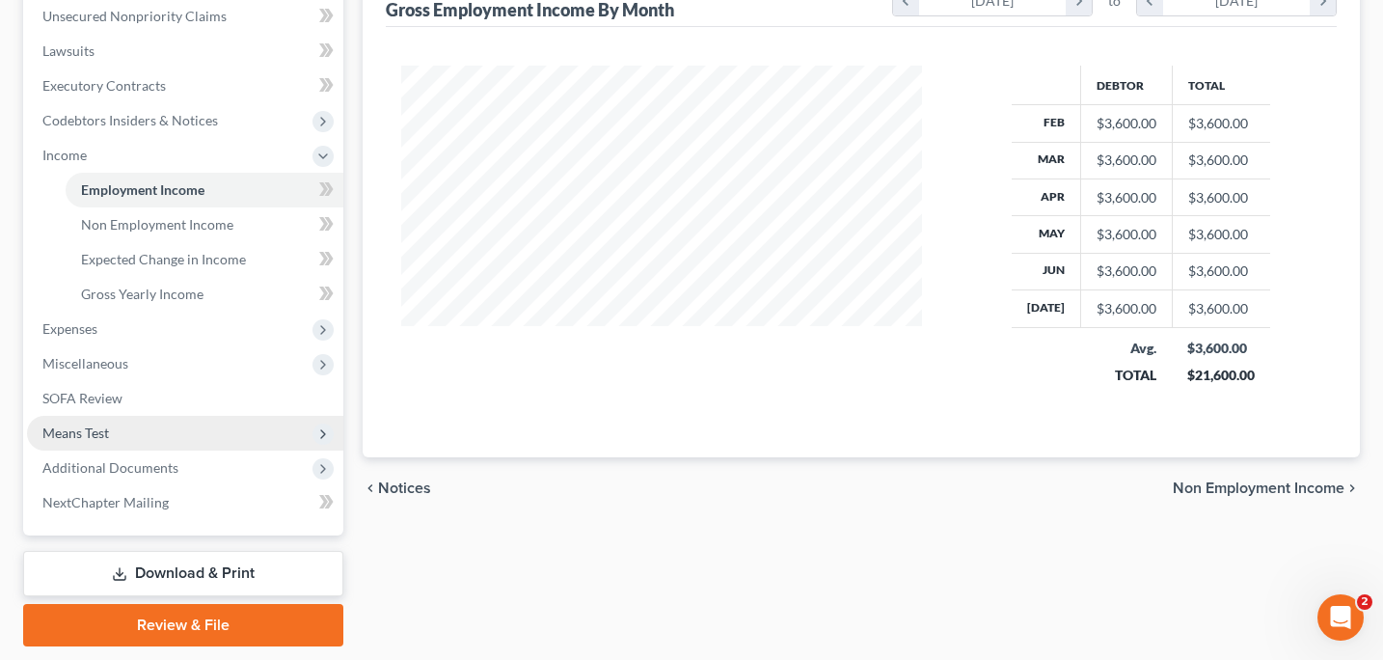
scroll to position [505, 0]
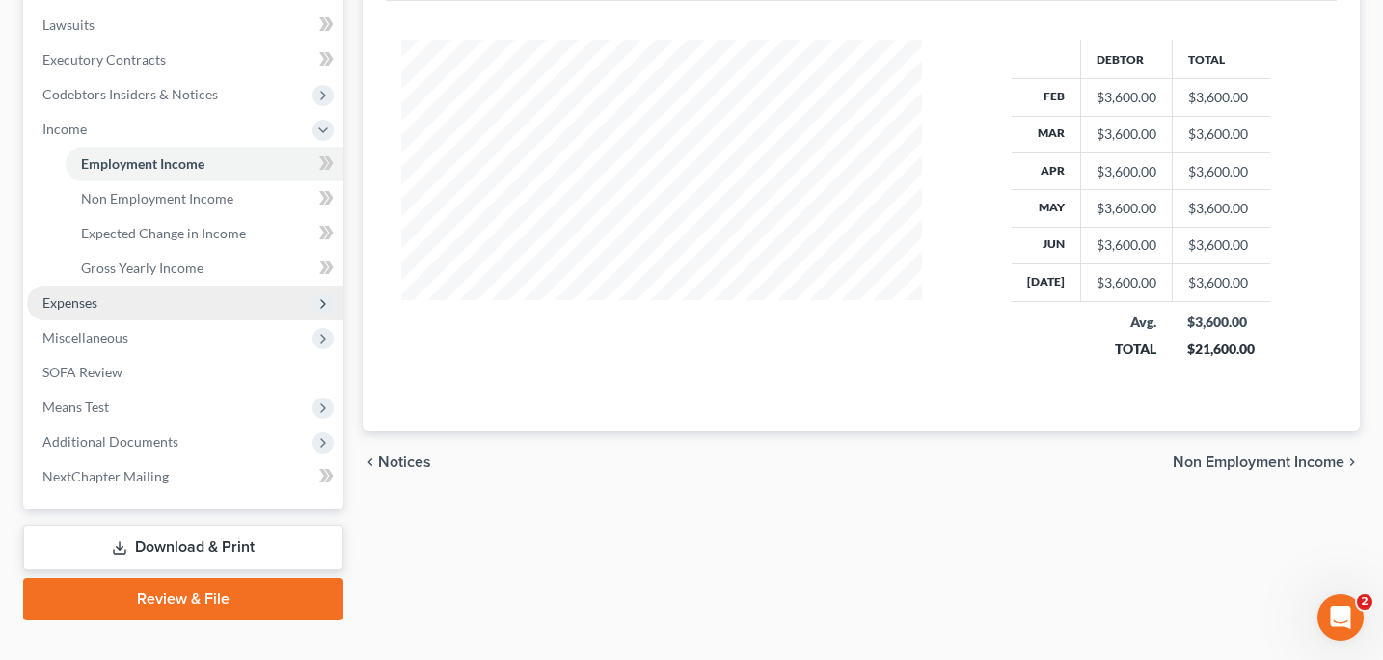
click at [86, 309] on span "Expenses" at bounding box center [69, 302] width 55 height 16
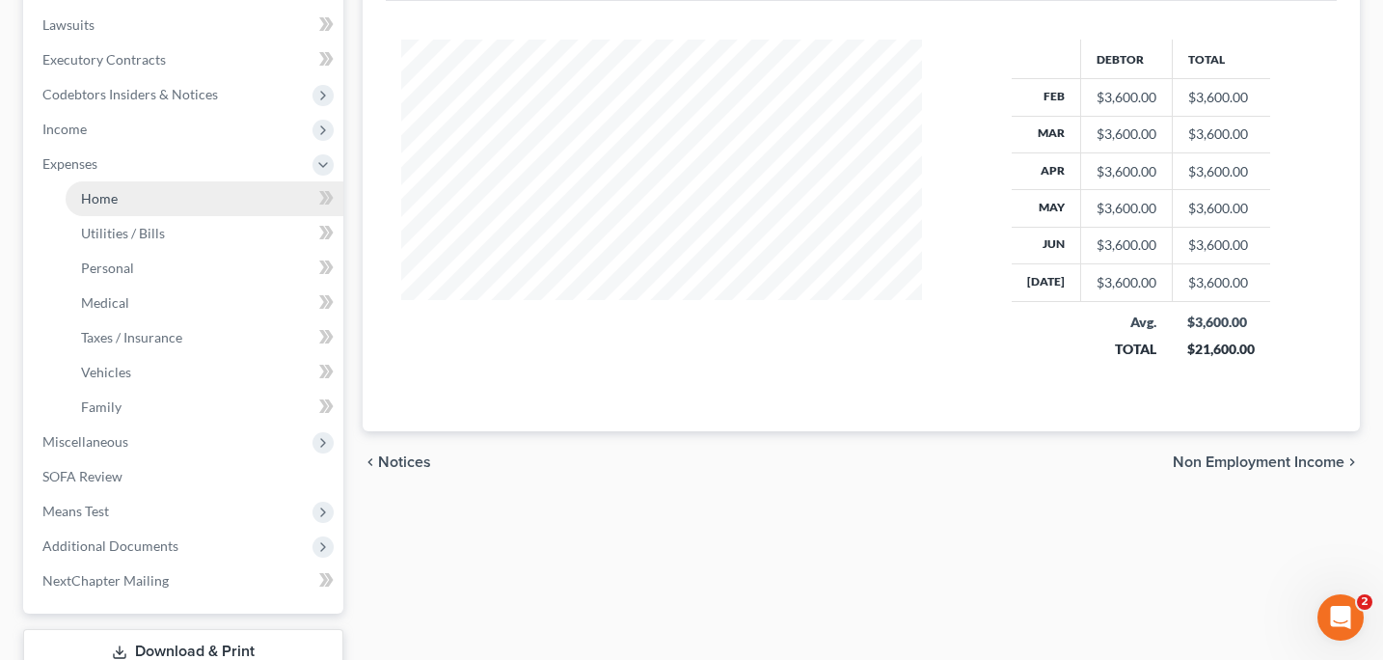
click at [106, 202] on span "Home" at bounding box center [99, 198] width 37 height 16
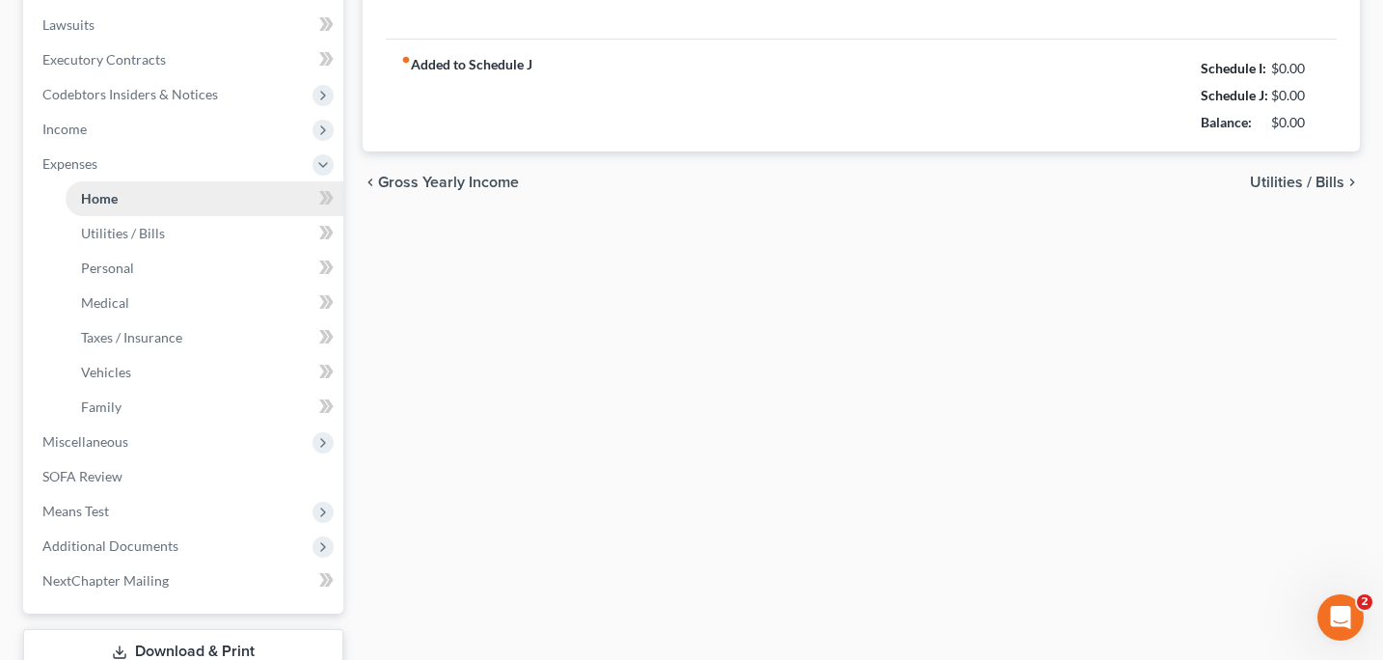
type input "1,350.00"
type input "0.00"
radio input "true"
type input "0.00"
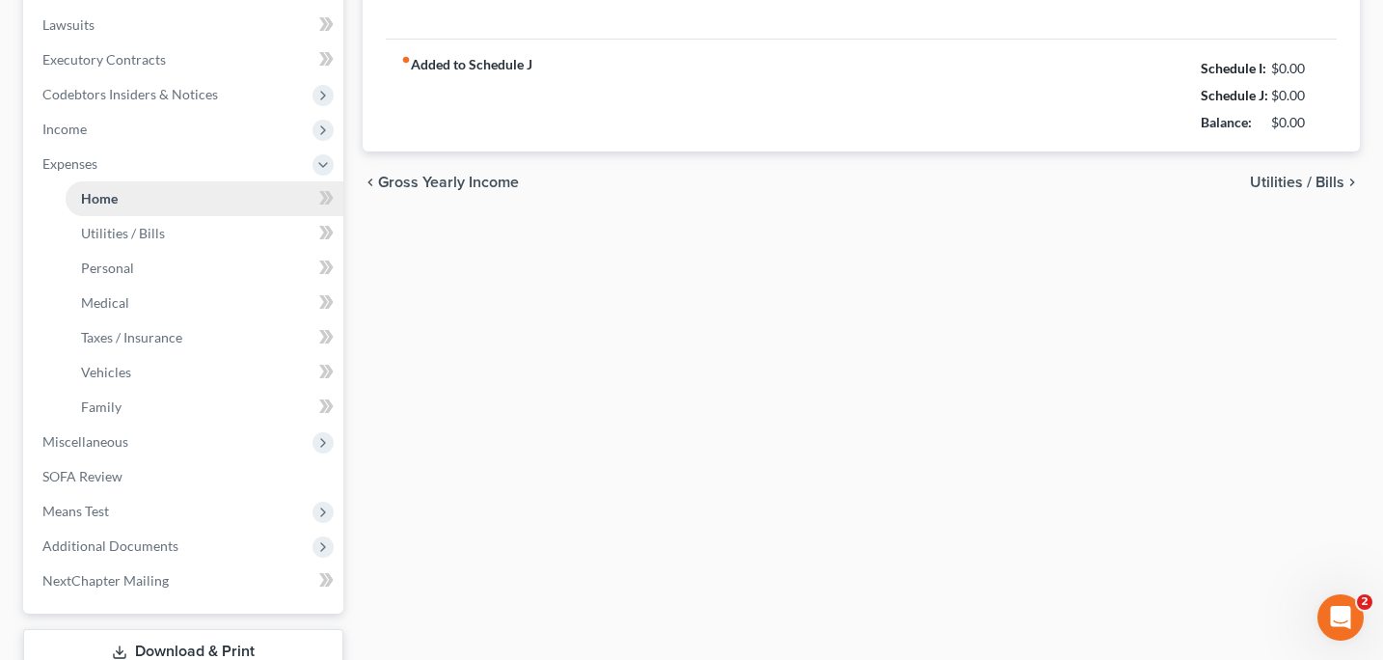
type input "0.00"
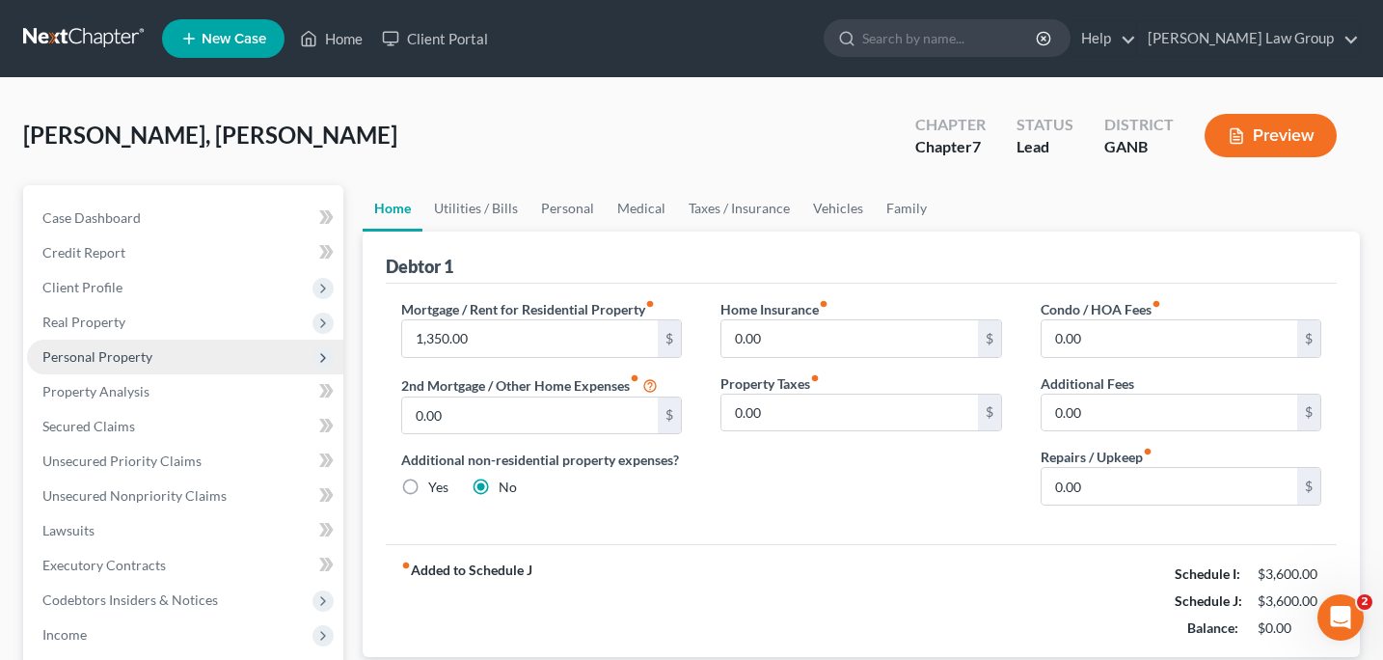
click at [123, 358] on span "Personal Property" at bounding box center [97, 356] width 110 height 16
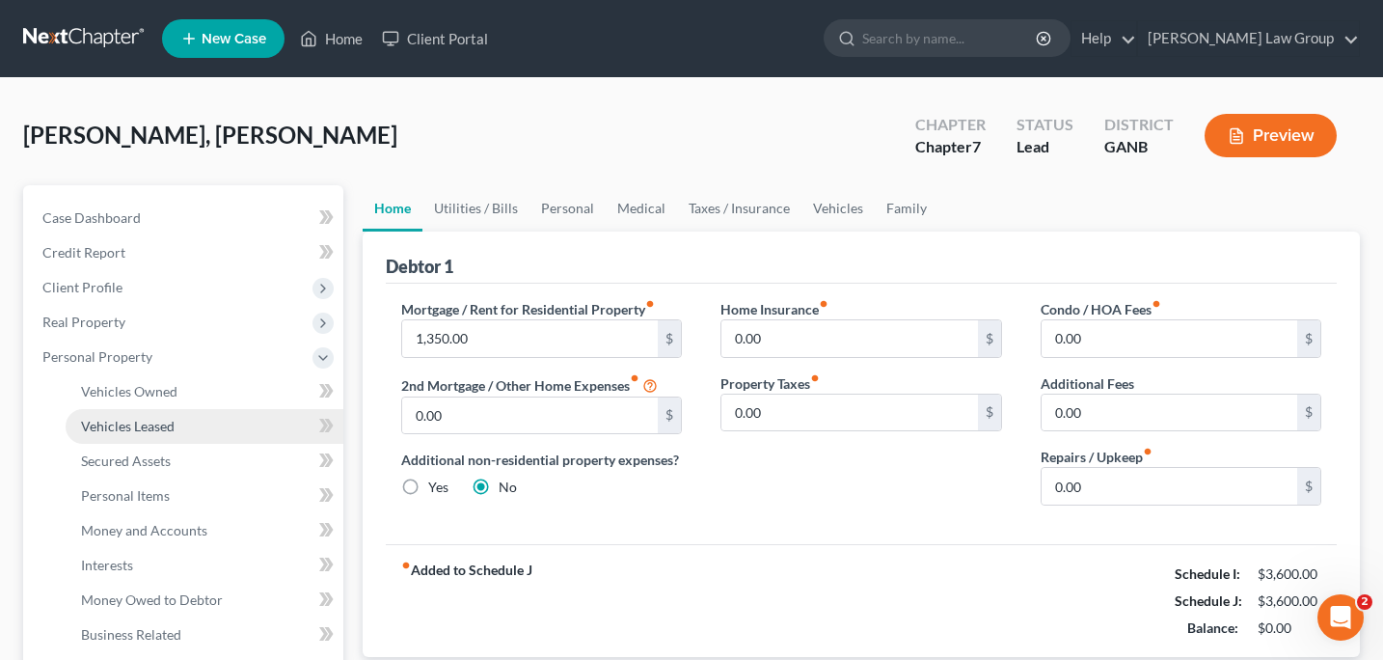
click at [127, 429] on span "Vehicles Leased" at bounding box center [128, 426] width 94 height 16
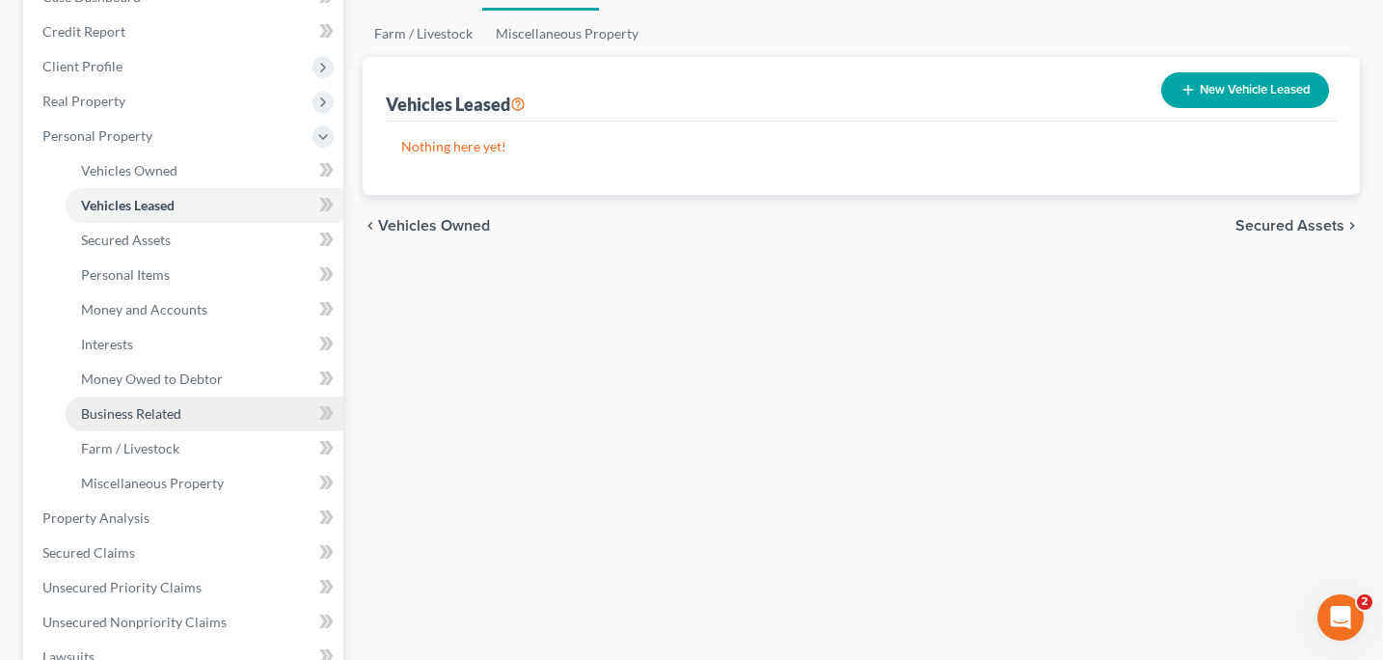
scroll to position [245, 0]
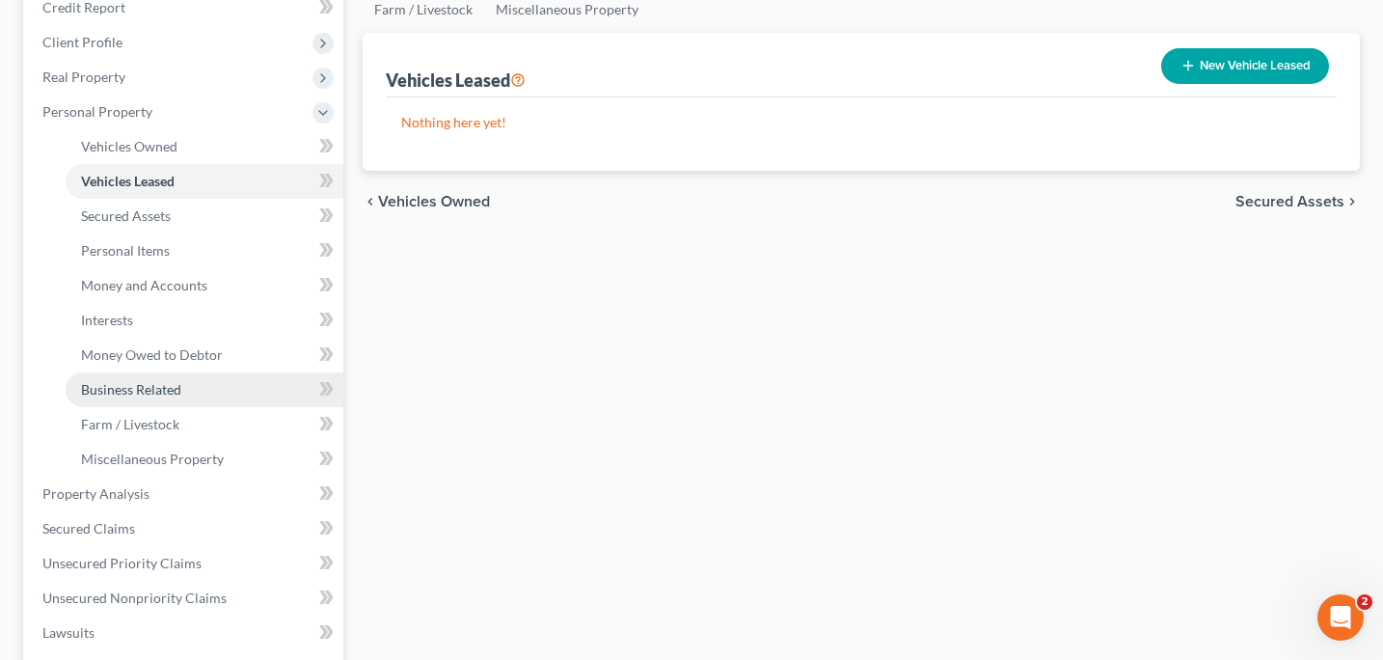
click at [150, 394] on span "Business Related" at bounding box center [131, 389] width 100 height 16
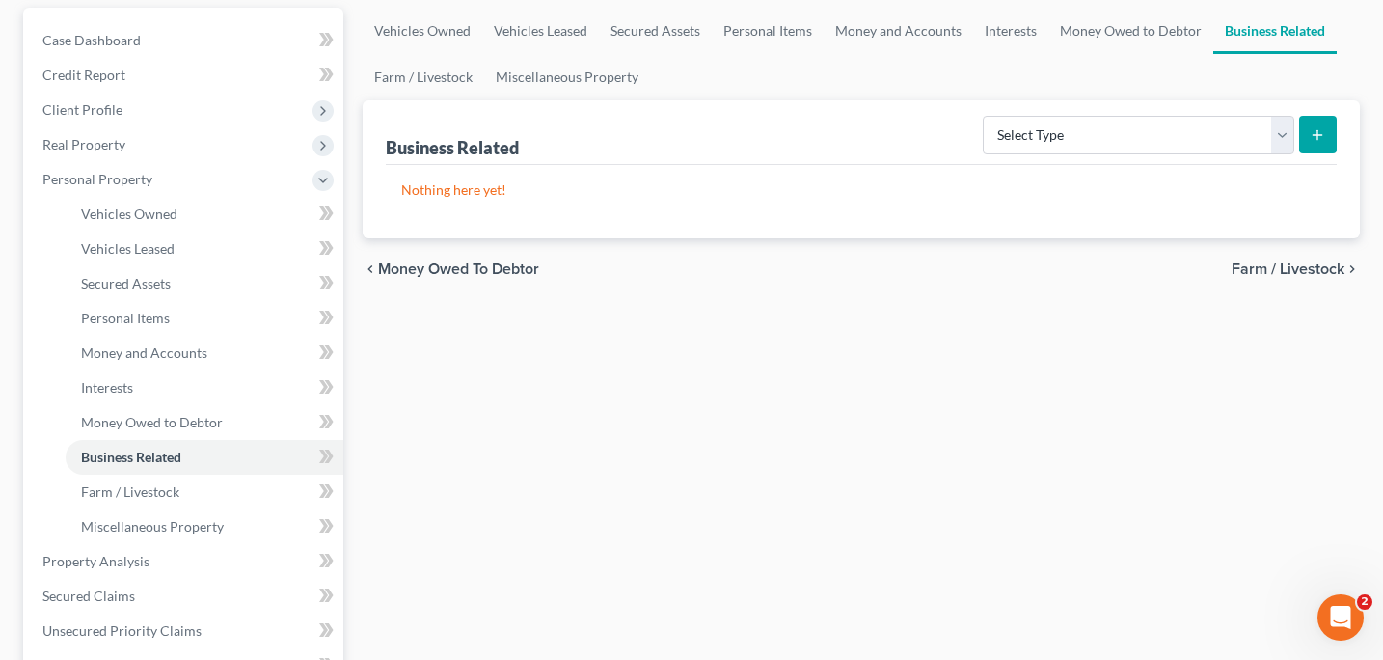
scroll to position [188, 0]
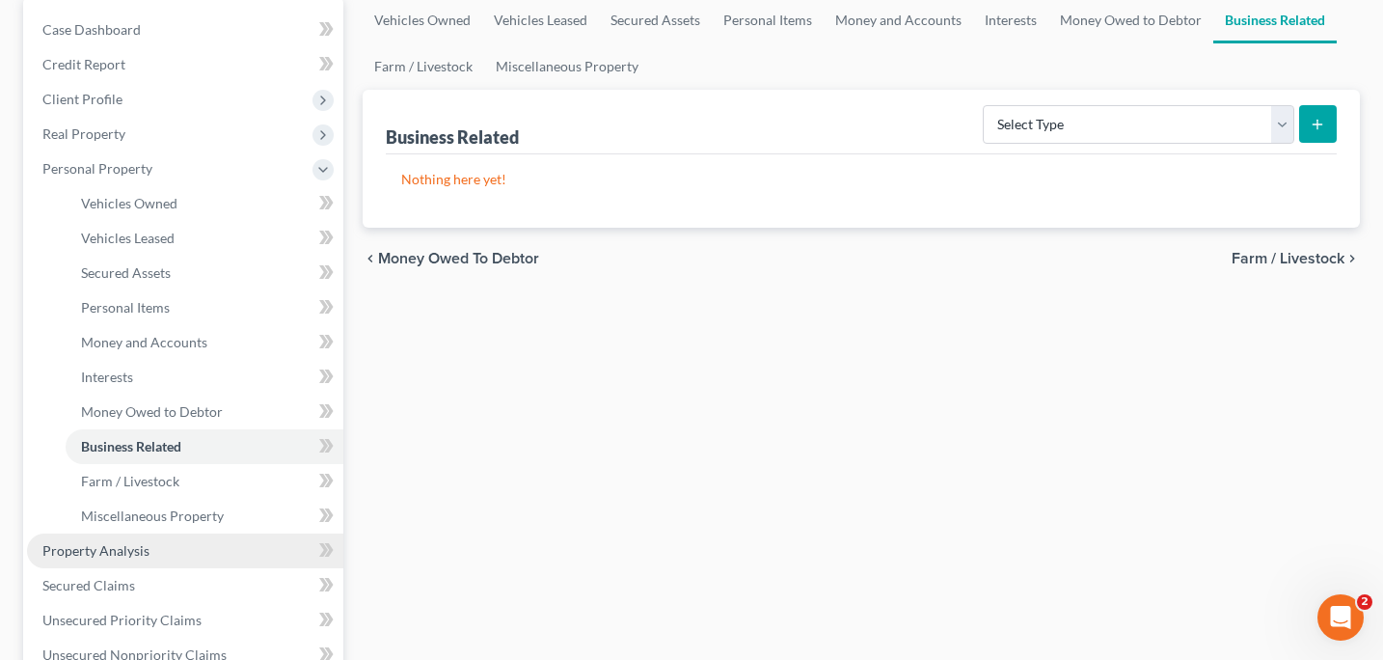
click at [137, 560] on link "Property Analysis" at bounding box center [185, 550] width 316 height 35
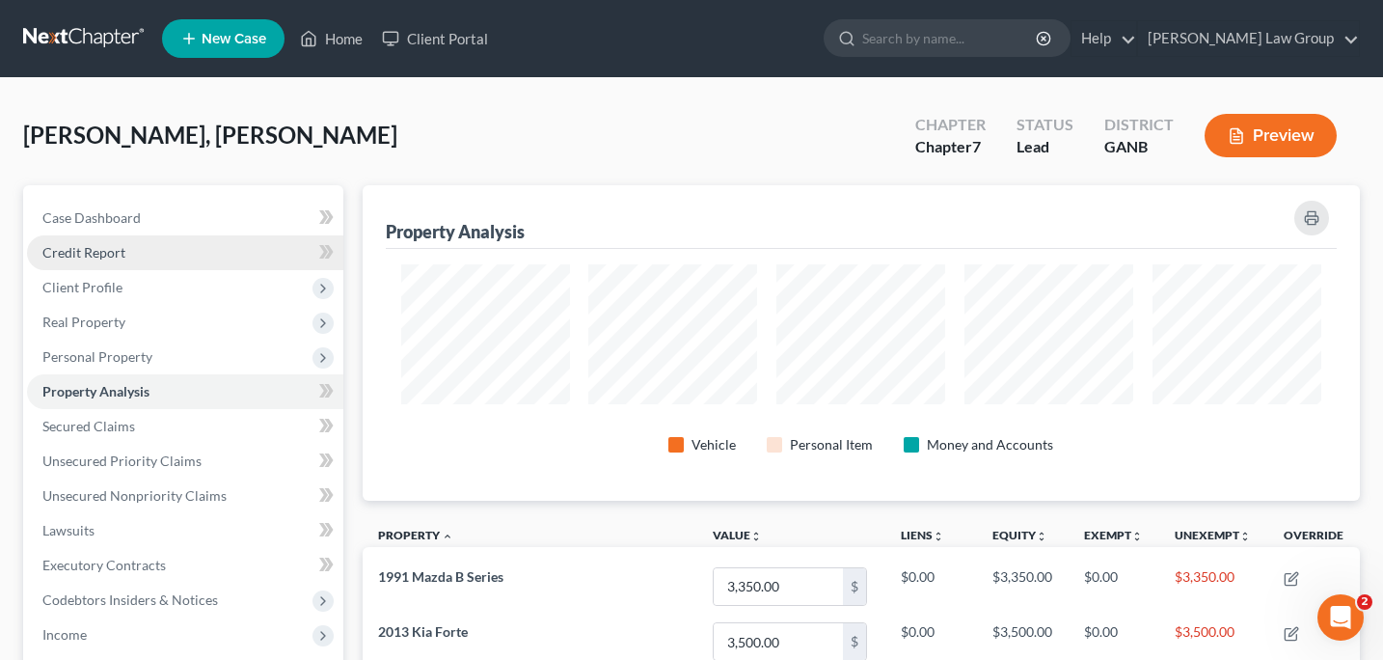
click at [87, 252] on span "Credit Report" at bounding box center [83, 252] width 83 height 16
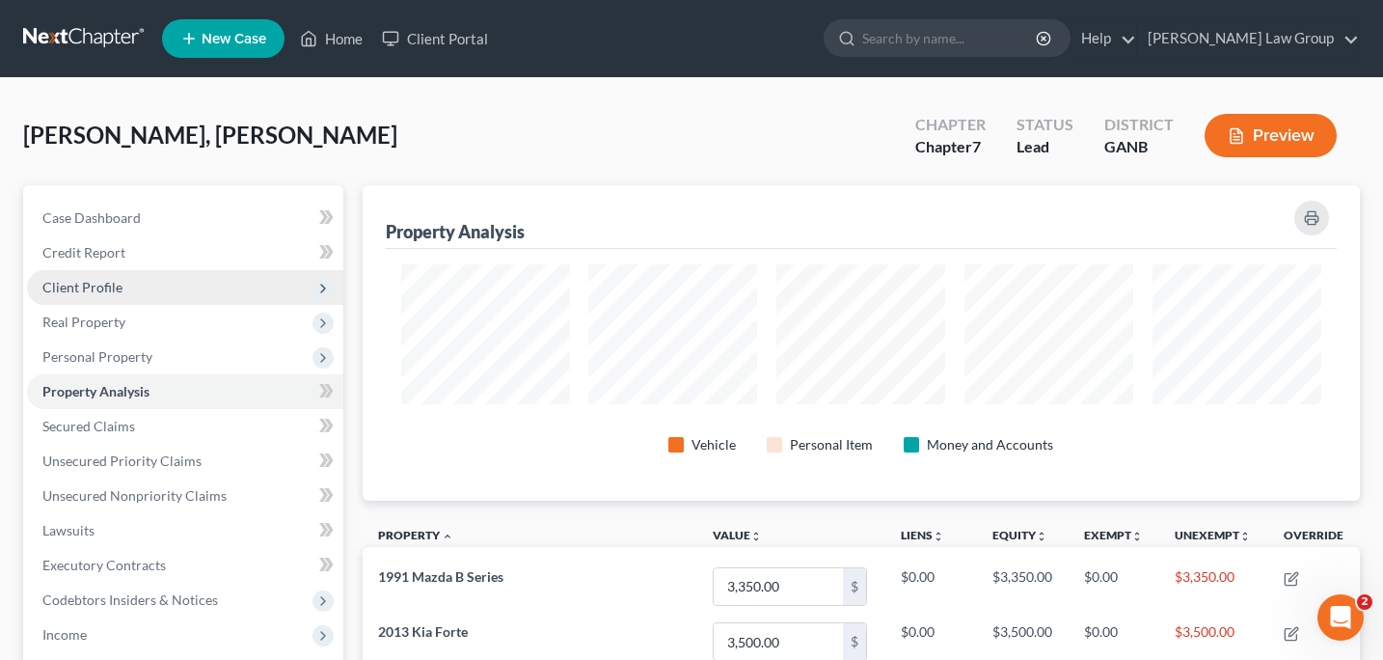
click at [87, 295] on span "Client Profile" at bounding box center [185, 287] width 316 height 35
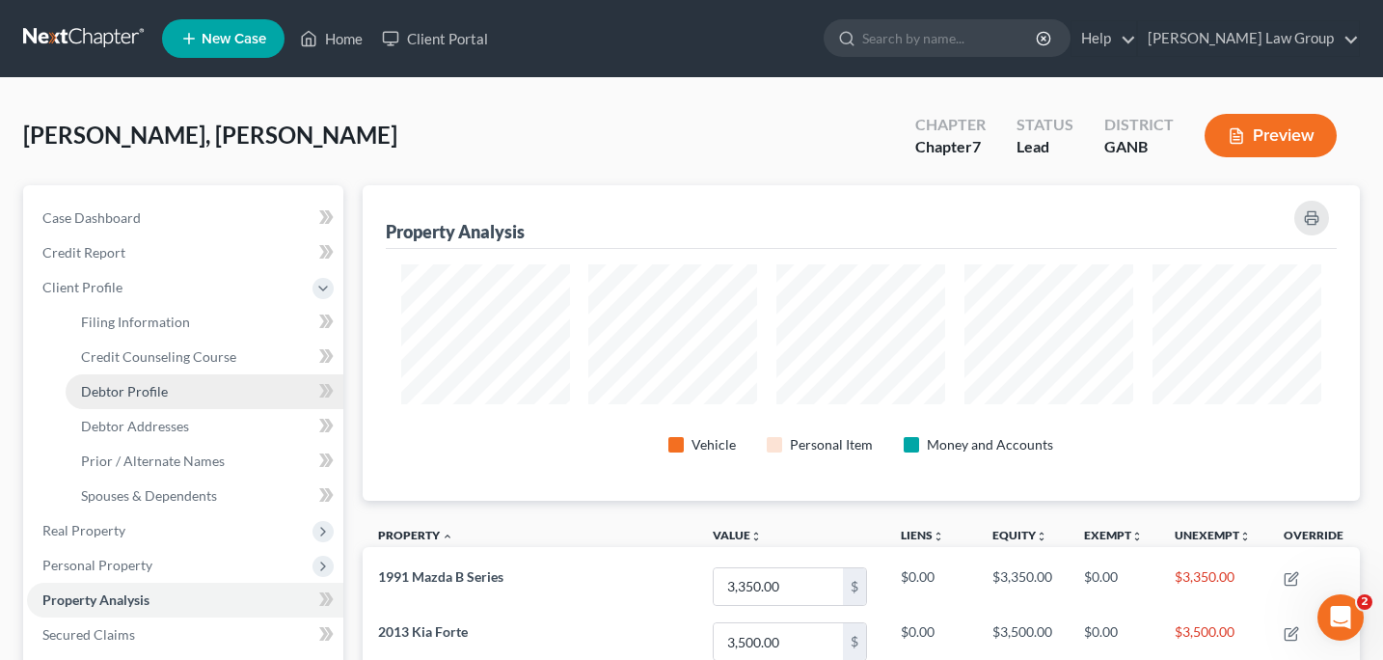
click at [114, 388] on span "Debtor Profile" at bounding box center [124, 391] width 87 height 16
select select "3"
select select "0"
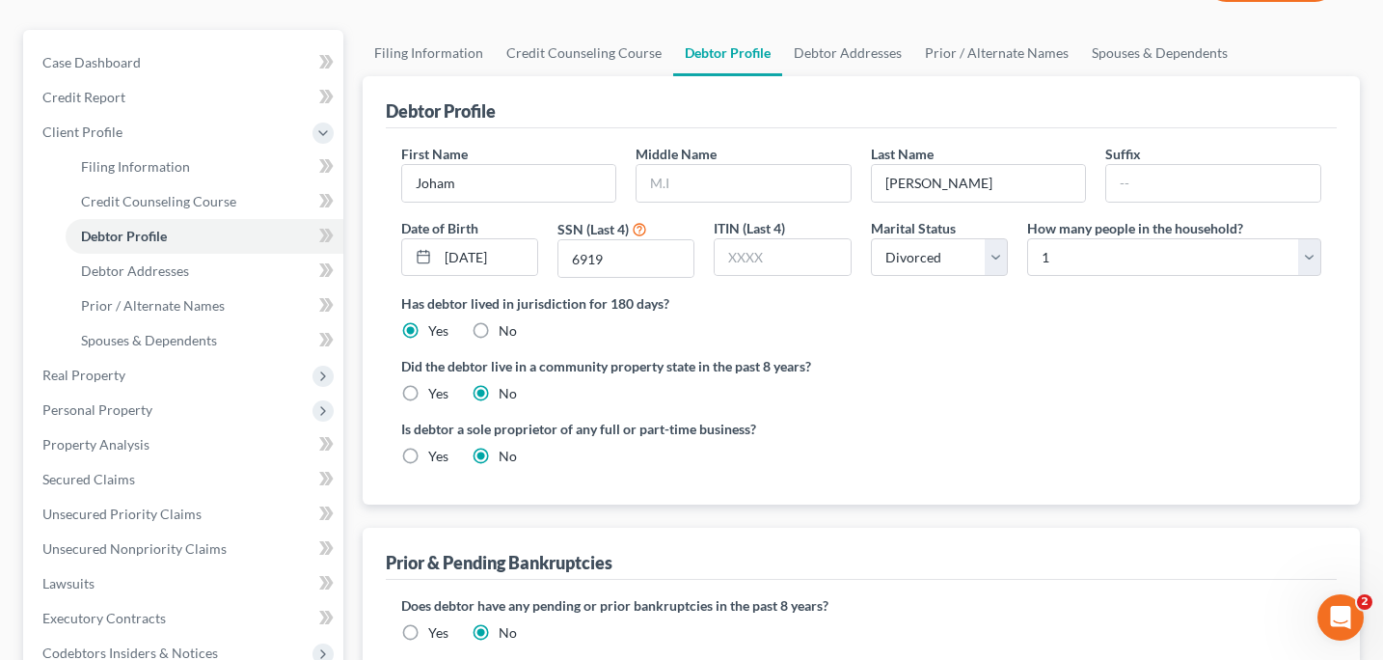
scroll to position [210, 0]
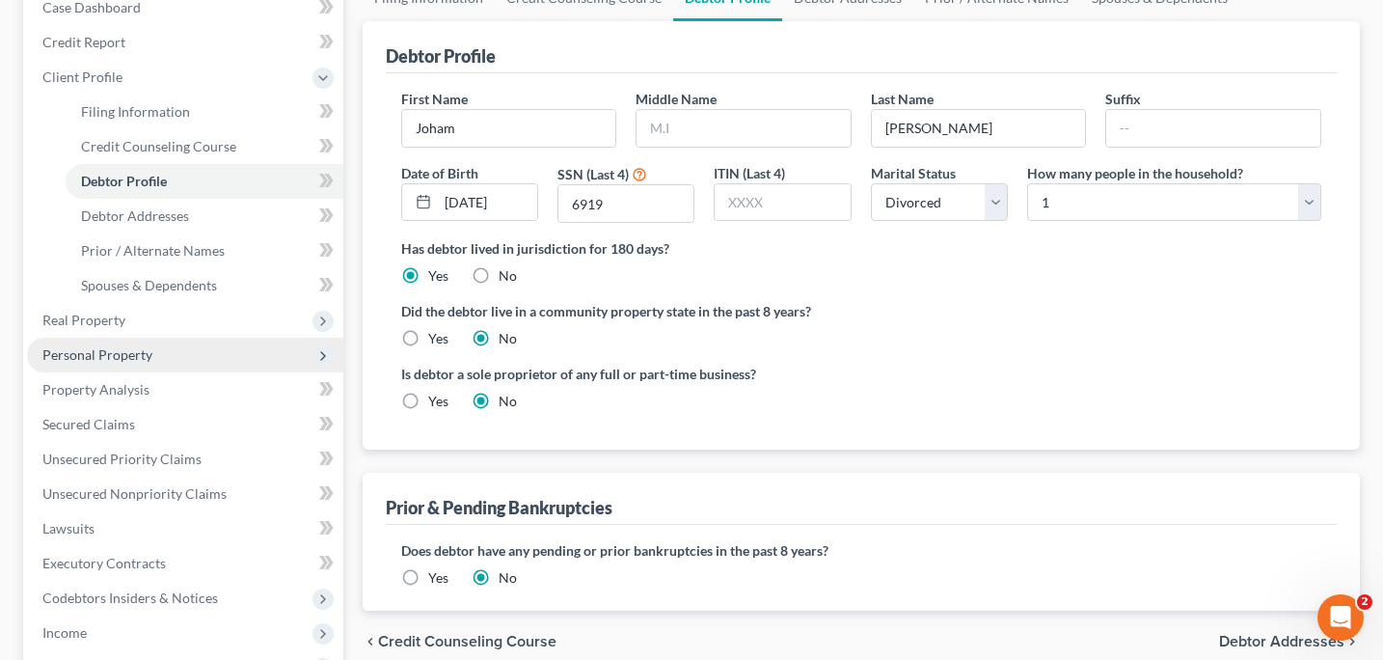
click at [145, 358] on span "Personal Property" at bounding box center [97, 354] width 110 height 16
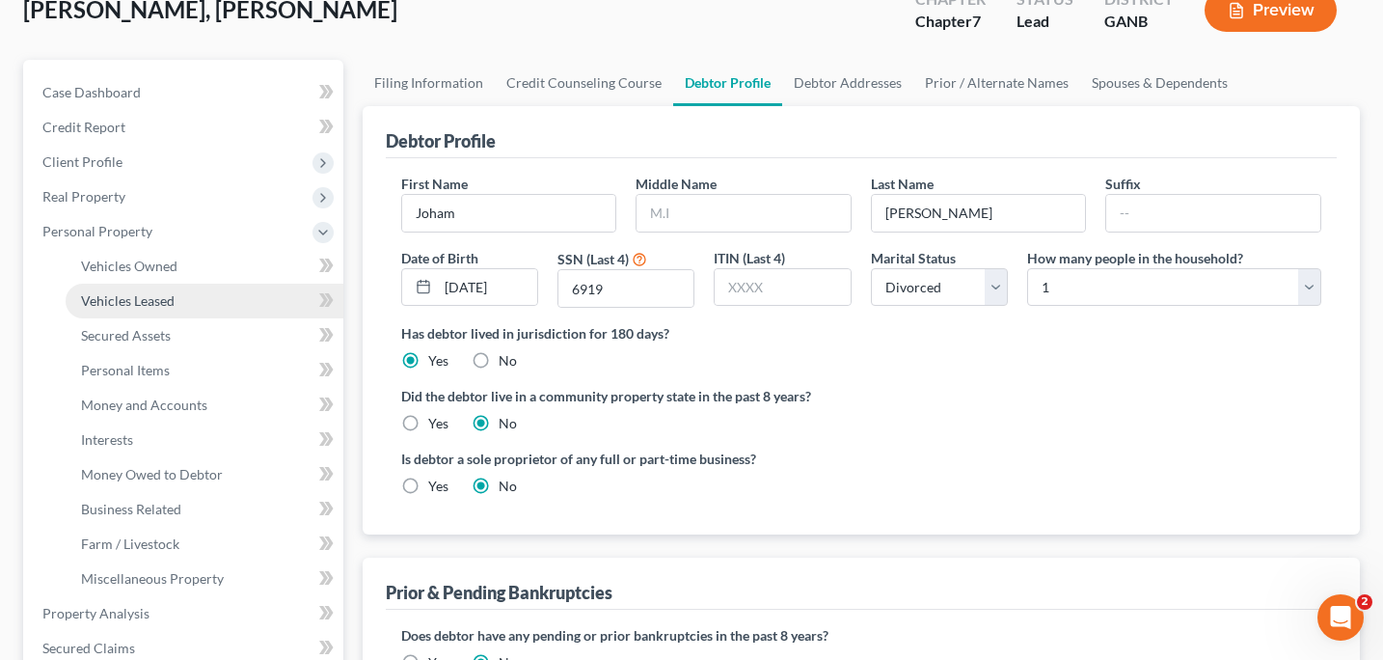
scroll to position [0, 0]
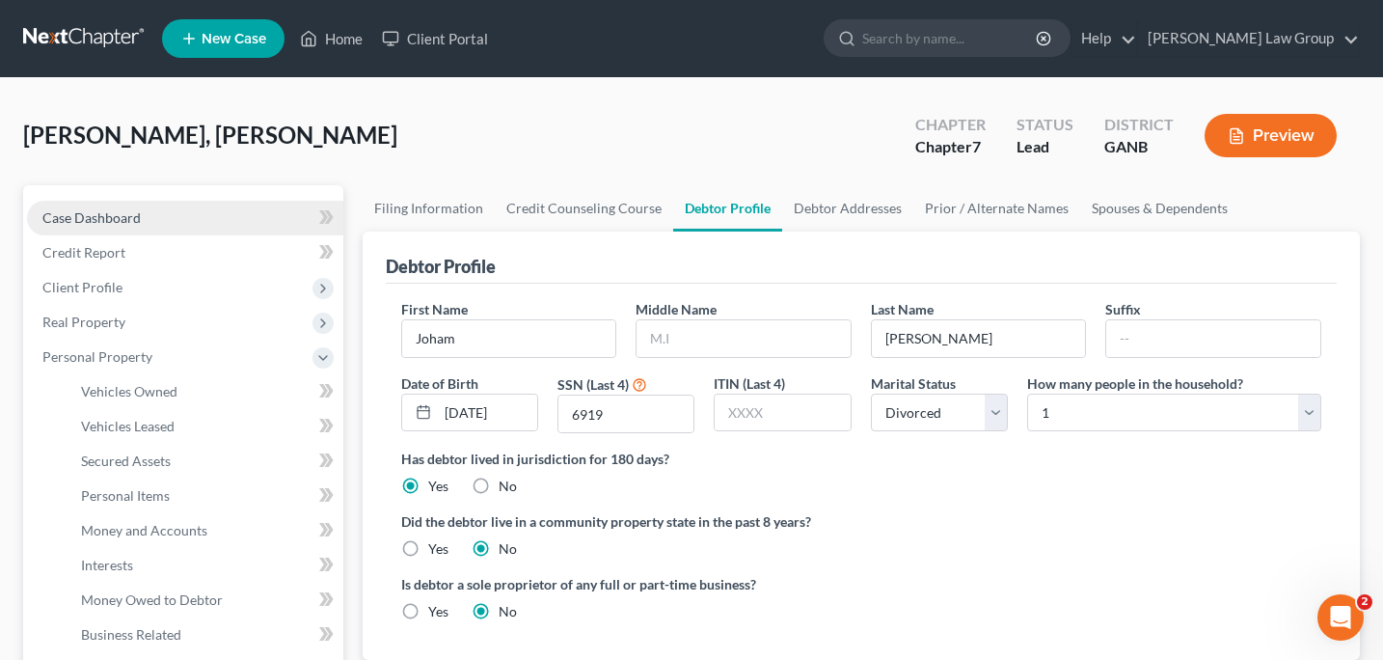
click at [111, 214] on span "Case Dashboard" at bounding box center [91, 217] width 98 height 16
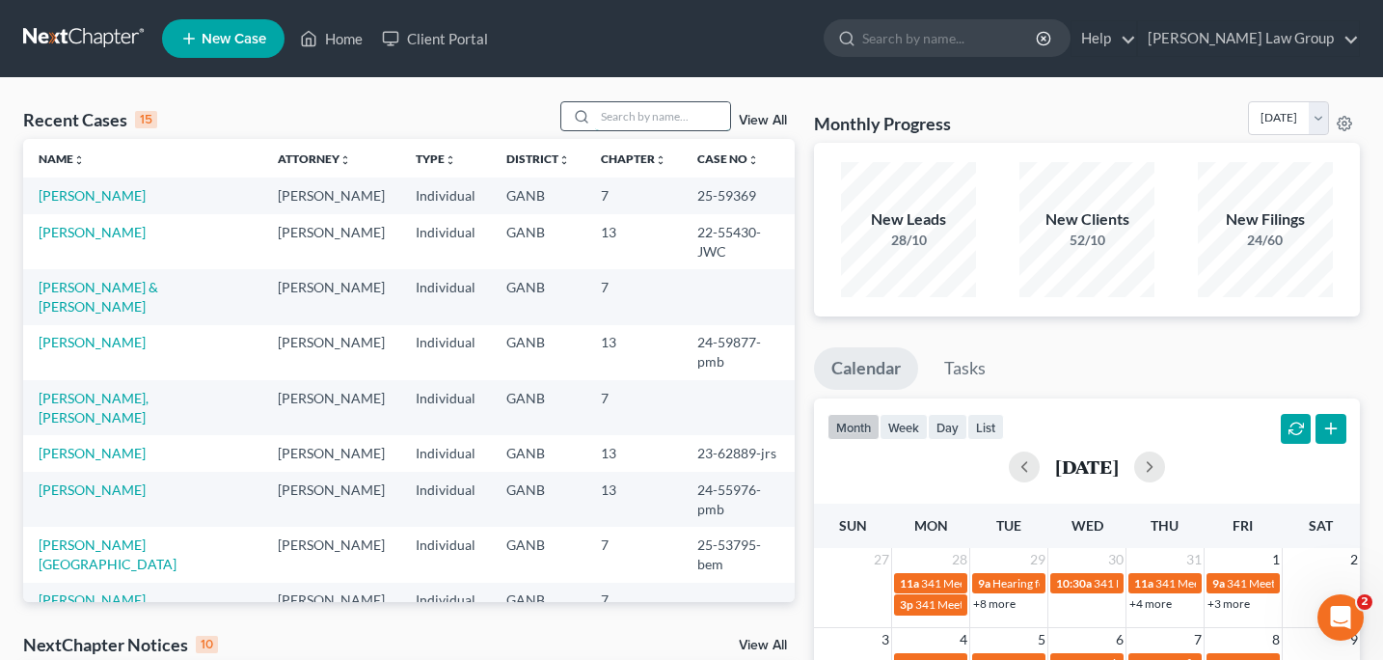
click at [630, 118] on input "search" at bounding box center [662, 116] width 135 height 28
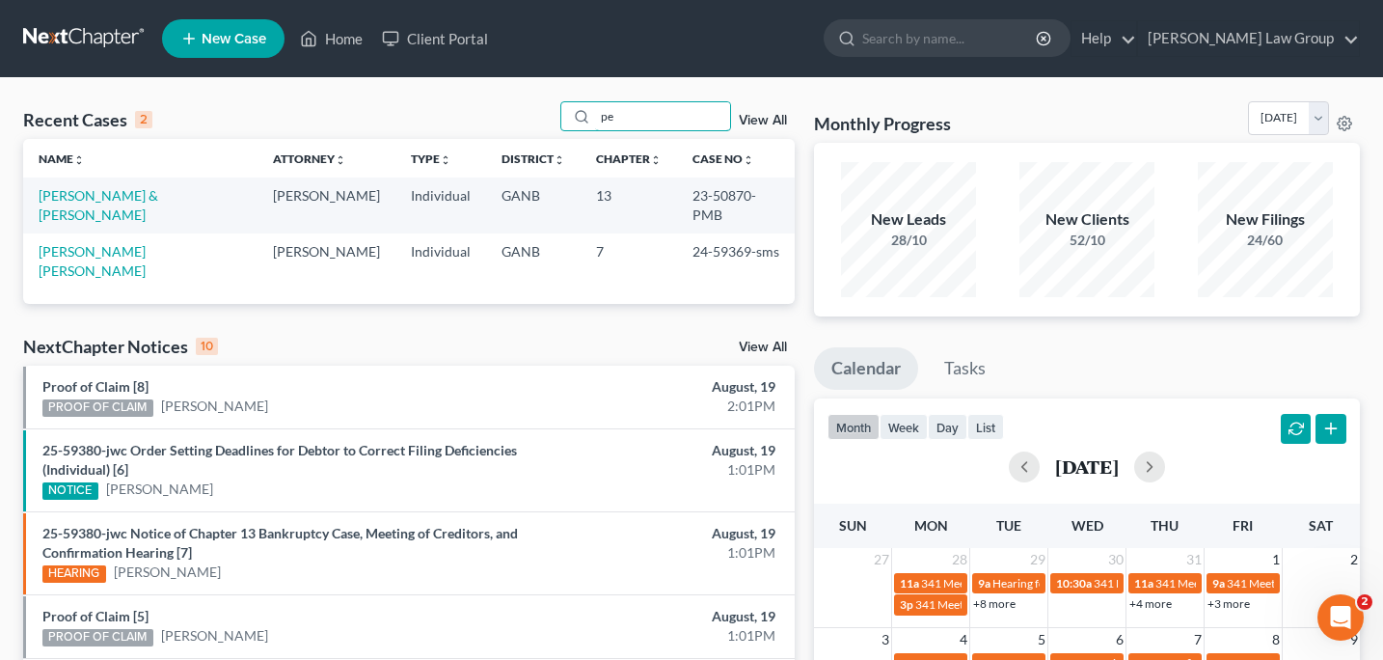
type input "p"
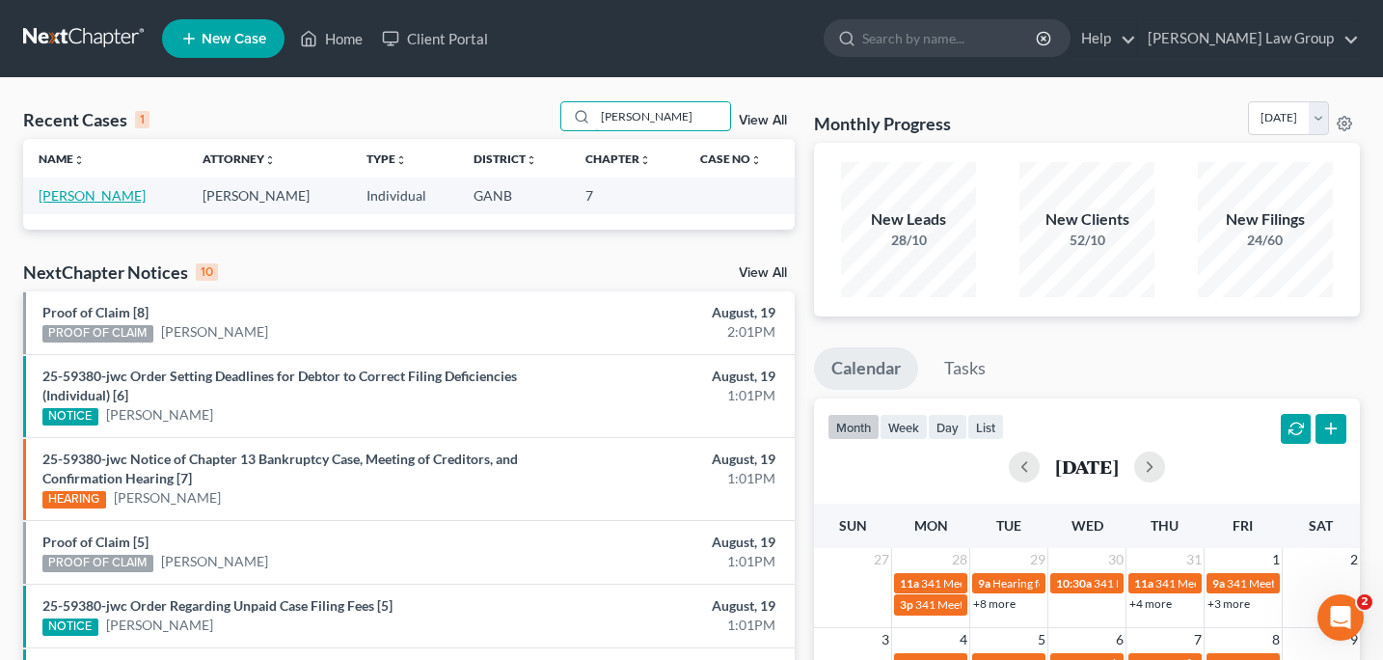
type input "[PERSON_NAME]"
click at [95, 195] on link "[PERSON_NAME]" at bounding box center [92, 195] width 107 height 16
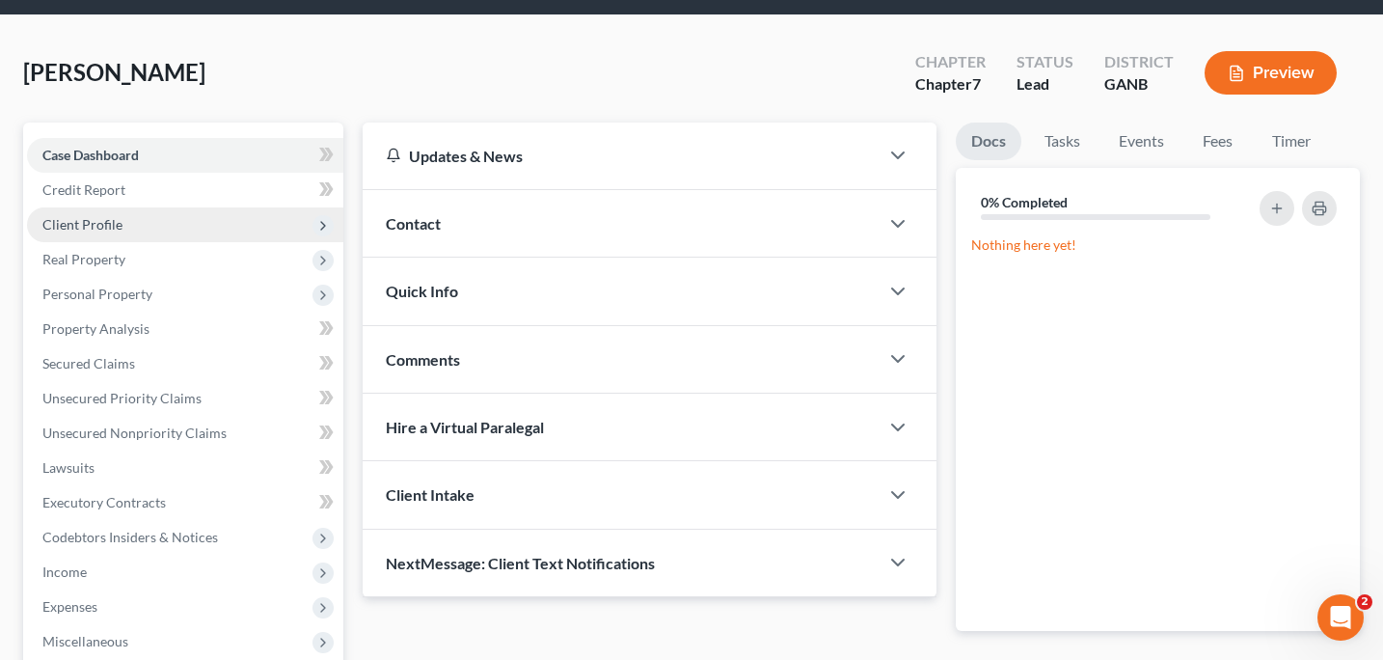
scroll to position [64, 0]
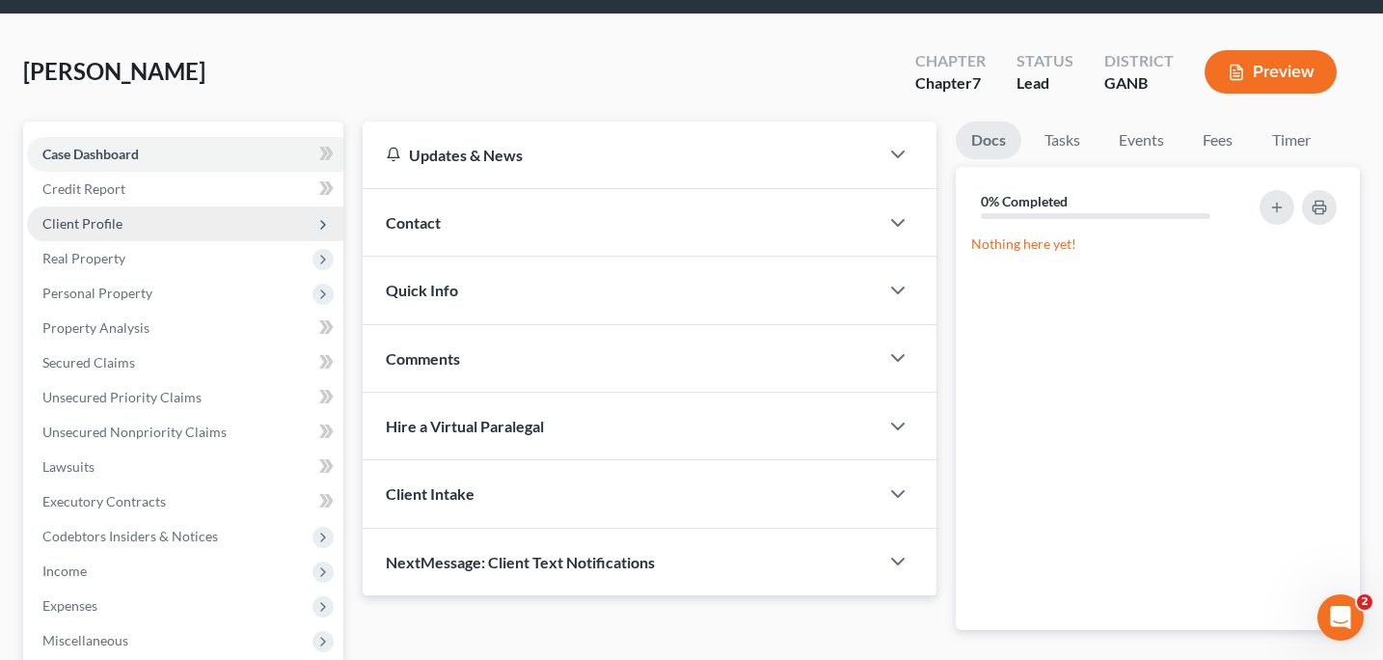
click at [111, 227] on span "Client Profile" at bounding box center [82, 223] width 80 height 16
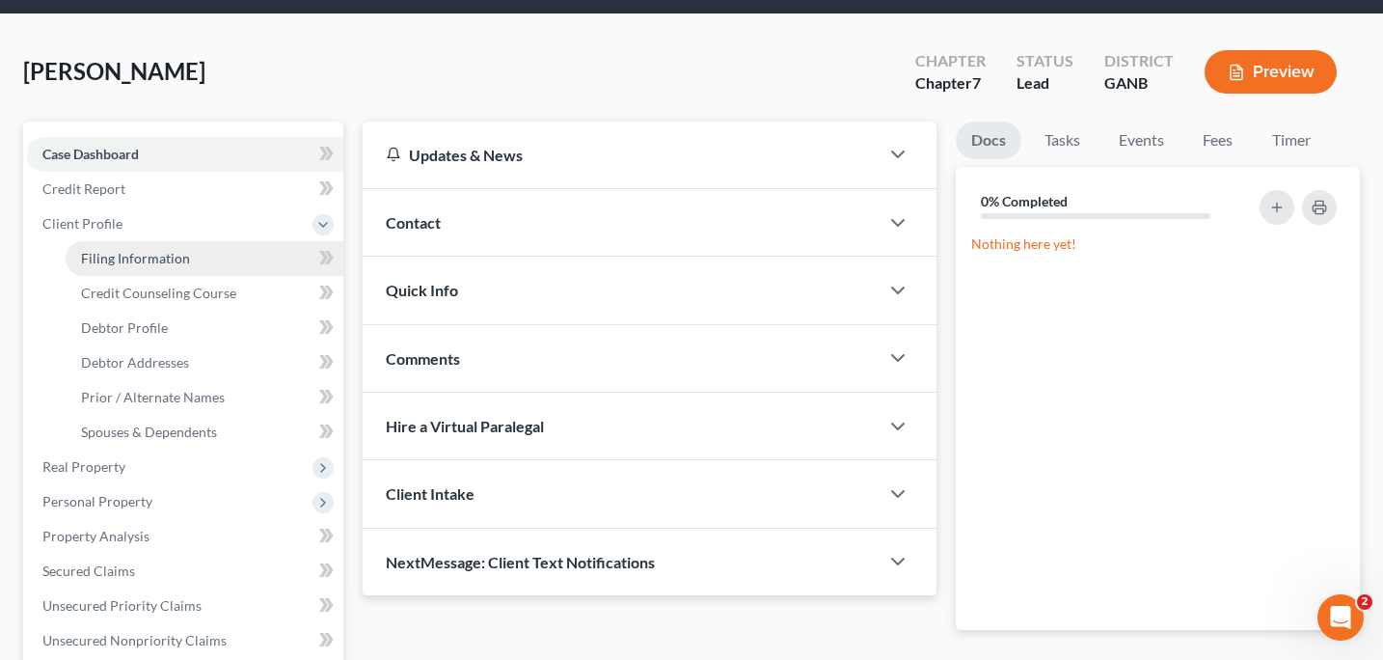
click at [120, 262] on span "Filing Information" at bounding box center [135, 258] width 109 height 16
select select "1"
select select "0"
select select "10"
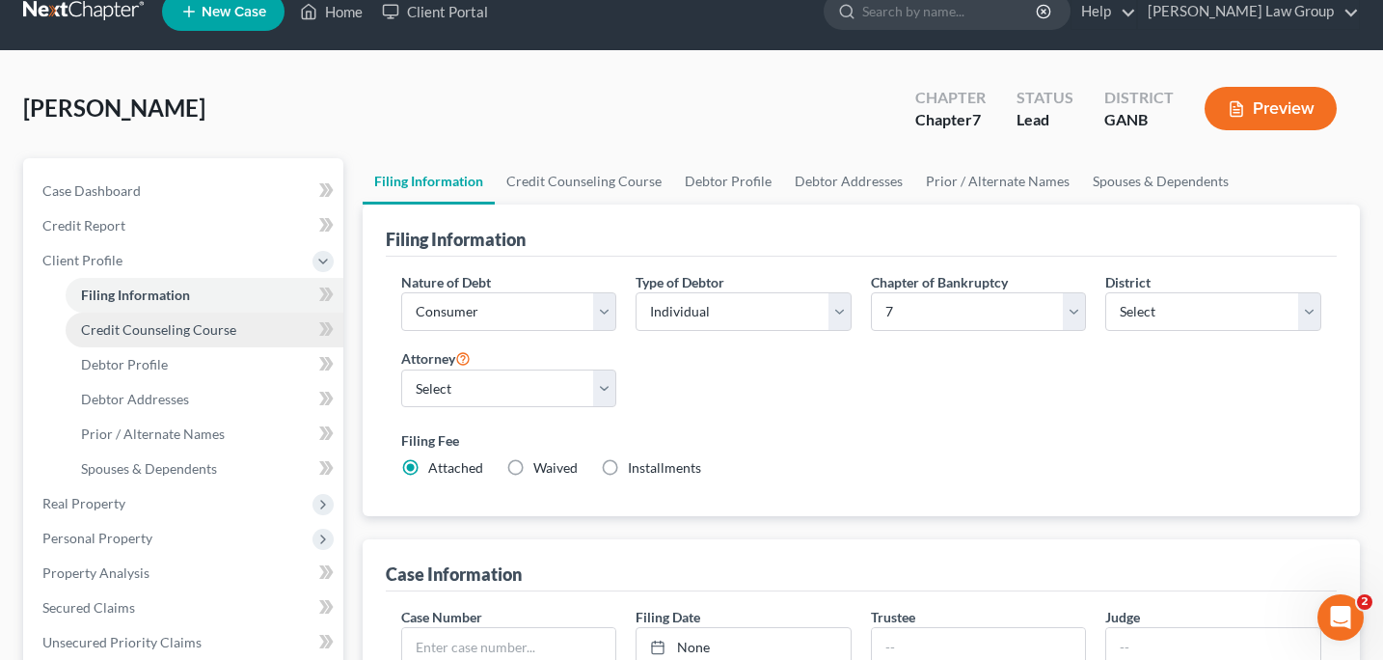
scroll to position [39, 0]
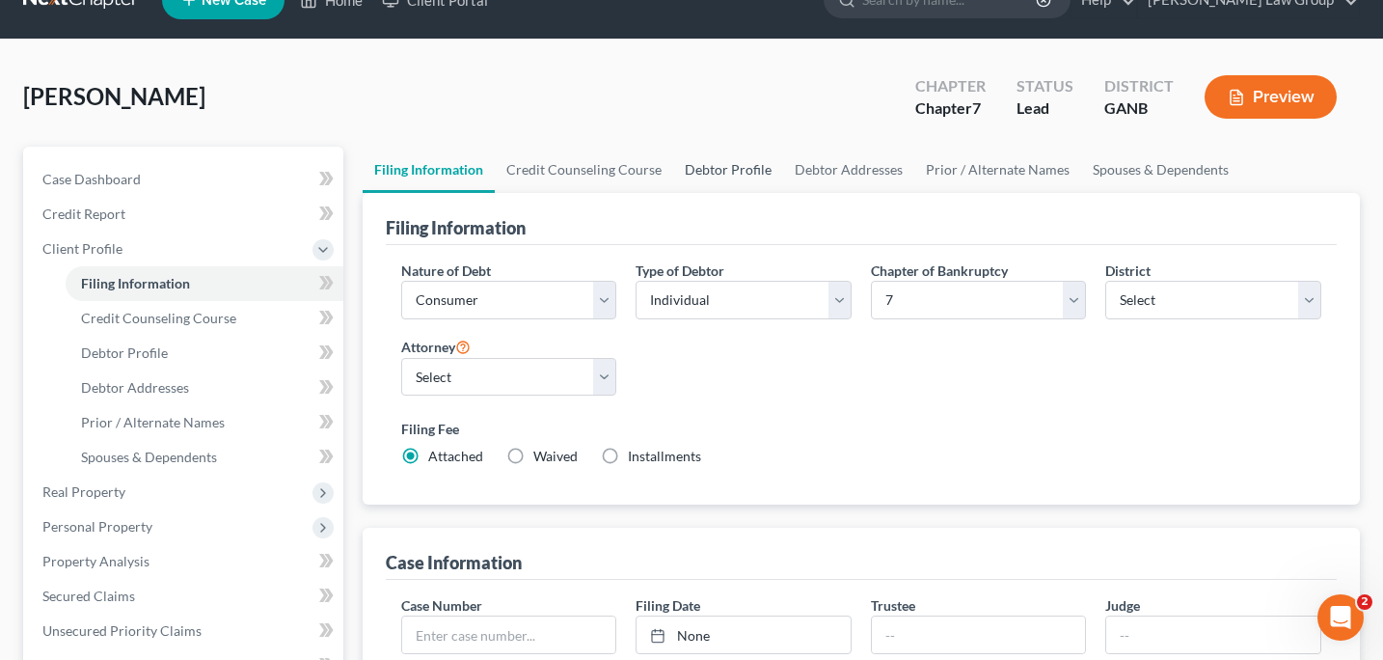
click at [734, 177] on link "Debtor Profile" at bounding box center [728, 170] width 110 height 46
select select "0"
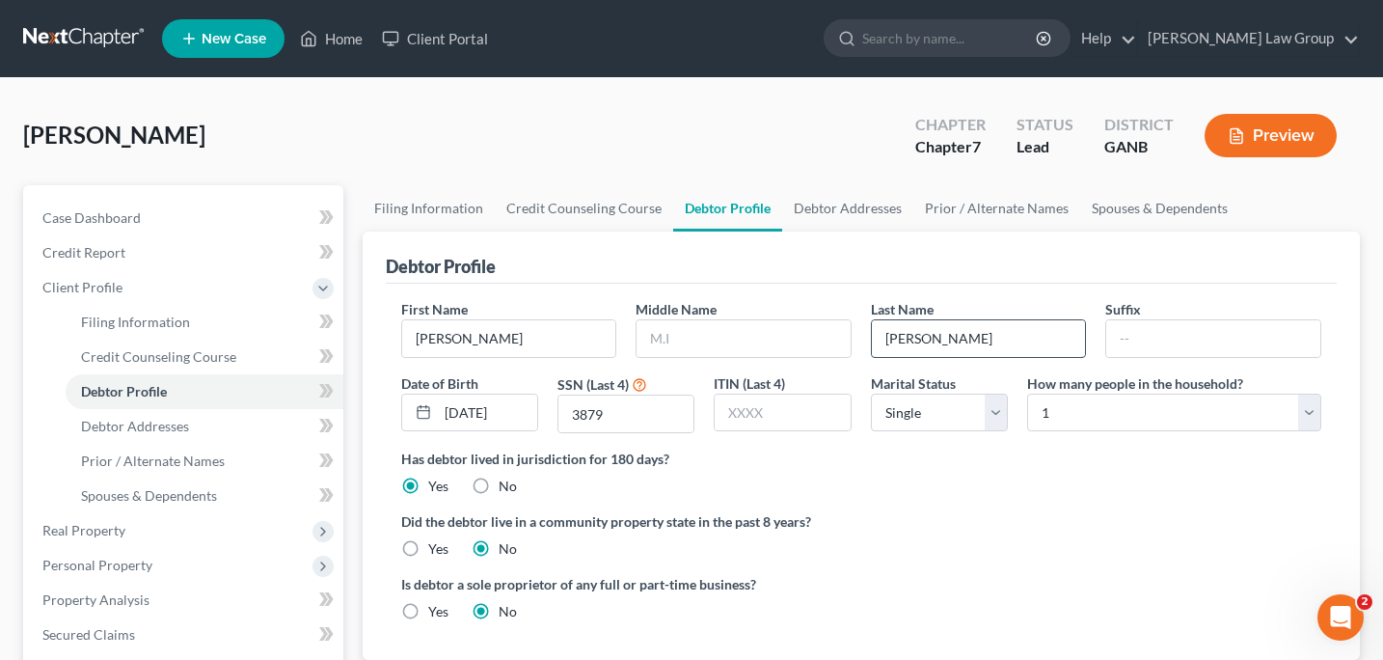
click at [974, 333] on input "Aponte" at bounding box center [979, 338] width 214 height 37
type input "Aponte Perez"
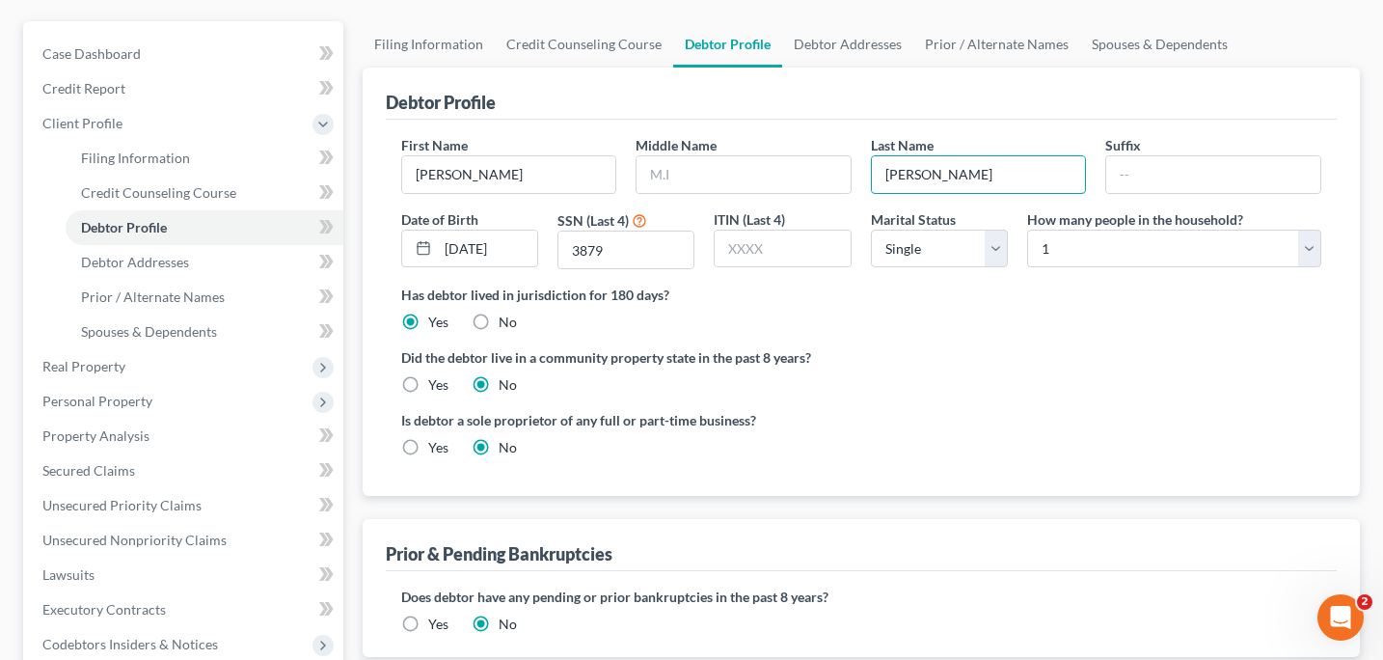
scroll to position [171, 0]
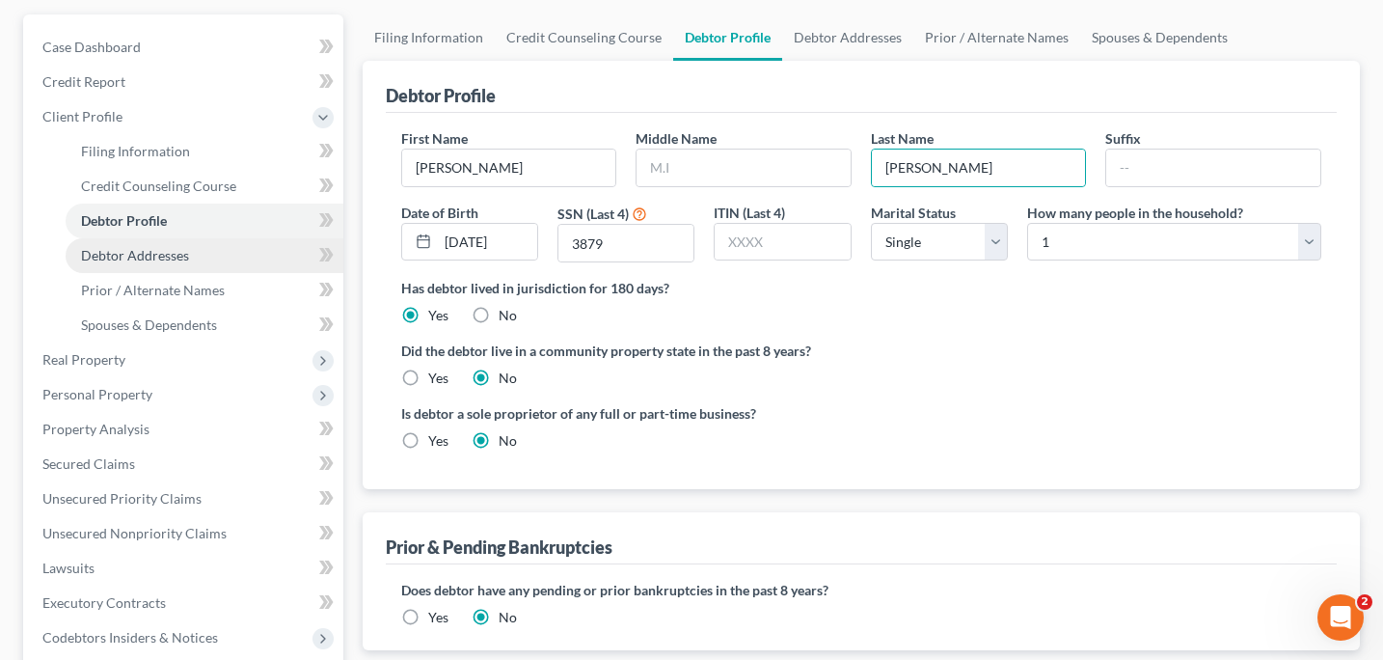
click at [175, 260] on span "Debtor Addresses" at bounding box center [135, 255] width 108 height 16
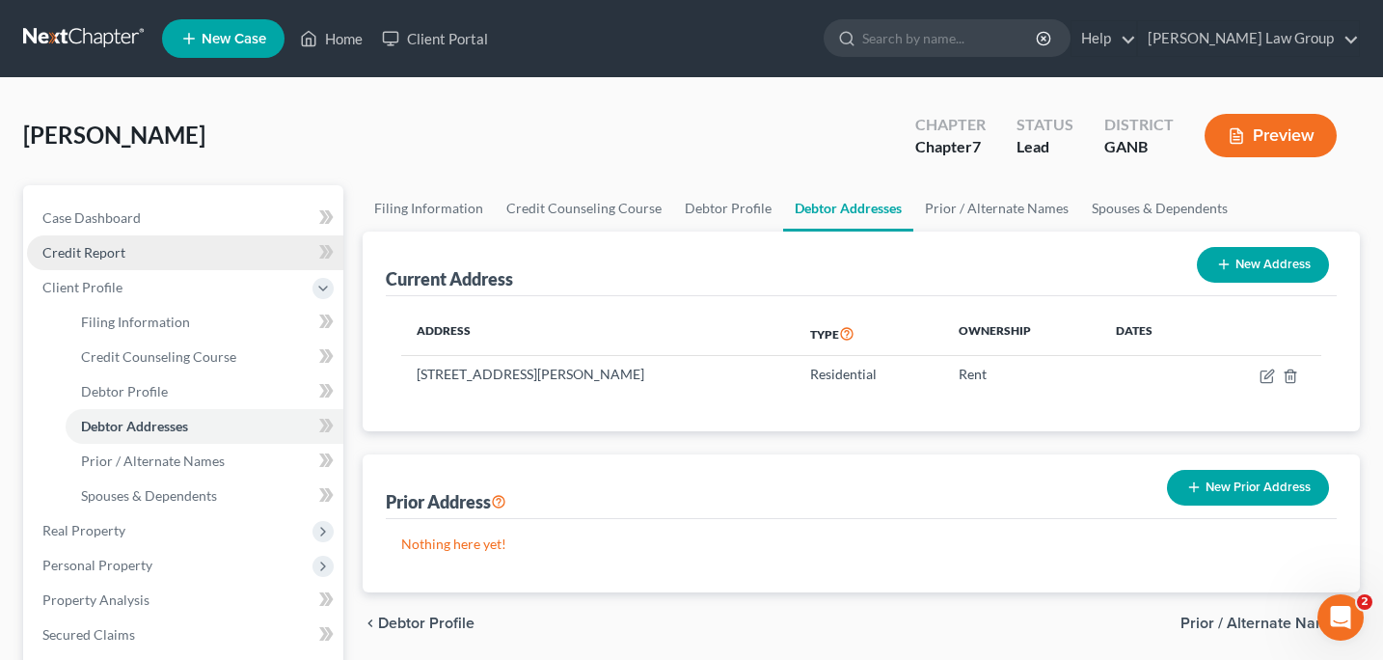
click at [108, 259] on span "Credit Report" at bounding box center [83, 252] width 83 height 16
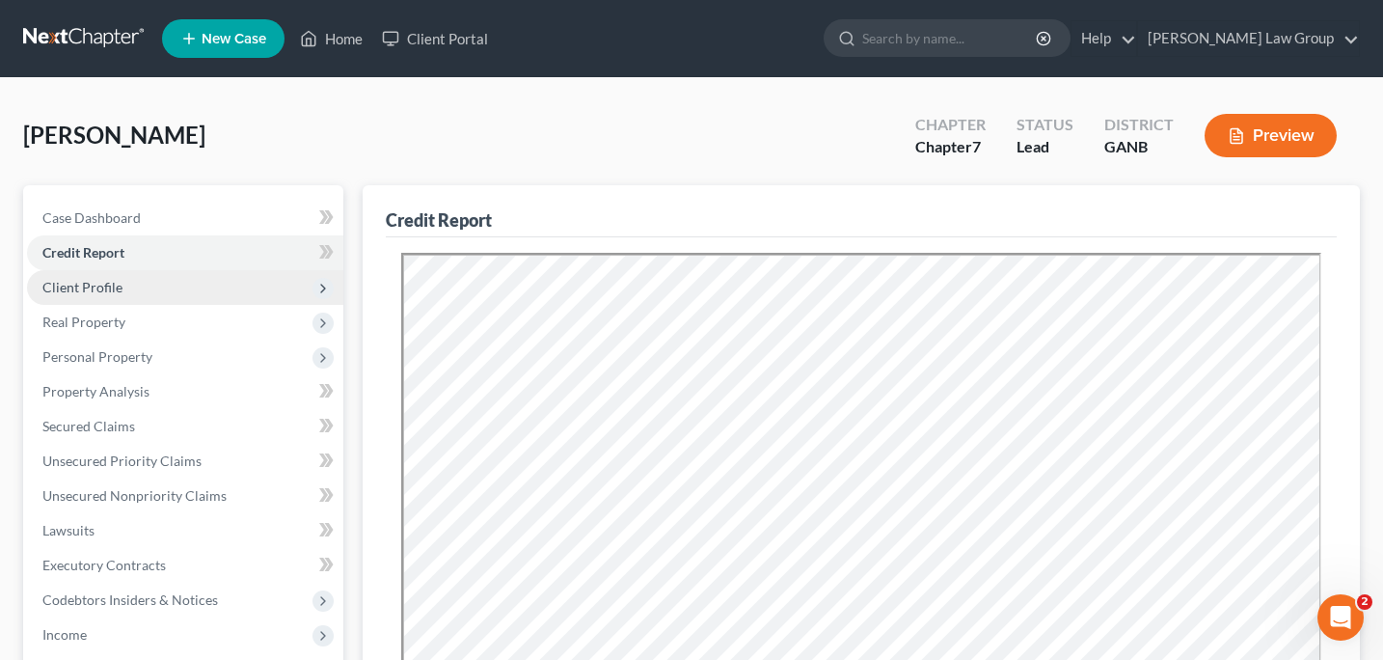
click at [118, 285] on span "Client Profile" at bounding box center [82, 287] width 80 height 16
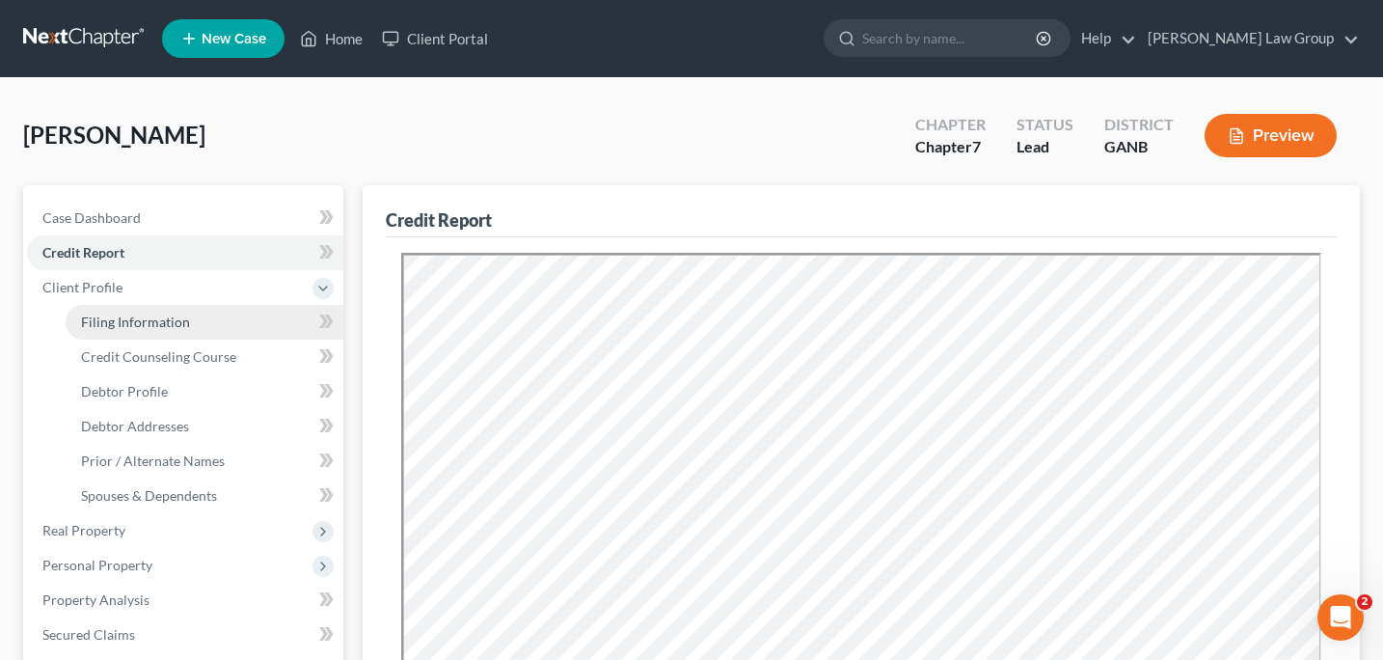
click at [130, 326] on span "Filing Information" at bounding box center [135, 321] width 109 height 16
select select "1"
select select "0"
select select "19"
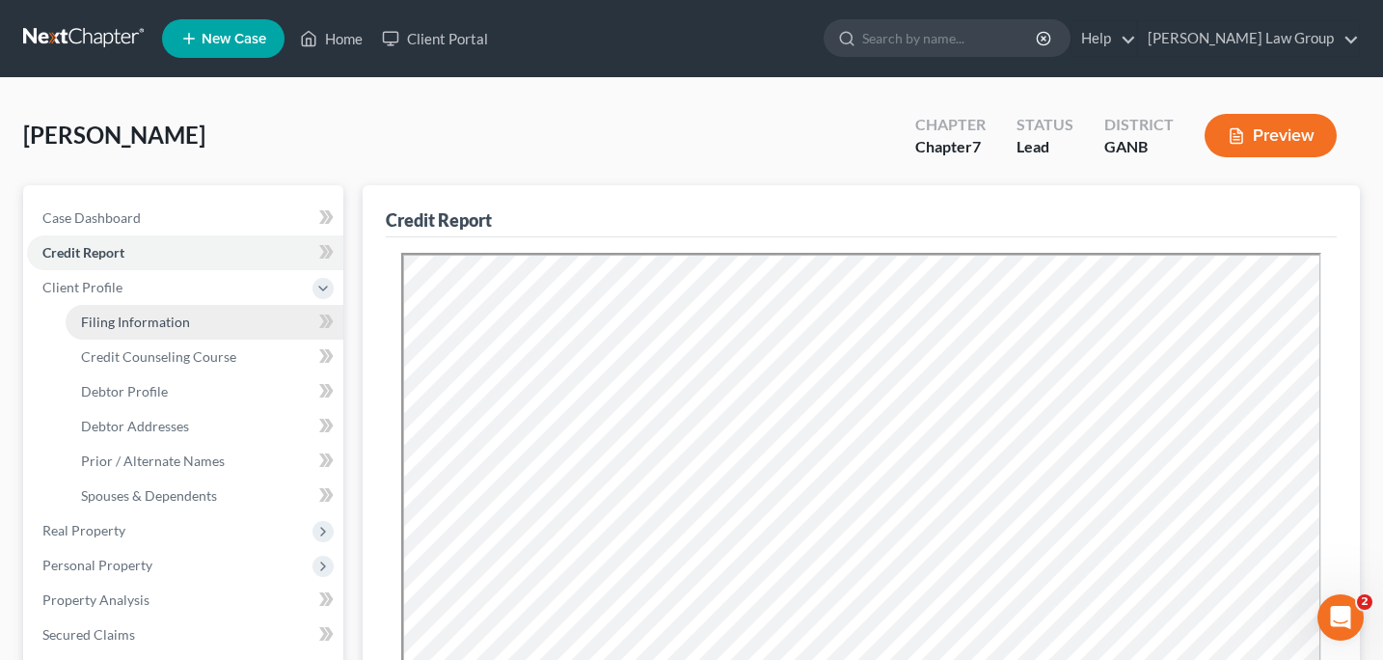
select select "0"
select select "10"
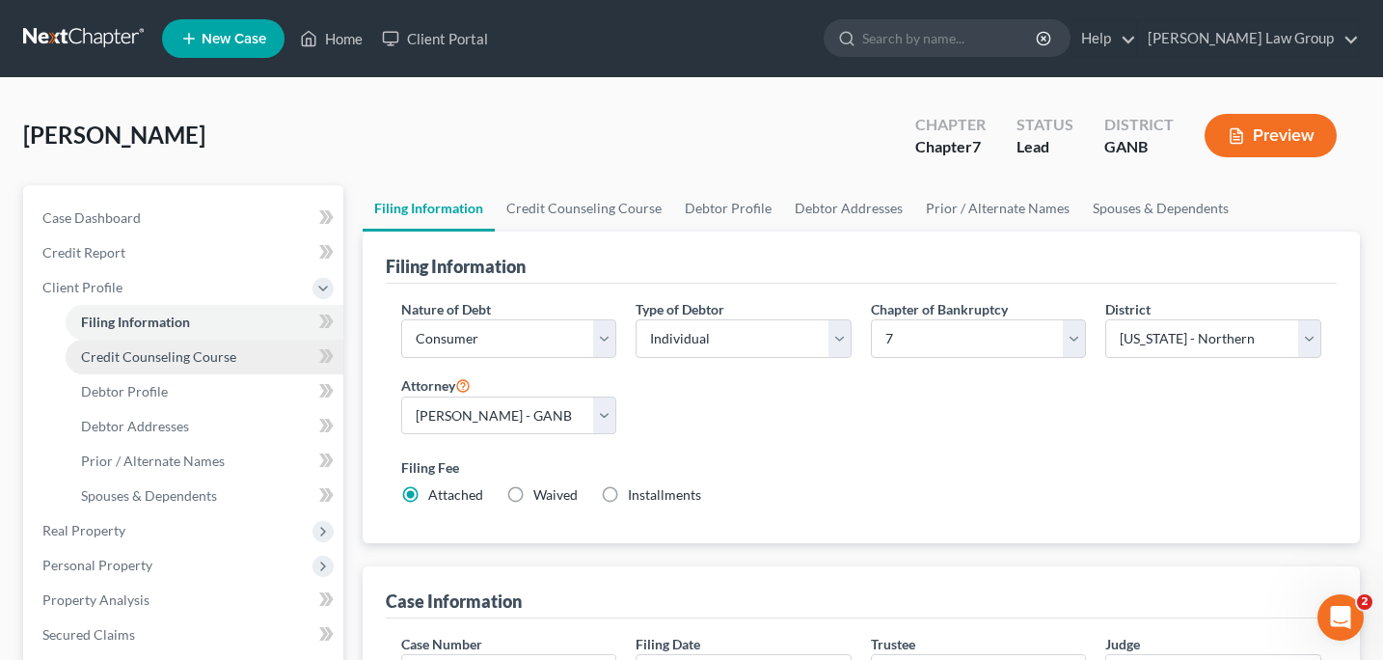
click at [192, 359] on span "Credit Counseling Course" at bounding box center [158, 356] width 155 height 16
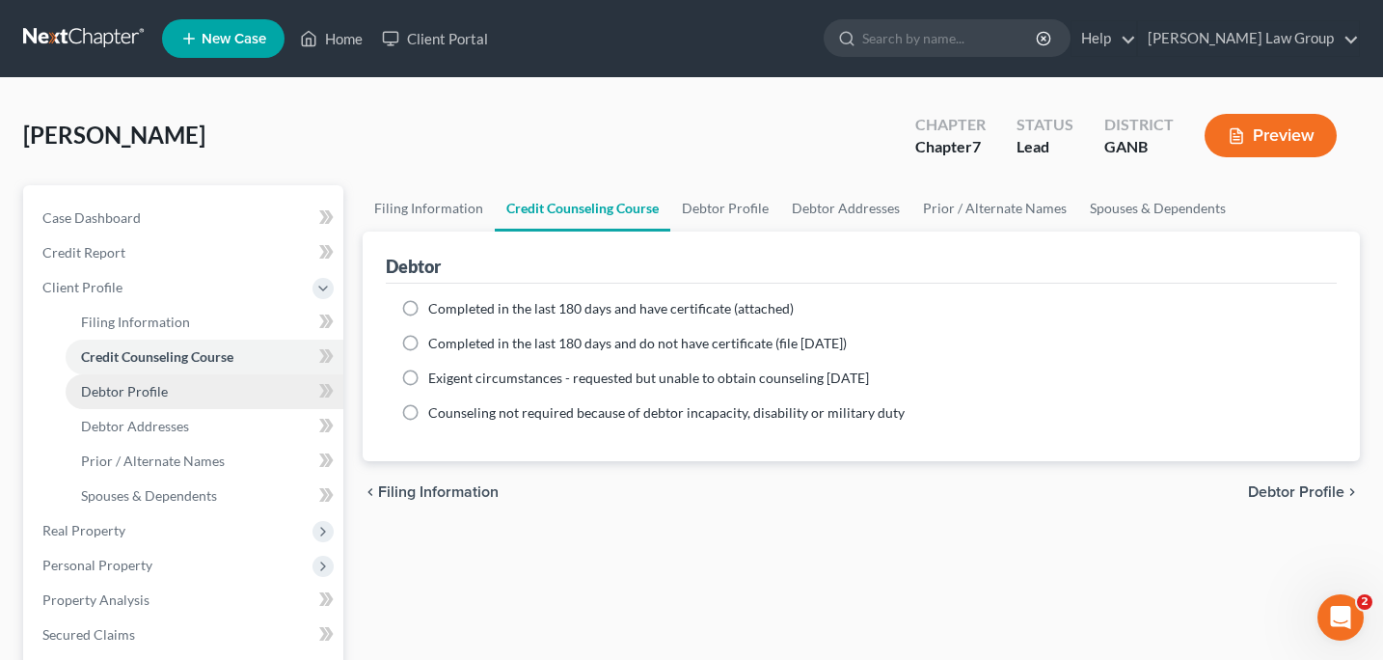
click at [148, 395] on span "Debtor Profile" at bounding box center [124, 391] width 87 height 16
select select "0"
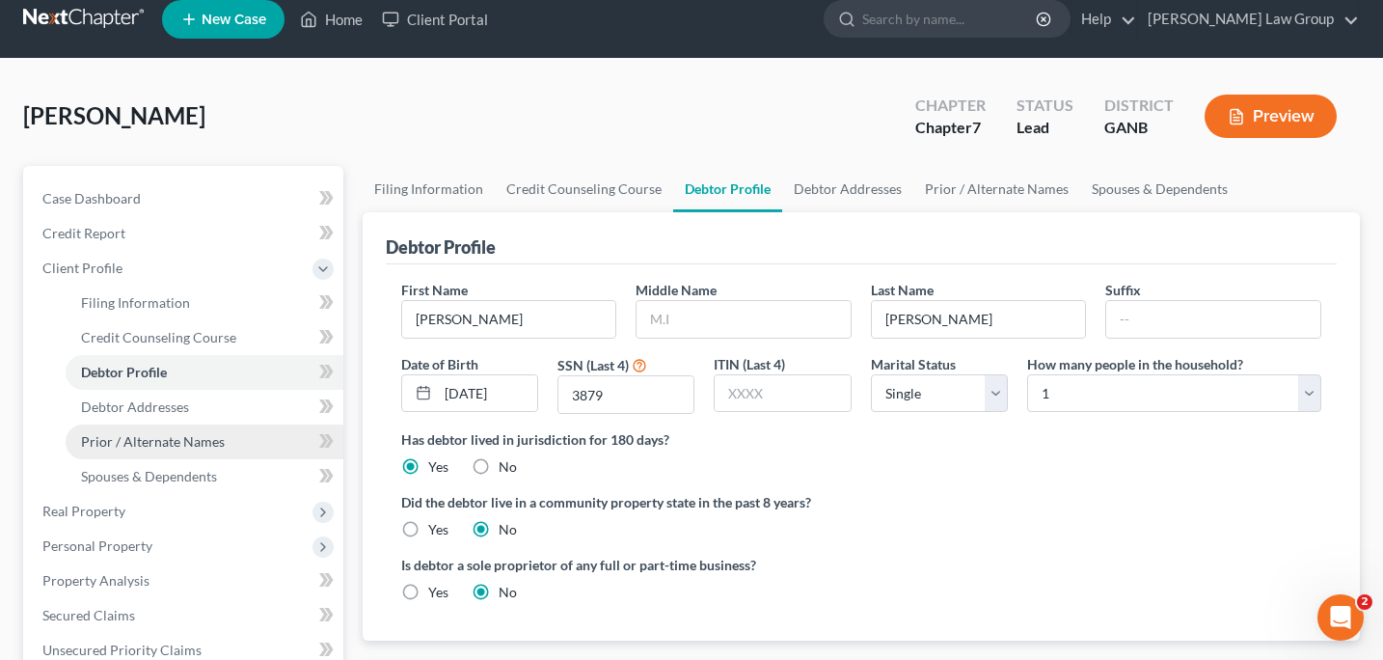
scroll to position [20, 0]
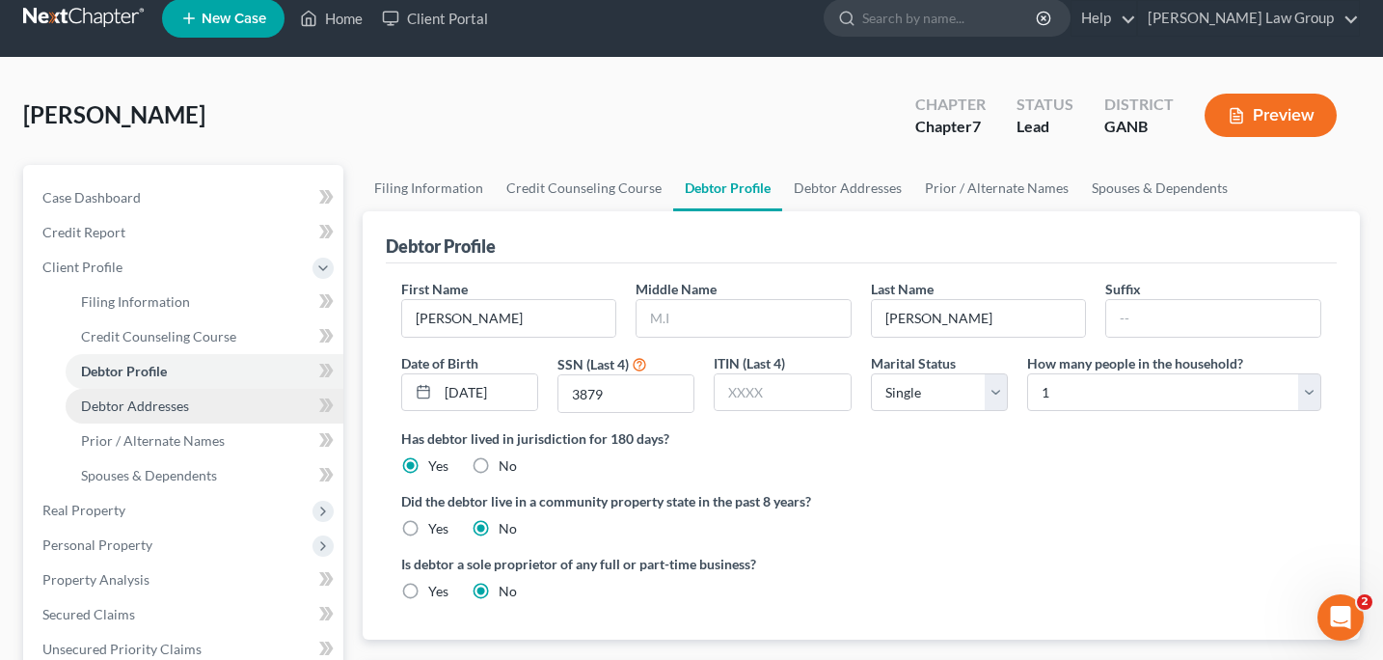
click at [174, 403] on span "Debtor Addresses" at bounding box center [135, 405] width 108 height 16
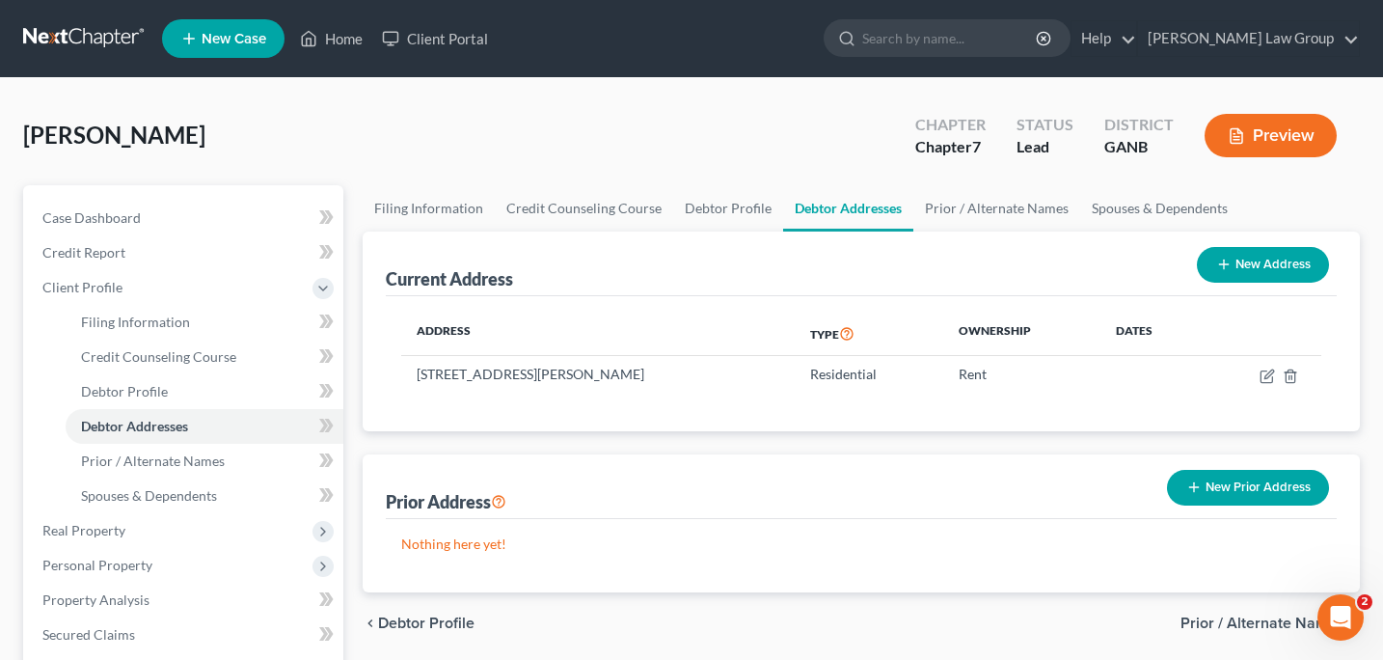
click at [1207, 493] on button "New Prior Address" at bounding box center [1248, 488] width 162 height 36
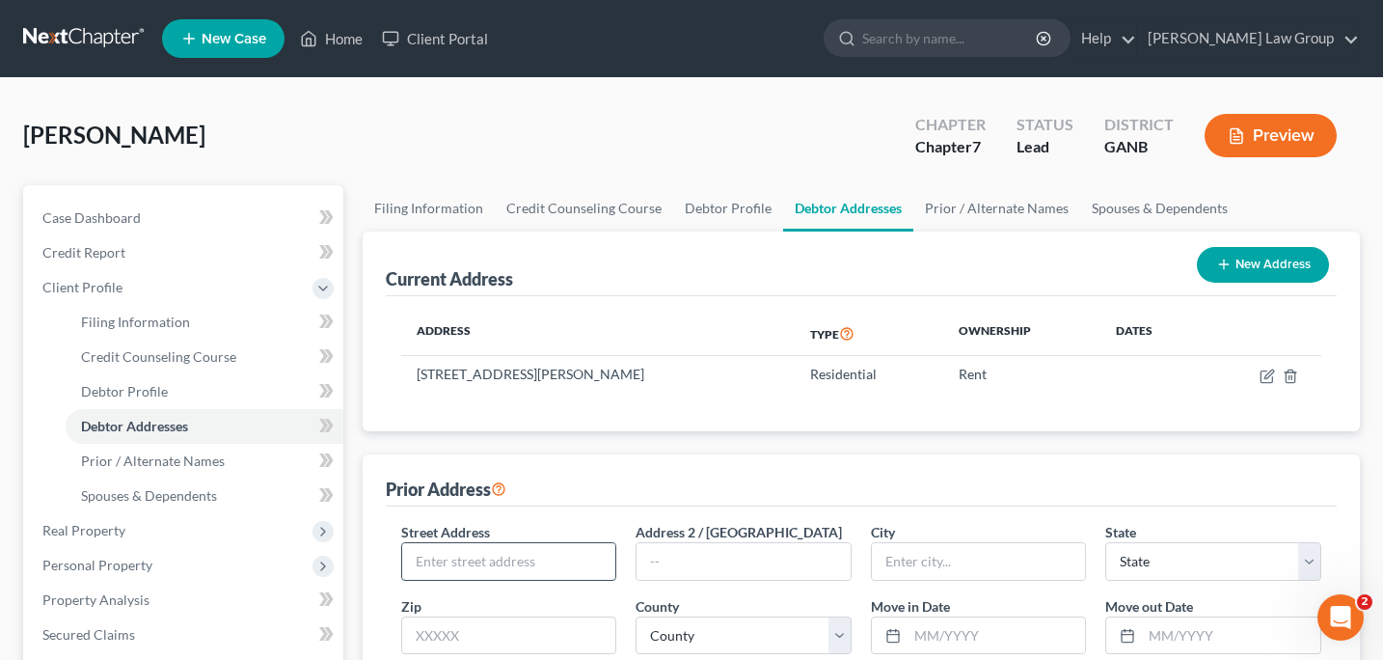
click at [465, 570] on input "text" at bounding box center [509, 561] width 214 height 37
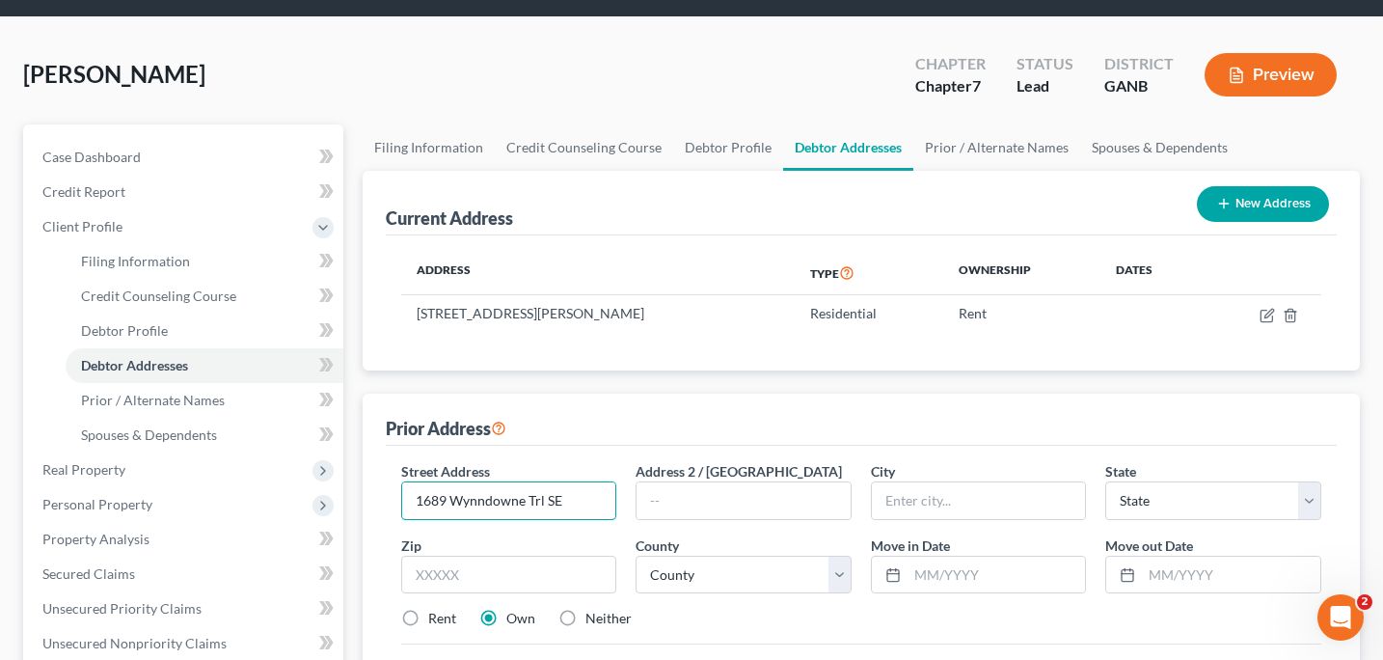
scroll to position [76, 0]
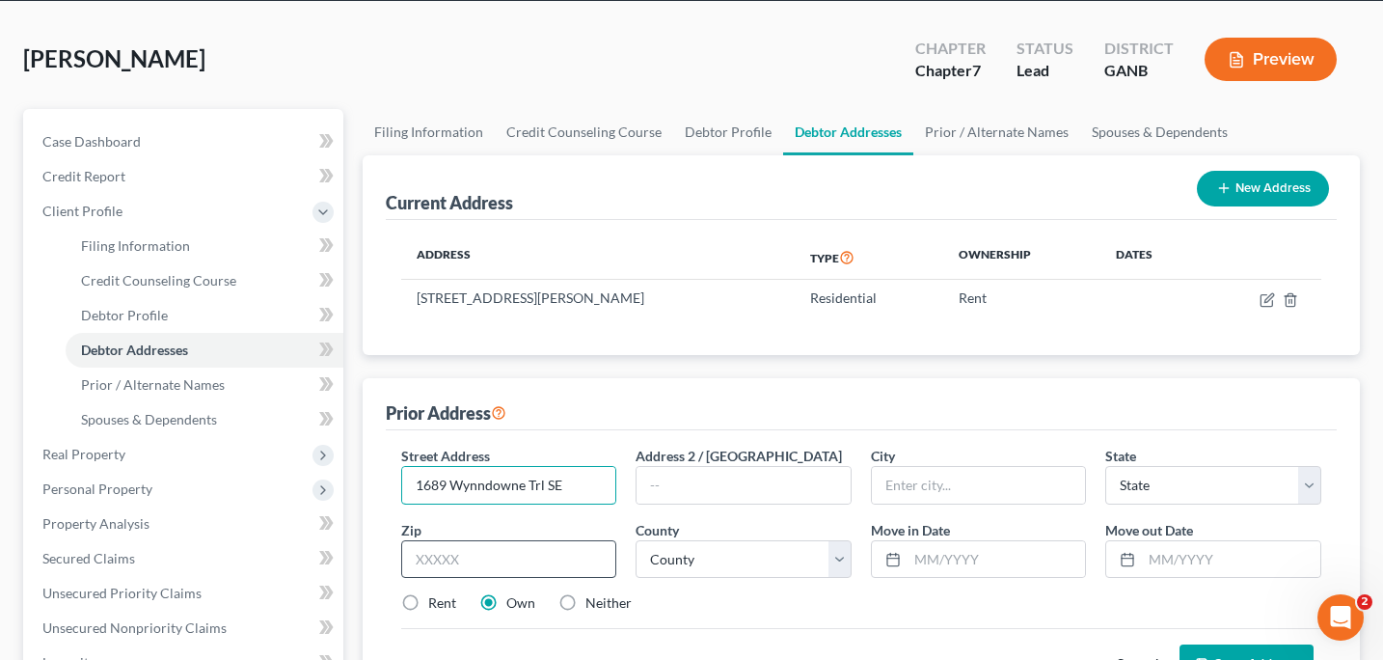
type input "1689 Wynndowne Trl SE"
click at [414, 561] on input "text" at bounding box center [509, 559] width 216 height 39
click at [428, 601] on label "Rent" at bounding box center [442, 602] width 28 height 19
click at [436, 601] on input "Rent" at bounding box center [442, 599] width 13 height 13
radio input "true"
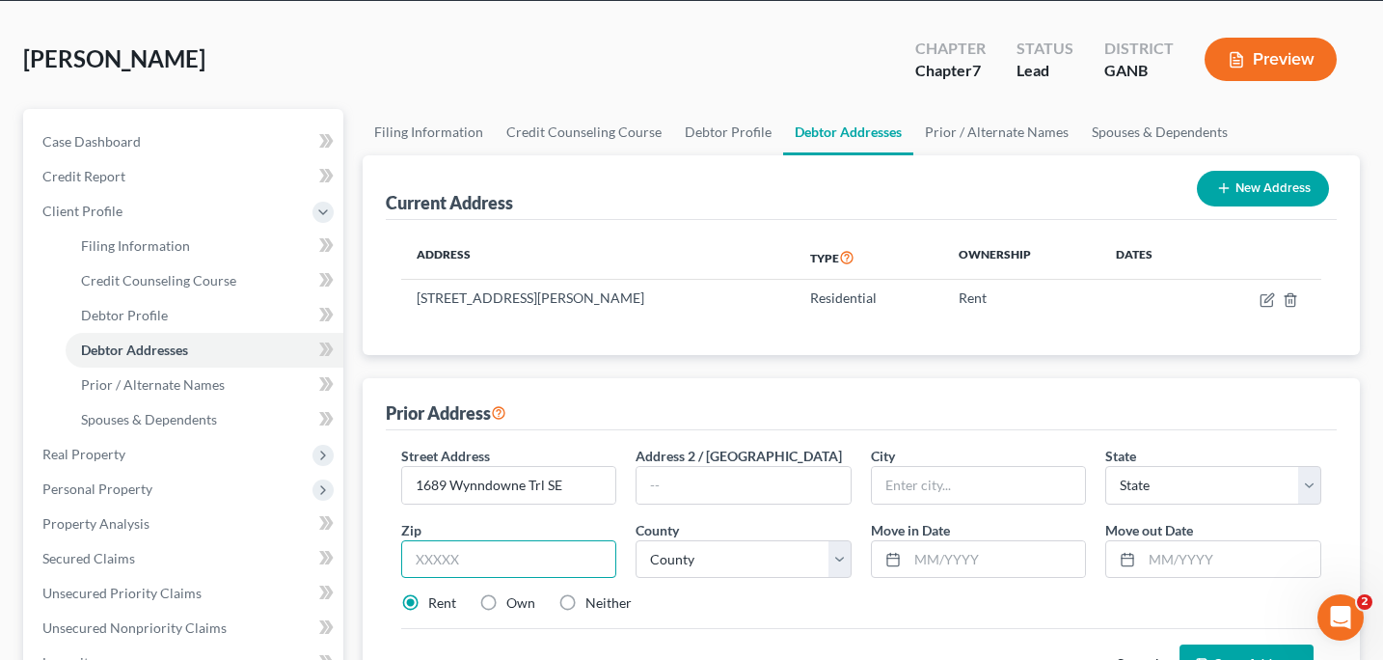
click at [418, 561] on input "text" at bounding box center [509, 559] width 216 height 39
type input "30080"
click at [1310, 487] on select "State AL AK AR AZ CA CO CT DE DC FL GA GU HI ID IL IN IA KS KY LA ME MD MA MI M…" at bounding box center [1213, 485] width 216 height 39
type input "Smyrna"
select select "10"
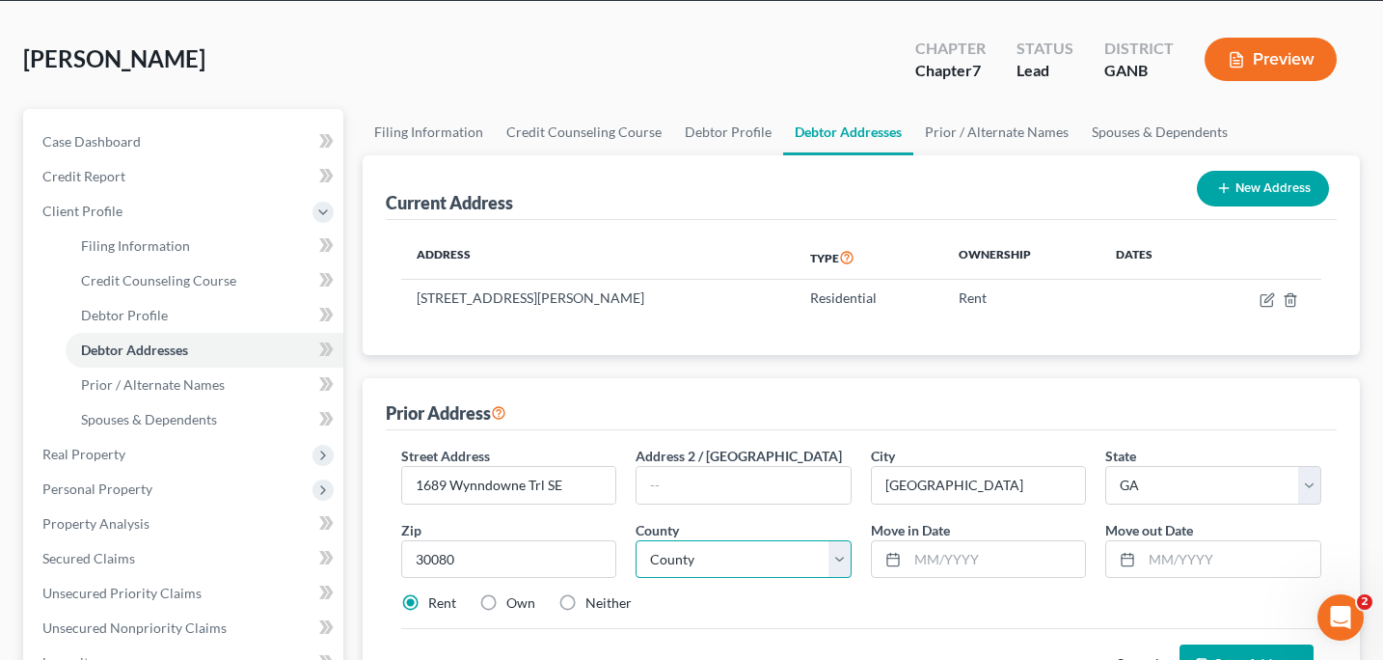
click at [843, 561] on select "County Appling County Atkinson County Bacon County Baker County Baldwin County …" at bounding box center [744, 559] width 216 height 39
select select "66"
click at [907, 556] on div at bounding box center [890, 559] width 36 height 37
click at [915, 557] on input "text" at bounding box center [997, 559] width 178 height 37
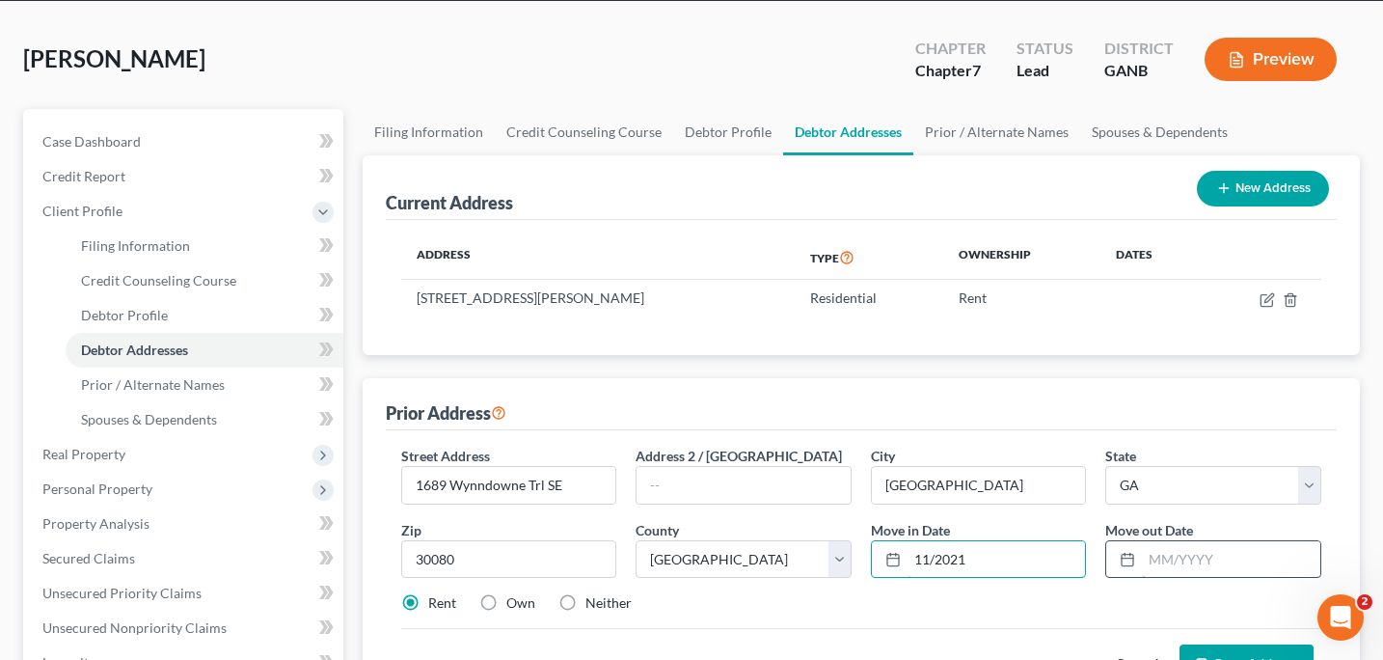
type input "11/2021"
click at [1154, 559] on input "text" at bounding box center [1231, 559] width 178 height 37
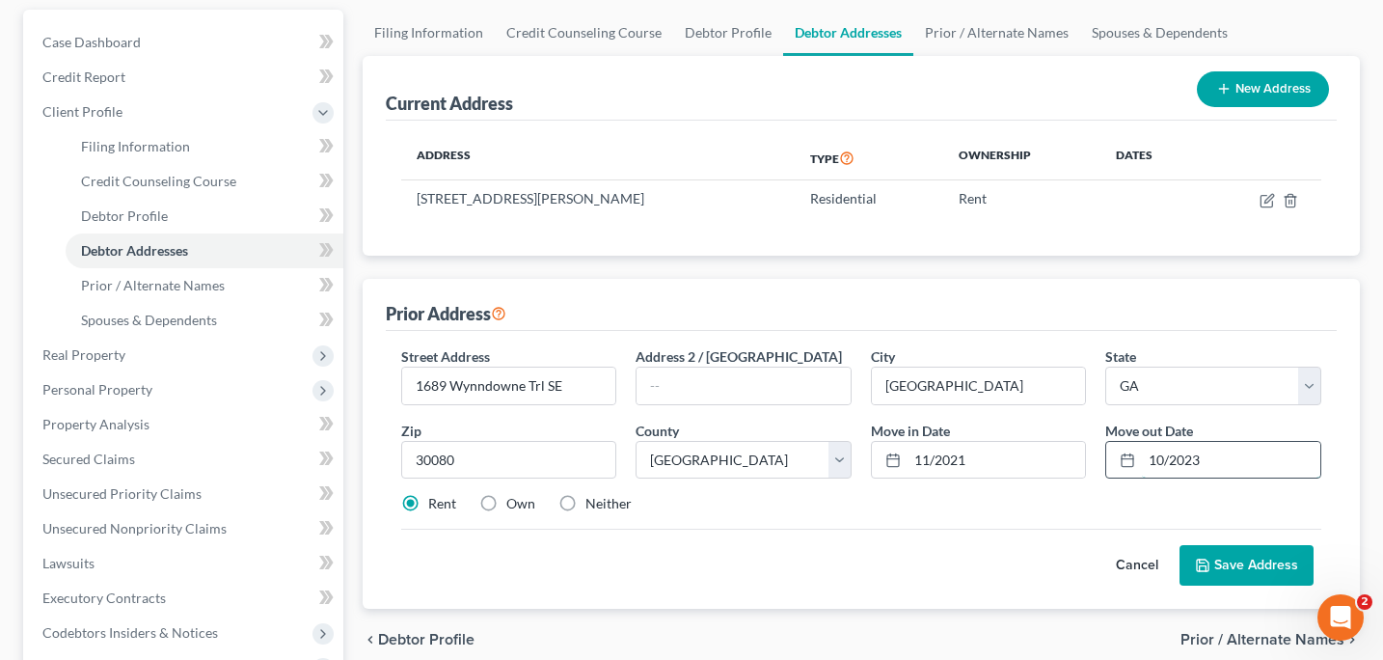
scroll to position [189, 0]
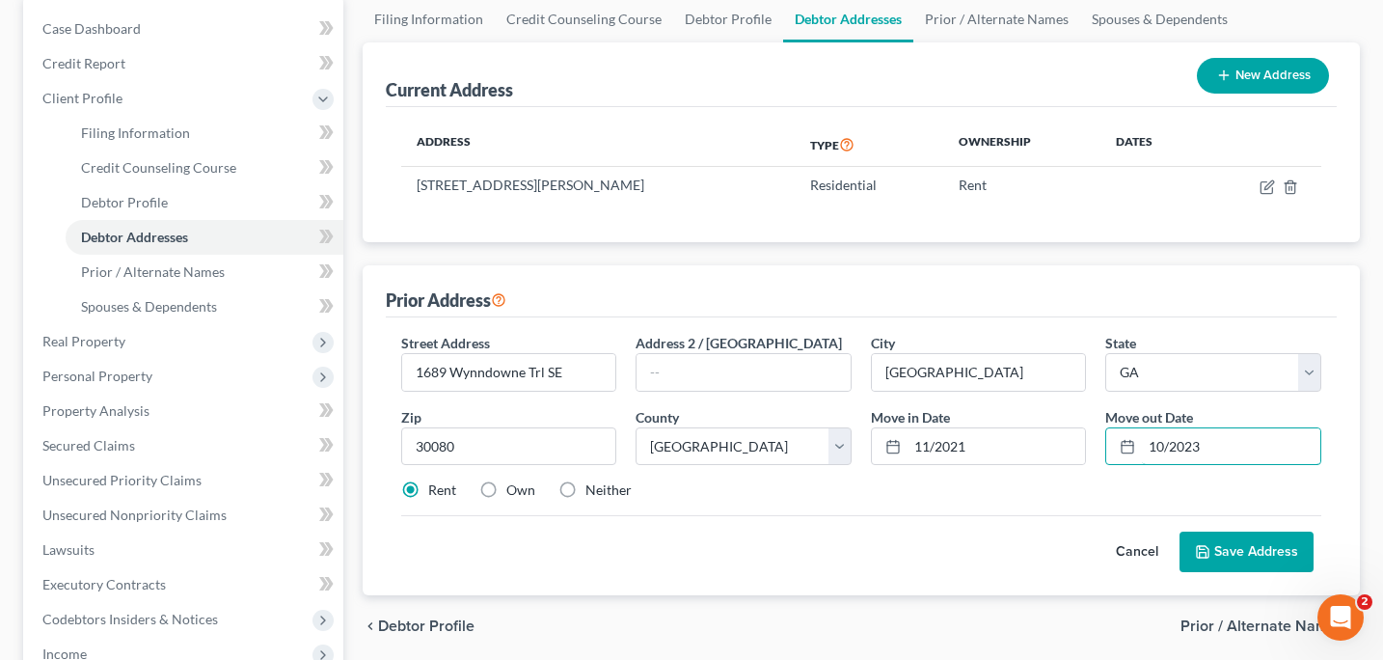
type input "10/2023"
click at [1267, 557] on button "Save Address" at bounding box center [1247, 551] width 134 height 41
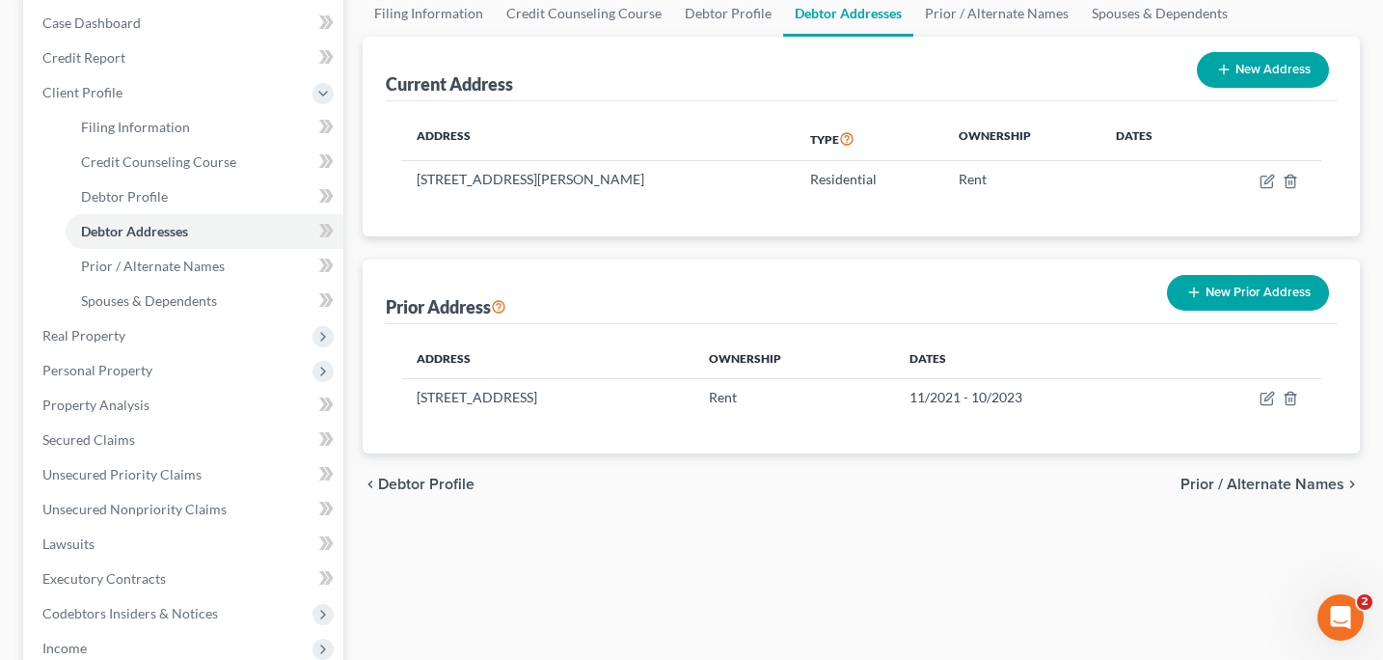
scroll to position [223, 0]
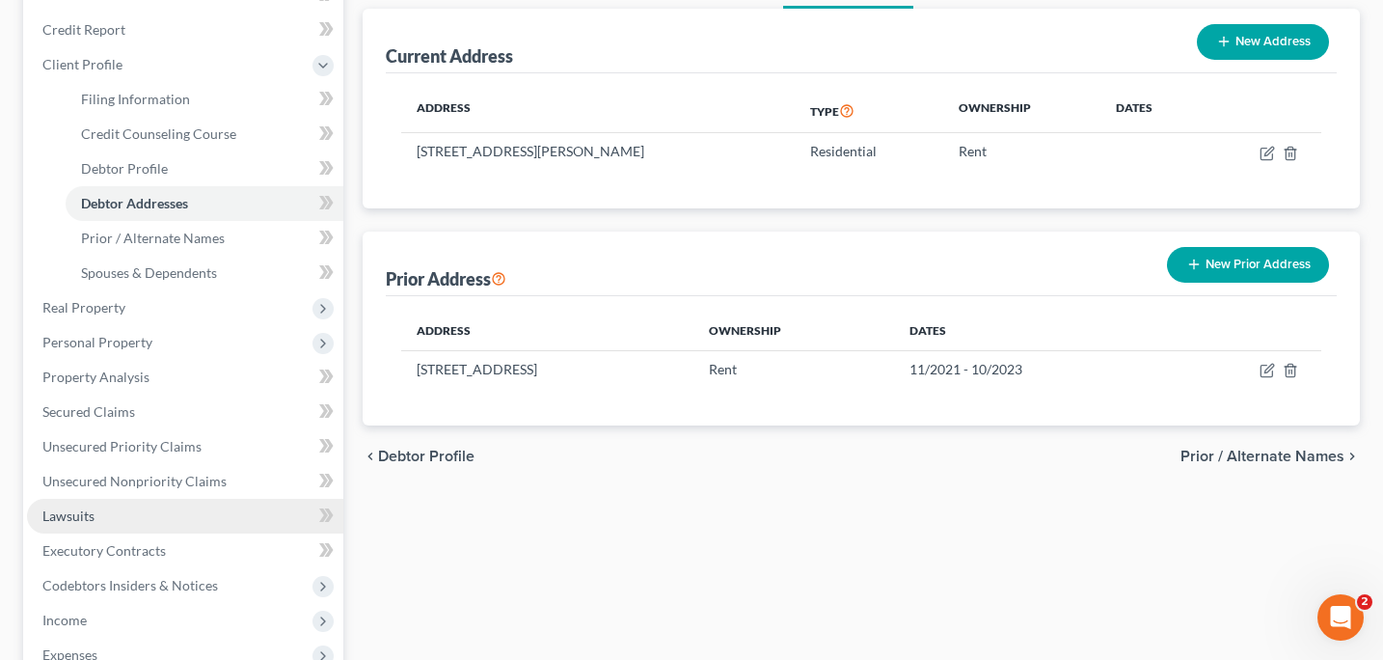
click at [95, 514] on link "Lawsuits" at bounding box center [185, 516] width 316 height 35
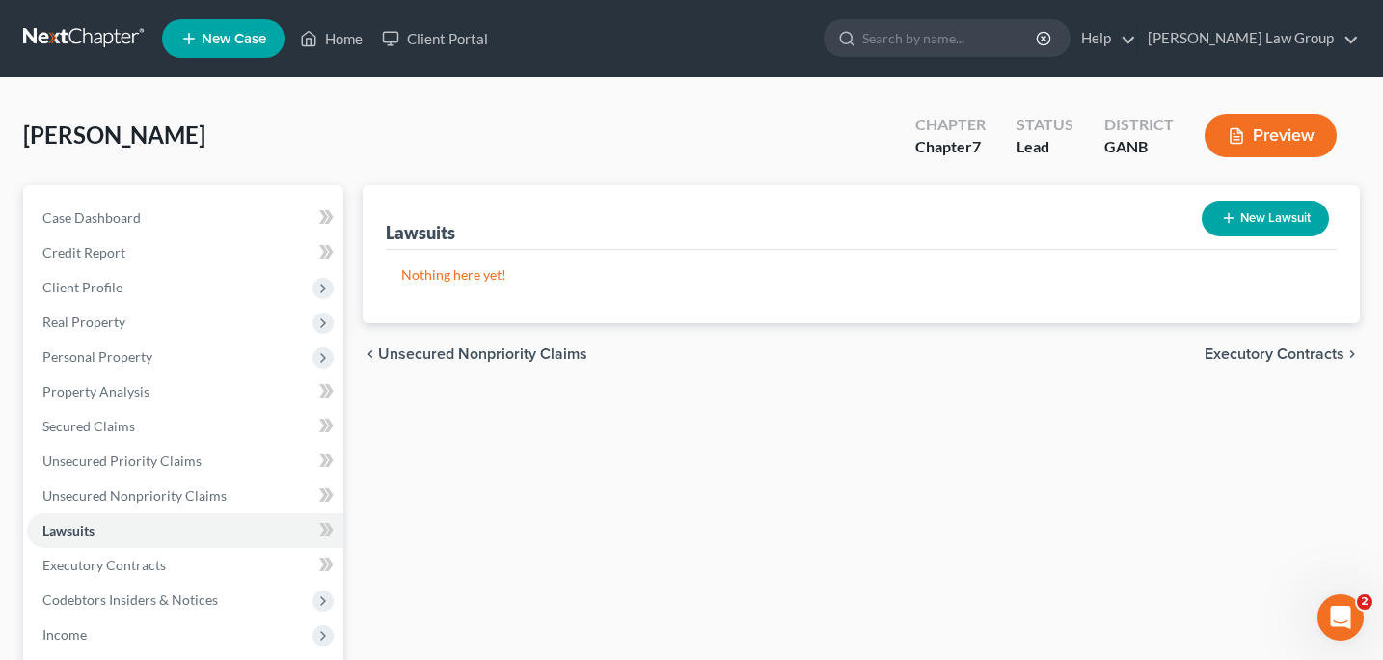
click at [1222, 221] on icon "button" at bounding box center [1228, 217] width 15 height 15
select select "0"
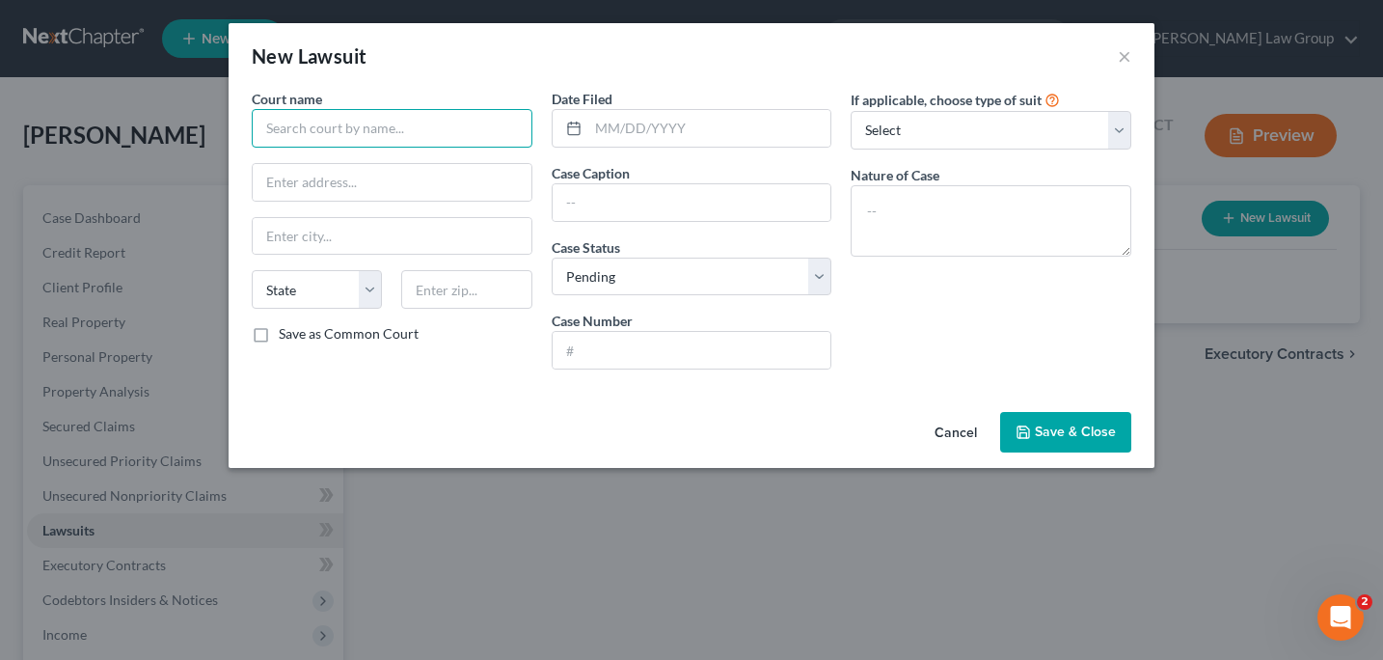
click at [313, 145] on input "text" at bounding box center [392, 128] width 281 height 39
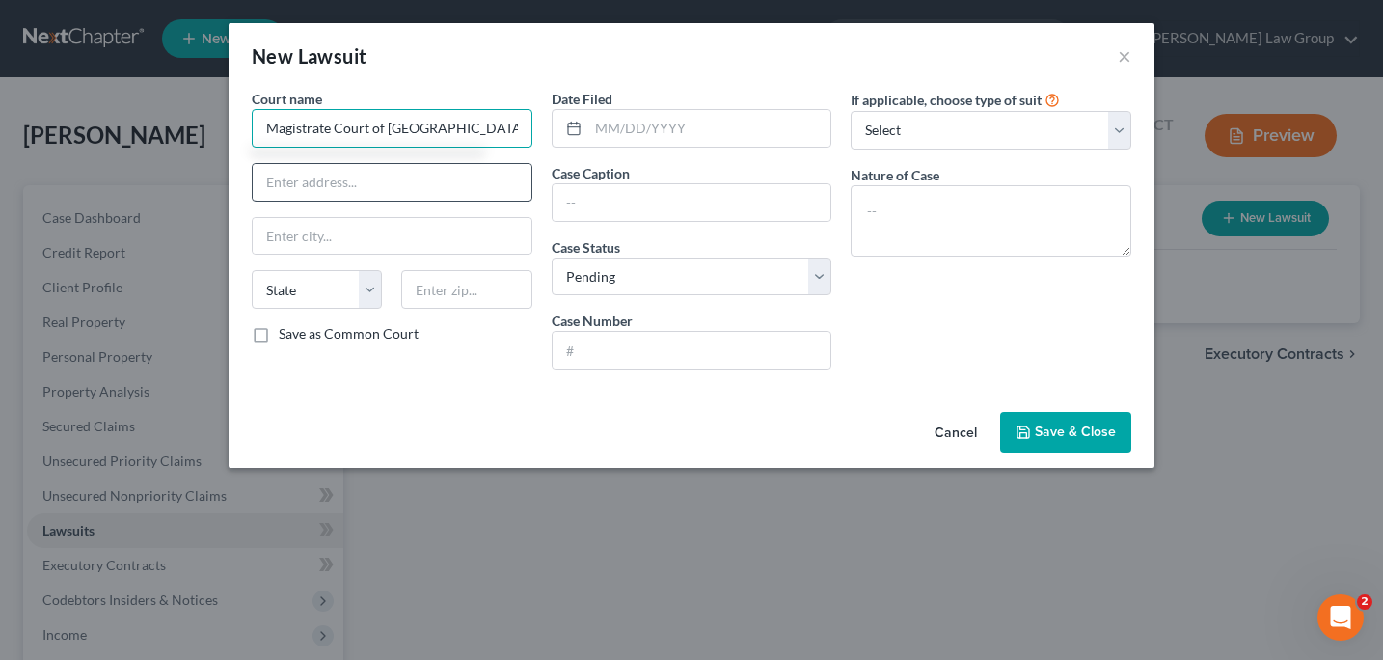
type input "Magistrate Court of Douglas County"
click at [266, 190] on input "text" at bounding box center [392, 182] width 279 height 37
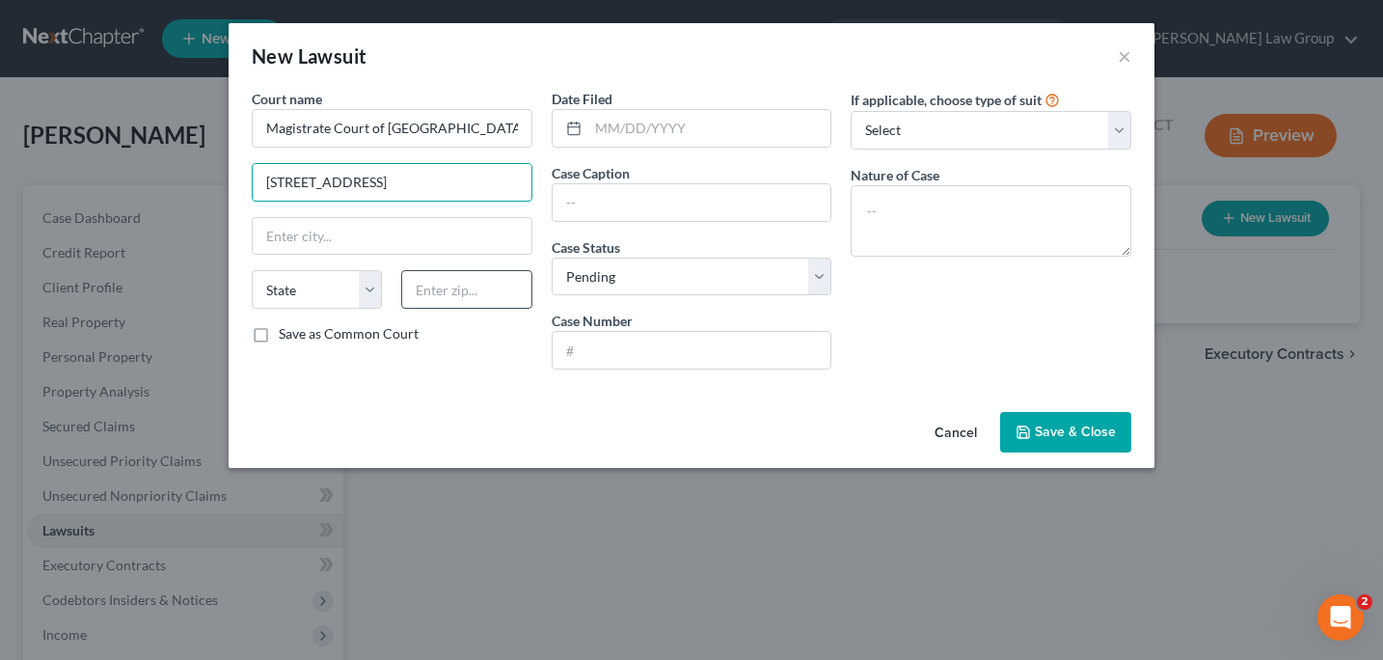
type input "8700 Hospital Dr"
click at [421, 307] on input "text" at bounding box center [466, 289] width 130 height 39
type input "30134"
click at [374, 305] on select "State AL AK AR AZ CA CO CT DE DC FL GA GU HI ID IL IN IA KS KY LA ME MD MA MI M…" at bounding box center [317, 289] width 130 height 39
type input "Douglasville"
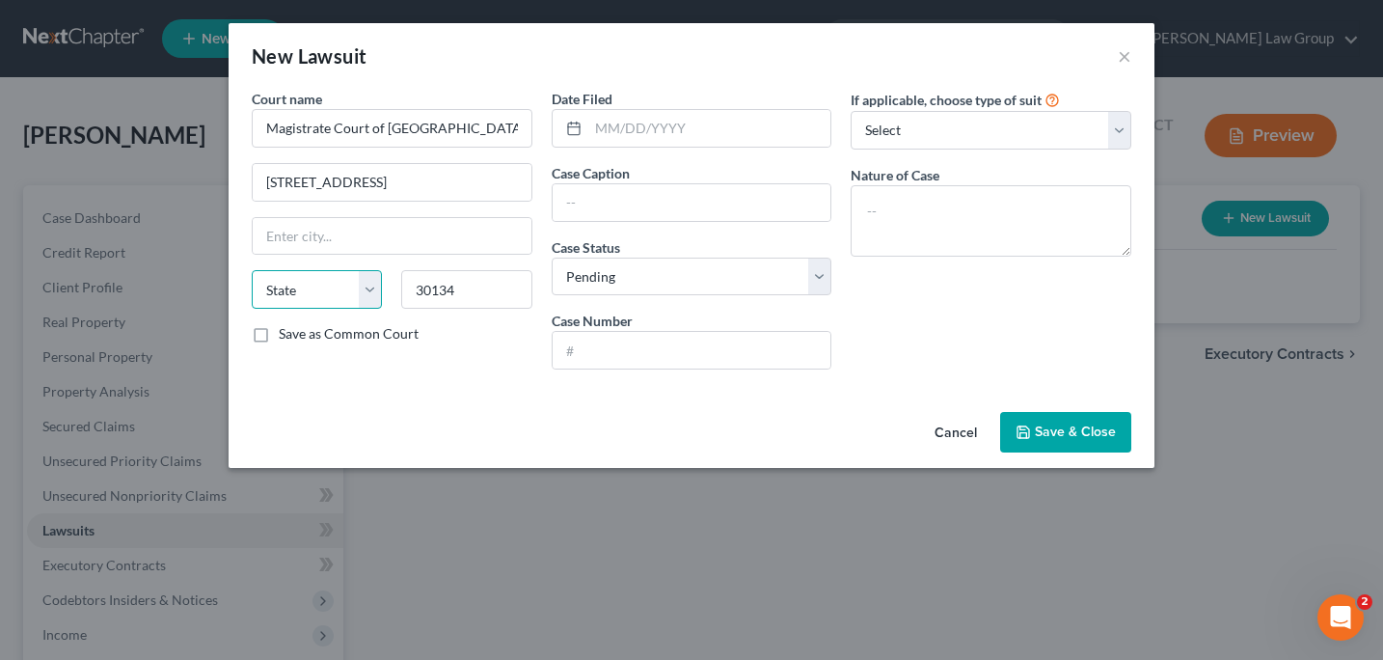
select select "10"
click at [373, 189] on input "8700 Hospital Dr" at bounding box center [392, 182] width 279 height 37
type input "8700 Hospital Dr."
click at [595, 140] on input "text" at bounding box center [709, 128] width 243 height 37
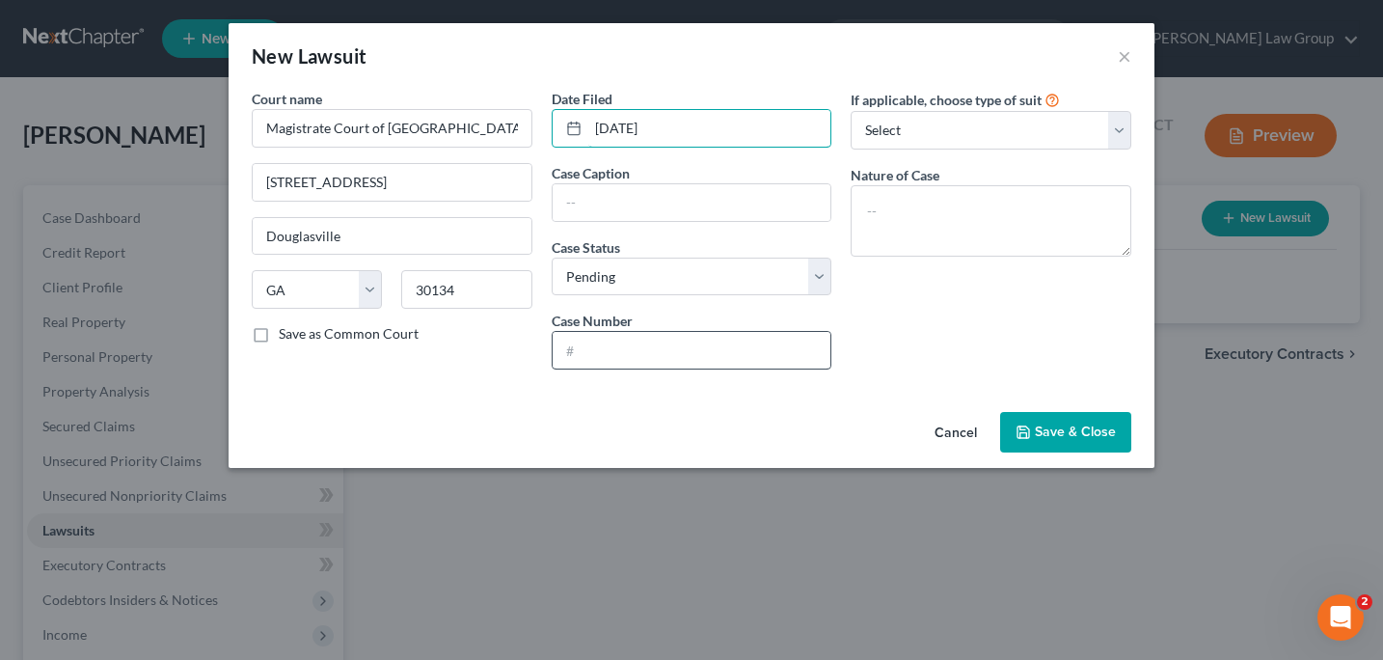
type input "07/10/2025"
click at [564, 348] on input "text" at bounding box center [692, 350] width 279 height 37
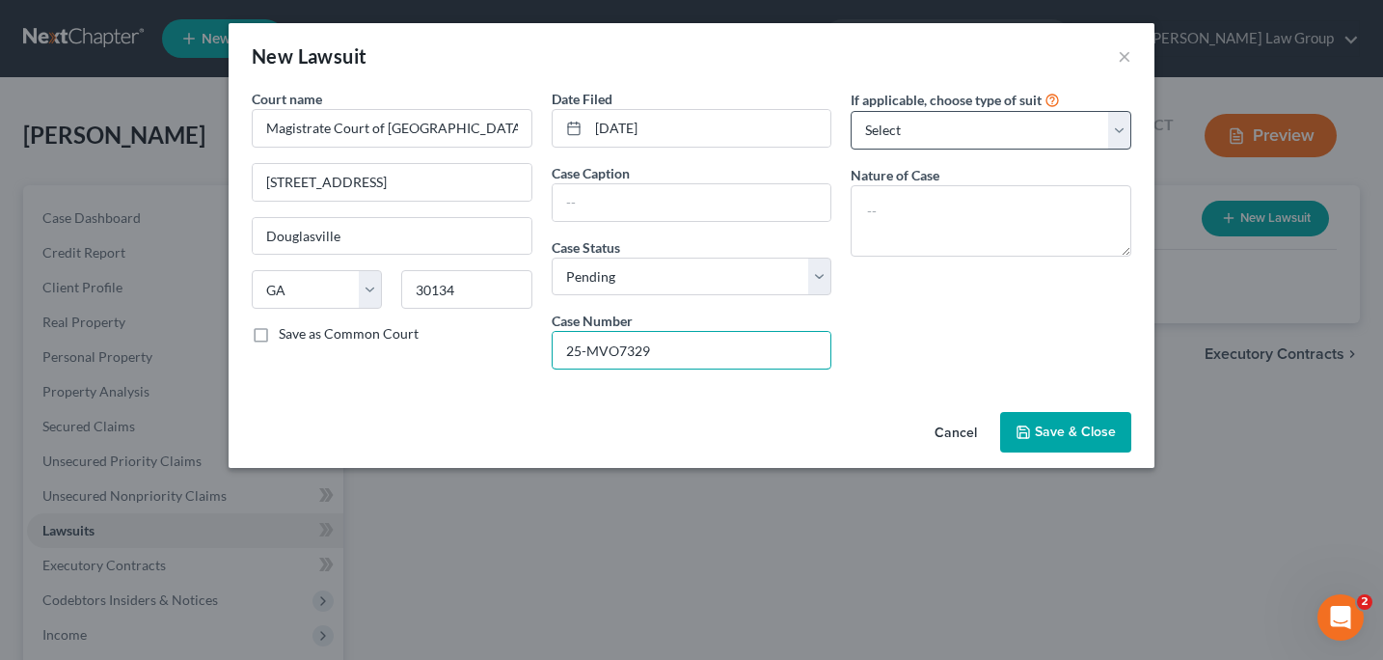
type input "25-MVO7329"
click at [1119, 137] on select "Select Repossession Garnishment Foreclosure Attached, Seized, Or Levied Other" at bounding box center [991, 130] width 281 height 39
select select "4"
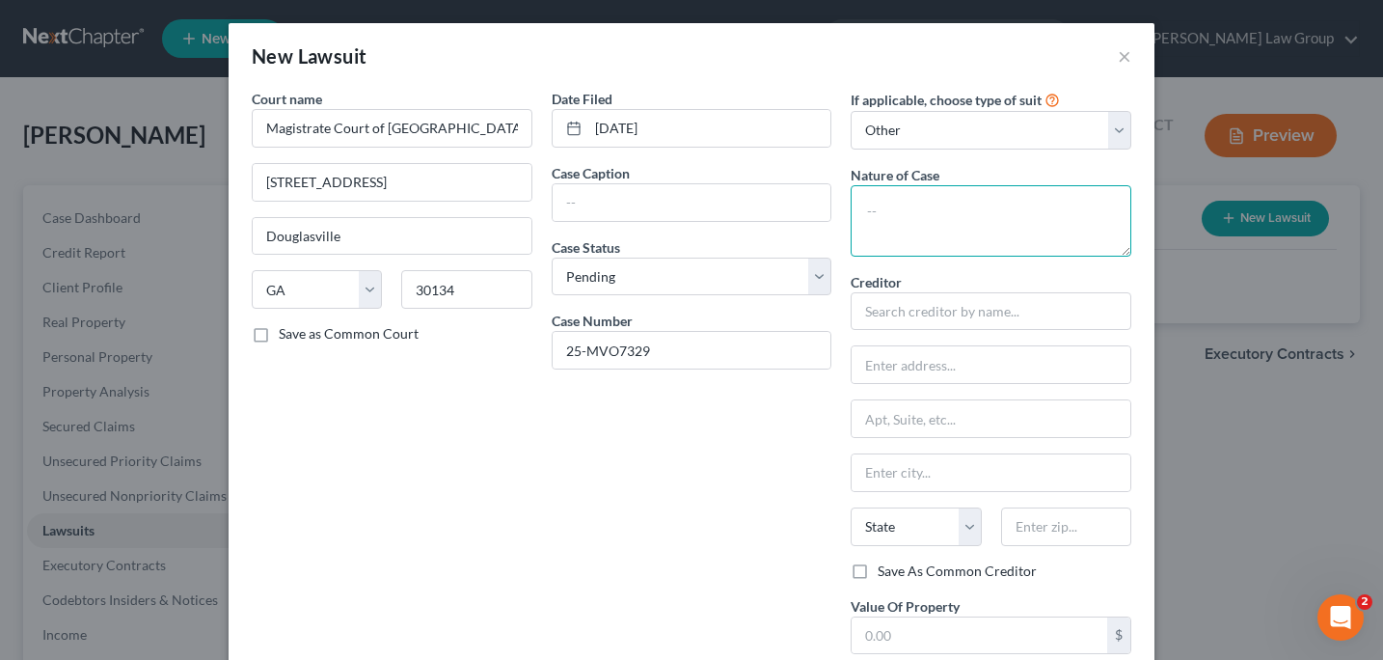
click at [880, 211] on textarea at bounding box center [991, 220] width 281 height 71
type textarea "Civil Collection Suit"
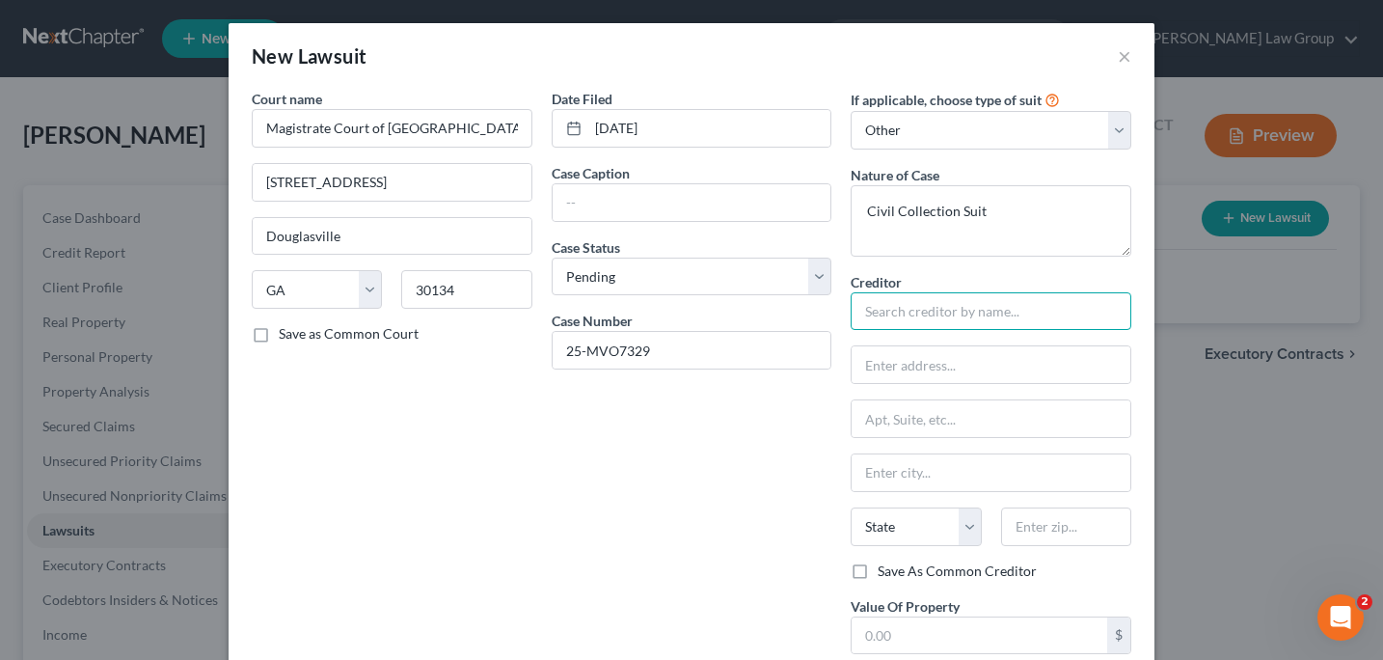
click at [889, 321] on input "text" at bounding box center [991, 311] width 281 height 39
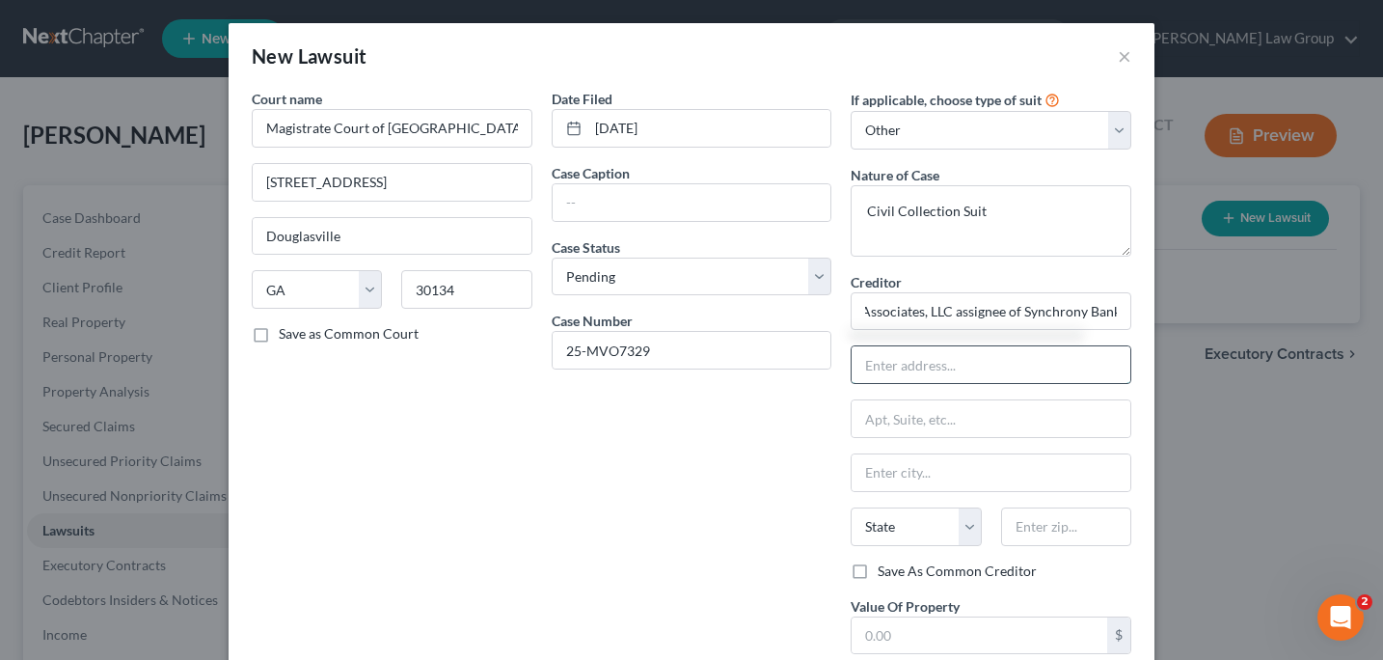
click at [882, 373] on input "text" at bounding box center [991, 364] width 279 height 37
type input "Portofolio Recovery Associates, LLC assignee of Synchrony Bank"
type input "[STREET_ADDRESS]"
click at [1023, 523] on input "text" at bounding box center [1066, 526] width 130 height 39
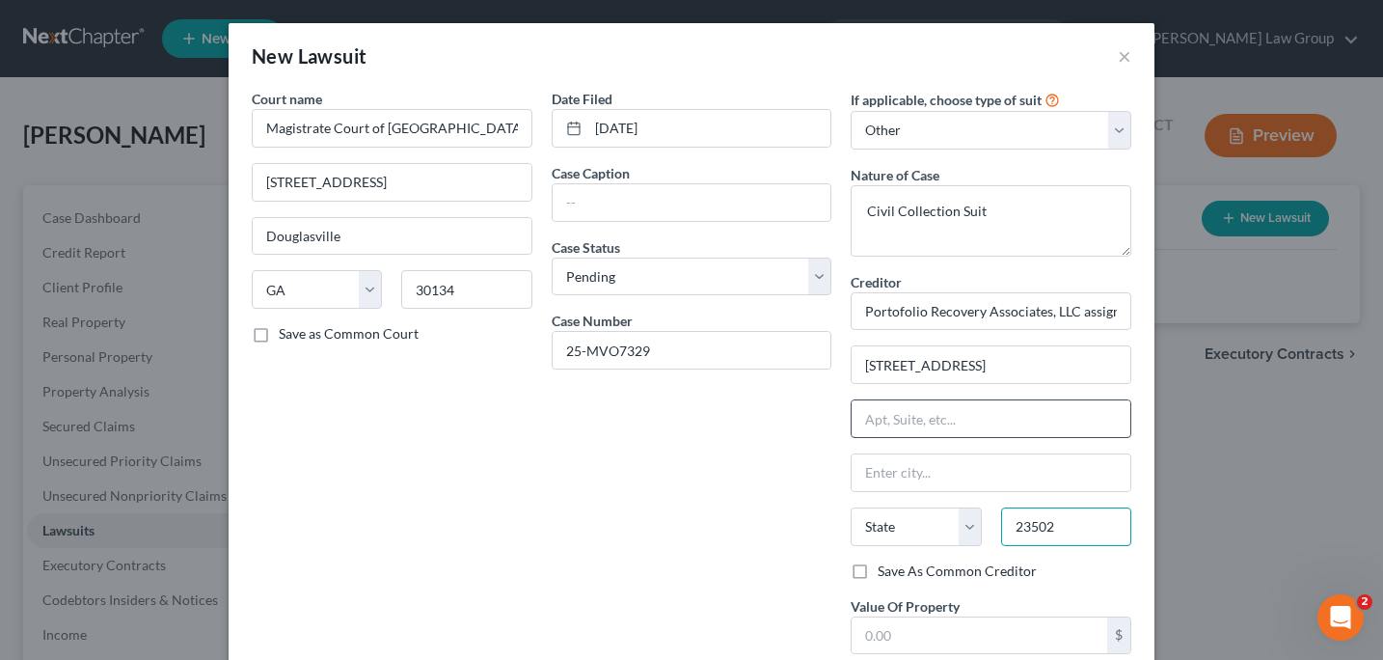
type input "23502"
type input "[GEOGRAPHIC_DATA]"
select select "48"
click at [961, 429] on input "text" at bounding box center [991, 418] width 279 height 37
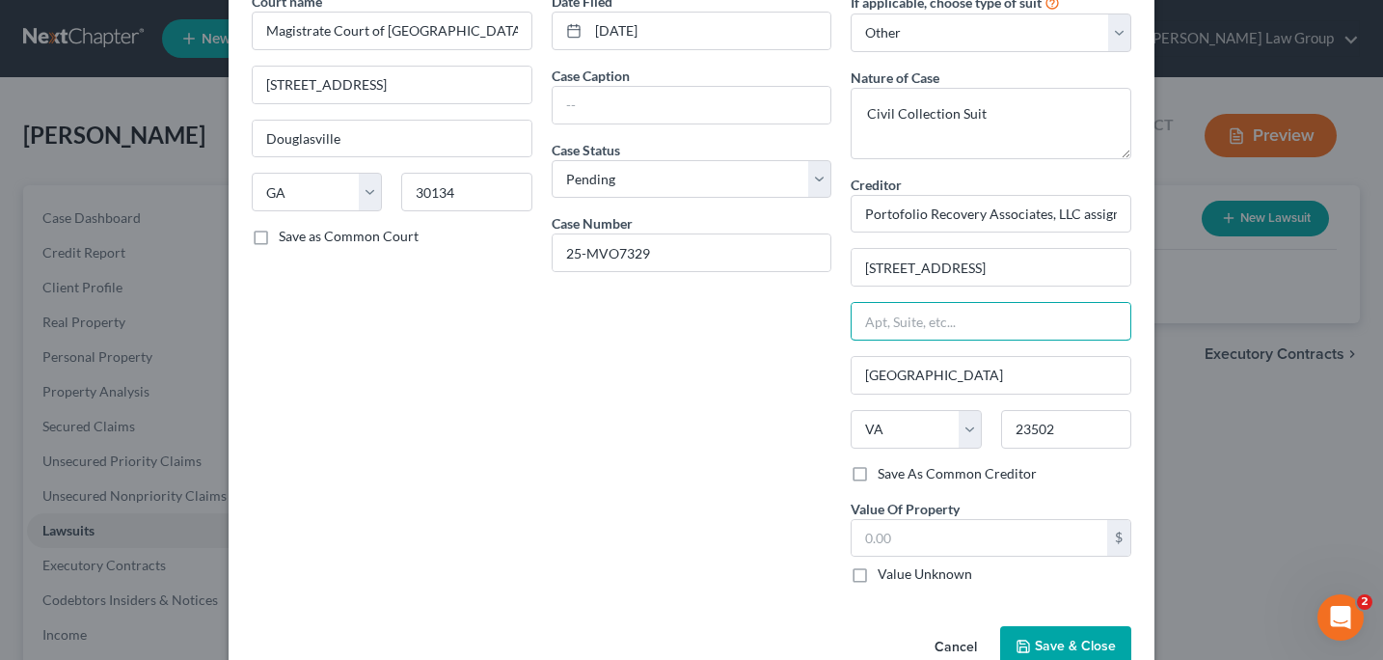
scroll to position [143, 0]
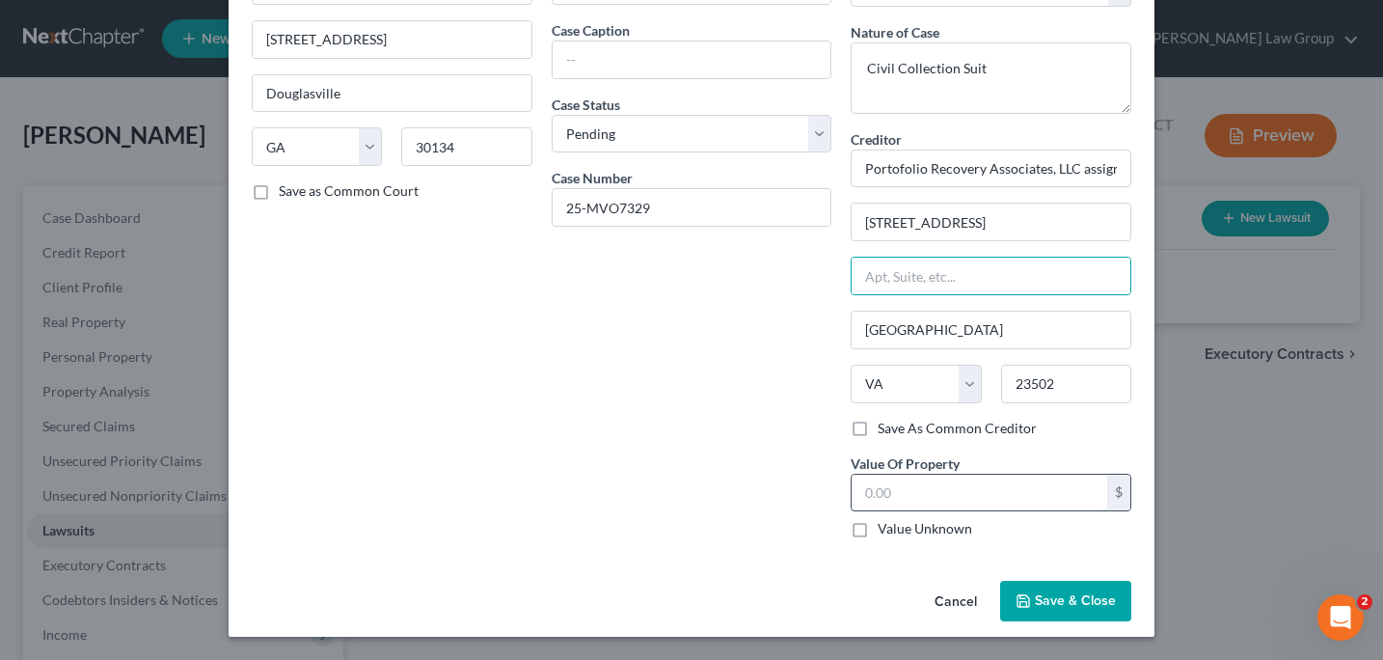
click at [877, 496] on input "text" at bounding box center [980, 493] width 256 height 37
type input "12,165"
click at [1050, 601] on span "Save & Close" at bounding box center [1075, 600] width 81 height 16
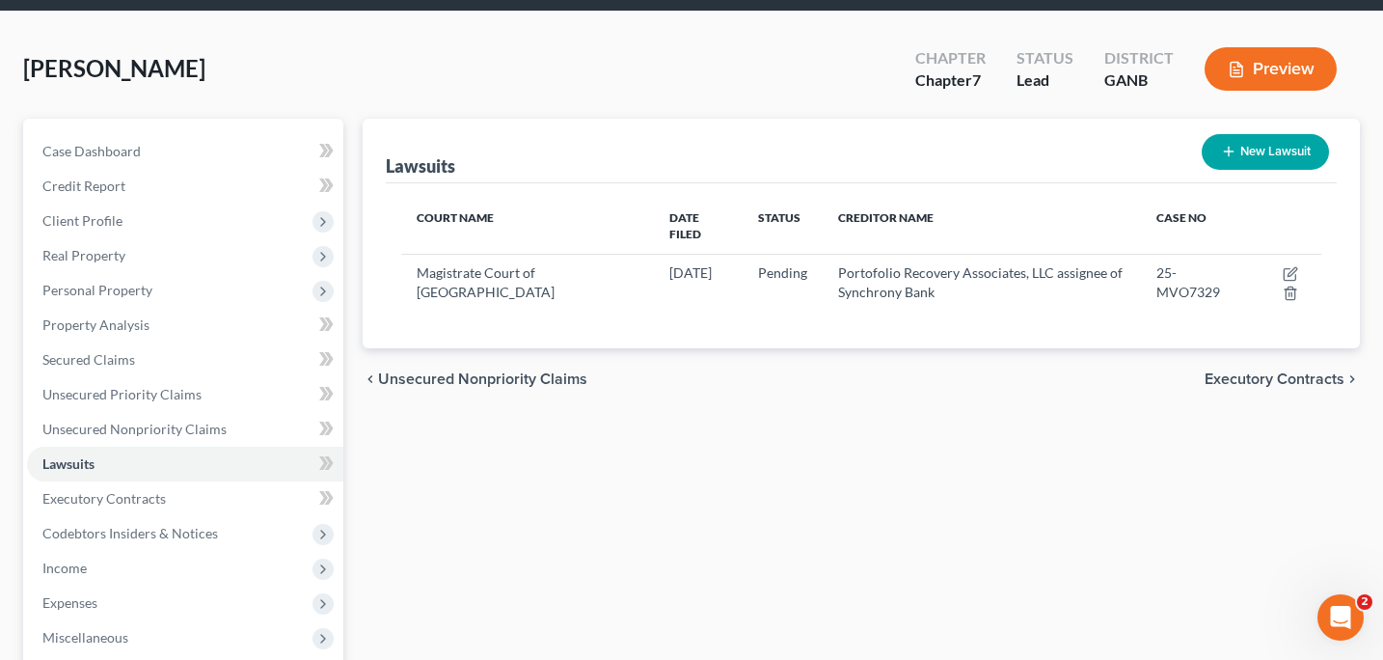
scroll to position [77, 0]
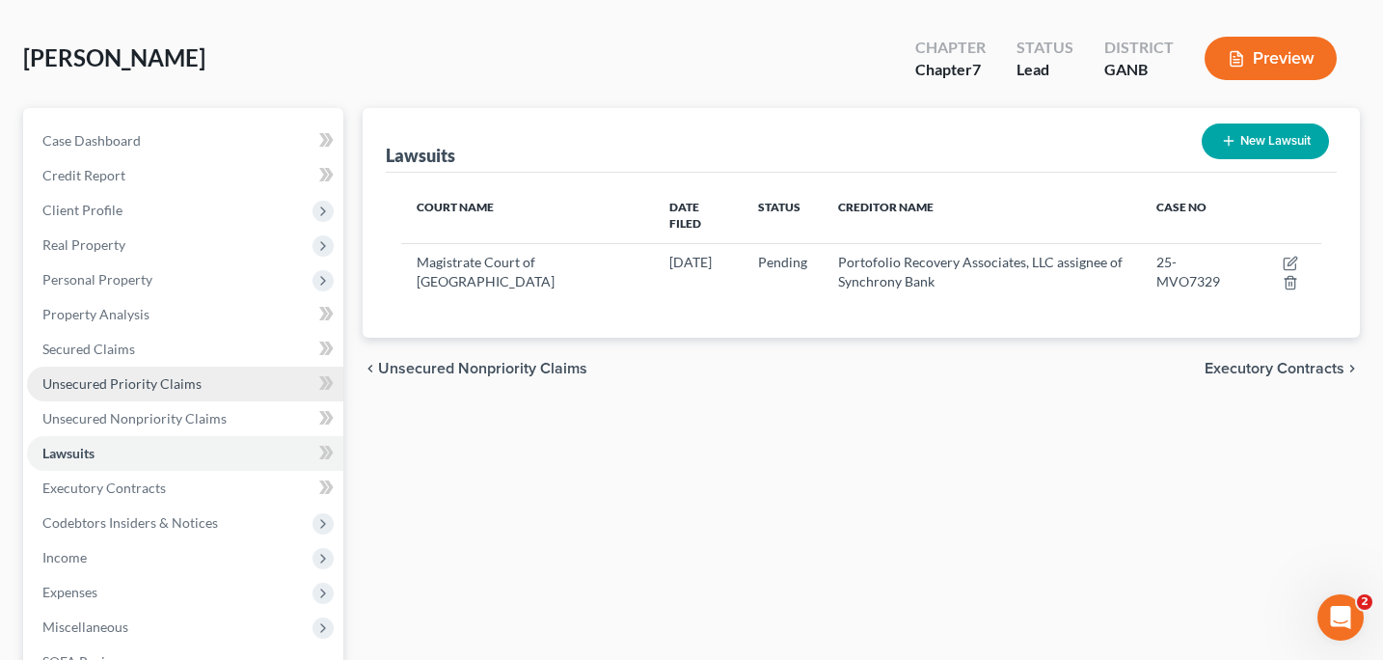
click at [150, 389] on span "Unsecured Priority Claims" at bounding box center [121, 383] width 159 height 16
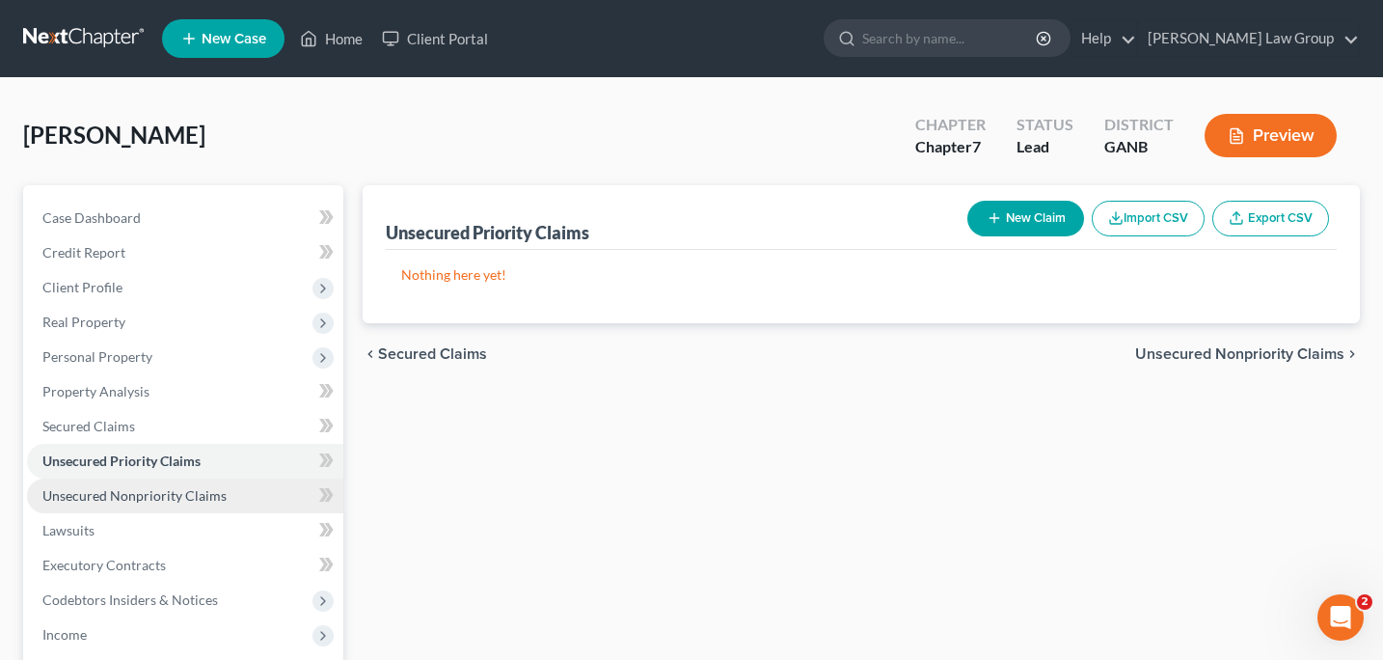
click at [170, 499] on span "Unsecured Nonpriority Claims" at bounding box center [134, 495] width 184 height 16
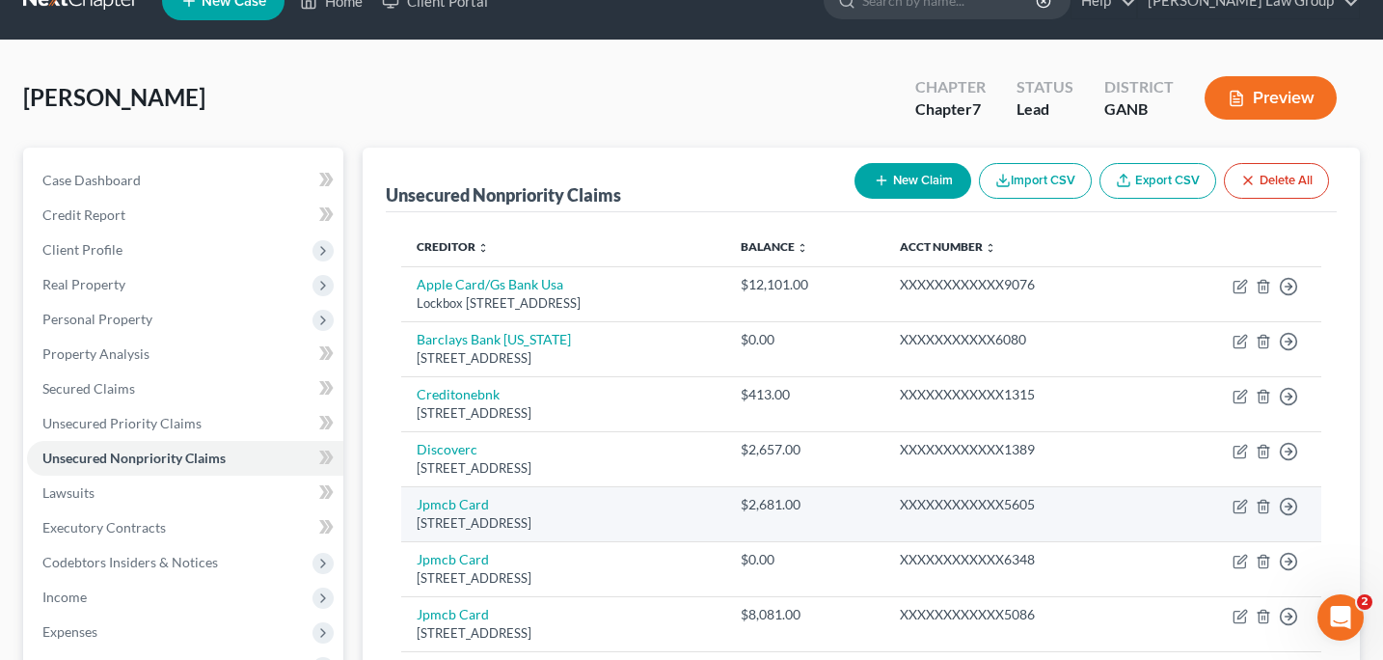
scroll to position [39, 0]
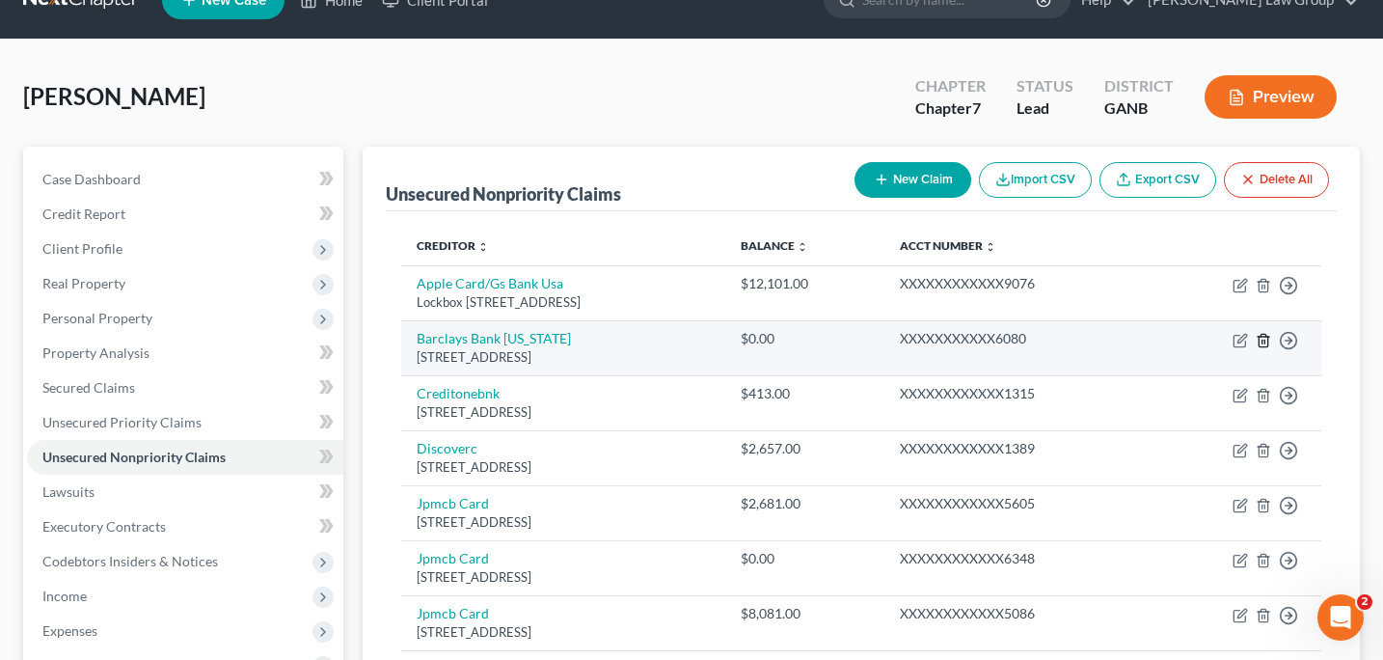
click at [1260, 340] on icon "button" at bounding box center [1263, 340] width 15 height 15
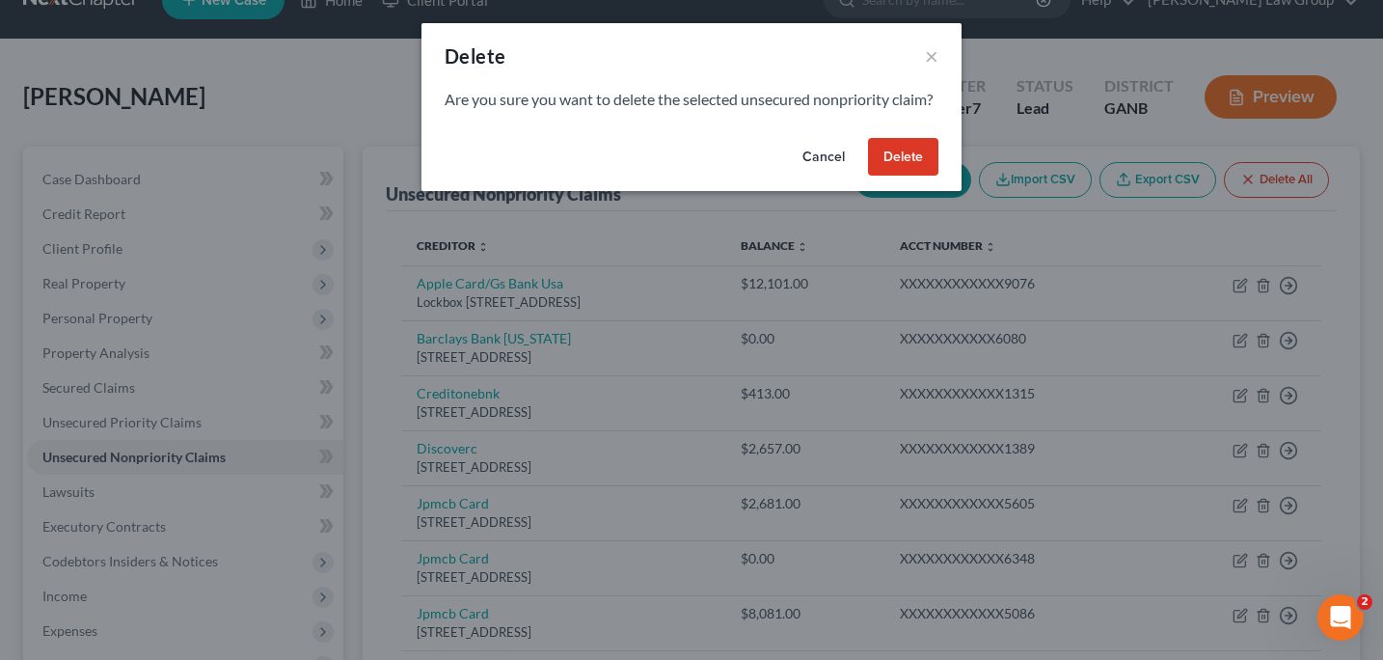
click at [917, 177] on button "Delete" at bounding box center [903, 157] width 70 height 39
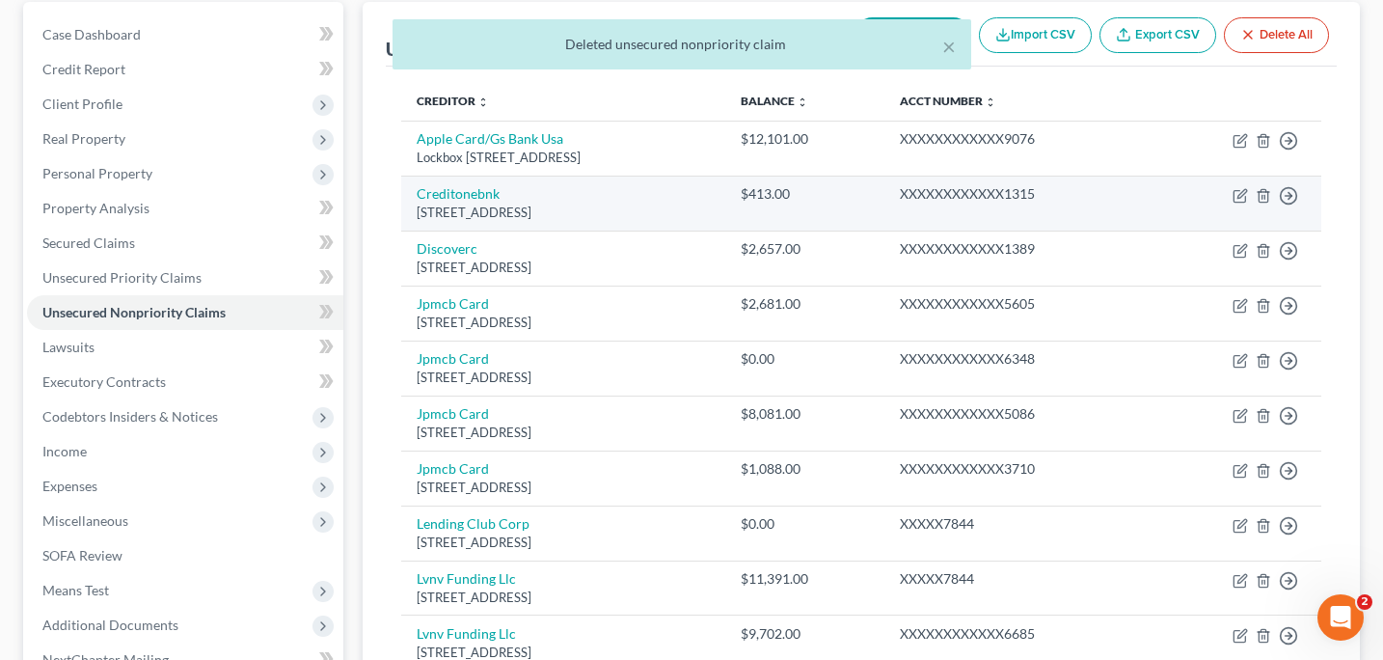
scroll to position [268, 0]
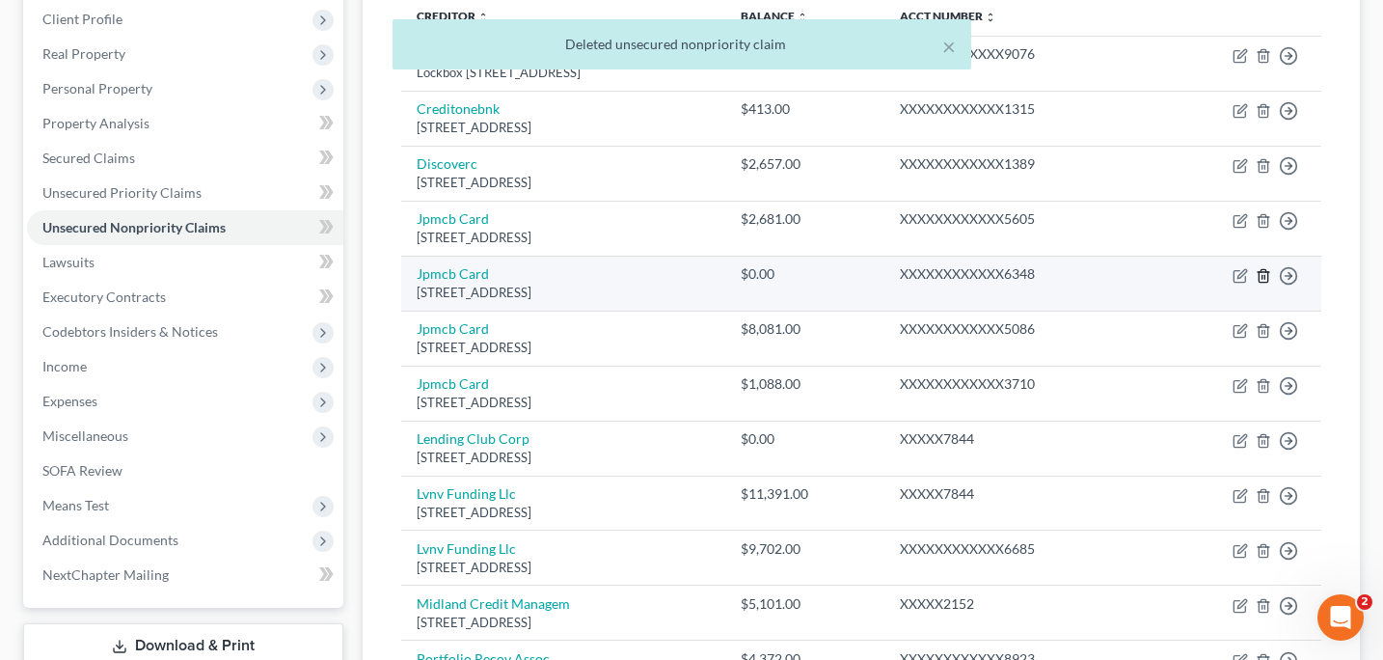
click at [1259, 280] on icon "button" at bounding box center [1263, 275] width 9 height 13
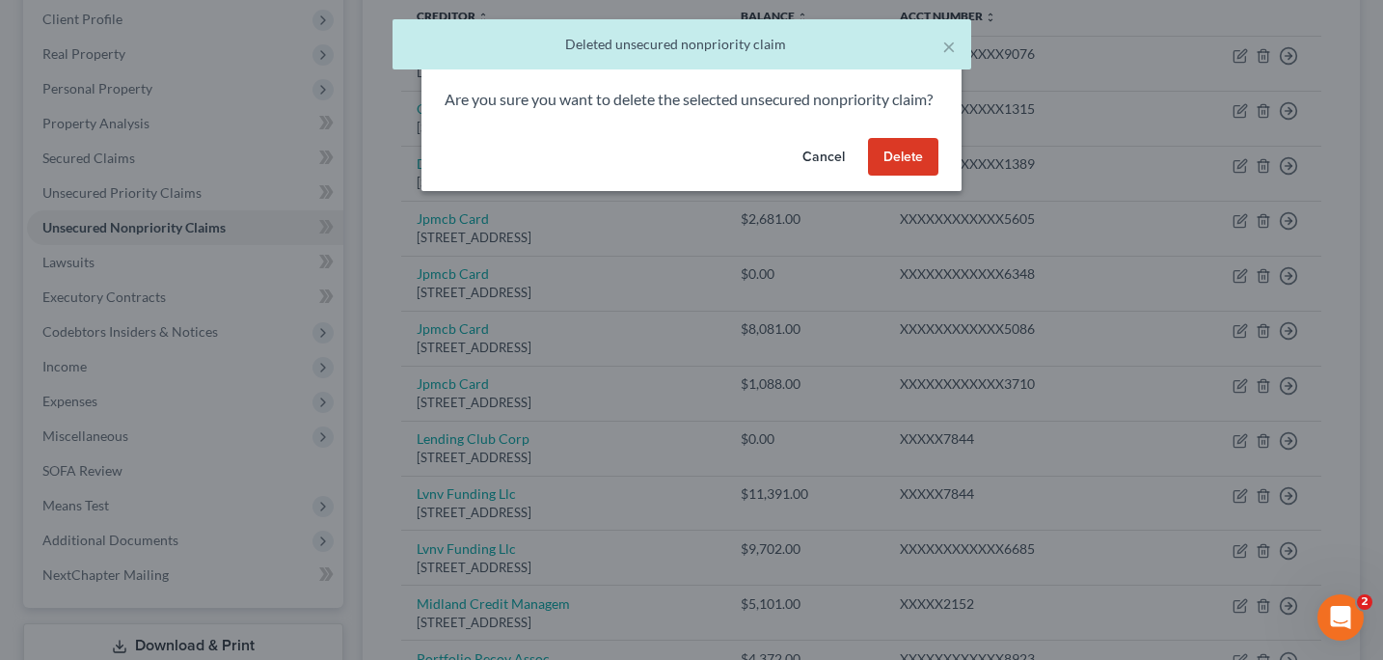
click at [914, 177] on button "Delete" at bounding box center [903, 157] width 70 height 39
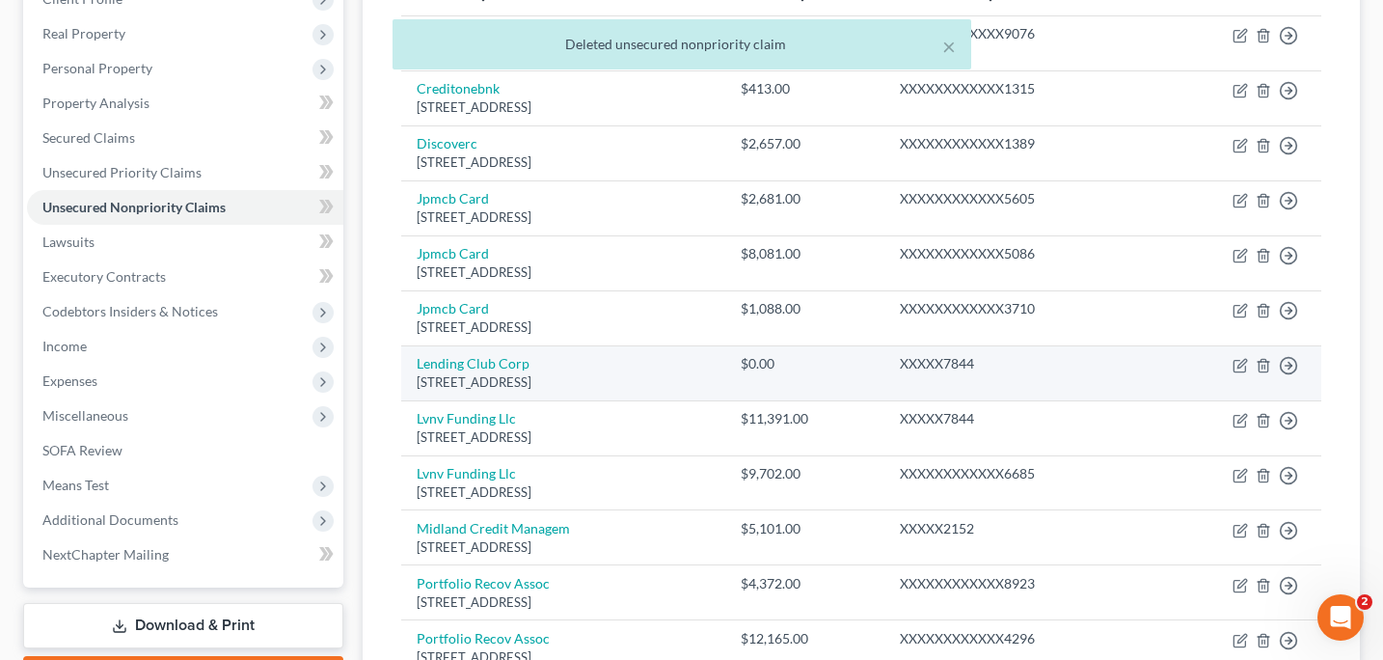
scroll to position [296, 0]
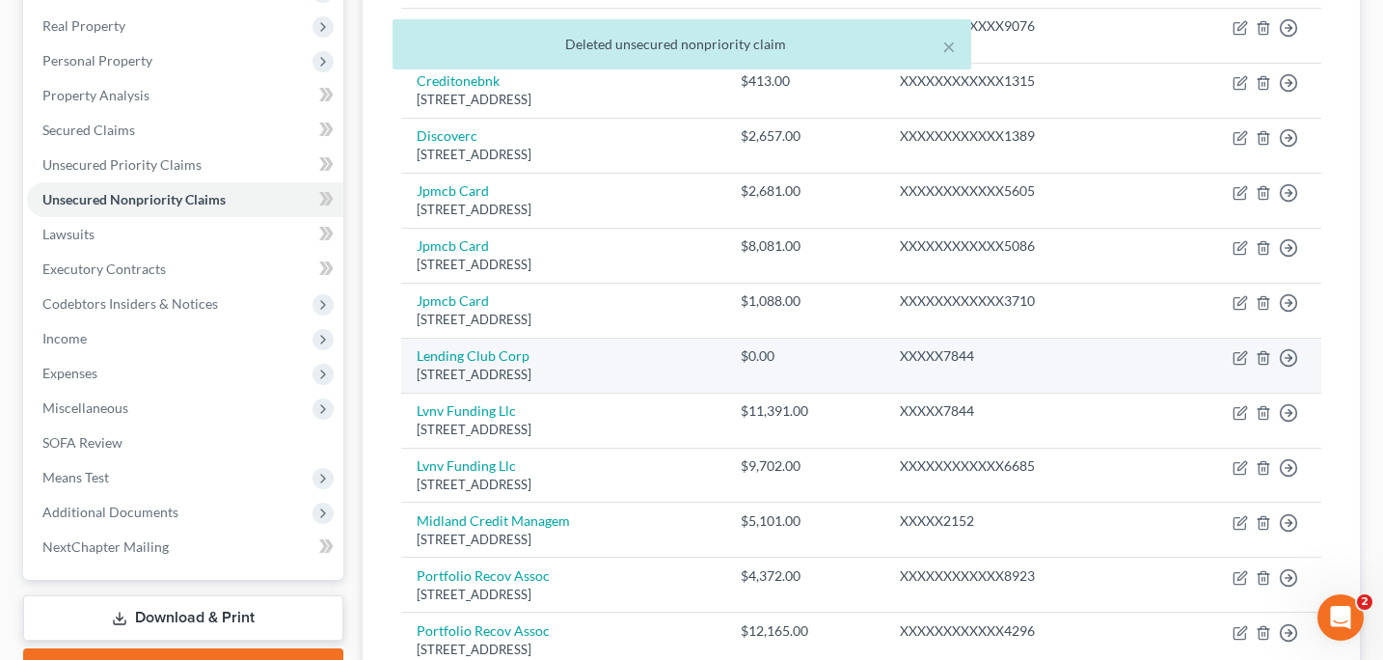
click at [1259, 366] on td "Move to D Move to E Move to G Move to Notice Only" at bounding box center [1237, 365] width 169 height 55
click at [1260, 361] on icon "button" at bounding box center [1263, 357] width 15 height 15
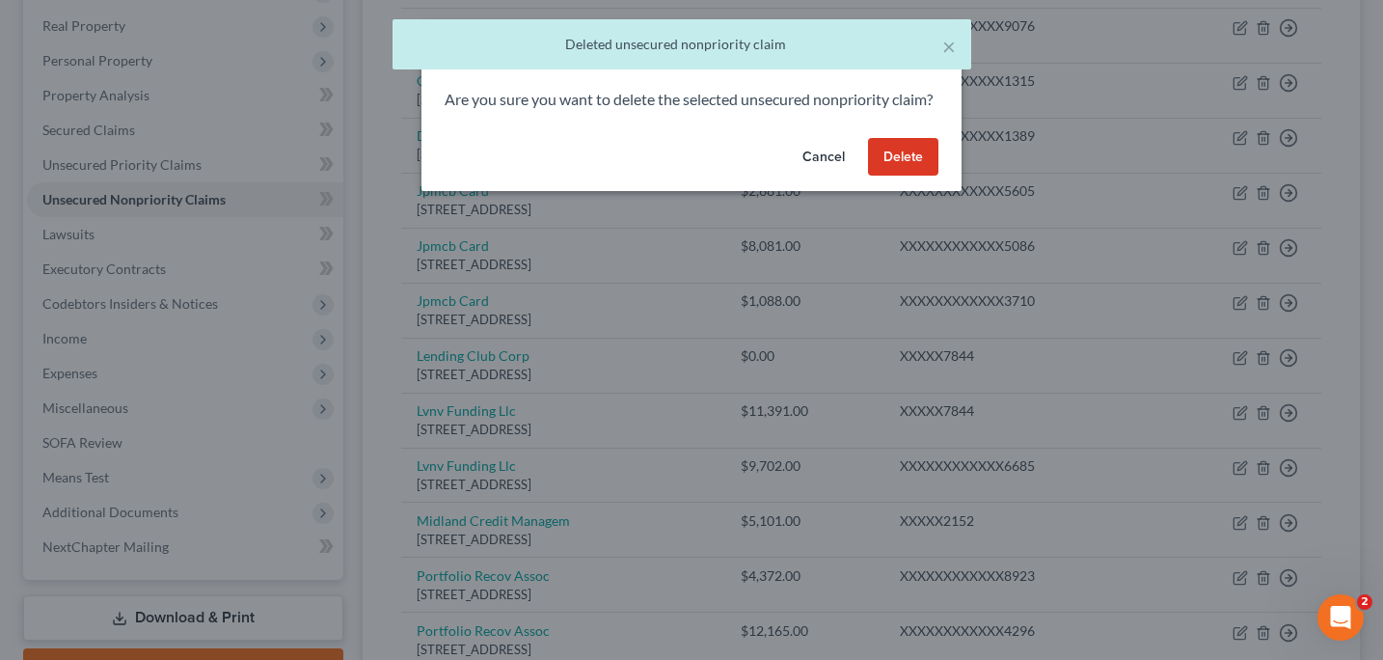
click at [909, 177] on button "Delete" at bounding box center [903, 157] width 70 height 39
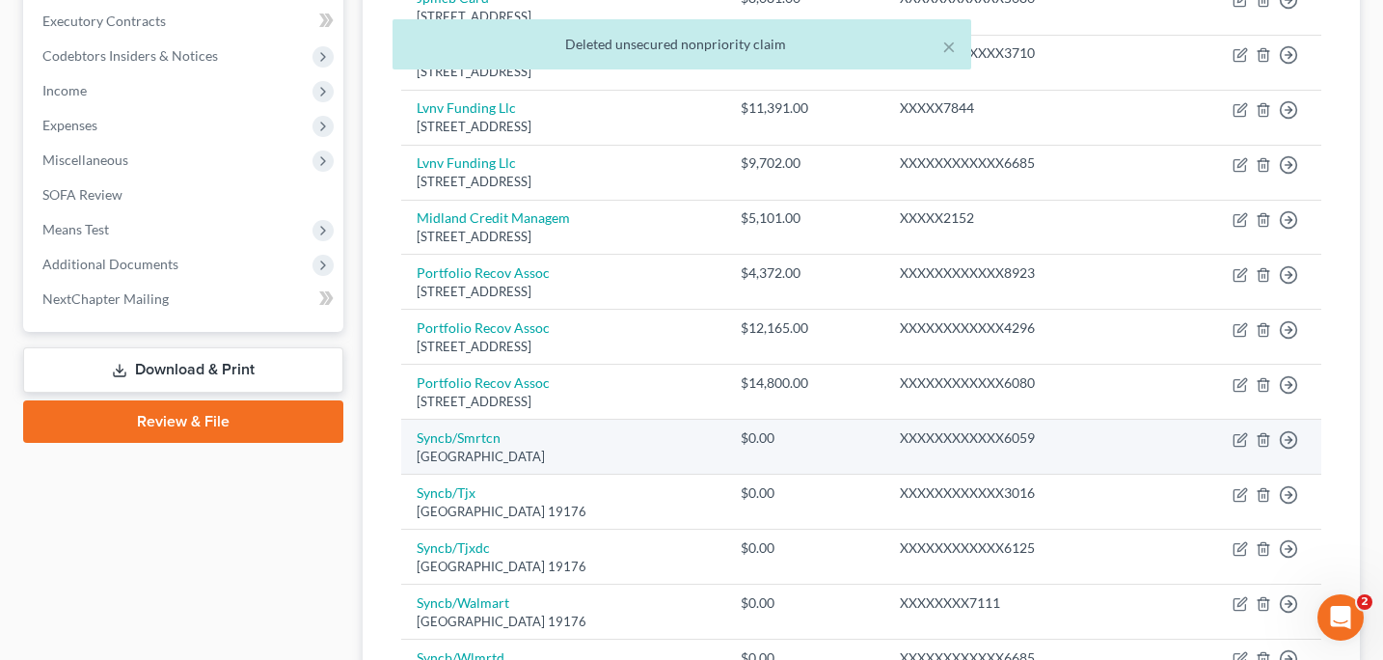
scroll to position [546, 0]
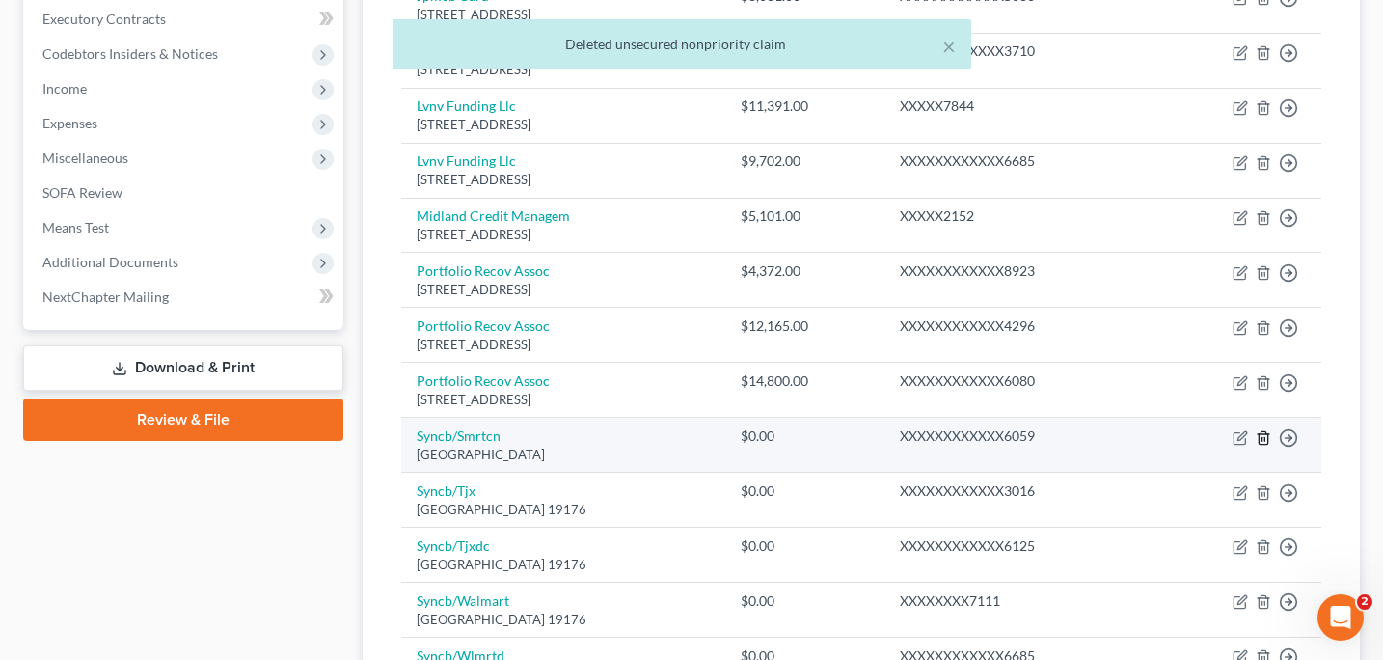
click at [1263, 439] on line "button" at bounding box center [1263, 439] width 0 height 4
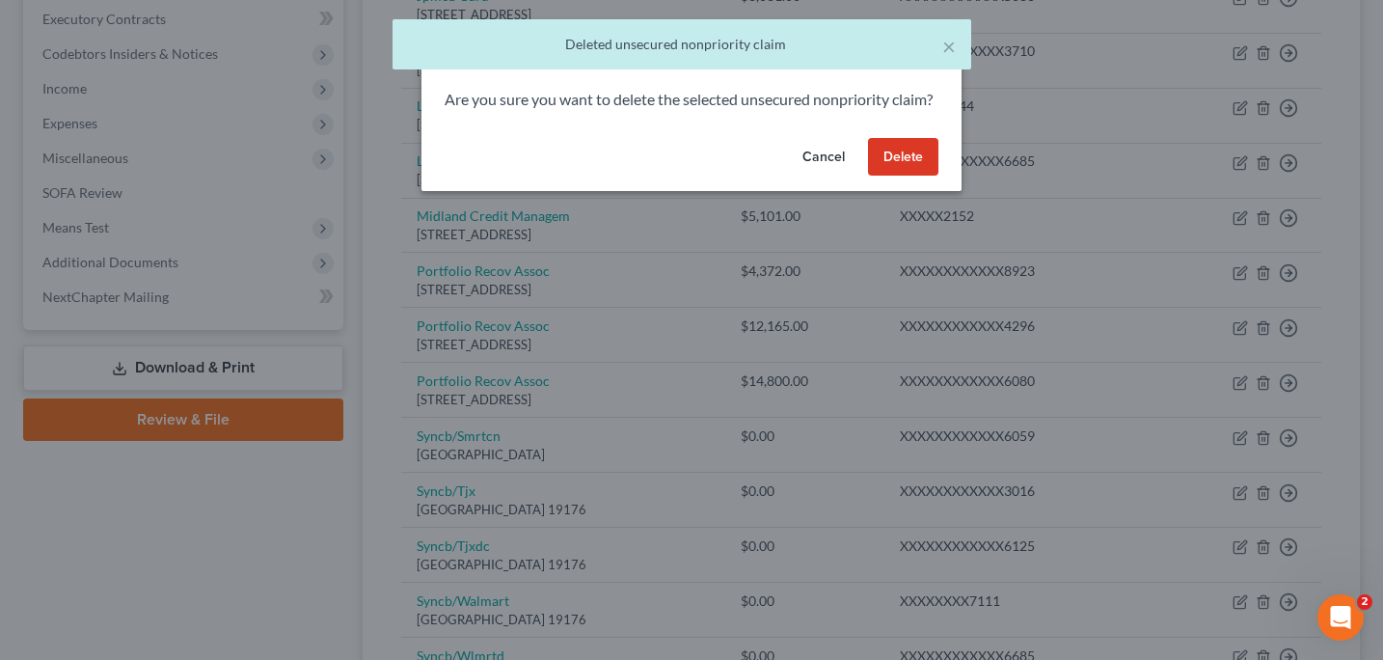
click at [924, 177] on button "Delete" at bounding box center [903, 157] width 70 height 39
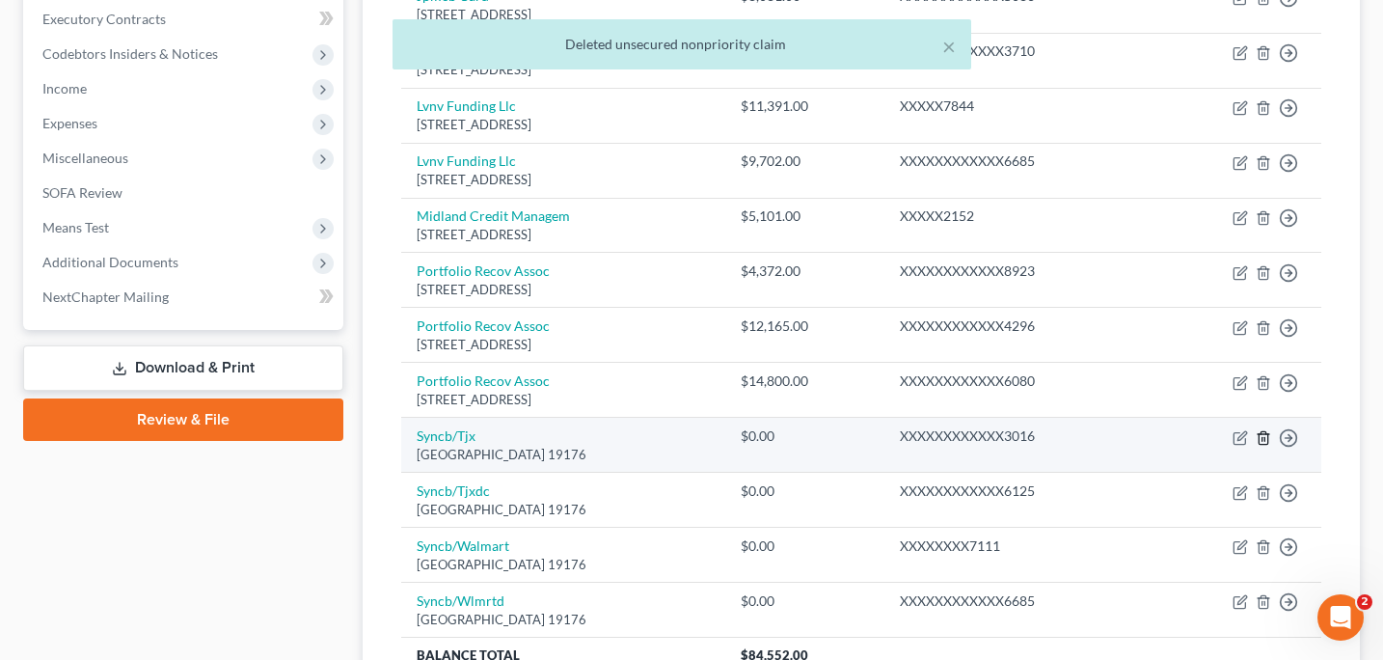
click at [1266, 442] on icon "button" at bounding box center [1263, 437] width 15 height 15
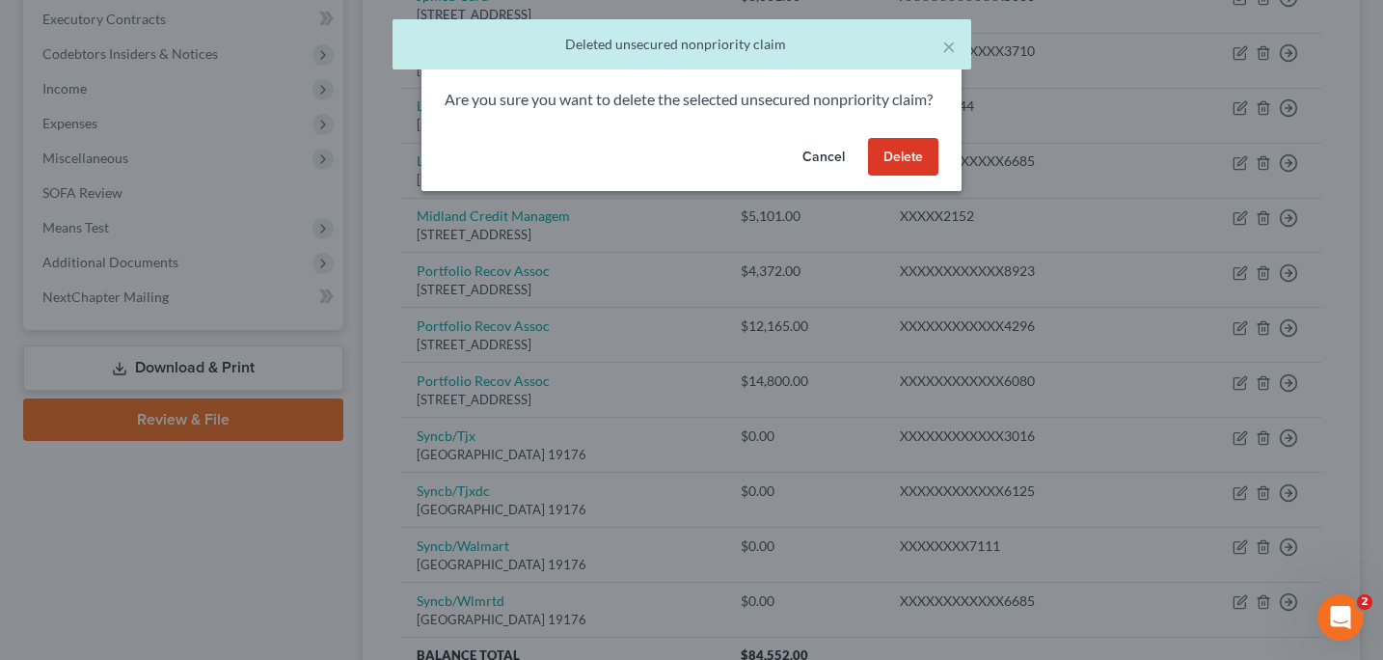
click at [902, 177] on button "Delete" at bounding box center [903, 157] width 70 height 39
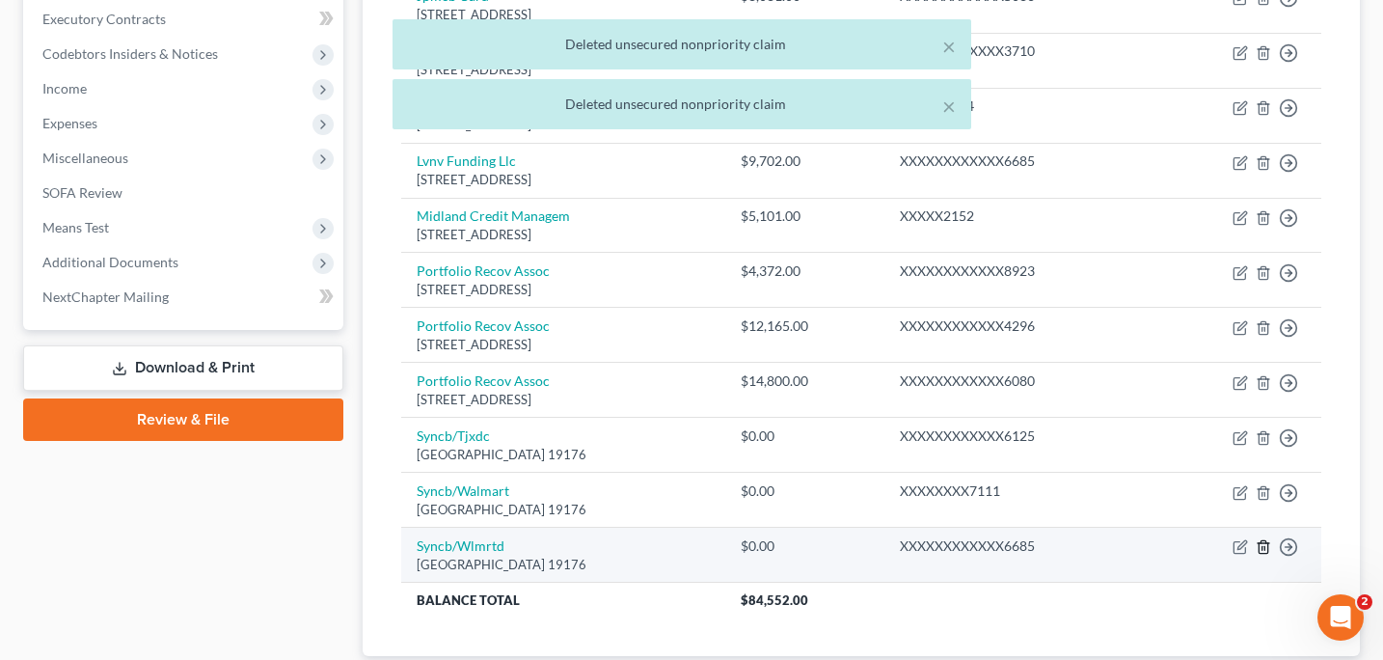
click at [1265, 547] on icon "button" at bounding box center [1263, 546] width 15 height 15
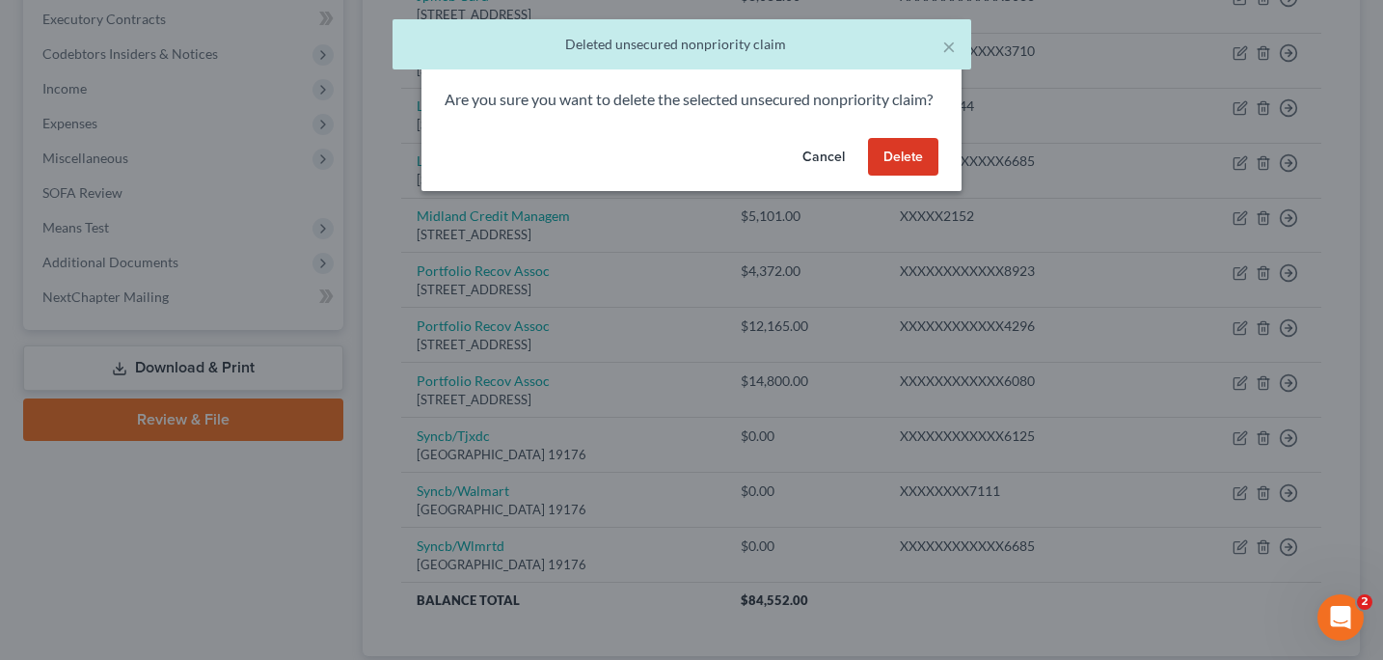
click at [917, 177] on button "Delete" at bounding box center [903, 157] width 70 height 39
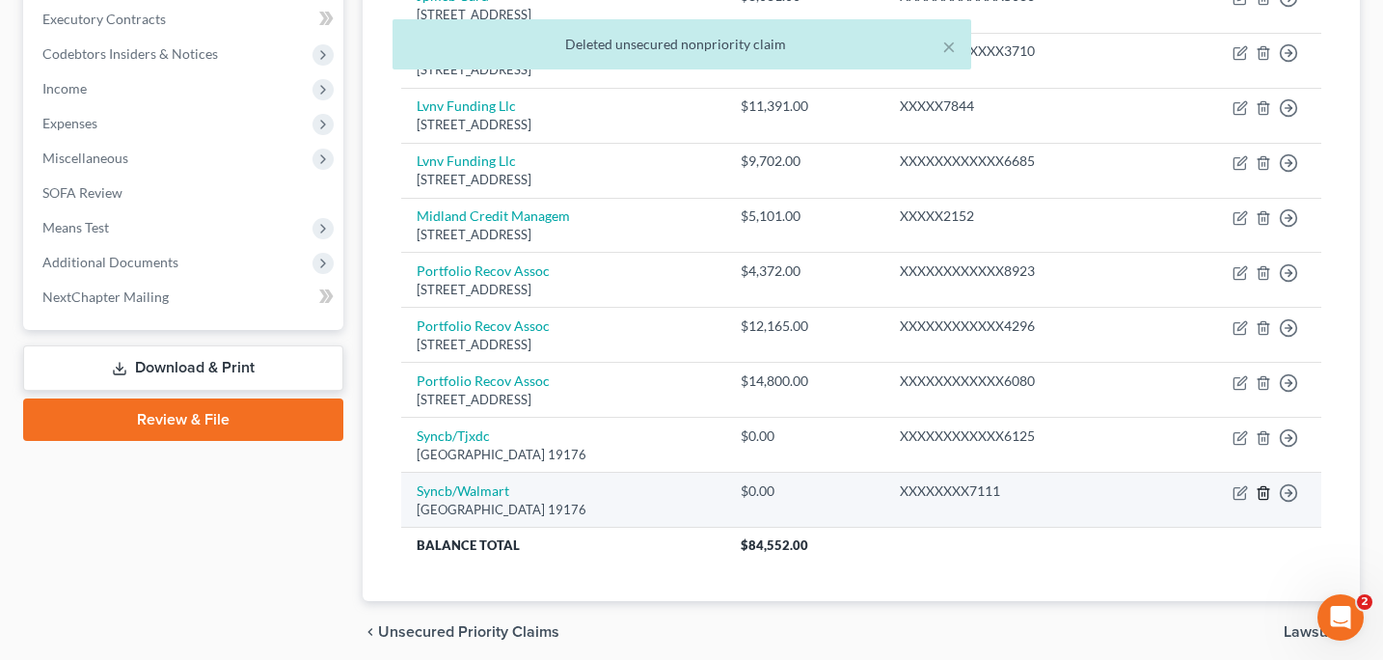
click at [1262, 496] on icon "button" at bounding box center [1263, 492] width 15 height 15
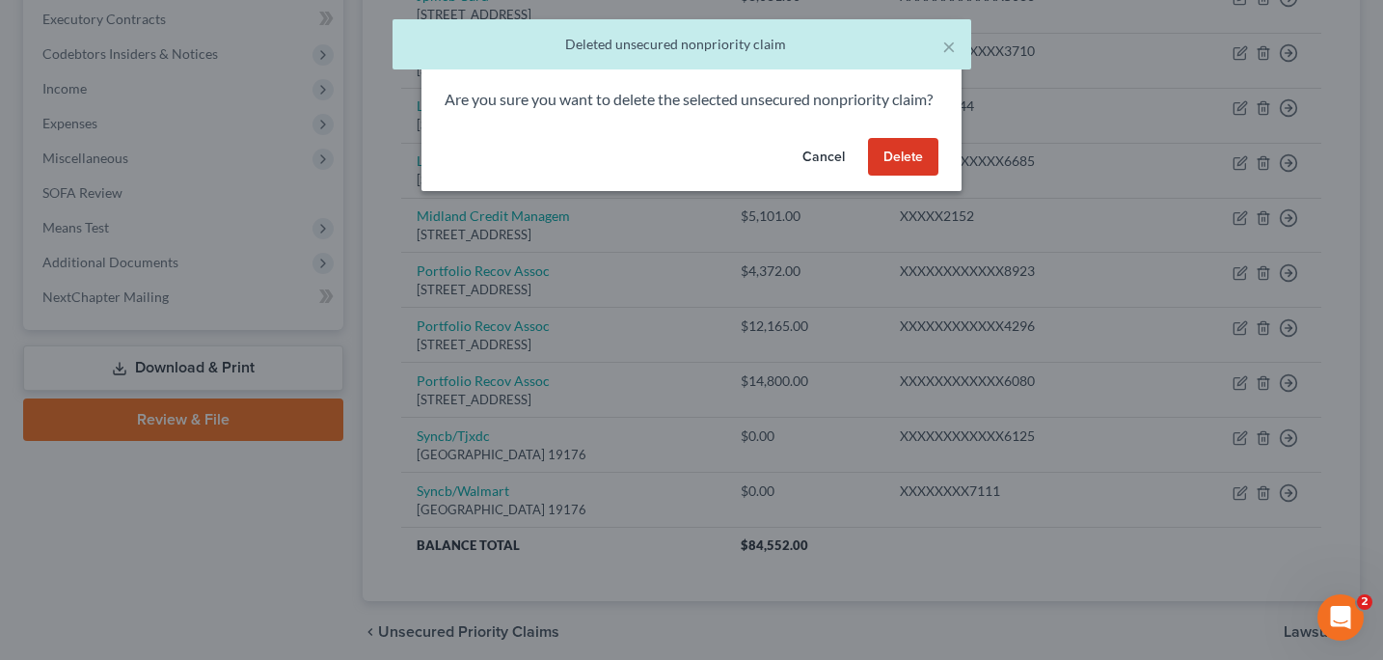
click at [926, 177] on button "Delete" at bounding box center [903, 157] width 70 height 39
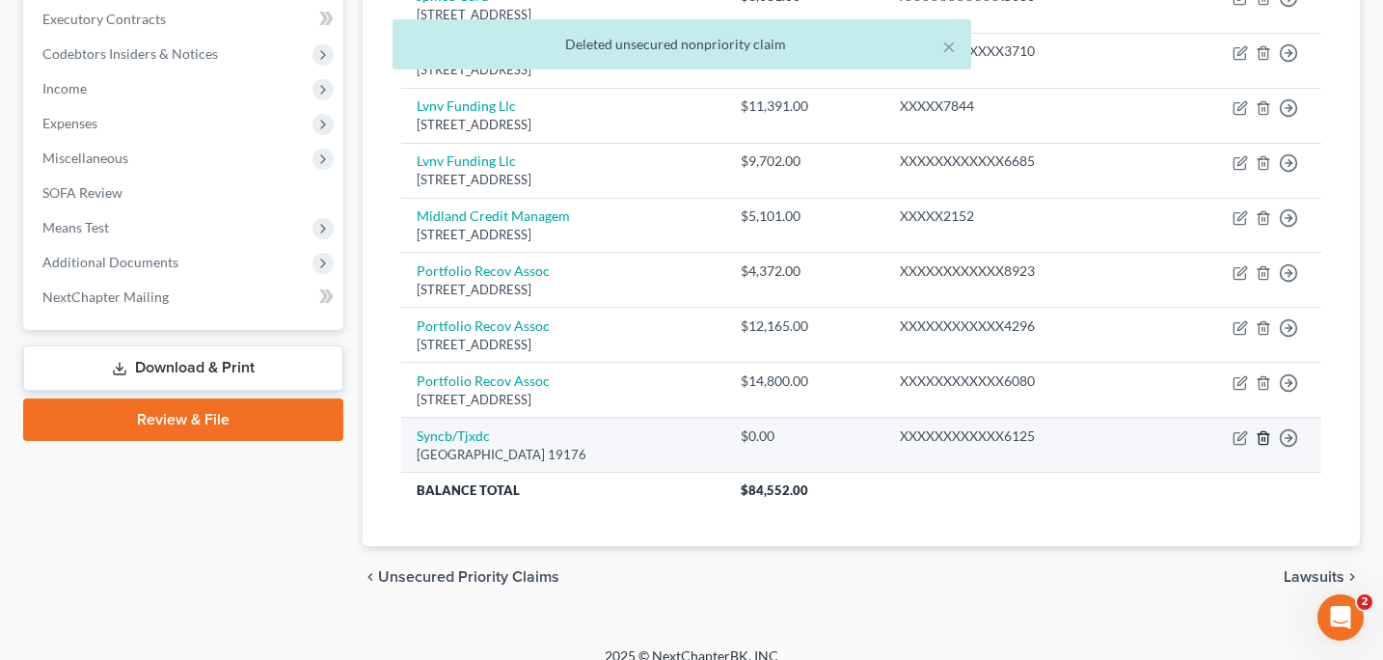
click at [1257, 438] on icon "button" at bounding box center [1263, 437] width 15 height 15
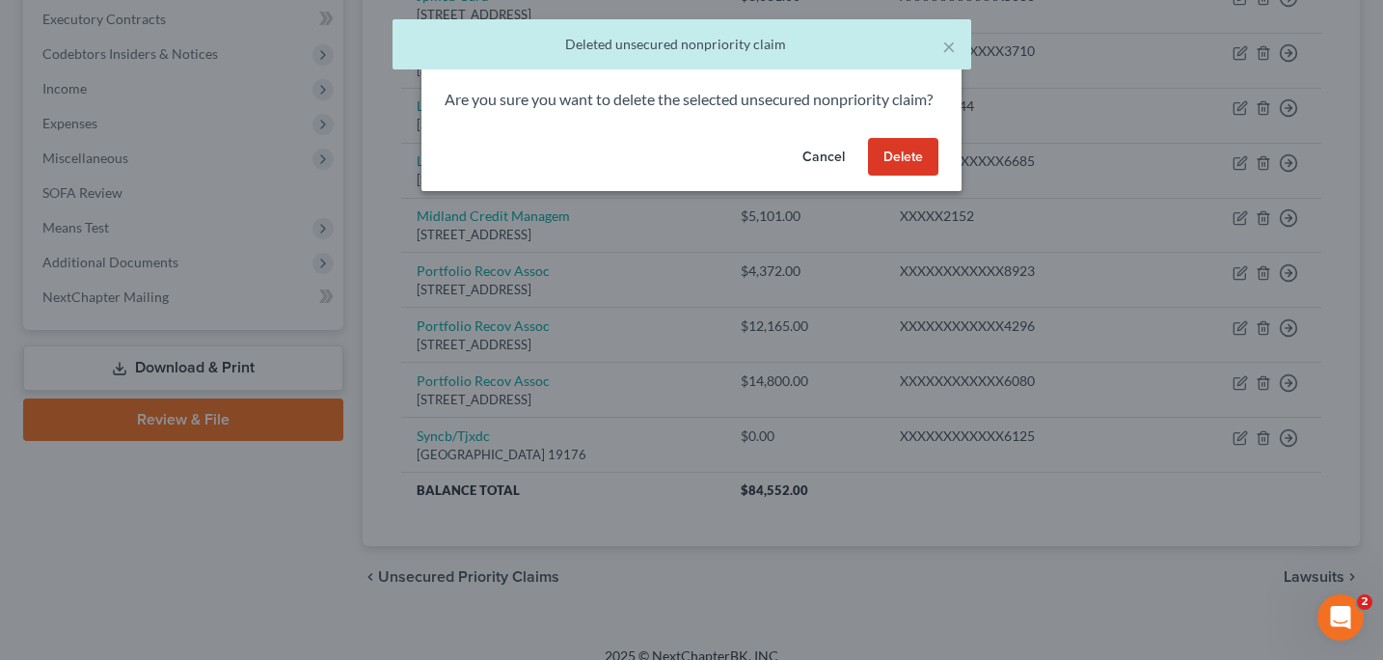
click at [931, 177] on button "Delete" at bounding box center [903, 157] width 70 height 39
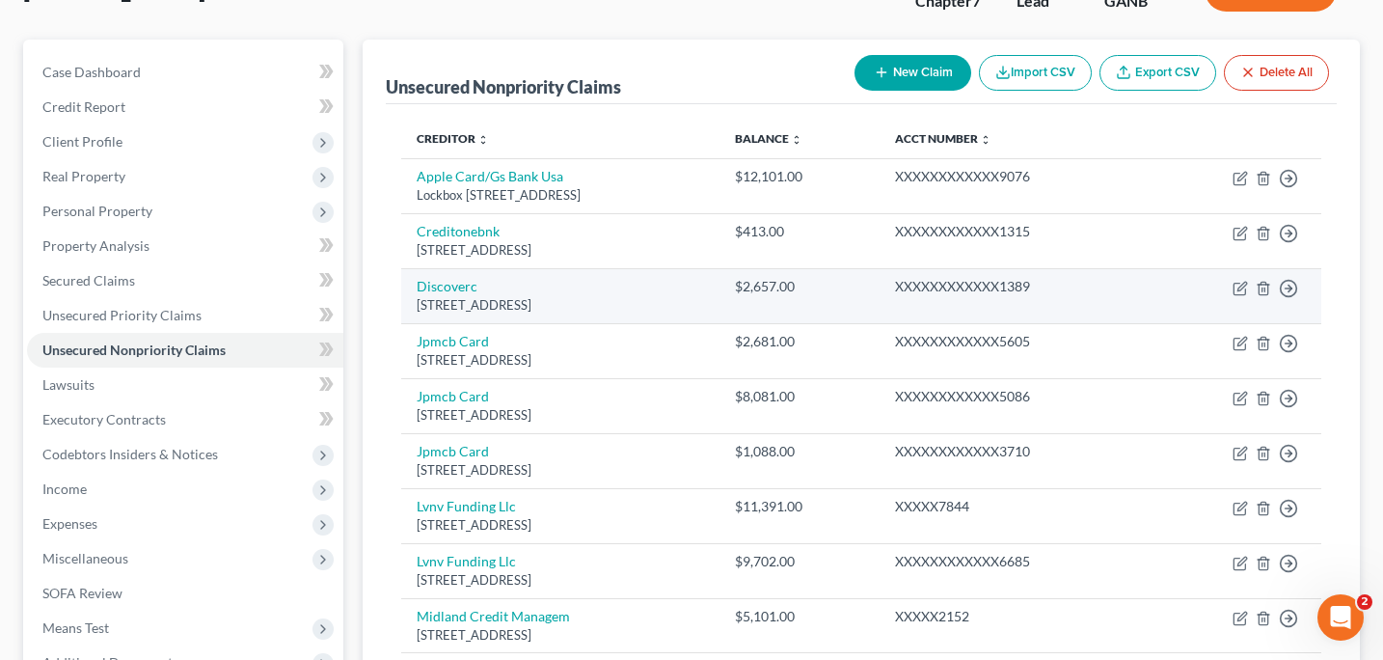
scroll to position [160, 0]
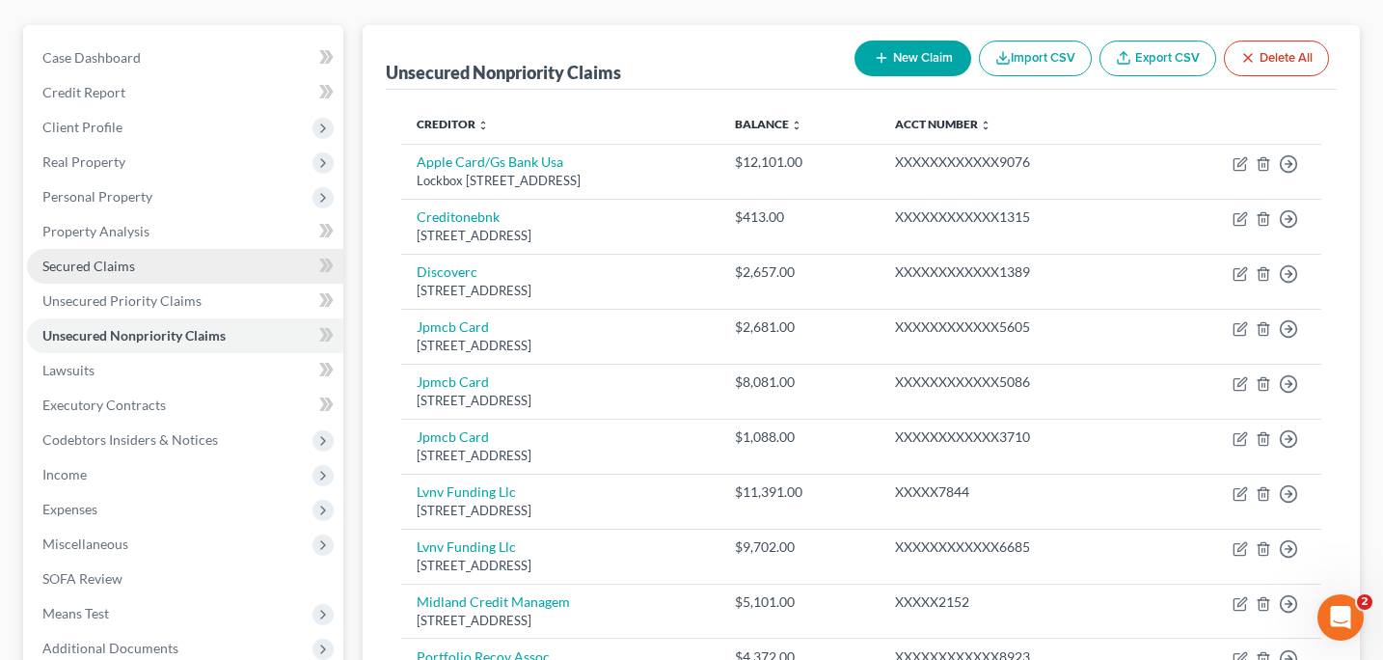
click at [123, 274] on link "Secured Claims" at bounding box center [185, 266] width 316 height 35
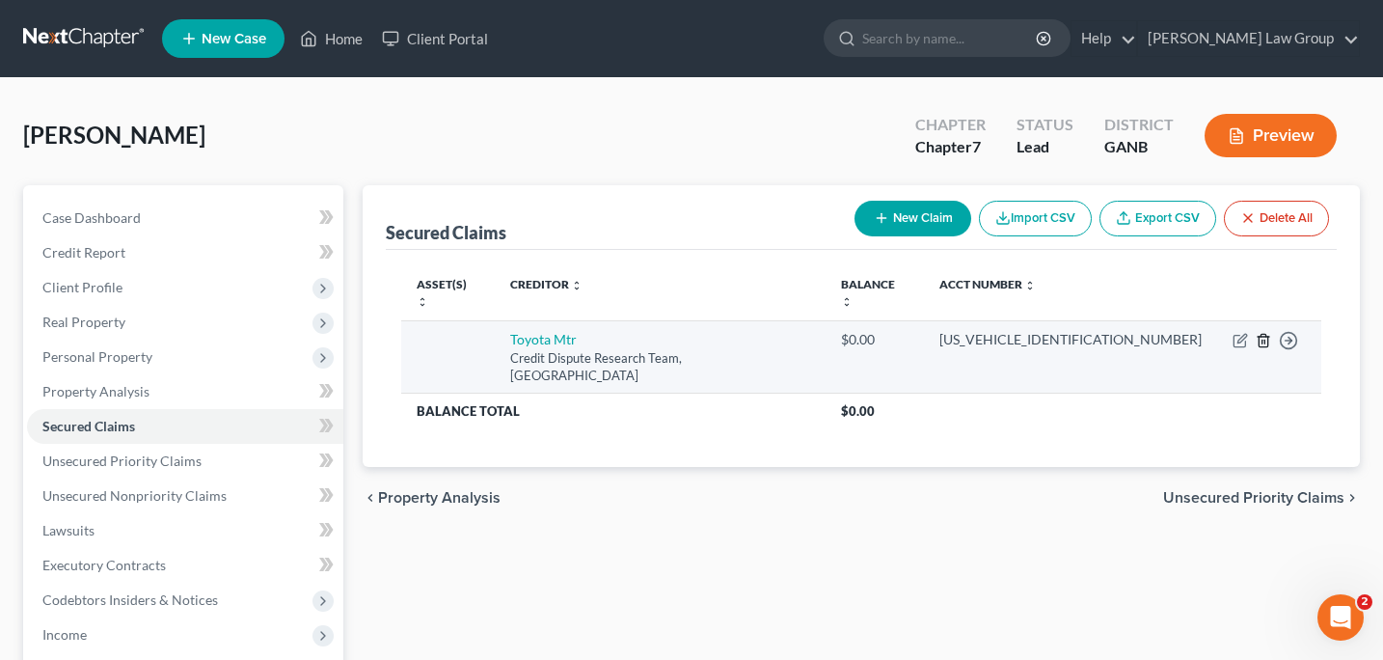
click at [1260, 333] on icon "button" at bounding box center [1263, 340] width 15 height 15
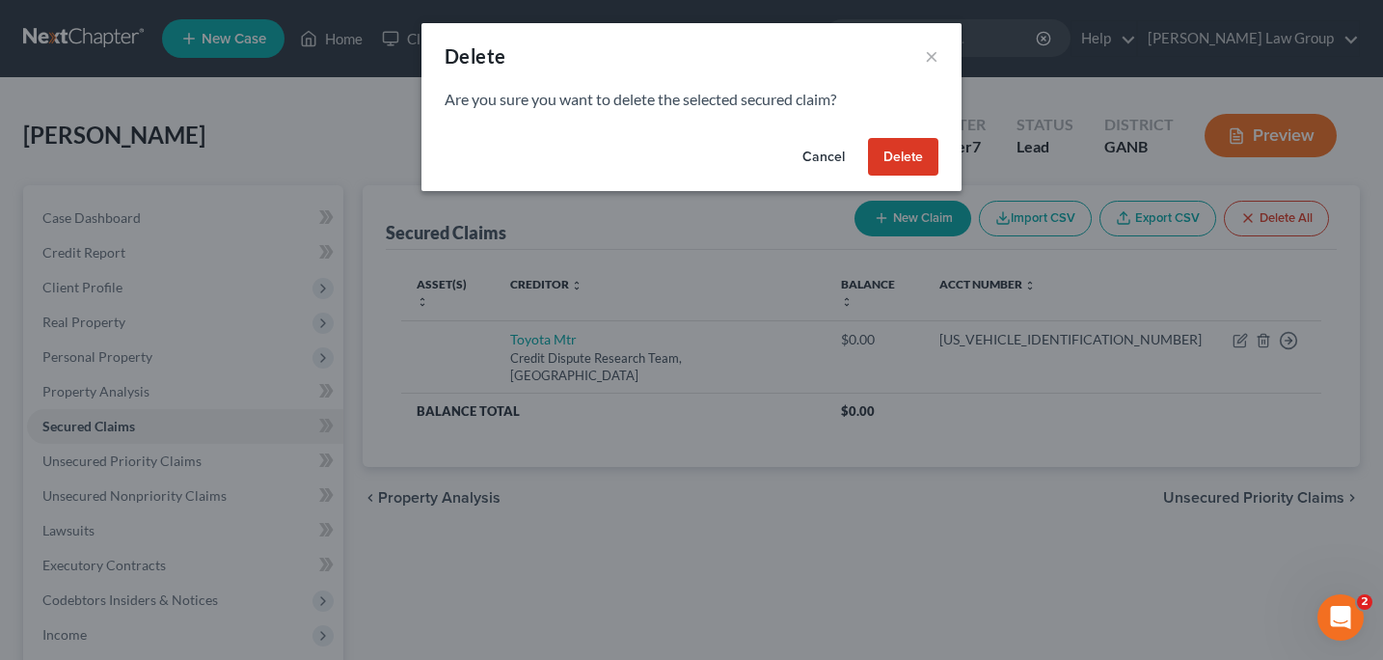
click at [901, 152] on button "Delete" at bounding box center [903, 157] width 70 height 39
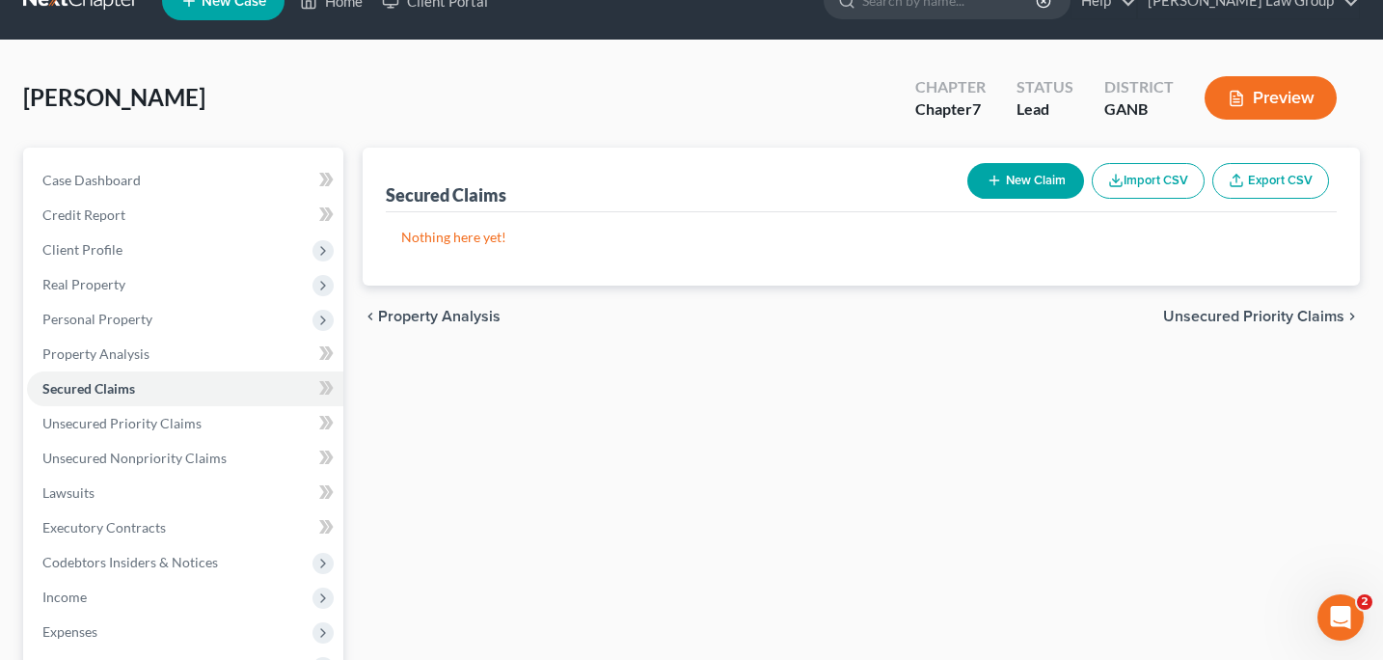
scroll to position [36, 0]
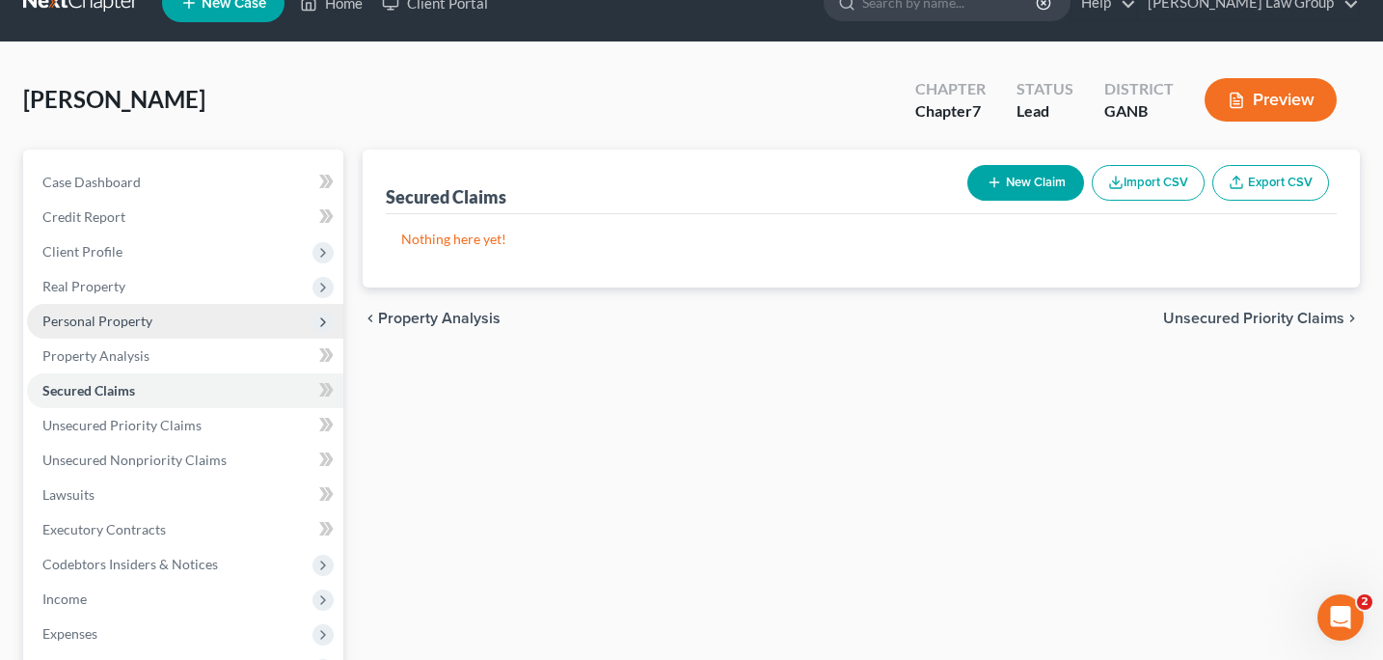
click at [148, 335] on span "Personal Property" at bounding box center [185, 321] width 316 height 35
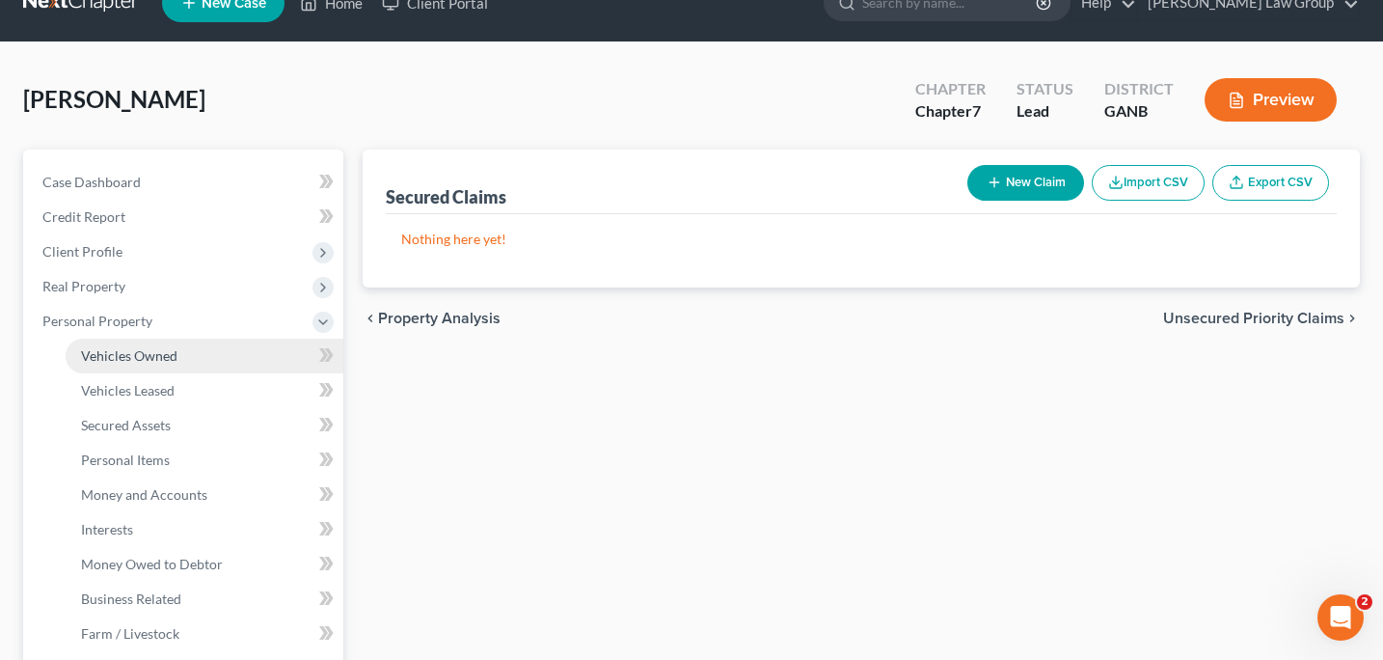
click at [151, 350] on span "Vehicles Owned" at bounding box center [129, 355] width 96 height 16
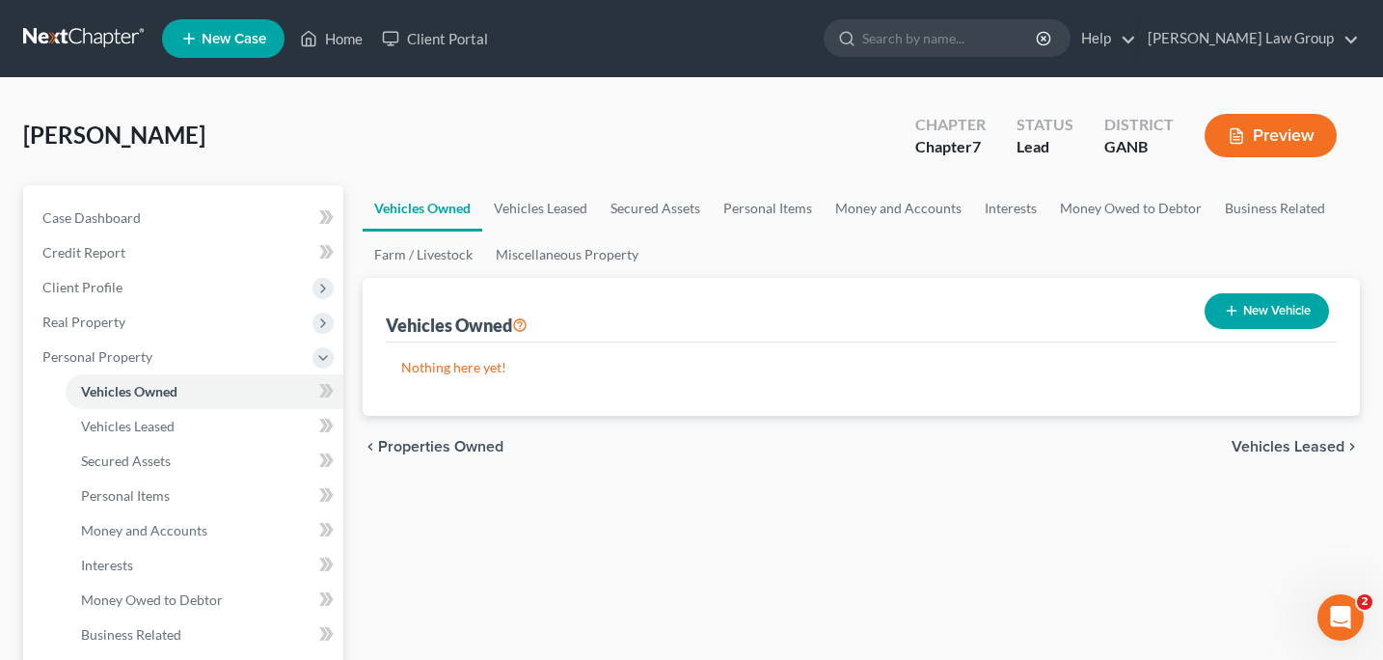
click at [1265, 313] on button "New Vehicle" at bounding box center [1267, 311] width 124 height 36
select select "0"
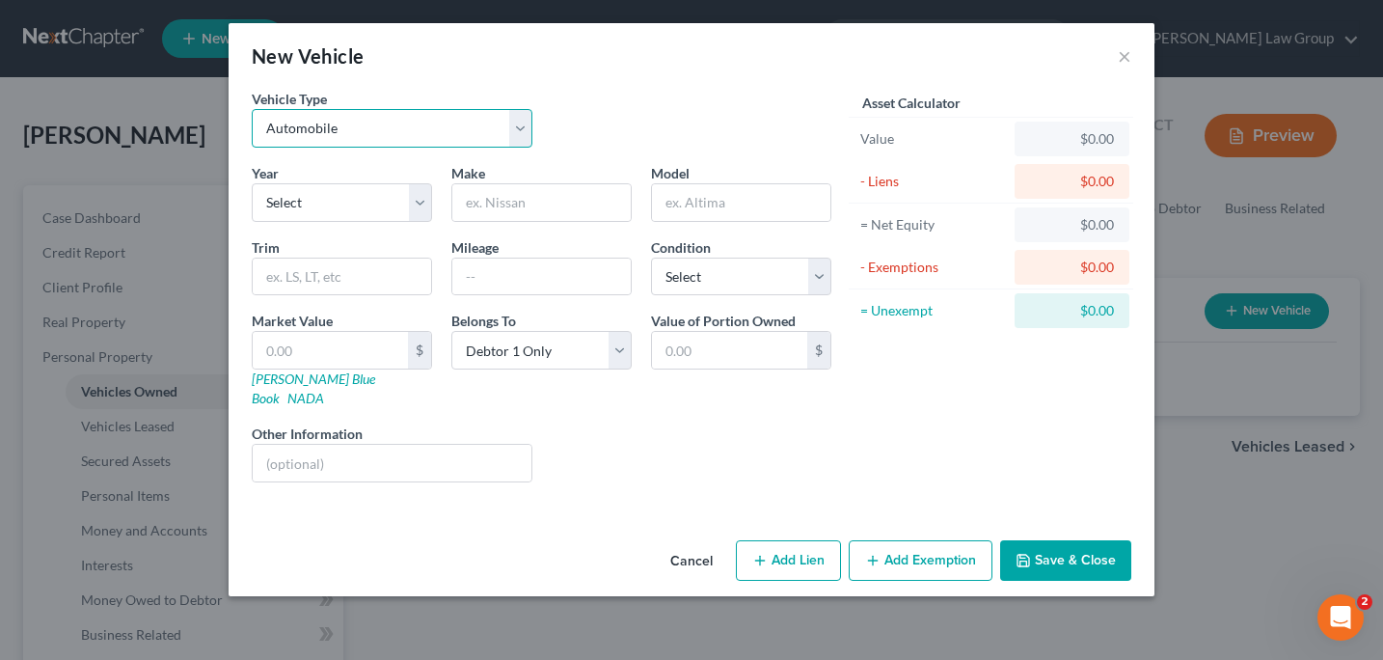
click at [519, 135] on select "Select Automobile Truck Trailer Watercraft Aircraft Motor Home Atv Other Vehicle" at bounding box center [392, 128] width 281 height 39
click at [415, 200] on select "Select 2026 2025 2024 2023 2022 2021 2020 2019 2018 2017 2016 2015 2014 2013 20…" at bounding box center [342, 202] width 180 height 39
select select "10"
click at [463, 212] on input "text" at bounding box center [541, 202] width 178 height 37
type input "Toyota"
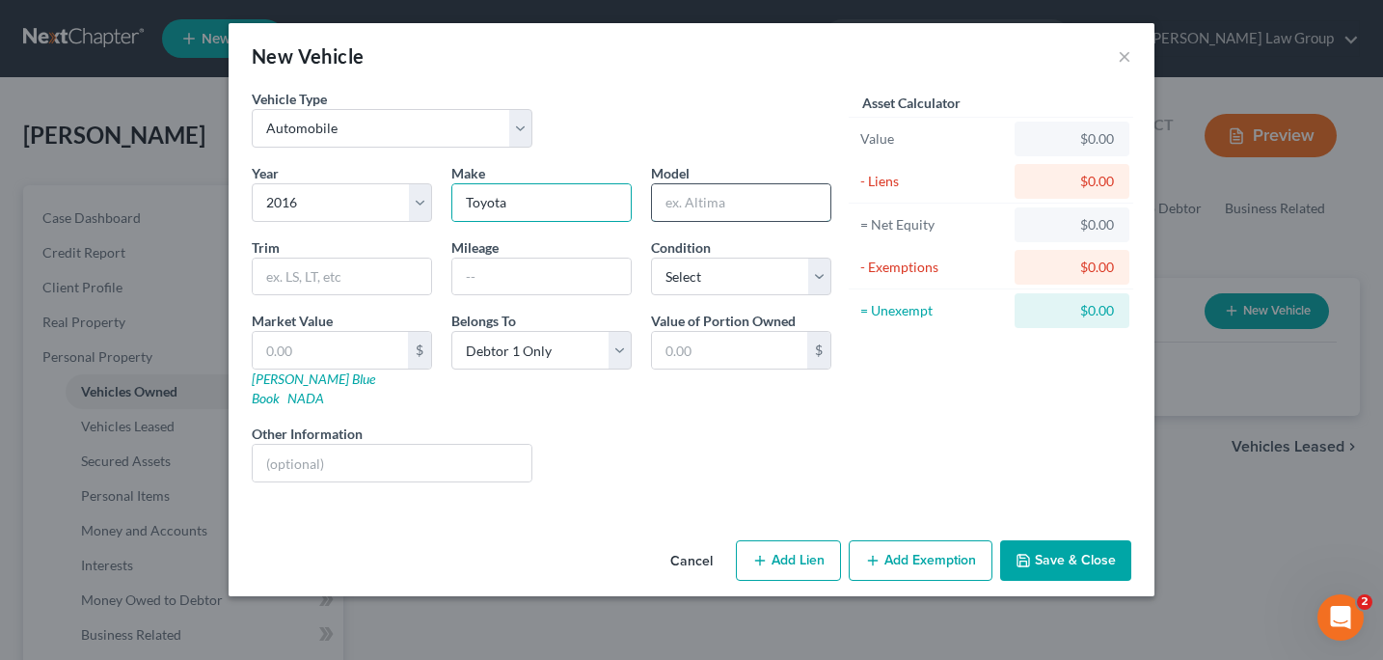
click at [664, 217] on input "text" at bounding box center [741, 202] width 178 height 37
type input "Camry"
click at [301, 279] on input "text" at bounding box center [342, 276] width 178 height 37
type input "SE I4"
click at [469, 282] on input "text" at bounding box center [541, 276] width 178 height 37
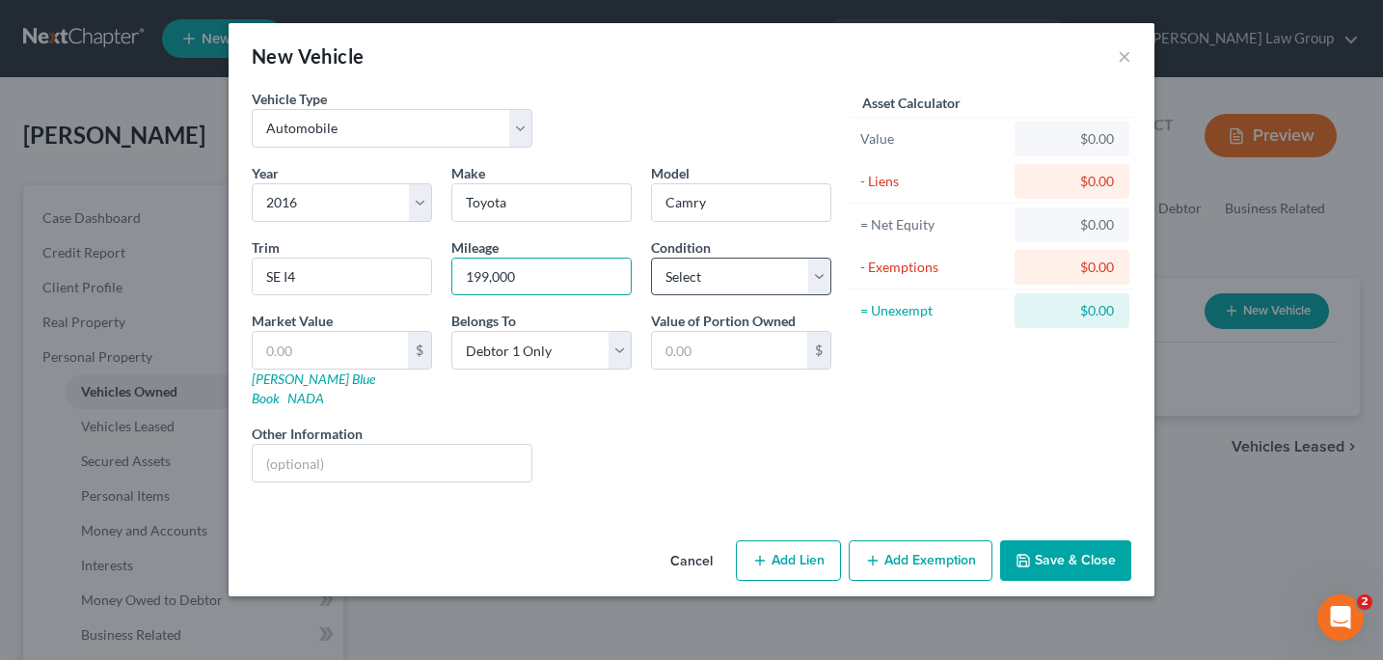
type input "199,000"
click at [825, 283] on select "Select Excellent Very Good Good Fair Poor" at bounding box center [741, 277] width 180 height 39
select select "3"
click at [261, 352] on input "text" at bounding box center [330, 350] width 155 height 37
type input "8"
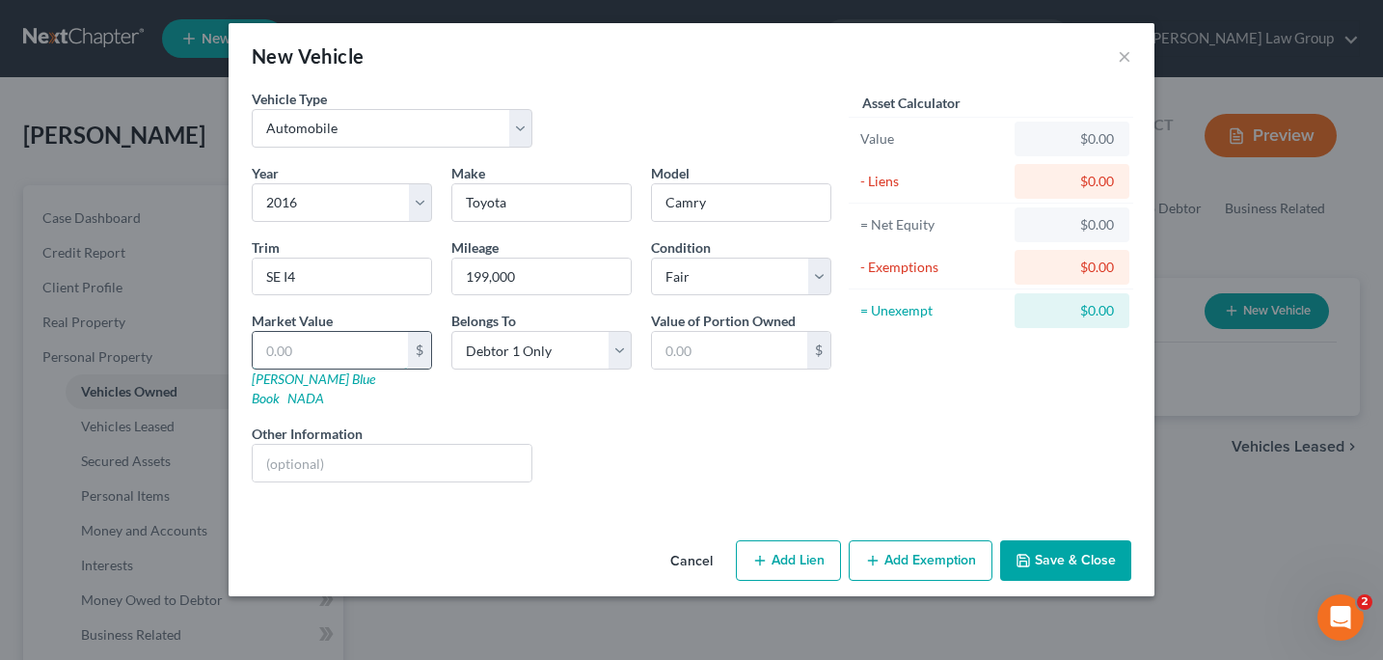
type input "8.00"
type input "87"
type input "87.00"
type input "870"
type input "870.00"
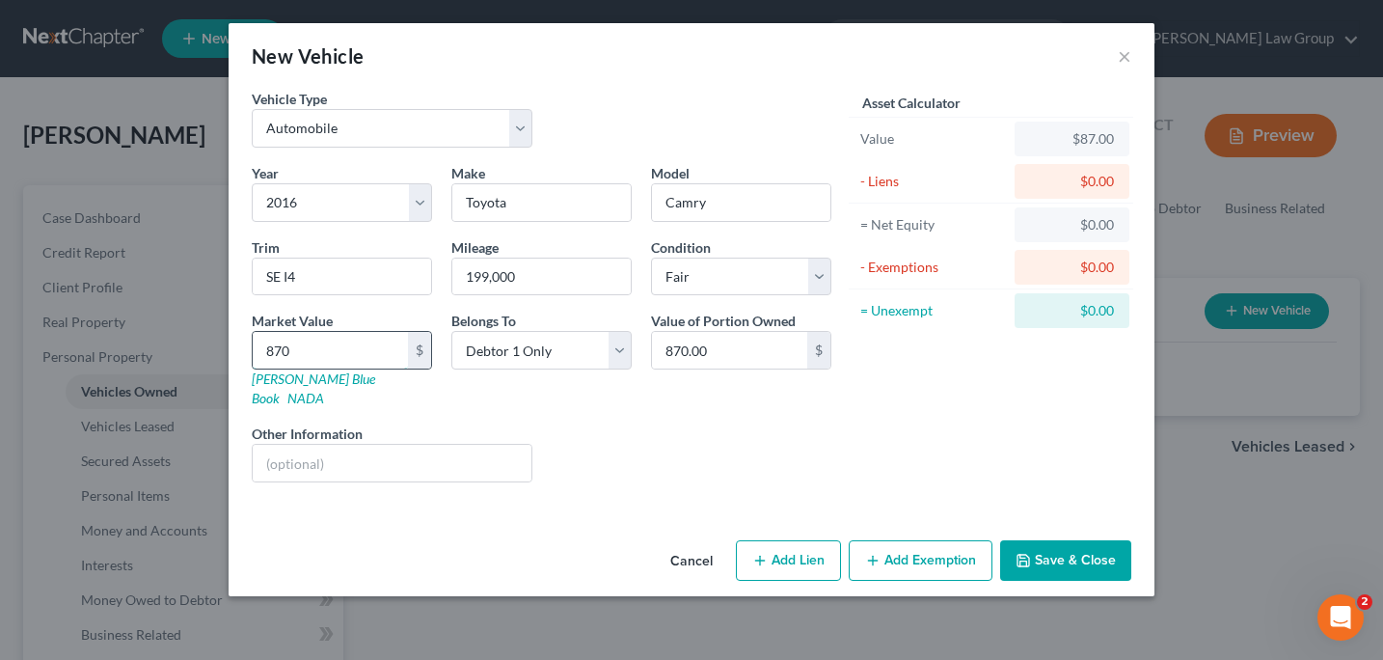
type input "8700"
type input "8,700.00"
type input "8,700"
click at [1087, 540] on button "Save & Close" at bounding box center [1065, 560] width 131 height 41
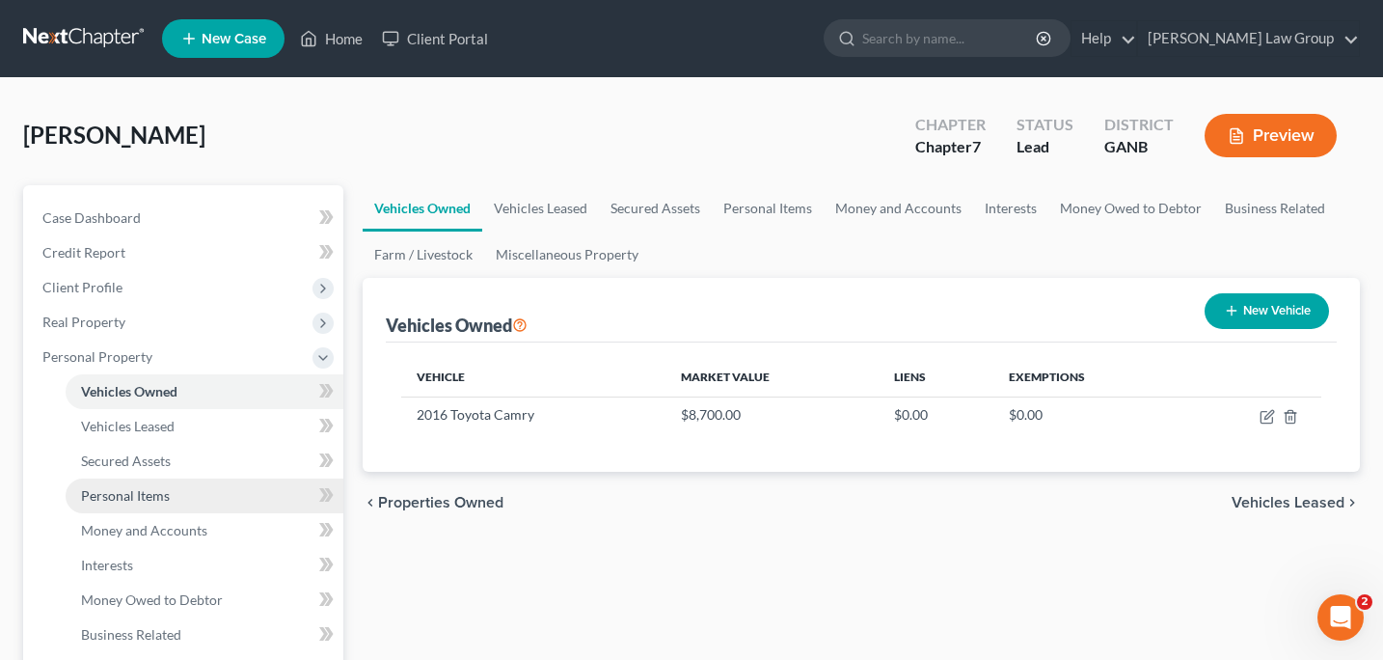
click at [166, 502] on span "Personal Items" at bounding box center [125, 495] width 89 height 16
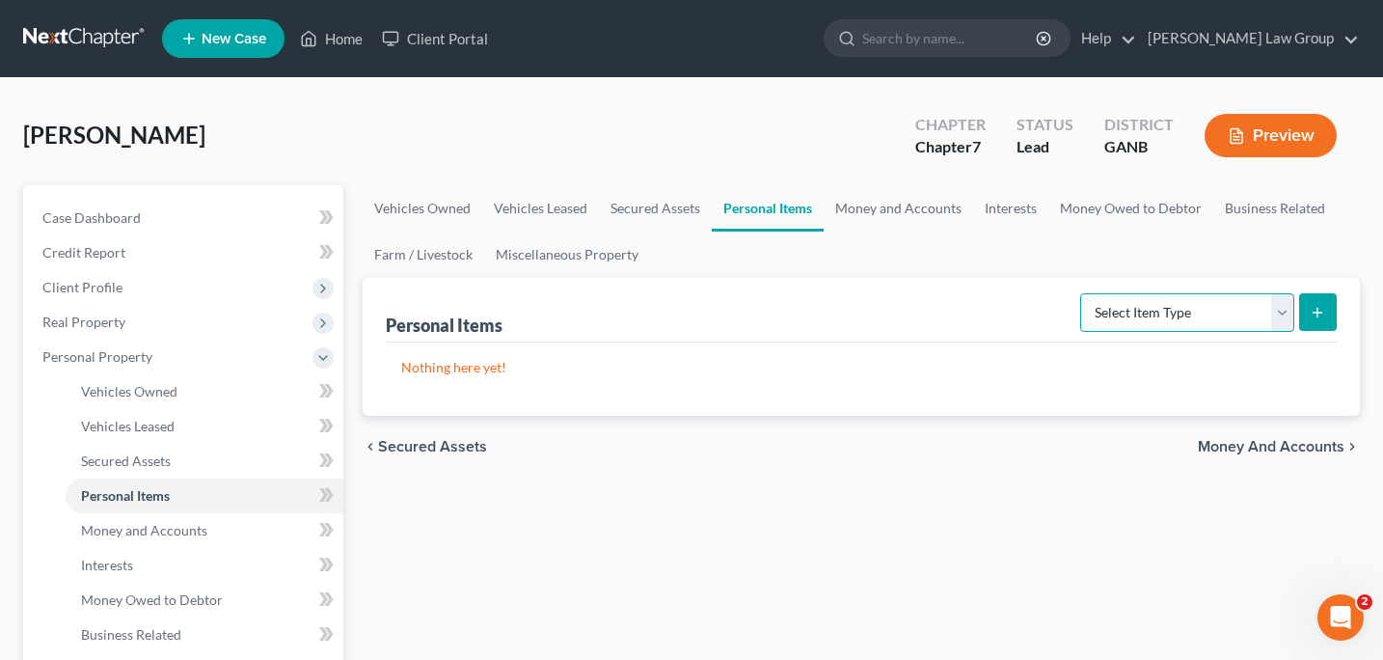
click at [1281, 313] on select "Select Item Type Clothing Collectibles Of Value Electronics Firearms Household …" at bounding box center [1187, 312] width 214 height 39
select select "clothing"
click at [1321, 314] on icon "submit" at bounding box center [1317, 312] width 15 height 15
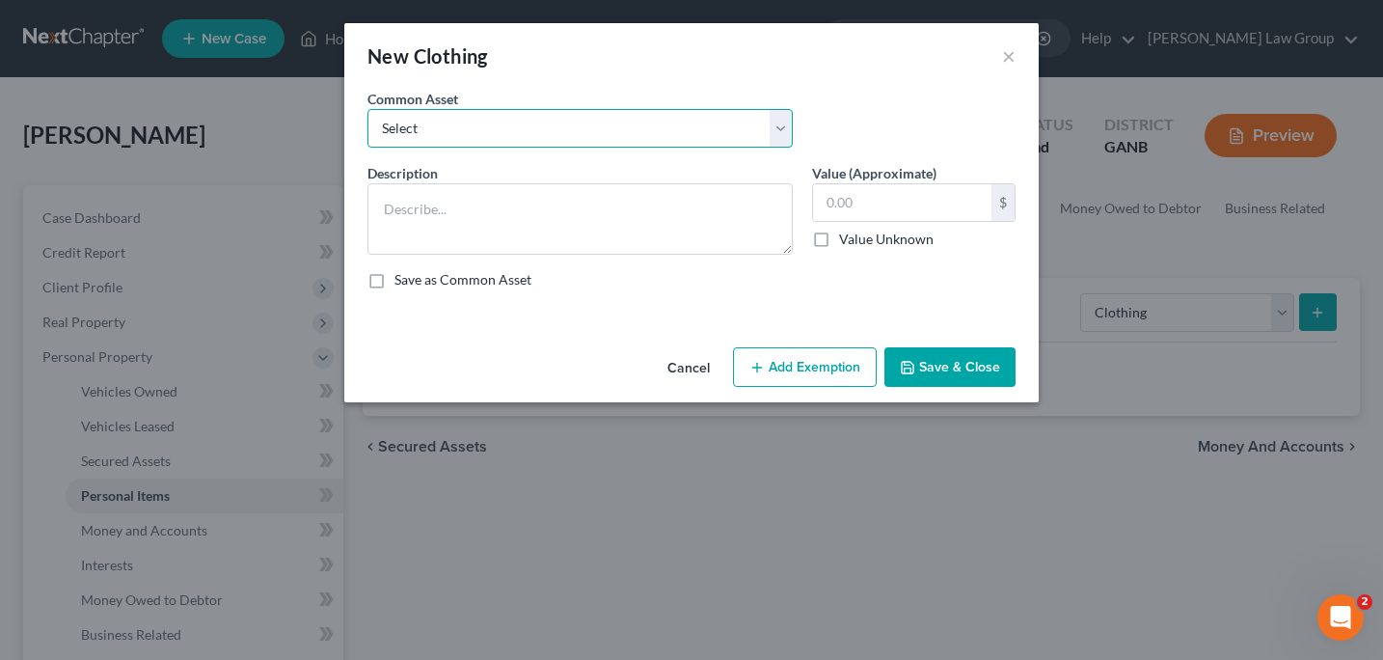
click at [778, 130] on select "Select Clothing" at bounding box center [579, 128] width 425 height 39
select select "0"
type textarea "Clothing"
type input "500.00"
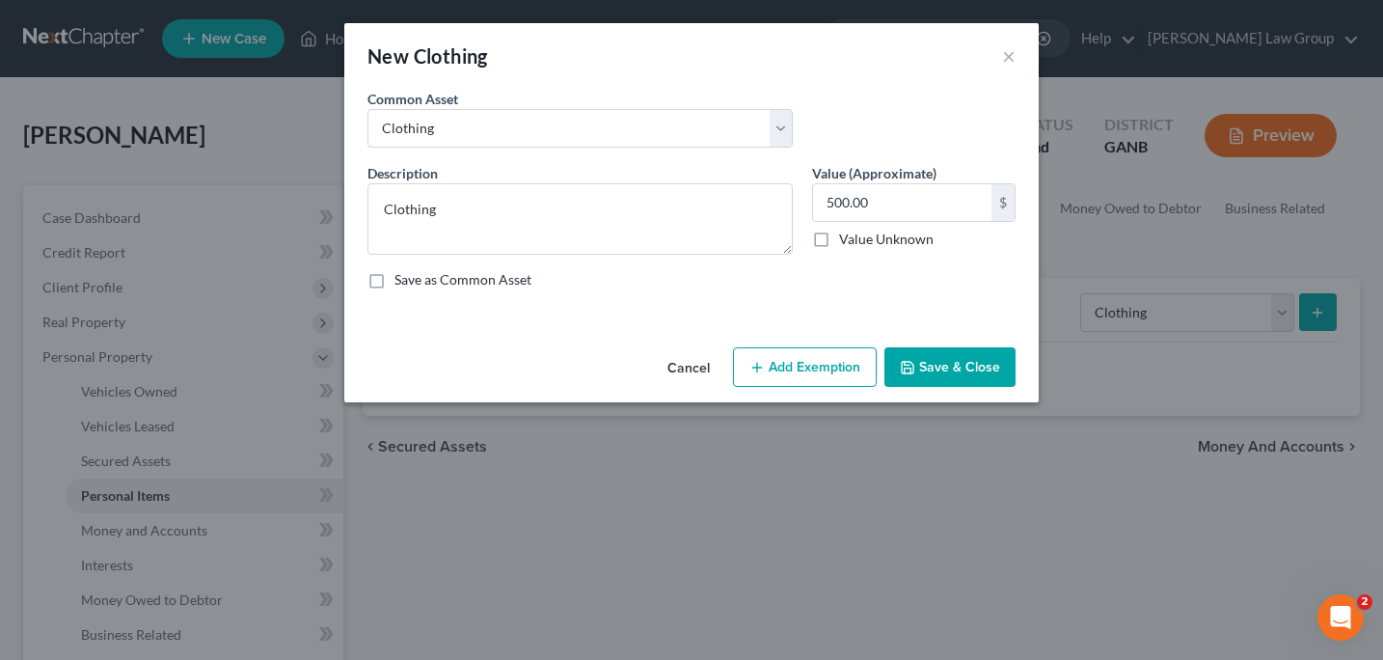
click at [934, 367] on button "Save & Close" at bounding box center [949, 367] width 131 height 41
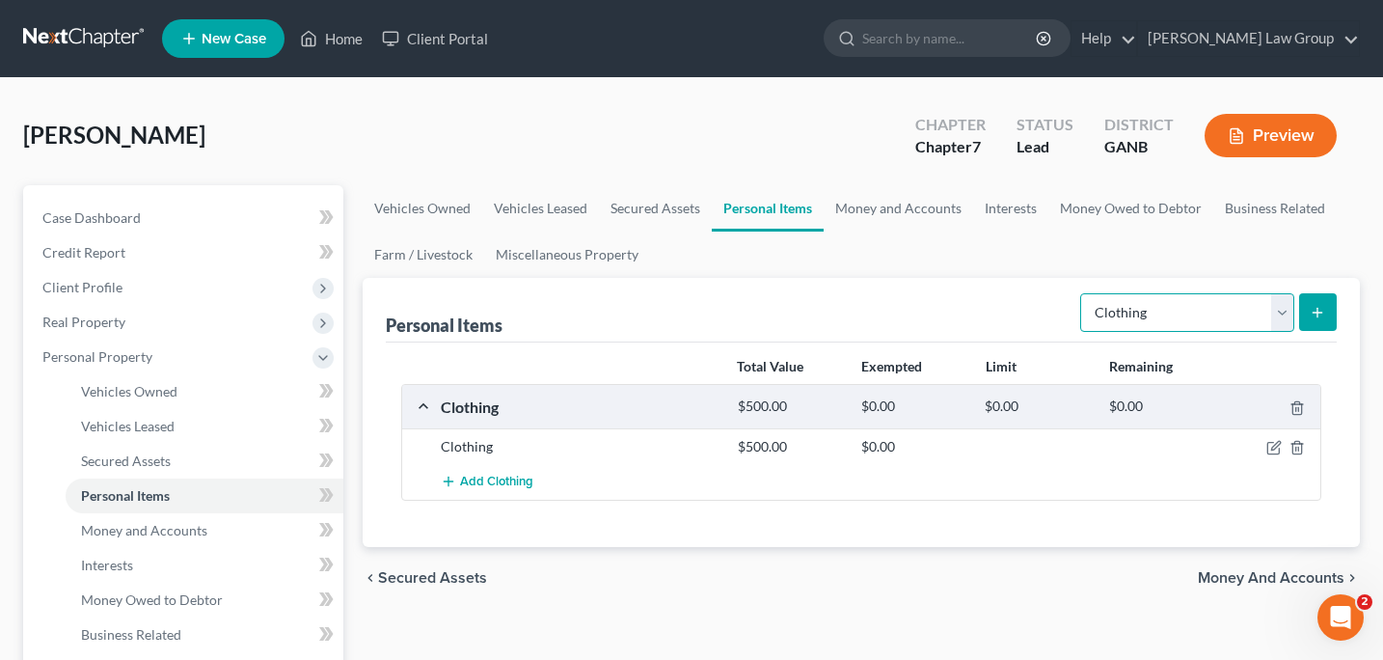
click at [1281, 317] on select "Select Item Type Clothing Collectibles Of Value Electronics Firearms Household …" at bounding box center [1187, 312] width 214 height 39
click at [1280, 310] on select "Select Item Type Clothing Collectibles Of Value Electronics Firearms Household …" at bounding box center [1187, 312] width 214 height 39
select select "electronics"
click at [1308, 322] on button "submit" at bounding box center [1318, 312] width 38 height 38
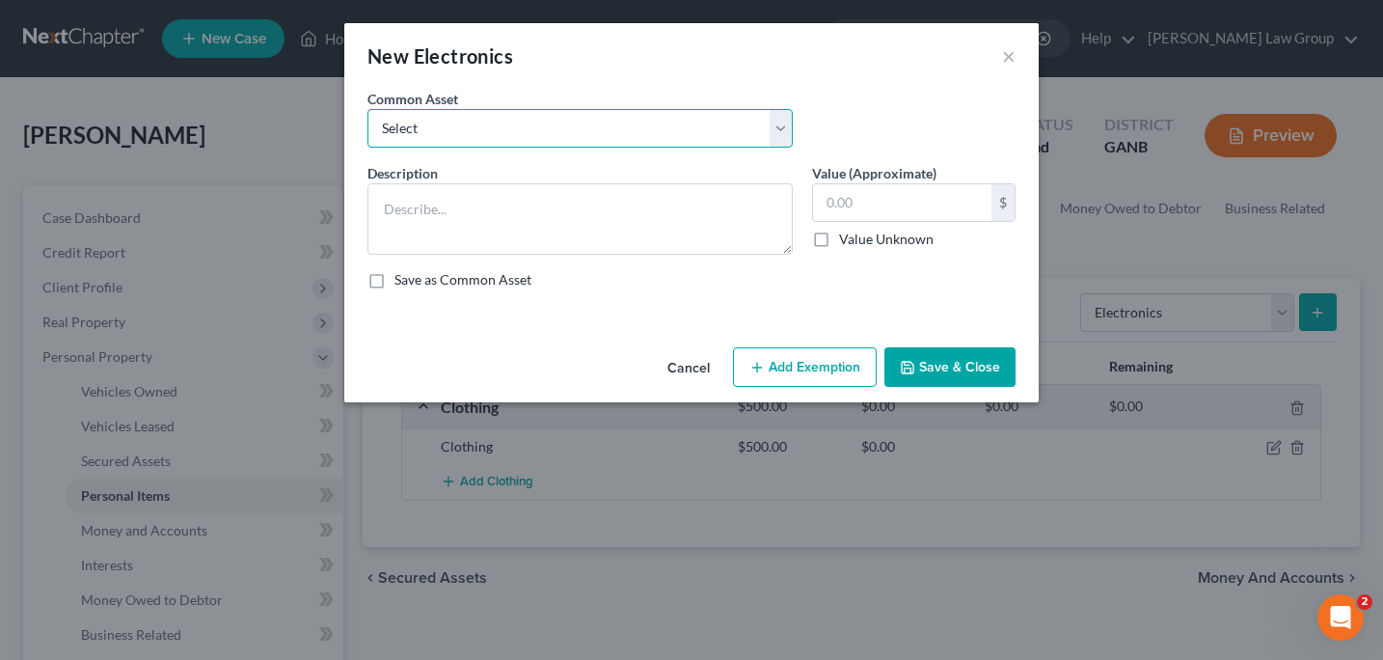
click at [784, 133] on select "Select TV, phone and computer Electronics" at bounding box center [579, 128] width 425 height 39
select select "0"
type textarea "TV, phone and computer"
type input "400.00"
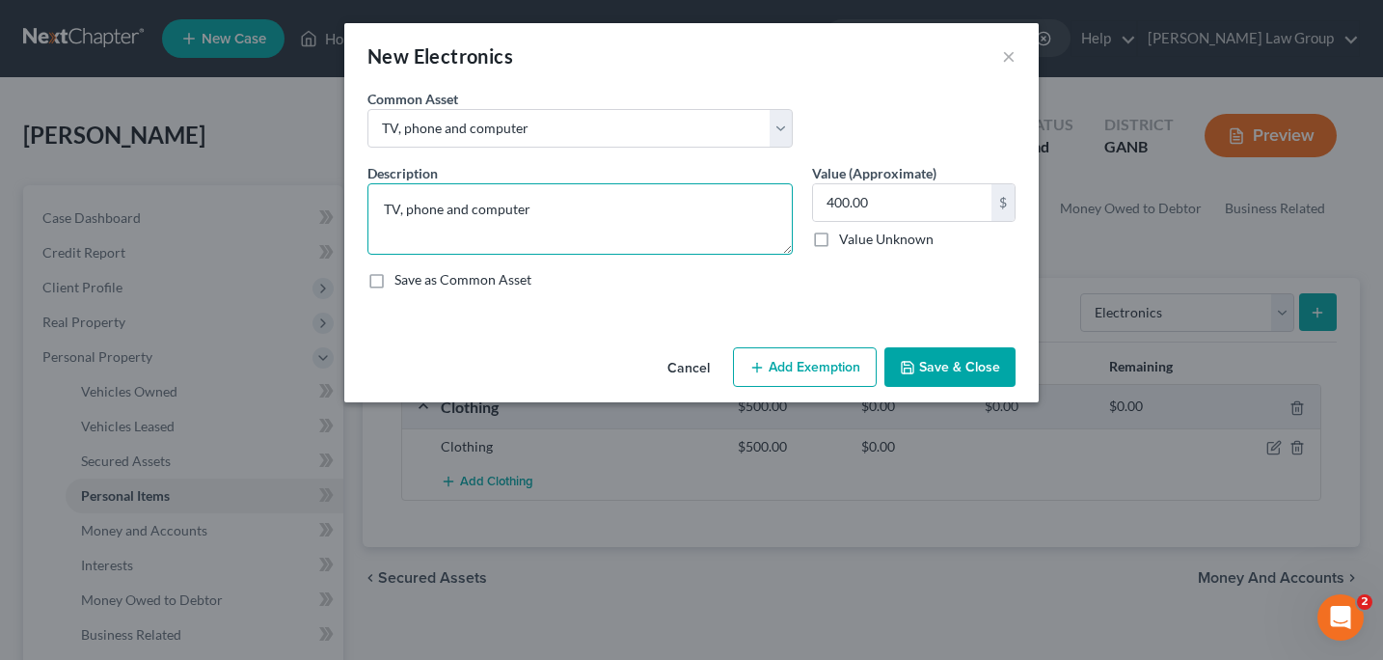
click at [386, 211] on textarea "TV, phone and computer" at bounding box center [579, 218] width 425 height 71
click at [417, 208] on textarea "1 TV, phone and computer" at bounding box center [579, 218] width 425 height 71
click at [492, 208] on textarea "1 TV, 1 phone and computer" at bounding box center [579, 218] width 425 height 71
type textarea "1 TV, 1 phone and 1 computer"
click at [836, 203] on input "400.00" at bounding box center [902, 202] width 178 height 37
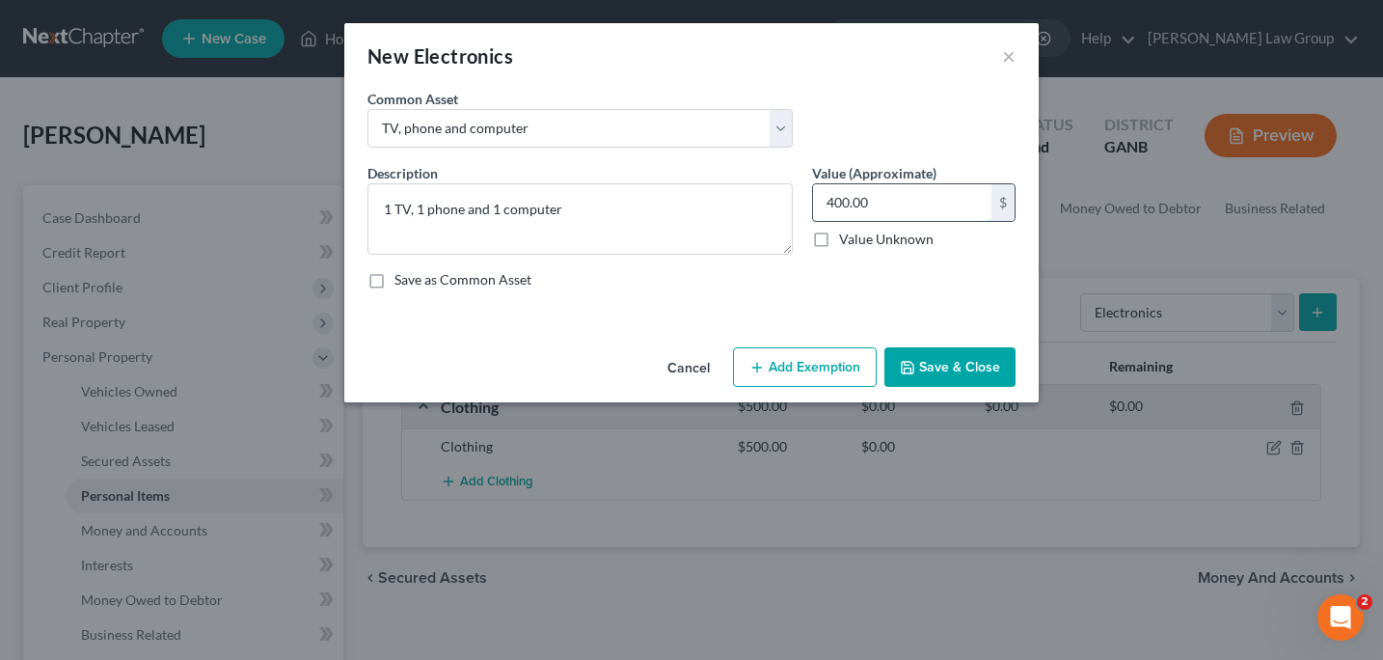
click at [832, 184] on input "400.00" at bounding box center [902, 202] width 178 height 37
click at [838, 204] on input "400.00" at bounding box center [902, 202] width 178 height 37
type input "900.00"
click at [929, 366] on button "Save & Close" at bounding box center [949, 367] width 131 height 41
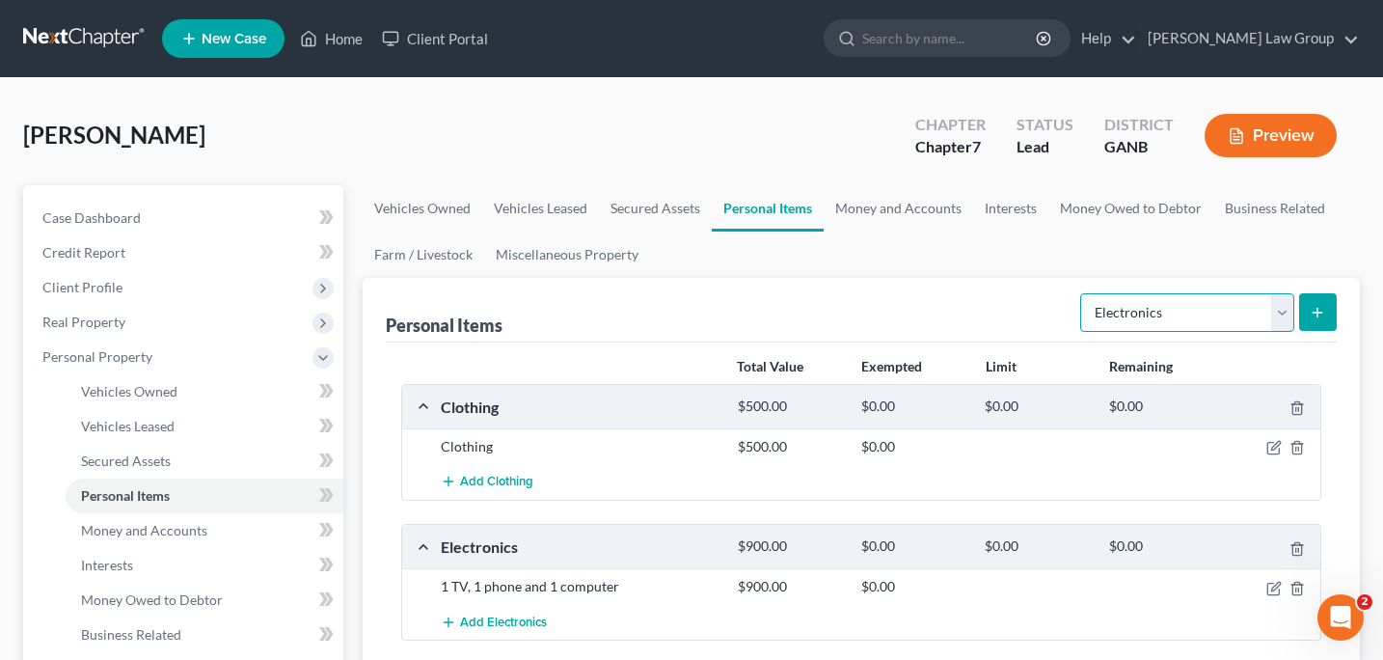
click at [1277, 317] on select "Select Item Type Clothing Collectibles Of Value Electronics Firearms Household …" at bounding box center [1187, 312] width 214 height 39
select select "household_goods"
click at [1314, 313] on line "submit" at bounding box center [1318, 313] width 9 height 0
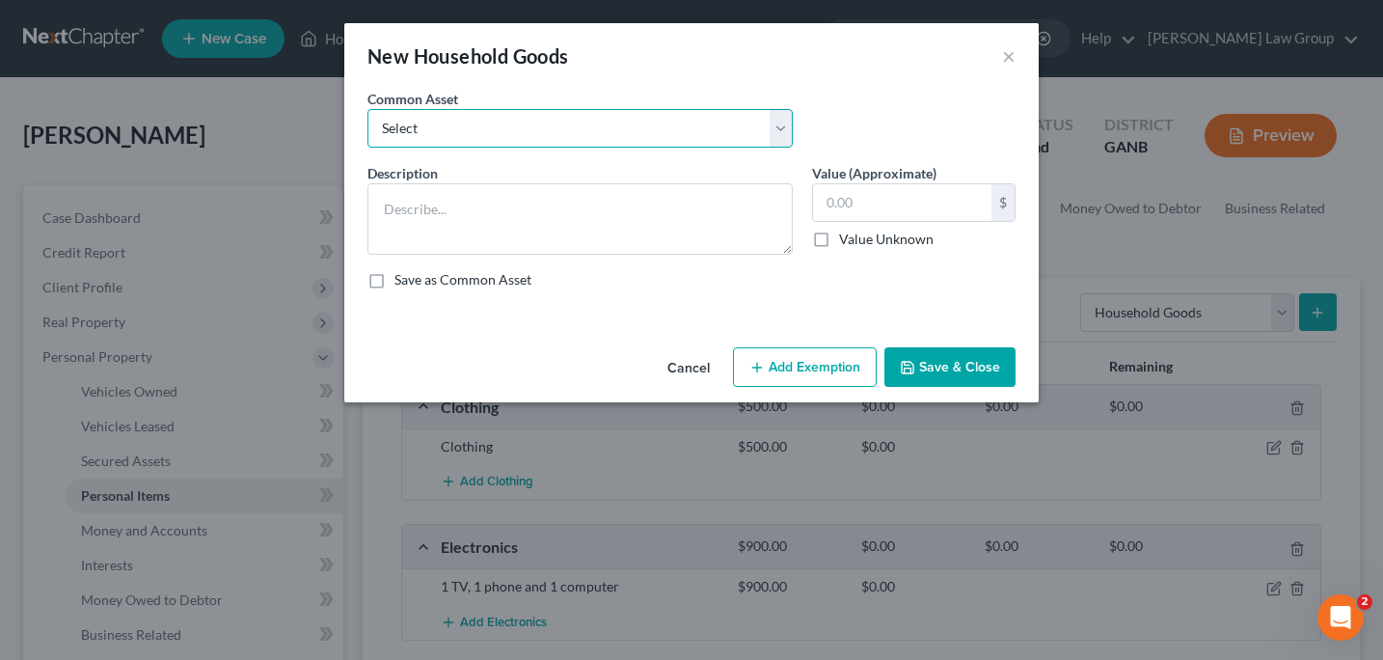
click at [785, 127] on select "Select Household goods" at bounding box center [579, 128] width 425 height 39
select select "0"
type textarea "Household goods"
type input "1,200.00"
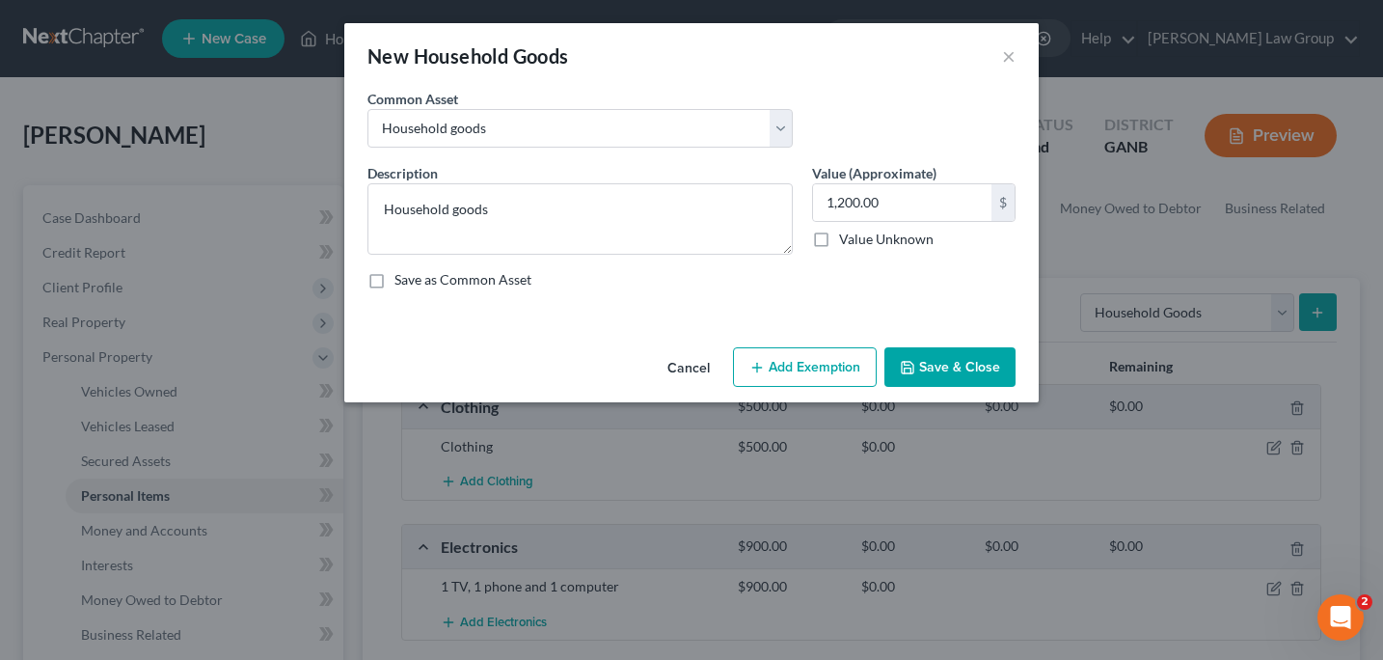
click at [942, 372] on button "Save & Close" at bounding box center [949, 367] width 131 height 41
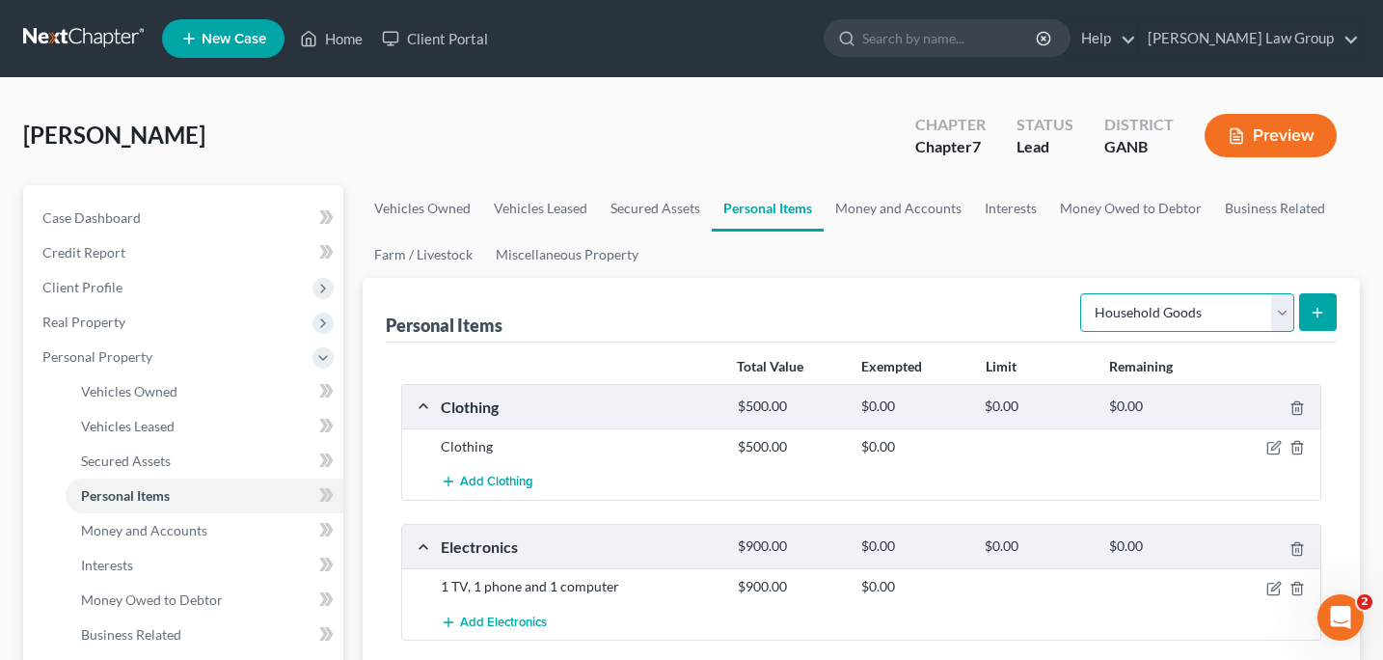
click at [1285, 317] on select "Select Item Type Clothing Collectibles Of Value Electronics Firearms Household …" at bounding box center [1187, 312] width 214 height 39
select select "jewelry"
click at [1288, 316] on select "Select Item Type Clothing Collectibles Of Value Electronics Firearms Household …" at bounding box center [1187, 312] width 214 height 39
click at [1317, 322] on button "submit" at bounding box center [1318, 312] width 38 height 38
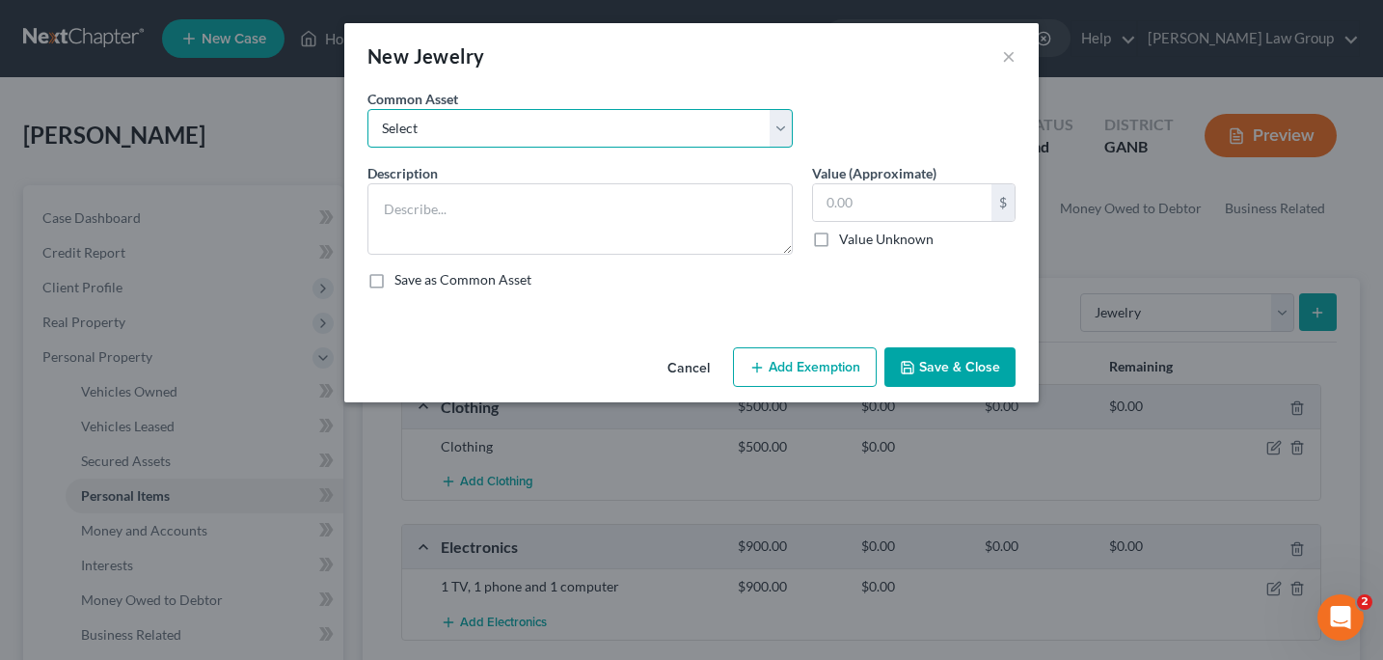
click at [786, 139] on select "Select Costume jewelry Jewelry" at bounding box center [579, 128] width 425 height 39
select select "1"
type textarea "Jewelry"
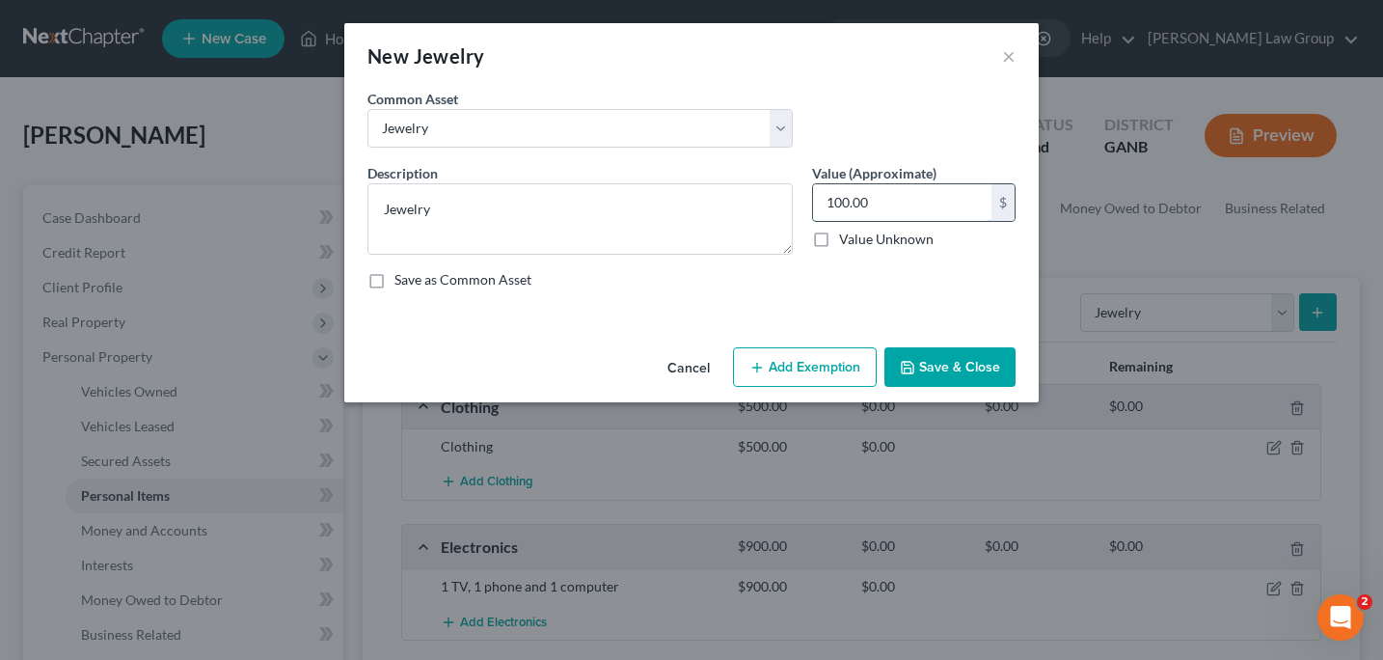
click at [836, 205] on input "100.00" at bounding box center [902, 202] width 178 height 37
type input "300.00"
click at [940, 362] on button "Save & Close" at bounding box center [949, 367] width 131 height 41
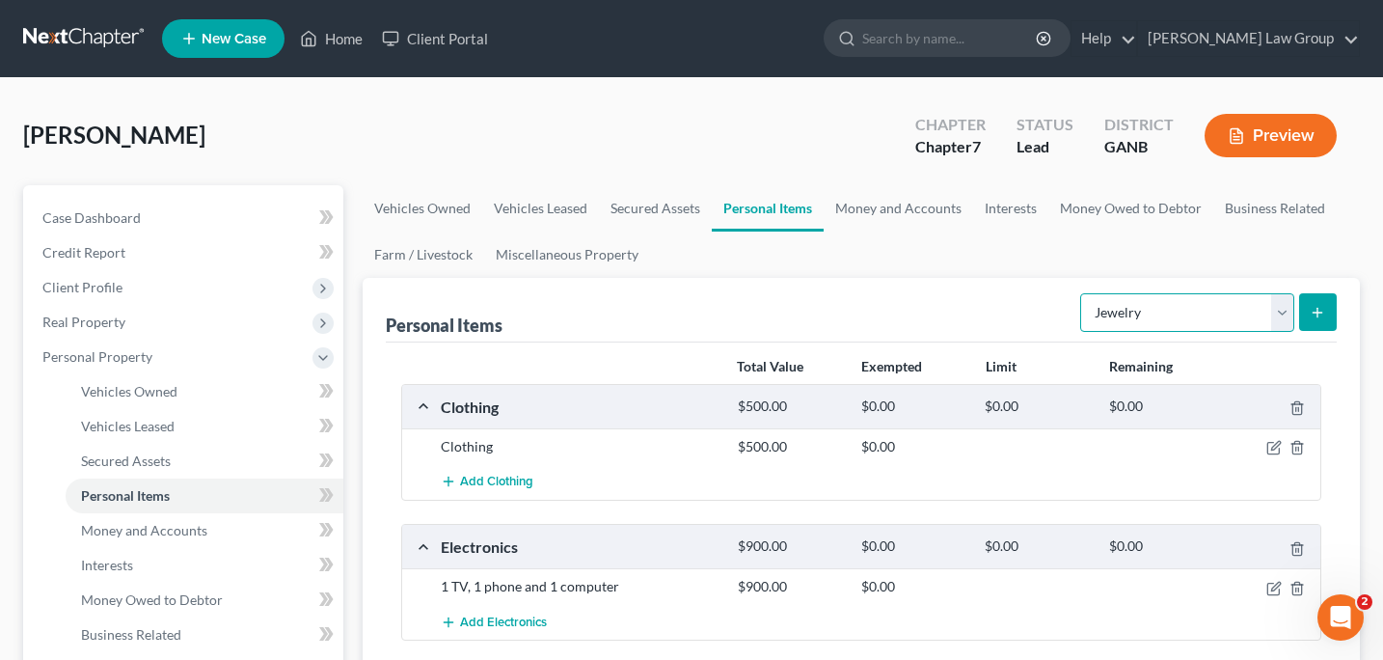
click at [1277, 324] on select "Select Item Type Clothing Collectibles Of Value Electronics Firearms Household …" at bounding box center [1187, 312] width 214 height 39
click at [876, 208] on link "Money and Accounts" at bounding box center [899, 208] width 150 height 46
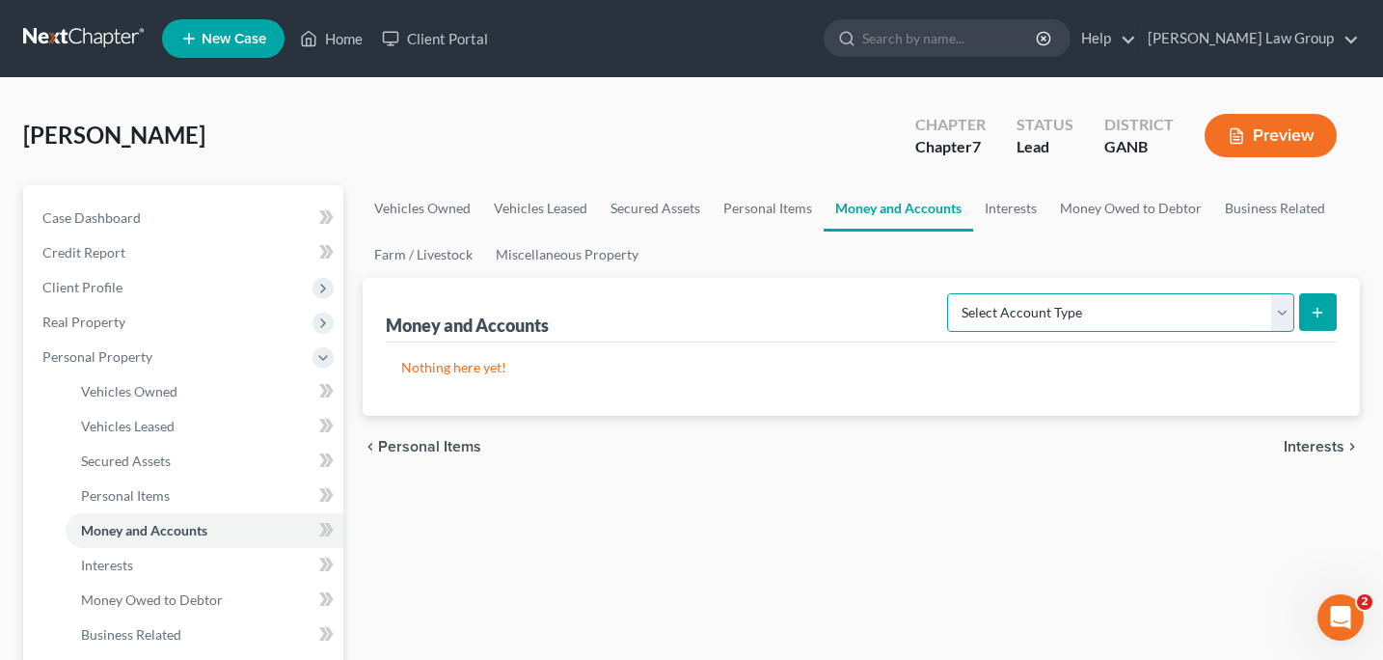
click at [1277, 316] on select "Select Account Type Brokerage Cash on Hand Certificates of Deposit Checking Acc…" at bounding box center [1120, 312] width 347 height 39
select select "cash_on_hand"
click at [1318, 310] on line "submit" at bounding box center [1318, 312] width 0 height 9
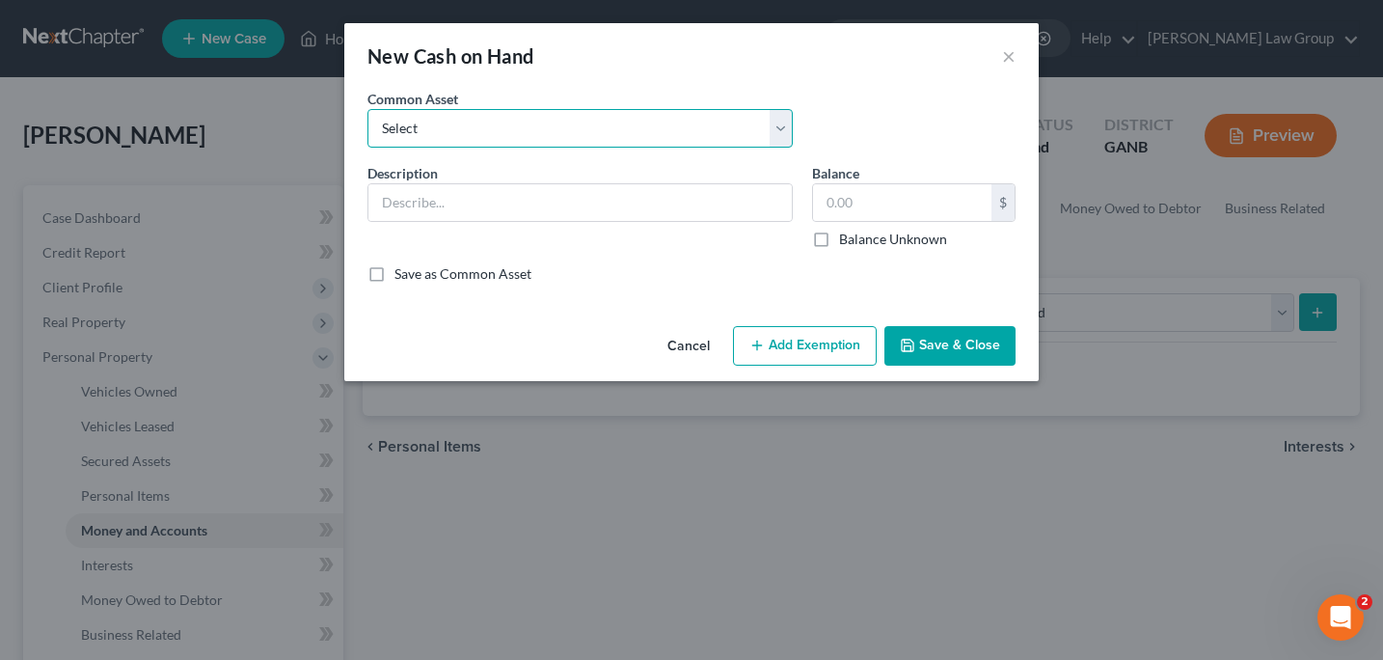
click at [777, 139] on select "Select Cash" at bounding box center [579, 128] width 425 height 39
select select "0"
type input "Cash"
type input "40.00"
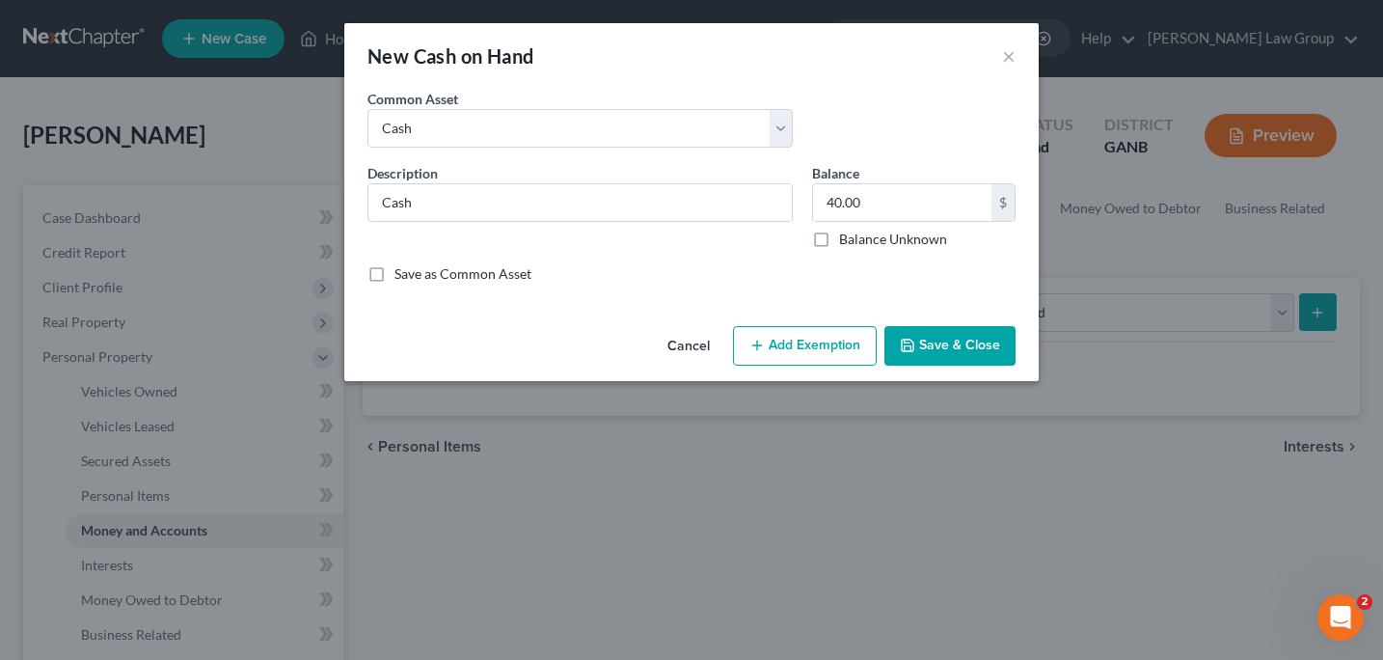
click at [958, 348] on button "Save & Close" at bounding box center [949, 346] width 131 height 41
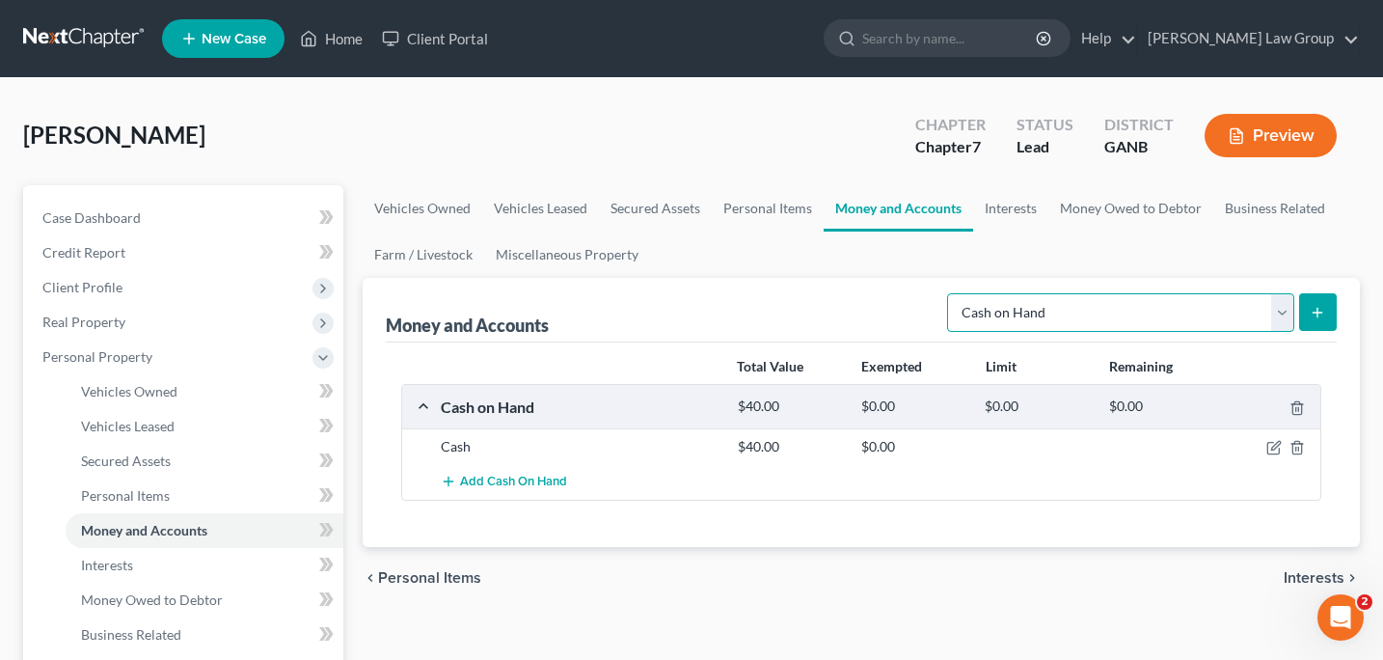
click at [1287, 308] on select "Select Account Type Brokerage Cash on Hand Certificates of Deposit Checking Acc…" at bounding box center [1120, 312] width 347 height 39
select select "checking"
click at [1280, 313] on select "Select Account Type Brokerage Cash on Hand Certificates of Deposit Checking Acc…" at bounding box center [1120, 312] width 347 height 39
click at [1305, 314] on button "submit" at bounding box center [1318, 312] width 38 height 38
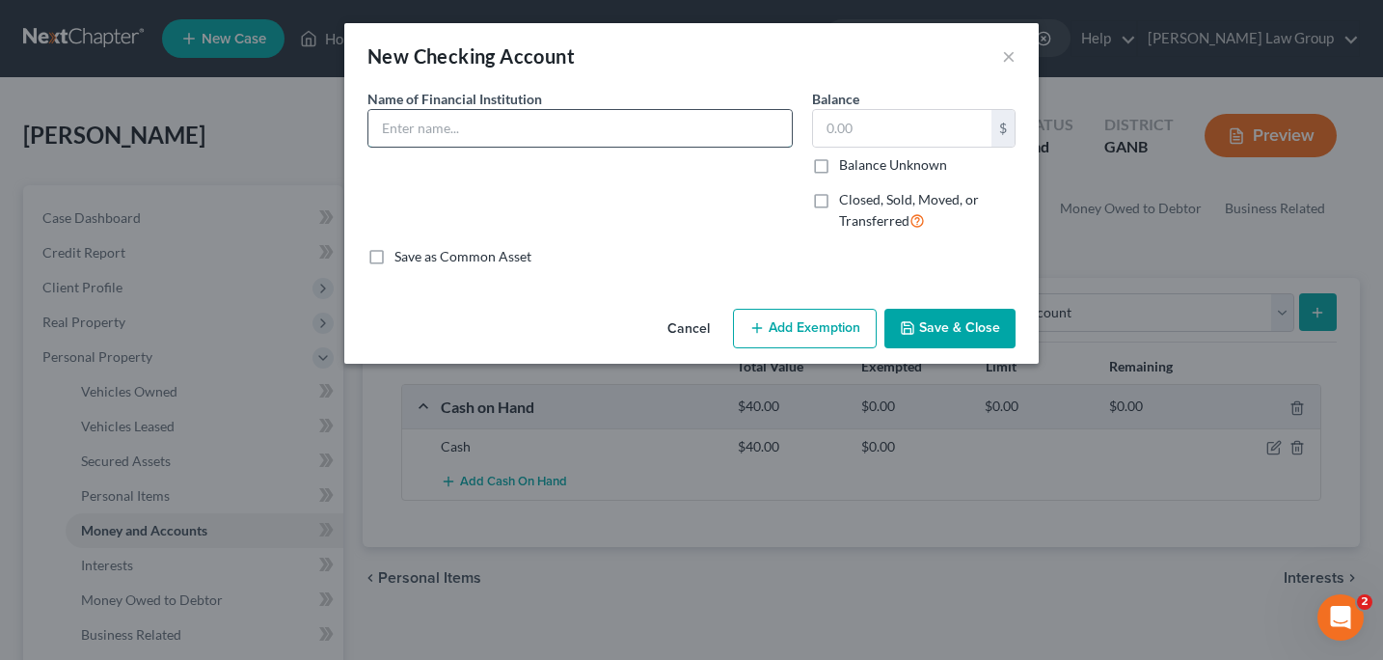
click at [407, 140] on input "text" at bounding box center [579, 128] width 423 height 37
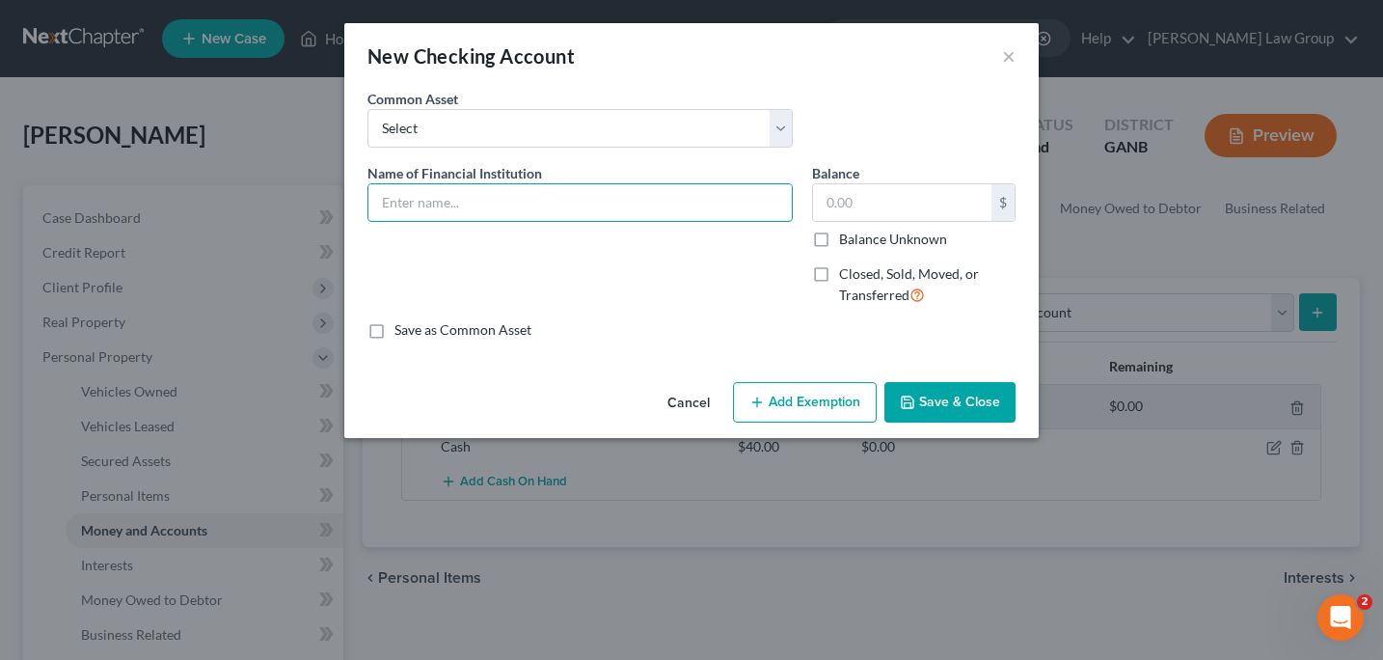
type input "Truist"
click at [828, 210] on input "text" at bounding box center [902, 202] width 178 height 37
type input "14"
click at [979, 406] on button "Save & Close" at bounding box center [949, 402] width 131 height 41
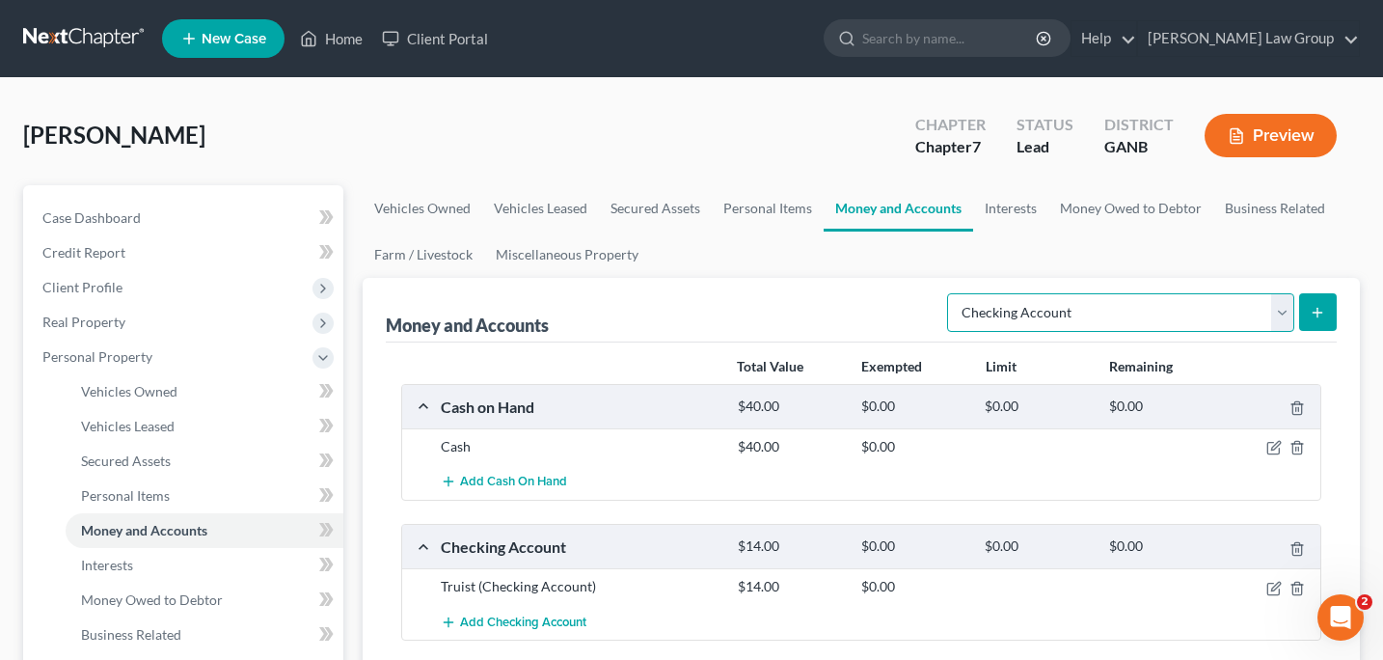
click at [1283, 310] on select "Select Account Type Brokerage Cash on Hand Certificates of Deposit Checking Acc…" at bounding box center [1120, 312] width 347 height 39
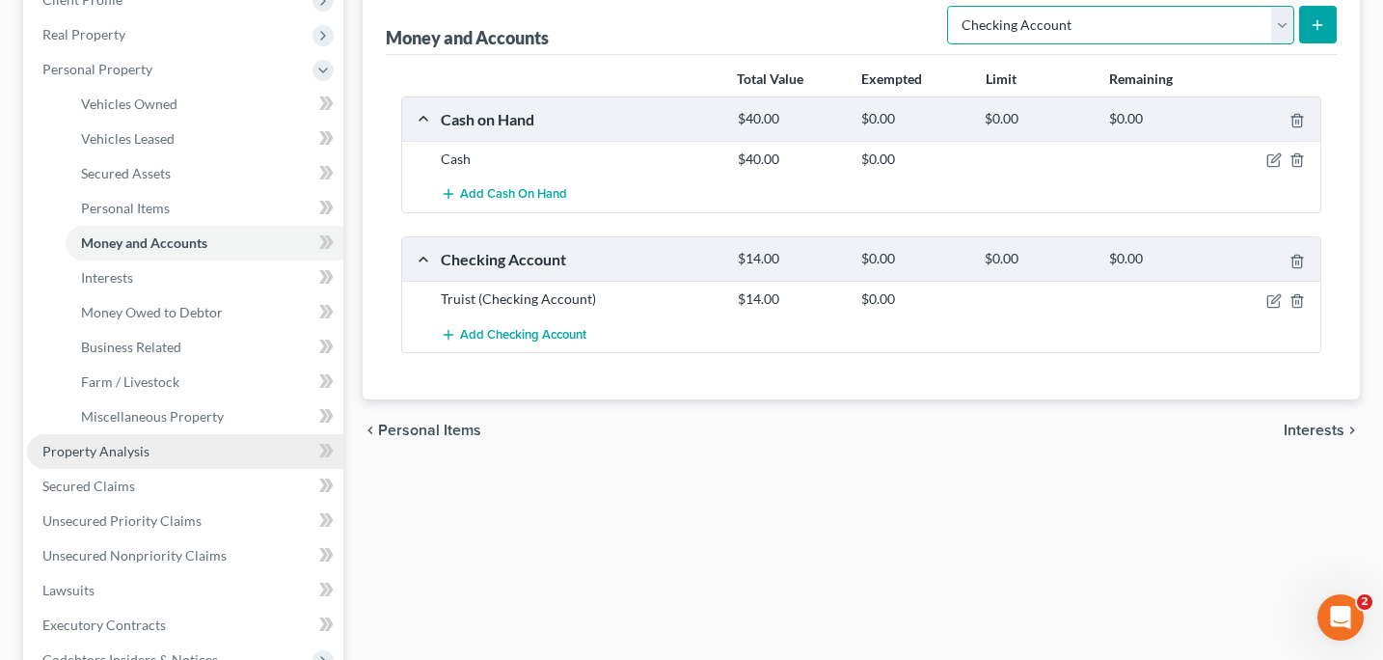
scroll to position [308, 0]
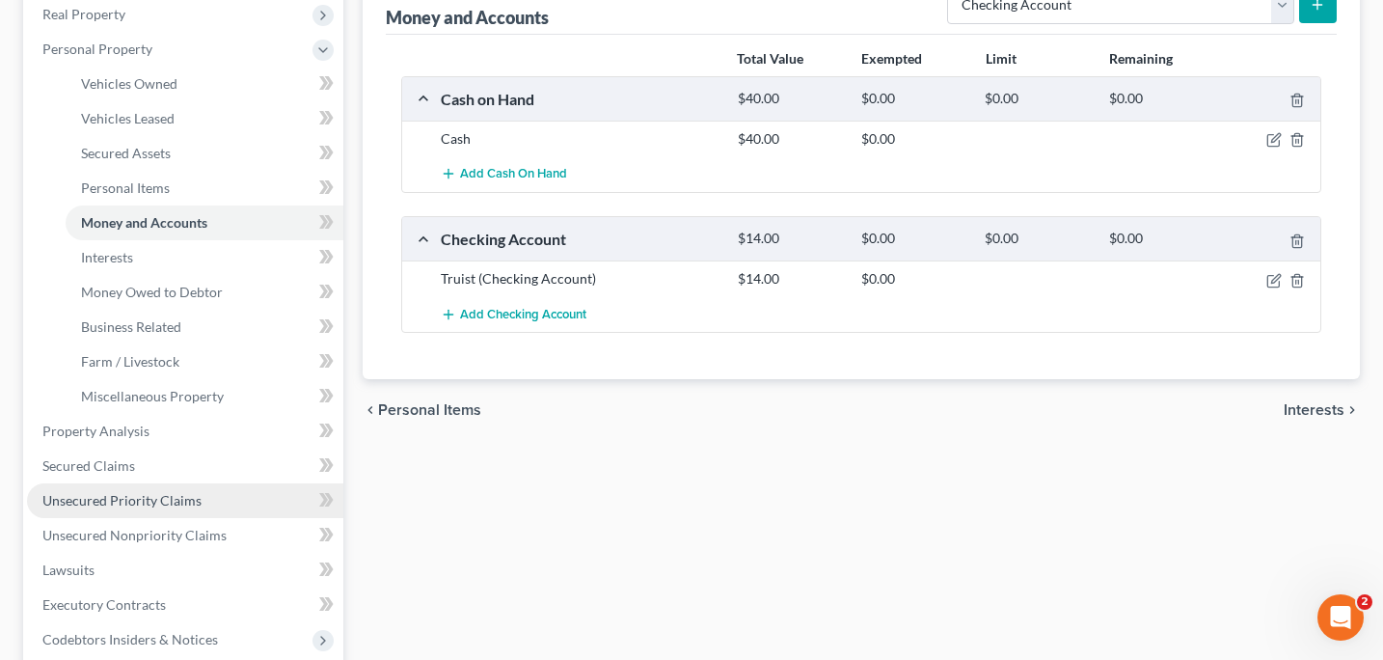
click at [125, 496] on span "Unsecured Priority Claims" at bounding box center [121, 500] width 159 height 16
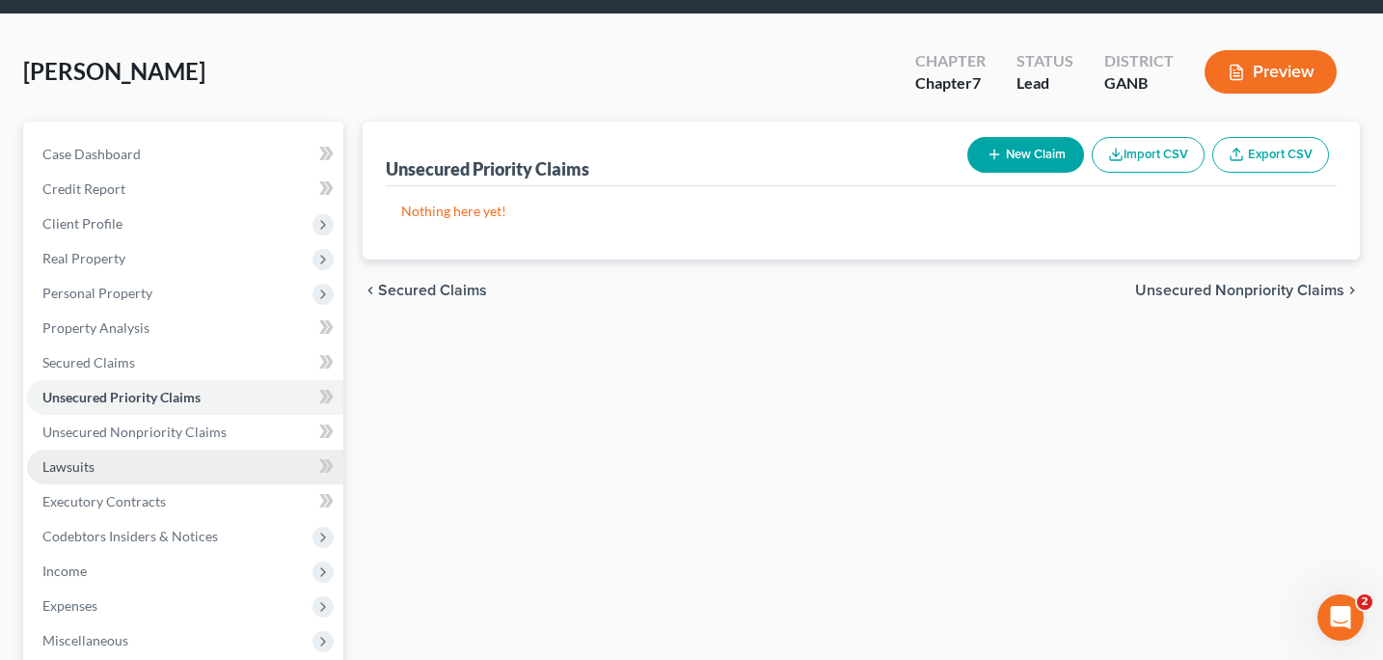
scroll to position [70, 0]
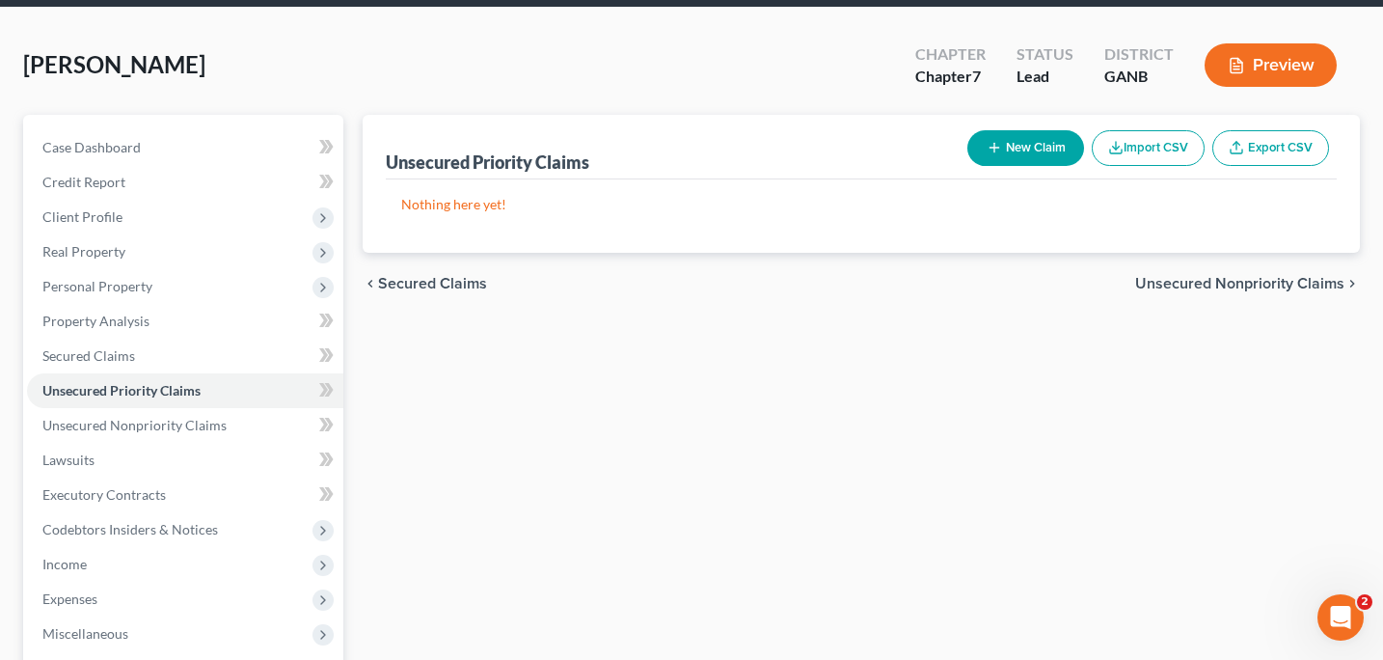
click at [1019, 147] on button "New Claim" at bounding box center [1025, 148] width 117 height 36
select select "0"
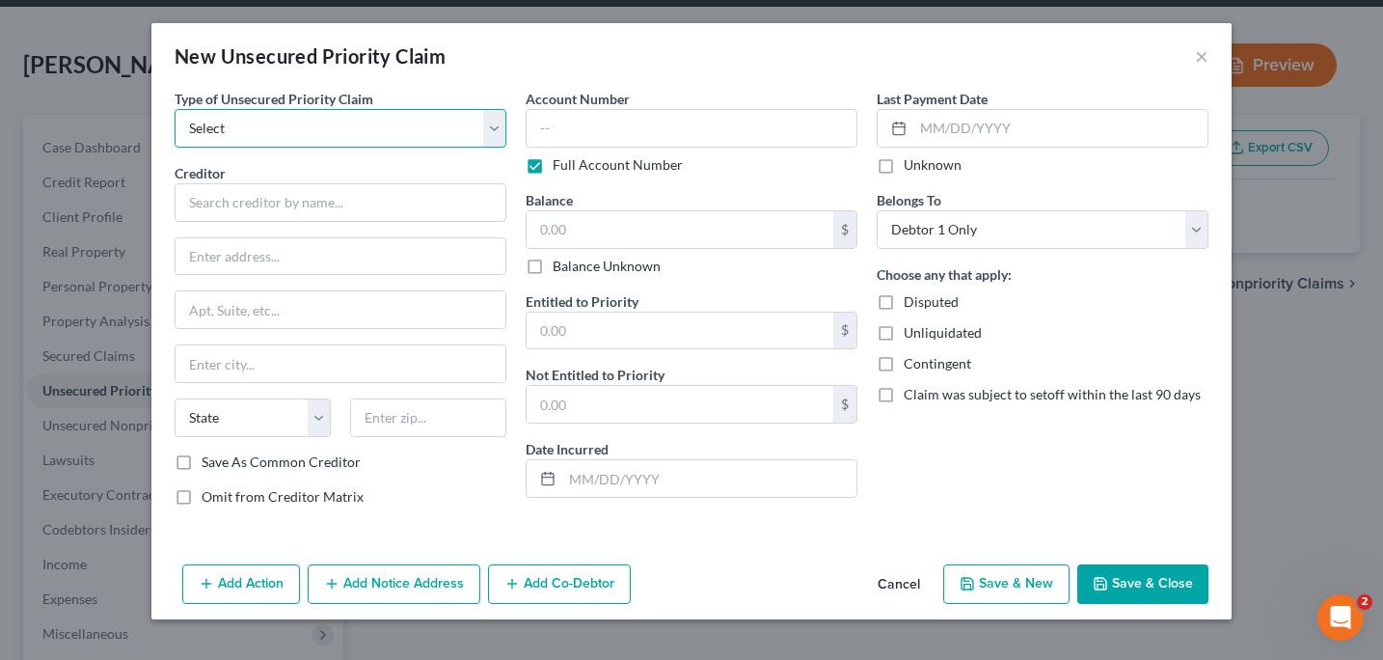
click at [503, 138] on select "Select Taxes & Other Government Units Domestic Support Obligations Extensions o…" at bounding box center [341, 128] width 332 height 39
select select "0"
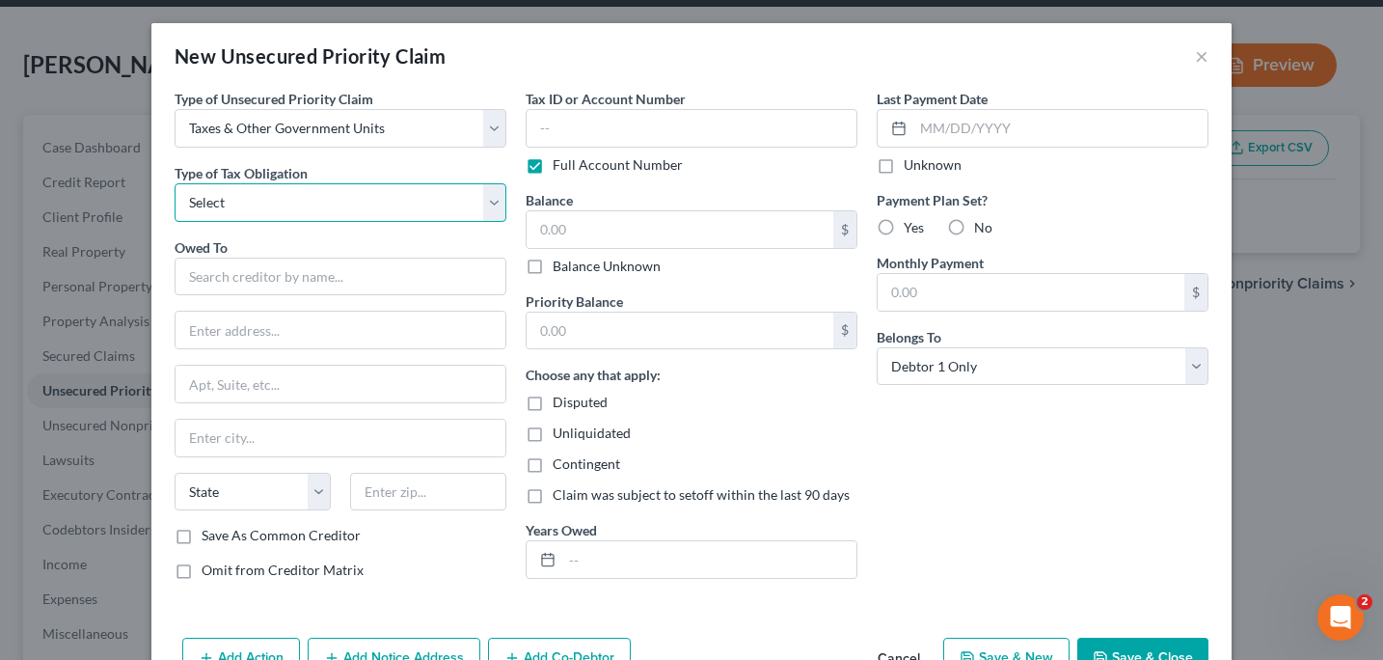
click at [492, 207] on select "Select Federal City State Franchise Tax Board Other" at bounding box center [341, 202] width 332 height 39
select select "0"
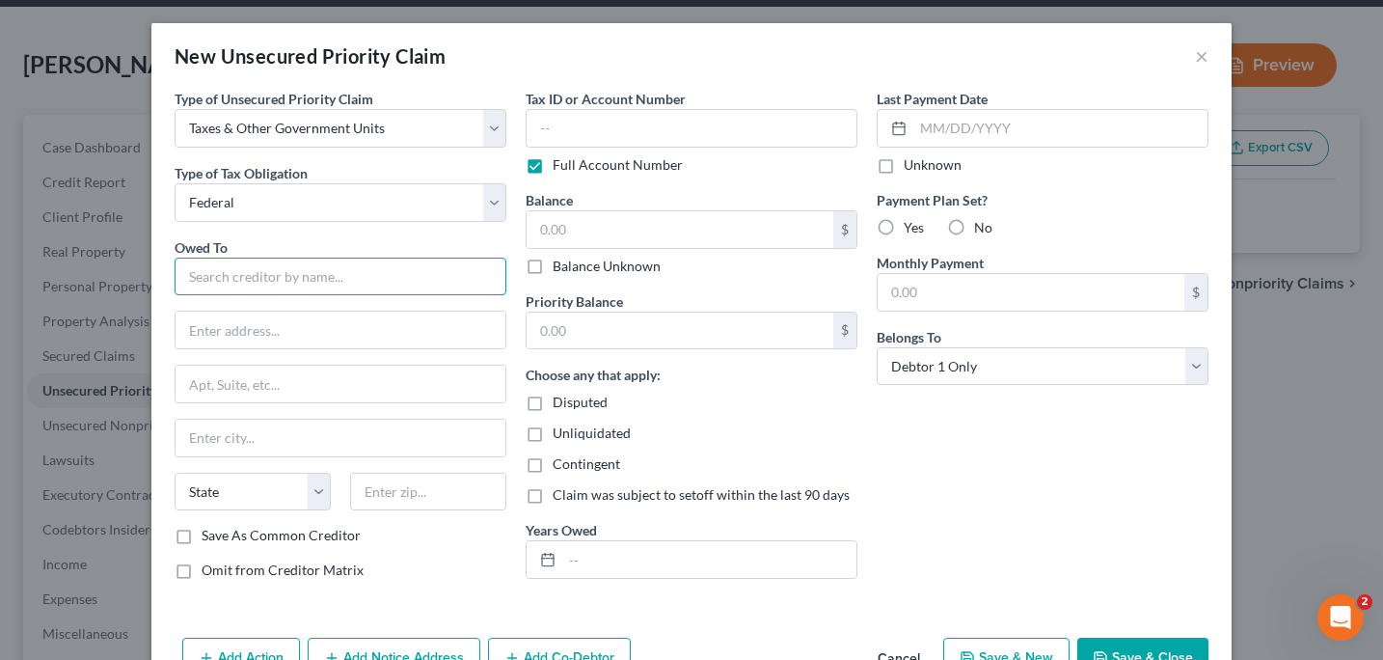
click at [210, 293] on input "text" at bounding box center [341, 277] width 332 height 39
type input "i"
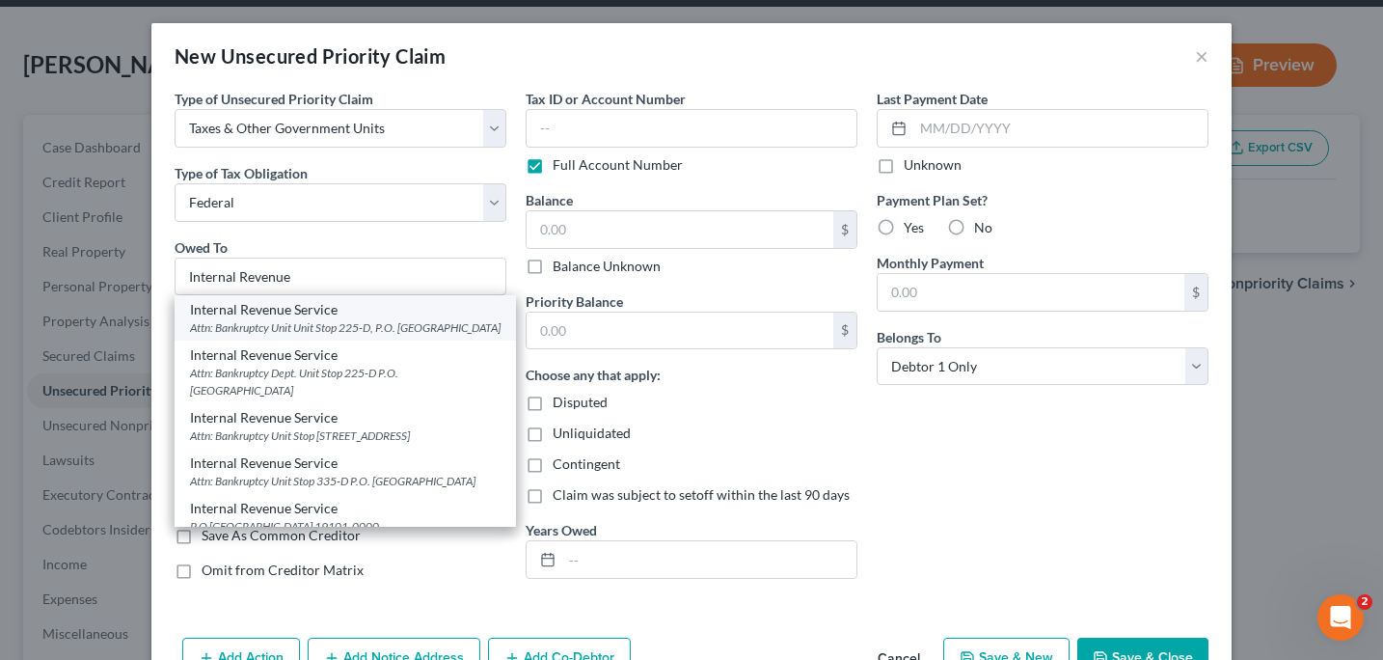
click at [212, 317] on div "Internal Revenue Service" at bounding box center [345, 309] width 311 height 19
type input "Internal Revenue Service"
type input "Attn: Bankruptcy Unit"
type input "Unit Stop 225-D, P.O. Box 995"
type input "[GEOGRAPHIC_DATA]"
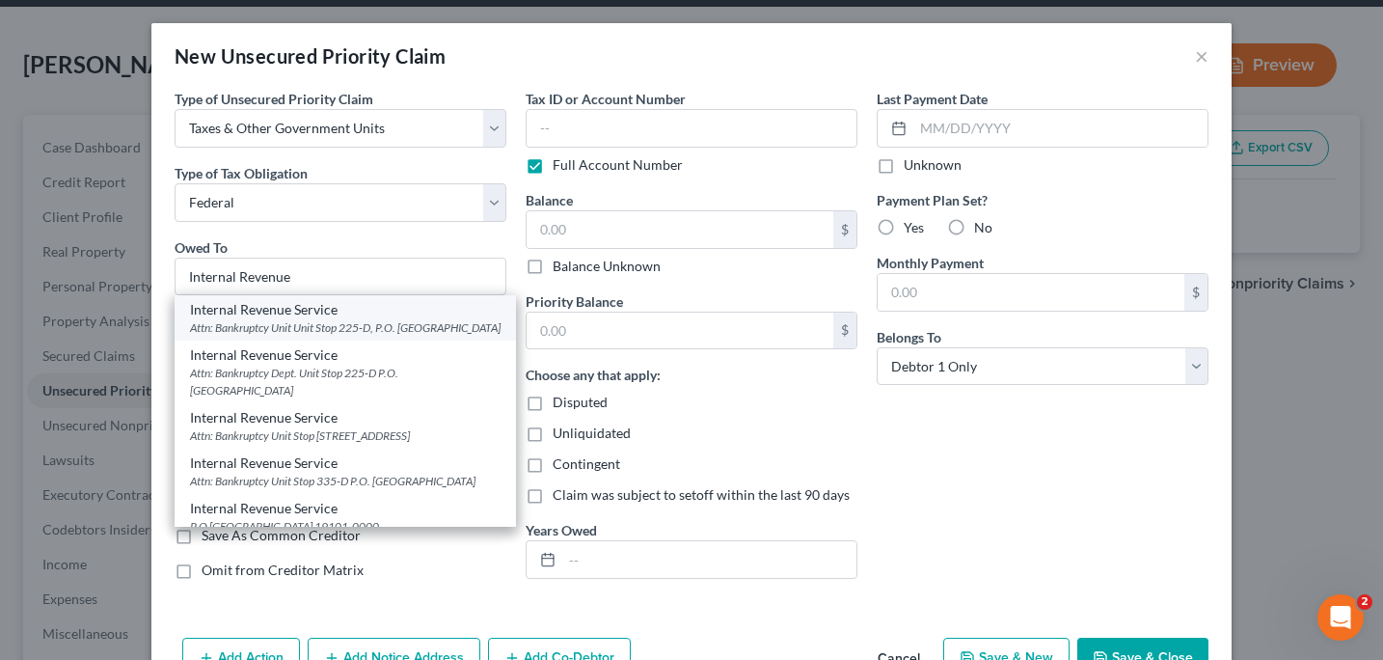
select select "10"
type input "30370"
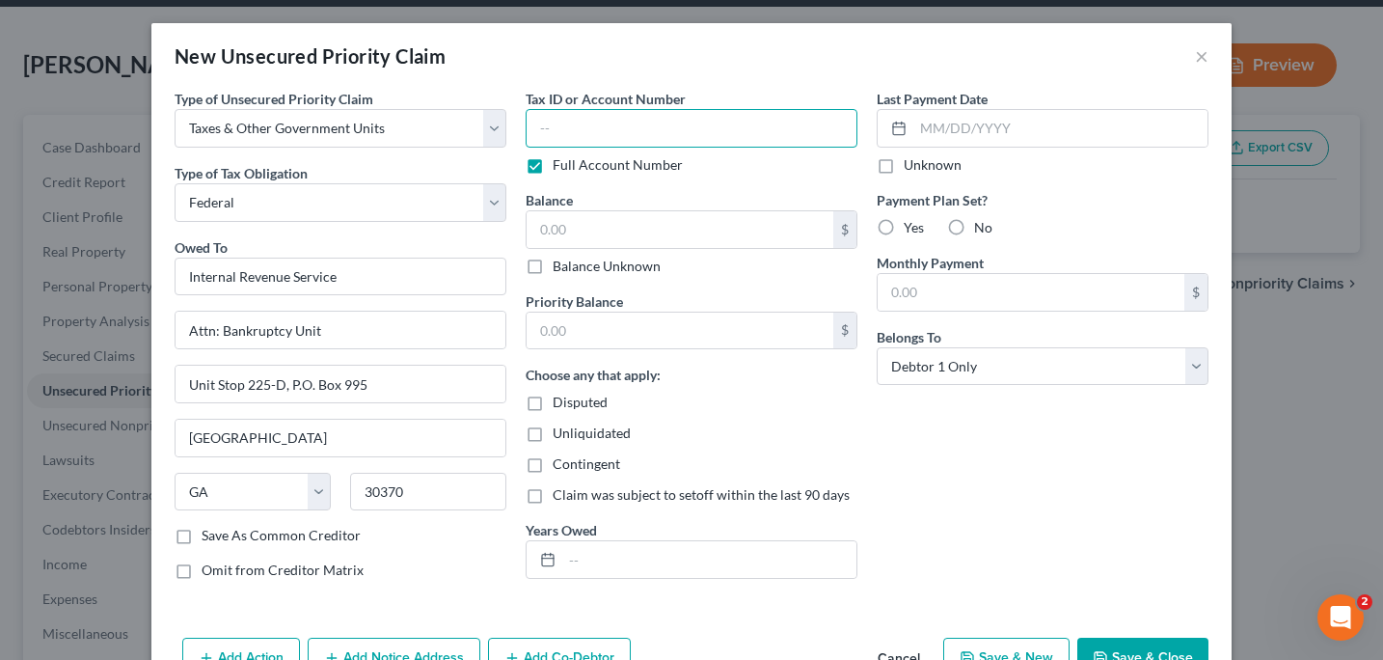
click at [543, 142] on input "text" at bounding box center [692, 128] width 332 height 39
type input "3879"
click at [534, 234] on input "text" at bounding box center [680, 229] width 307 height 37
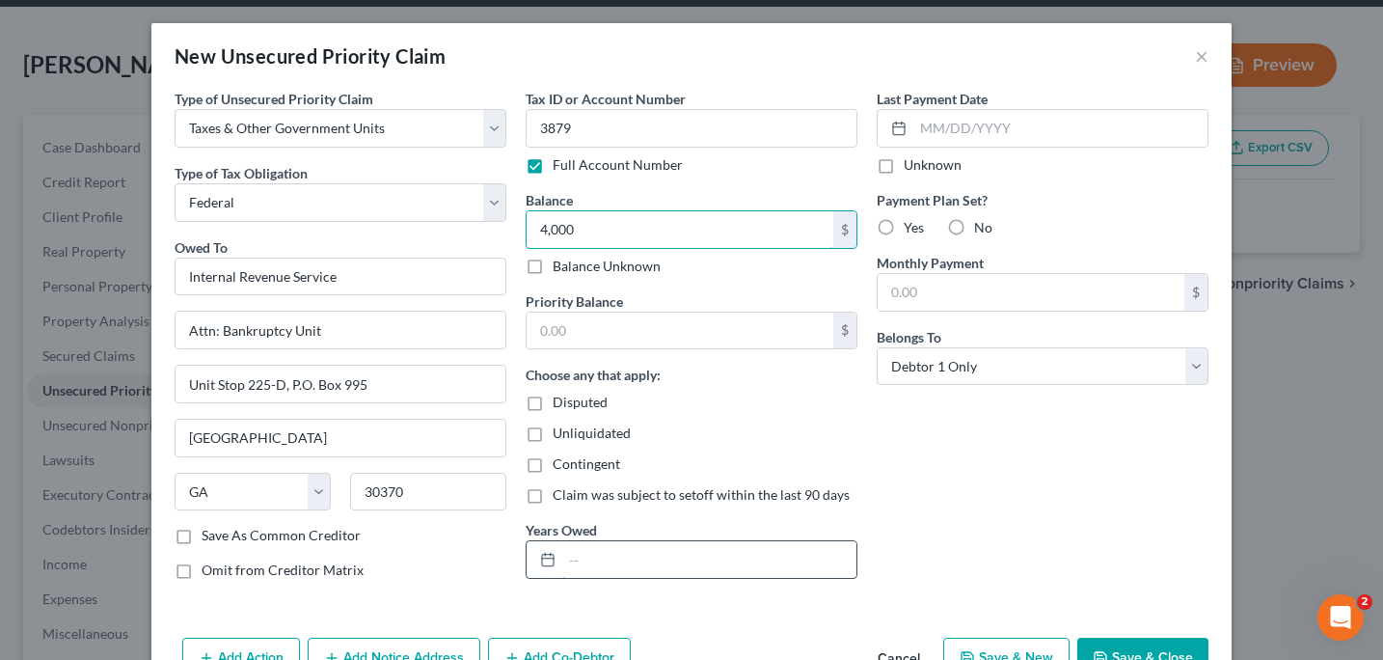
type input "4,000"
click at [571, 555] on input "text" at bounding box center [709, 559] width 294 height 37
click at [608, 558] on input "[DATE]-[DATE]" at bounding box center [709, 559] width 294 height 37
type input "2023"
click at [904, 233] on label "Yes" at bounding box center [914, 227] width 20 height 19
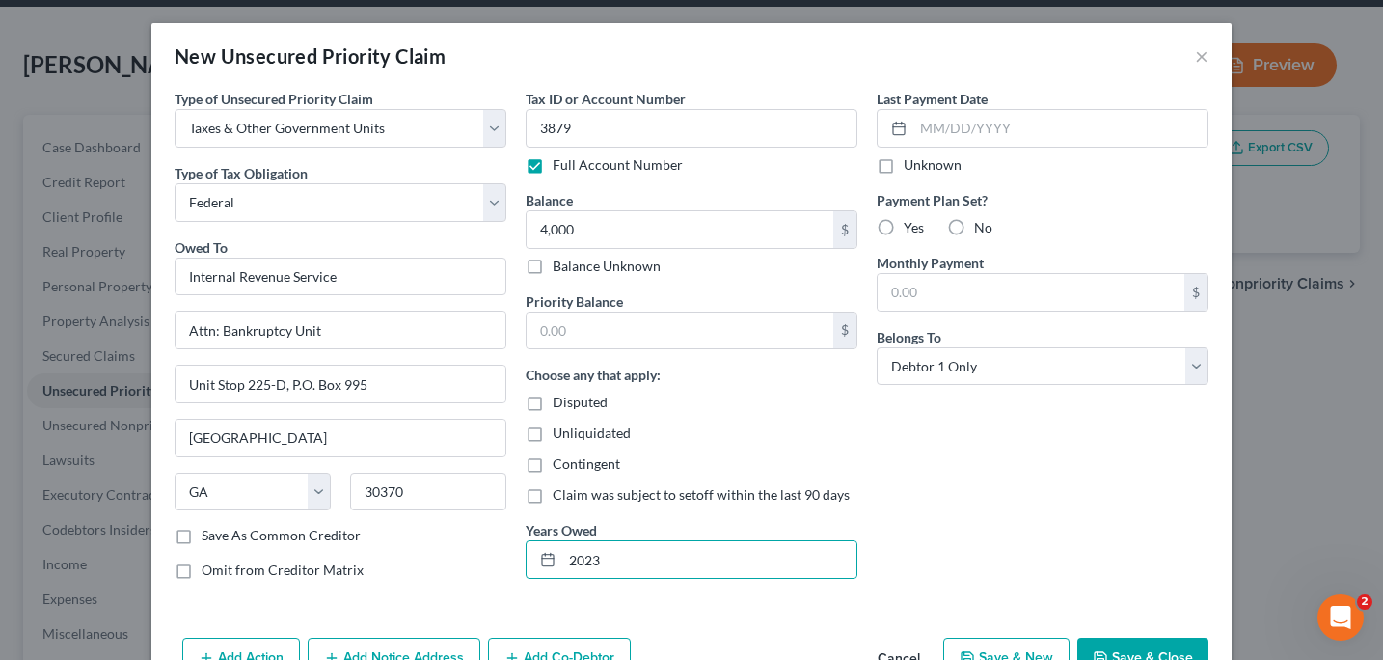
click at [911, 231] on input "Yes" at bounding box center [917, 224] width 13 height 13
radio input "true"
click at [898, 303] on input "text" at bounding box center [1031, 292] width 307 height 37
type input "160"
click at [931, 133] on input "text" at bounding box center [1060, 128] width 294 height 37
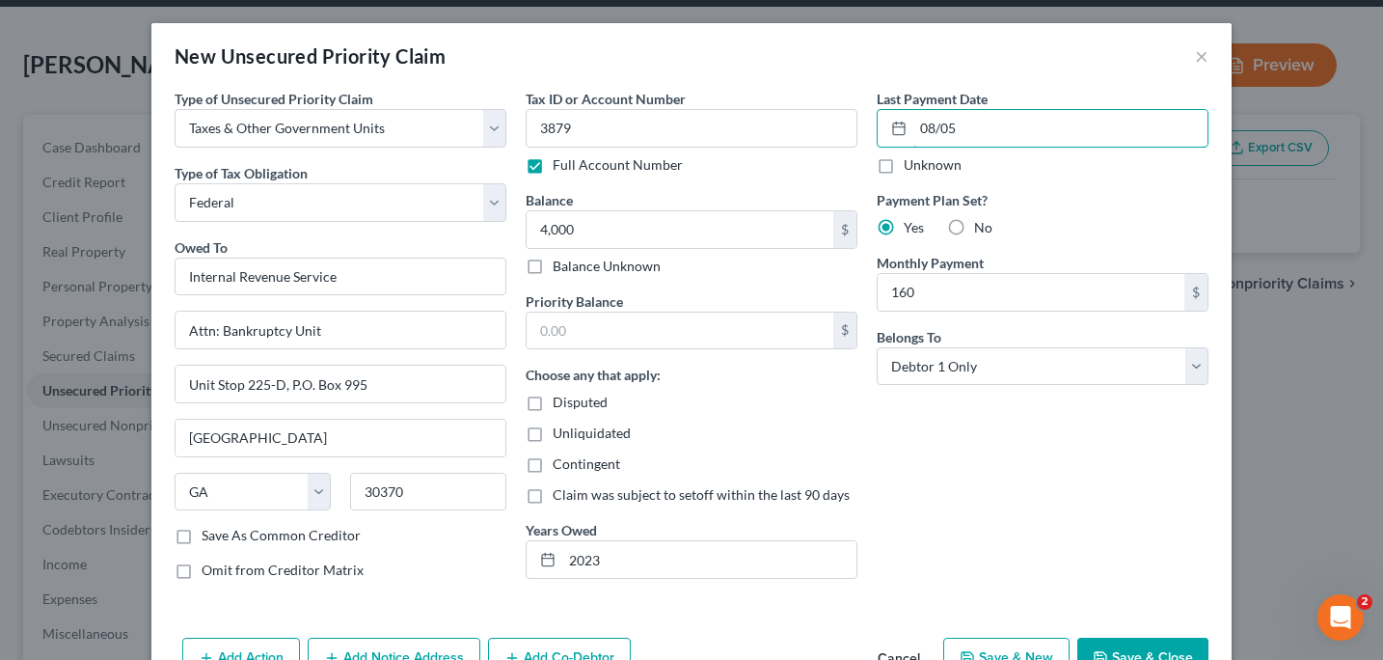
type input "[DATE]"
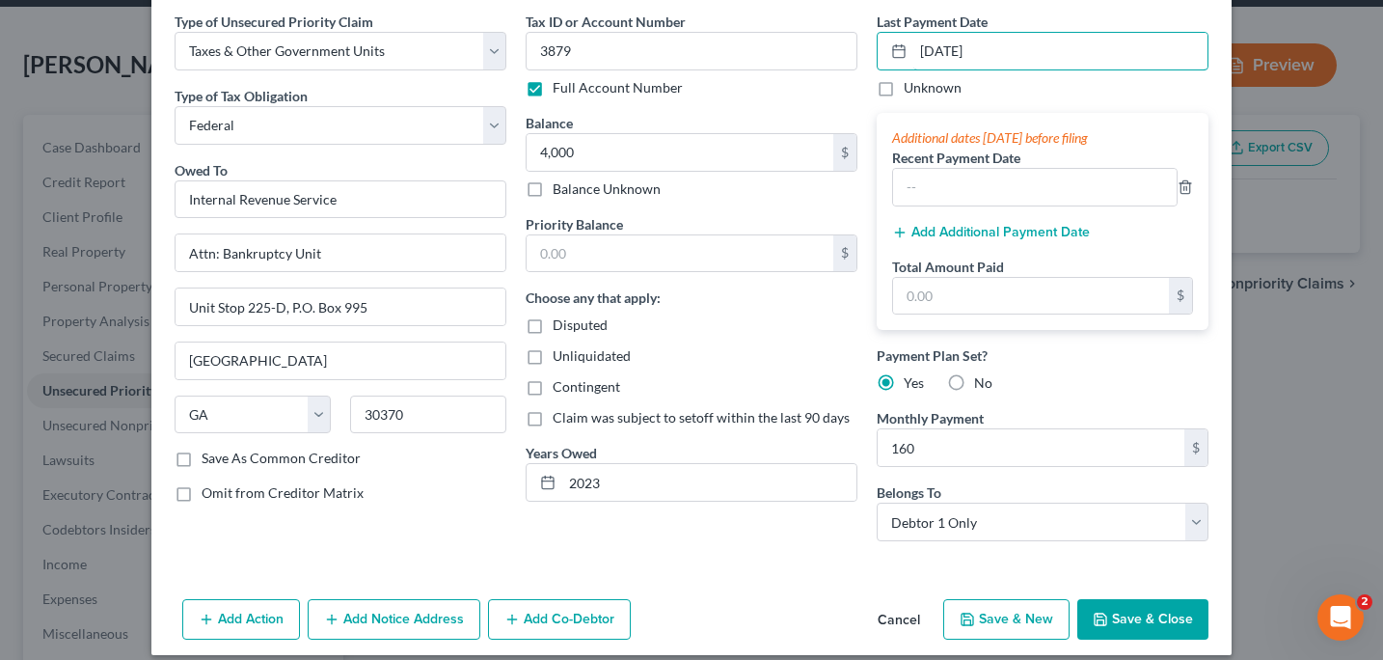
scroll to position [95, 0]
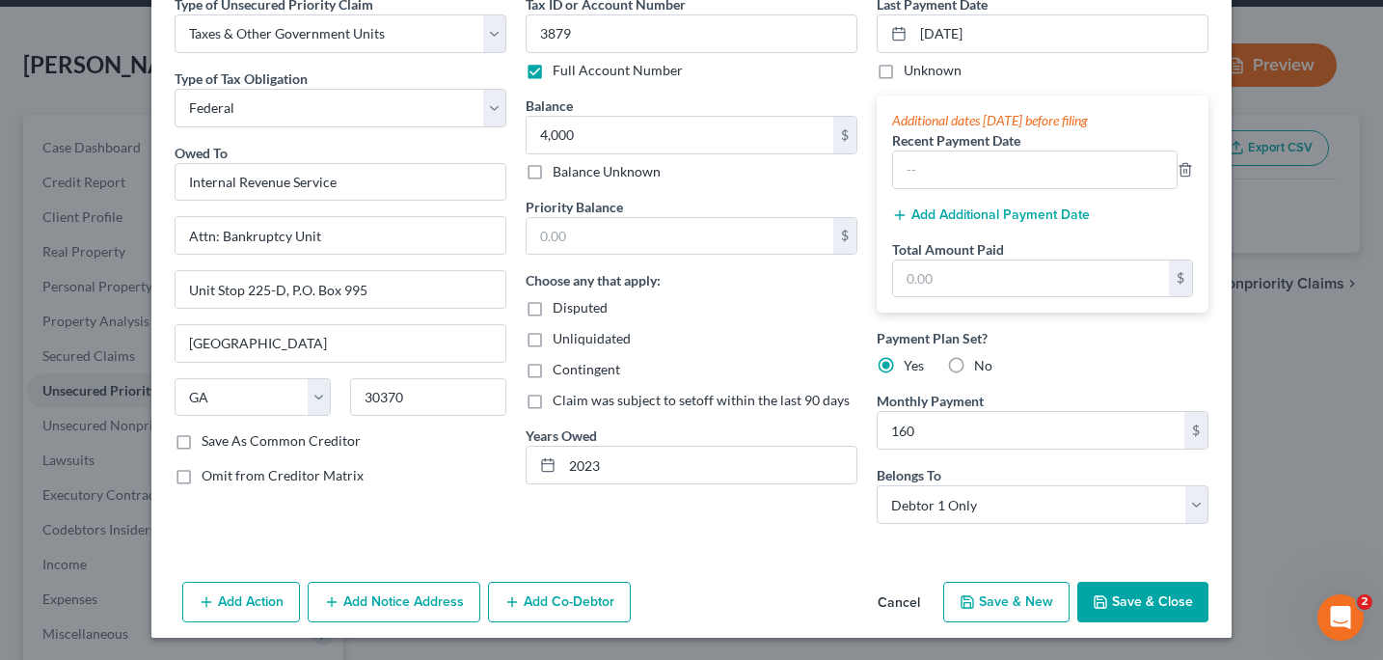
click at [1133, 608] on button "Save & Close" at bounding box center [1142, 602] width 131 height 41
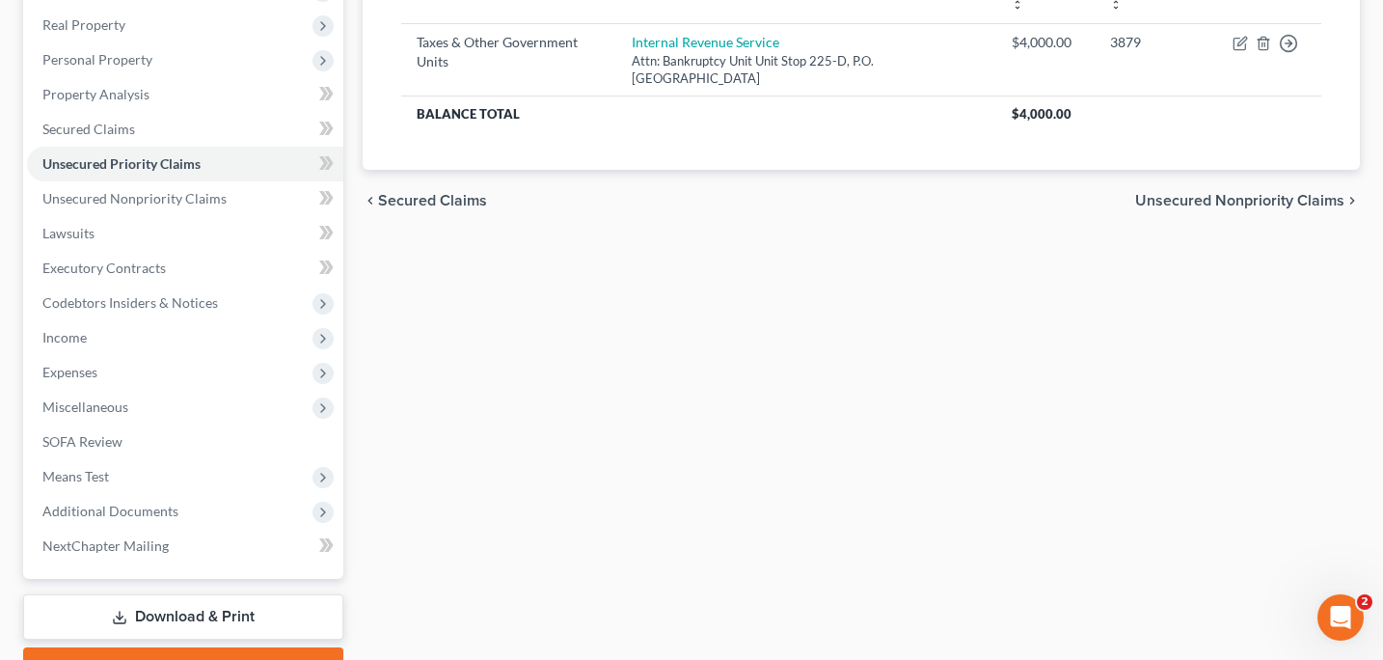
scroll to position [307, 0]
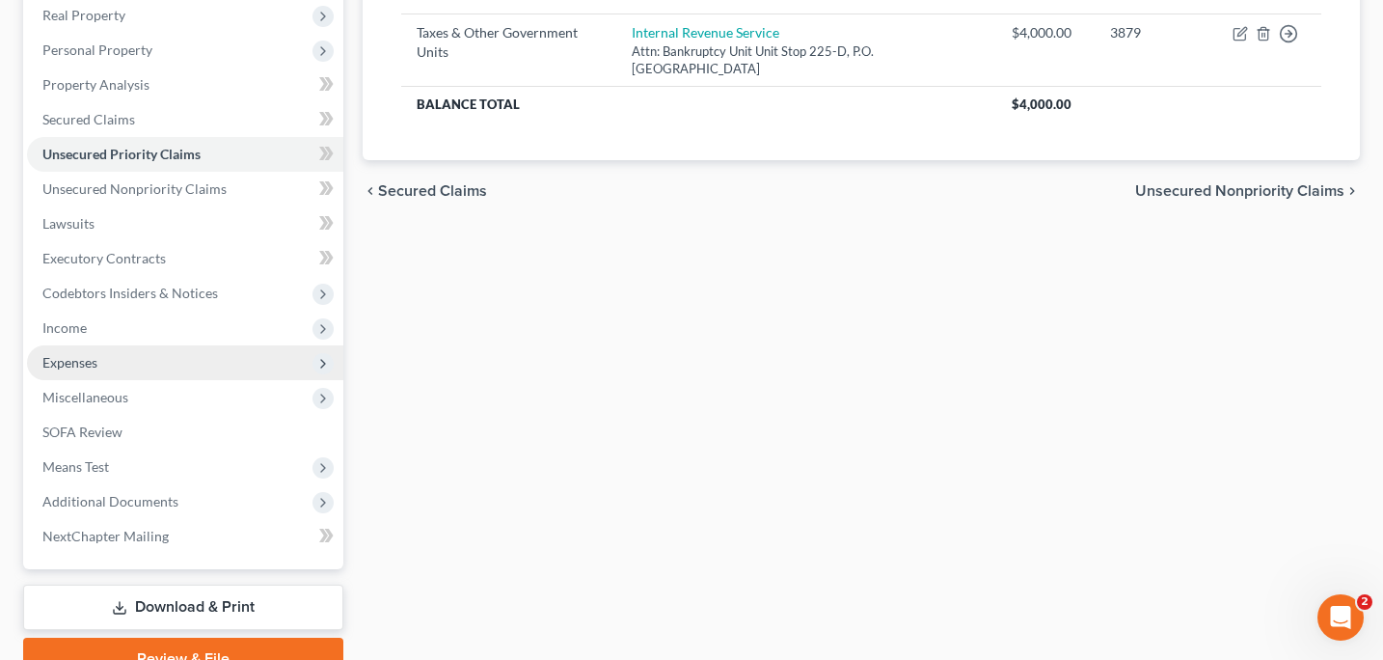
click at [88, 360] on span "Expenses" at bounding box center [69, 362] width 55 height 16
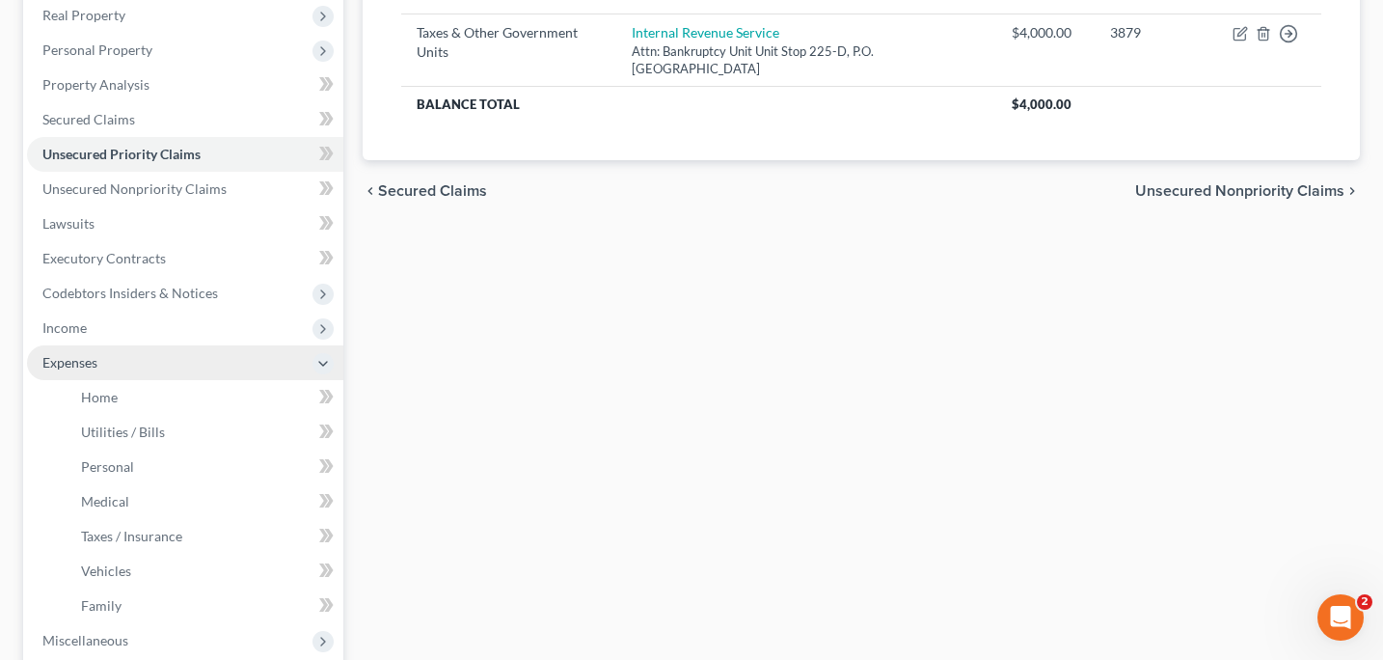
click at [88, 360] on span "Expenses" at bounding box center [69, 362] width 55 height 16
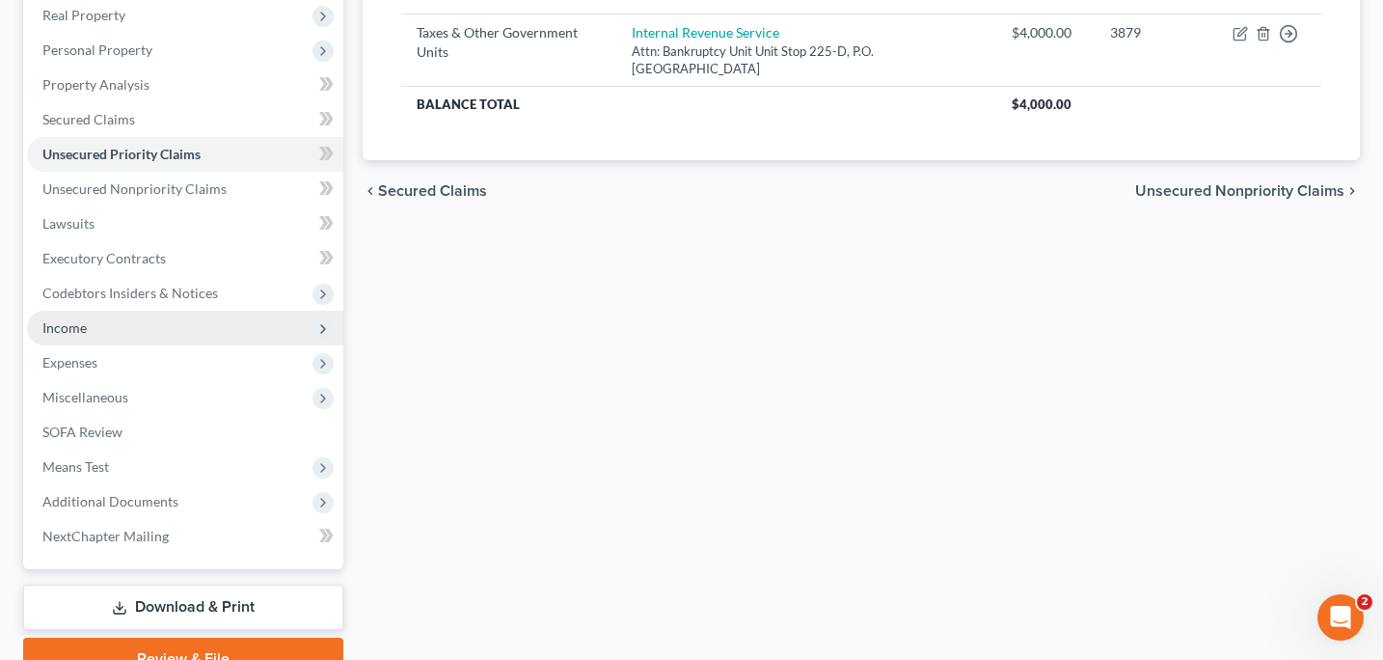
click at [79, 329] on span "Income" at bounding box center [64, 327] width 44 height 16
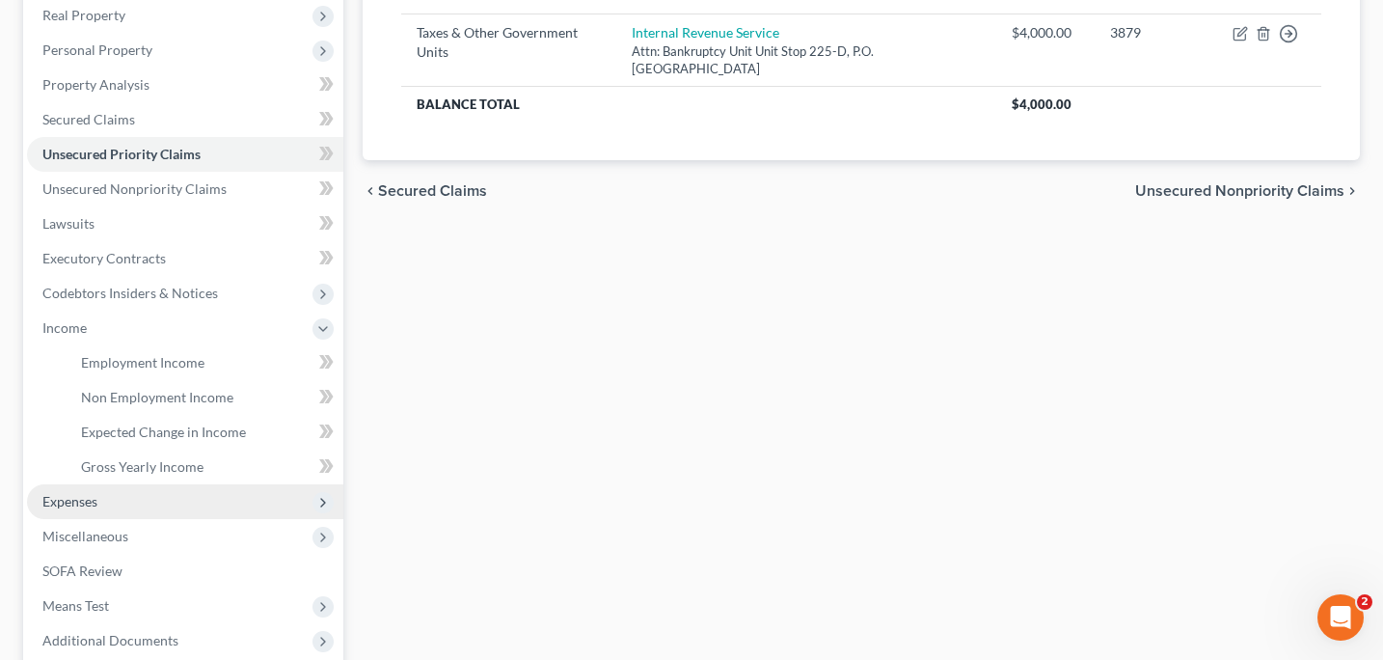
click at [85, 506] on span "Expenses" at bounding box center [69, 501] width 55 height 16
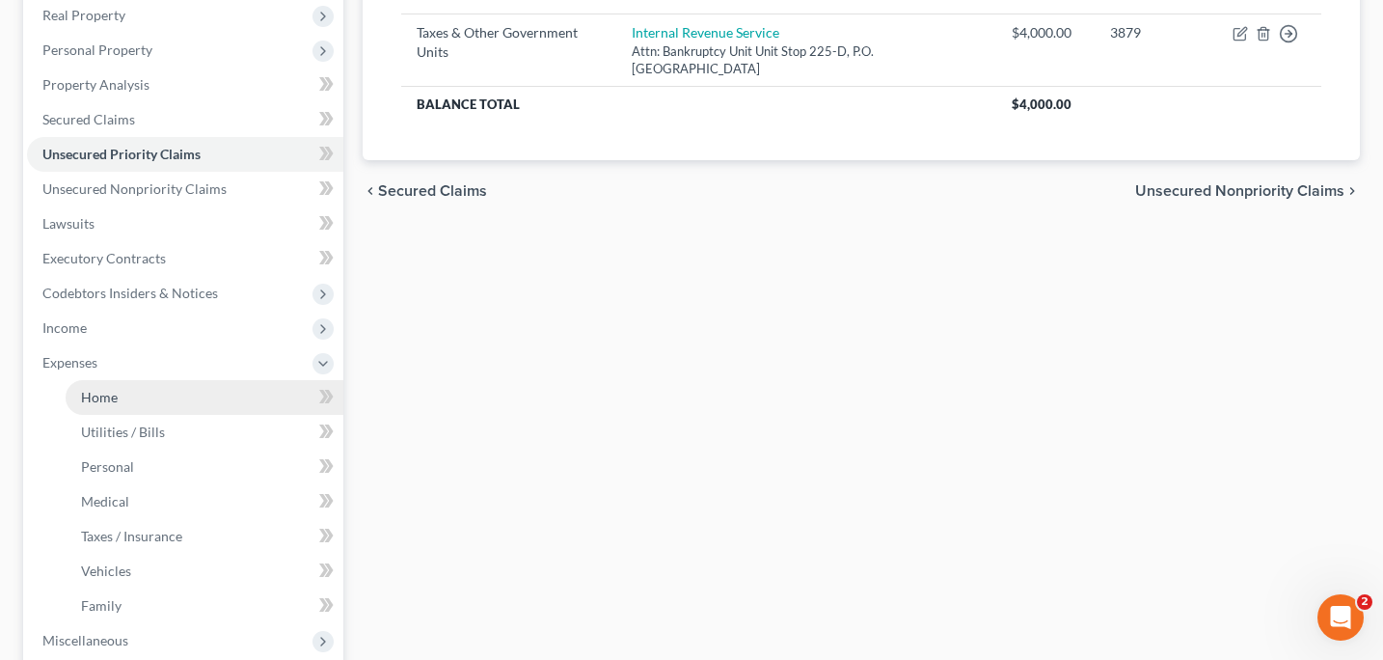
click at [112, 401] on span "Home" at bounding box center [99, 397] width 37 height 16
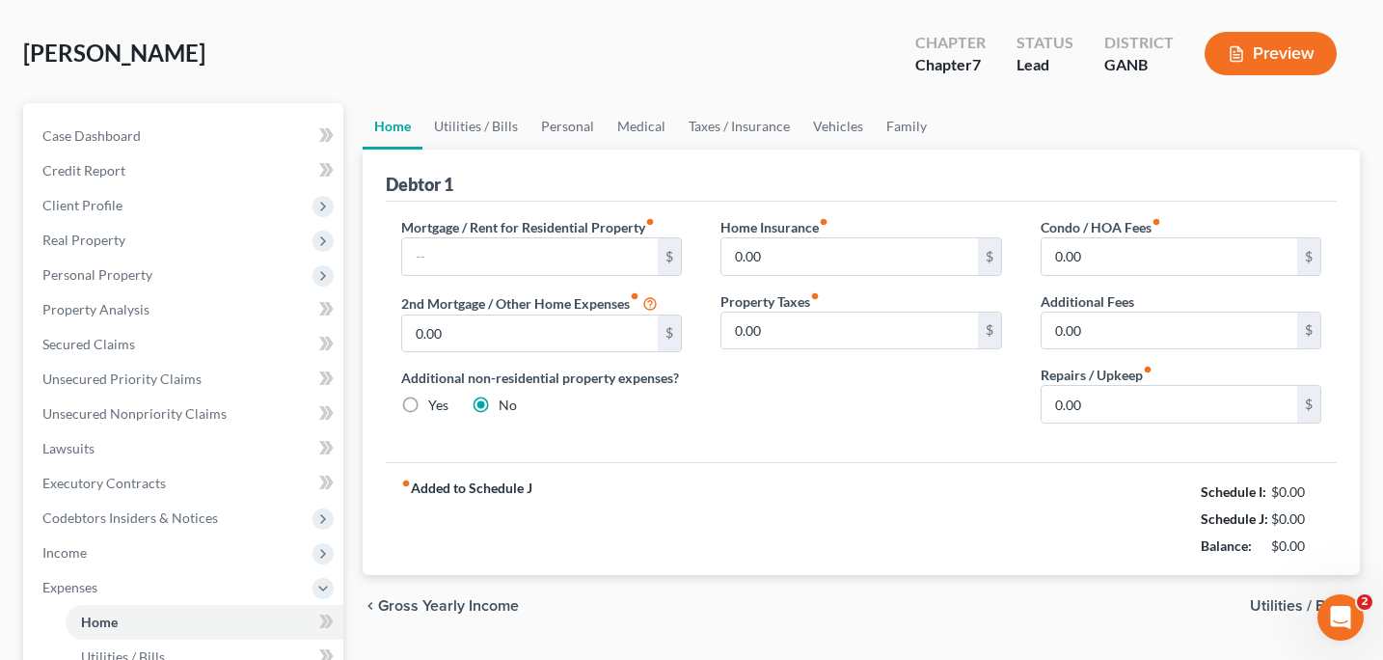
scroll to position [87, 0]
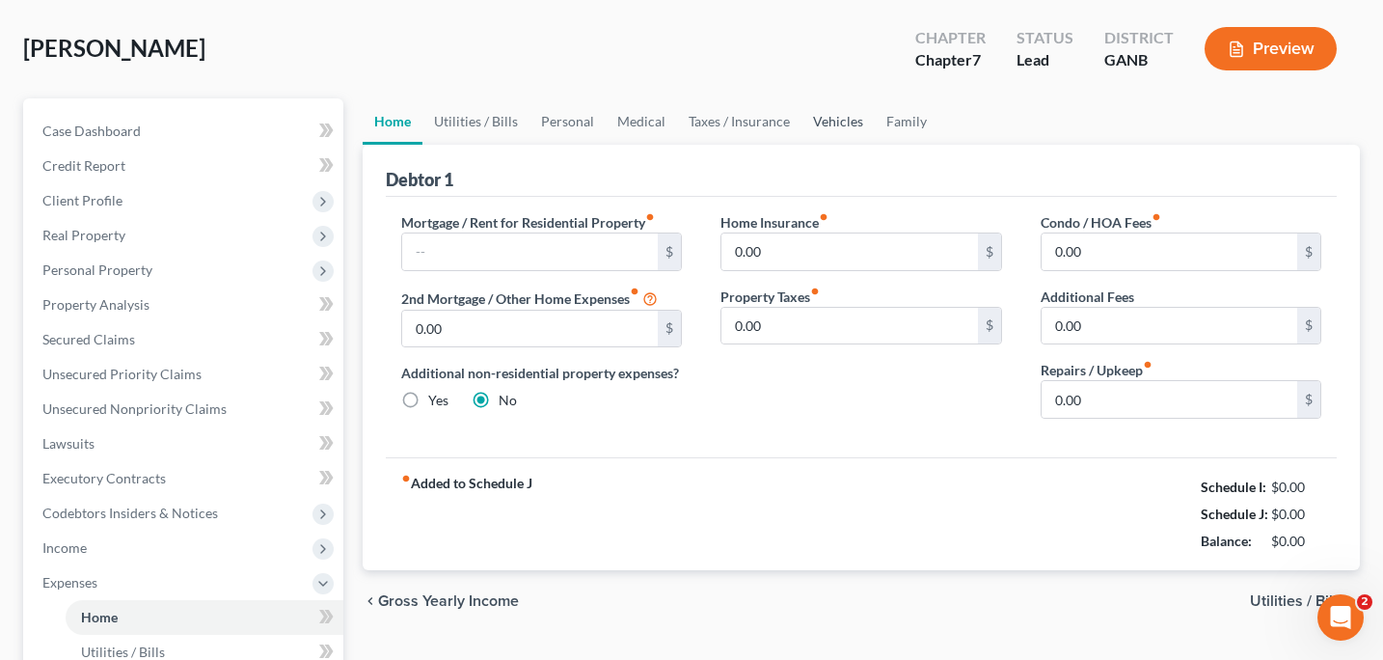
click at [847, 122] on link "Vehicles" at bounding box center [838, 121] width 73 height 46
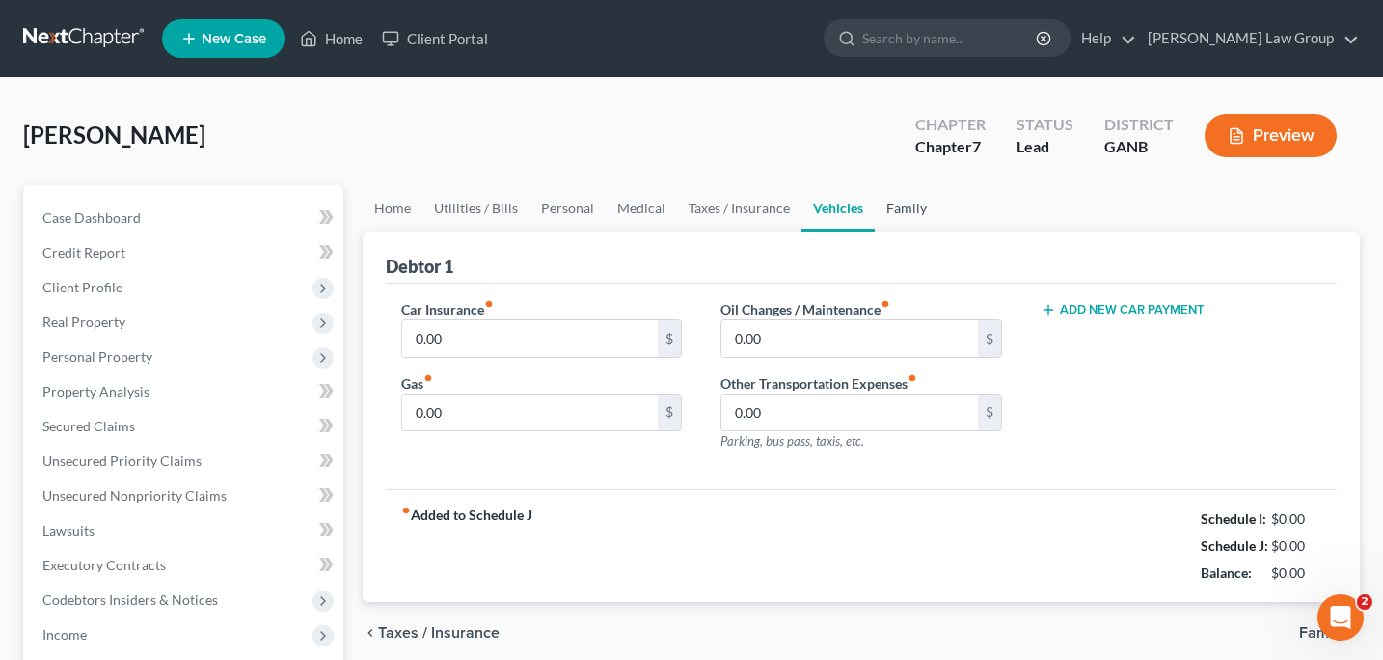
click at [902, 213] on link "Family" at bounding box center [907, 208] width 64 height 46
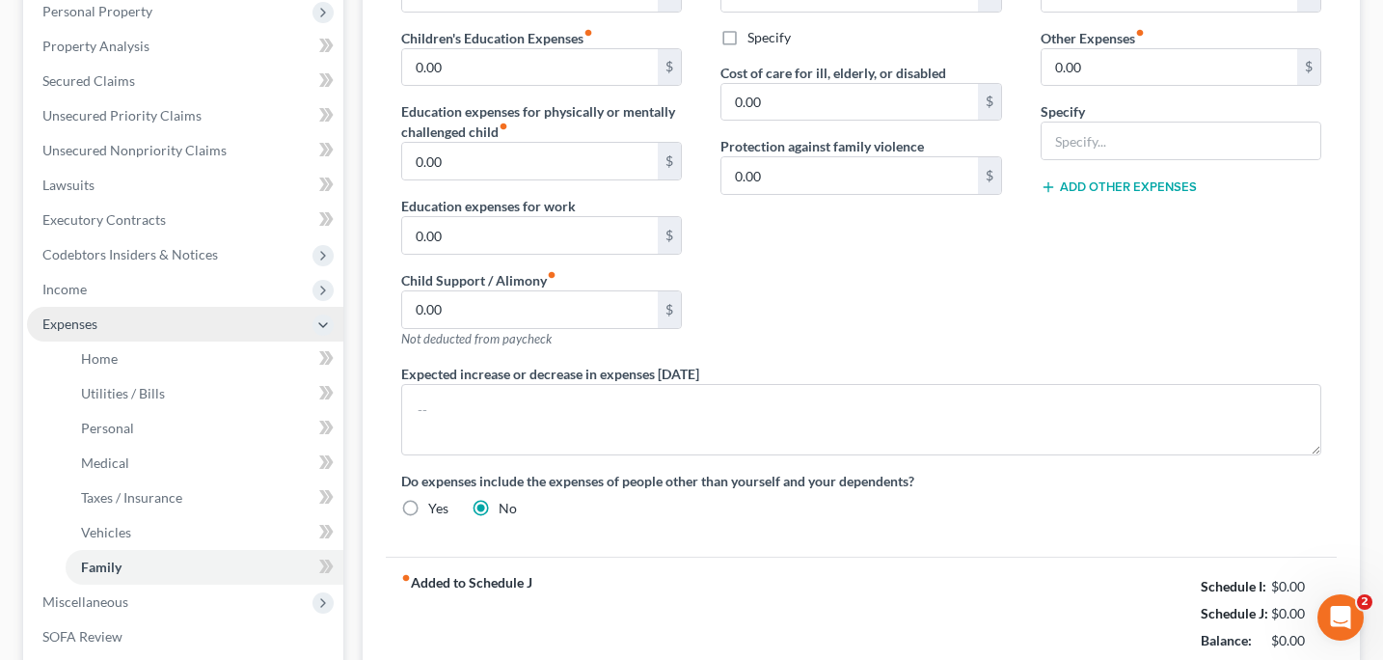
scroll to position [327, 0]
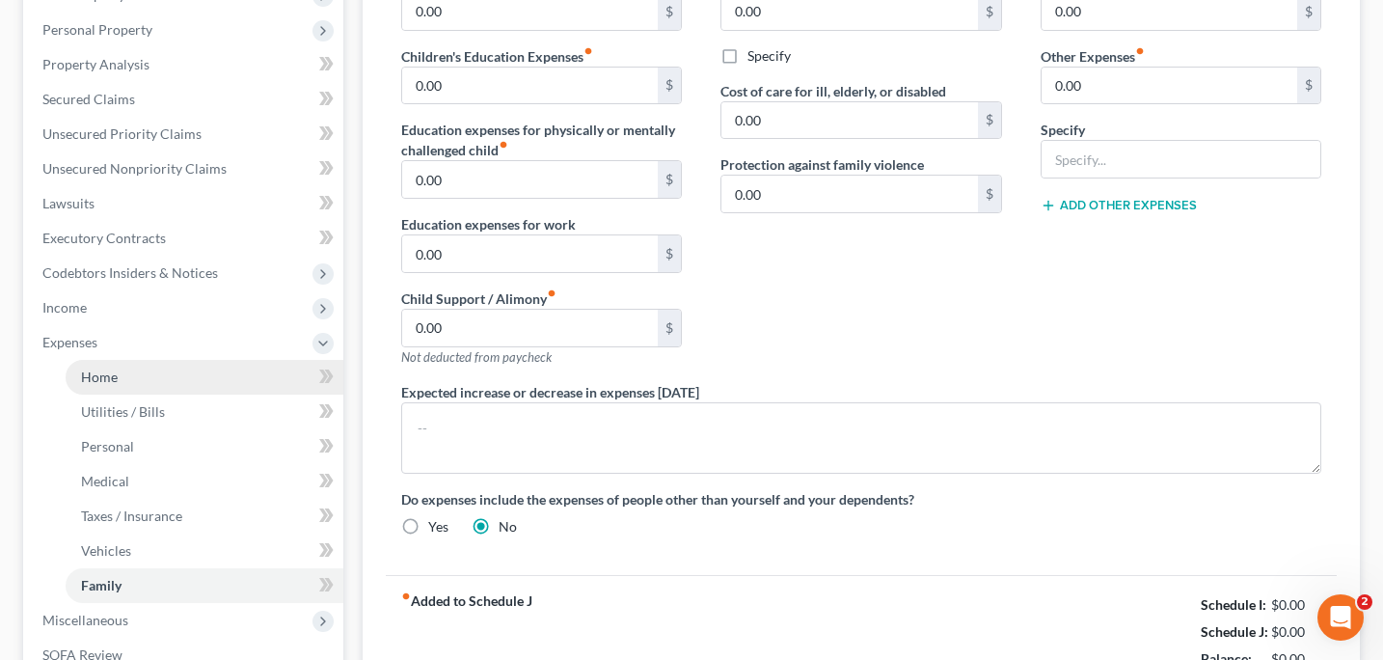
click at [106, 384] on span "Home" at bounding box center [99, 376] width 37 height 16
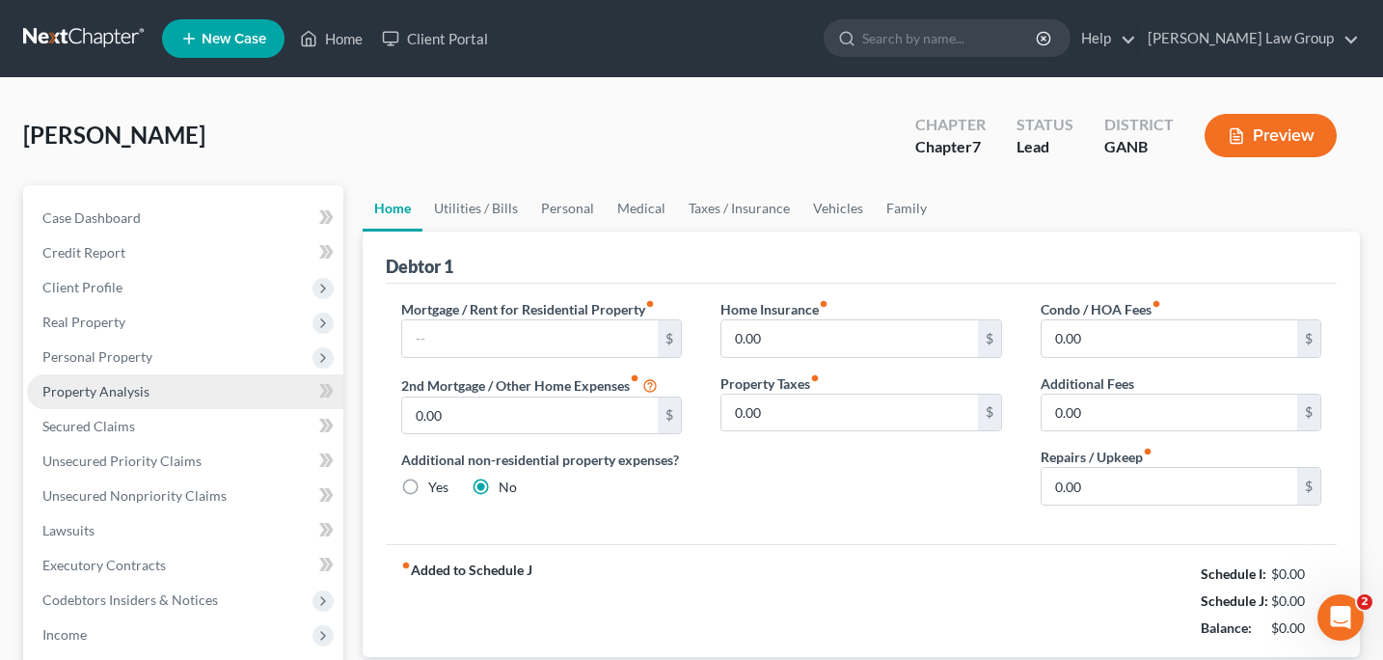
scroll to position [12, 0]
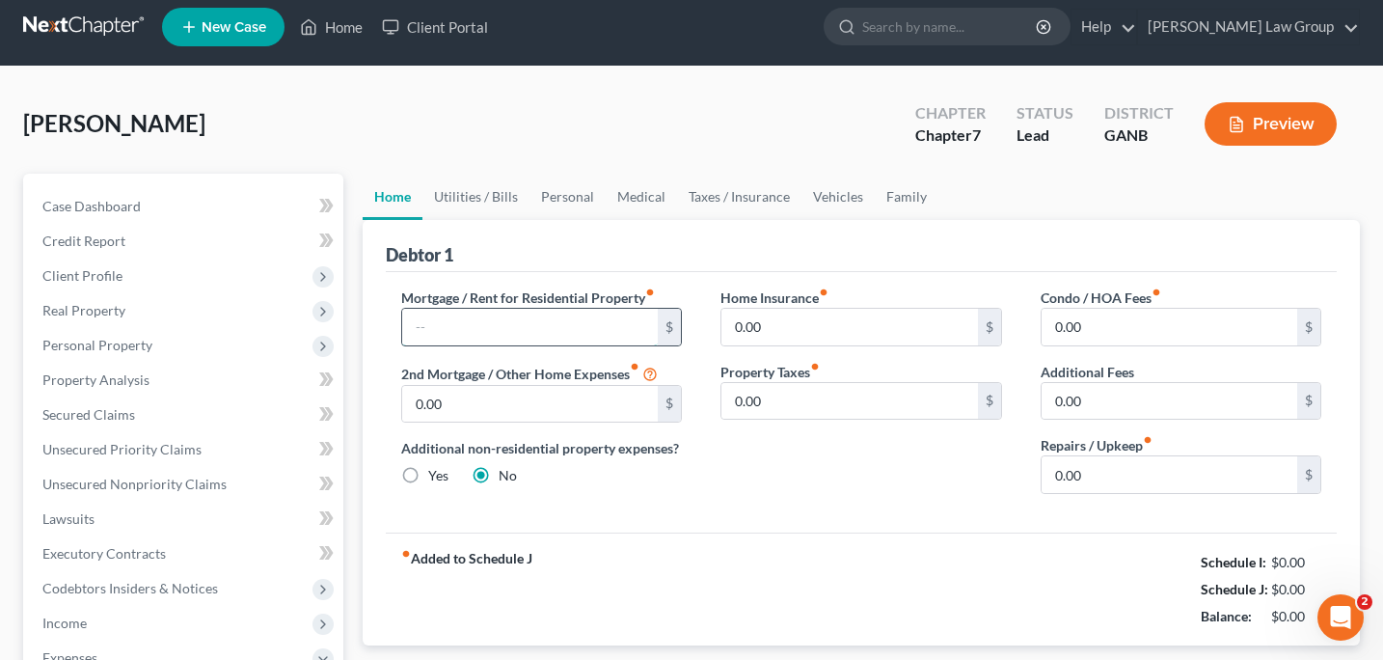
click at [417, 341] on input "text" at bounding box center [530, 327] width 257 height 37
type input "1,492"
click at [470, 198] on link "Utilities / Bills" at bounding box center [475, 197] width 107 height 46
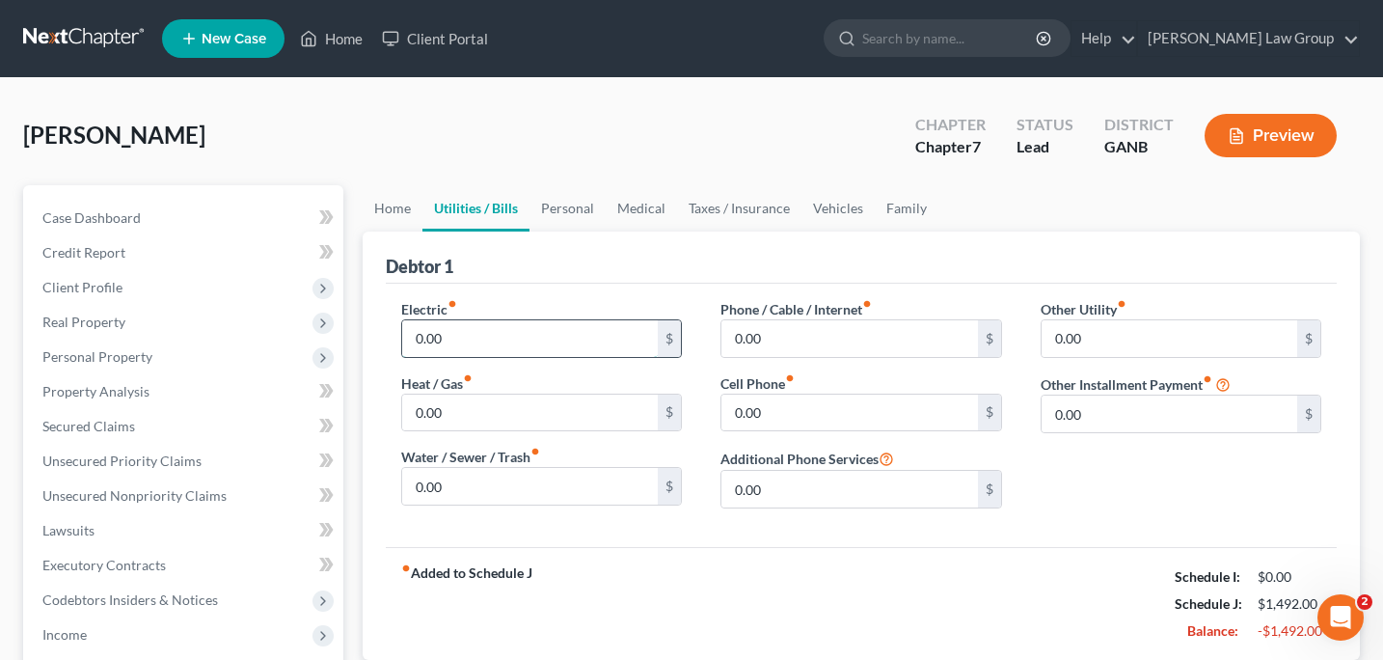
click at [414, 341] on input "0.00" at bounding box center [530, 338] width 257 height 37
type input "280"
click at [383, 380] on div "Electric fiber_manual_record 280 $ Heat / Gas fiber_manual_record 0.00 $ Water …" at bounding box center [542, 411] width 320 height 225
click at [418, 416] on input "0.00" at bounding box center [530, 412] width 257 height 37
type input "50"
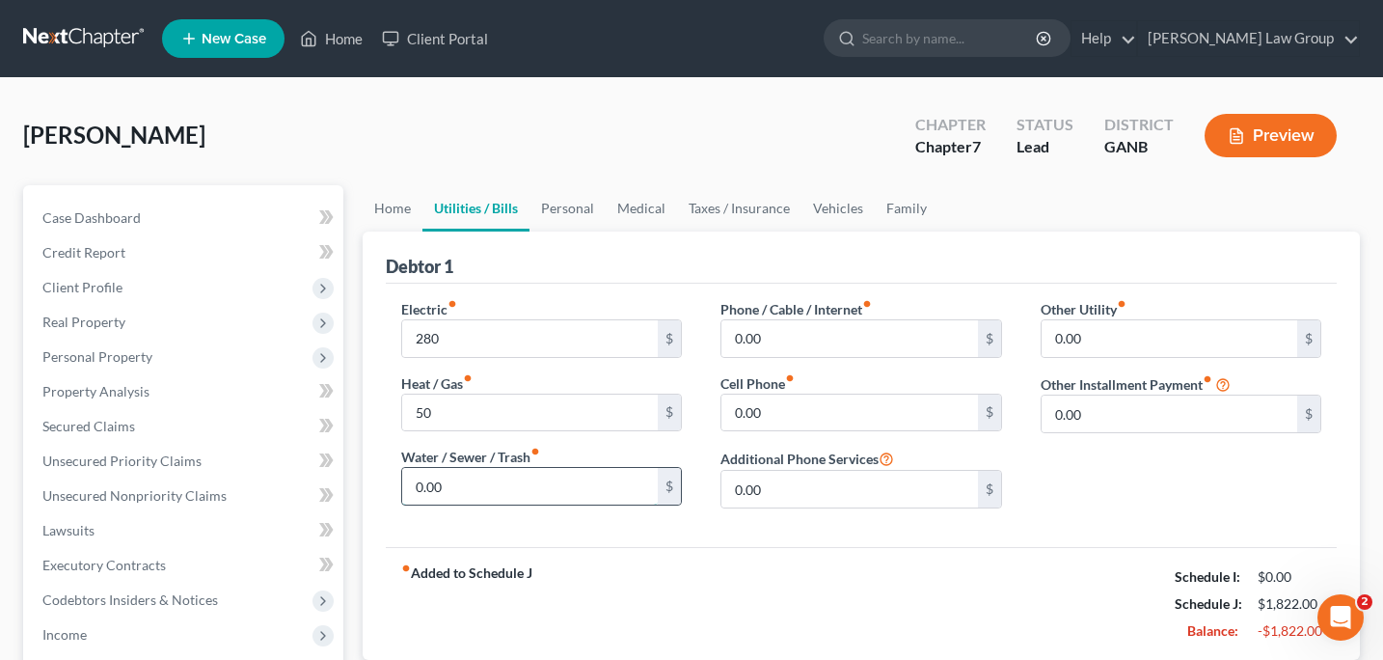
click at [460, 490] on input "0.00" at bounding box center [530, 486] width 257 height 37
type input "70"
click at [736, 332] on input "0.00" at bounding box center [849, 338] width 257 height 37
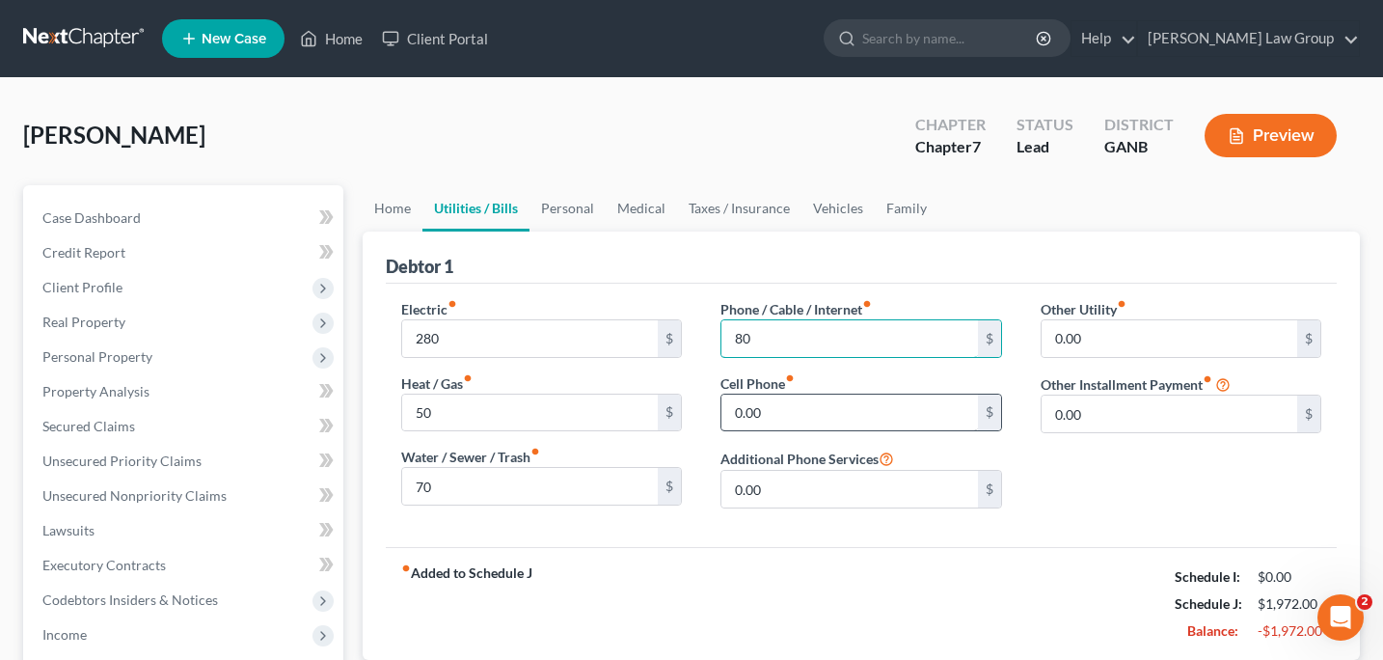
type input "80"
click at [779, 418] on input "0.00" at bounding box center [849, 412] width 257 height 37
type input "120"
click at [562, 210] on link "Personal" at bounding box center [568, 208] width 76 height 46
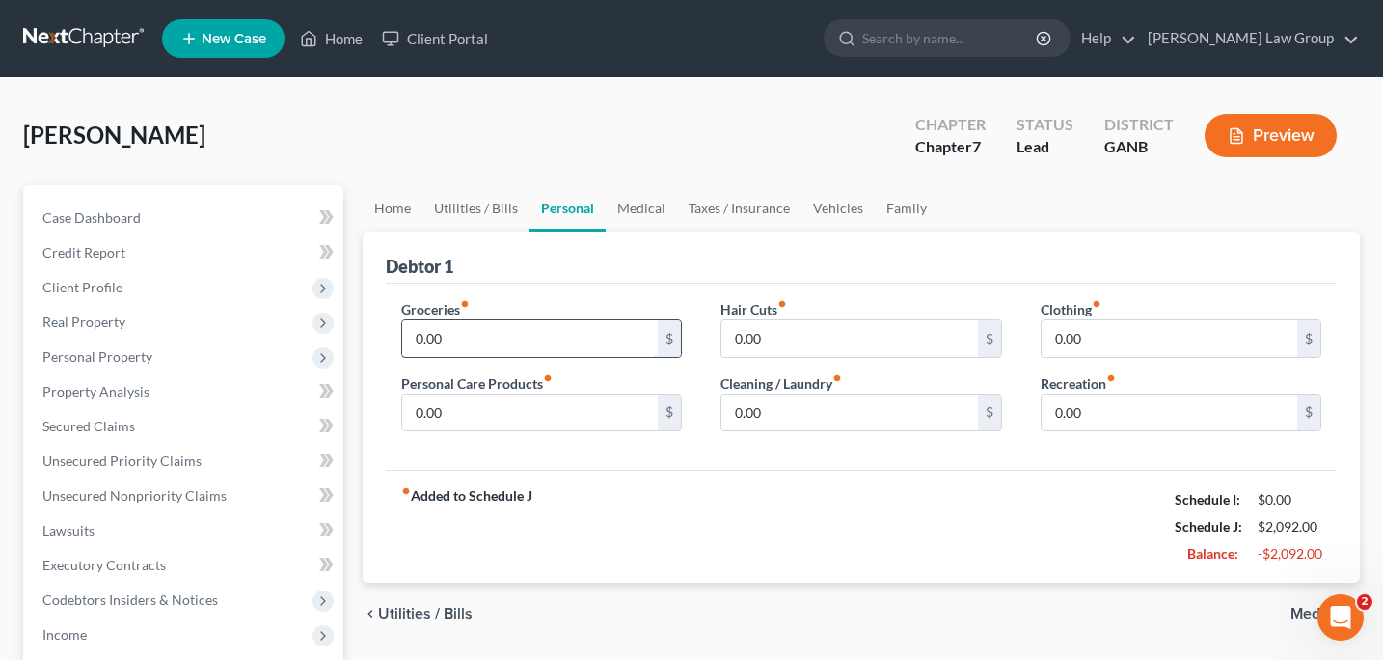
click at [489, 337] on input "0.00" at bounding box center [530, 338] width 257 height 37
type input "400"
click at [481, 416] on input "0.00" at bounding box center [530, 412] width 257 height 37
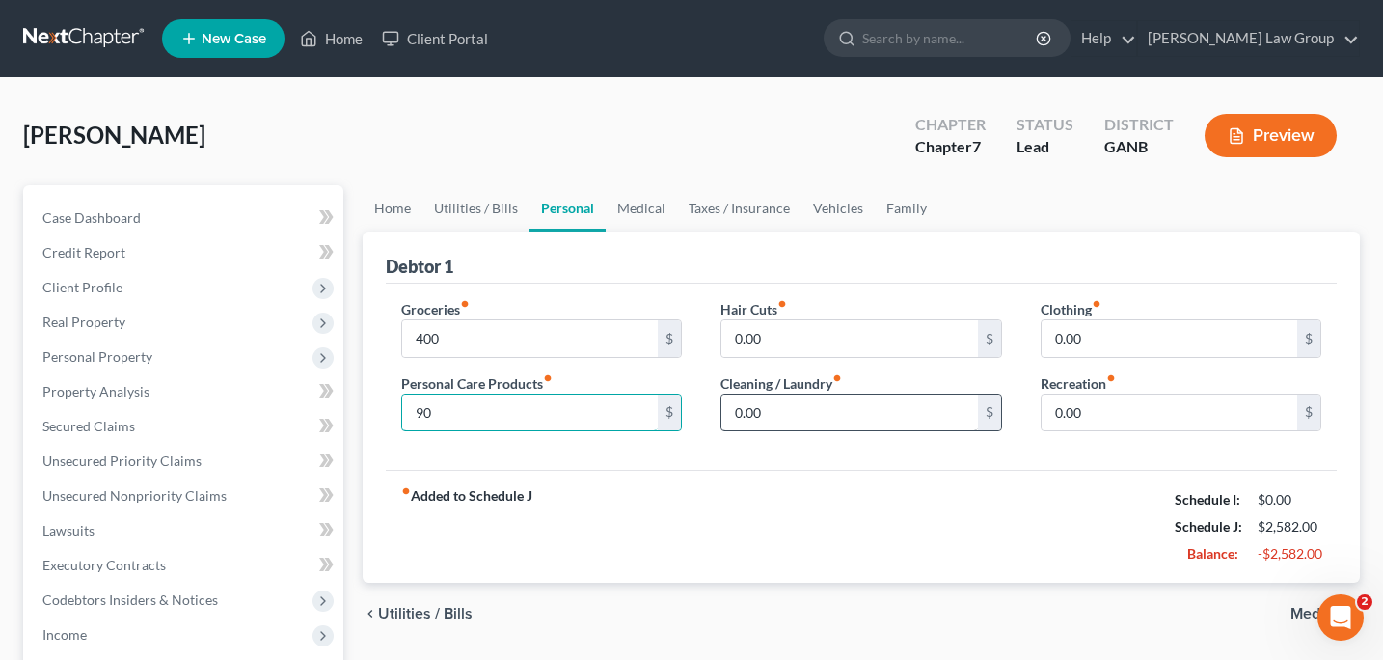
type input "90"
click at [724, 414] on input "0.00" at bounding box center [849, 412] width 257 height 37
type input "90"
click at [648, 207] on link "Medical" at bounding box center [641, 208] width 71 height 46
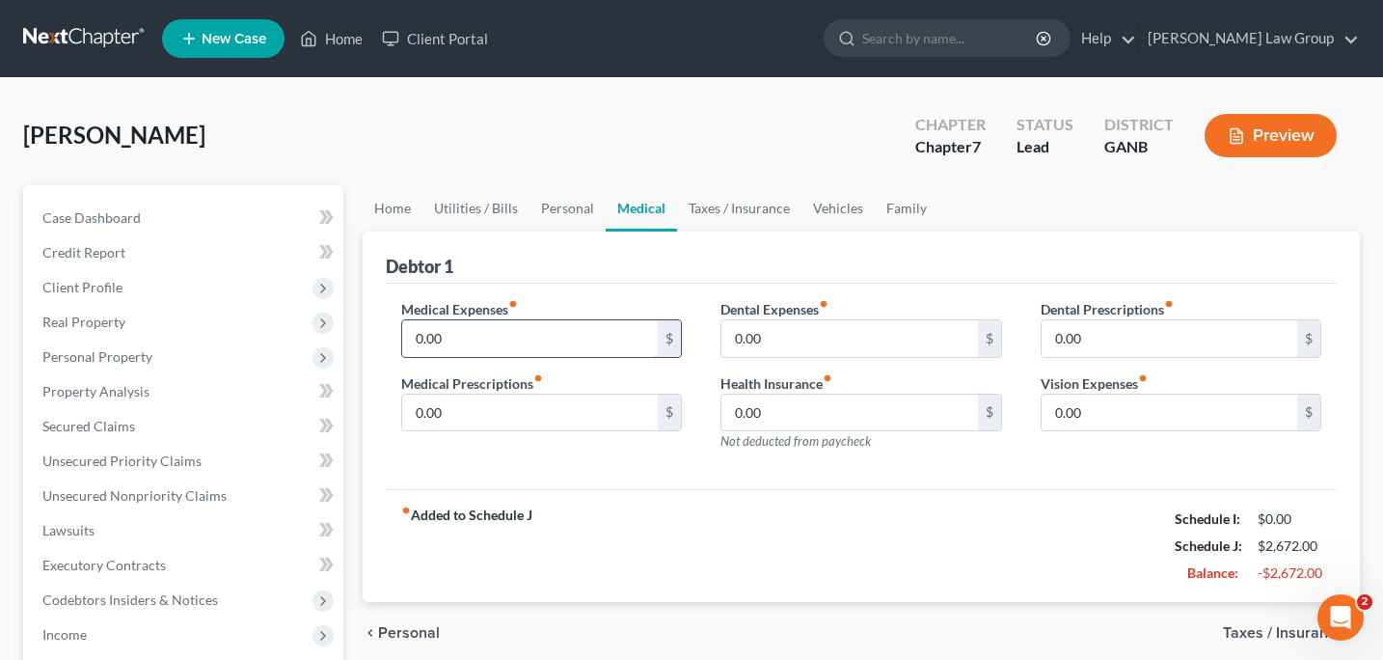
click at [476, 339] on input "0.00" at bounding box center [530, 338] width 257 height 37
type input "50"
click at [714, 207] on link "Taxes / Insurance" at bounding box center [739, 208] width 124 height 46
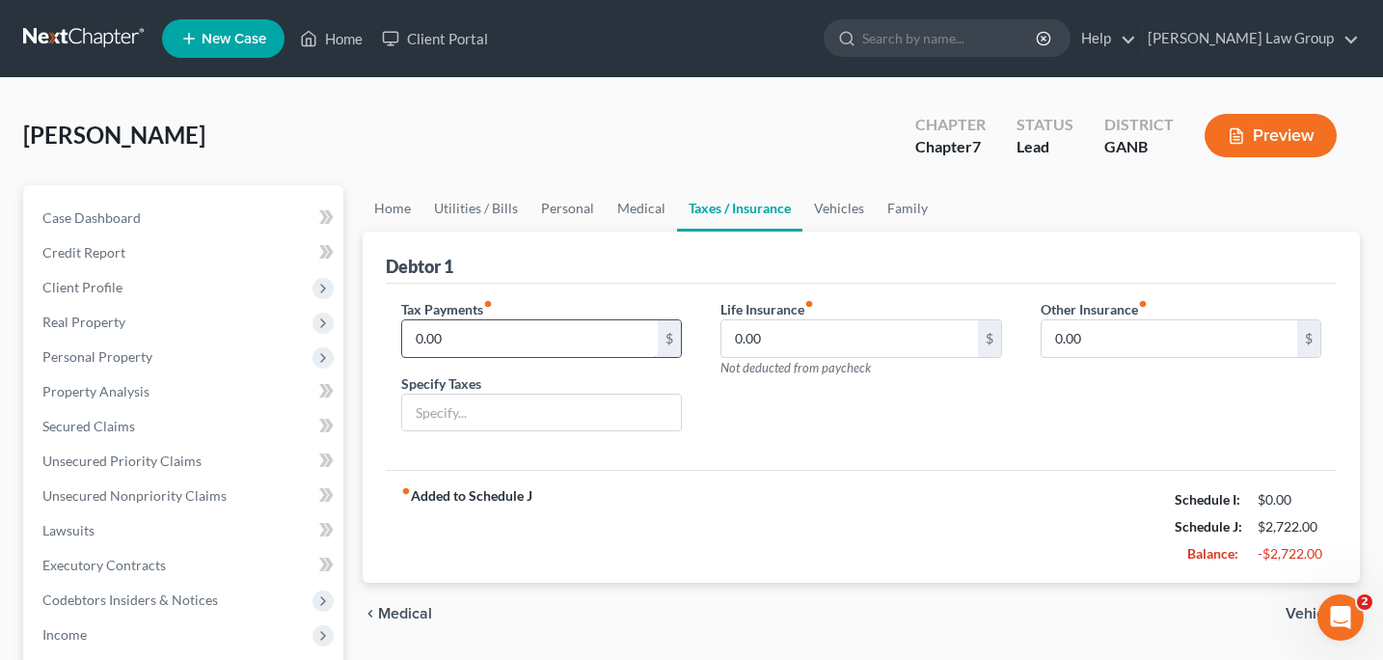
click at [488, 344] on input "0.00" at bounding box center [530, 338] width 257 height 37
type input "160"
click at [457, 416] on input "text" at bounding box center [542, 412] width 280 height 37
type input "2023 IRS"
click at [840, 208] on link "Vehicles" at bounding box center [838, 208] width 73 height 46
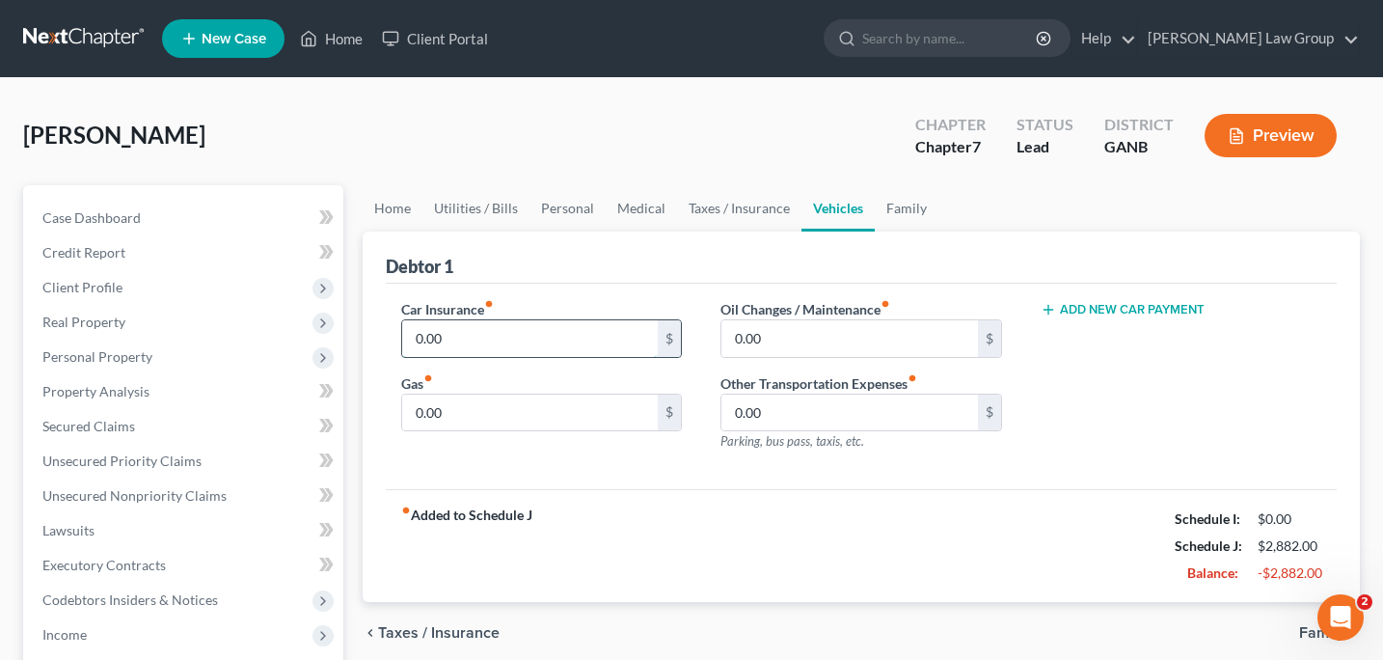
click at [476, 342] on input "0.00" at bounding box center [530, 338] width 257 height 37
type input "260"
click at [469, 422] on input "0.00" at bounding box center [530, 412] width 257 height 37
type input "290"
click at [472, 483] on div "Car Insurance fiber_manual_record 260 $ Gas fiber_manual_record 290 $ Oil Chang…" at bounding box center [862, 387] width 952 height 206
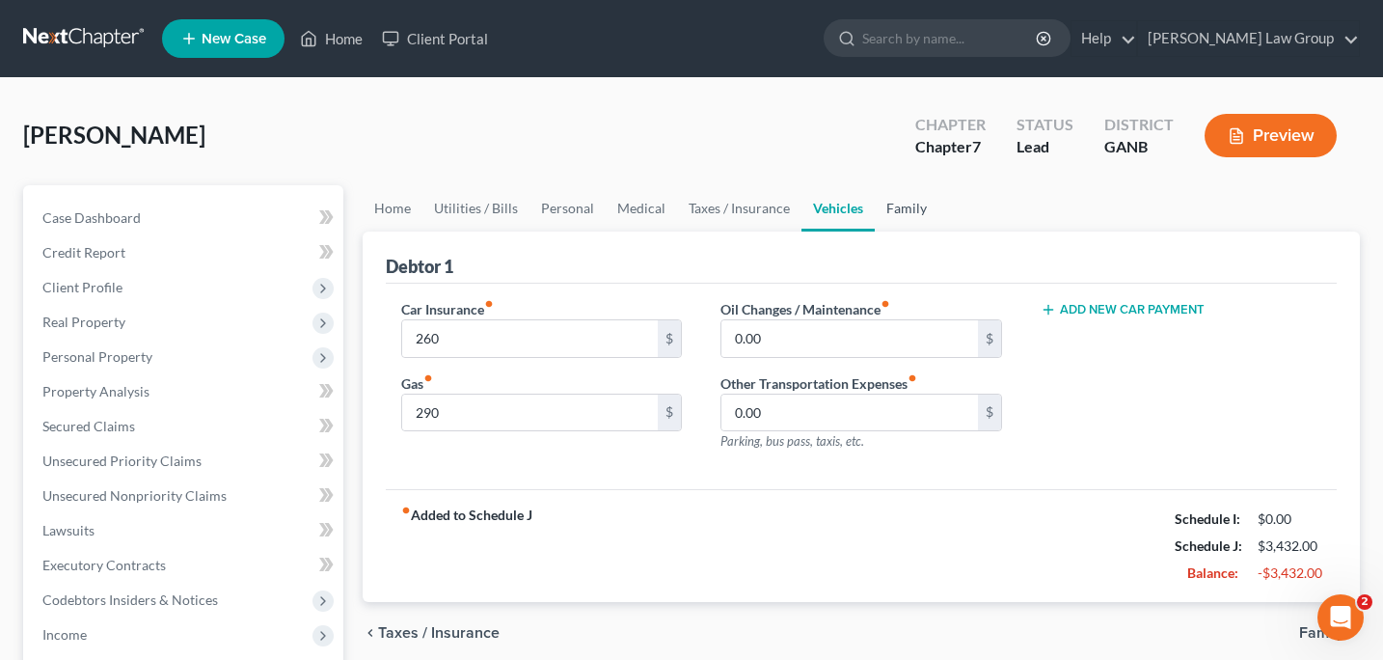
click at [893, 217] on link "Family" at bounding box center [907, 208] width 64 height 46
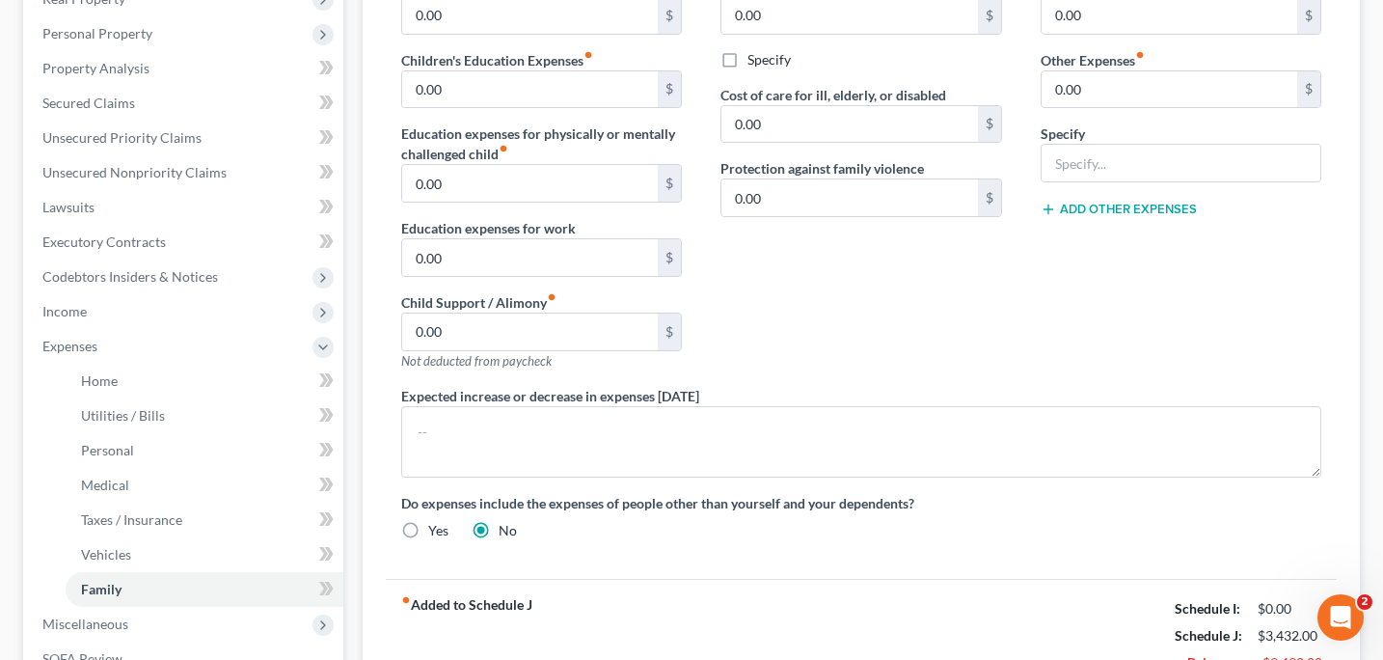
scroll to position [324, 0]
click at [150, 144] on link "Unsecured Priority Claims" at bounding box center [185, 137] width 316 height 35
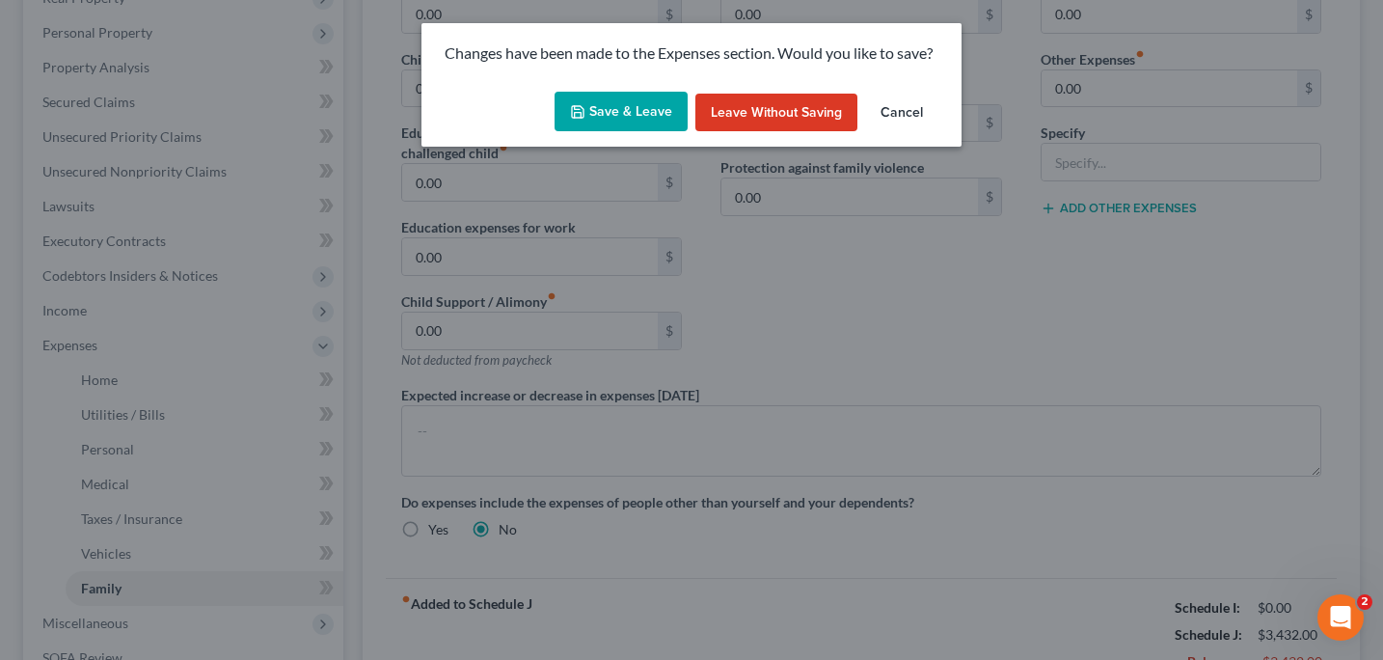
click at [591, 107] on button "Save & Leave" at bounding box center [621, 112] width 133 height 41
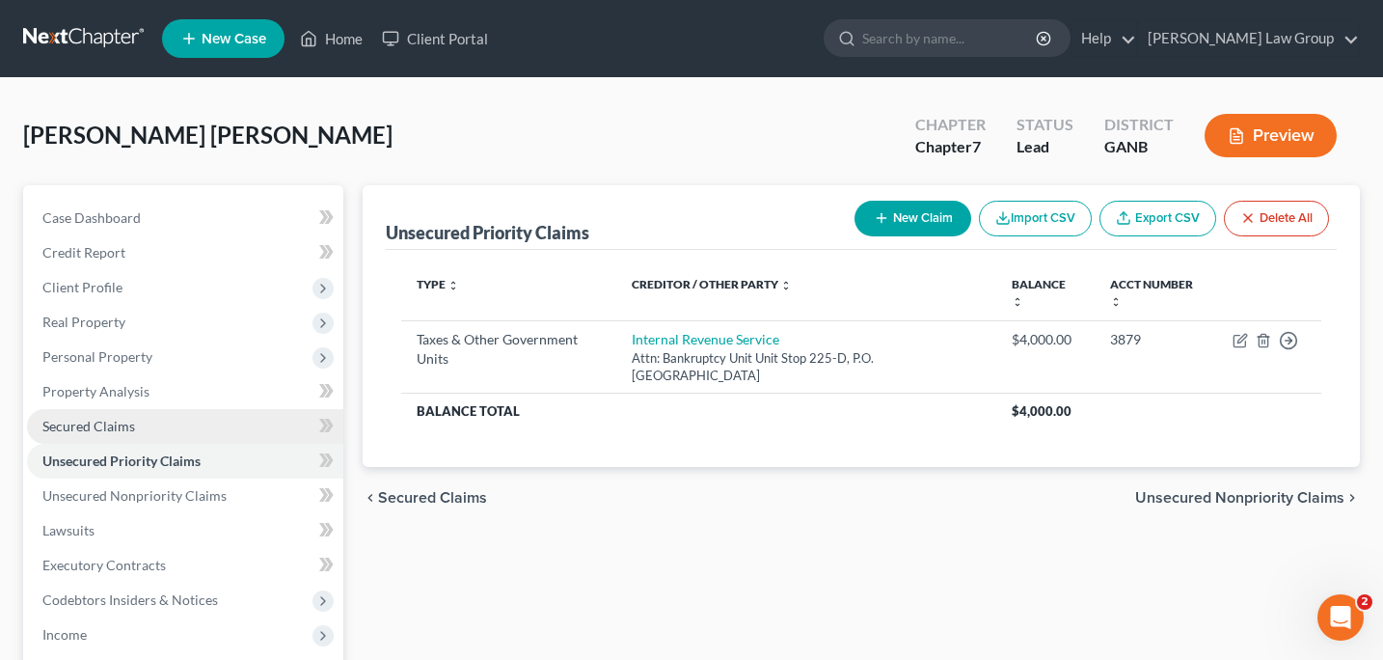
click at [108, 433] on span "Secured Claims" at bounding box center [88, 426] width 93 height 16
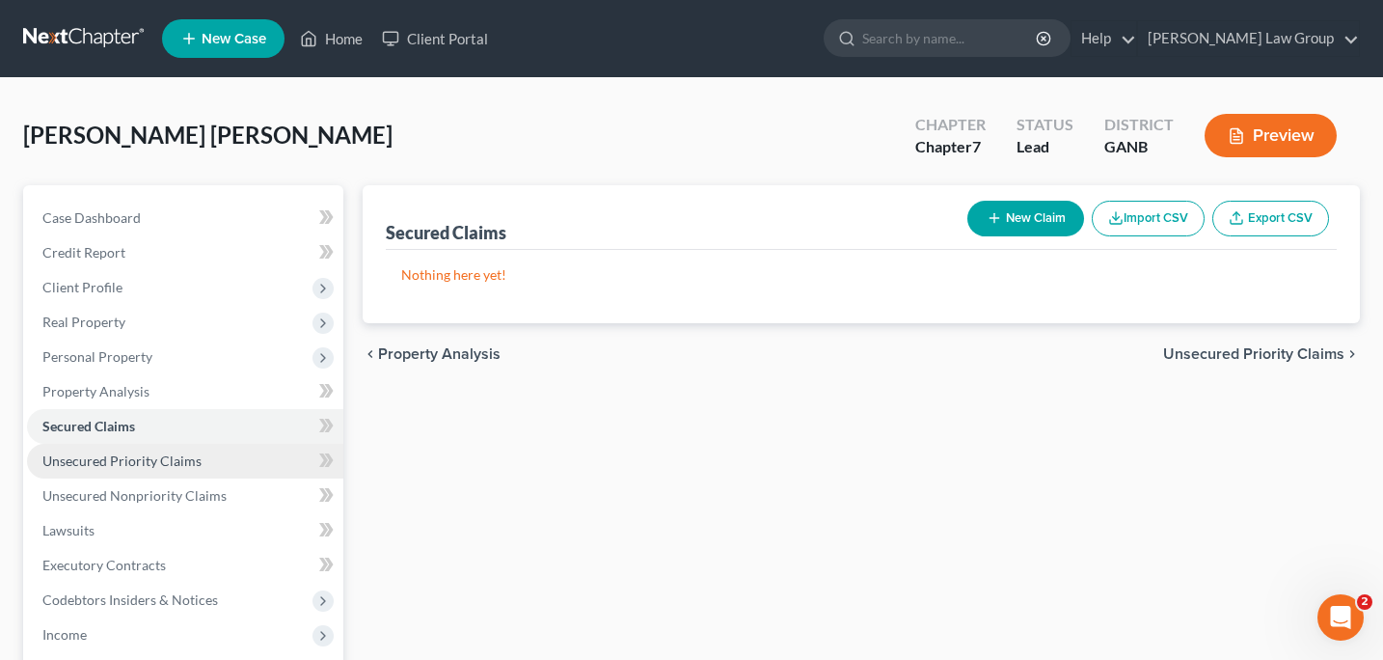
click at [114, 456] on span "Unsecured Priority Claims" at bounding box center [121, 460] width 159 height 16
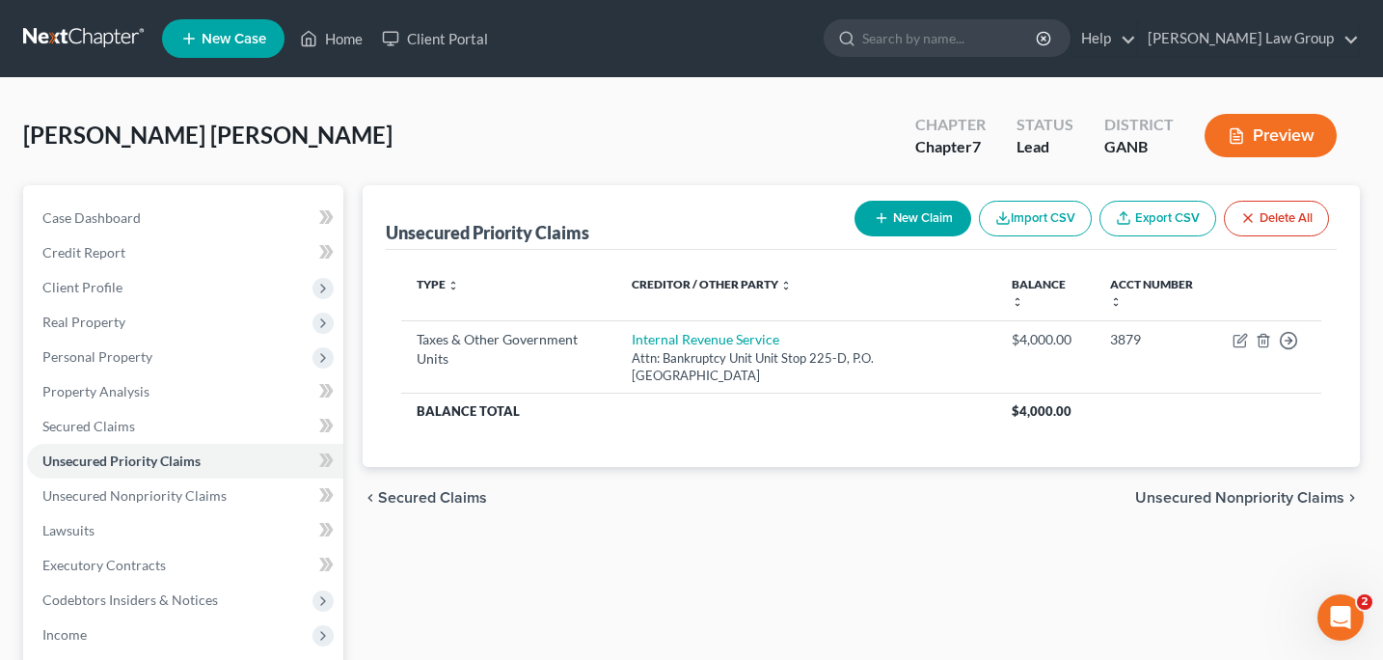
click at [887, 230] on button "New Claim" at bounding box center [913, 219] width 117 height 36
select select "0"
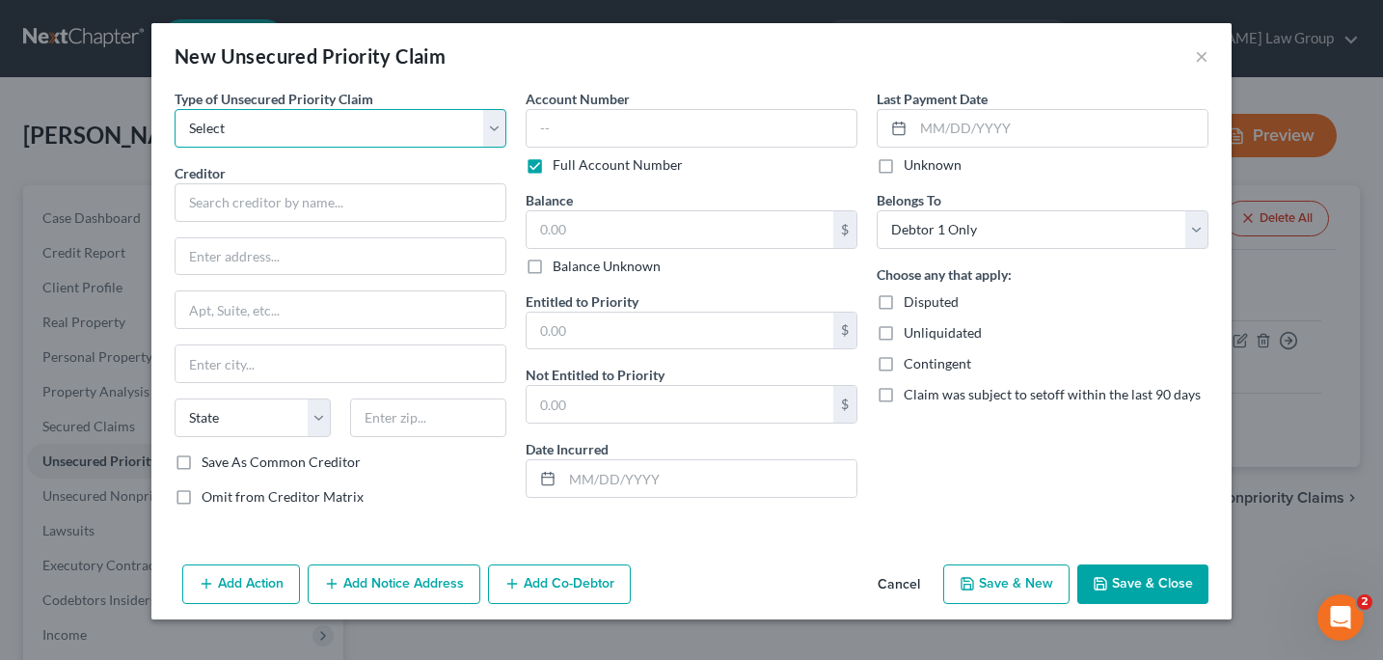
click at [495, 141] on select "Select Taxes & Other Government Units Domestic Support Obligations Extensions o…" at bounding box center [341, 128] width 332 height 39
select select "0"
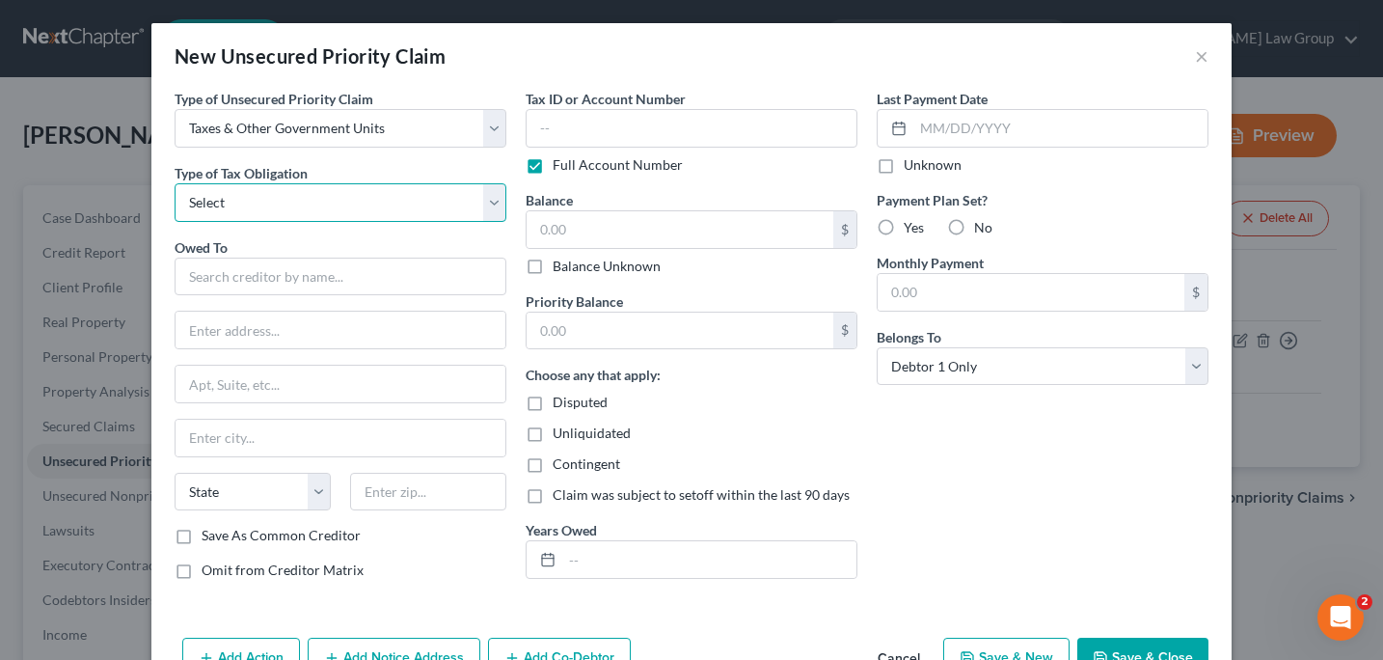
click at [493, 207] on select "Select Federal City State Franchise Tax Board Other" at bounding box center [341, 202] width 332 height 39
select select "2"
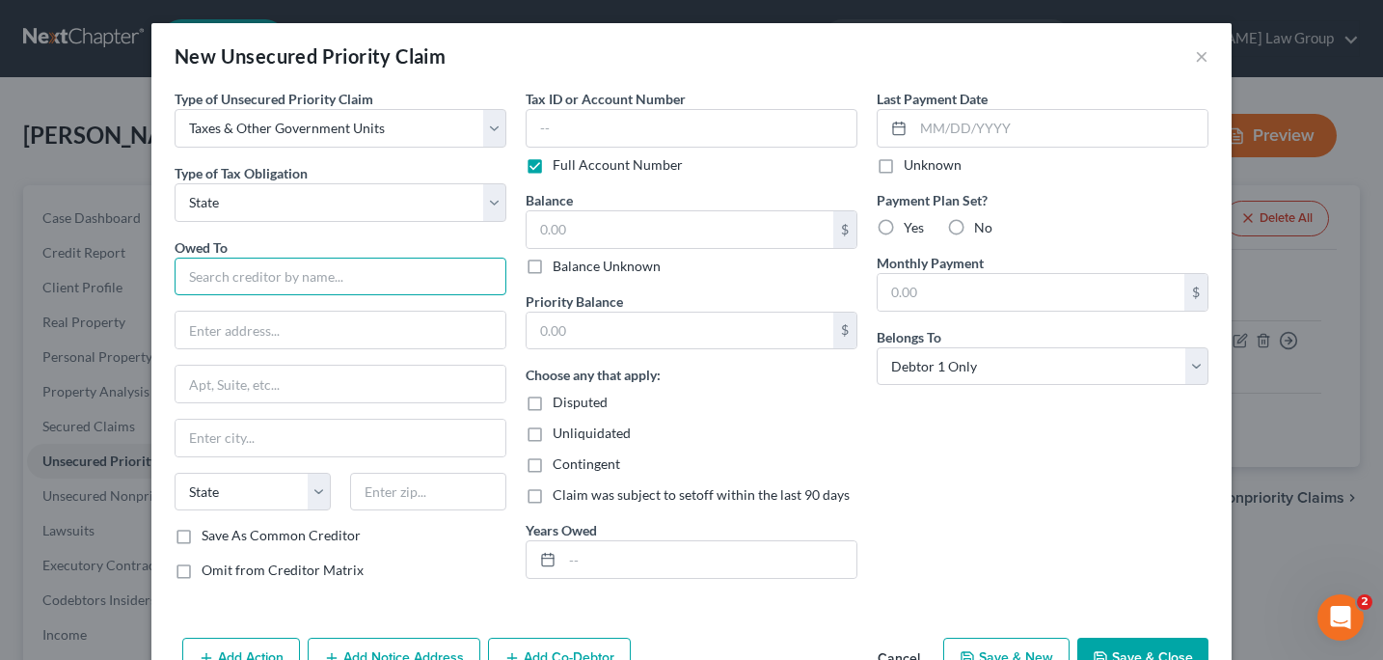
click at [221, 289] on input "text" at bounding box center [341, 277] width 332 height 39
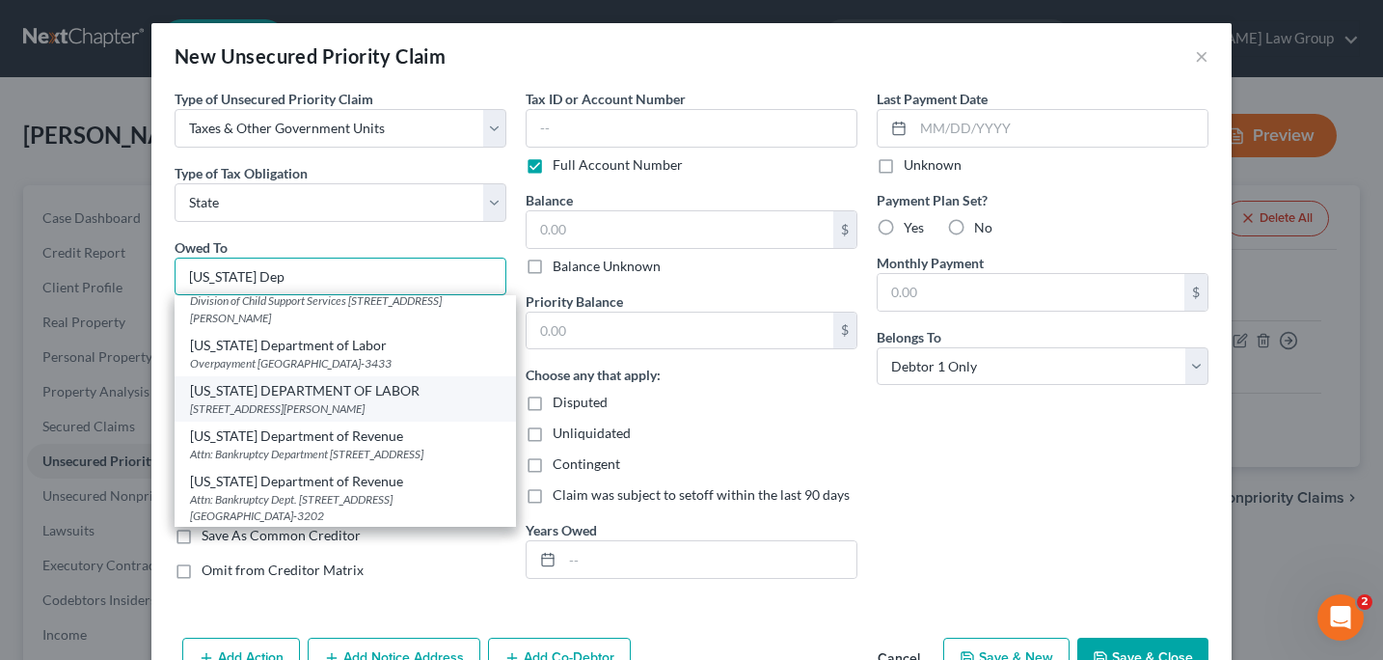
scroll to position [99, 0]
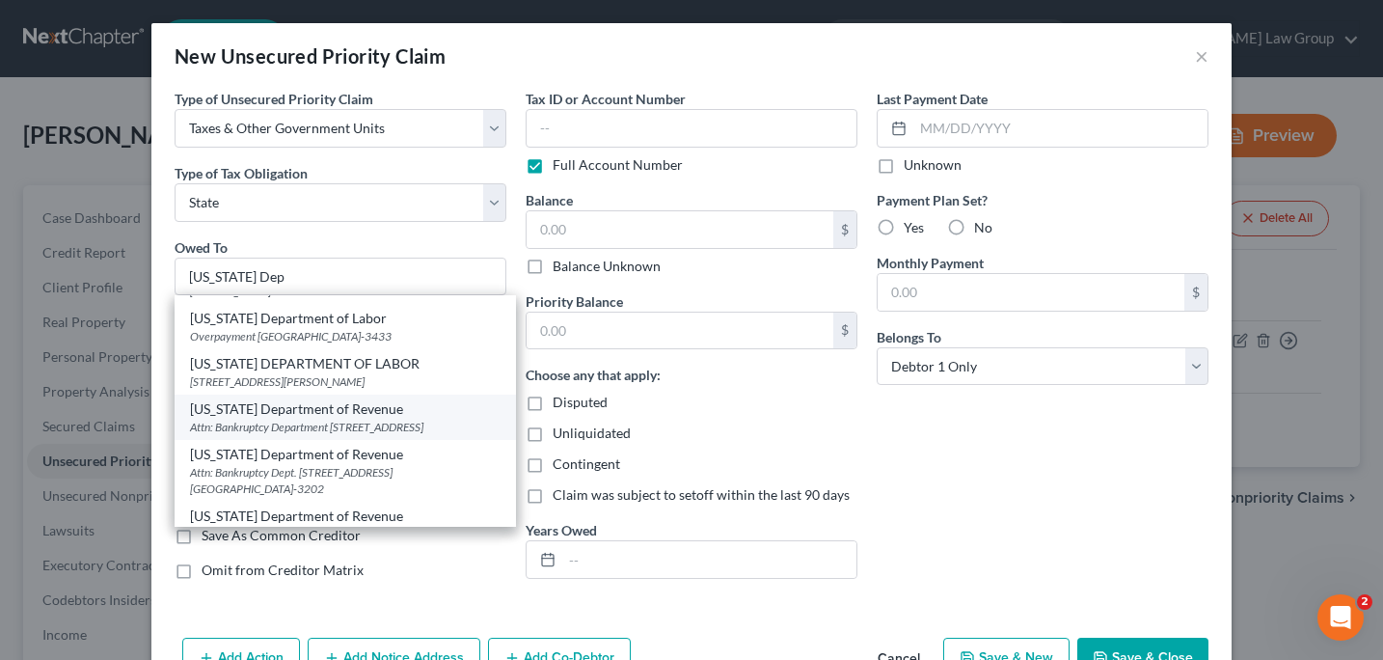
click at [307, 435] on div "Attn: Bankruptcy Department [STREET_ADDRESS]" at bounding box center [345, 427] width 311 height 16
type input "[US_STATE] Department of Revenue"
type input "Attn: Bankruptcy Department"
type input "[STREET_ADDRESS]"
type input "[GEOGRAPHIC_DATA]"
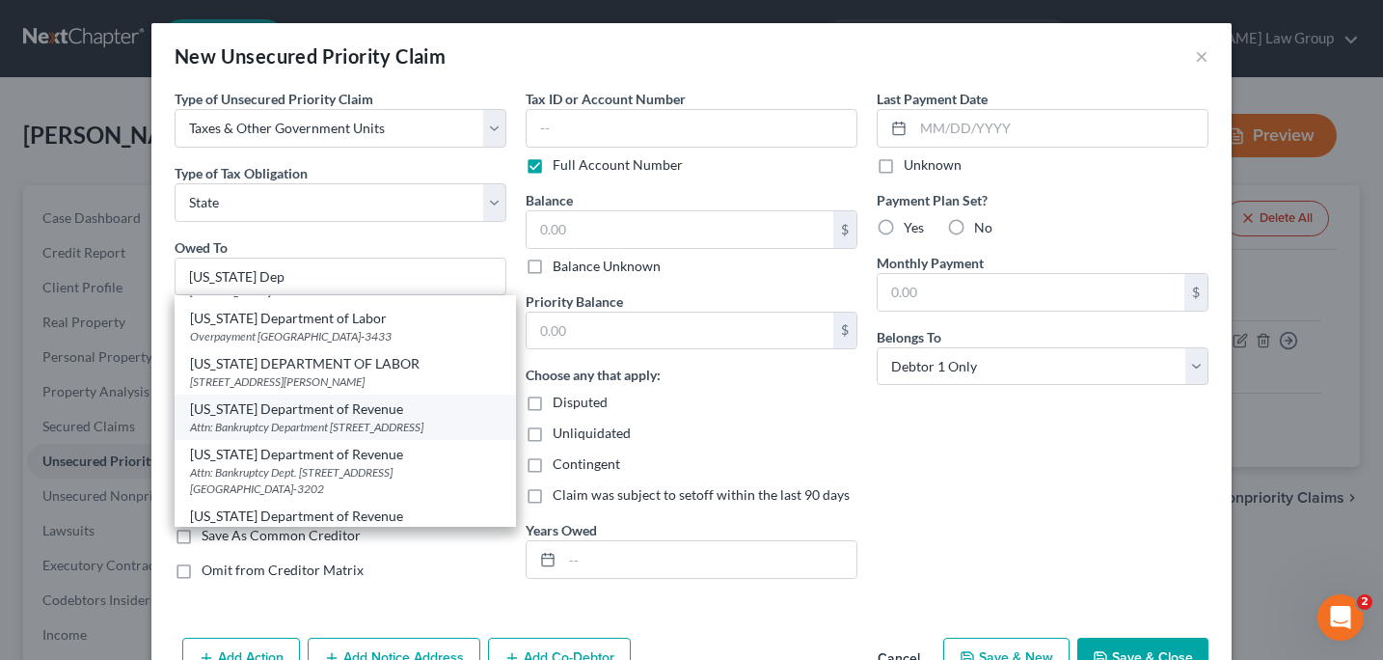
select select "10"
type input "30345"
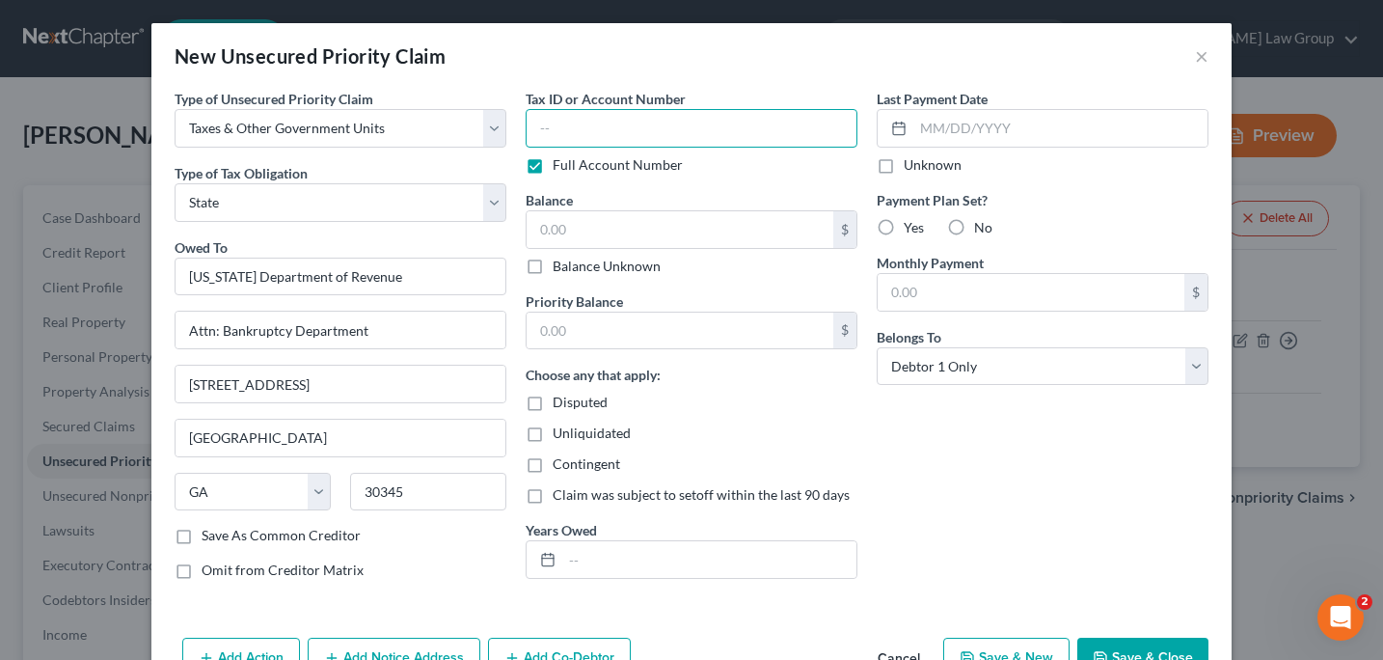
click at [542, 124] on input "text" at bounding box center [692, 128] width 332 height 39
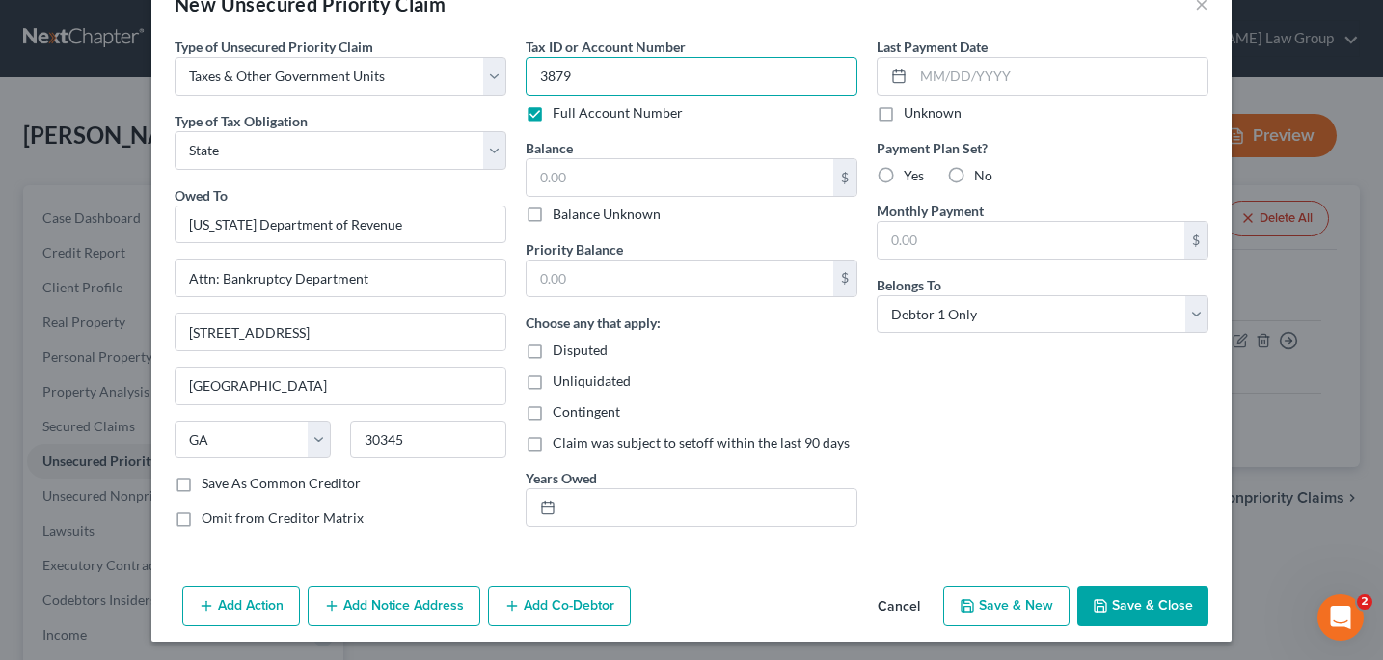
scroll to position [57, 0]
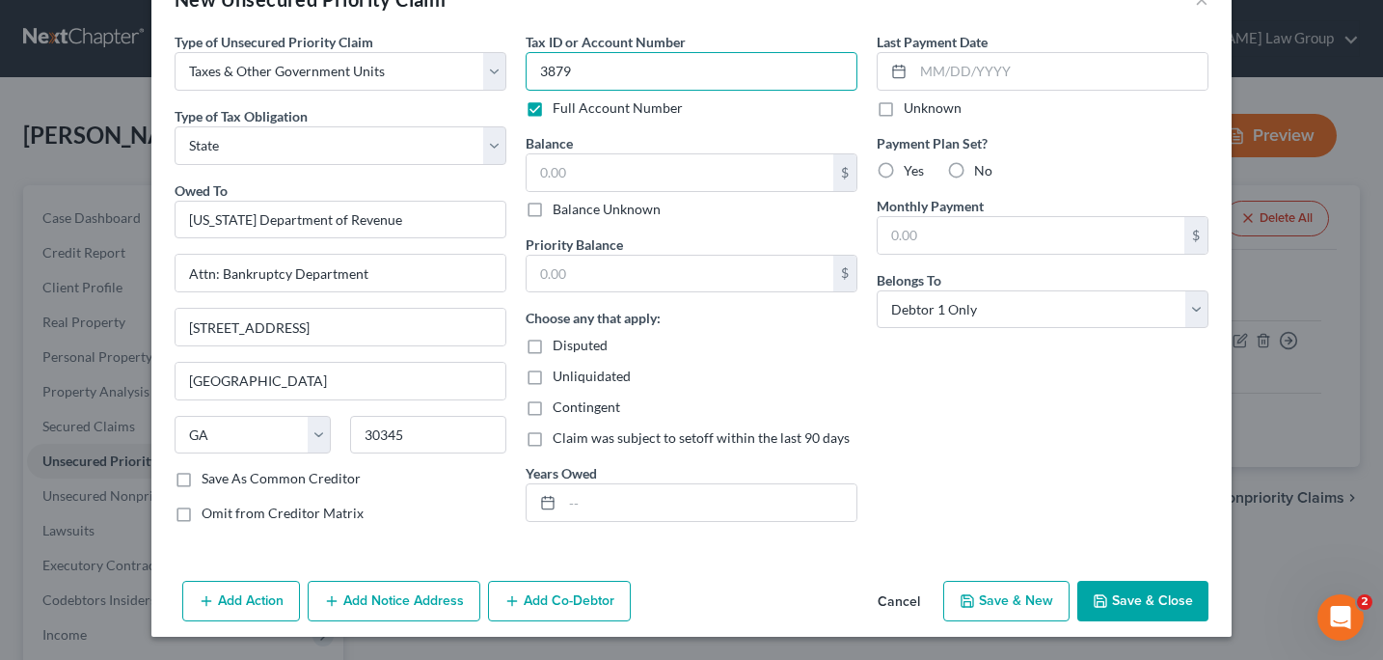
type input "3879"
click at [1120, 596] on button "Save & Close" at bounding box center [1142, 601] width 131 height 41
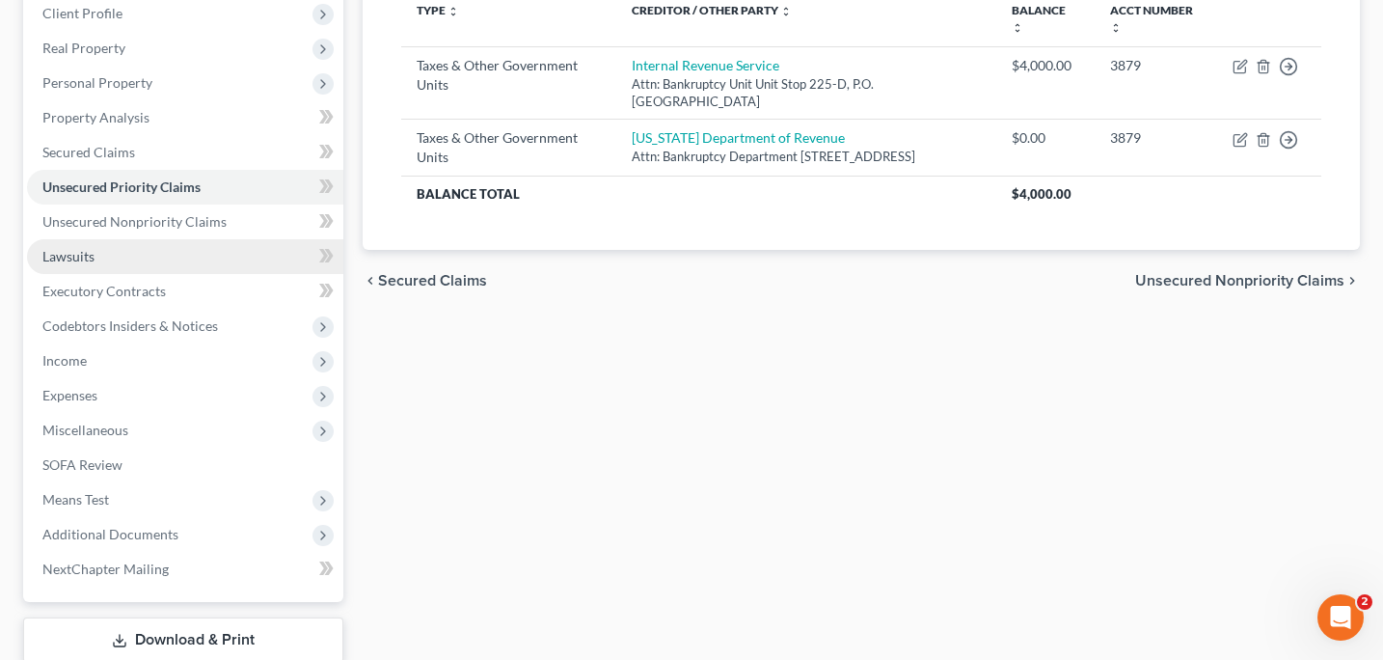
scroll to position [283, 0]
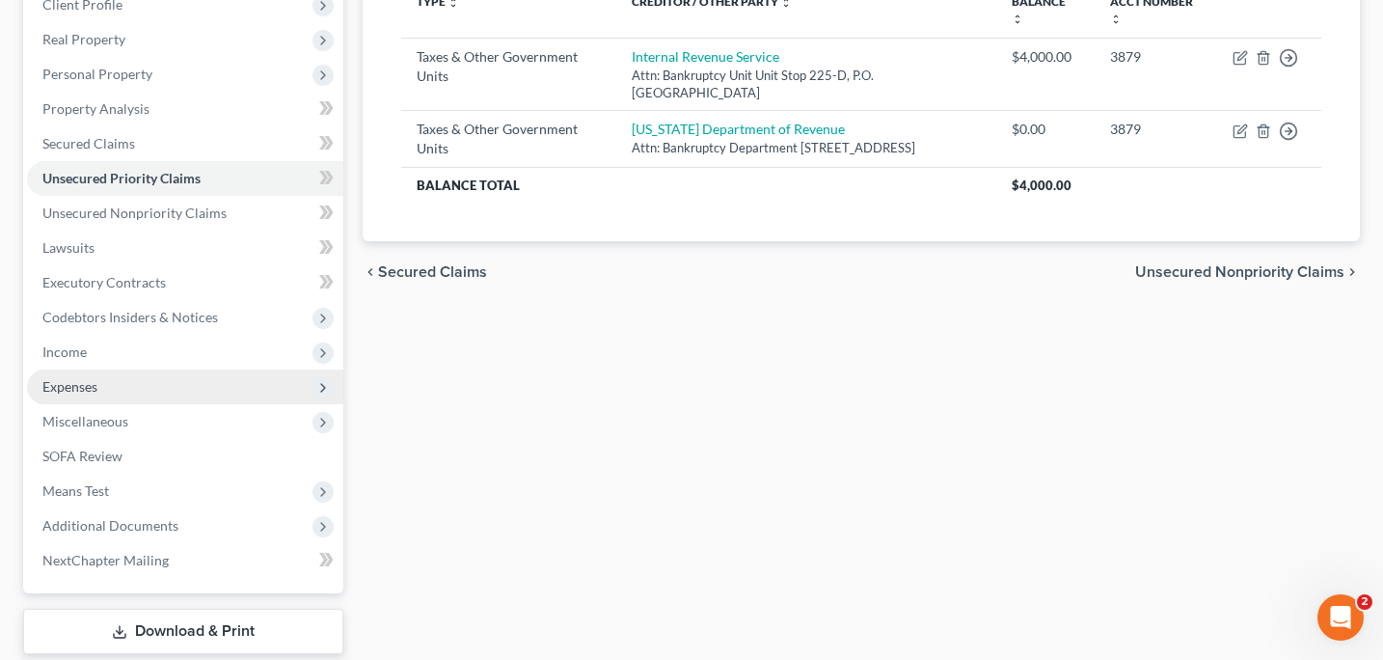
click at [94, 390] on span "Expenses" at bounding box center [69, 386] width 55 height 16
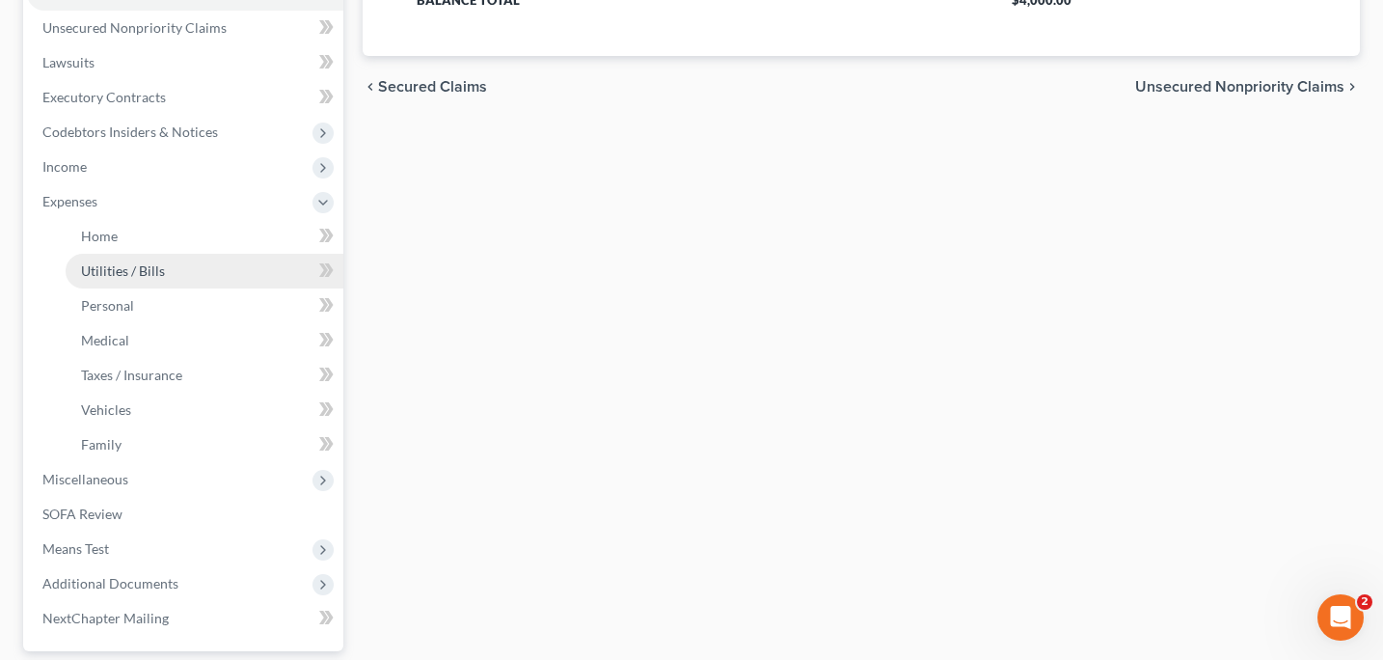
scroll to position [487, 0]
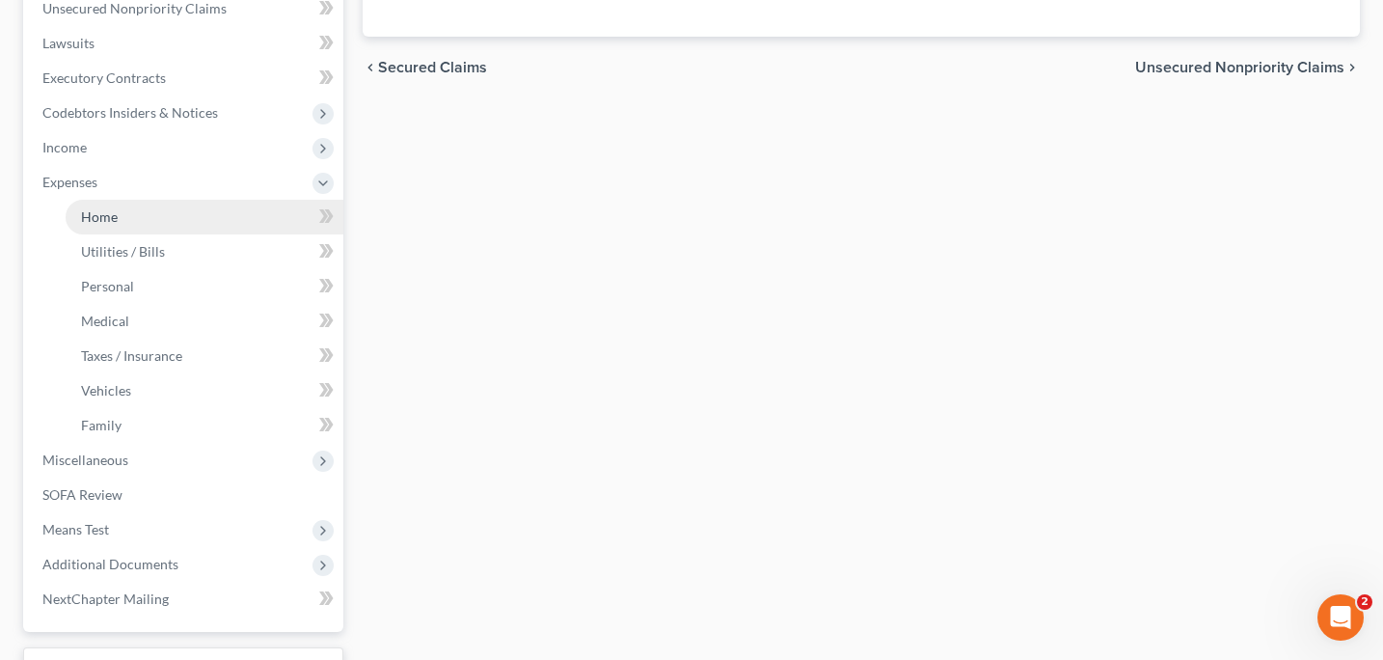
click at [109, 221] on span "Home" at bounding box center [99, 216] width 37 height 16
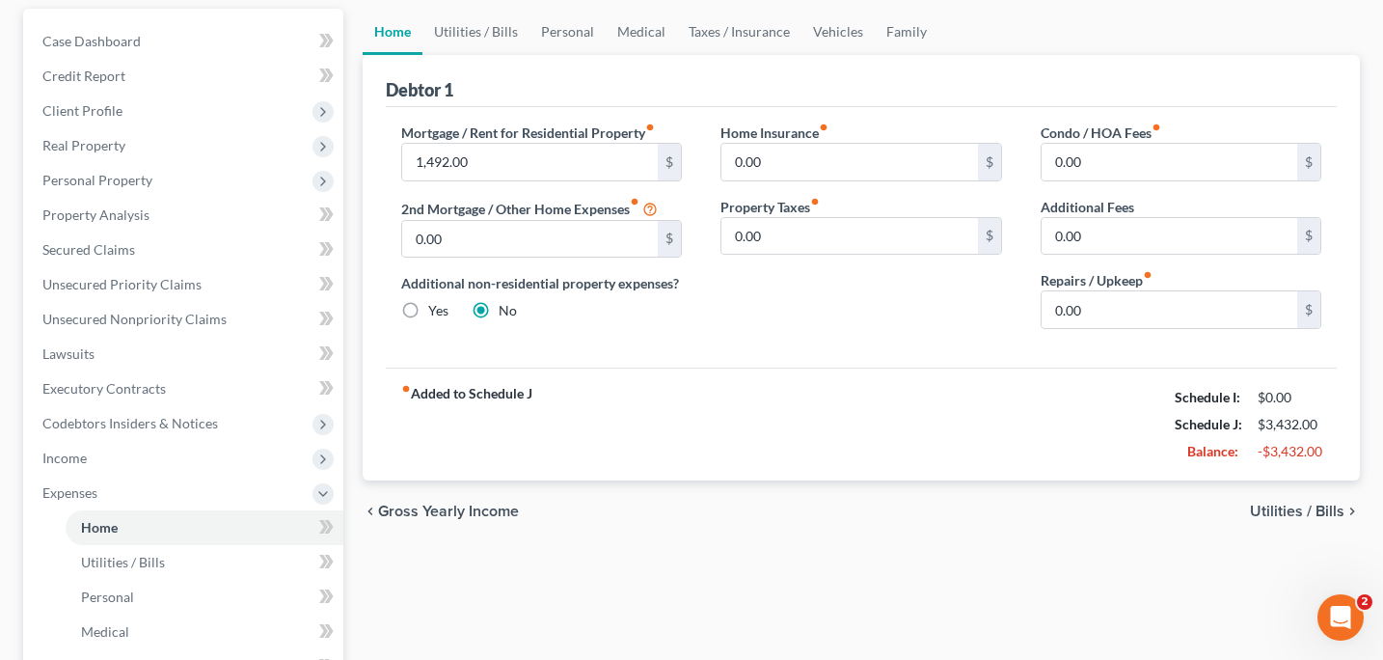
scroll to position [179, 0]
click at [459, 31] on link "Utilities / Bills" at bounding box center [475, 29] width 107 height 46
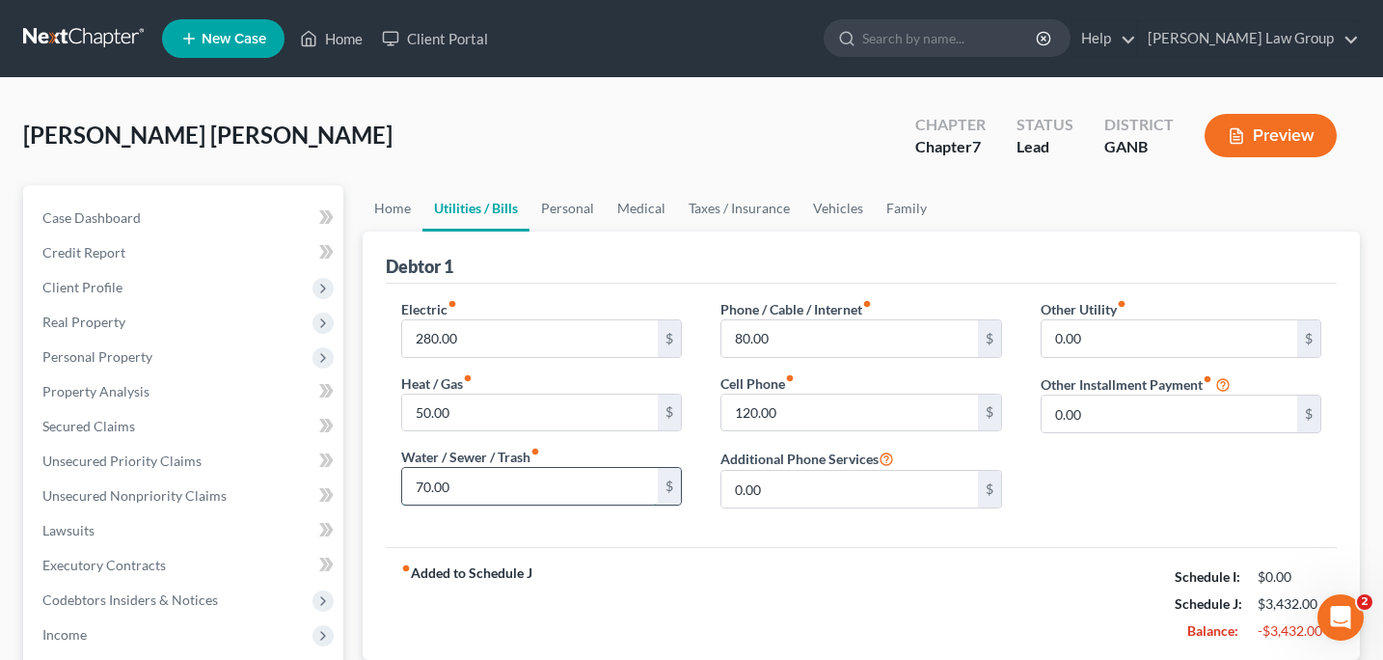
click at [464, 494] on input "70.00" at bounding box center [530, 486] width 257 height 37
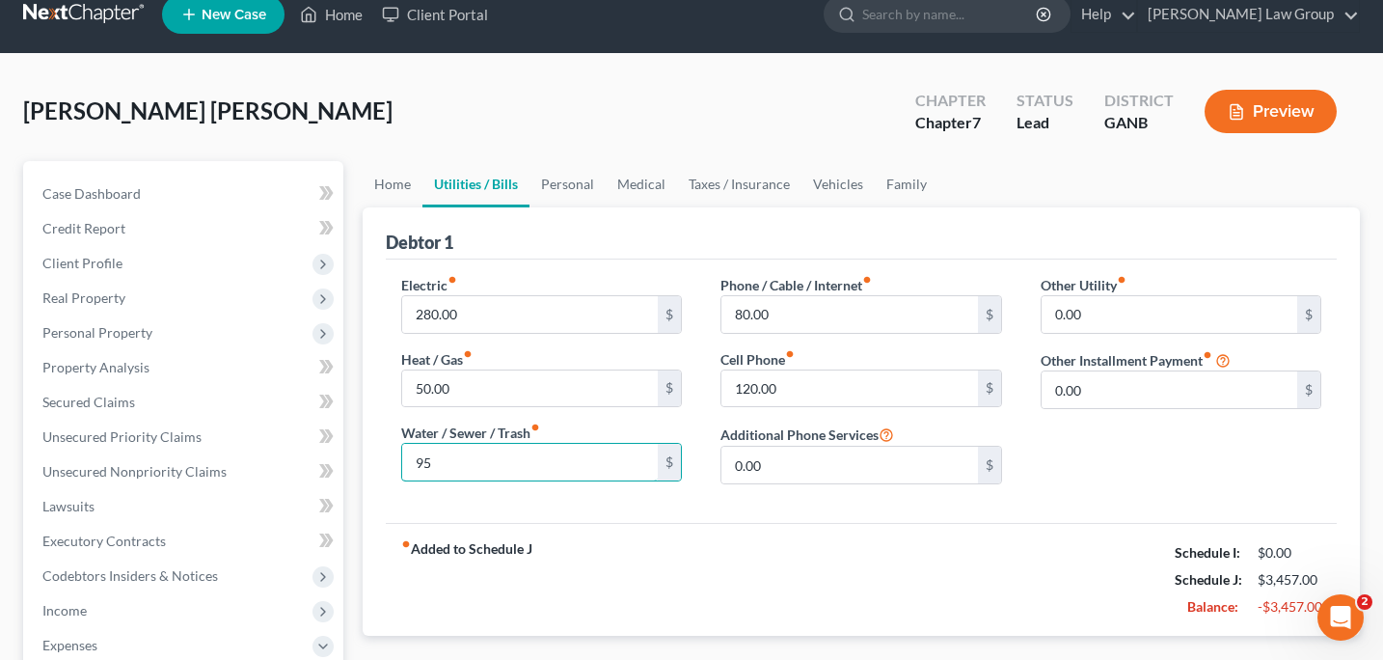
scroll to position [31, 0]
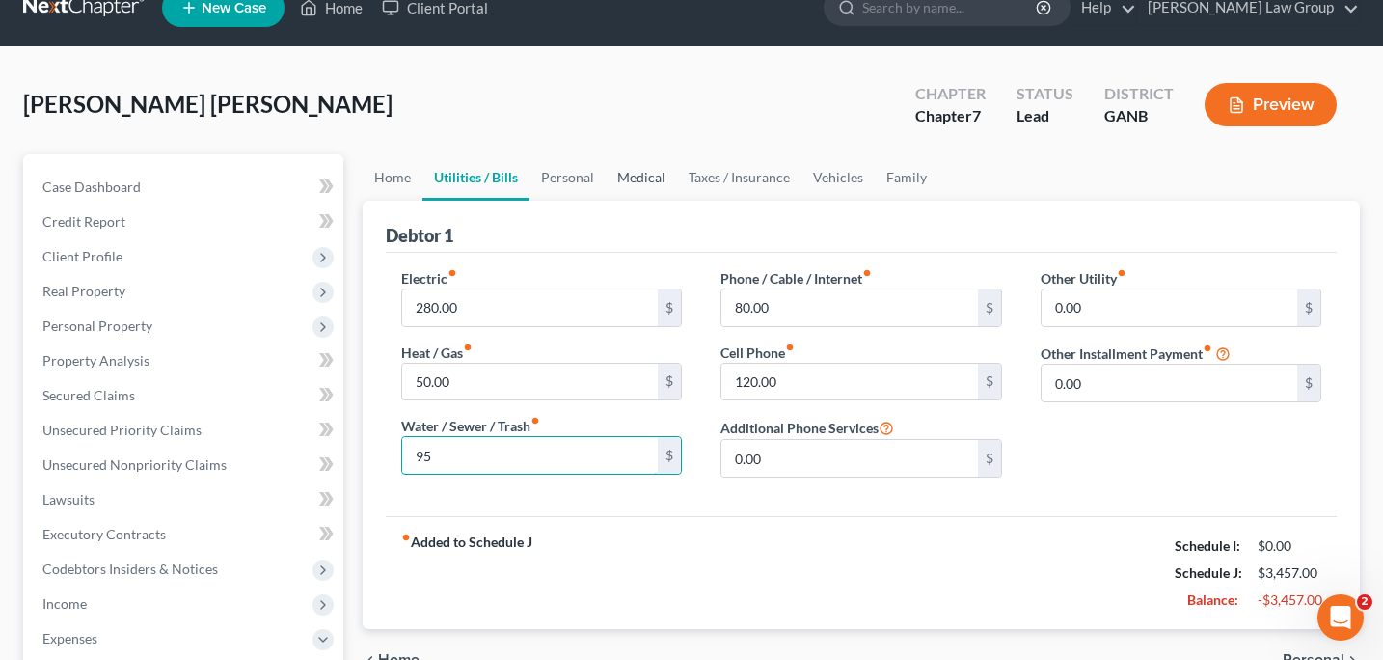
type input "95"
click at [640, 177] on link "Medical" at bounding box center [641, 177] width 71 height 46
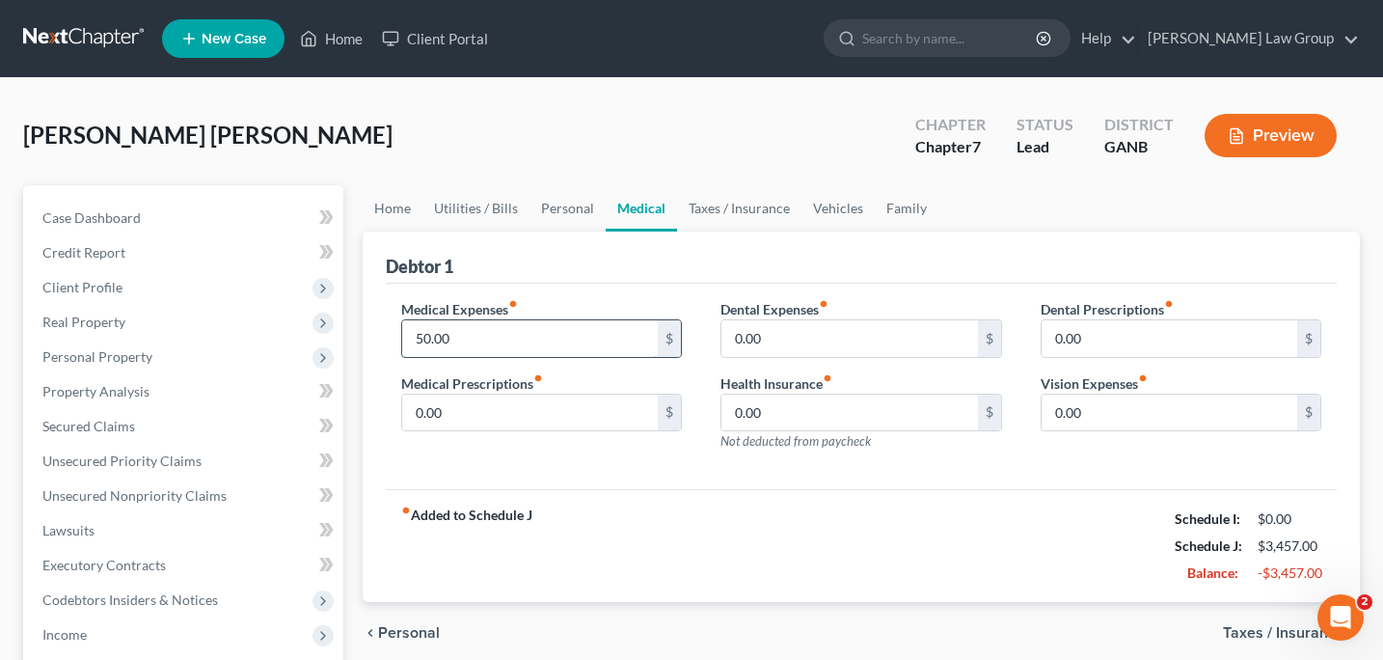
click at [460, 340] on input "50.00" at bounding box center [530, 338] width 257 height 37
click at [460, 339] on input "50.00" at bounding box center [530, 338] width 257 height 37
type input "53"
click at [760, 338] on input "0.00" at bounding box center [849, 338] width 257 height 37
click at [726, 205] on link "Taxes / Insurance" at bounding box center [739, 208] width 124 height 46
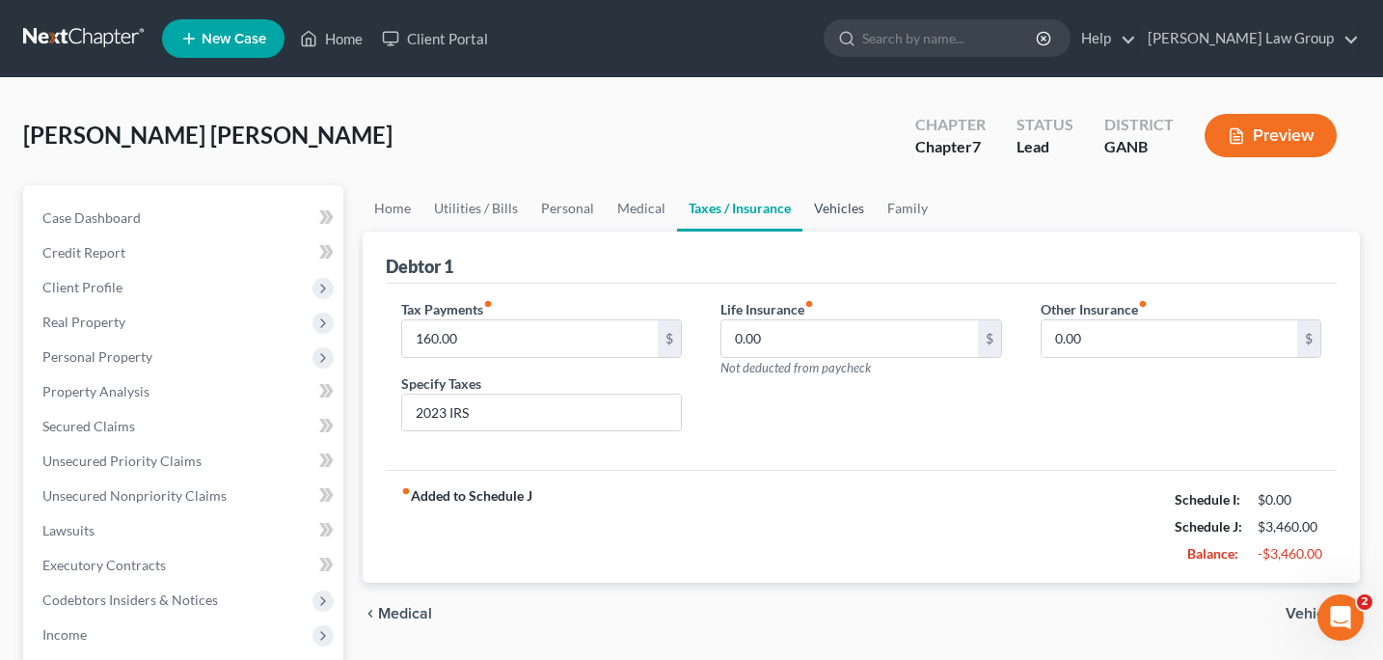
click at [827, 209] on link "Vehicles" at bounding box center [838, 208] width 73 height 46
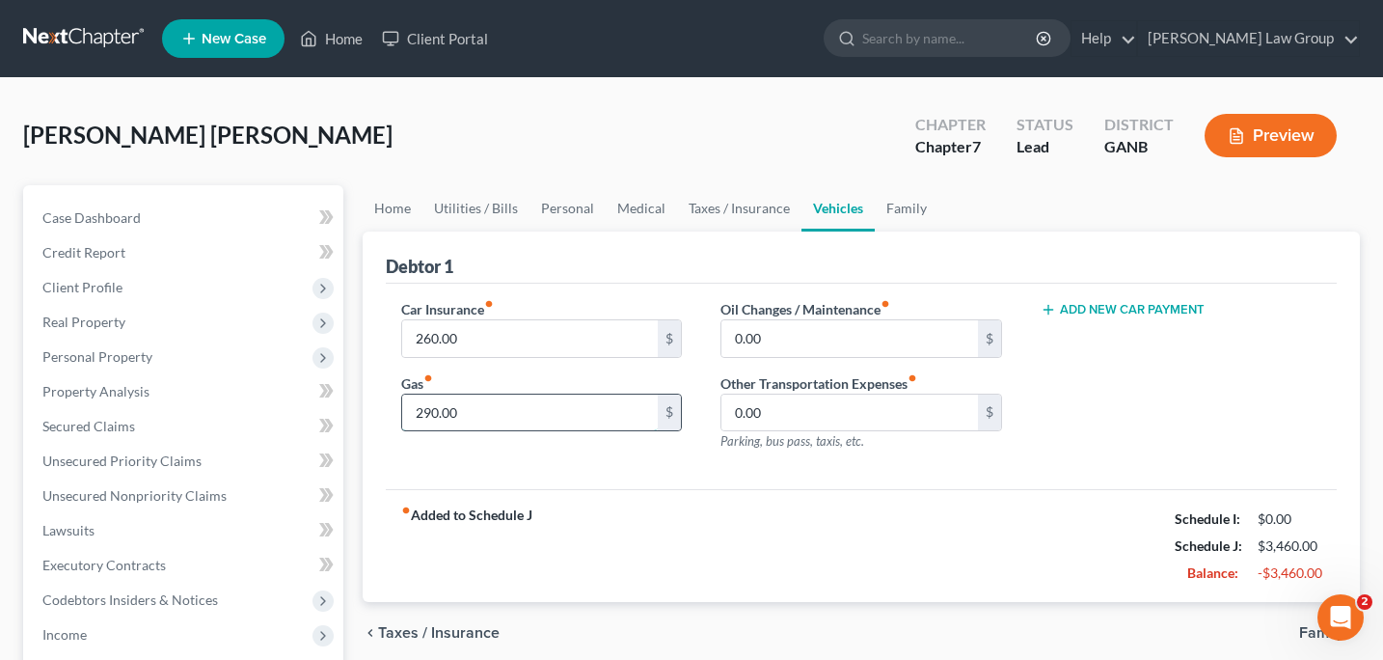
click at [480, 425] on input "290.00" at bounding box center [530, 412] width 257 height 37
click at [529, 422] on input "320" at bounding box center [530, 412] width 257 height 37
type input "320"
click at [793, 348] on input "0.00" at bounding box center [849, 338] width 257 height 37
click at [746, 204] on link "Taxes / Insurance" at bounding box center [739, 208] width 124 height 46
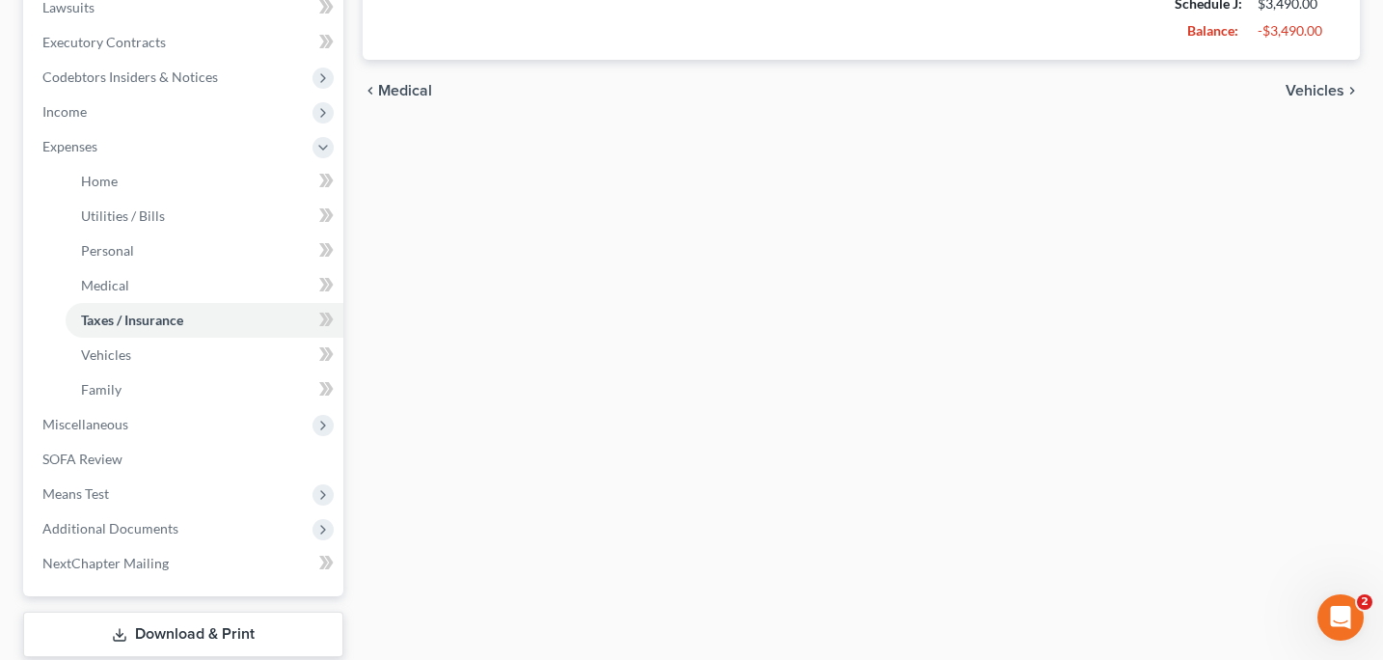
scroll to position [528, 0]
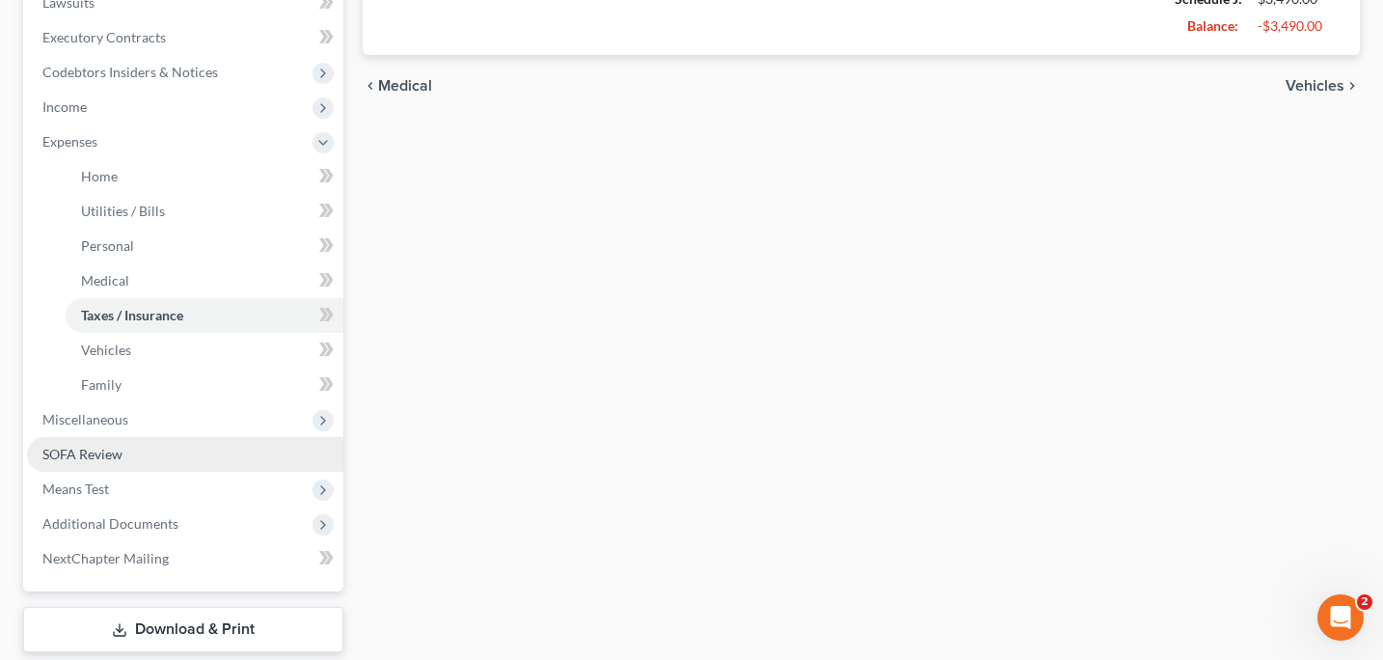
click at [113, 453] on span "SOFA Review" at bounding box center [82, 454] width 80 height 16
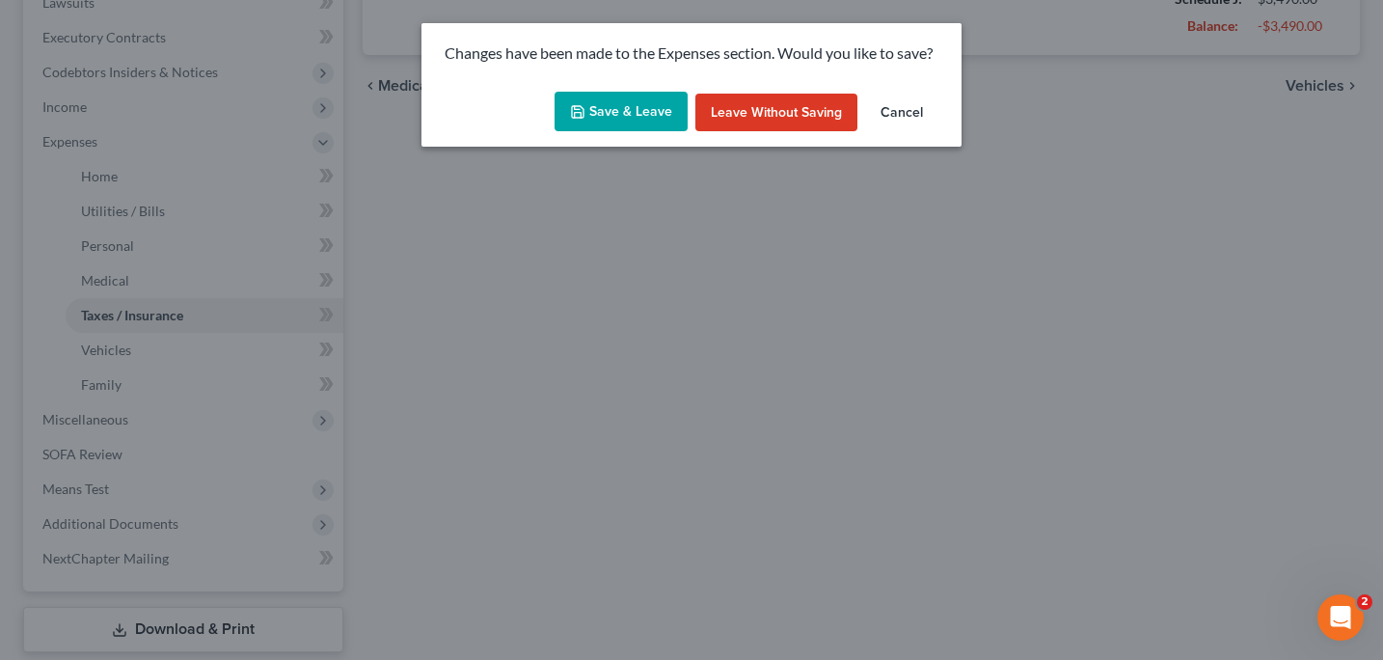
click at [641, 116] on button "Save & Leave" at bounding box center [621, 112] width 133 height 41
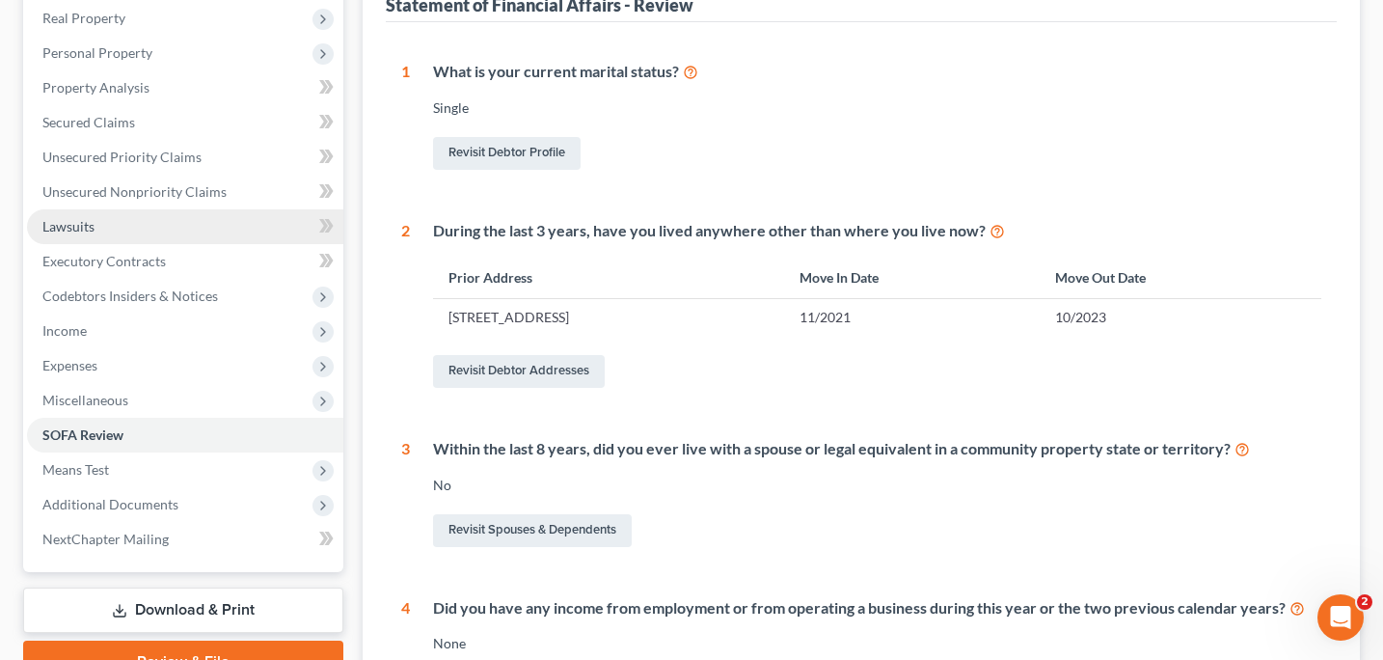
scroll to position [313, 0]
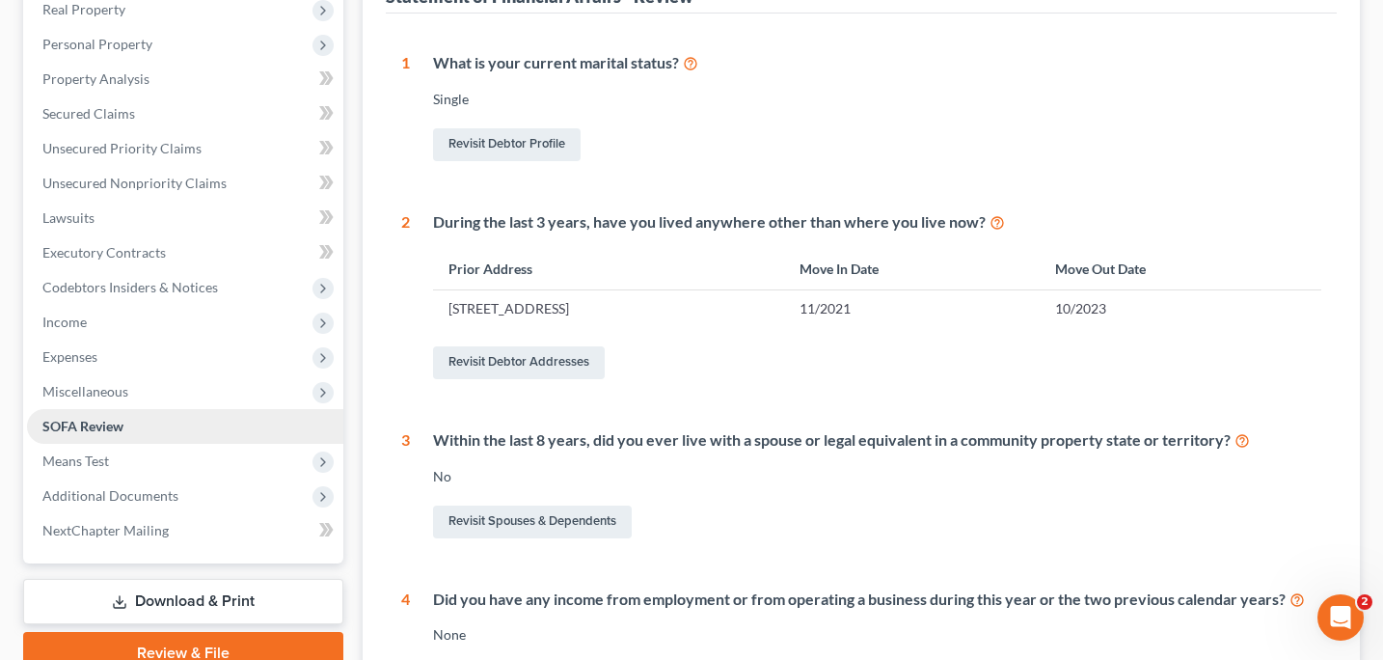
click at [99, 434] on link "SOFA Review" at bounding box center [185, 426] width 316 height 35
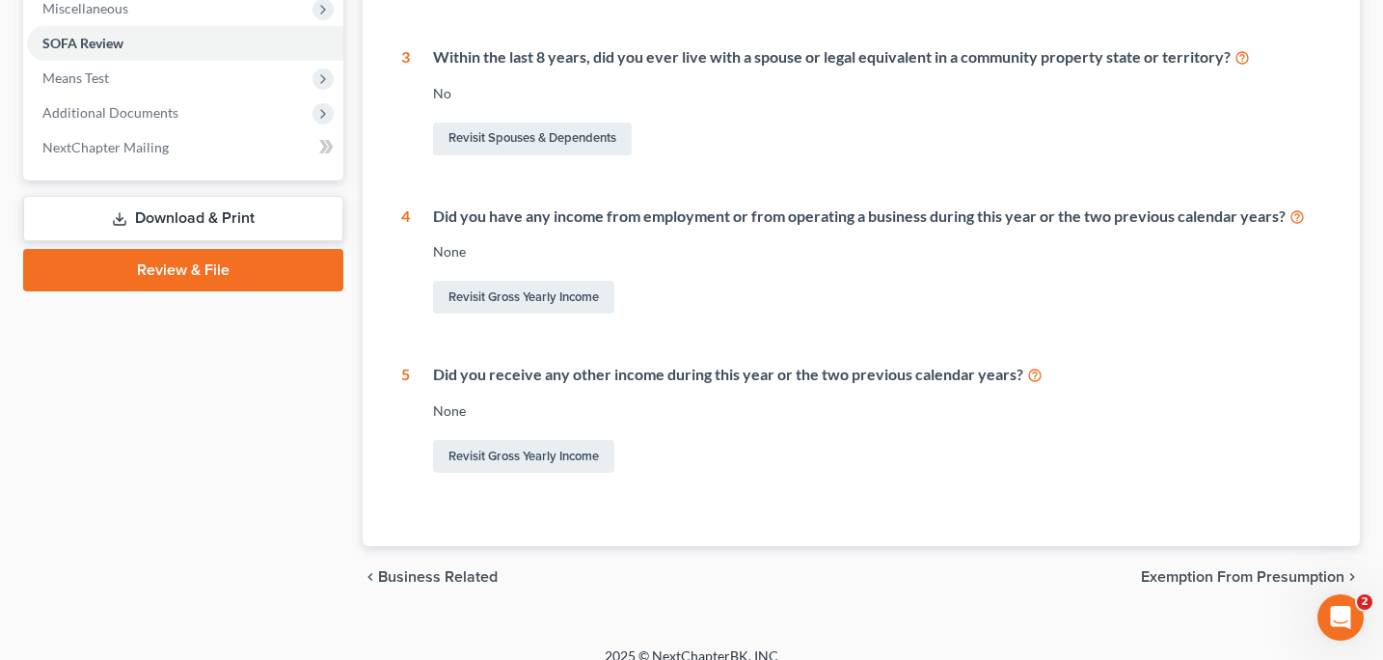
scroll to position [692, 0]
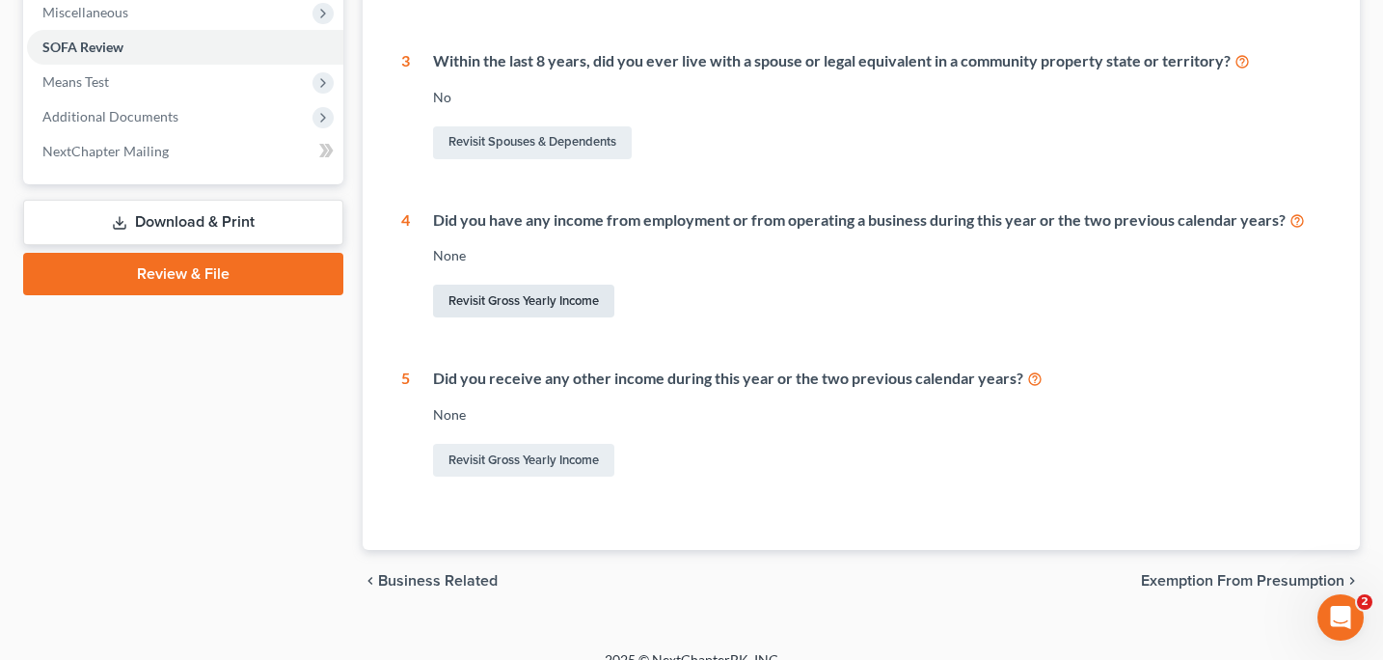
click at [586, 302] on link "Revisit Gross Yearly Income" at bounding box center [523, 301] width 181 height 33
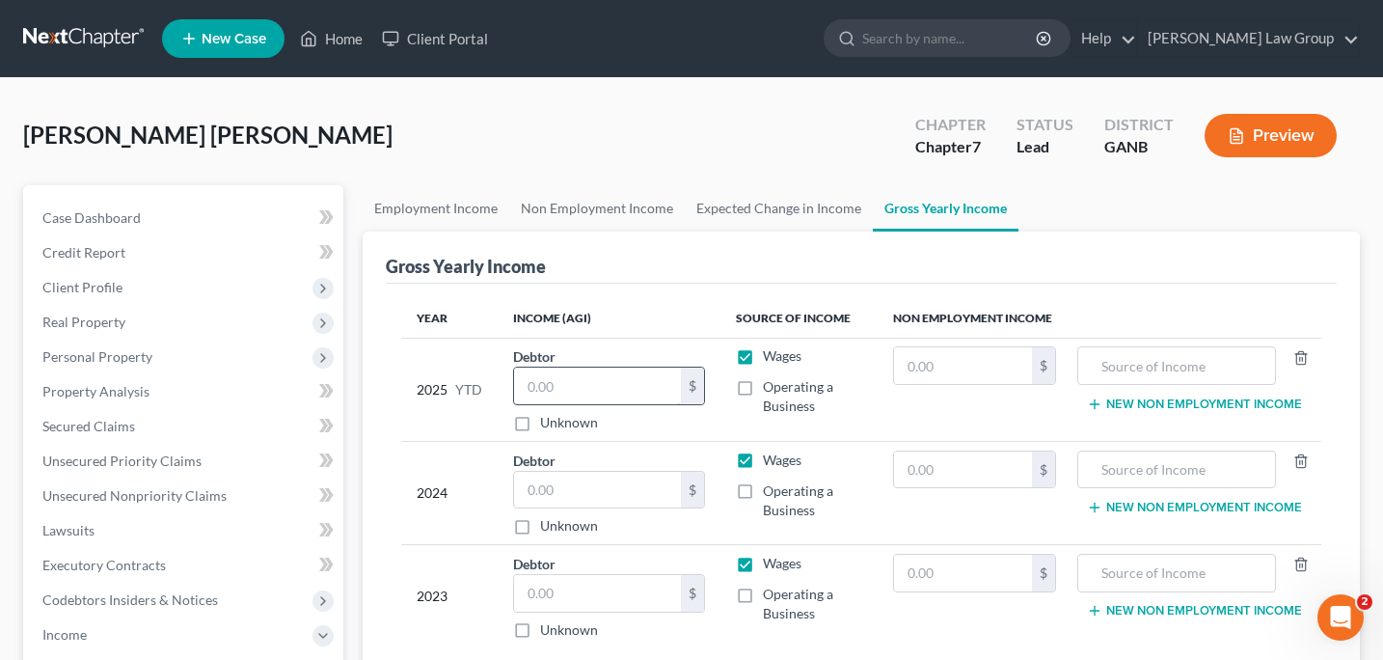
click at [547, 391] on input "text" at bounding box center [598, 385] width 168 height 37
type input "21,000"
click at [533, 490] on input "text" at bounding box center [598, 490] width 168 height 37
type input "22,489"
click at [529, 592] on input "text" at bounding box center [598, 593] width 168 height 37
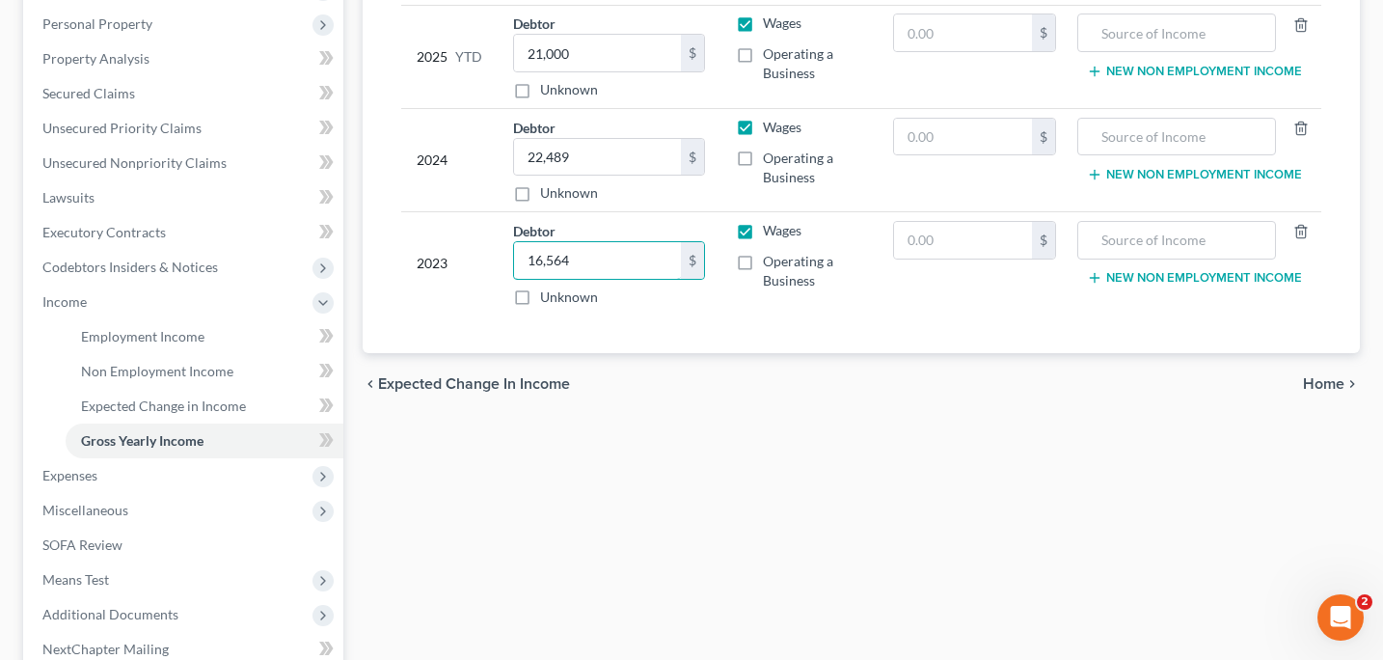
scroll to position [342, 0]
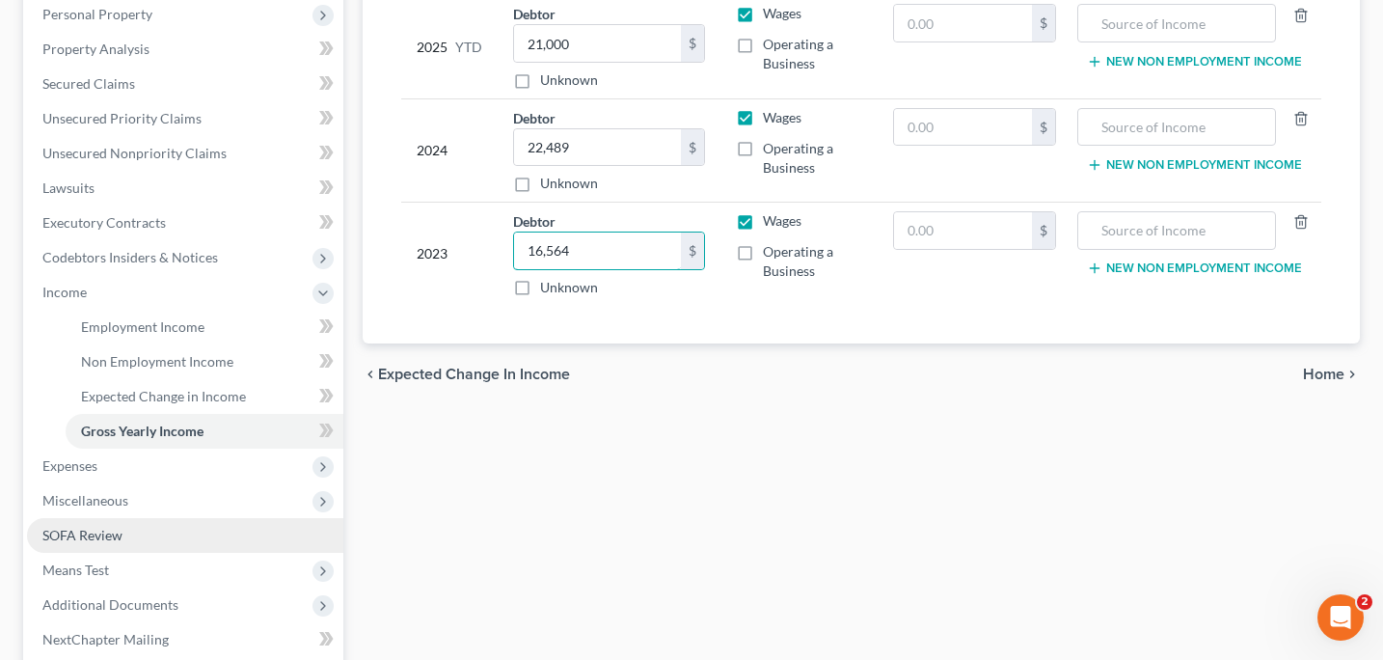
type input "16,564"
click at [113, 537] on span "SOFA Review" at bounding box center [82, 535] width 80 height 16
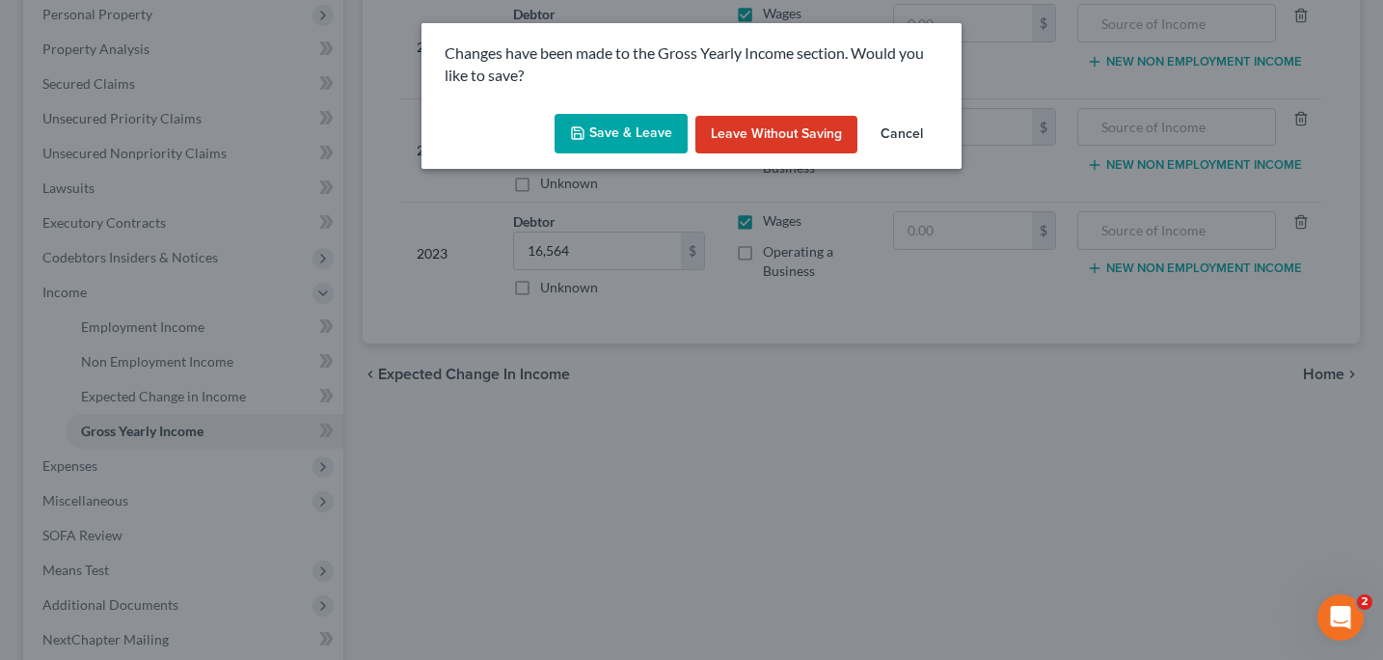
click at [649, 142] on button "Save & Leave" at bounding box center [621, 134] width 133 height 41
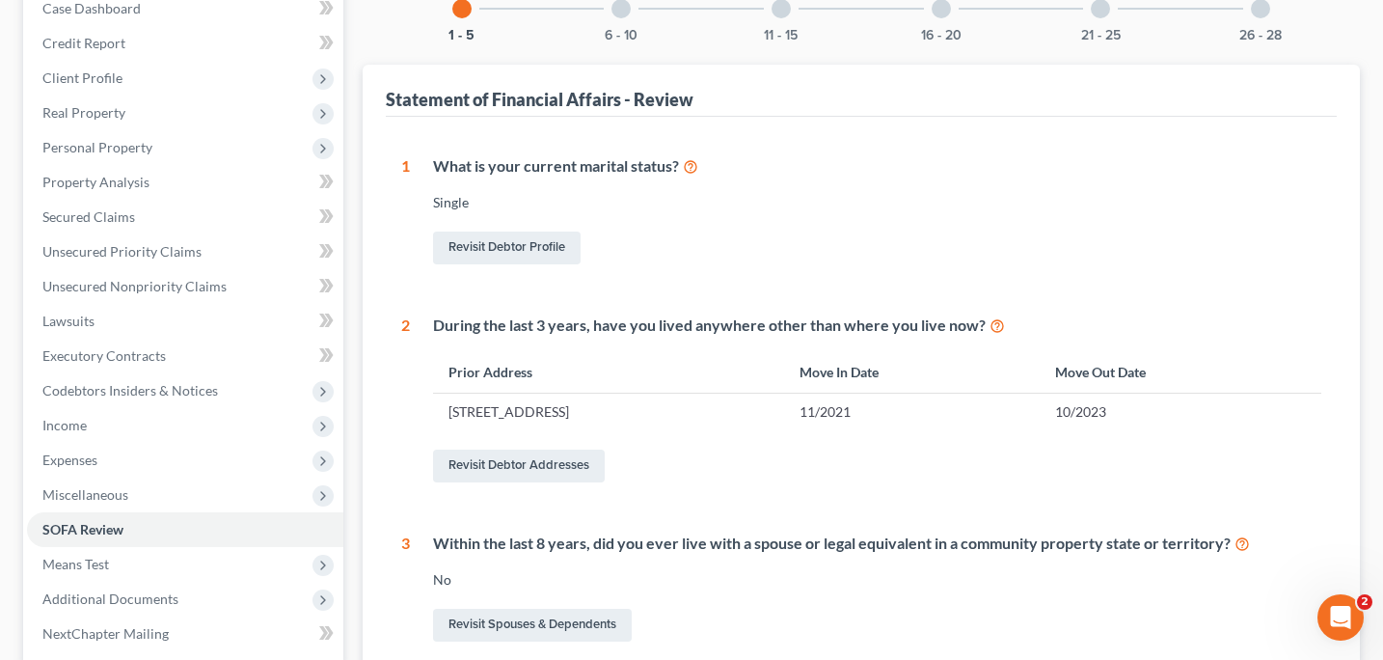
scroll to position [164, 0]
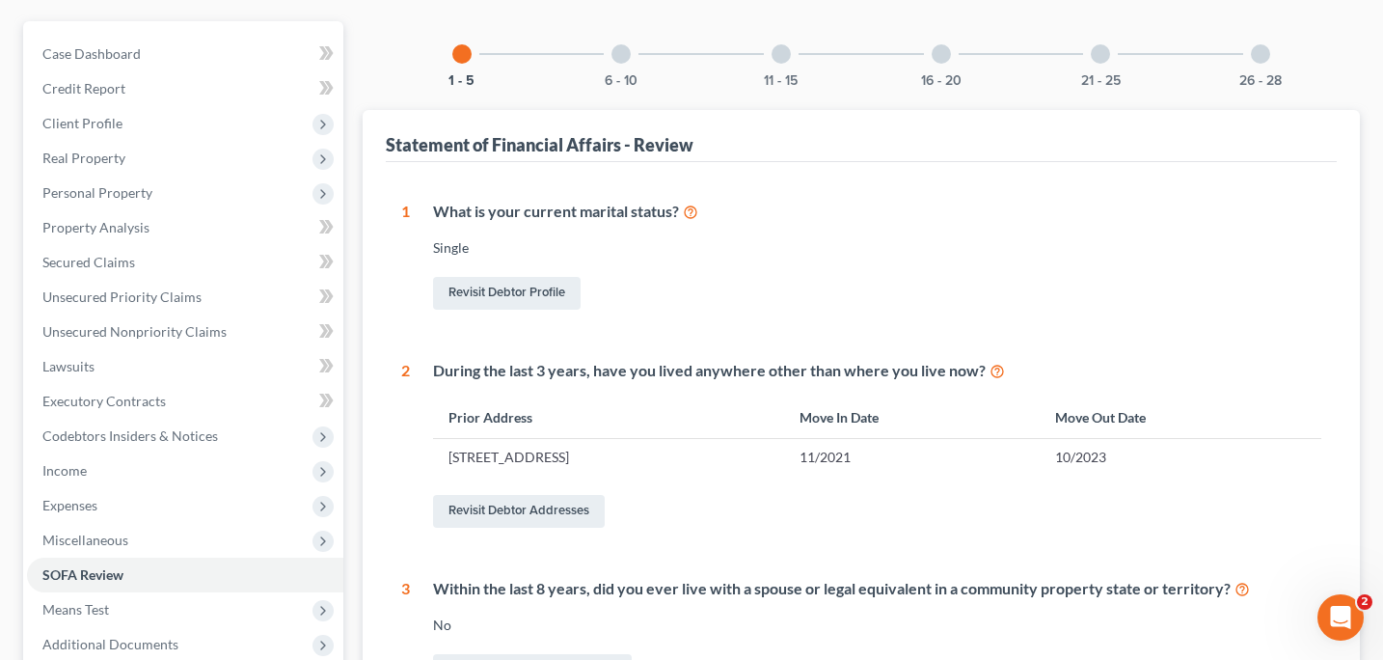
click at [622, 56] on div at bounding box center [621, 53] width 19 height 19
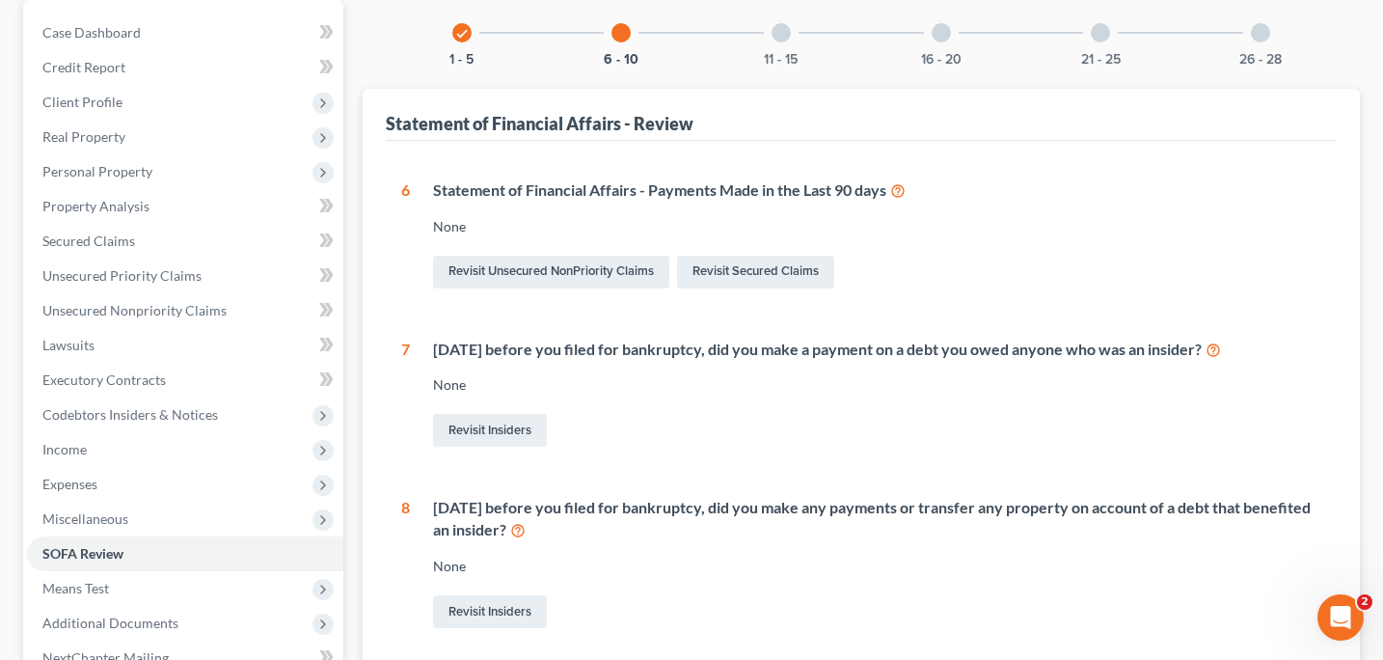
scroll to position [169, 0]
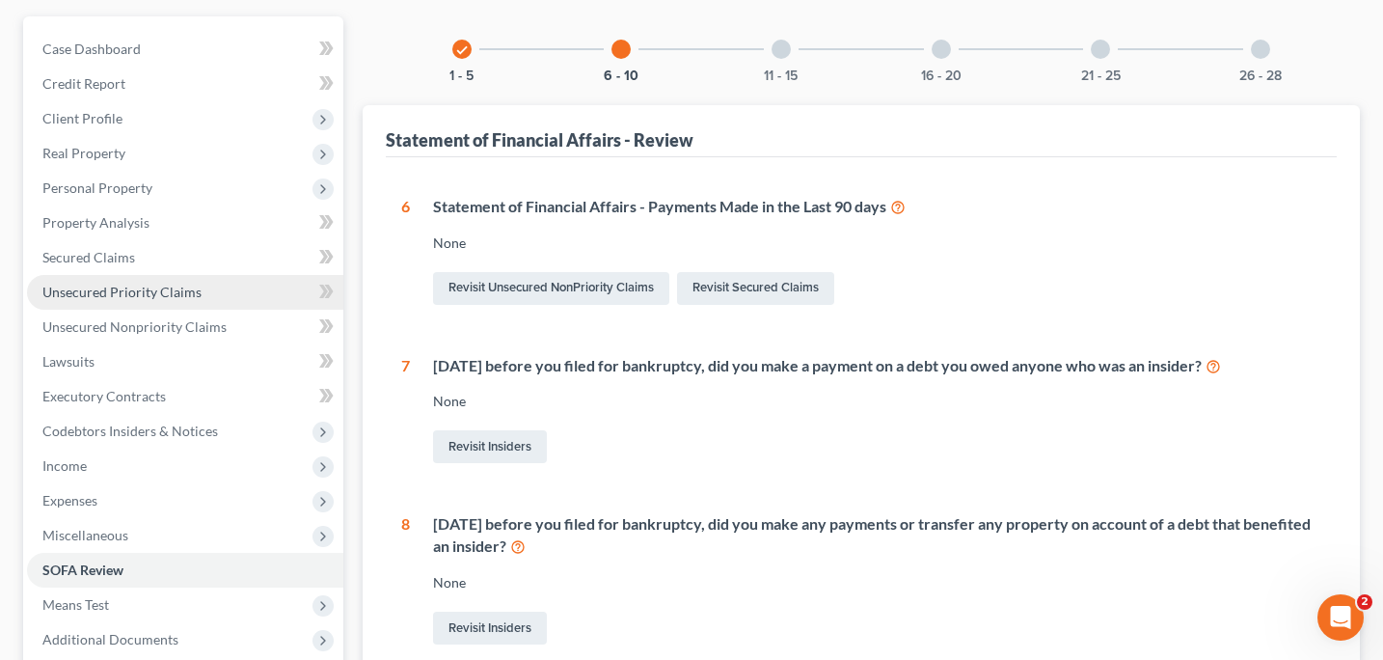
click at [178, 300] on link "Unsecured Priority Claims" at bounding box center [185, 292] width 316 height 35
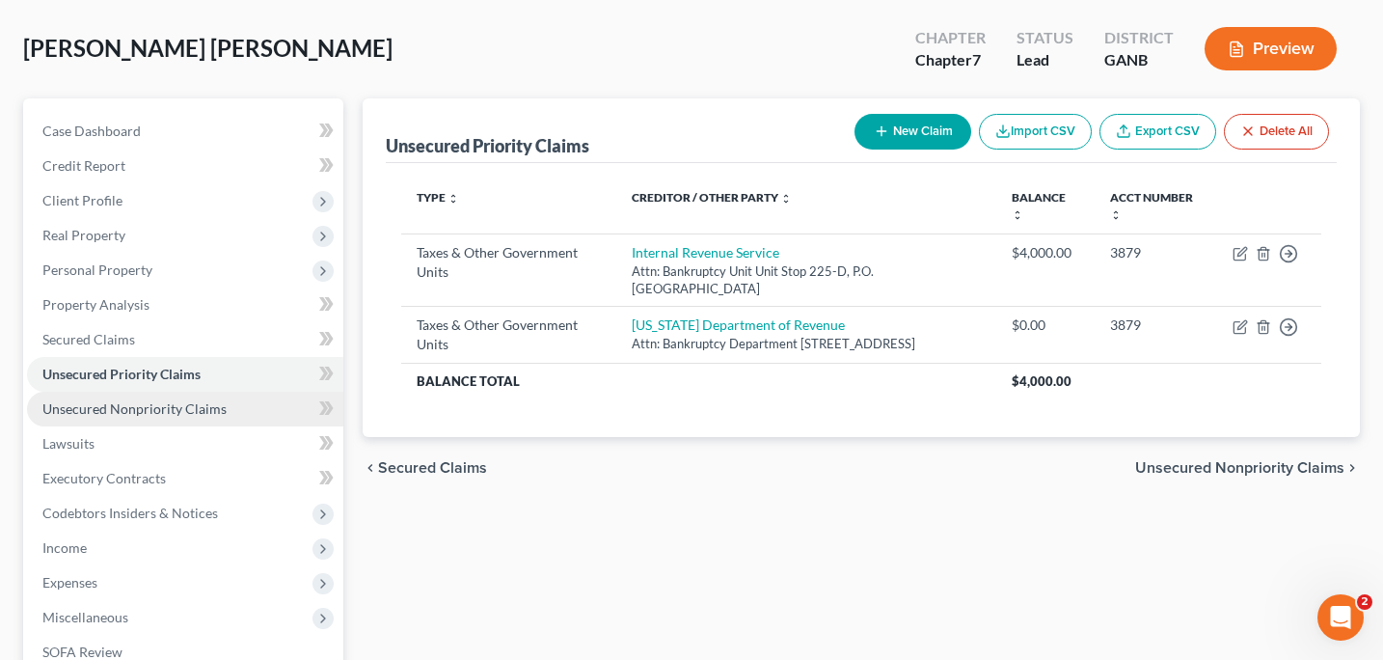
click at [175, 407] on span "Unsecured Nonpriority Claims" at bounding box center [134, 408] width 184 height 16
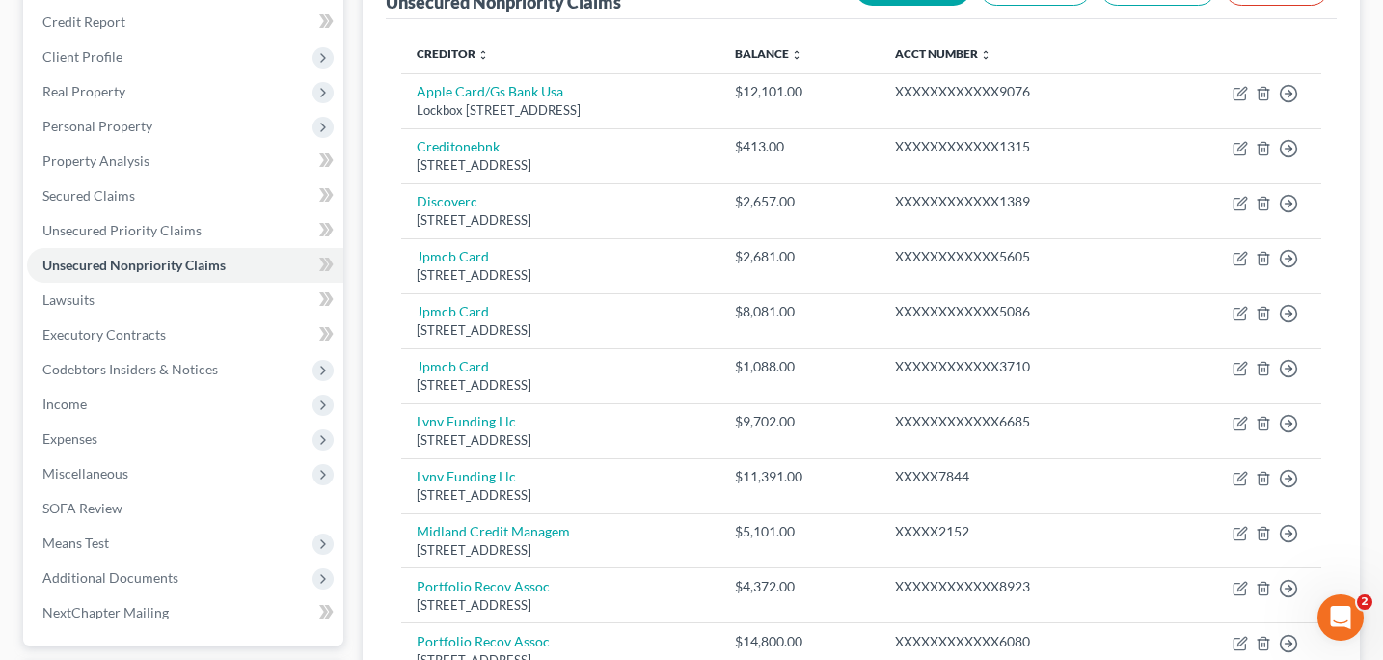
scroll to position [243, 0]
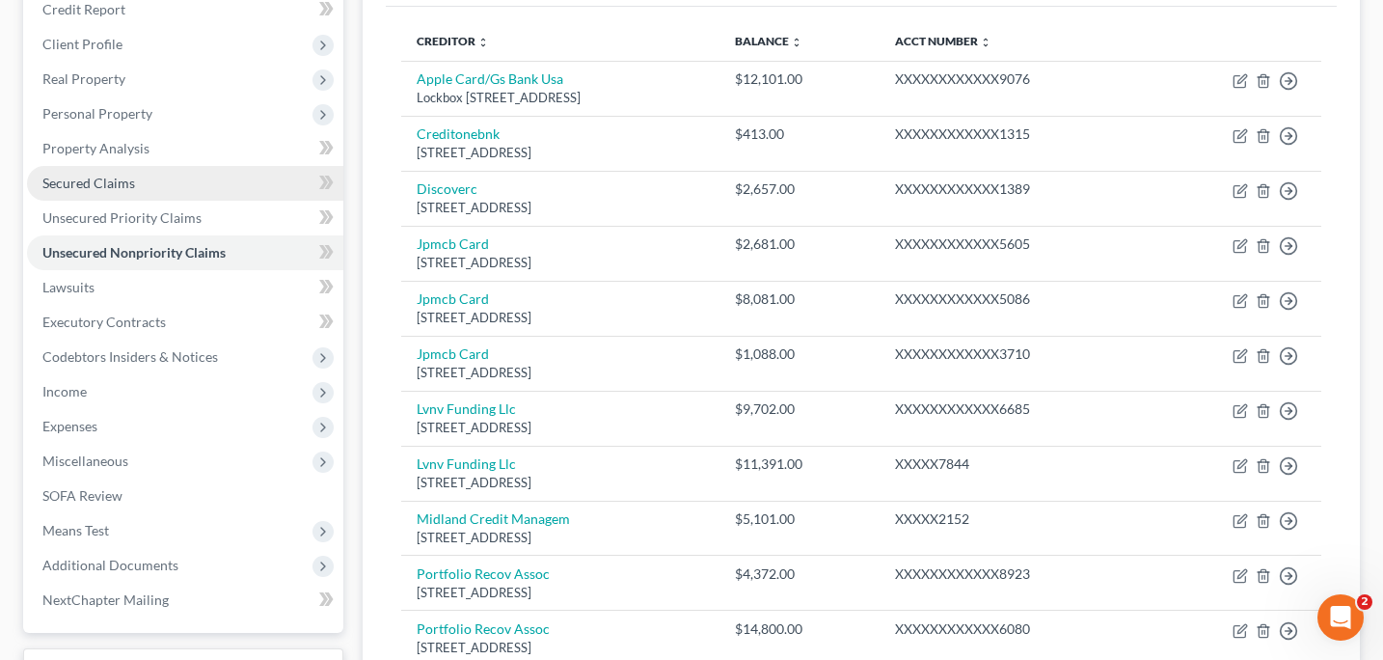
click at [123, 179] on span "Secured Claims" at bounding box center [88, 183] width 93 height 16
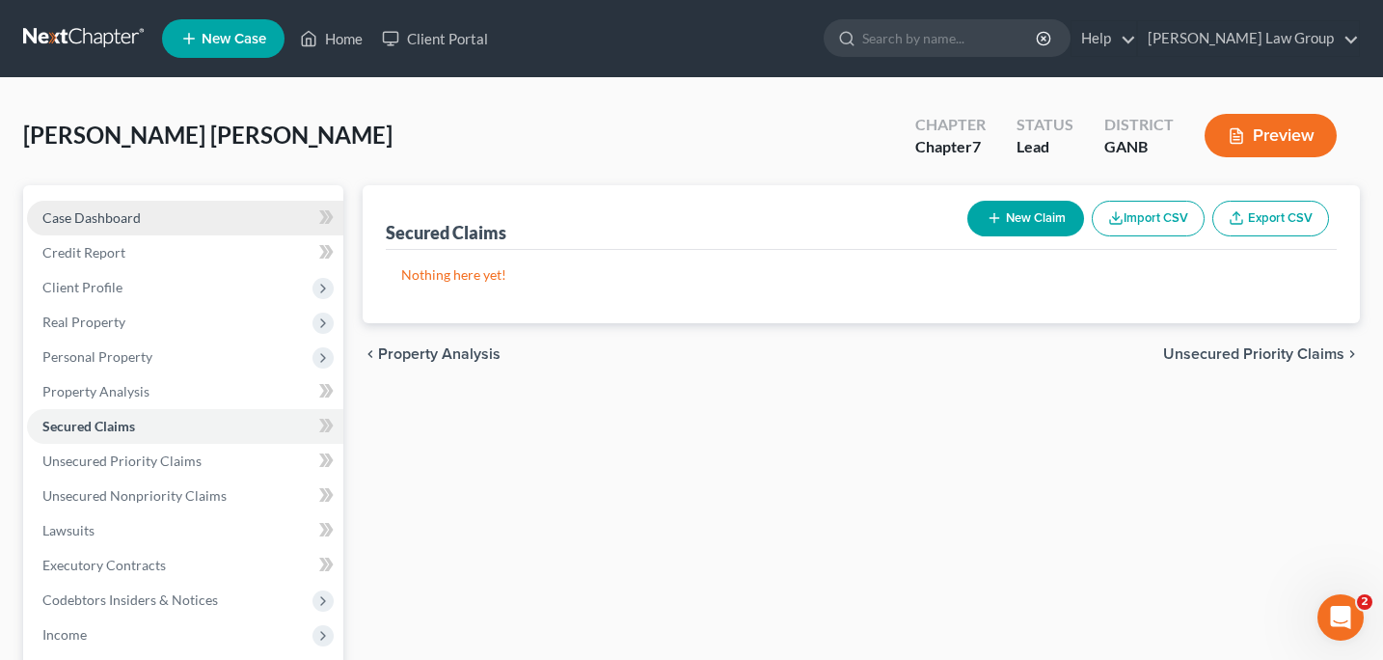
click at [118, 216] on span "Case Dashboard" at bounding box center [91, 217] width 98 height 16
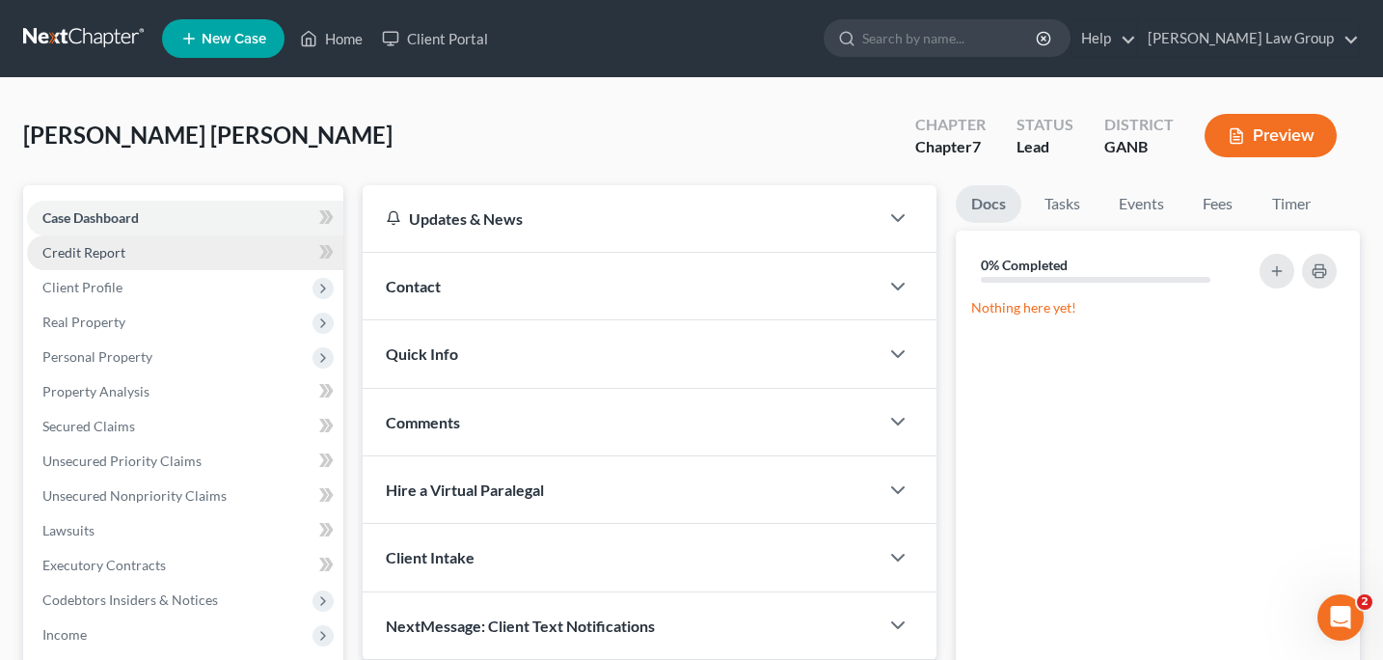
click at [127, 244] on link "Credit Report" at bounding box center [185, 252] width 316 height 35
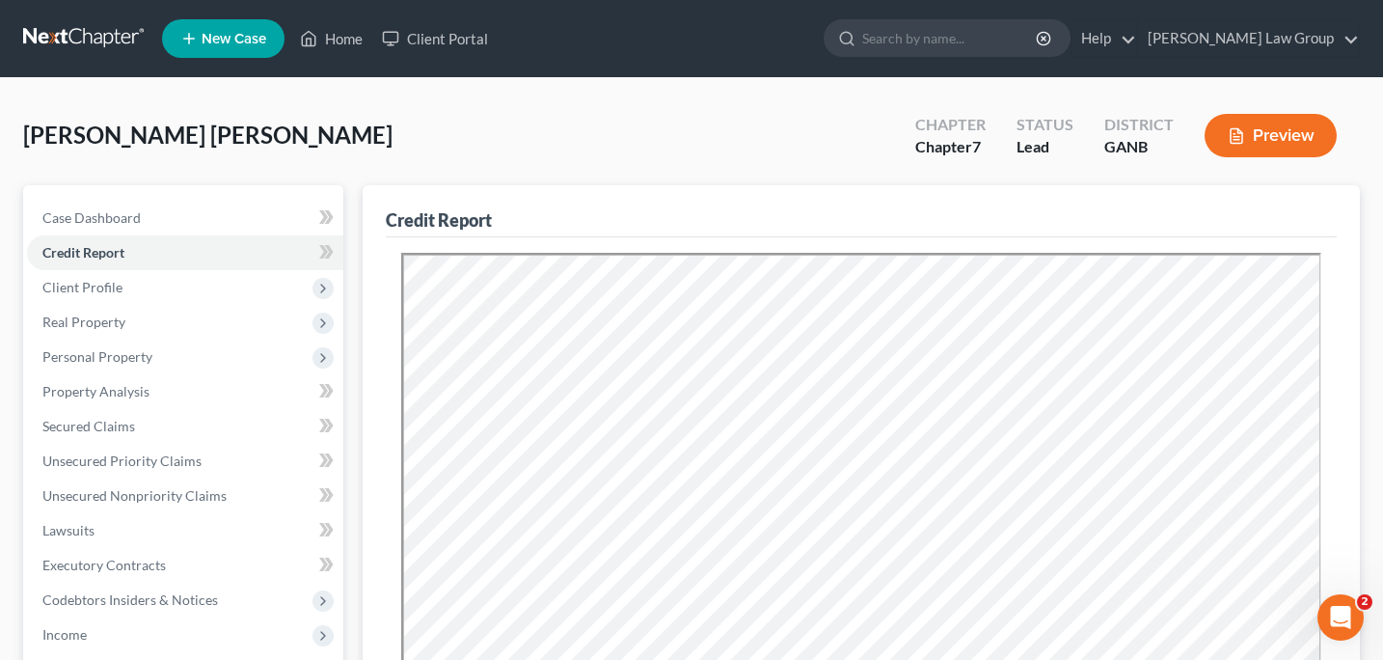
click at [404, 137] on div "Aponte Perez, Antonio Upgraded Chapter Chapter 7 Status Lead District GANB Prev…" at bounding box center [691, 143] width 1337 height 84
click at [119, 219] on span "Case Dashboard" at bounding box center [91, 217] width 98 height 16
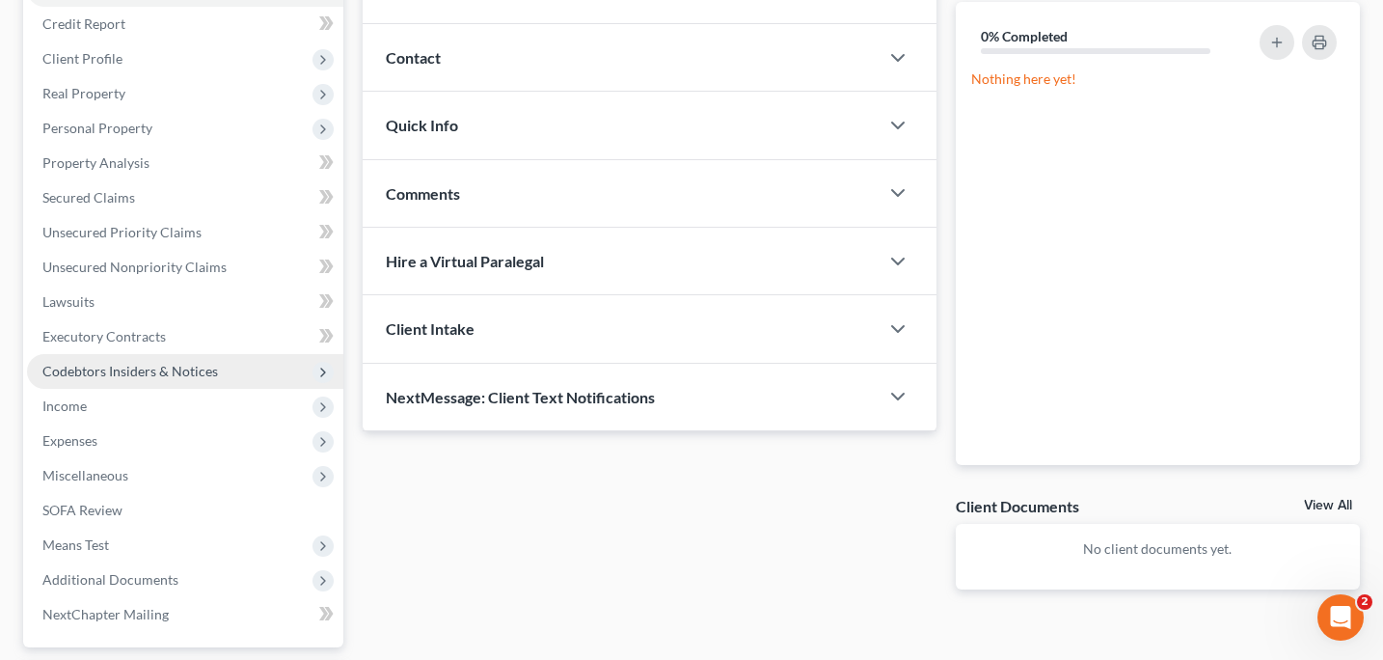
scroll to position [250, 0]
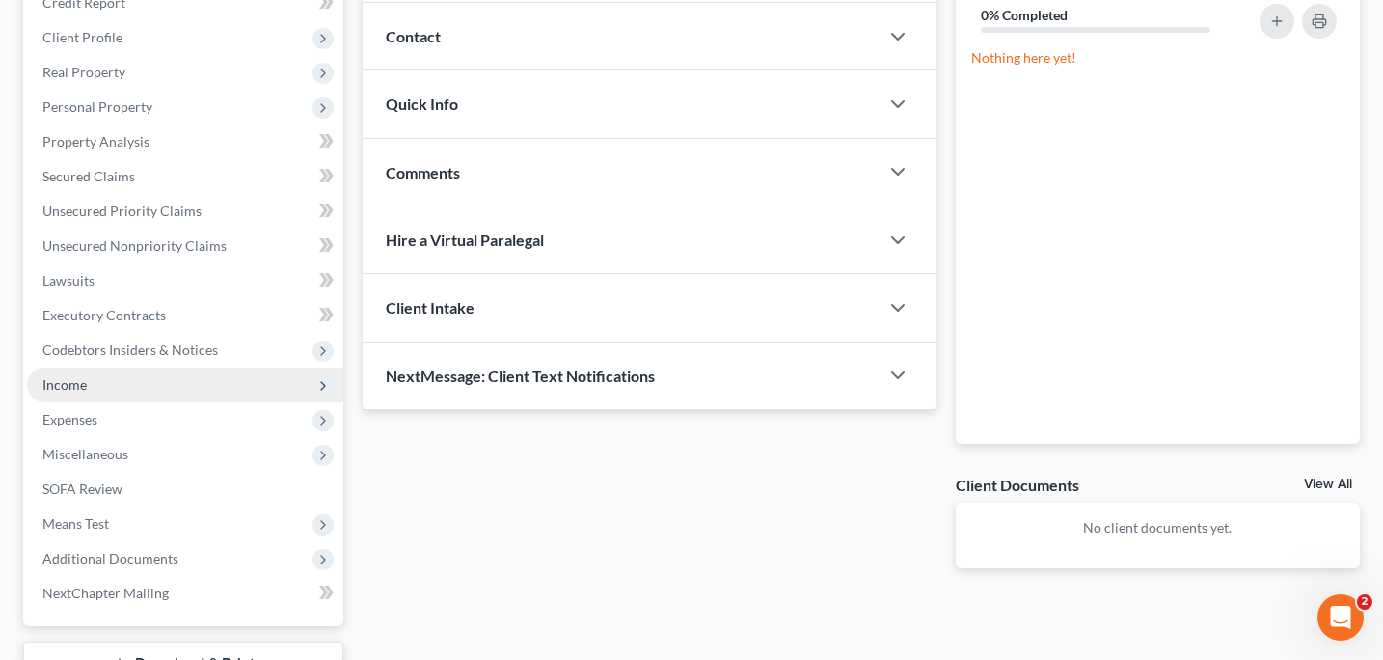
click at [97, 383] on span "Income" at bounding box center [185, 384] width 316 height 35
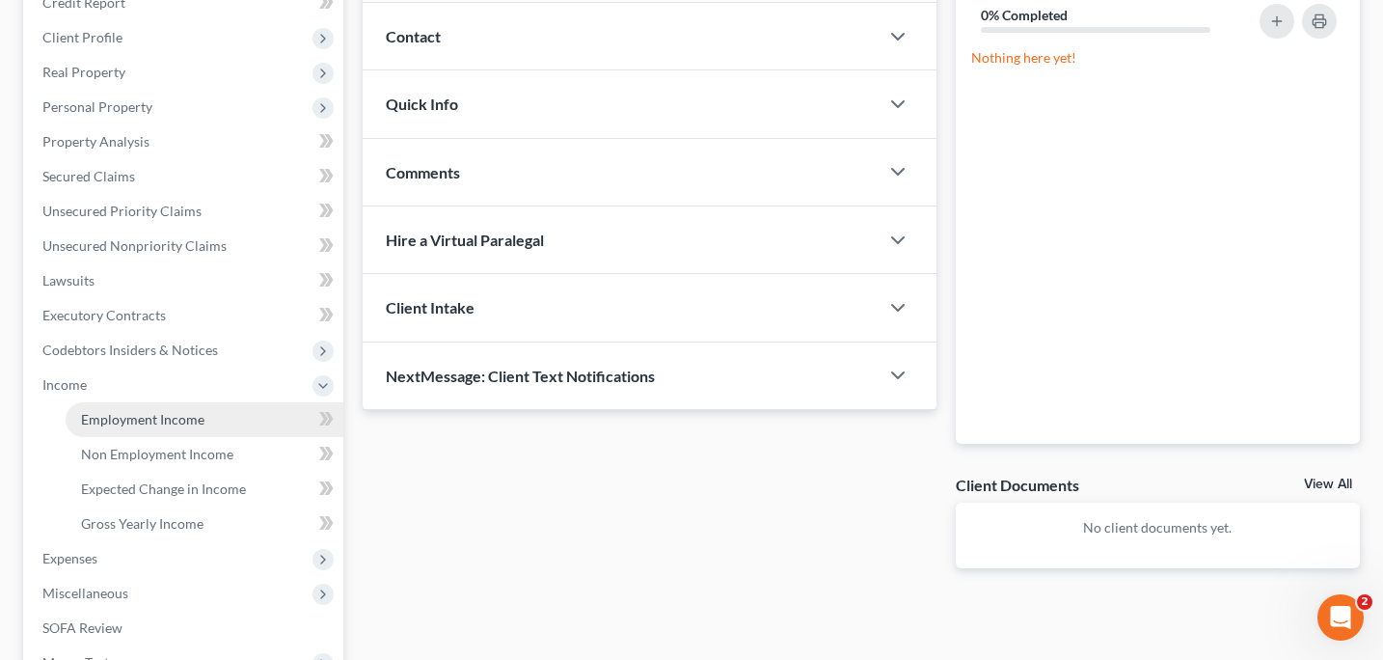
click at [111, 423] on span "Employment Income" at bounding box center [142, 419] width 123 height 16
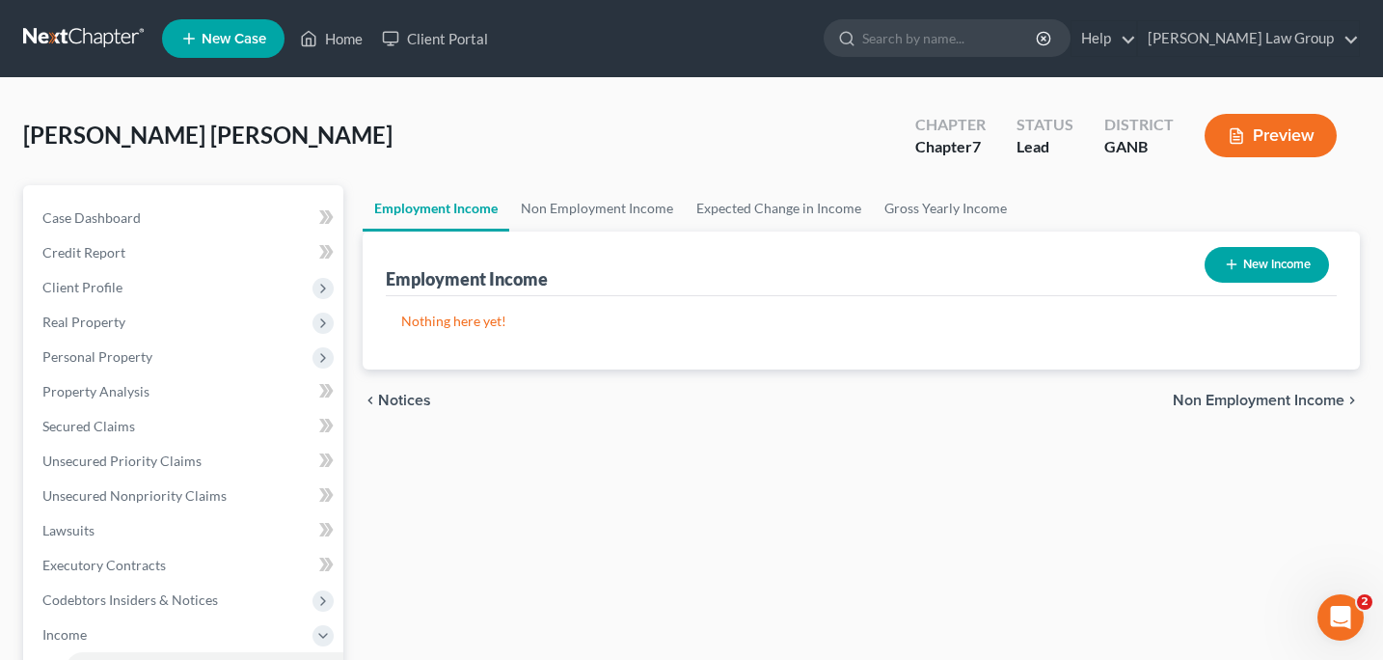
click at [1220, 272] on button "New Income" at bounding box center [1267, 265] width 124 height 36
select select "0"
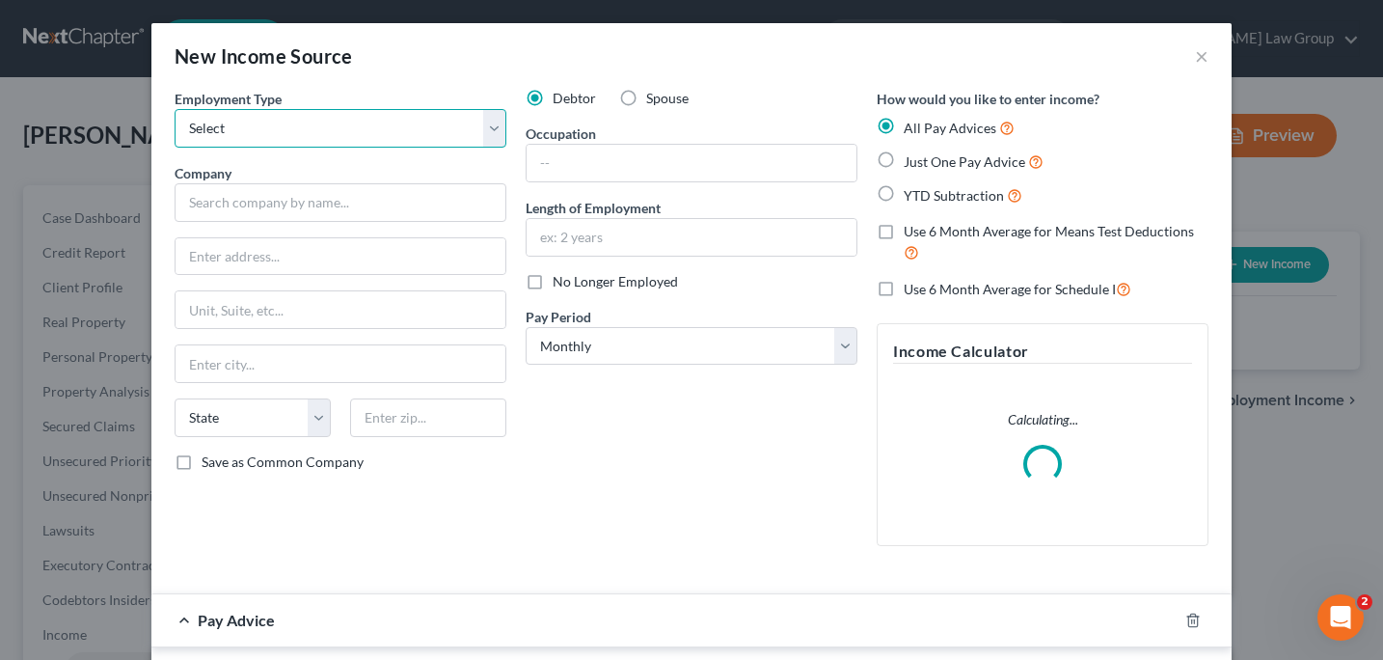
click at [497, 130] on select "Select Full or Part Time Employment Self Employment" at bounding box center [341, 128] width 332 height 39
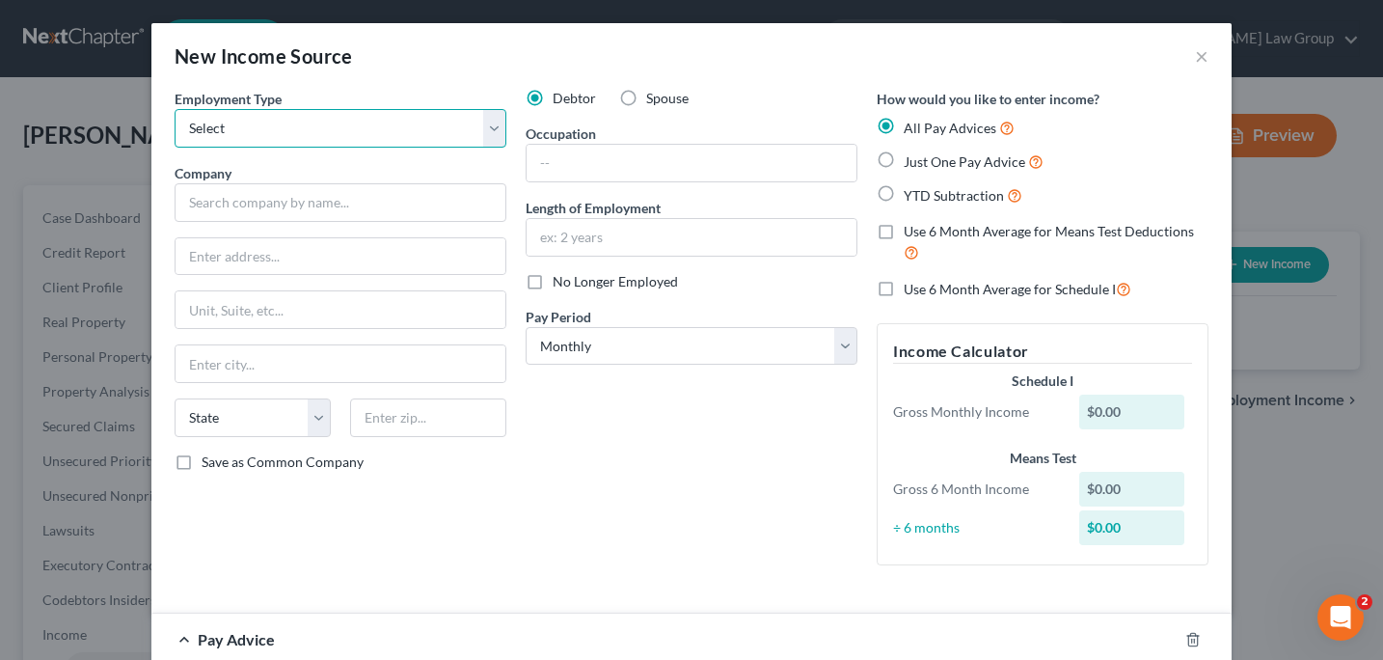
select select "1"
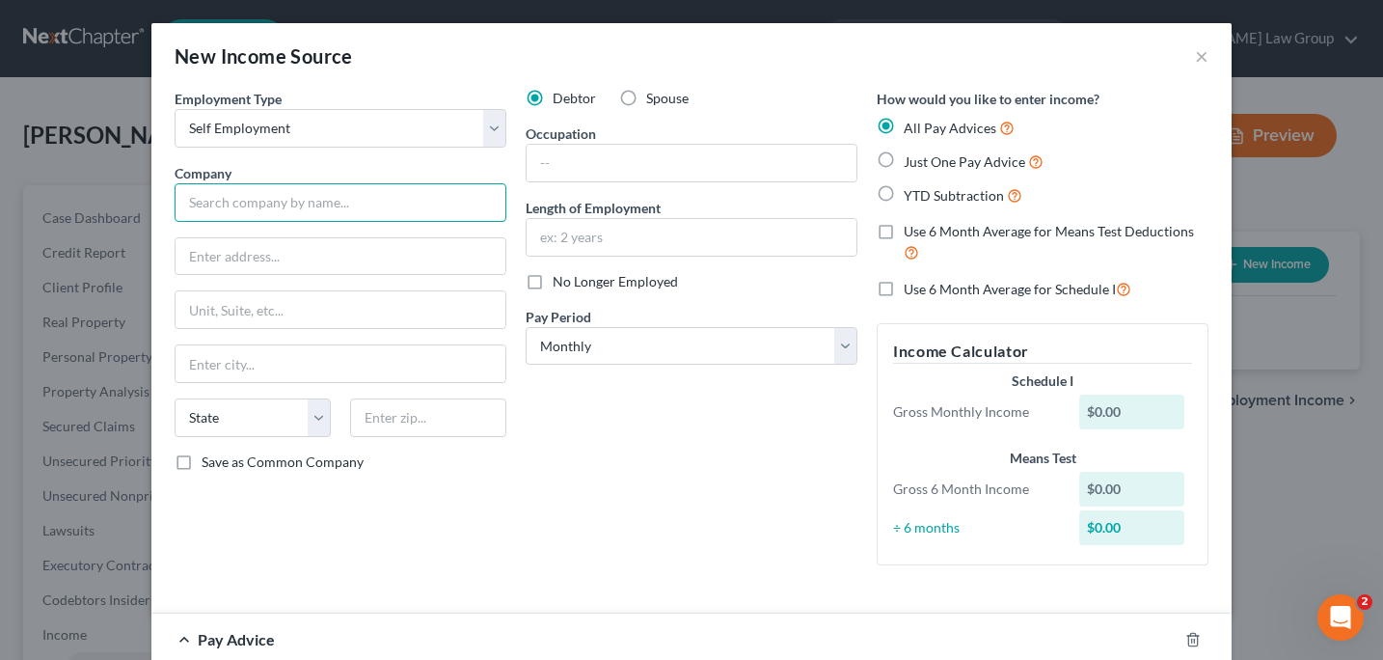
click at [206, 200] on input "text" at bounding box center [341, 202] width 332 height 39
click at [192, 206] on input "Amazon Flex" at bounding box center [341, 202] width 332 height 39
type input "(1099) Amazon Flex"
click at [543, 167] on input "text" at bounding box center [692, 163] width 330 height 37
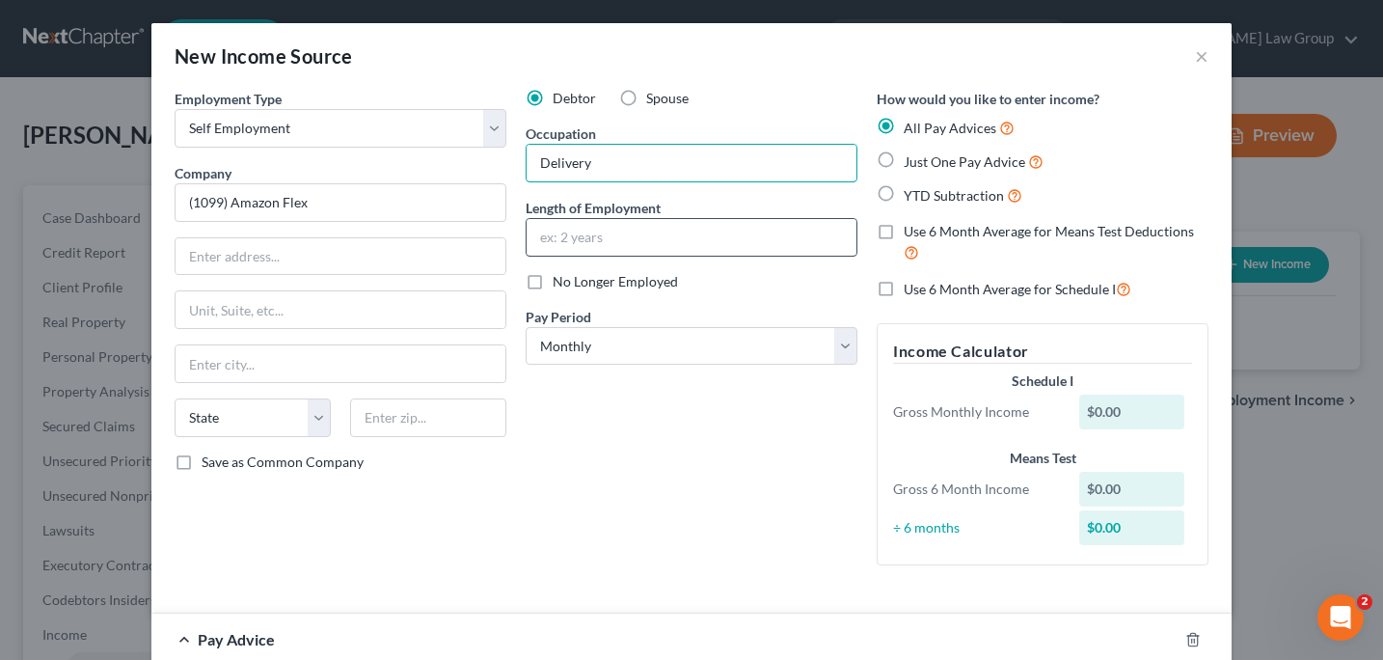
type input "Delivery"
click at [549, 244] on input "text" at bounding box center [692, 237] width 330 height 37
type input "4 years"
click at [904, 161] on label "Just One Pay Advice" at bounding box center [974, 161] width 140 height 22
click at [911, 161] on input "Just One Pay Advice" at bounding box center [917, 156] width 13 height 13
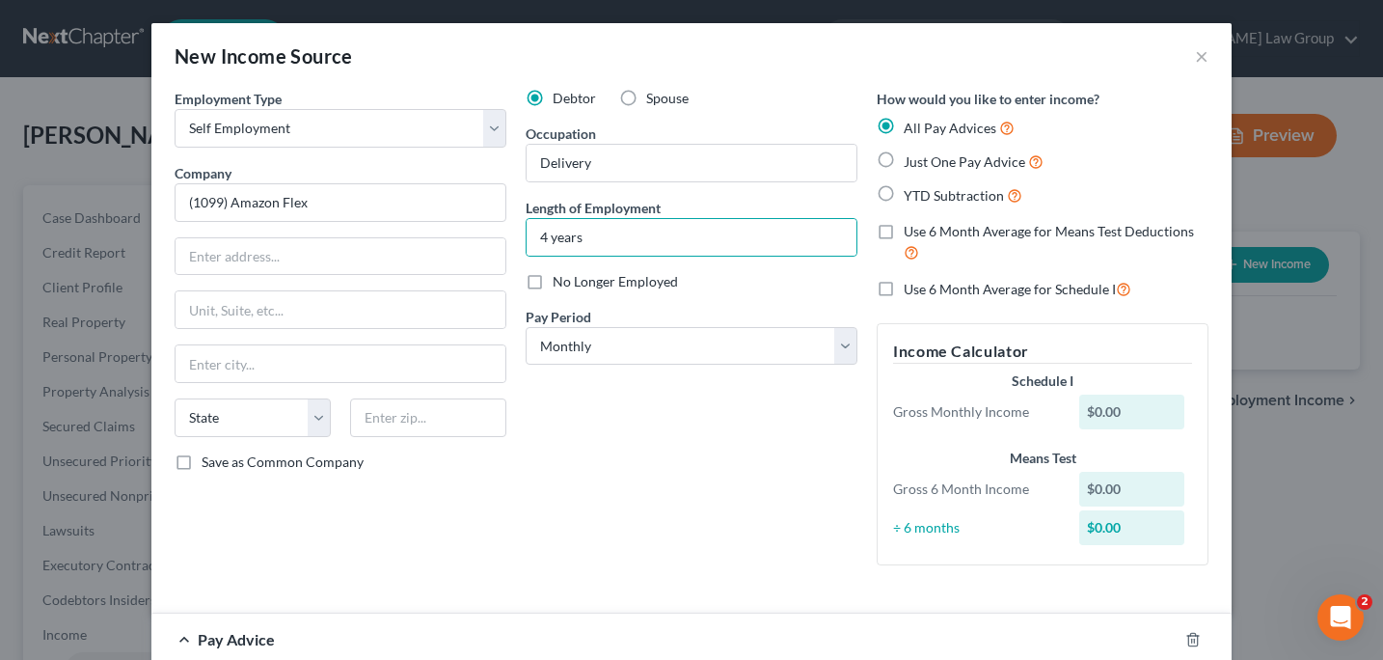
radio input "true"
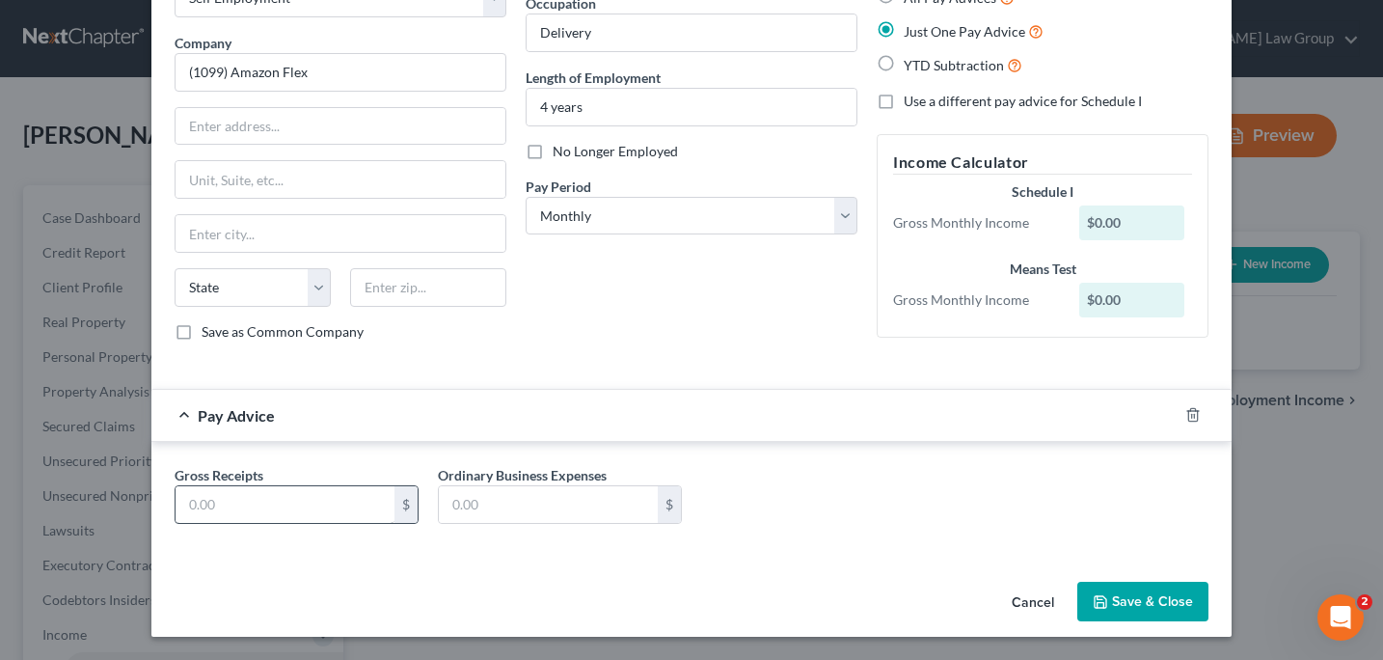
scroll to position [130, 0]
click at [192, 504] on input "text" at bounding box center [285, 504] width 219 height 37
type input "3"
click at [585, 417] on div "Pay Advice $3.00" at bounding box center [664, 415] width 1026 height 51
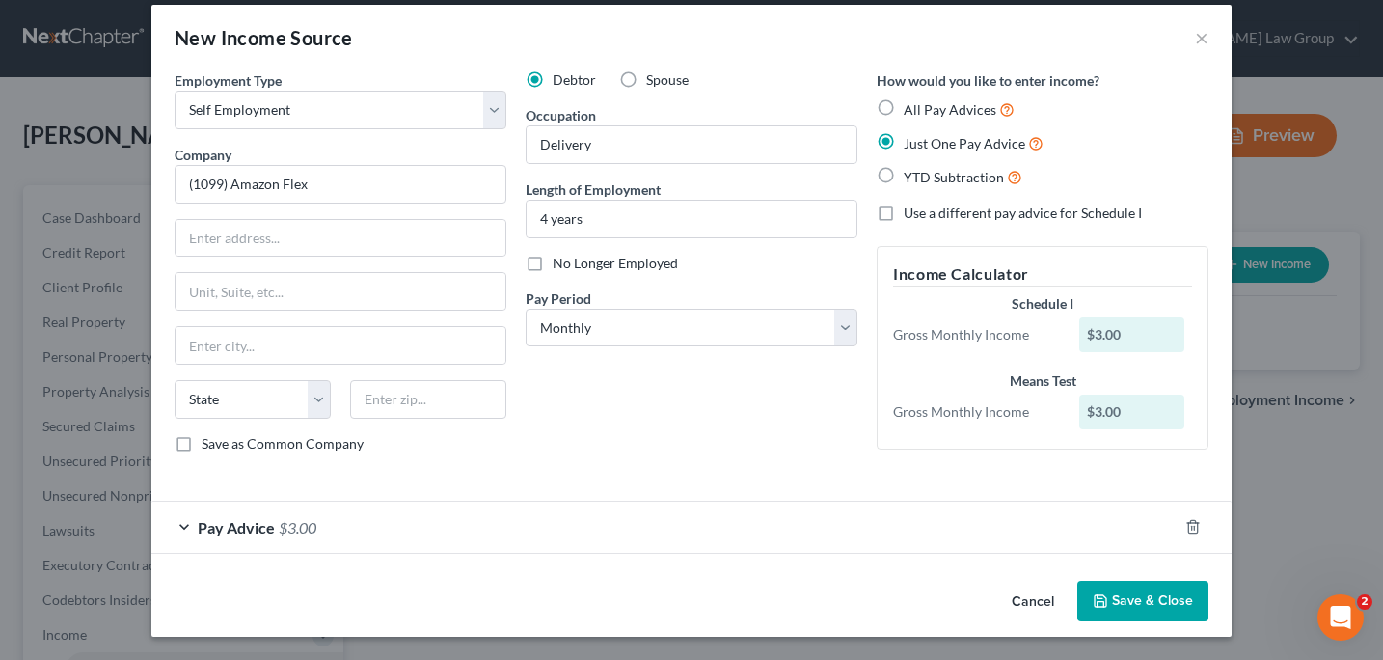
scroll to position [17, 0]
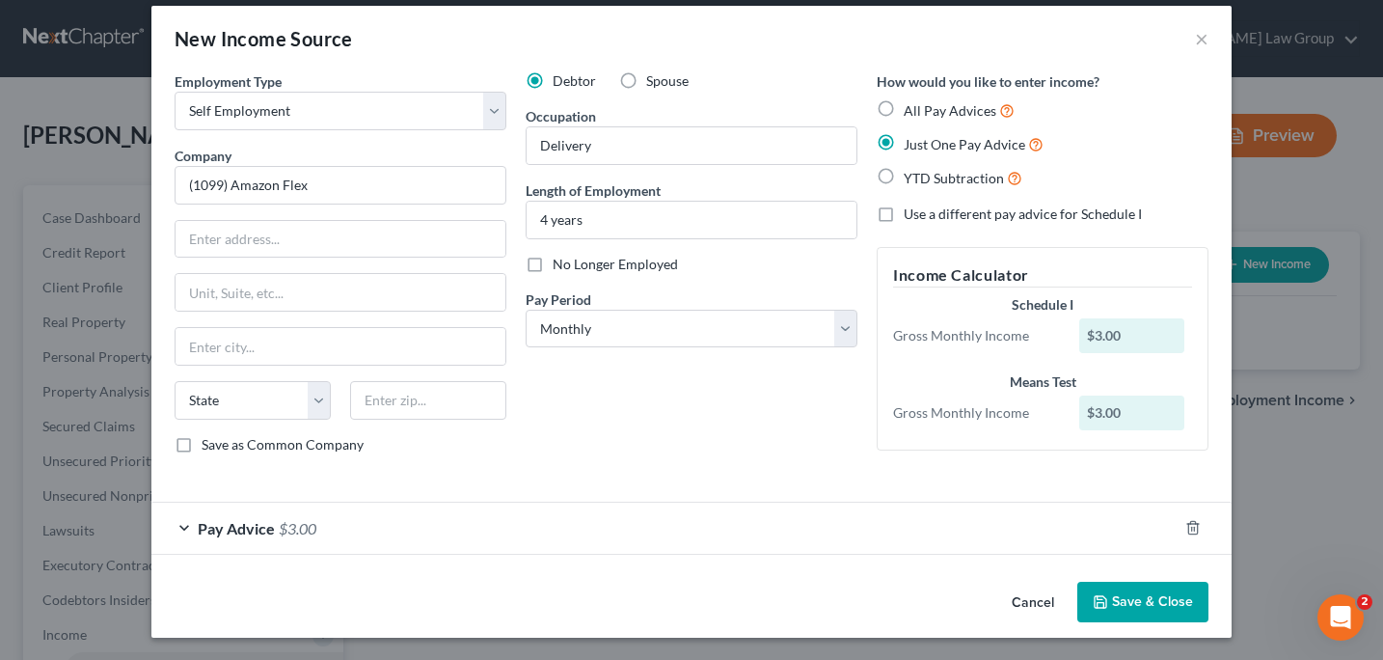
click at [1118, 605] on button "Save & Close" at bounding box center [1142, 602] width 131 height 41
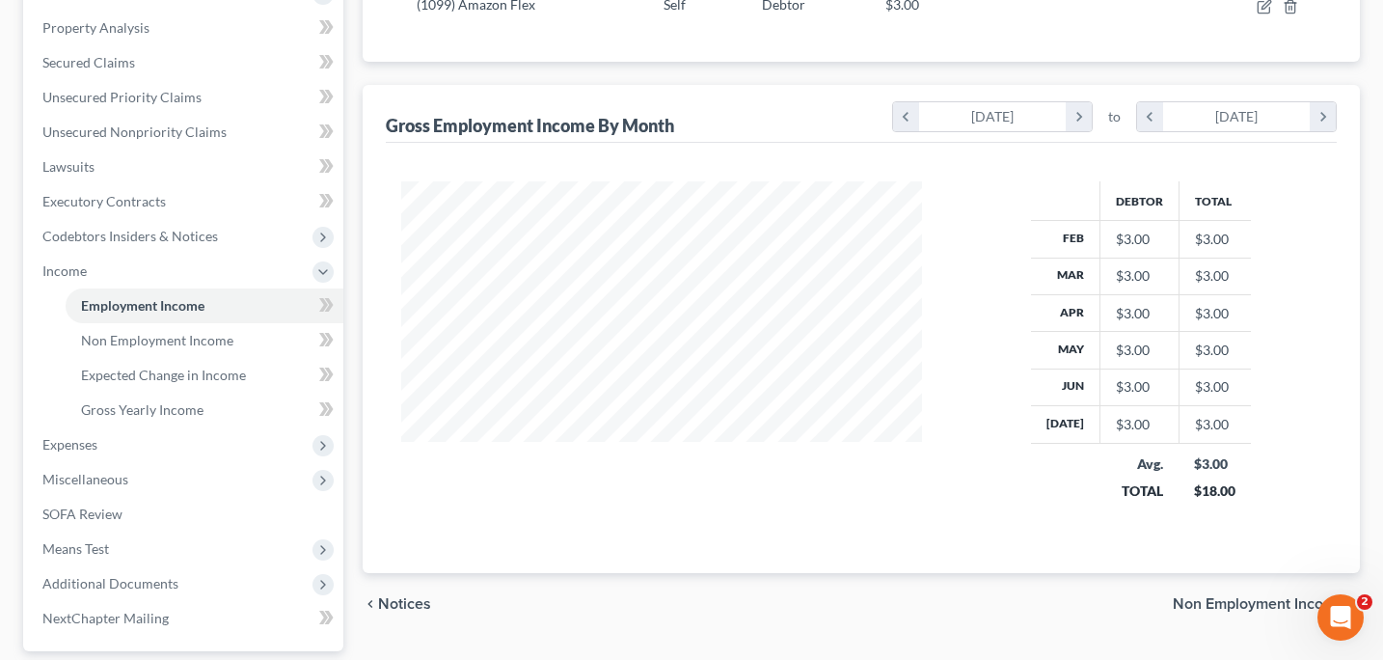
scroll to position [370, 0]
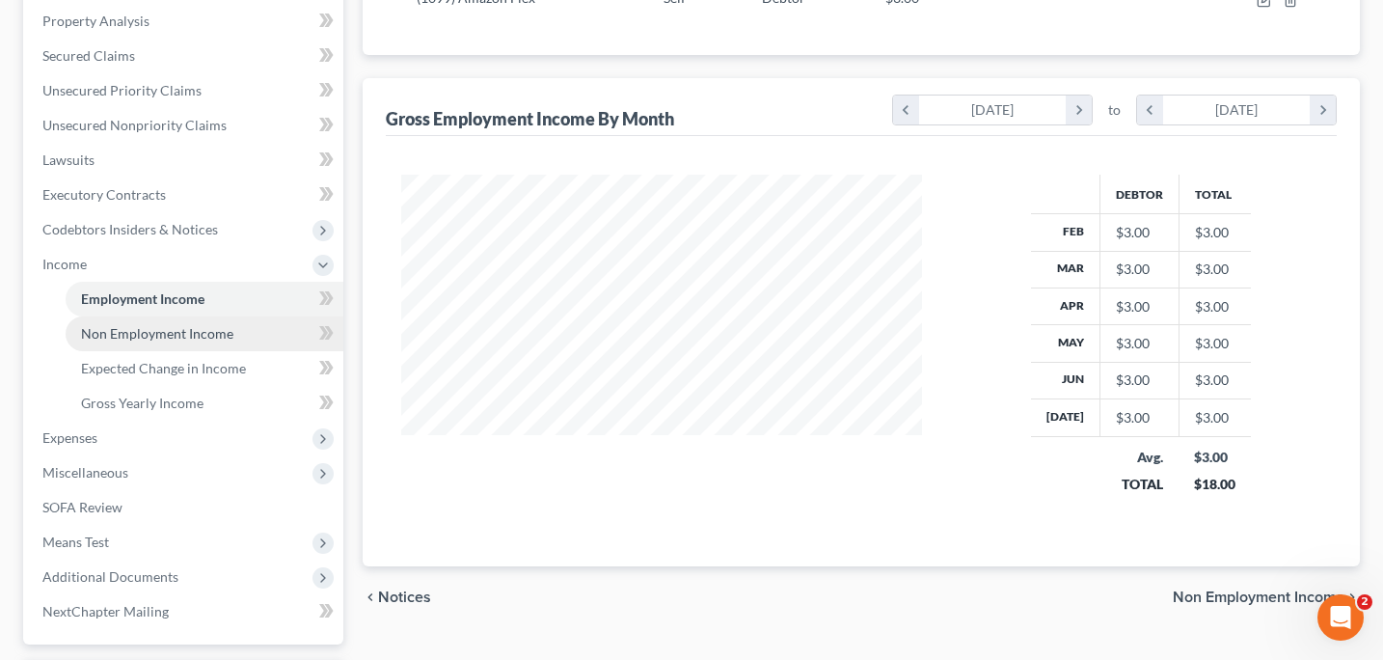
click at [193, 332] on span "Non Employment Income" at bounding box center [157, 333] width 152 height 16
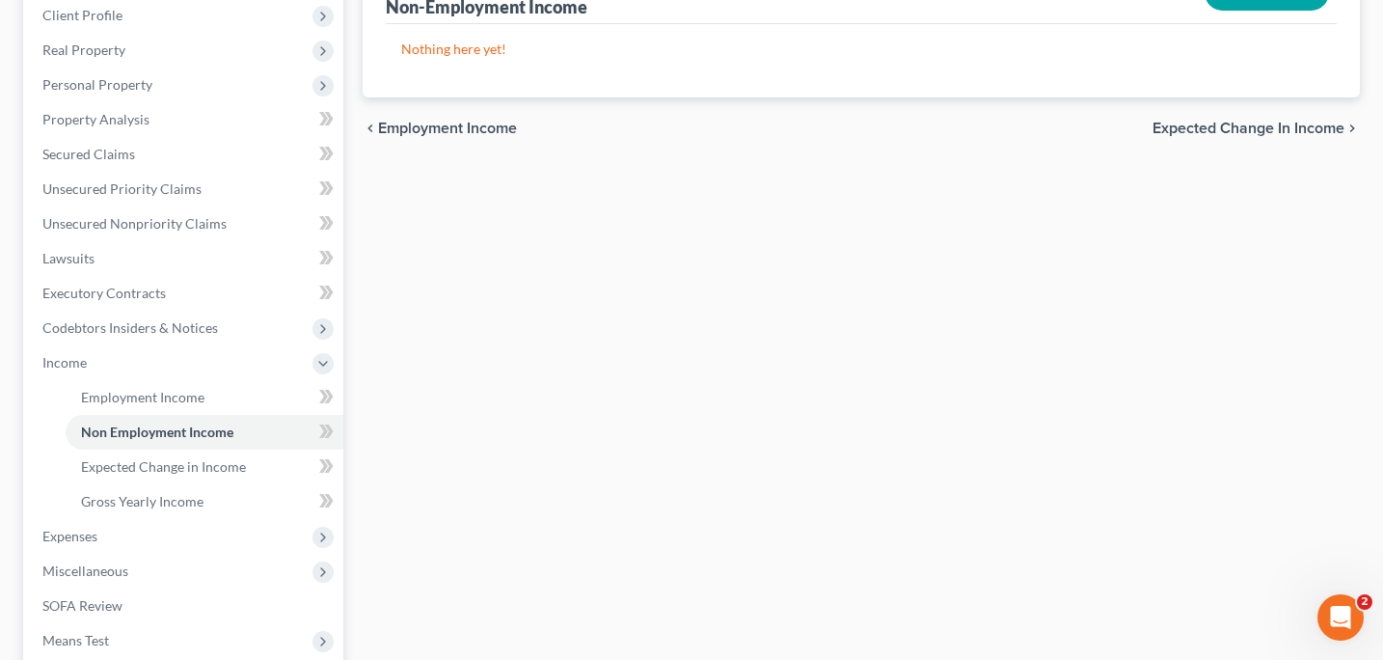
scroll to position [340, 0]
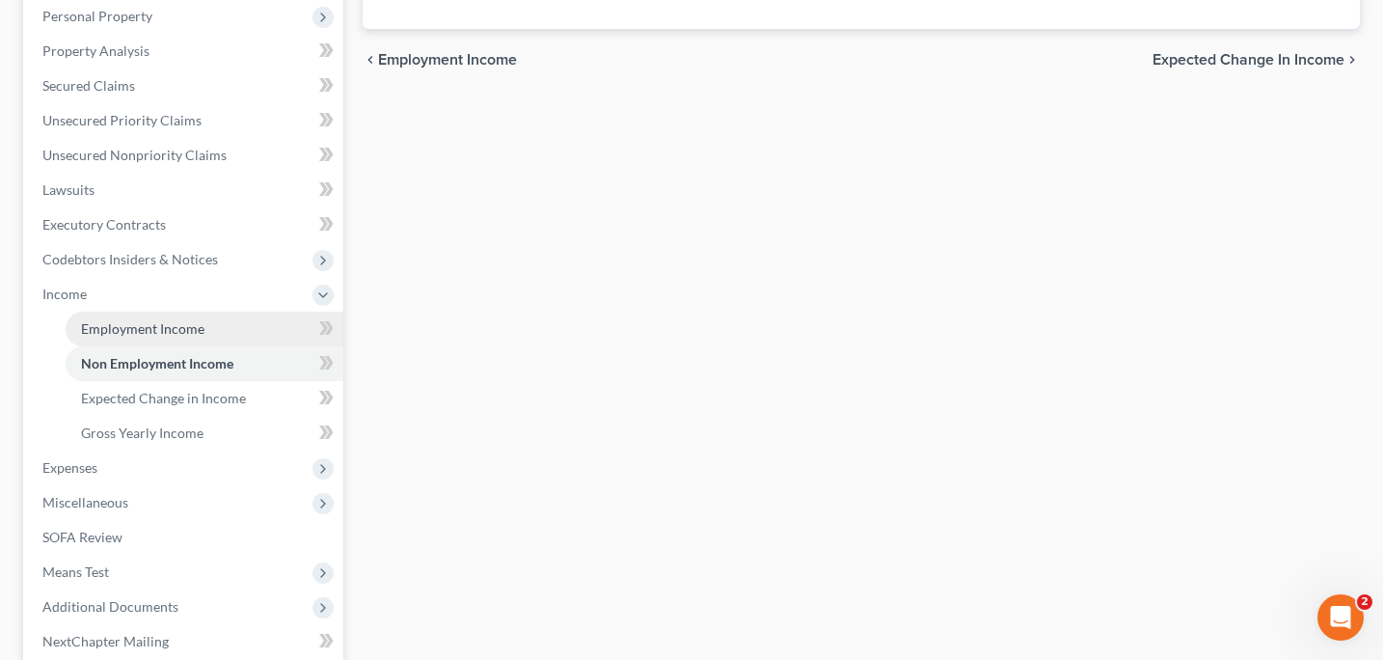
click at [167, 329] on span "Employment Income" at bounding box center [142, 328] width 123 height 16
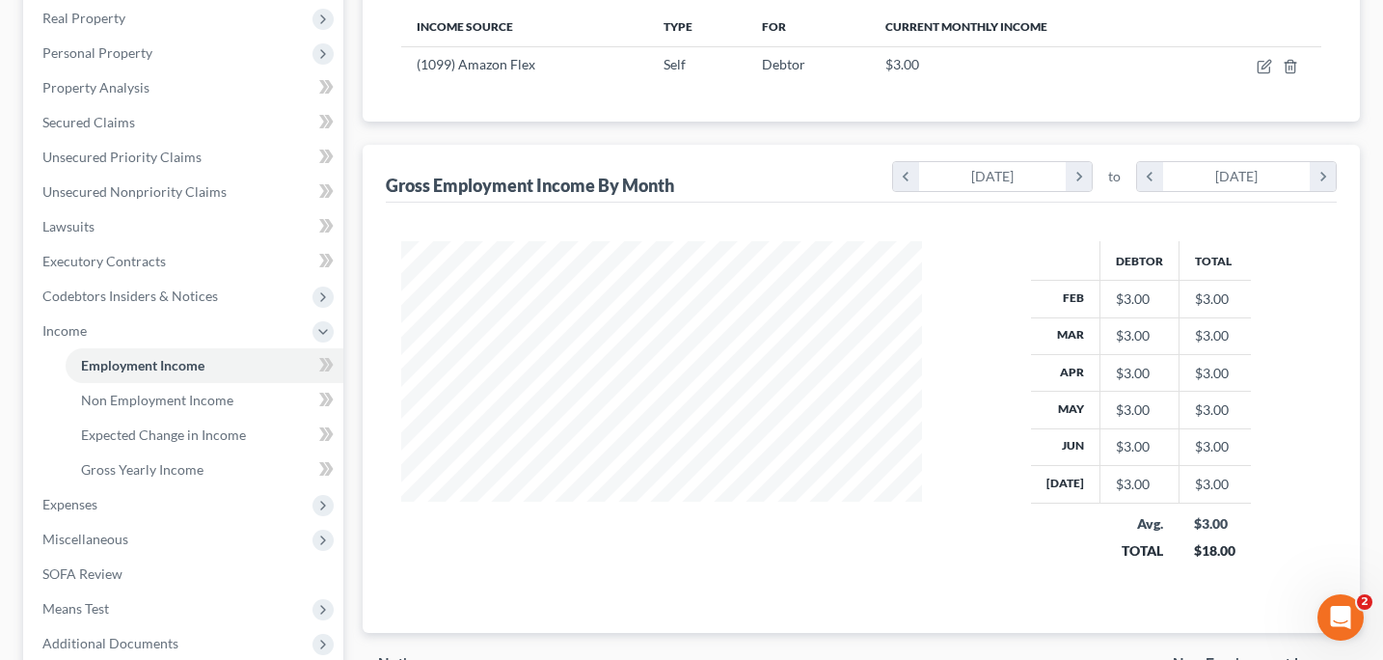
scroll to position [321, 0]
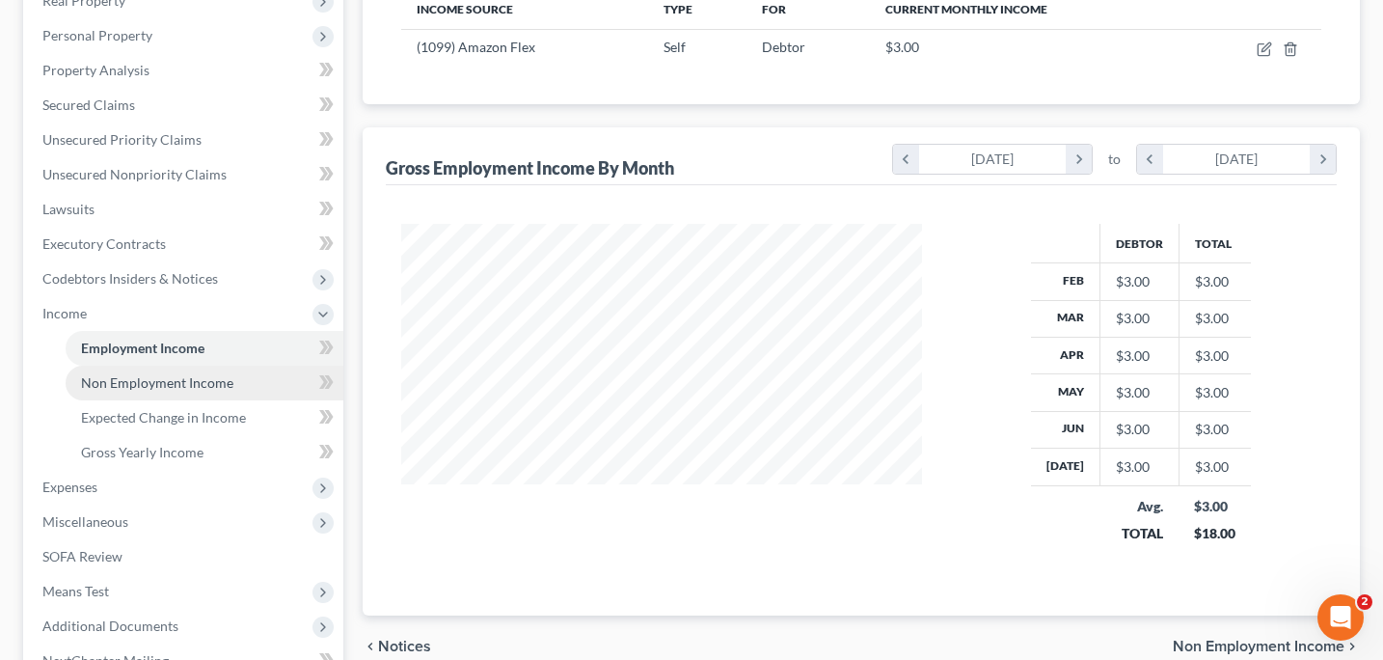
click at [197, 388] on span "Non Employment Income" at bounding box center [157, 382] width 152 height 16
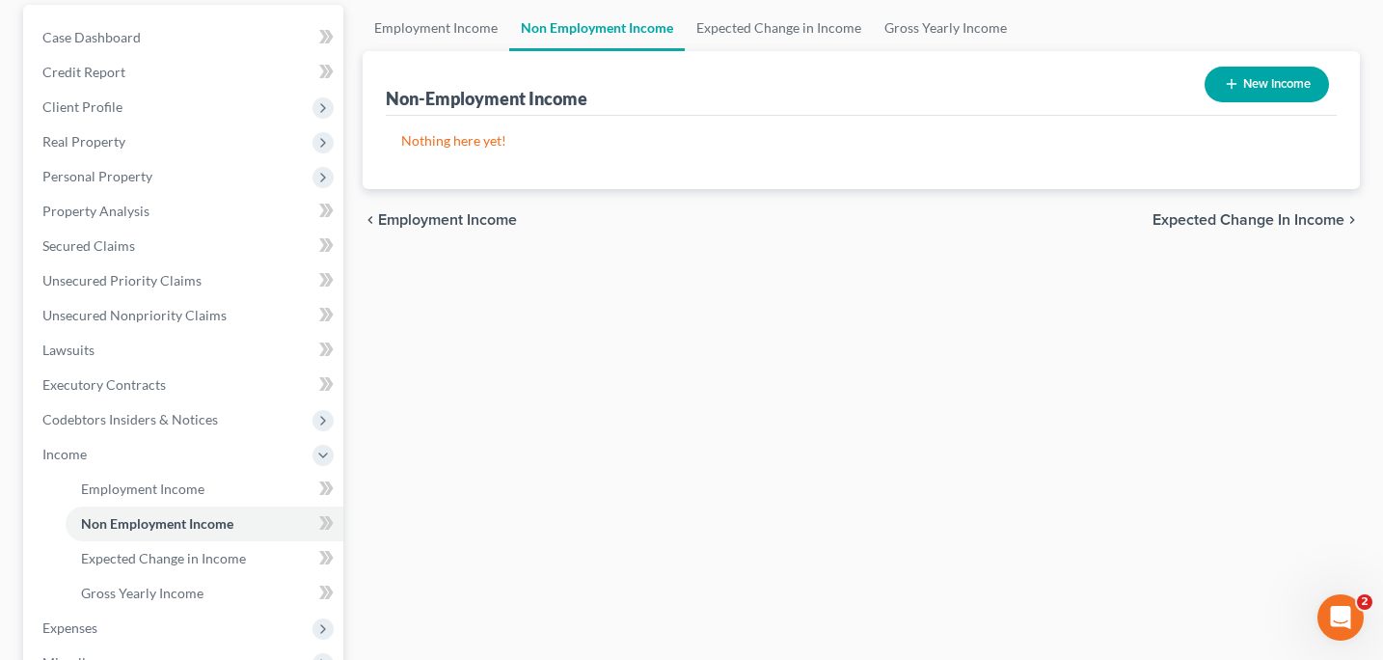
scroll to position [204, 0]
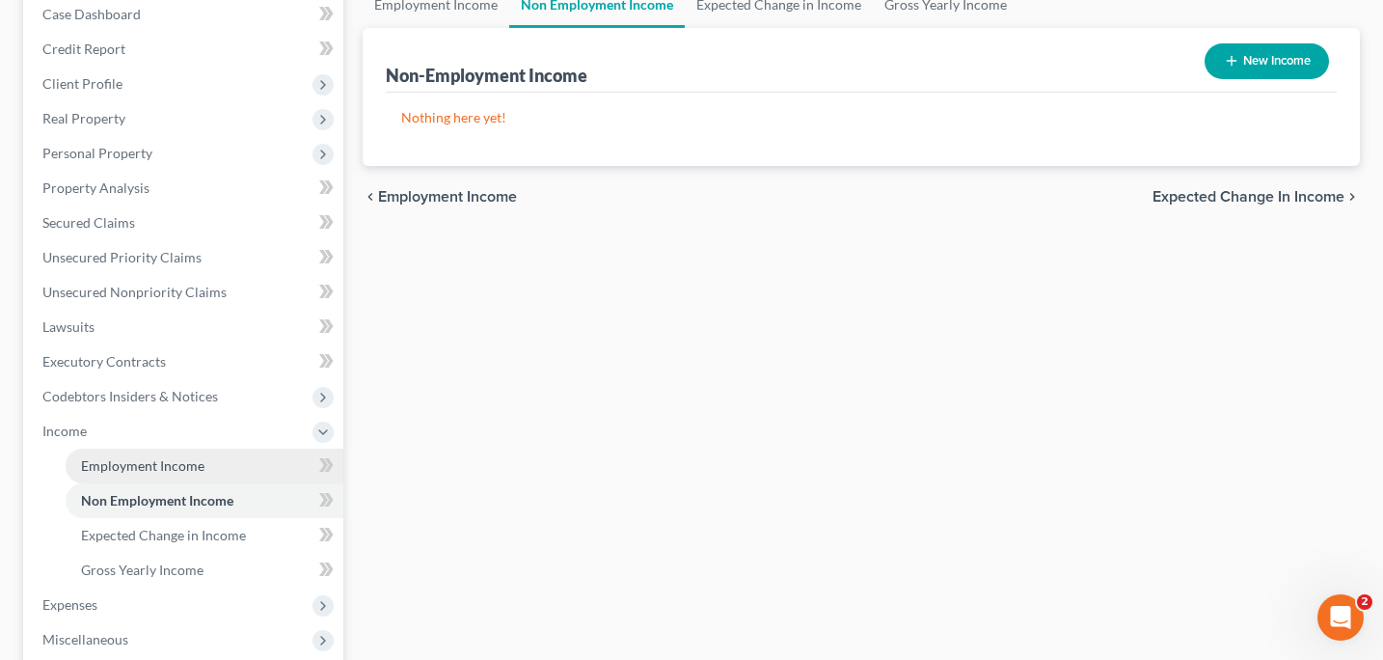
click at [160, 469] on span "Employment Income" at bounding box center [142, 465] width 123 height 16
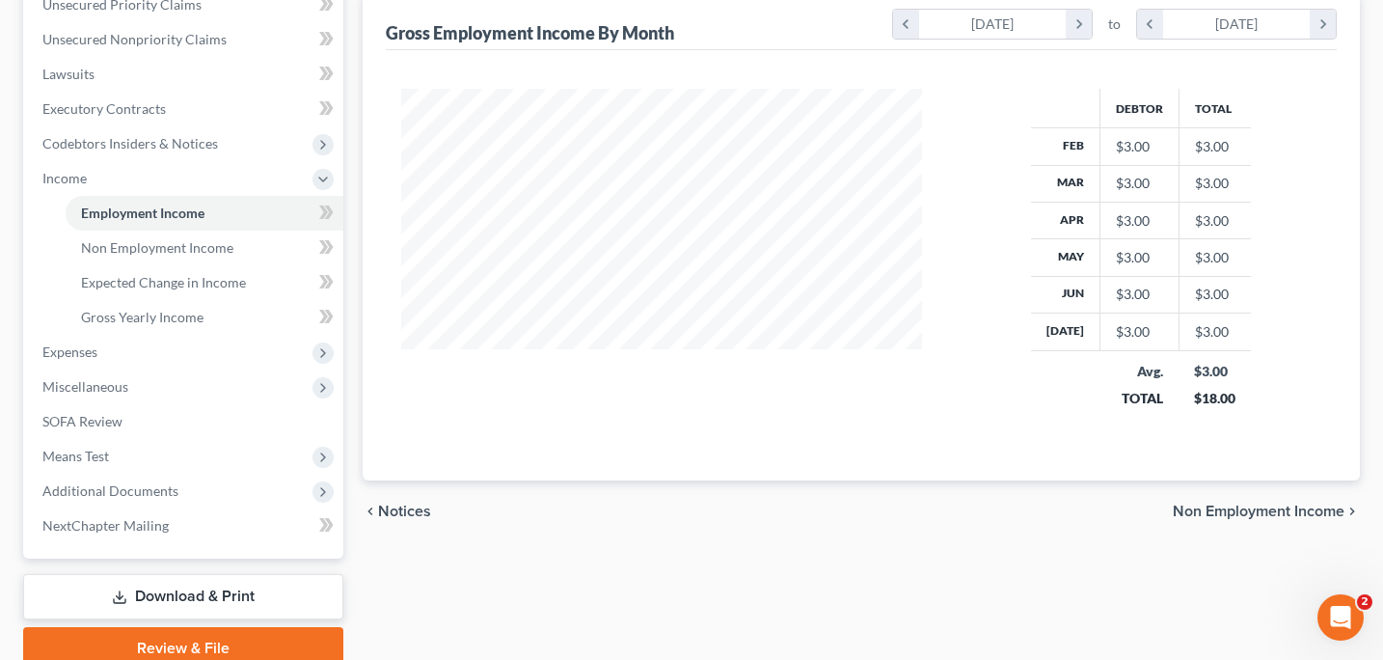
scroll to position [462, 0]
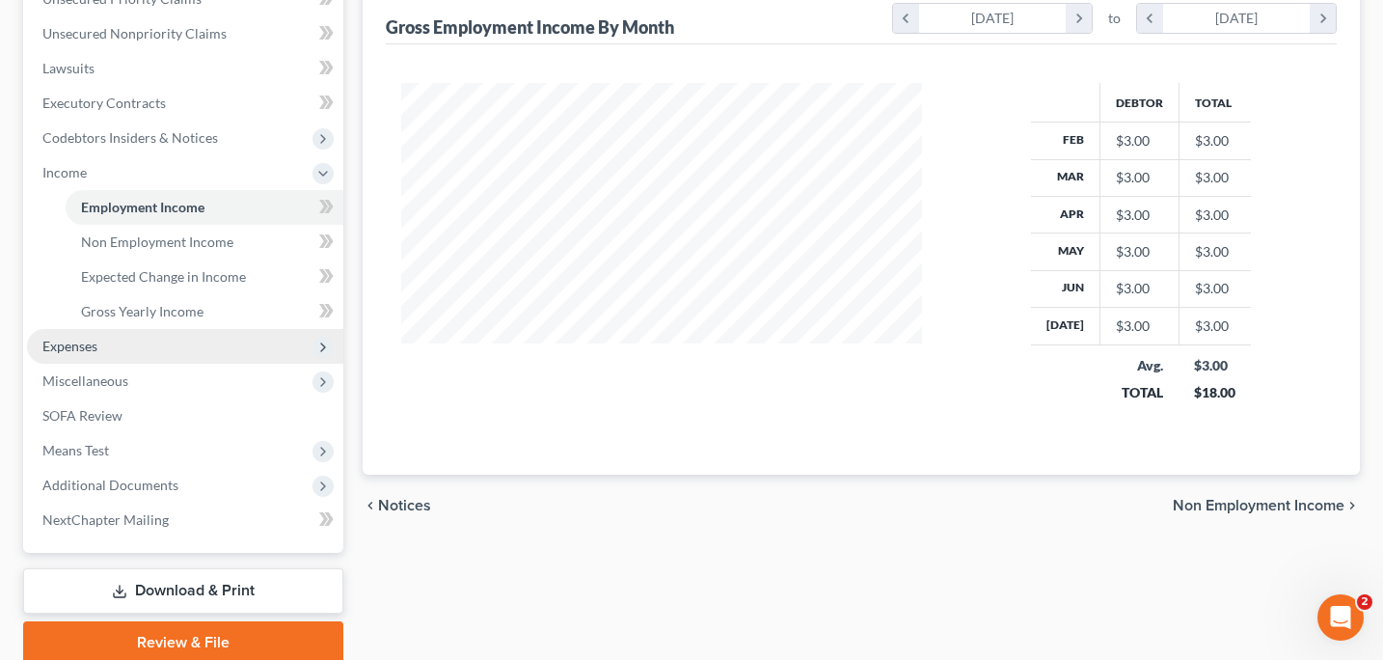
click at [92, 343] on span "Expenses" at bounding box center [69, 346] width 55 height 16
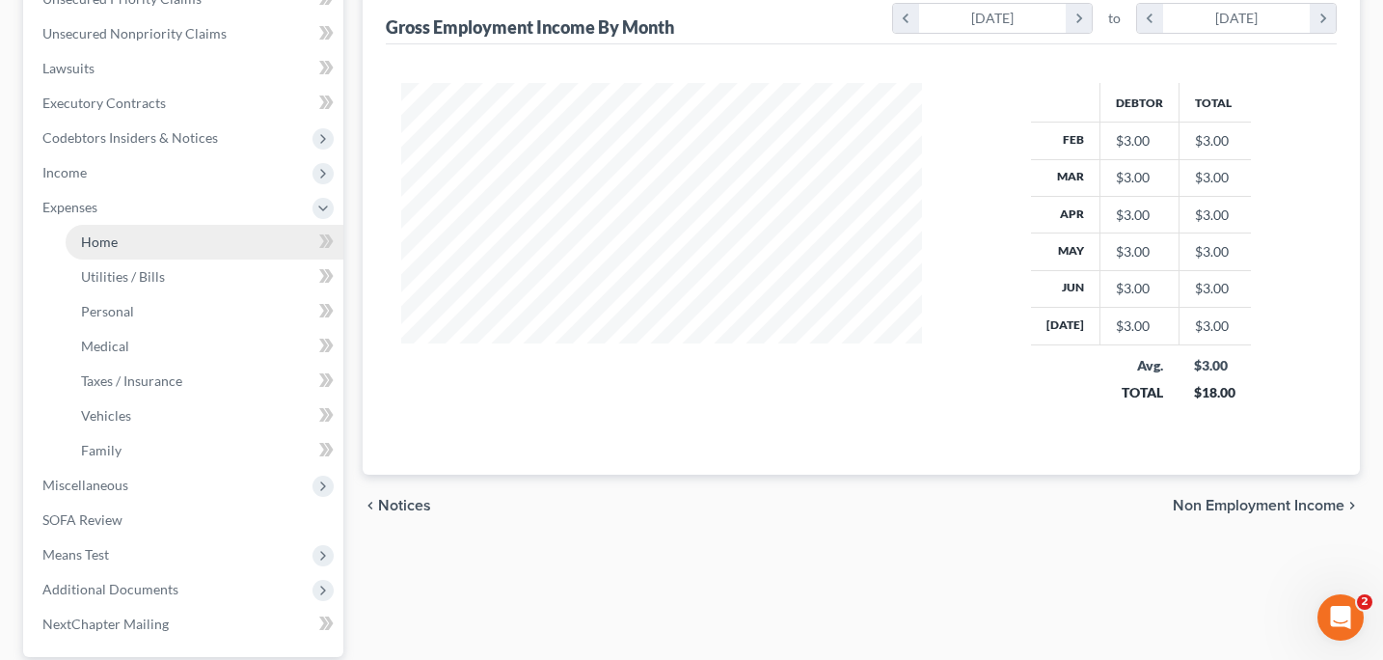
click at [113, 242] on span "Home" at bounding box center [99, 241] width 37 height 16
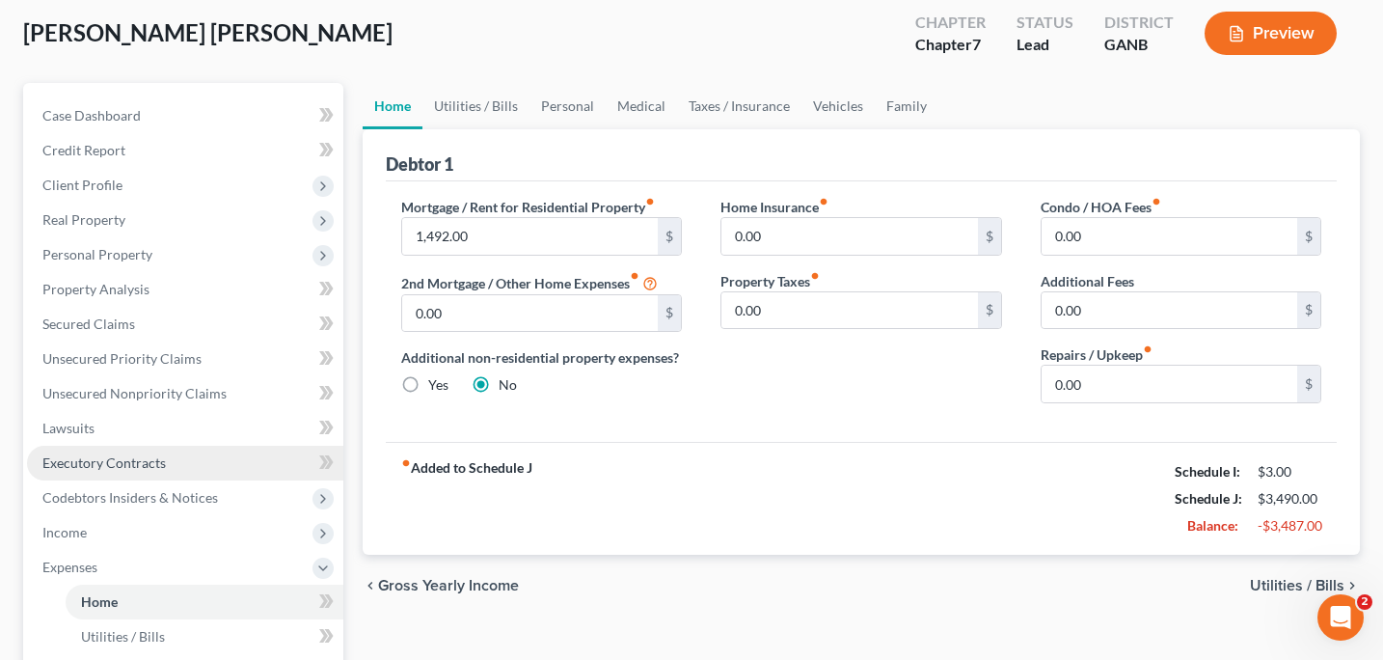
scroll to position [106, 0]
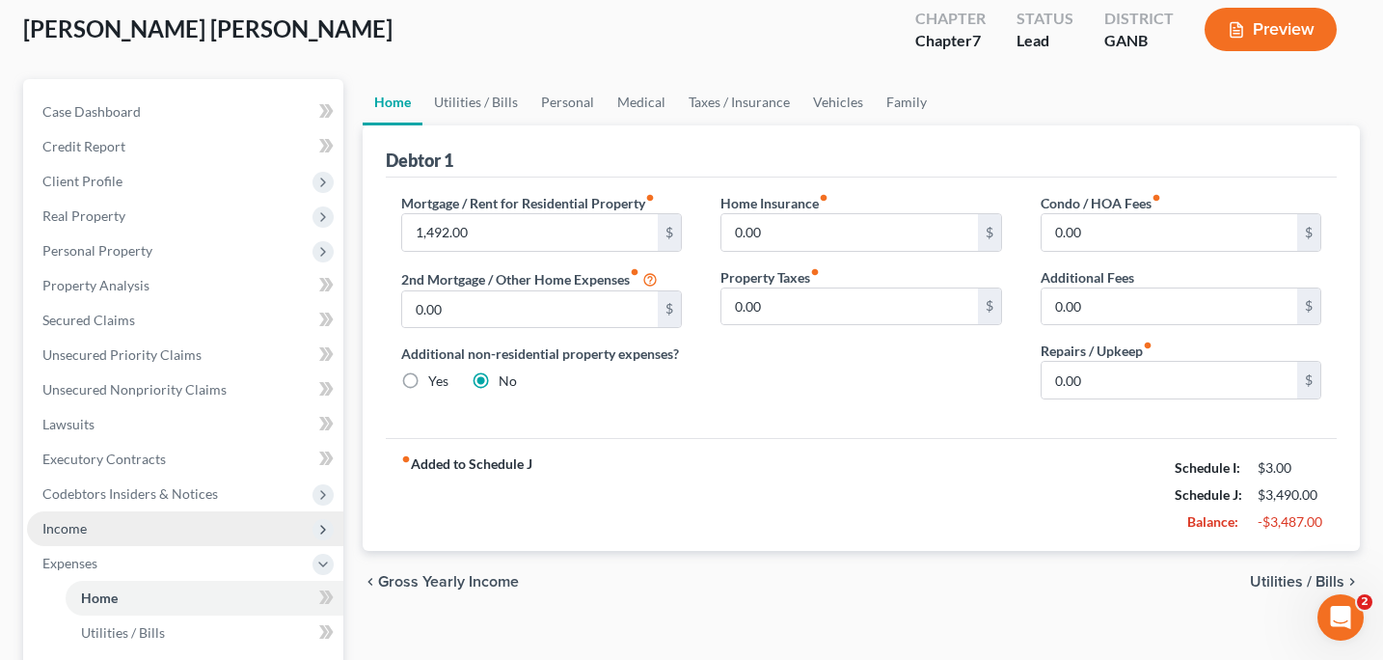
click at [111, 541] on span "Income" at bounding box center [185, 528] width 316 height 35
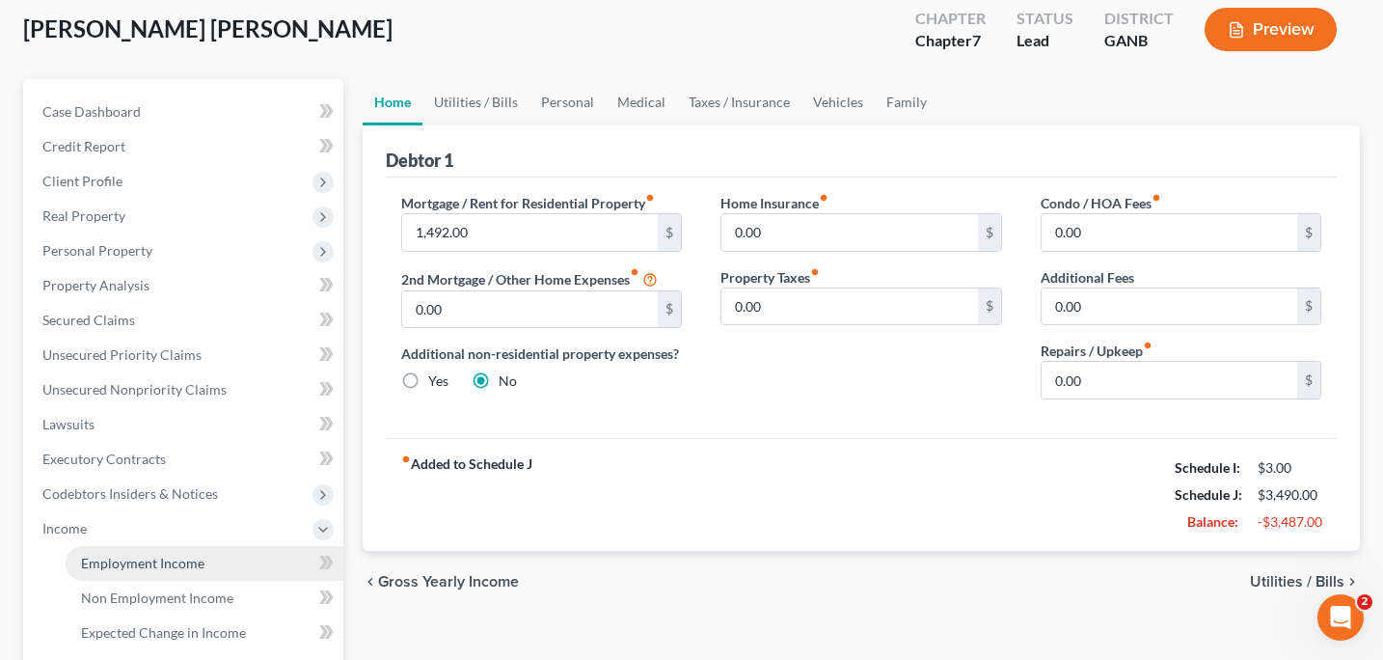
click at [118, 567] on span "Employment Income" at bounding box center [142, 563] width 123 height 16
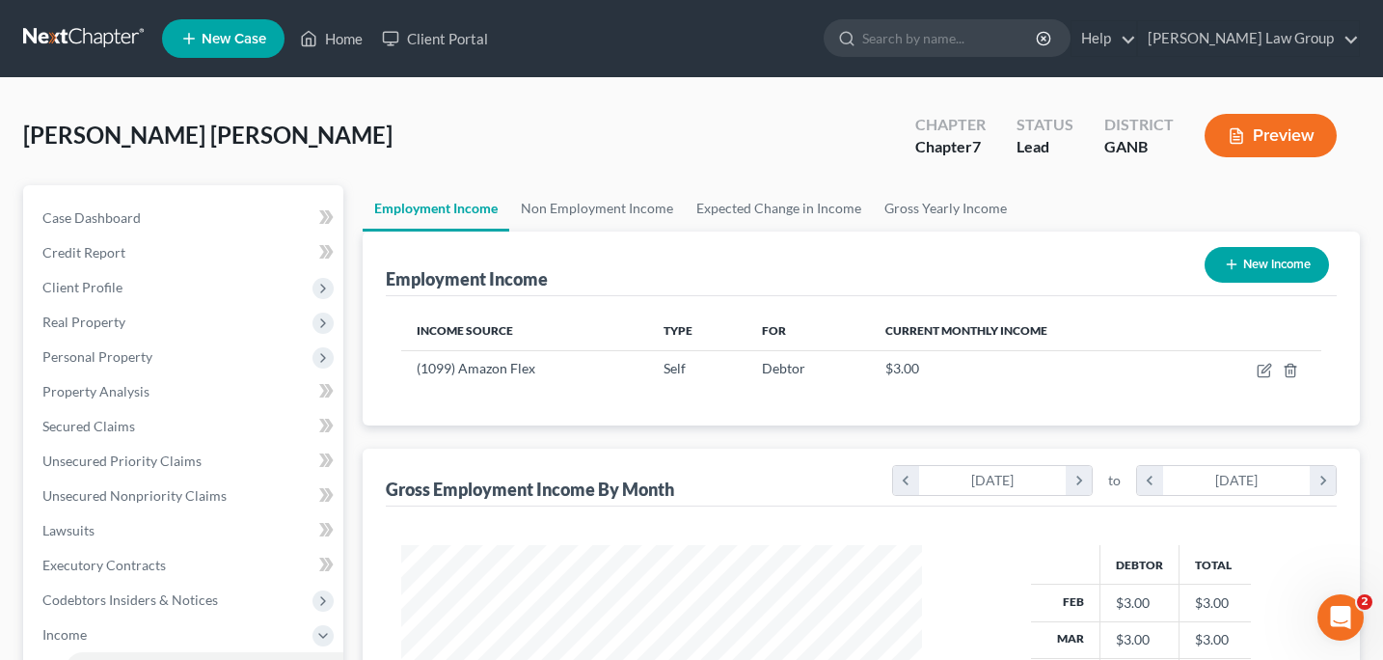
scroll to position [345, 559]
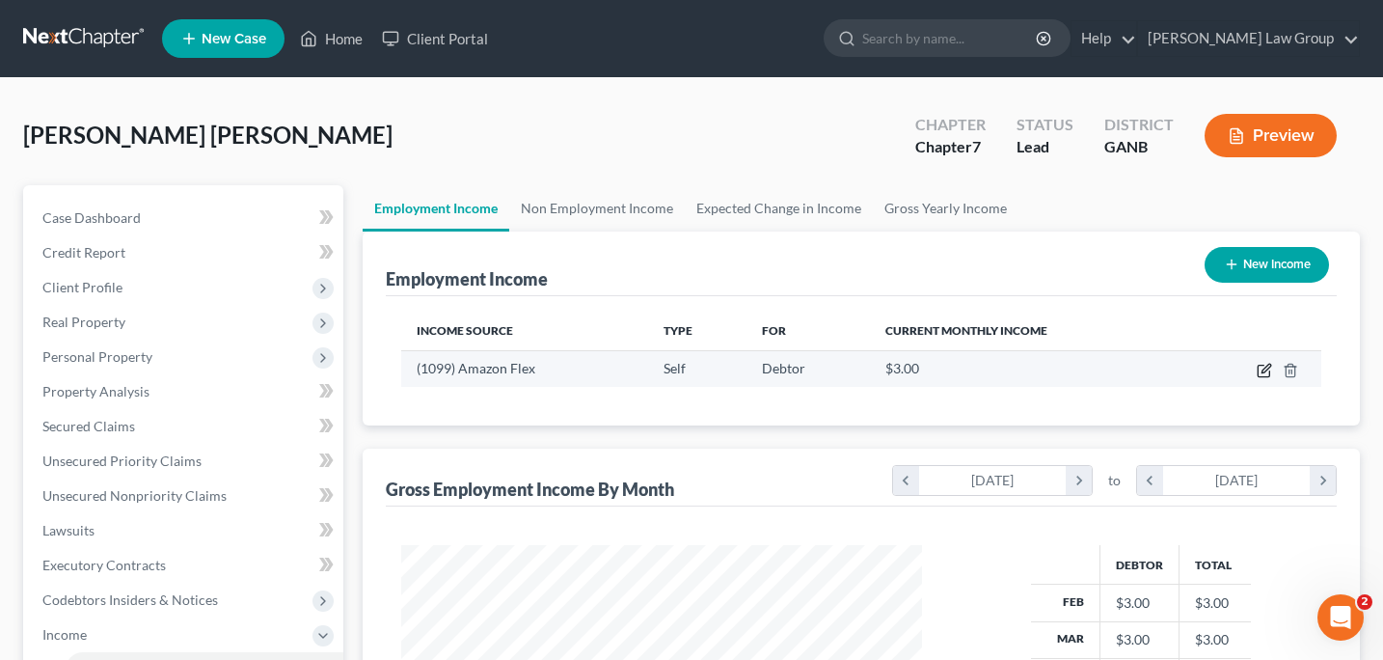
click at [1266, 369] on icon "button" at bounding box center [1266, 368] width 9 height 9
select select "1"
select select "0"
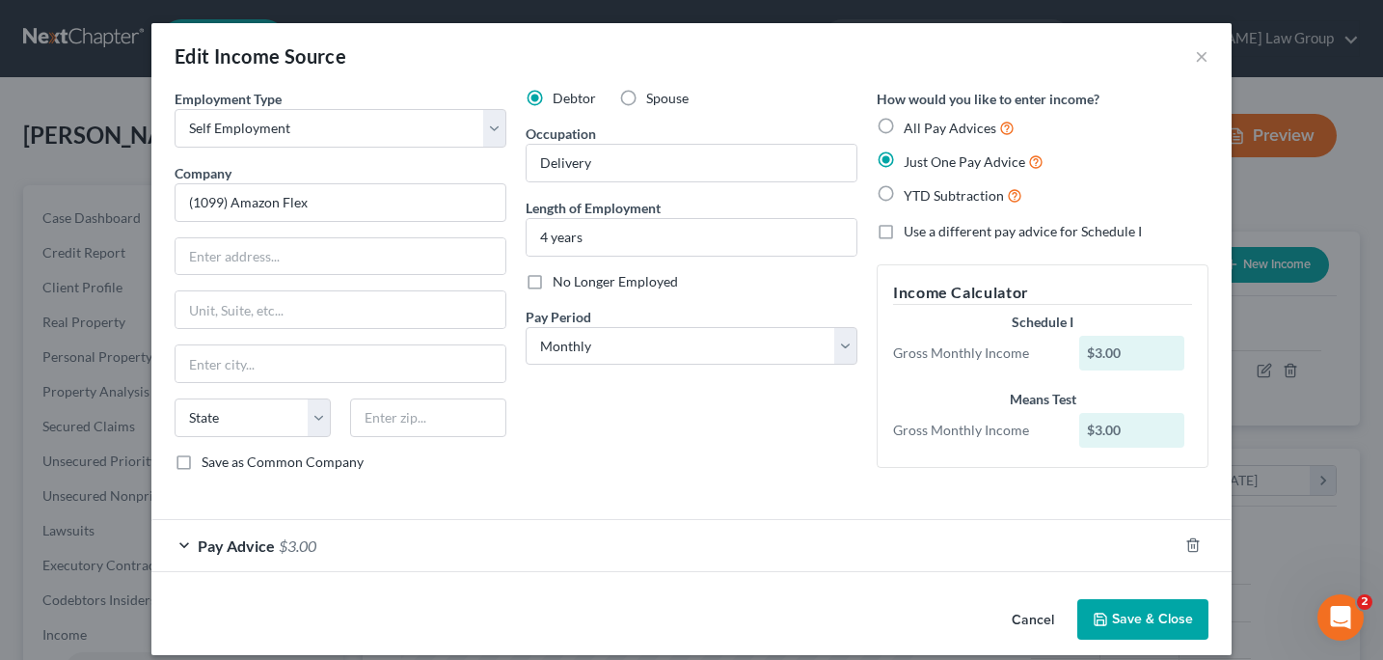
scroll to position [17, 0]
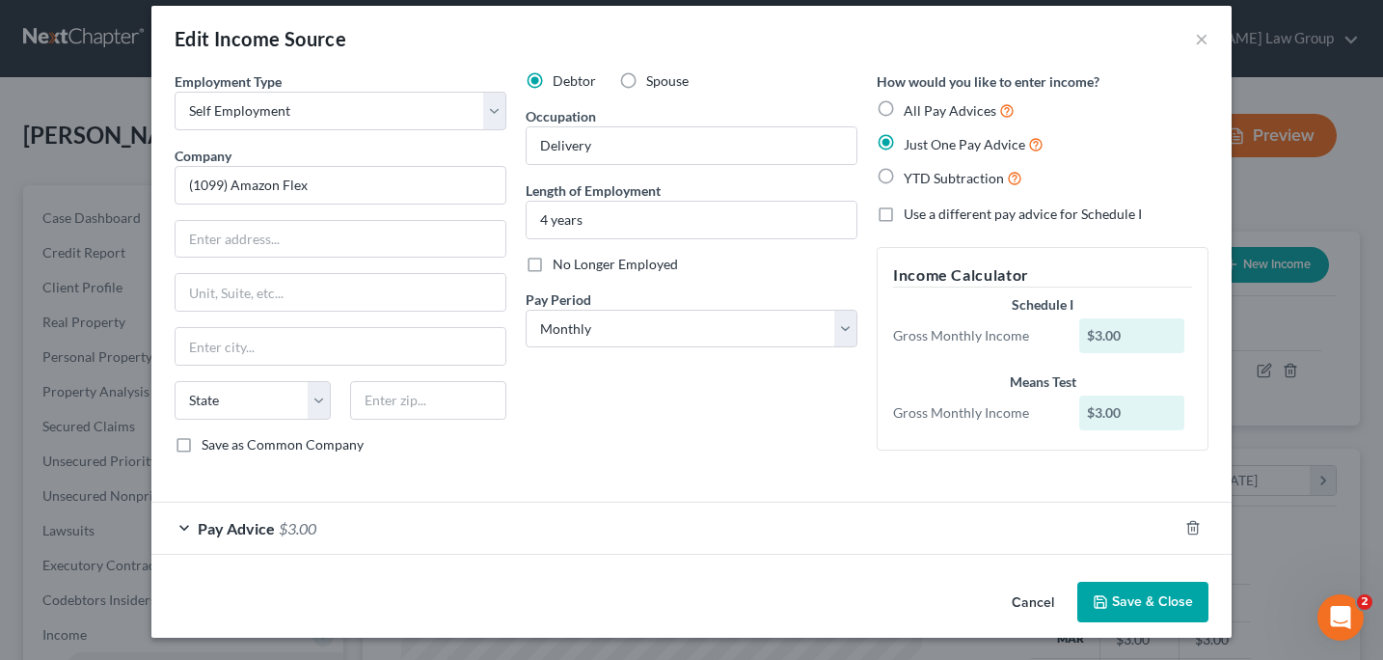
click at [244, 529] on span "Pay Advice" at bounding box center [236, 528] width 77 height 18
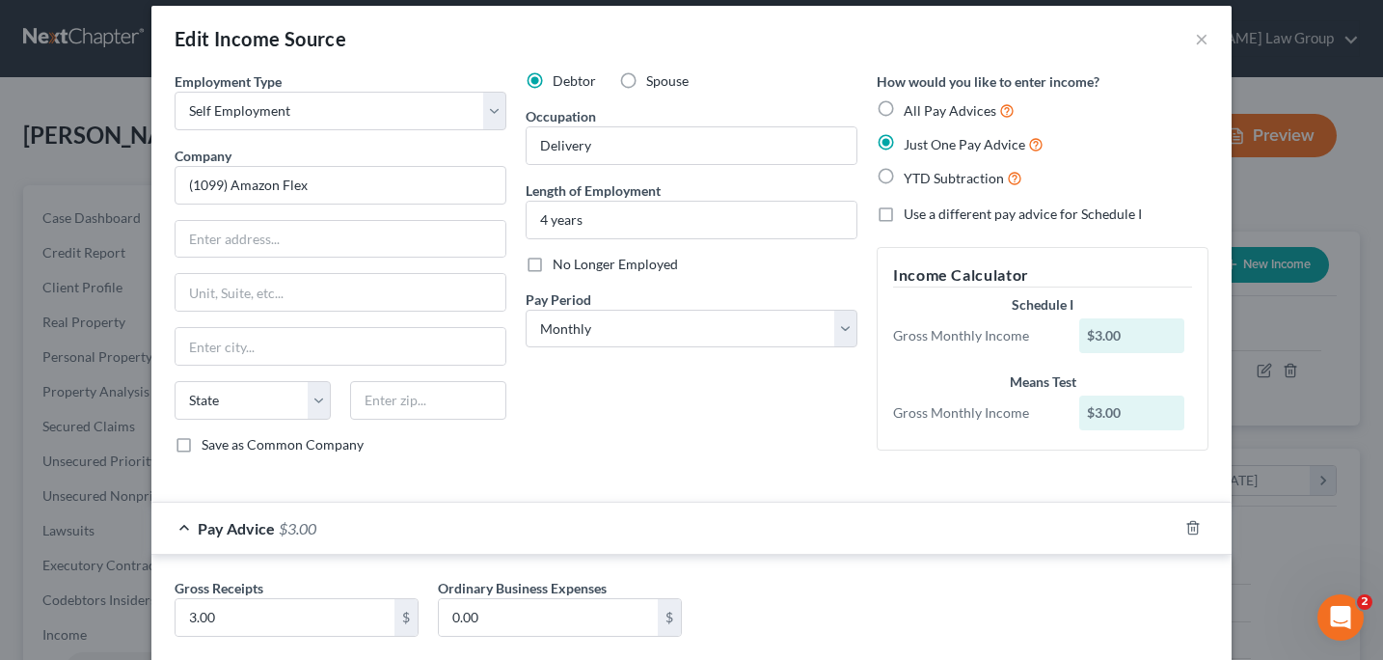
click at [341, 523] on div "Pay Advice $3.00" at bounding box center [664, 528] width 1026 height 51
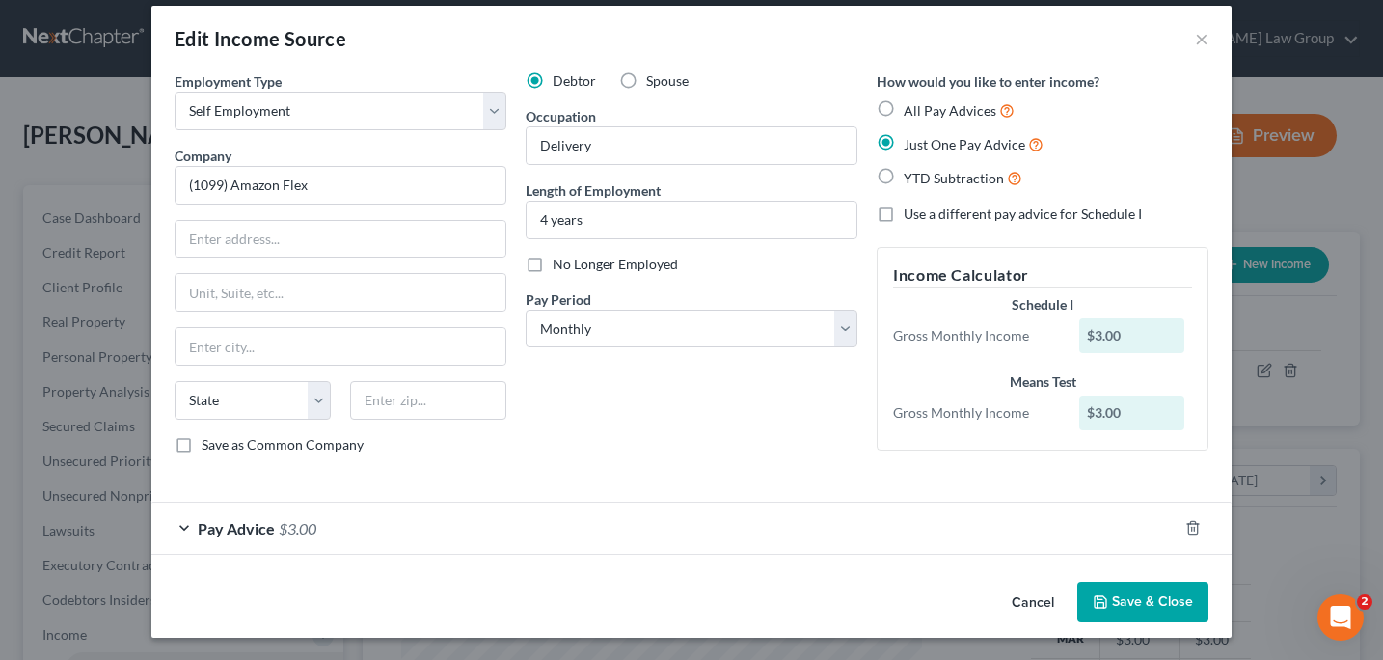
click at [179, 531] on div "Pay Advice $3.00" at bounding box center [664, 528] width 1026 height 51
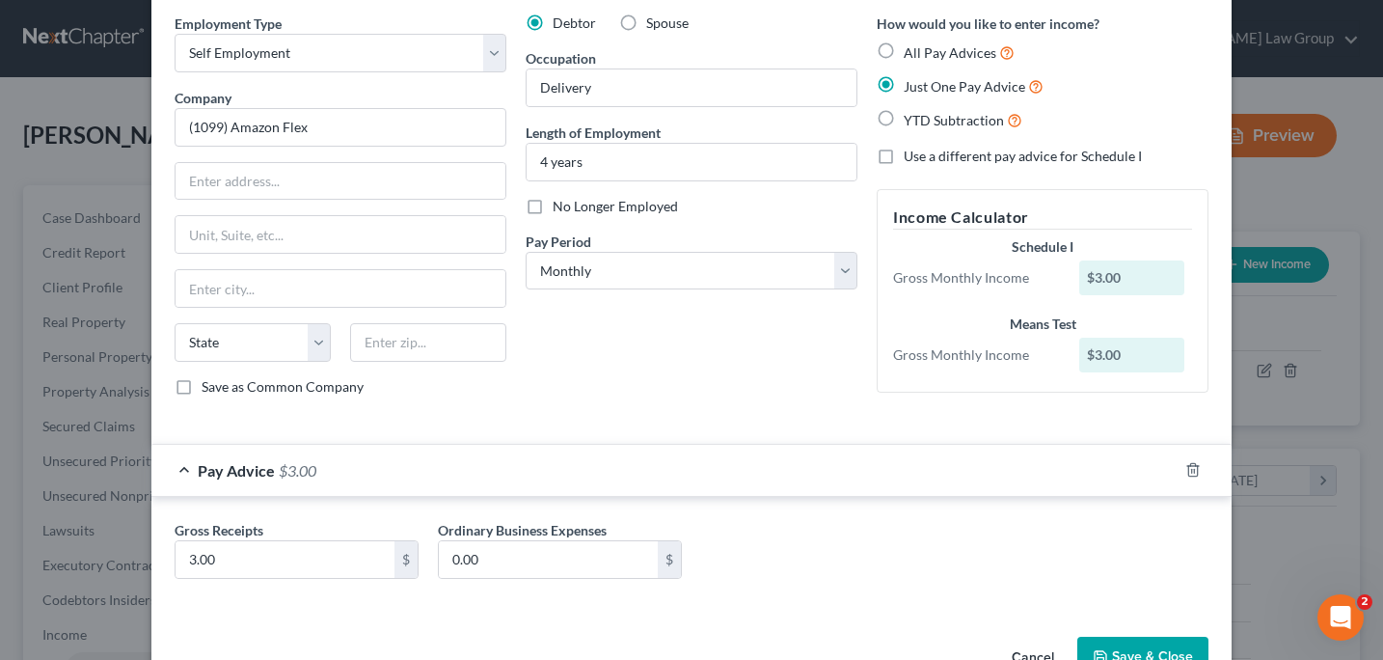
scroll to position [130, 0]
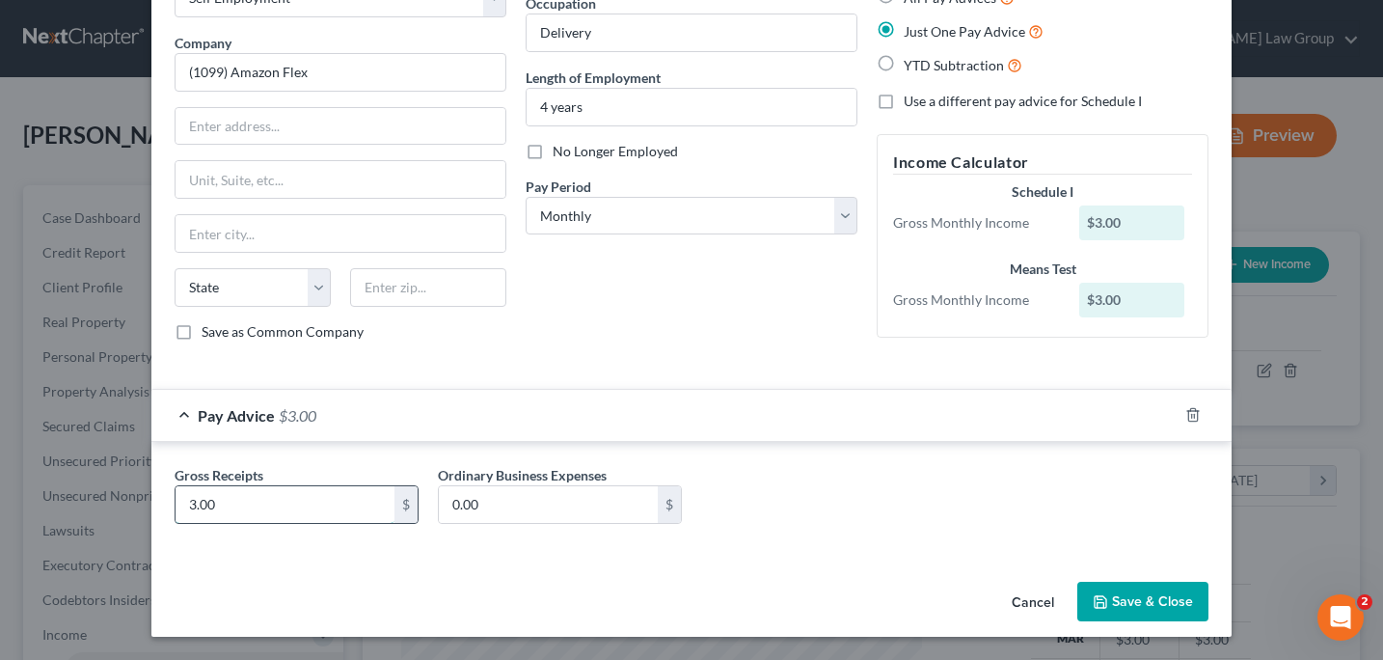
click at [260, 505] on input "3.00" at bounding box center [285, 504] width 219 height 37
type input "3,490"
click at [1102, 599] on icon "button" at bounding box center [1100, 601] width 15 height 15
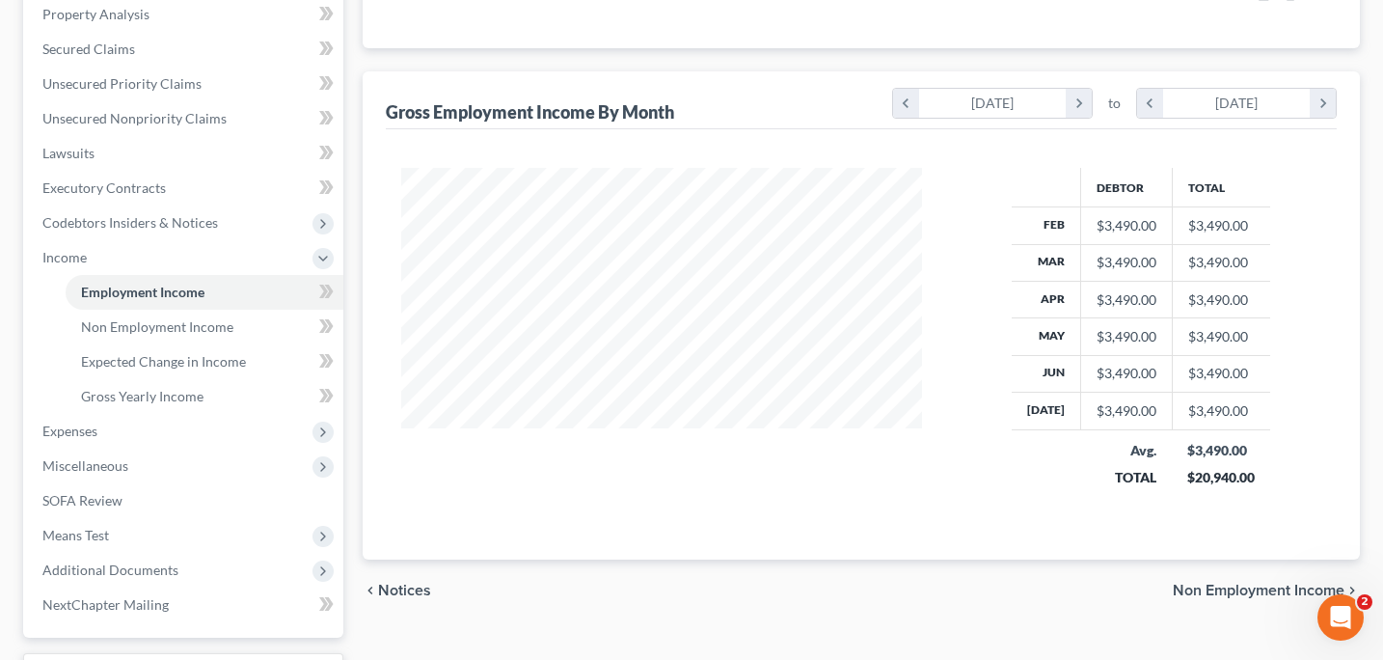
scroll to position [397, 0]
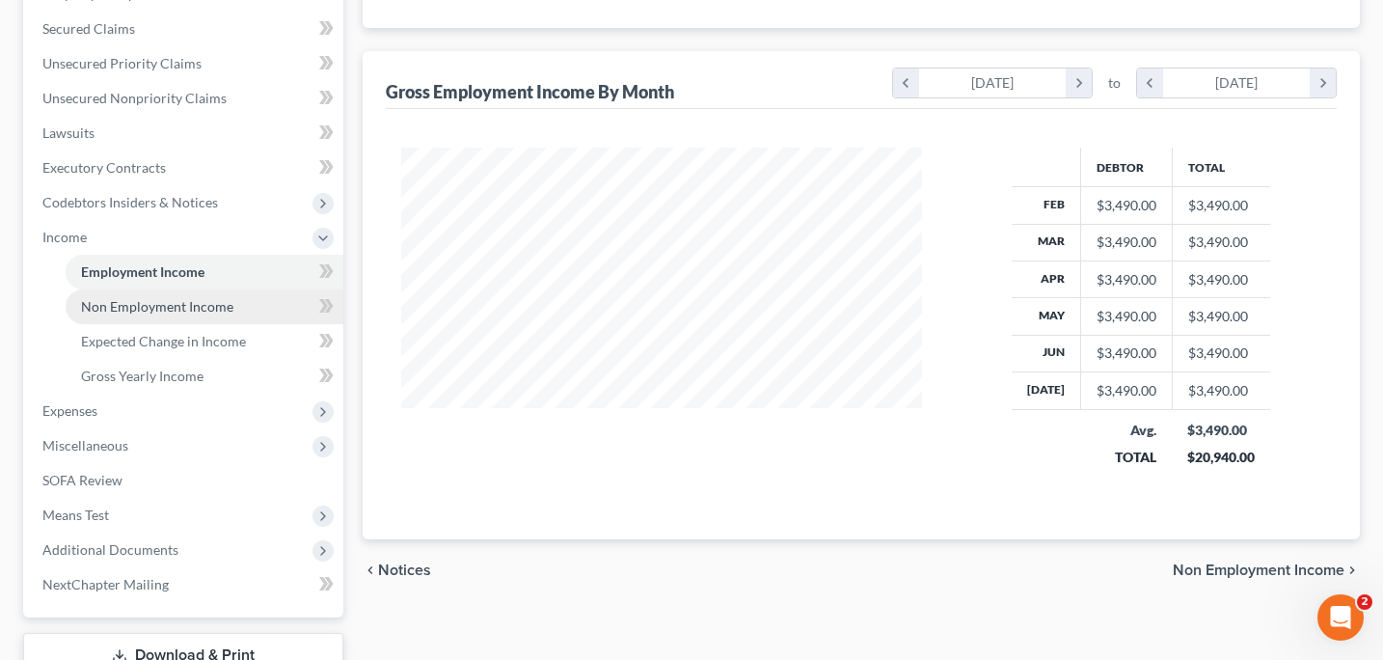
click at [192, 310] on span "Non Employment Income" at bounding box center [157, 306] width 152 height 16
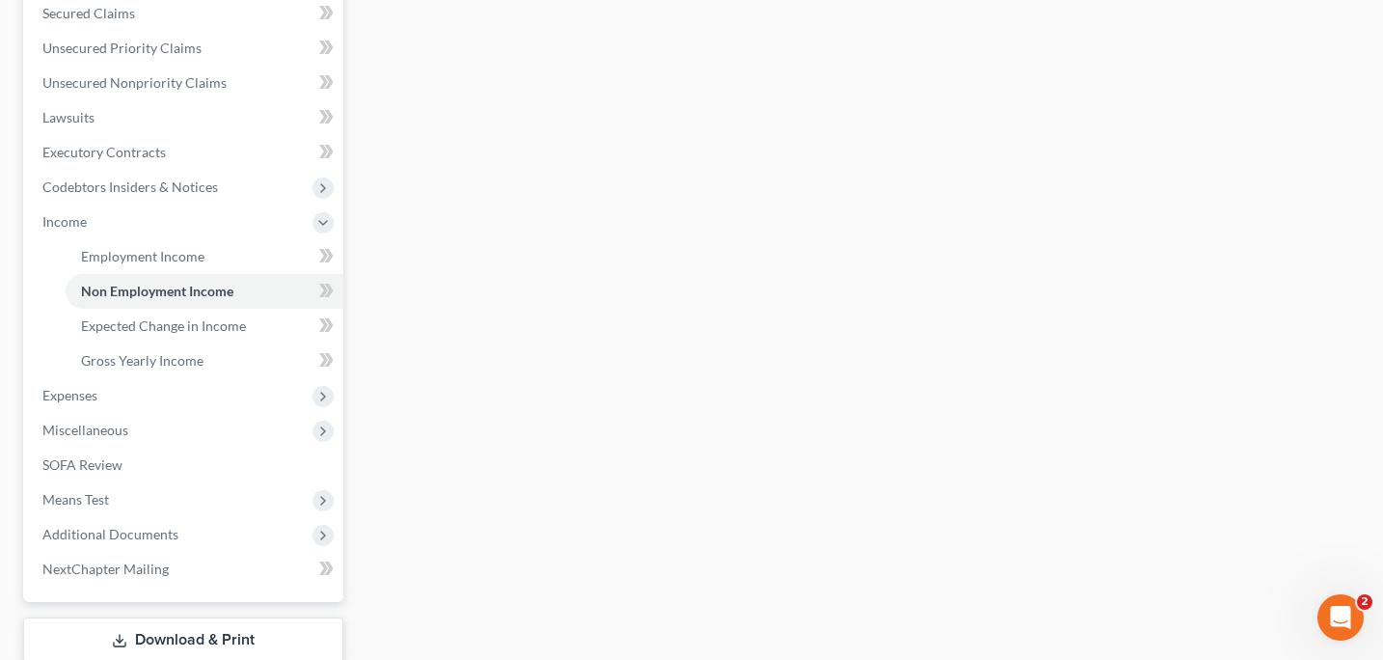
scroll to position [414, 0]
click at [221, 337] on link "Expected Change in Income" at bounding box center [205, 325] width 278 height 35
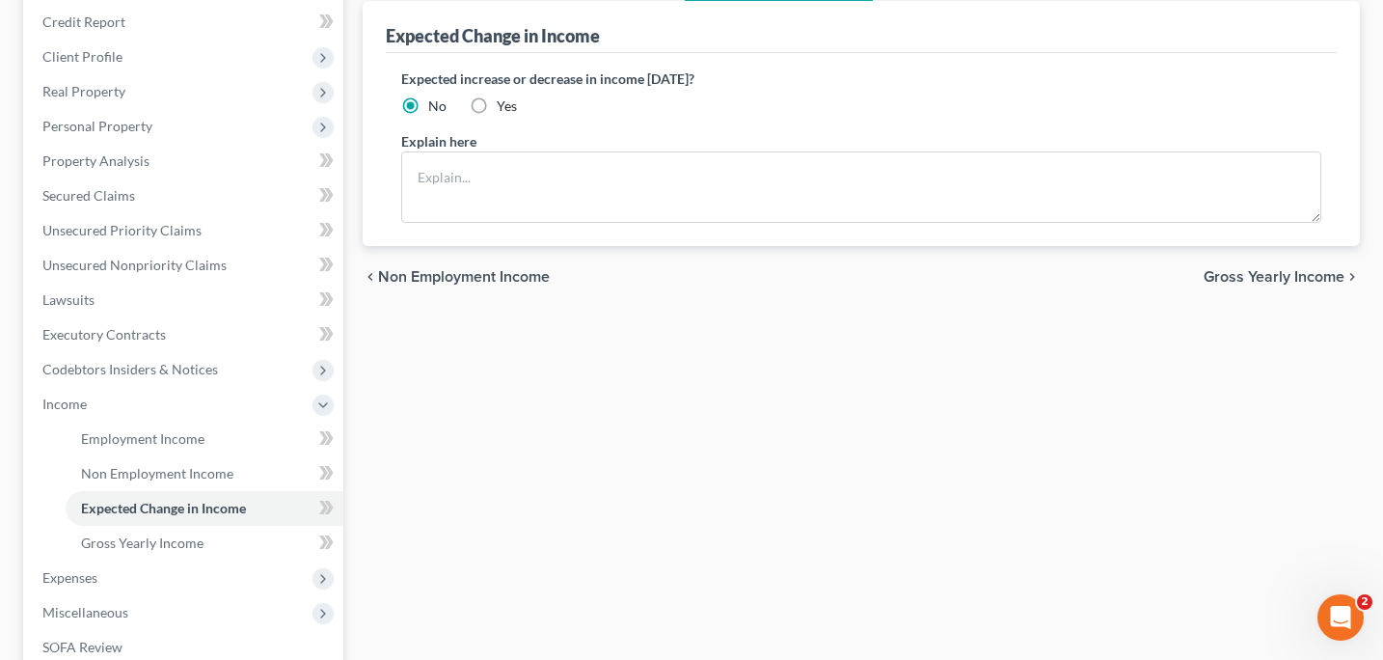
scroll to position [236, 0]
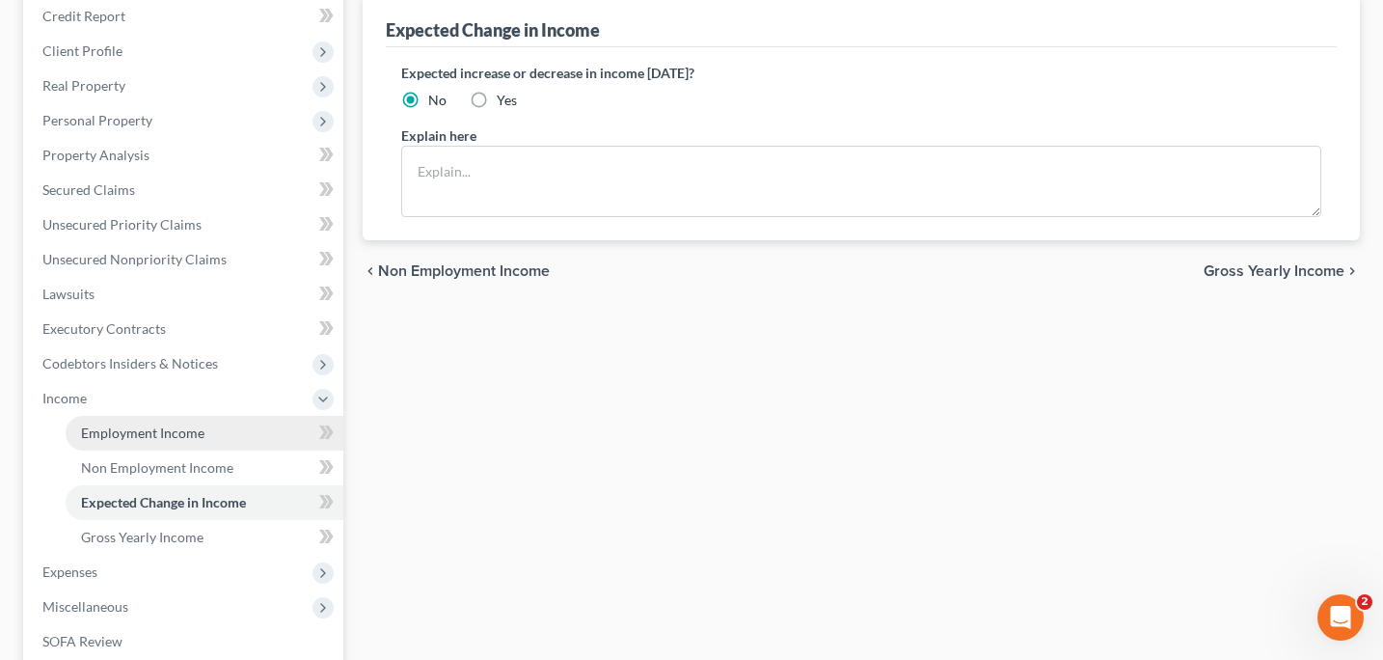
click at [169, 424] on span "Employment Income" at bounding box center [142, 432] width 123 height 16
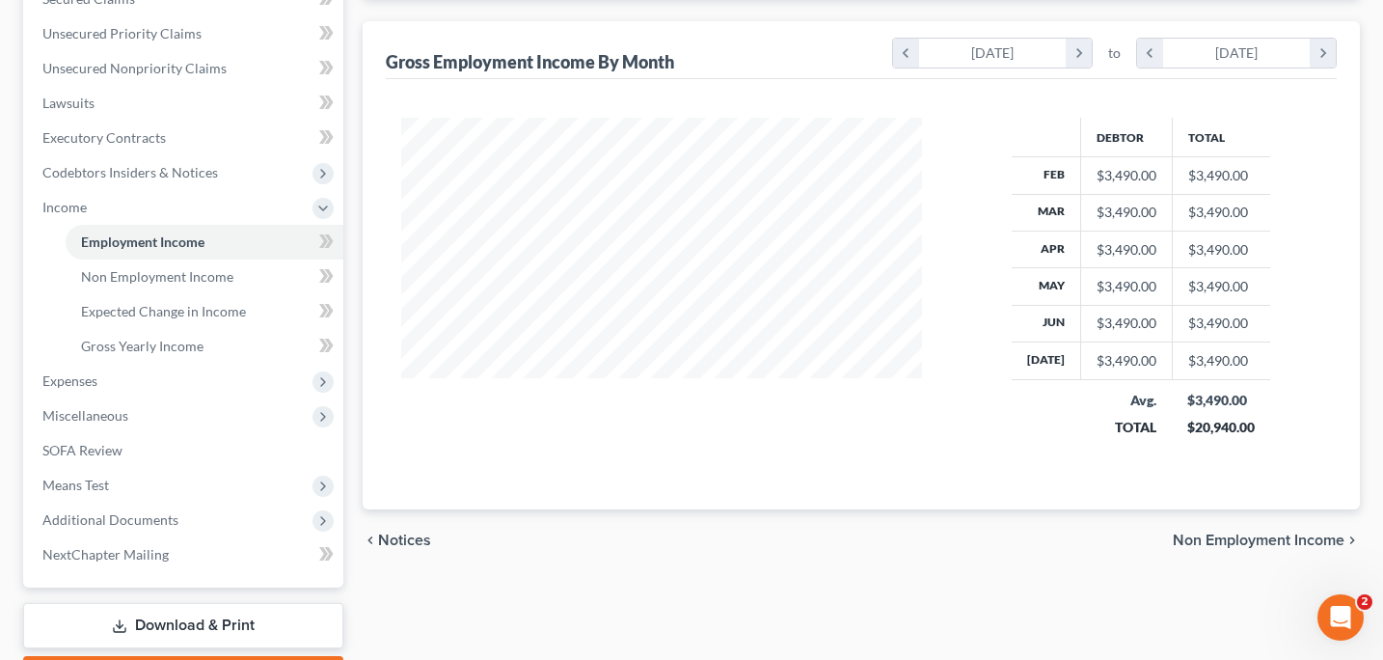
scroll to position [430, 0]
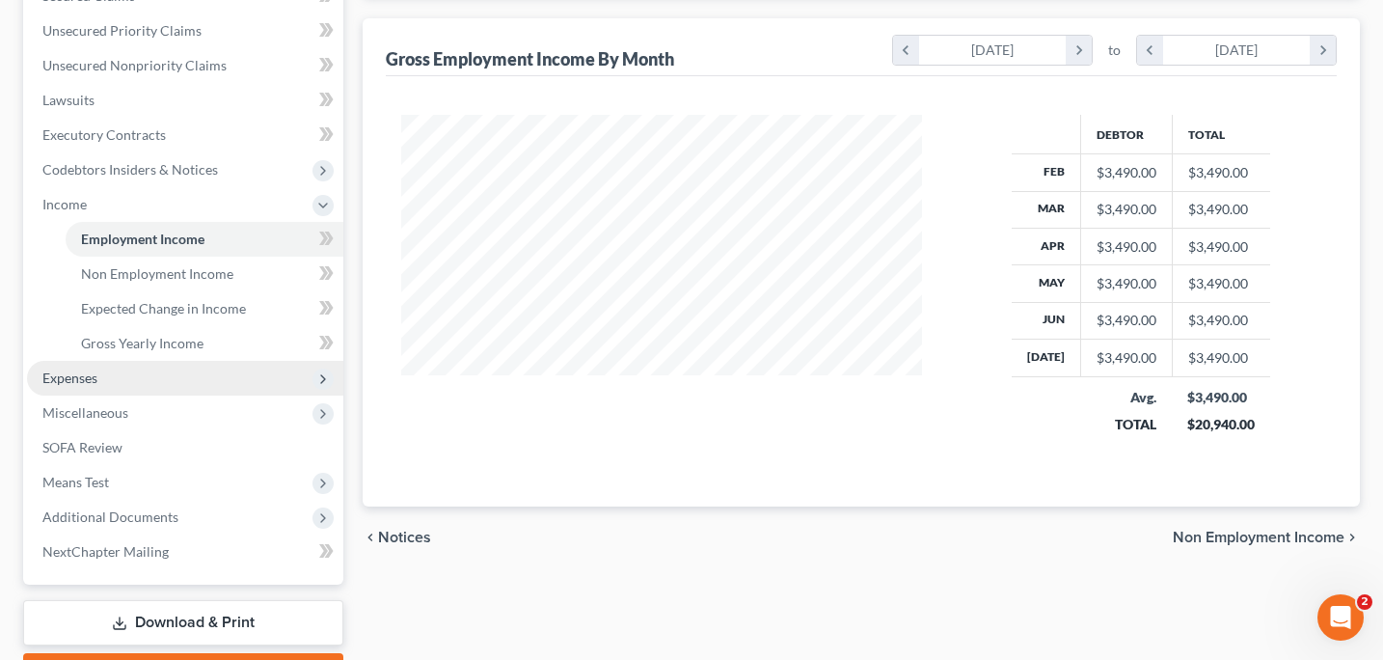
click at [98, 380] on span "Expenses" at bounding box center [185, 378] width 316 height 35
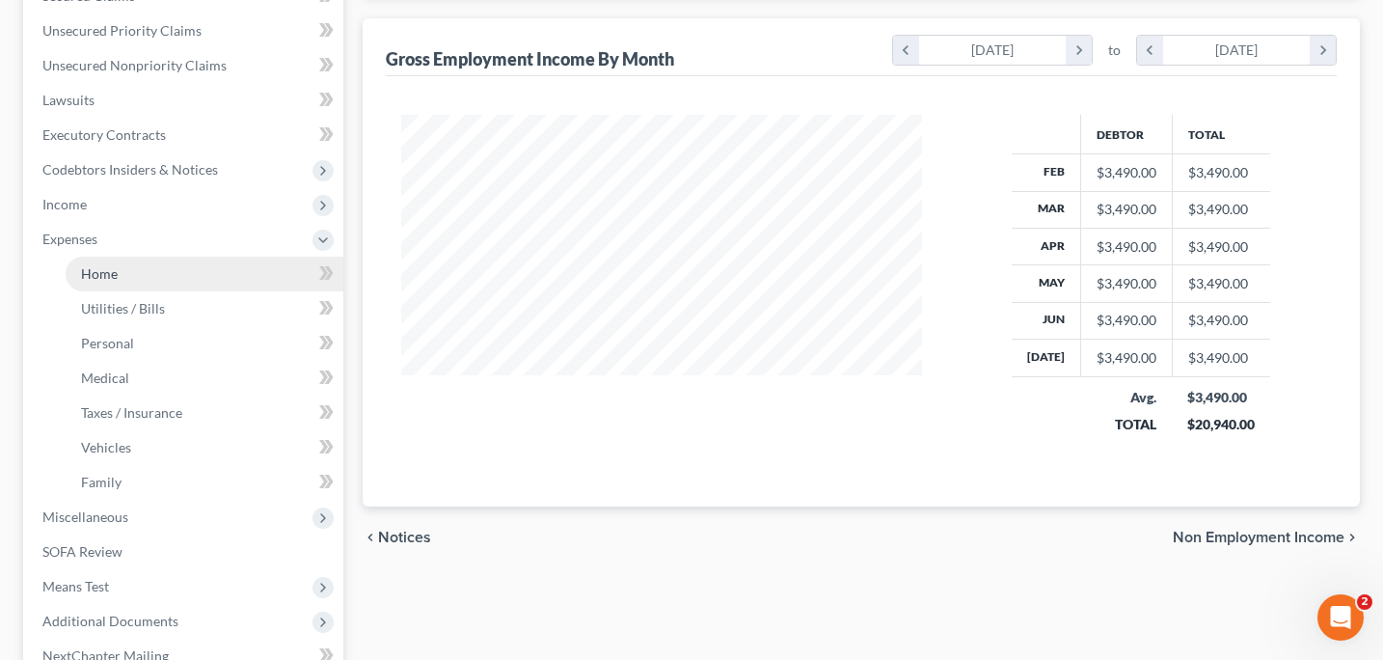
click at [148, 273] on link "Home" at bounding box center [205, 274] width 278 height 35
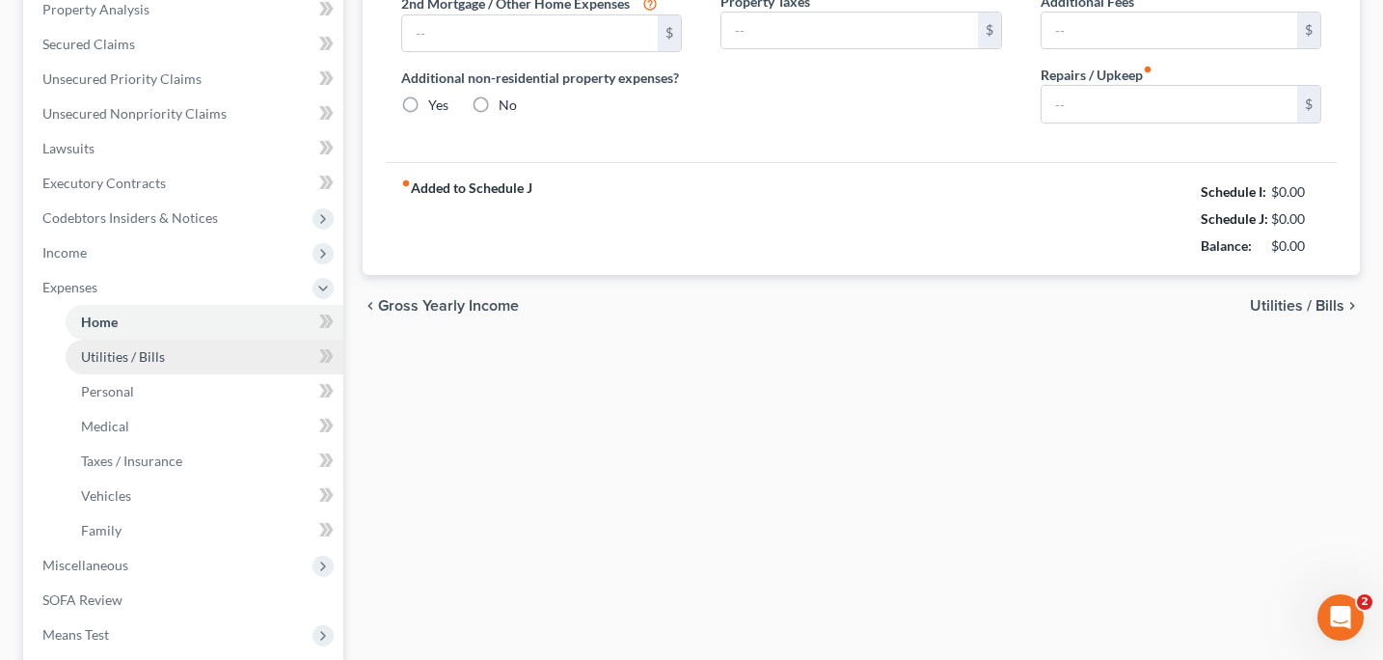
click at [112, 311] on li "Expenses Home Utilities / Bills Personal Medical" at bounding box center [185, 409] width 316 height 278
type input "1,492.00"
type input "0.00"
radio input "true"
type input "0.00"
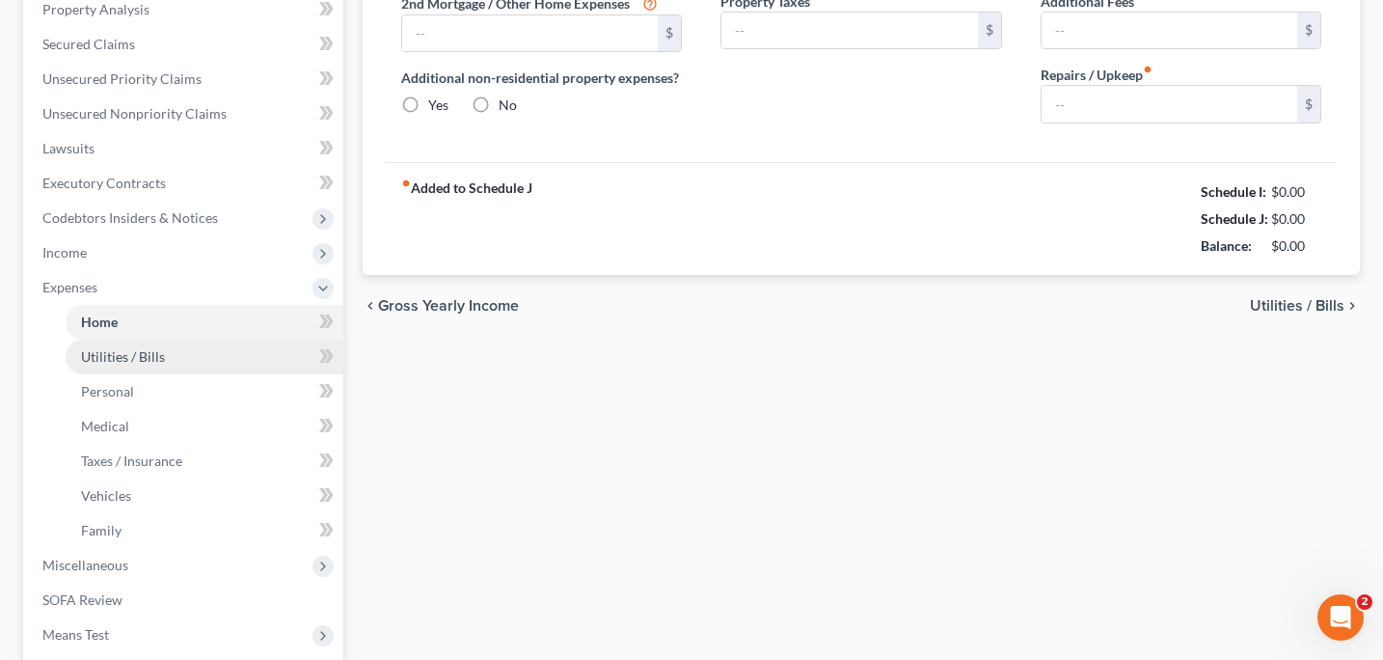
type input "0.00"
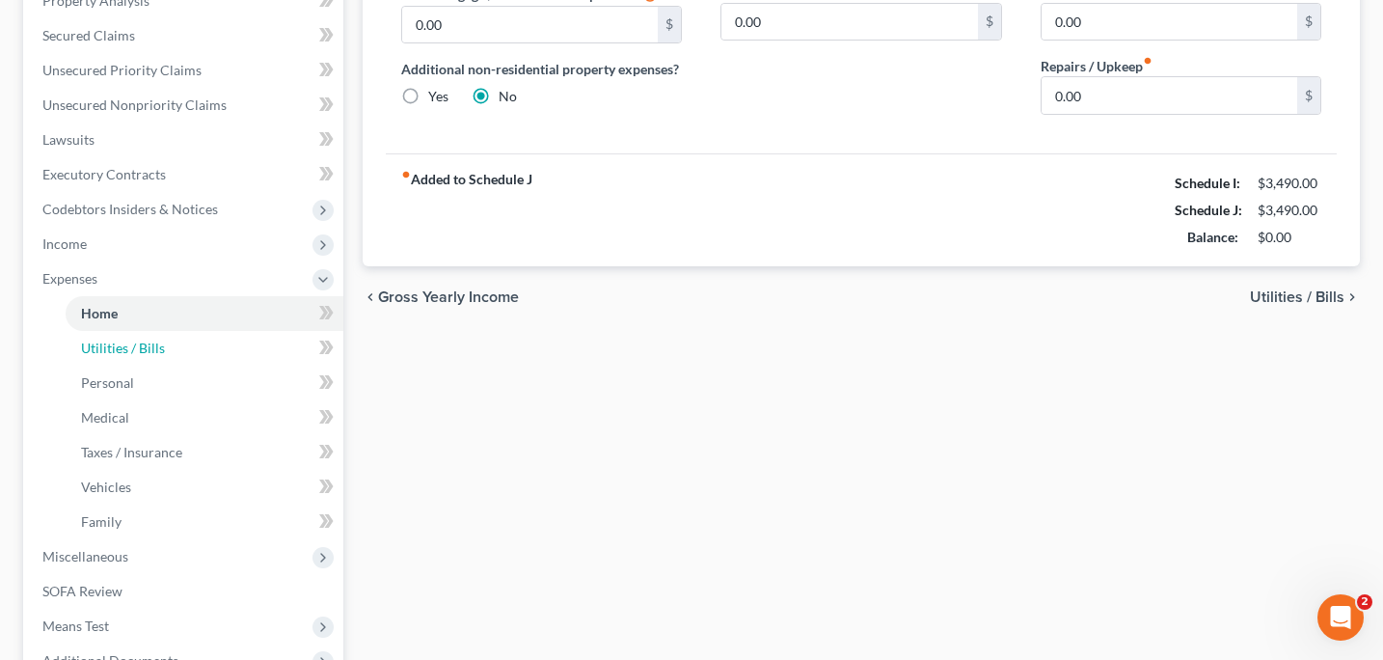
scroll to position [319, 0]
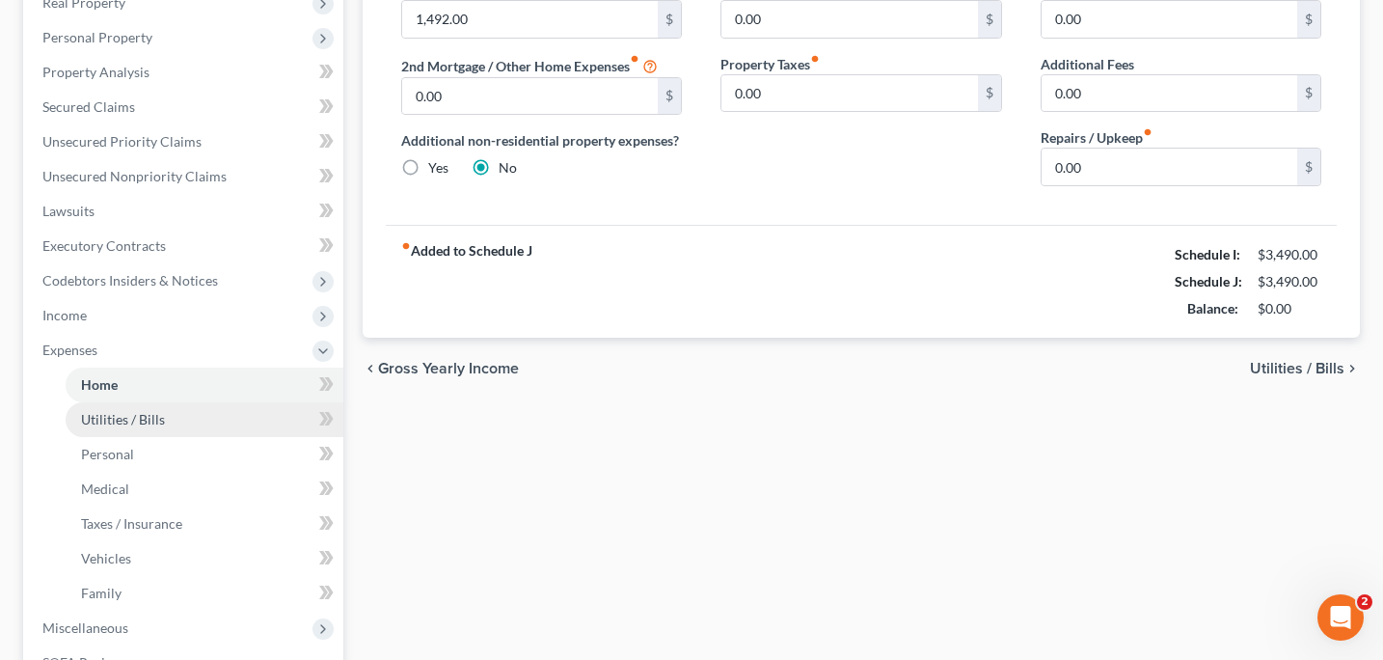
click at [140, 416] on span "Utilities / Bills" at bounding box center [123, 419] width 84 height 16
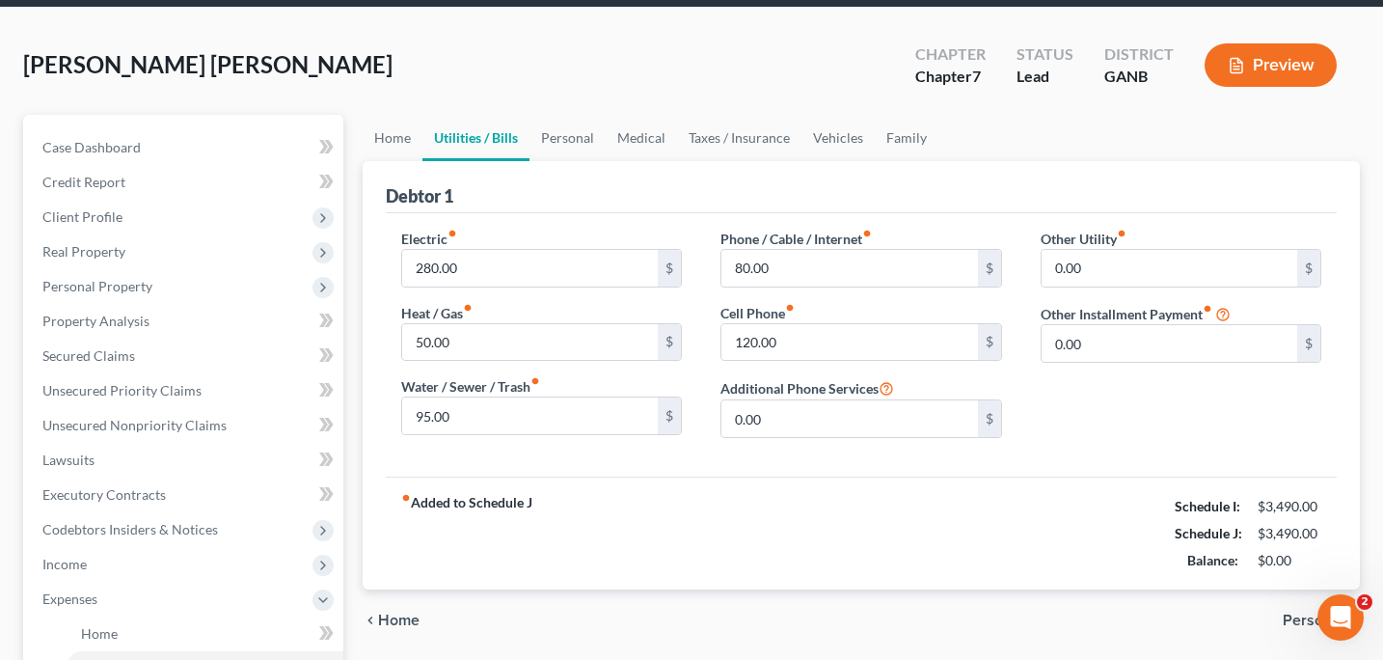
scroll to position [93, 0]
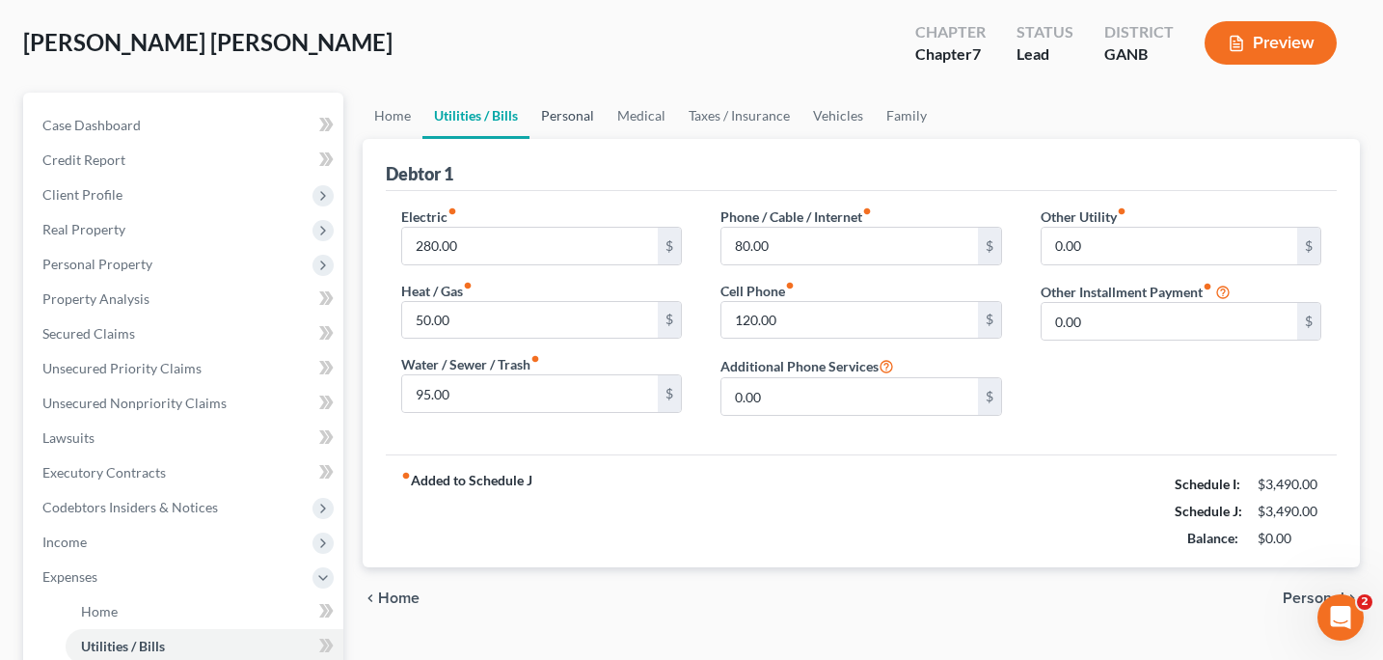
click at [580, 122] on link "Personal" at bounding box center [568, 116] width 76 height 46
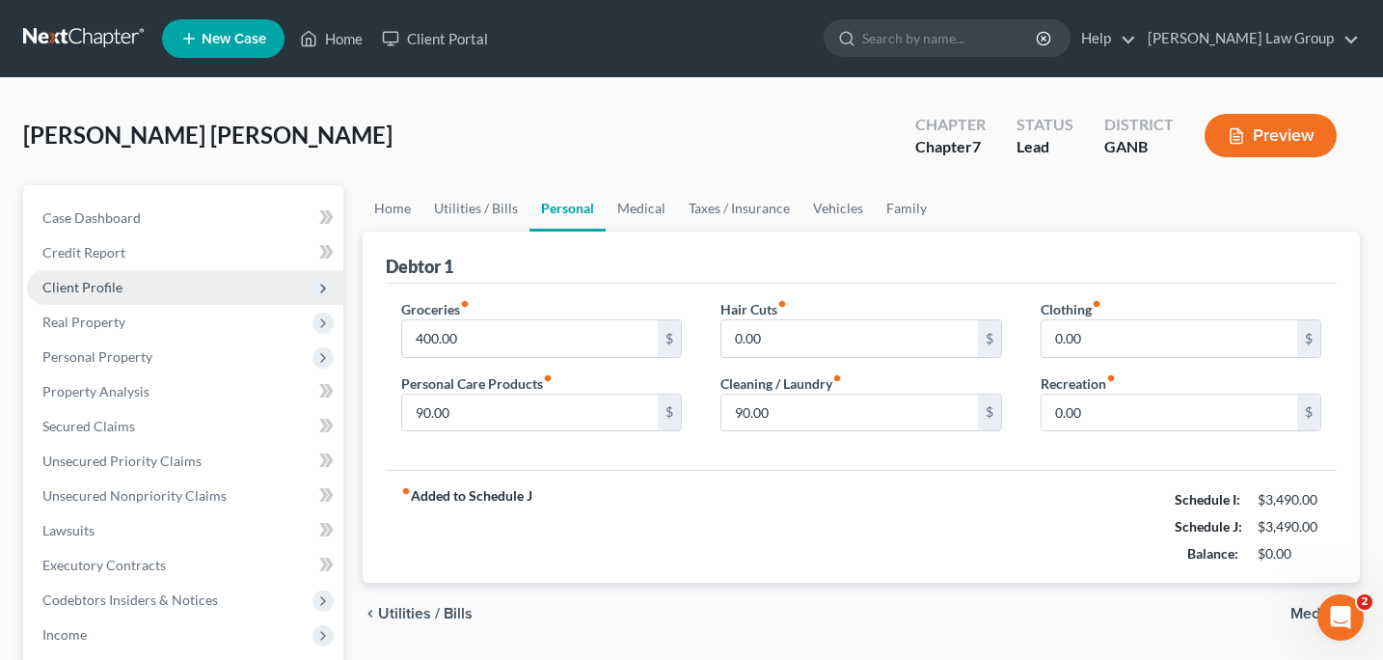
click at [105, 286] on span "Client Profile" at bounding box center [82, 287] width 80 height 16
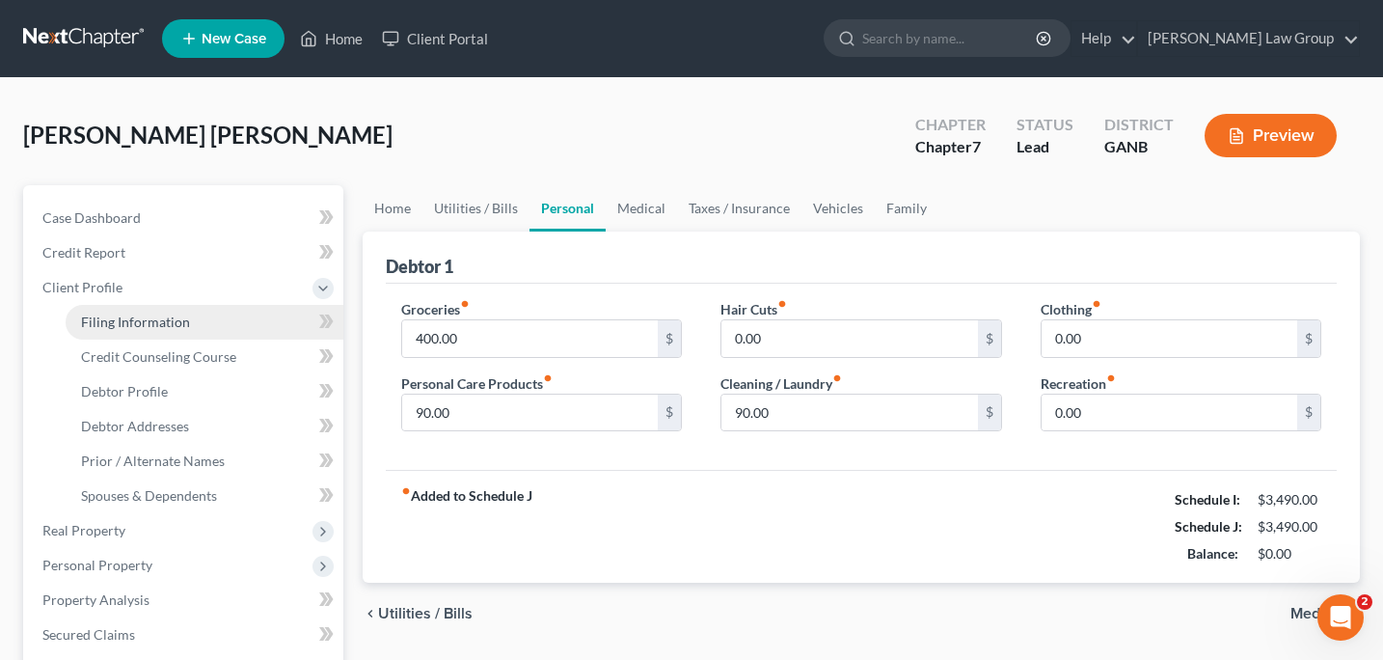
click at [142, 330] on link "Filing Information" at bounding box center [205, 322] width 278 height 35
select select "1"
select select "0"
select select "19"
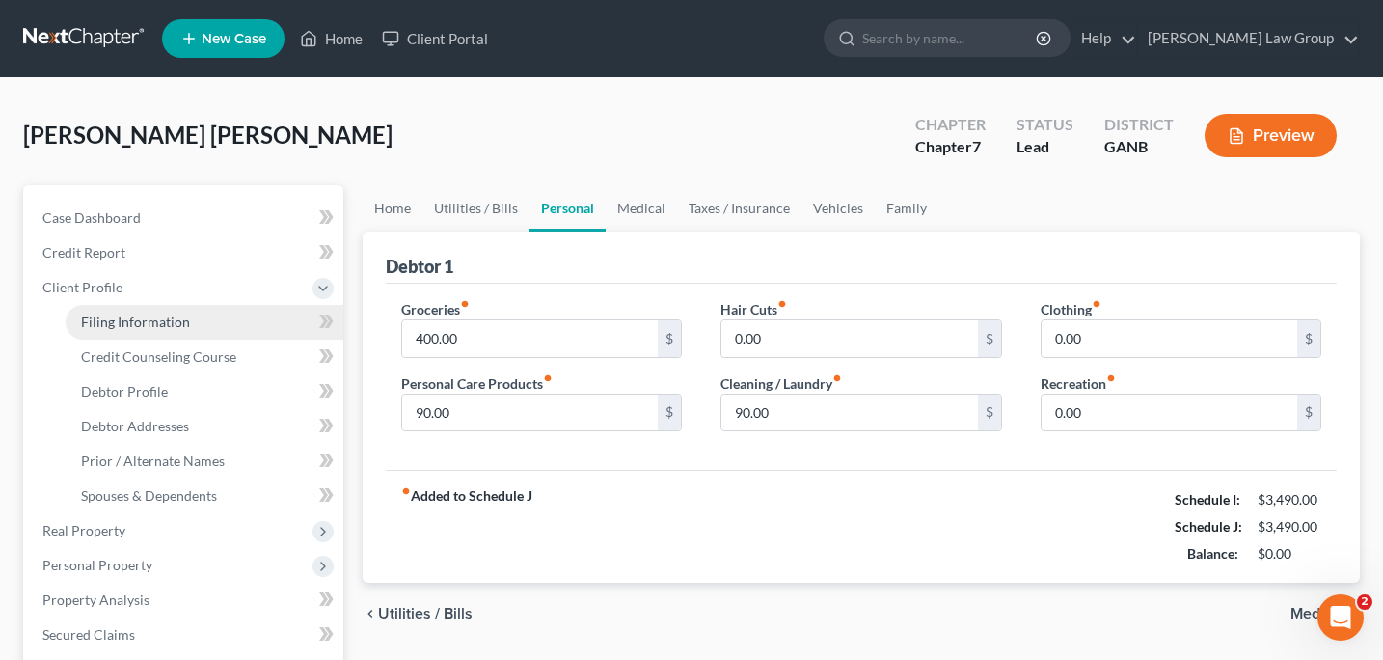
select select "0"
select select "10"
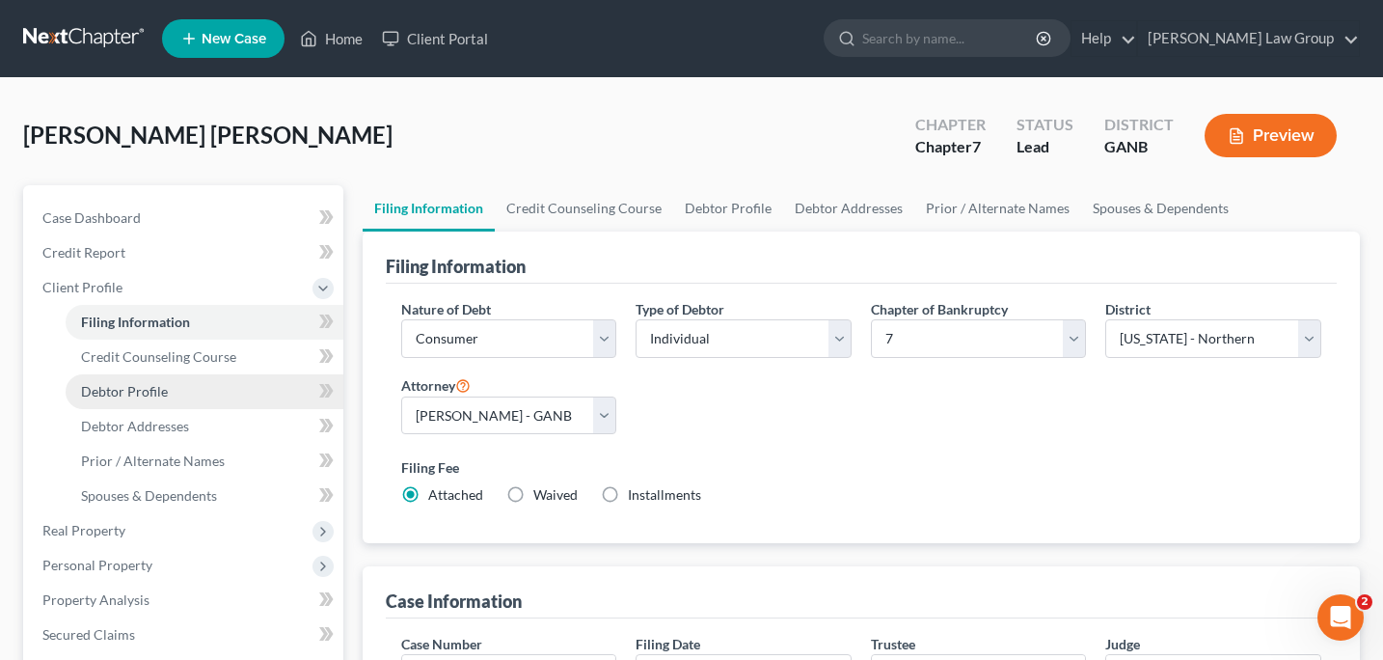
click at [158, 387] on span "Debtor Profile" at bounding box center [124, 391] width 87 height 16
select select "0"
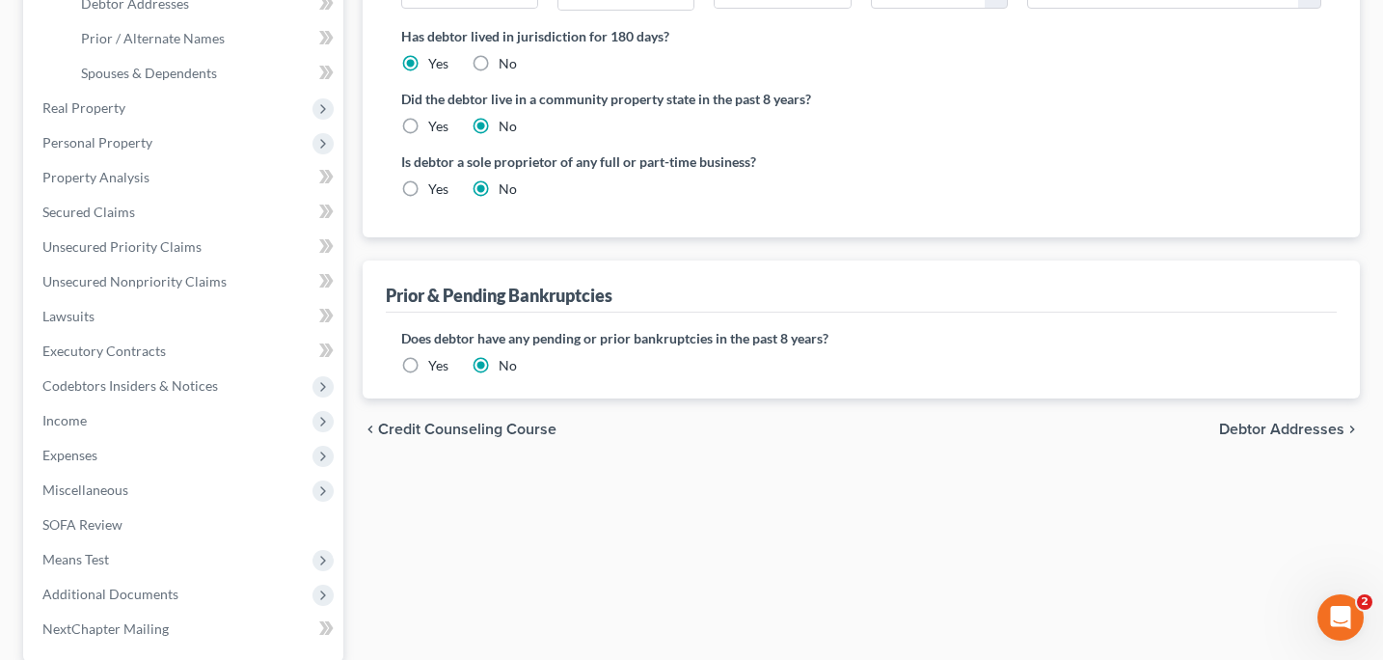
scroll to position [424, 0]
click at [94, 247] on span "Unsecured Priority Claims" at bounding box center [121, 244] width 159 height 16
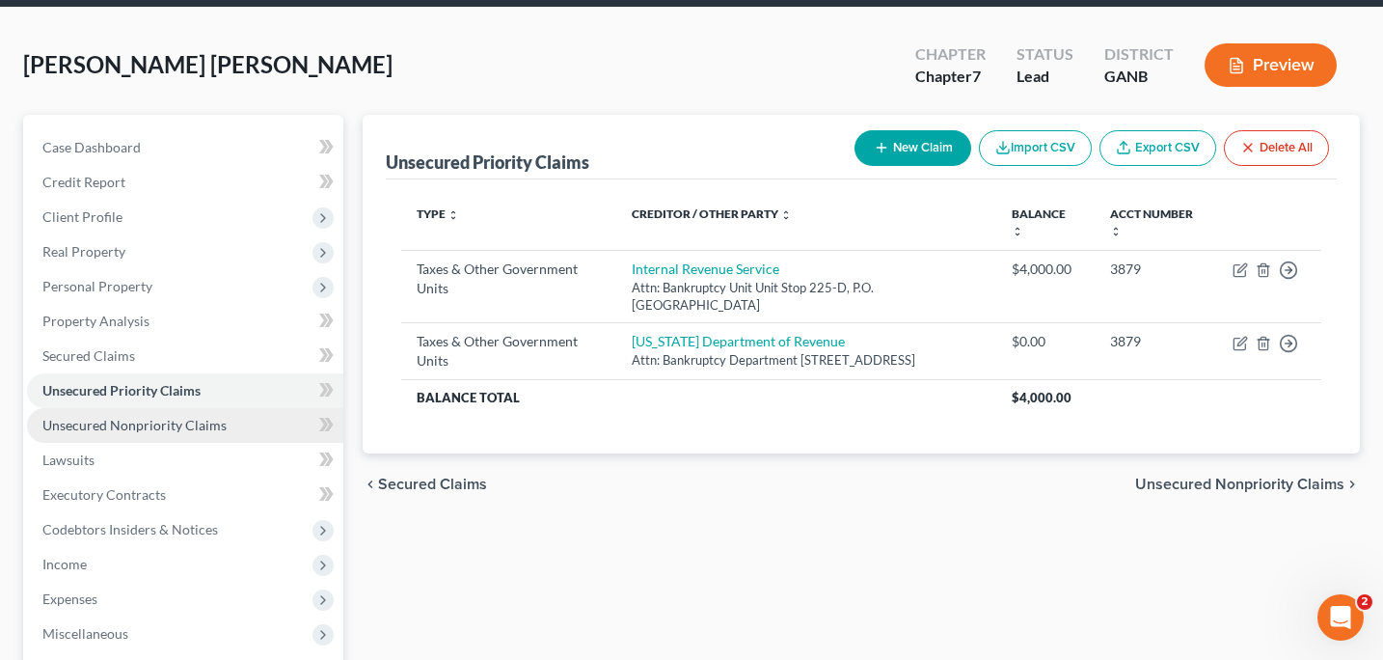
scroll to position [73, 0]
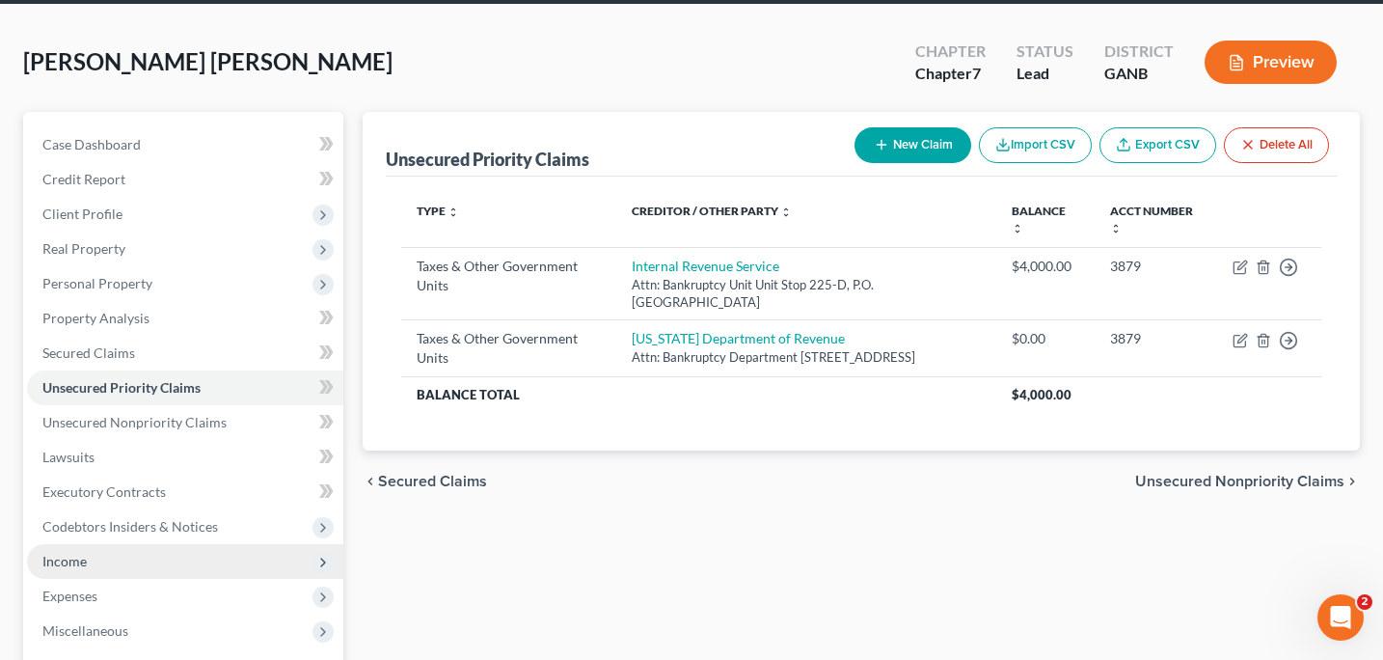
click at [76, 566] on span "Income" at bounding box center [64, 561] width 44 height 16
